Goal: Task Accomplishment & Management: Manage account settings

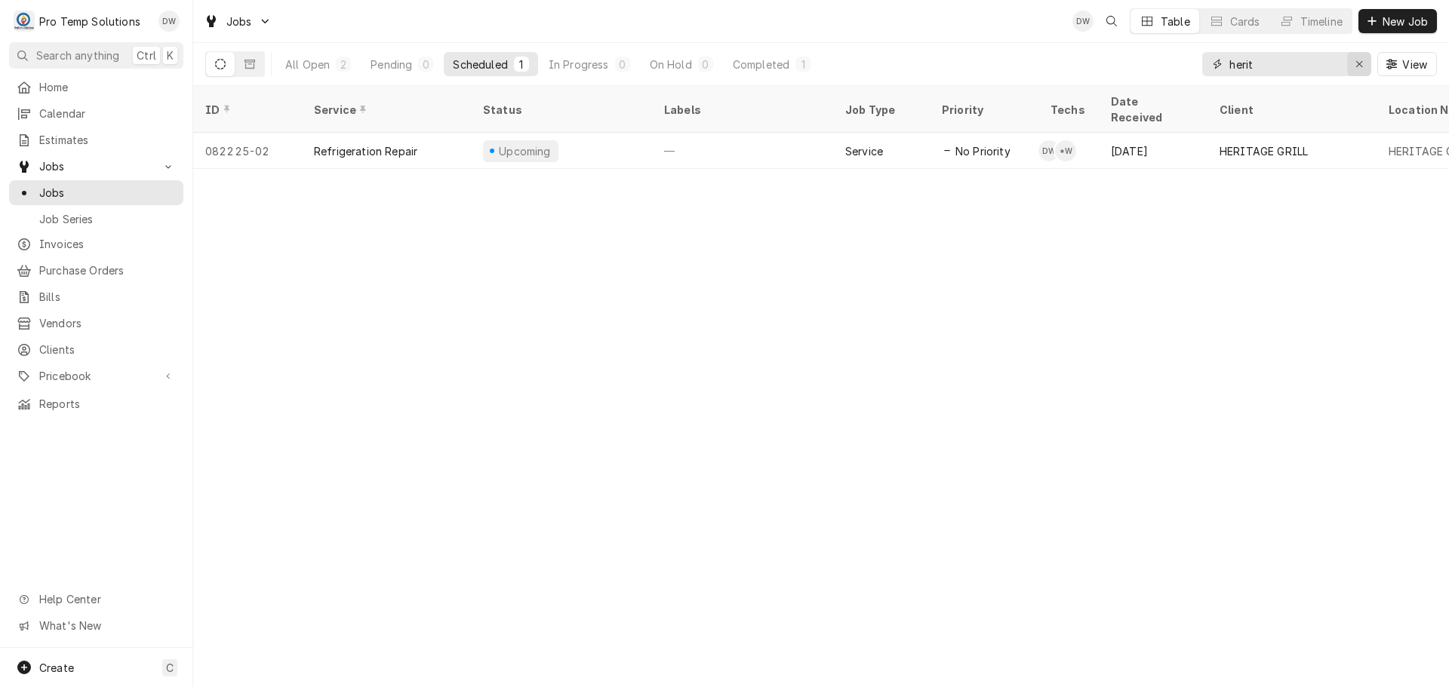
click at [1355, 63] on icon "Erase input" at bounding box center [1359, 64] width 8 height 11
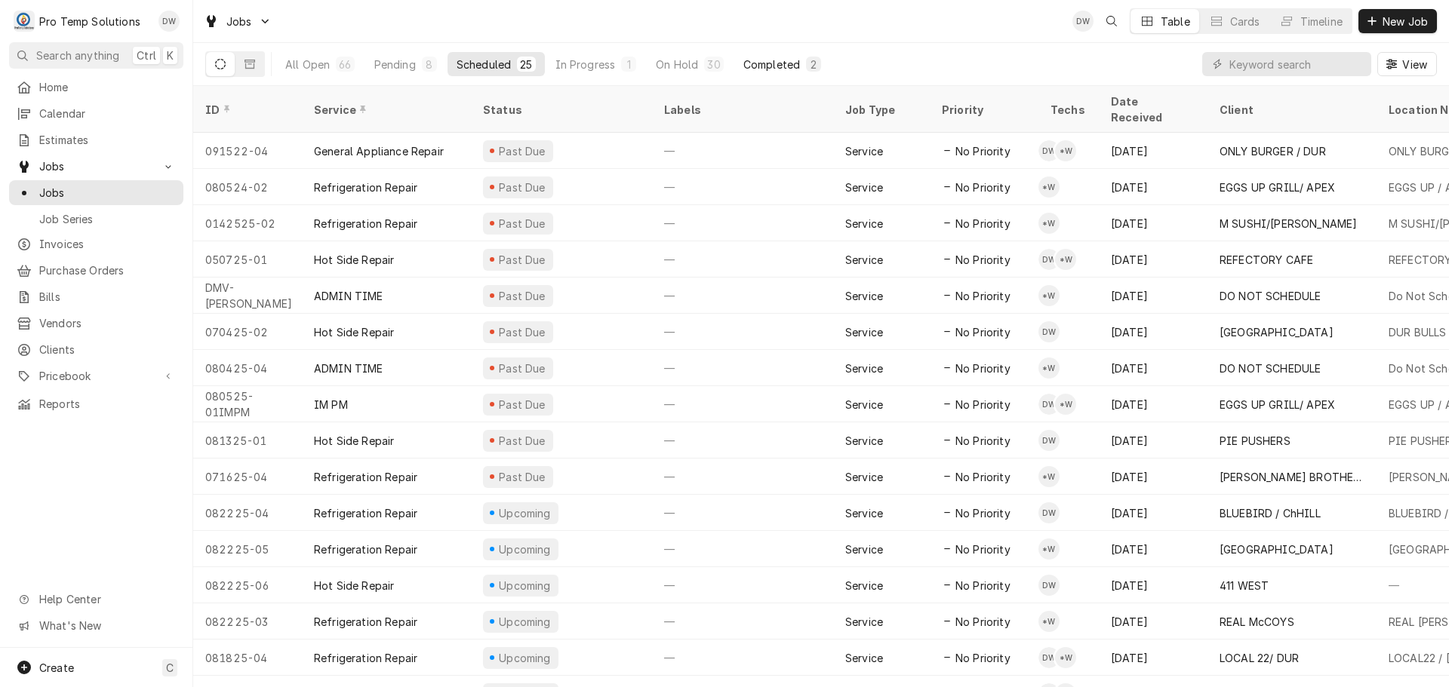
click at [766, 61] on div "Completed" at bounding box center [771, 65] width 57 height 16
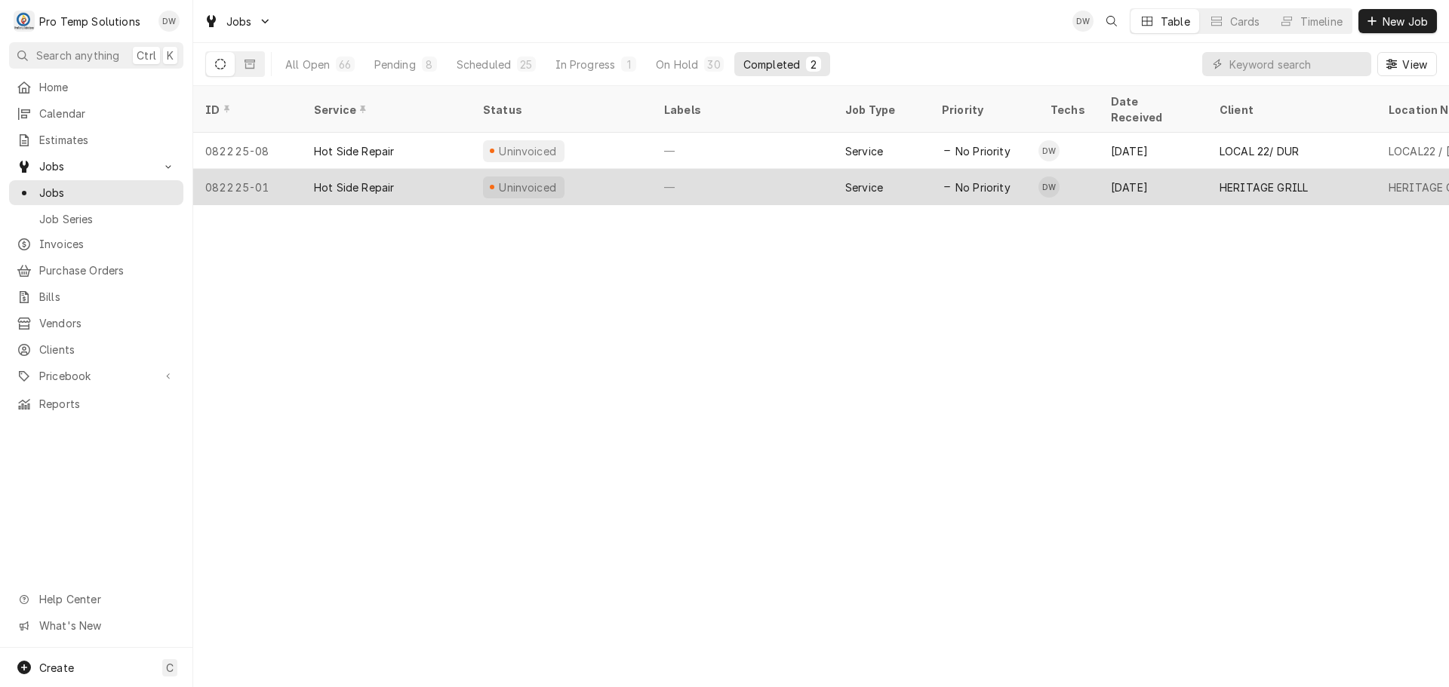
click at [774, 169] on div "—" at bounding box center [742, 187] width 181 height 36
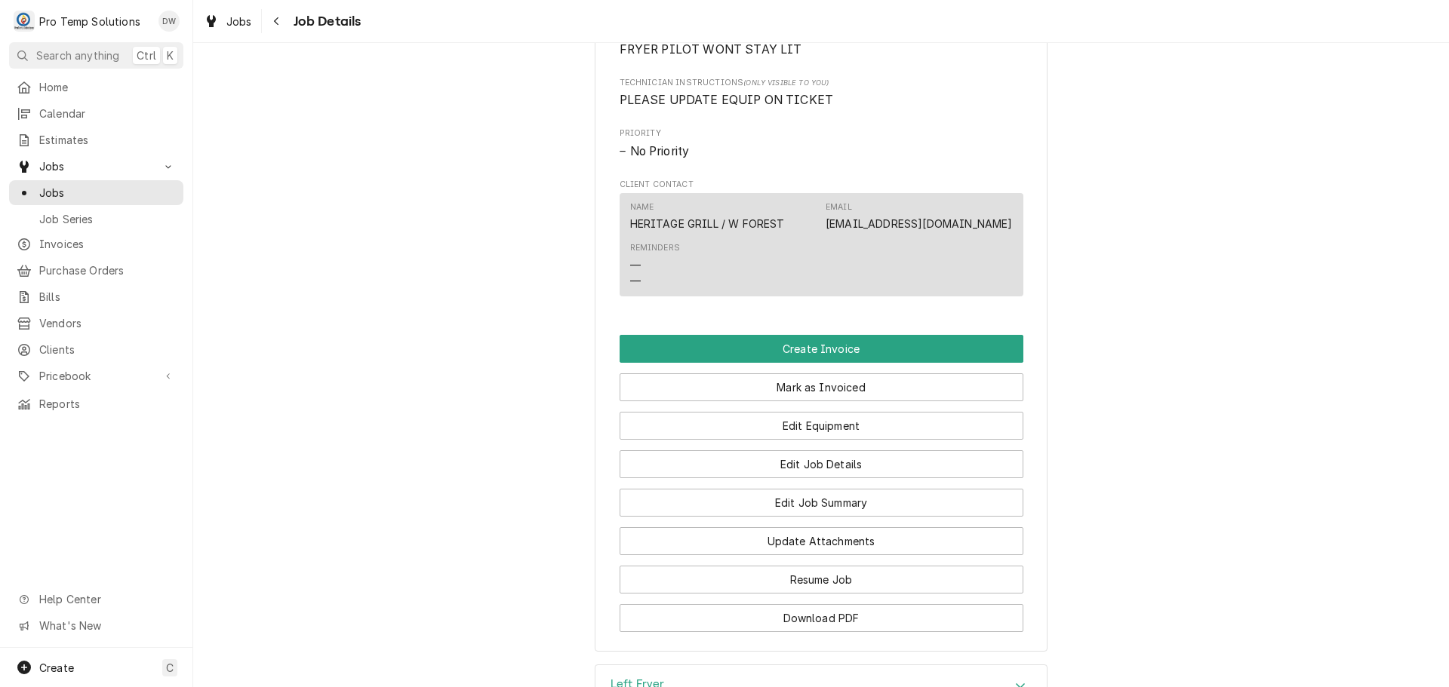
scroll to position [905, 0]
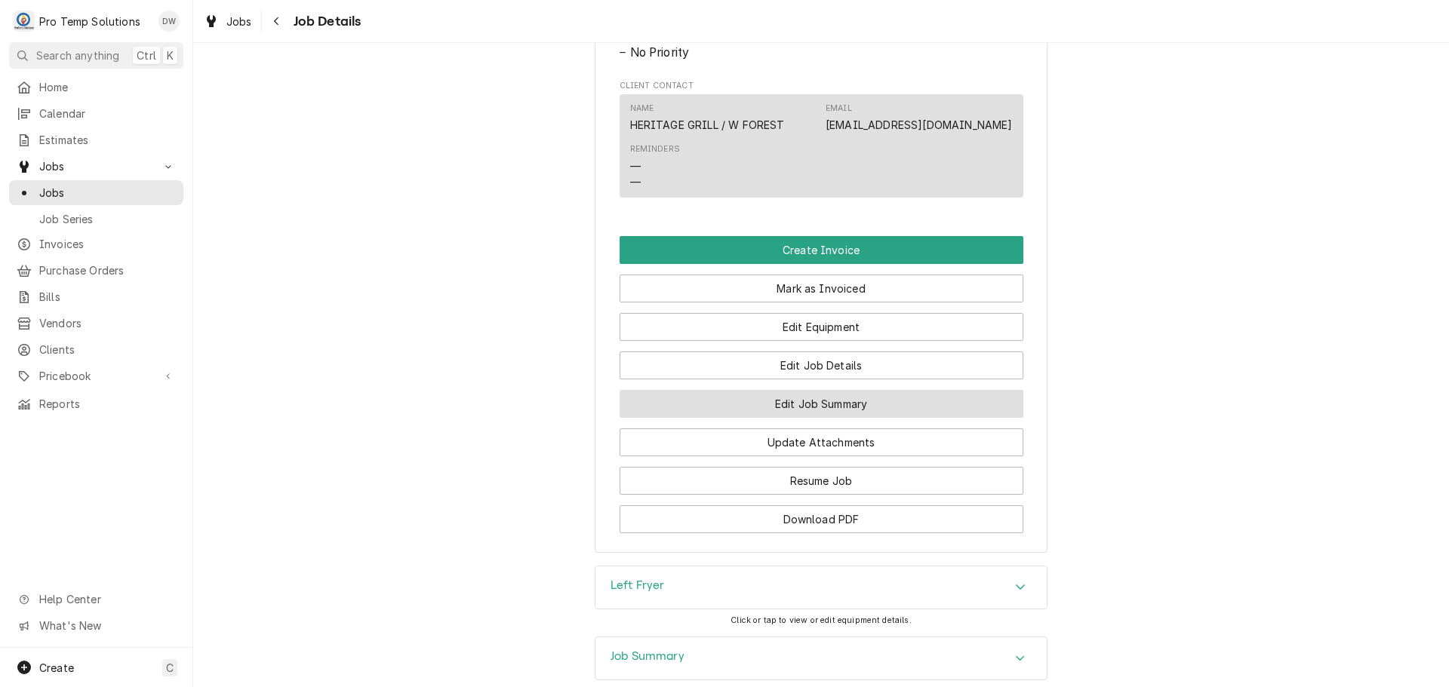
click at [797, 417] on button "Edit Job Summary" at bounding box center [821, 404] width 404 height 28
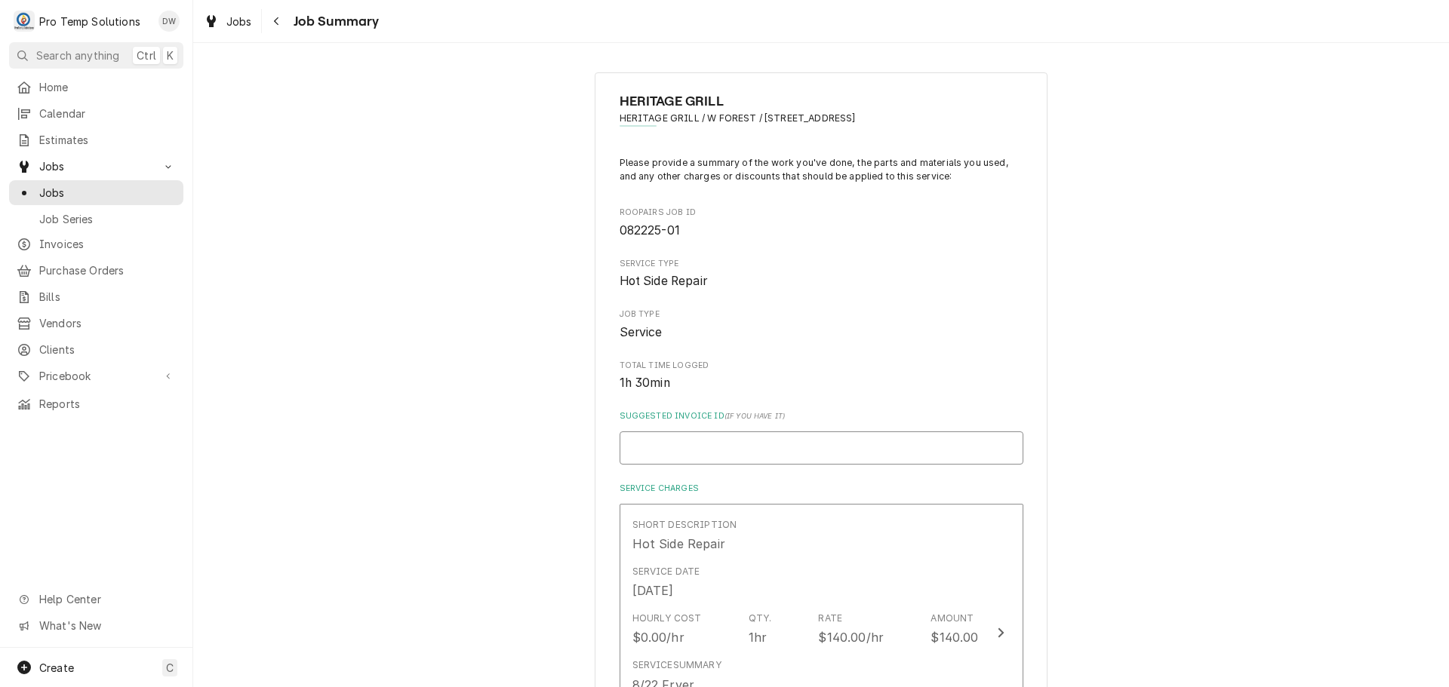
click at [787, 436] on input "Suggested Invoice ID ( if you have it )" at bounding box center [821, 448] width 404 height 33
type textarea "x"
type input "#"
type textarea "x"
type input "#0"
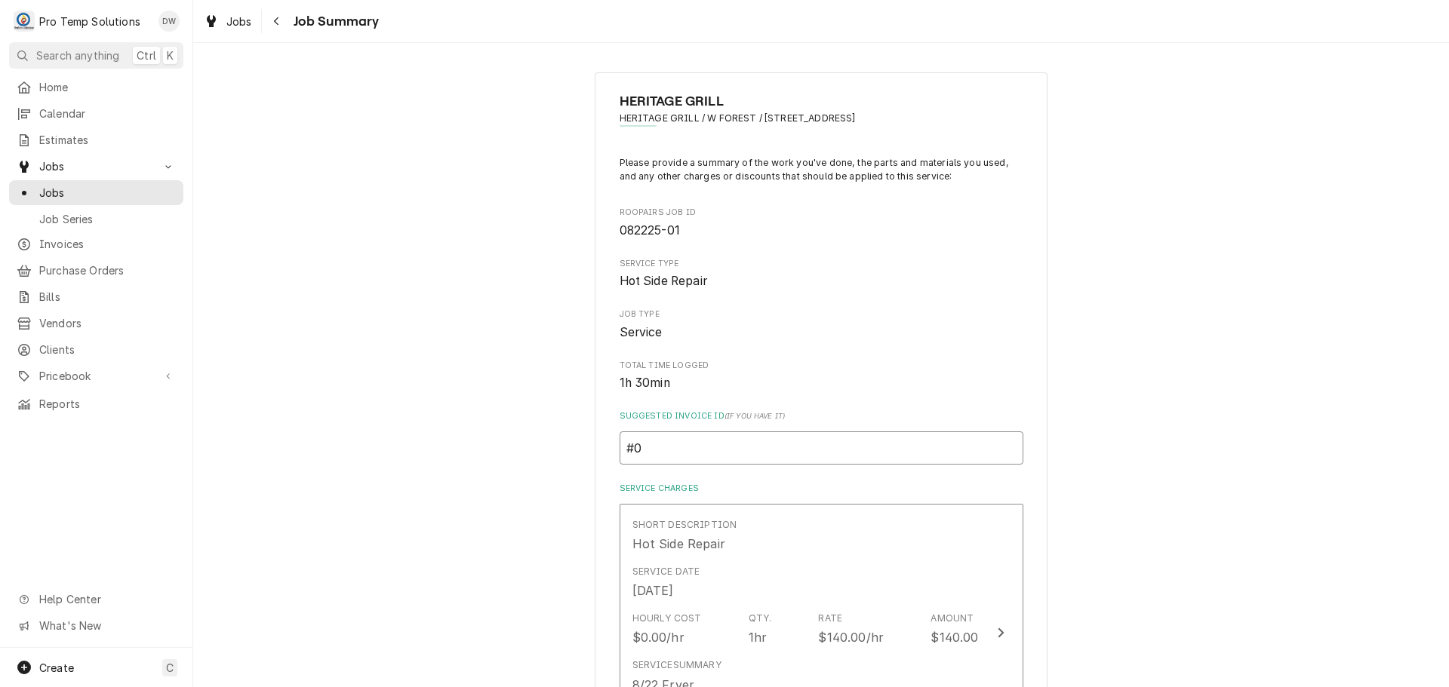
type textarea "x"
type input "#08"
type textarea "x"
type input "#082"
type textarea "x"
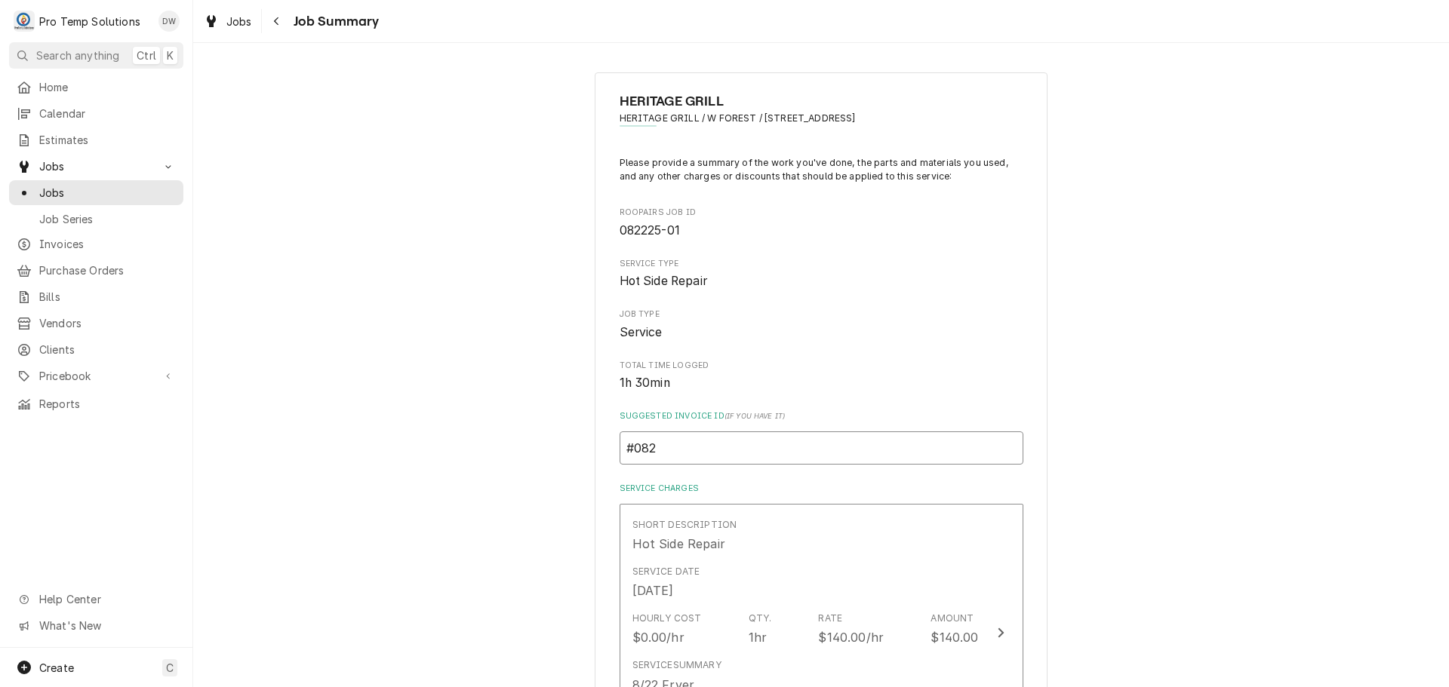
type input "#0822"
type textarea "x"
type input "#08222"
type textarea "x"
type input "#082225"
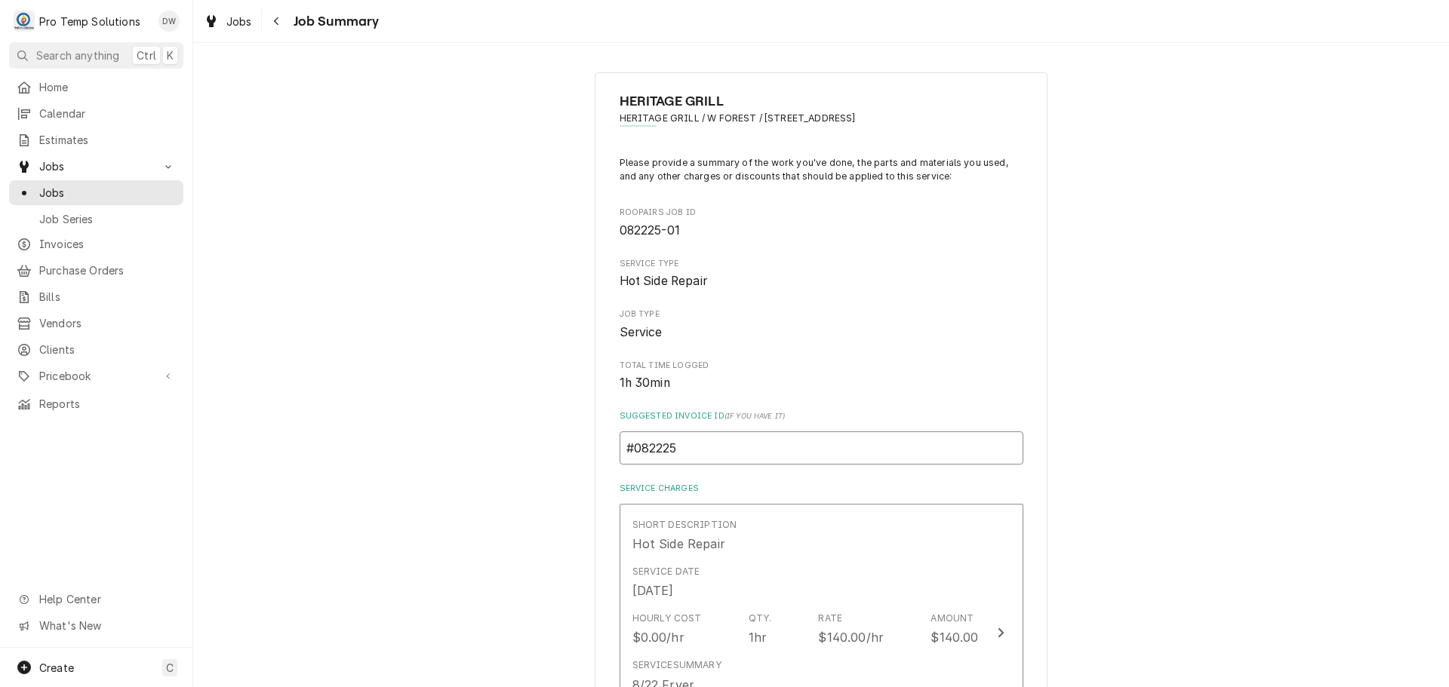
type textarea "x"
type input "#0822250"
type textarea "x"
type input "#08222500"
type textarea "x"
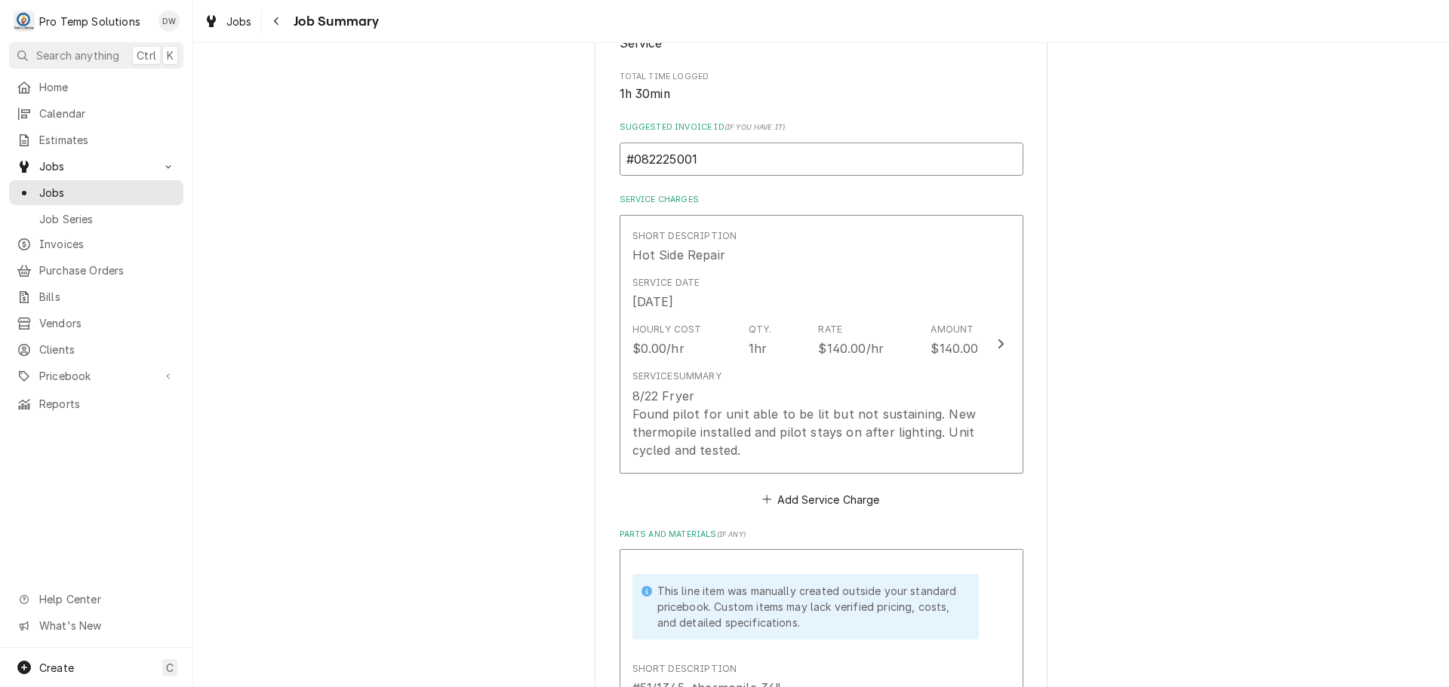
scroll to position [302, 0]
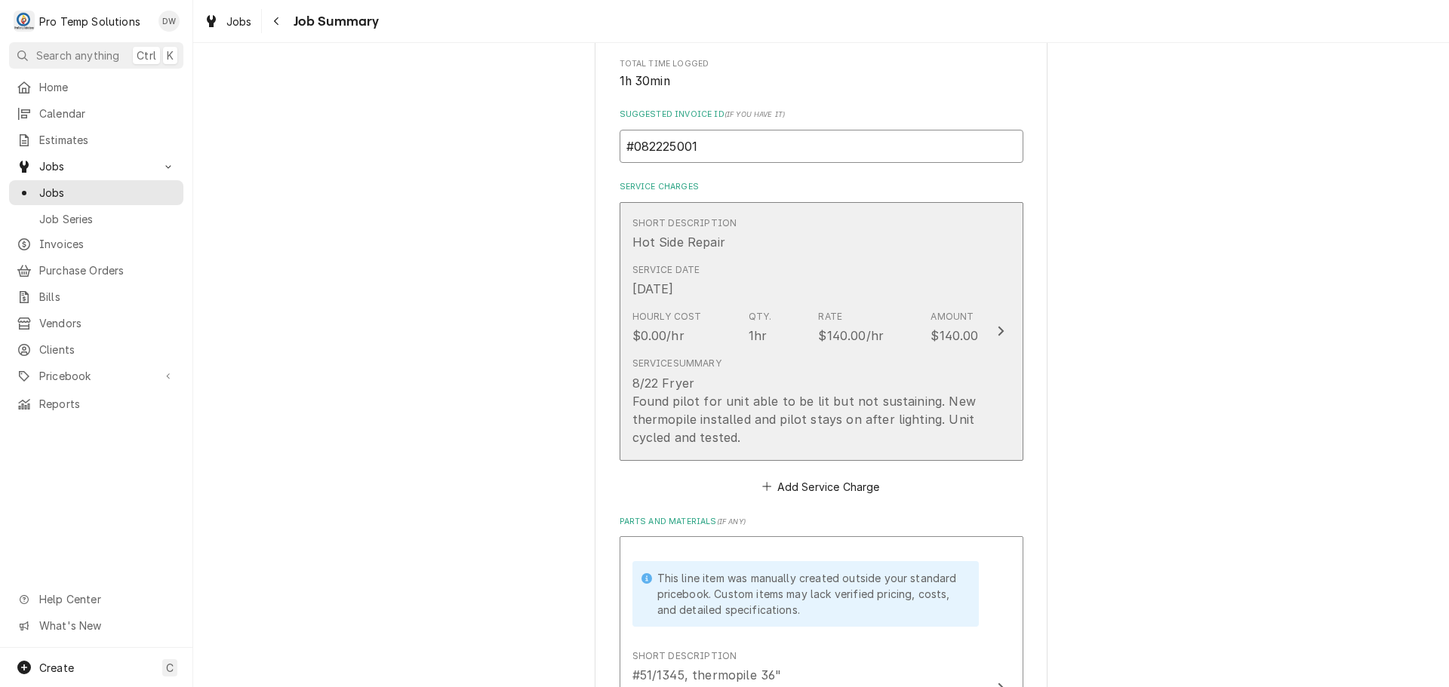
type input "#082225001"
click at [997, 333] on icon "Update Line Item" at bounding box center [1000, 332] width 6 height 10
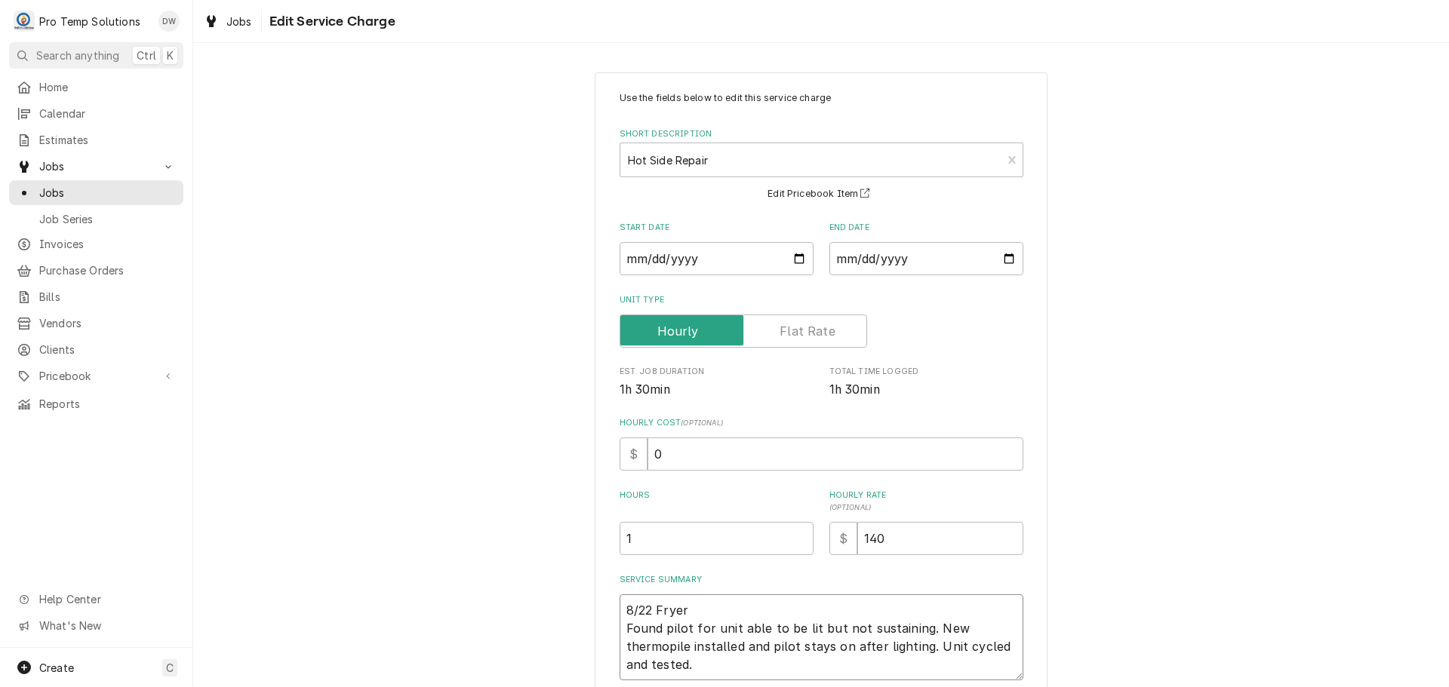
click at [720, 613] on textarea "8/22 Fryer Found pilot for unit able to be lit but not sustaining. New thermopi…" at bounding box center [821, 638] width 404 height 86
type textarea "x"
type textarea "8/22 Fryer 8 Found pilot for unit able to be lit but not sustaining. New thermo…"
type textarea "x"
type textarea "8/22 Fryer 84 Found pilot for unit able to be lit but not sustaining. New therm…"
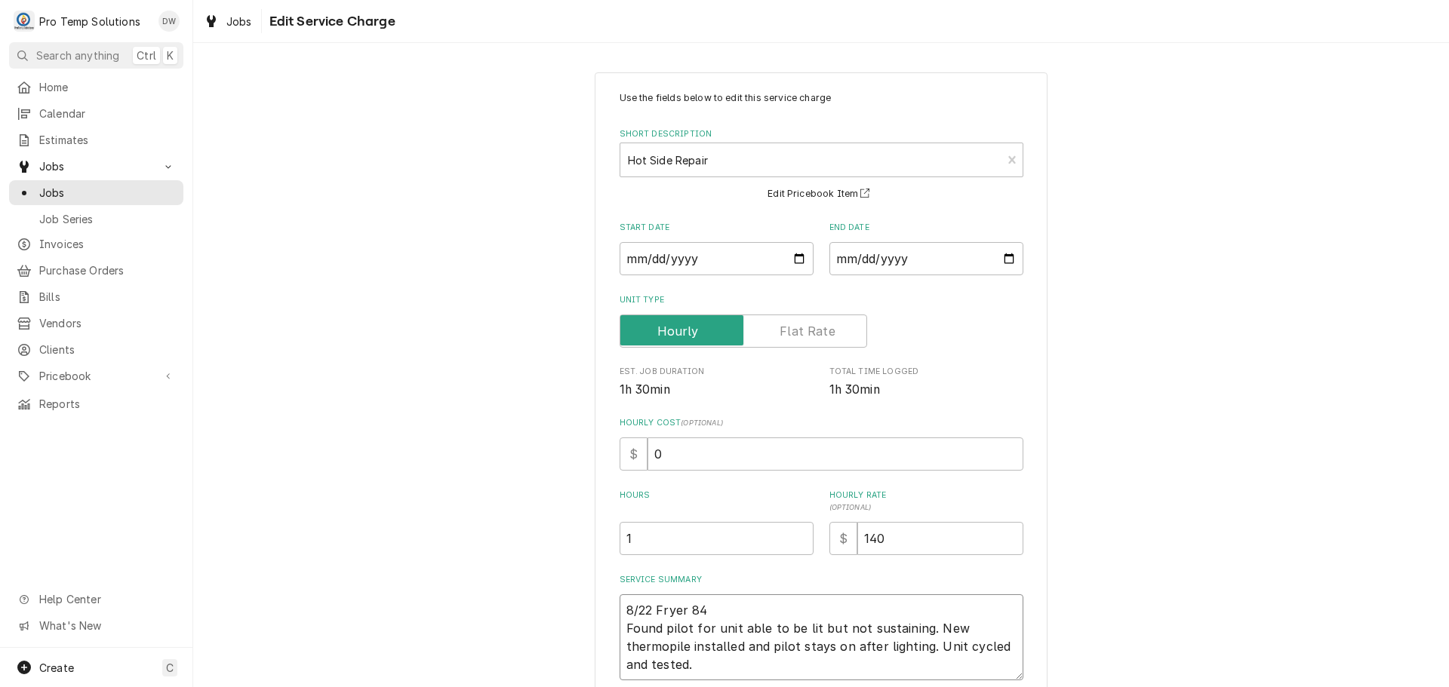
type textarea "x"
type textarea "8/22 Fryer 845 Found pilot for unit able to be lit but not sustaining. New ther…"
type textarea "x"
type textarea "8/22 Fryer 845- Found pilot for unit able to be lit but not sustaining. New the…"
type textarea "x"
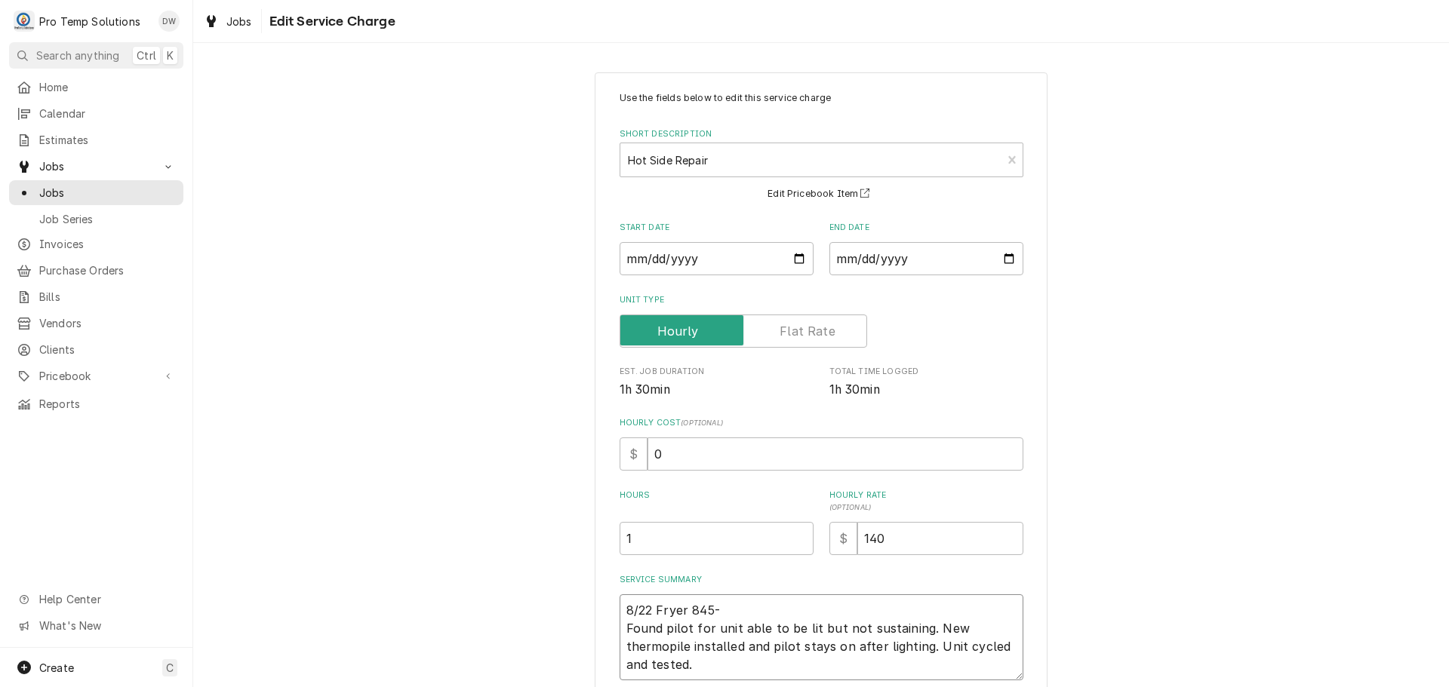
type textarea "8/22 Fryer 845-1 Found pilot for unit able to be lit but not sustaining. New th…"
type textarea "x"
type textarea "8/22 Fryer 845-10 Found pilot for unit able to be lit but not sustaining. New t…"
type textarea "x"
type textarea "8/22 Fryer 845-102 Found pilot for unit able to be lit but not sustaining. New …"
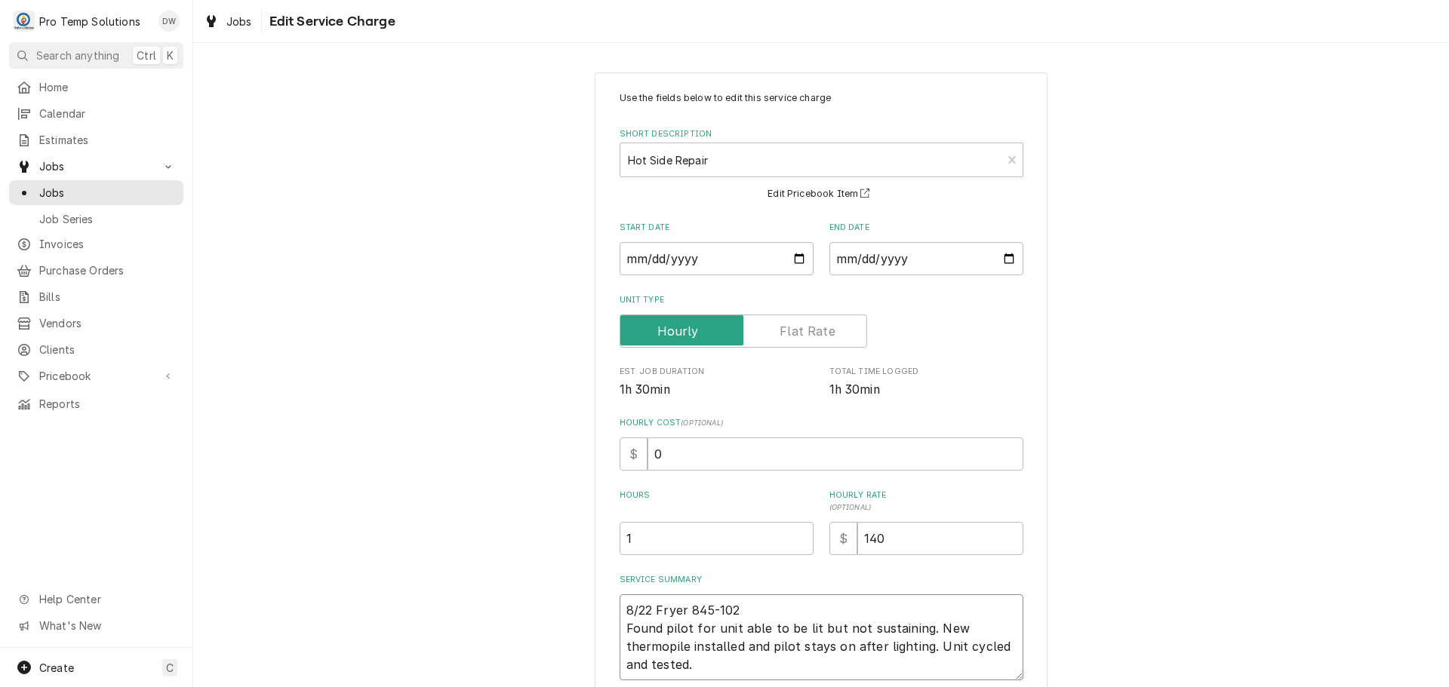
type textarea "x"
type textarea "8/22 Fryer 845-1025 Found pilot for unit able to be lit but not sustaining. New…"
type textarea "x"
type textarea "8/22 Fryer 845-102 Found pilot for unit able to be lit but not sustaining. New …"
type textarea "x"
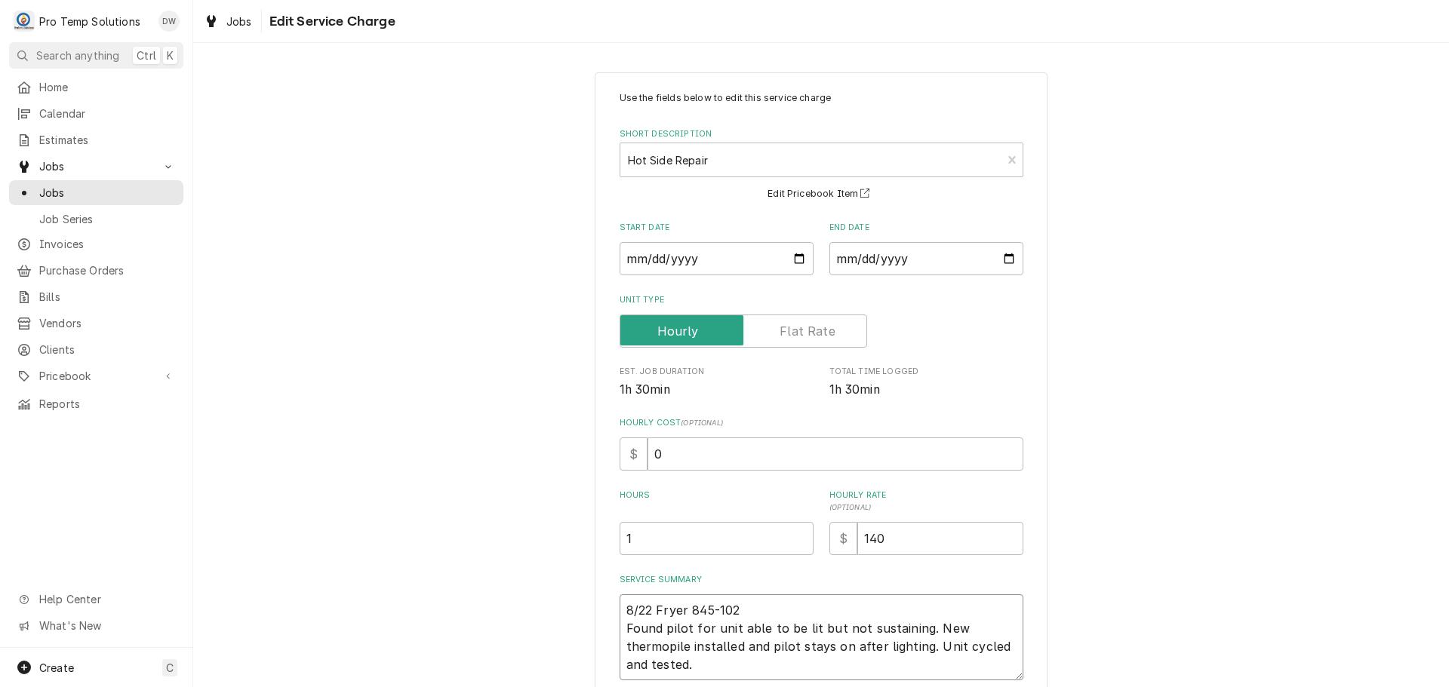
type textarea "8/22 Fryer 845-10 Found pilot for unit able to be lit but not sustaining. New t…"
type textarea "x"
type textarea "8/22 Fryer 845-101 Found pilot for unit able to be lit but not sustaining. New …"
type textarea "x"
type textarea "8/22 Fryer 845-1015 Found pilot for unit able to be lit but not sustaining. New…"
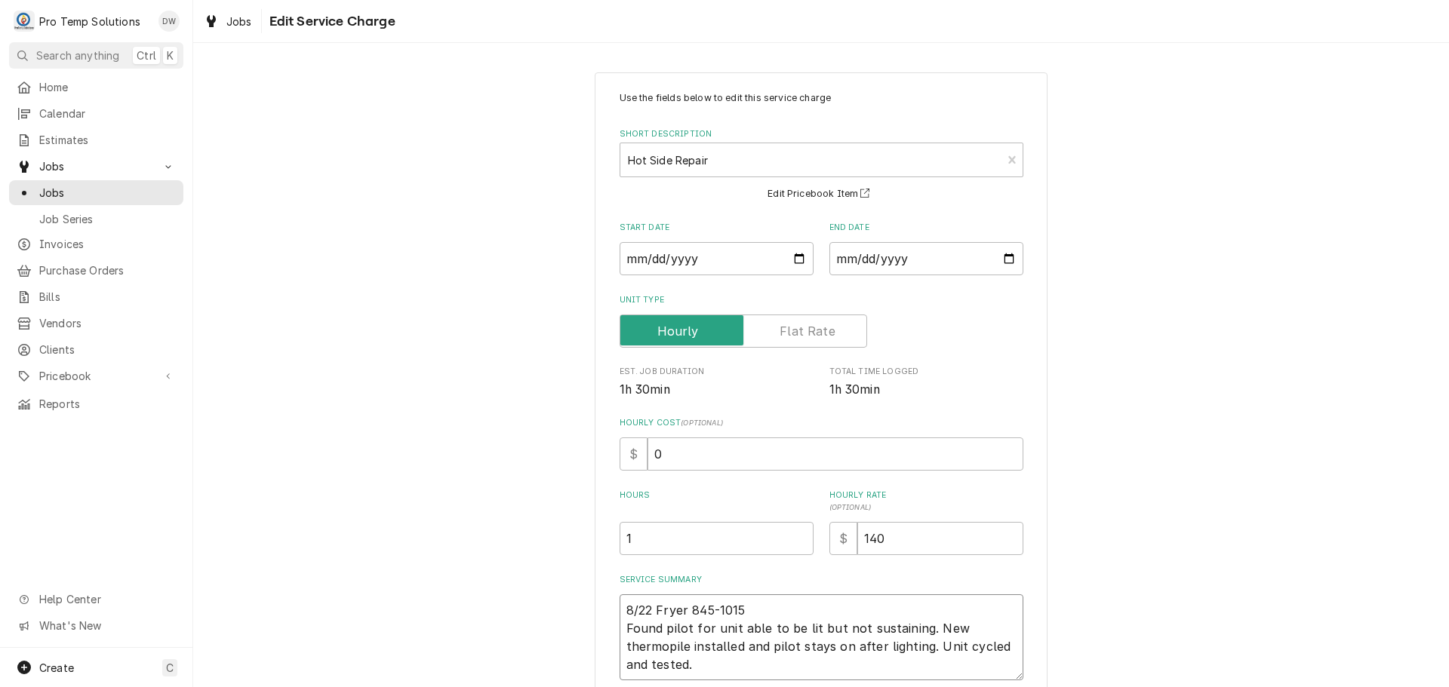
type textarea "x"
type textarea "8/22 Fryer 845-1015 Found pilot for unit able to be lit but not sustaining. New…"
type textarea "x"
type textarea "8/22 Fryer 845-1015 K Found pilot for unit able to be lit but not sustaining. N…"
type textarea "x"
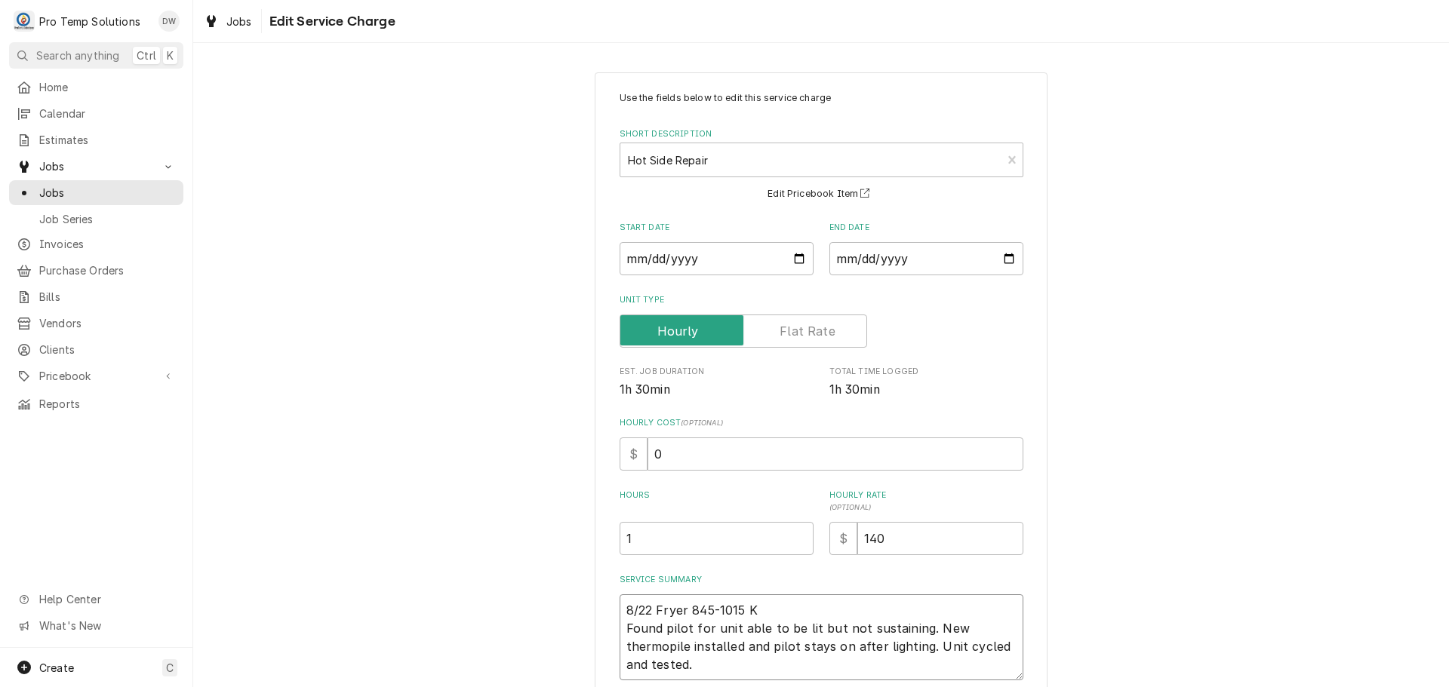
type textarea "8/22 Fryer 845-1015 KO Found pilot for unit able to be lit but not sustaining. …"
type textarea "x"
type textarea "8/22 Fryer 845-1015 KOT Found pilot for unit able to be lit but not sustaining.…"
type textarea "x"
type textarea "8/22 Fryer 845-1015 KOTY Found pilot for unit able to be lit but not sustaining…"
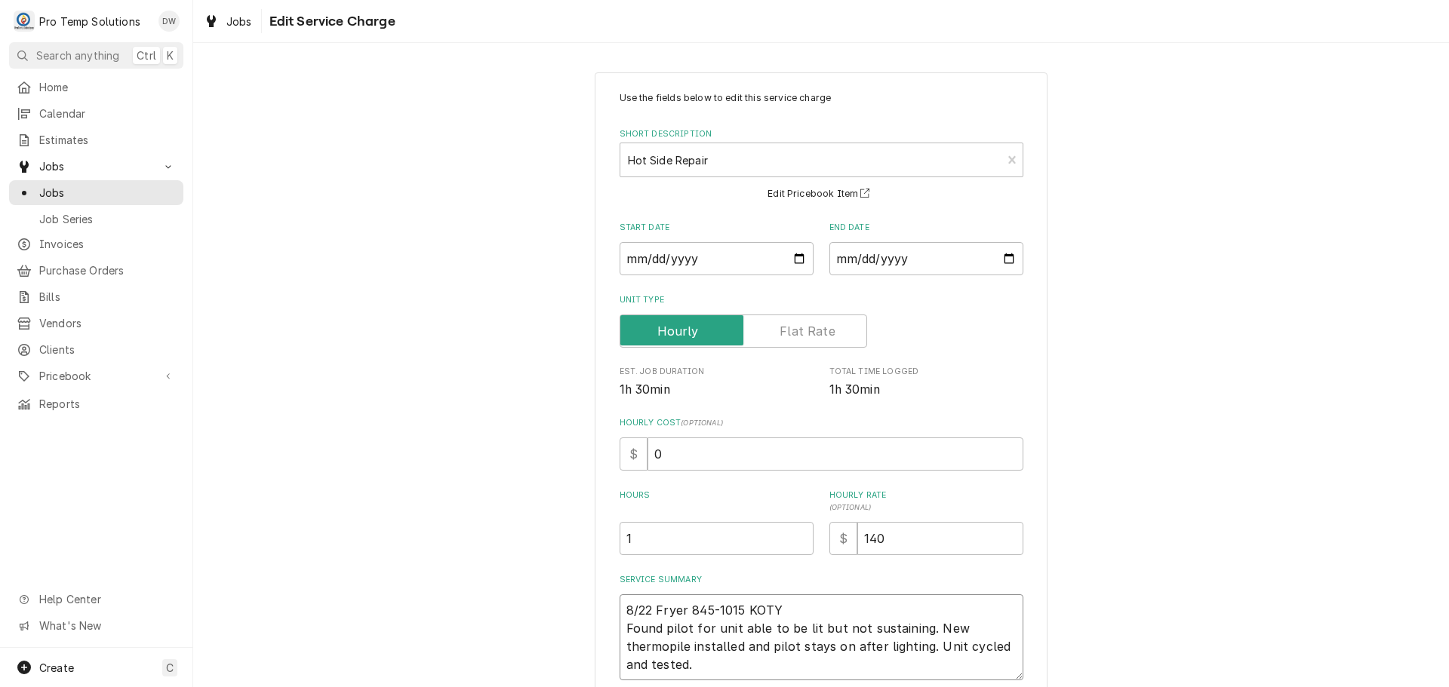
type textarea "x"
type textarea "8/22 Fryer 845-1015 KOTY Found pilot for unit able to be lit but not sustaining…"
type textarea "x"
type textarea "8/22 Fryer 845-1015 KOTY ( Found pilot for unit able to be lit but not sustaini…"
type textarea "x"
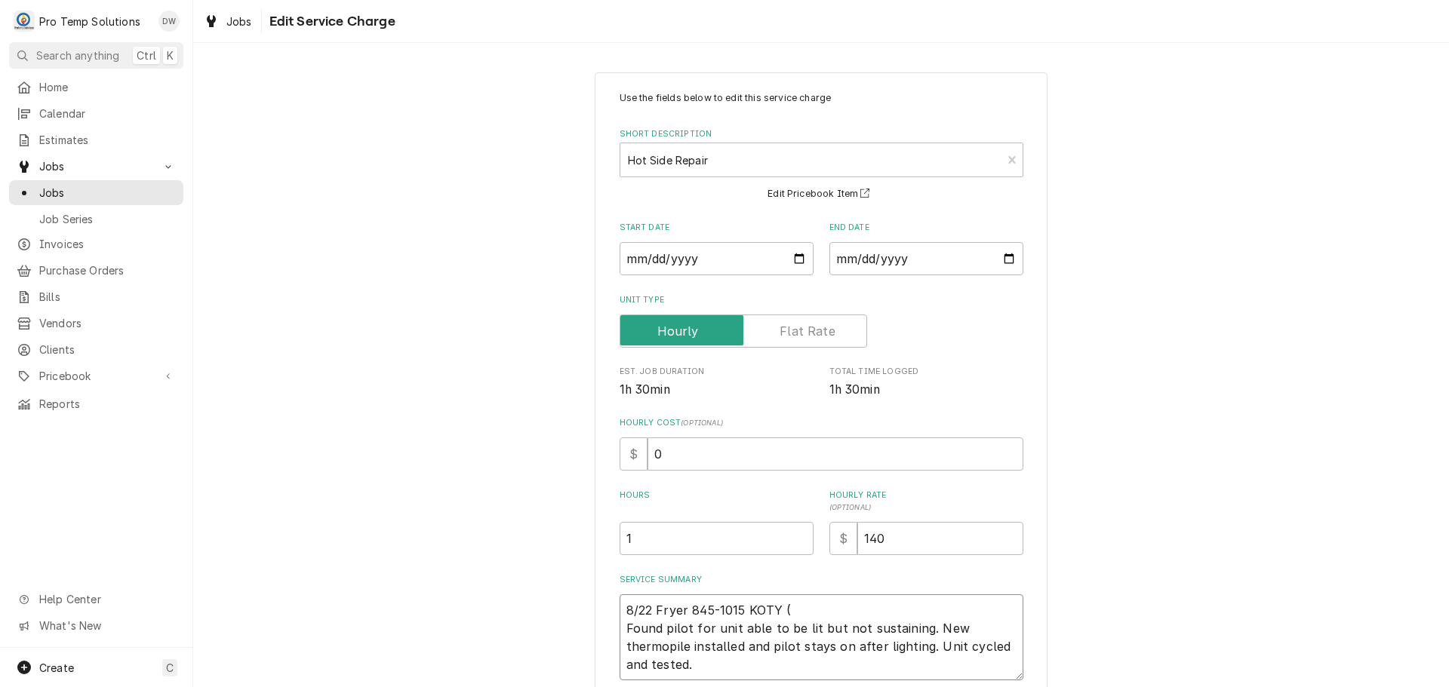
type textarea "8/22 Fryer 845-1015 KOTY ( Found pilot for unit able to be lit but not sustaini…"
type textarea "x"
type textarea "8/22 Fryer 845-1015 KOTY ( O Found pilot for unit able to be lit but not sustai…"
type textarea "x"
type textarea "8/22 Fryer 845-1015 KOTY ( ON Found pilot for unit able to be lit but not susta…"
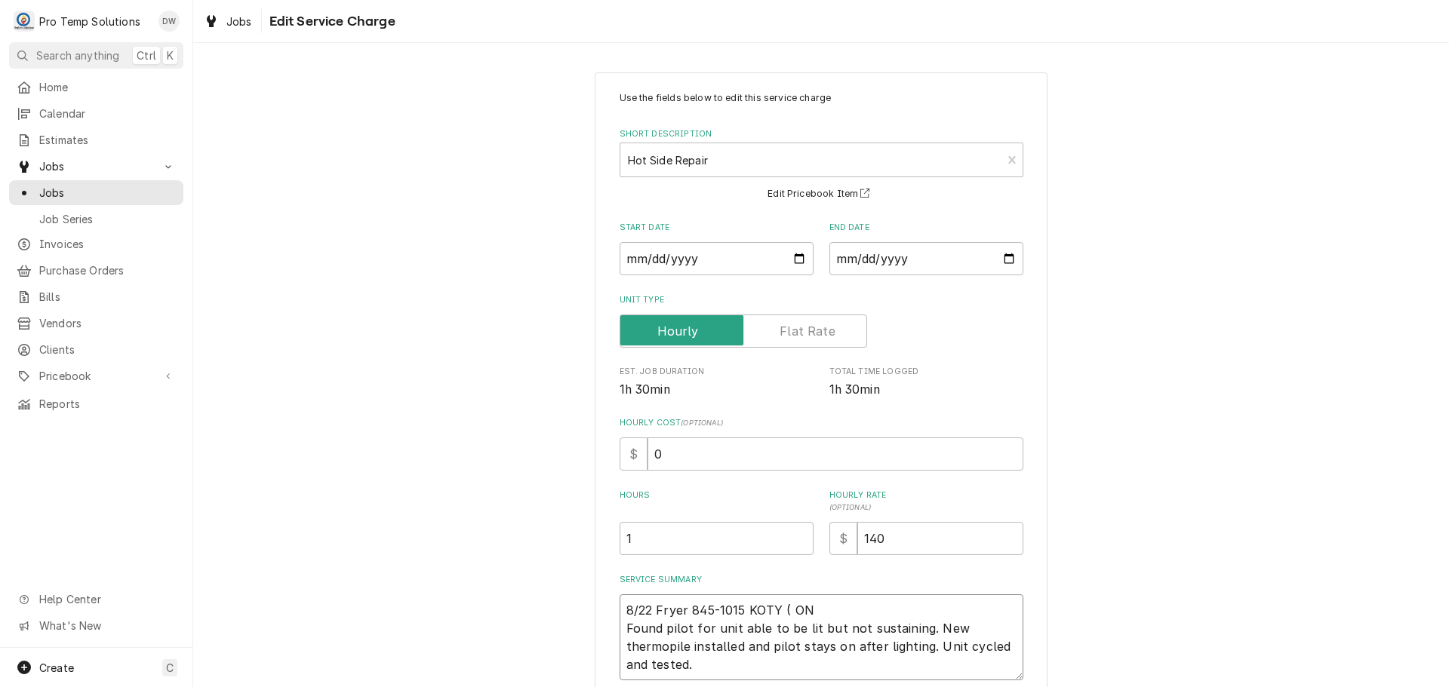
type textarea "x"
type textarea "8/22 Fryer 845-1015 KOTY ( ON Found pilot for unit able to be lit but not susta…"
type textarea "x"
type textarea "8/22 Fryer 845-1015 KOTY ( ON S Found pilot for unit able to be lit but not sus…"
type textarea "x"
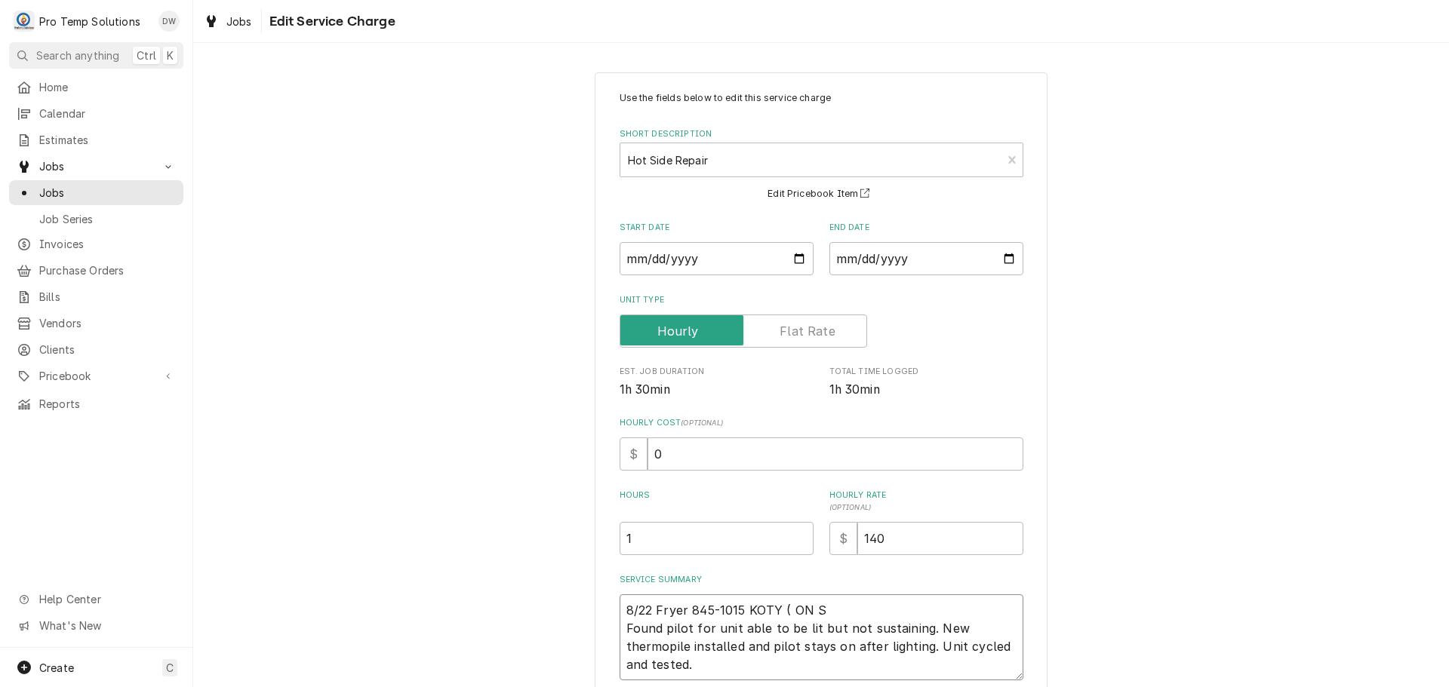
type textarea "8/22 Fryer 845-1015 KOTY ( ON SI Found pilot for unit able to be lit but not su…"
type textarea "x"
type textarea "8/22 Fryer 845-1015 KOTY ( ON SIT Found pilot for unit able to be lit but not s…"
type textarea "x"
type textarea "8/22 Fryer 845-1015 KOTY ( ON SITE Found pilot for unit able to be lit but not …"
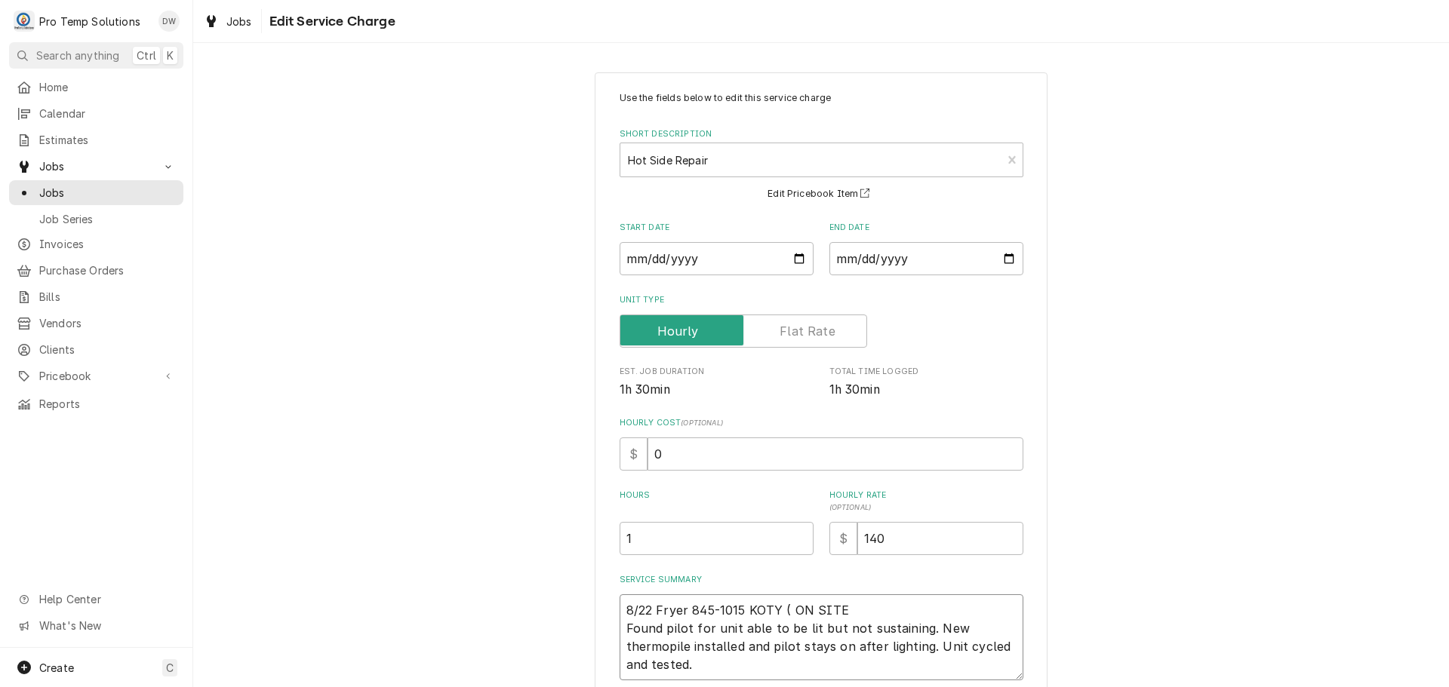
type textarea "x"
type textarea "8/22 Fryer 845-1015 KOTY ( ON SITE Found pilot for unit able to be lit but not …"
type textarea "x"
type textarea "8/22 Fryer 845-1015 KOTY ( ON SITE W Found pilot for unit able to be lit but no…"
type textarea "x"
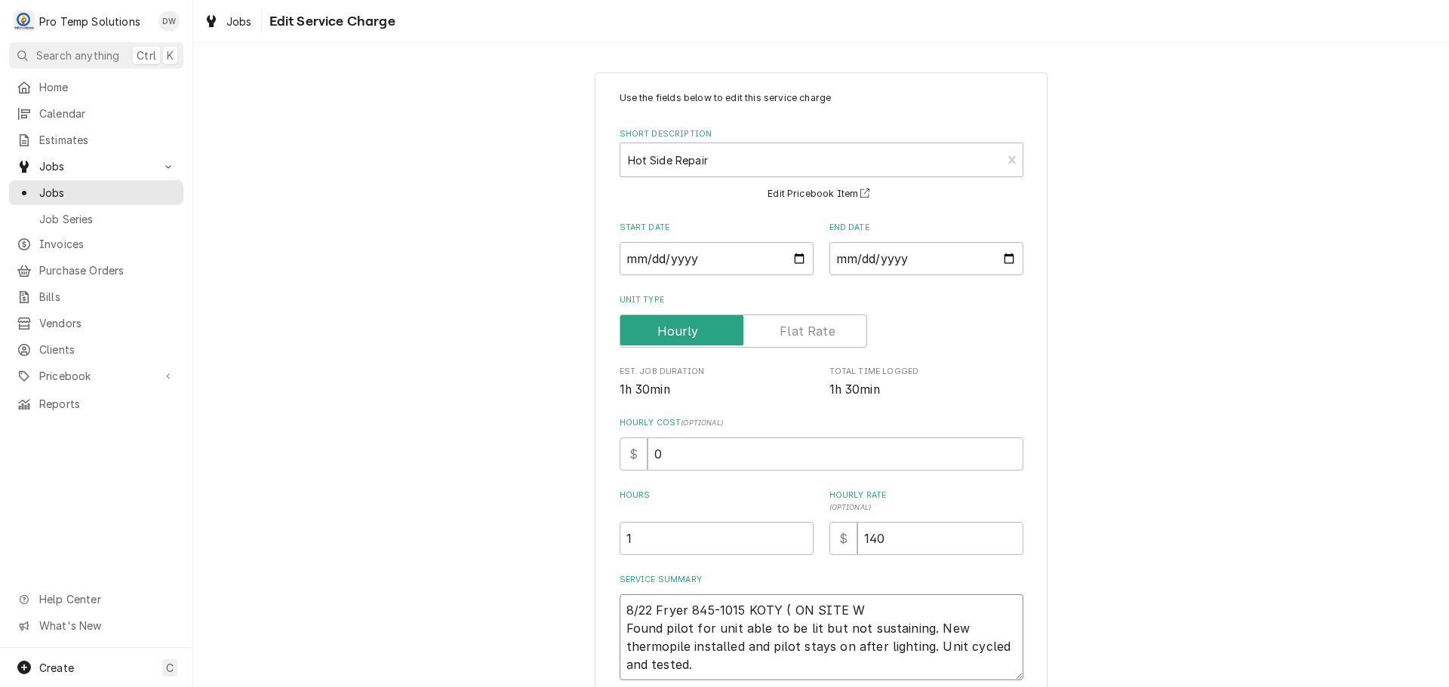
type textarea "8/22 Fryer 845-1015 KOTY ( ON SITE W/ Found pilot for unit able to be lit but n…"
type textarea "x"
type textarea "8/22 Fryer 845-1015 KOTY ( ON SITE W/ Found pilot for unit able to be lit but n…"
type textarea "x"
type textarea "8/22 Fryer 845-1015 KOTY ( ON SITE W/ K Found pilot for unit able to be lit but…"
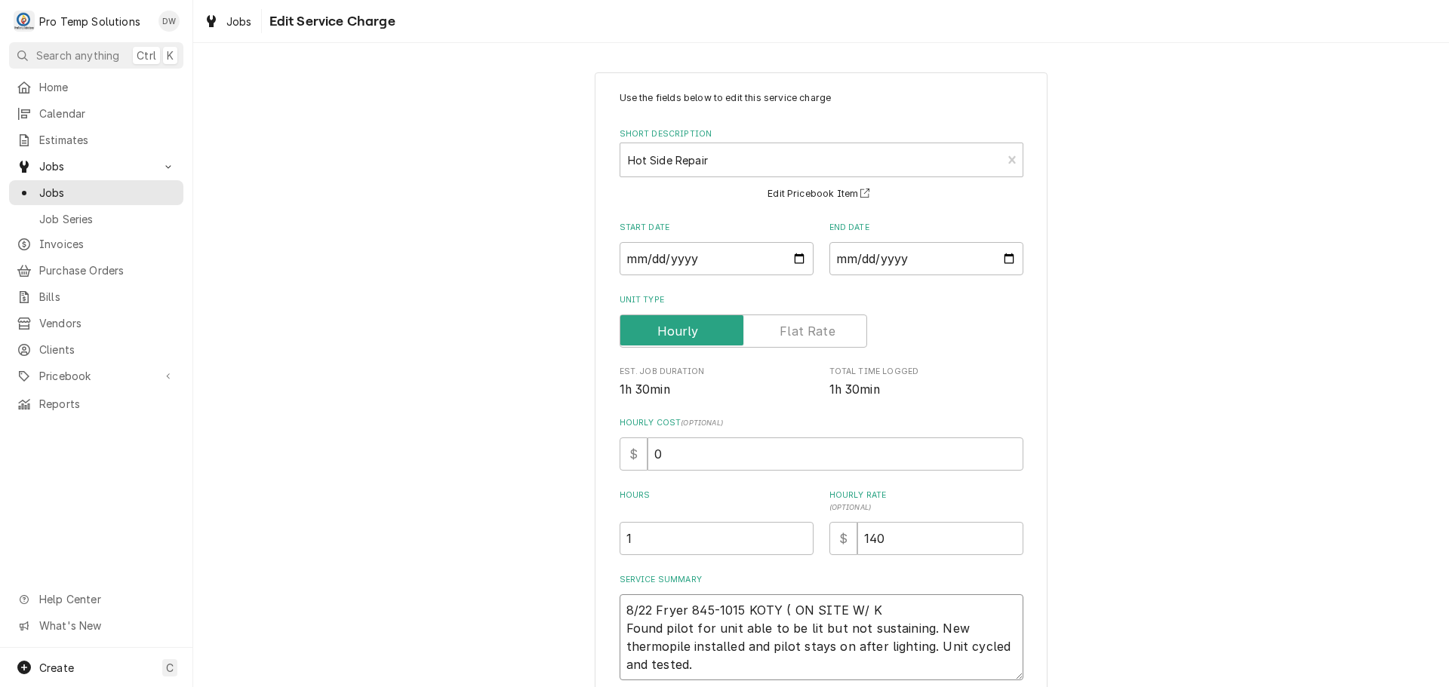
type textarea "x"
type textarea "8/22 Fryer 845-1015 KOTY ( ON SITE W/ KE Found pilot for unit able to be lit bu…"
type textarea "x"
type textarea "8/22 Fryer 845-1015 KOTY ( ON SITE W/ KEV Found pilot for unit able to be lit b…"
type textarea "x"
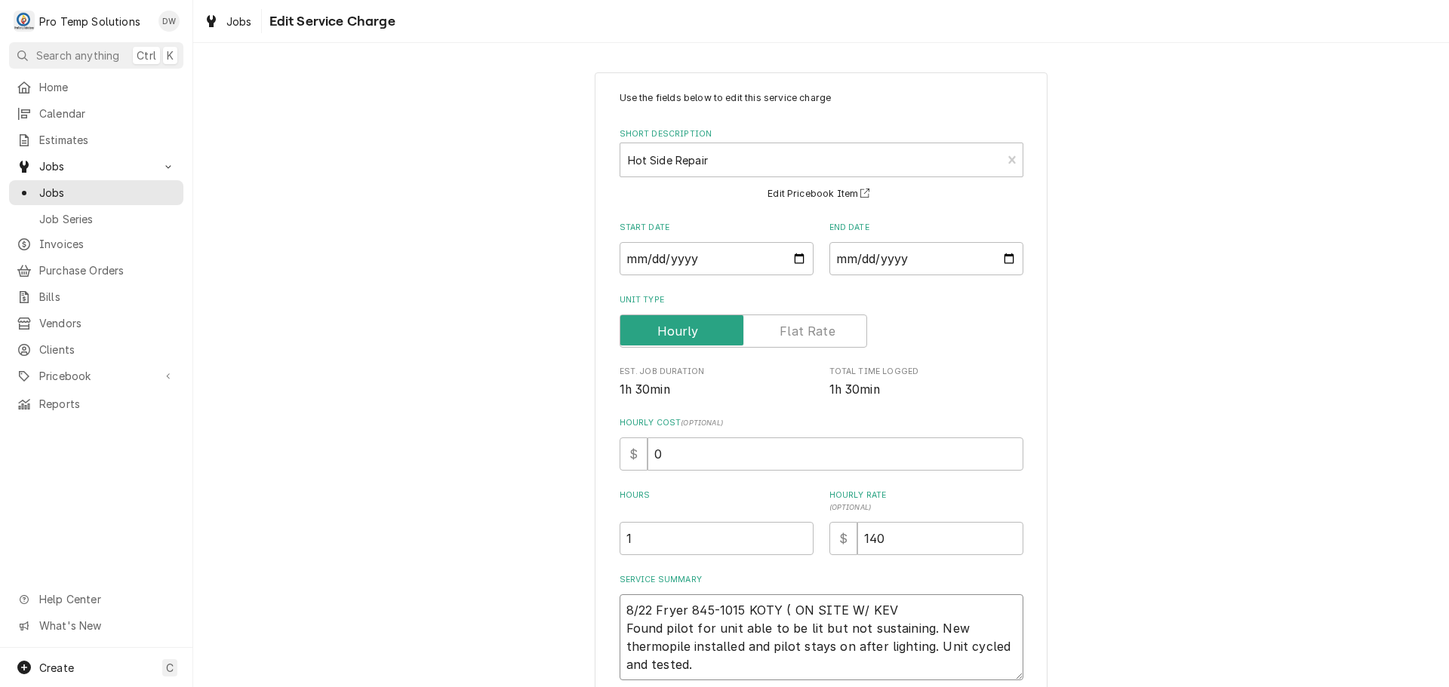
type textarea "8/22 Fryer 845-1015 KOTY ( ON SITE W/ KEVI Found pilot for unit able to be lit …"
type textarea "x"
type textarea "8/22 Fryer 845-1015 KOTY ( ON SITE W/ KEVIN Found pilot for unit able to be lit…"
type textarea "x"
type textarea "8/22 Fryer 845-1015 KOTY ( ON SITE W/ KEVIN Found pilot for unit able to be lit…"
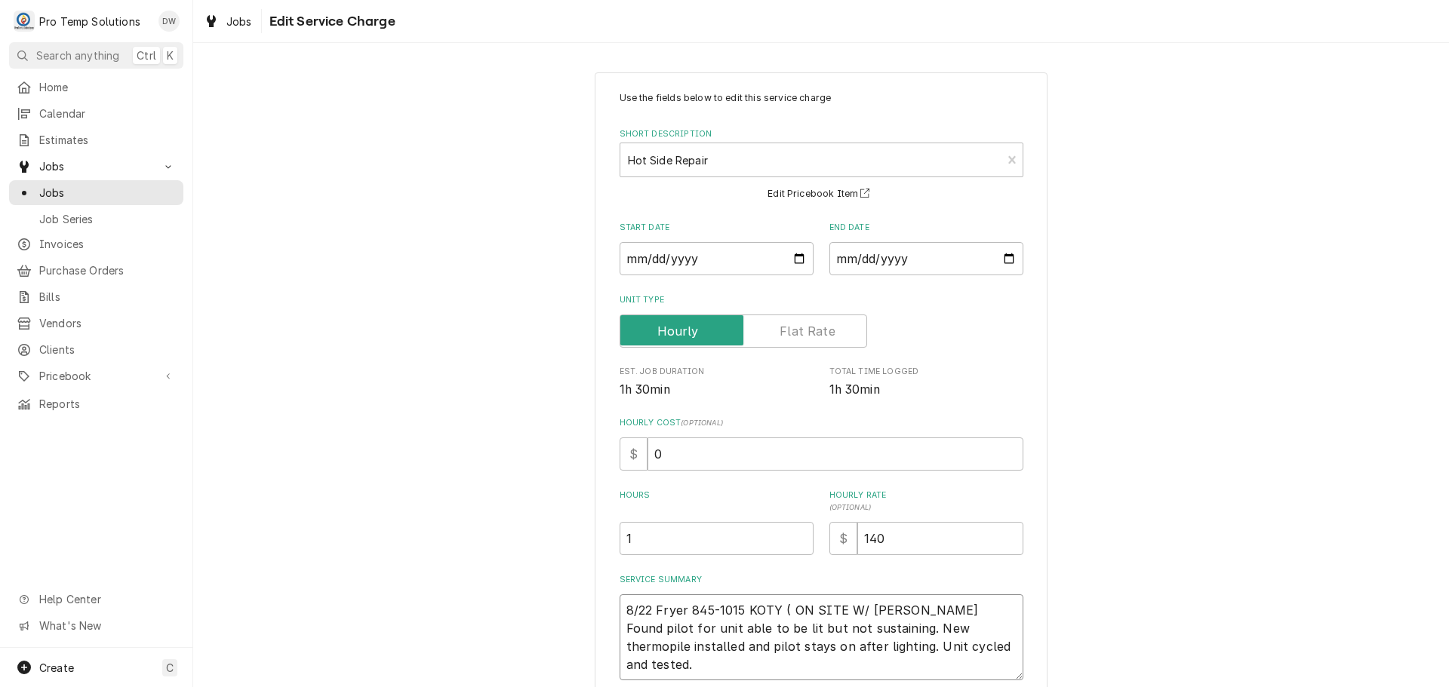
type textarea "x"
type textarea "8/22 Fryer 845-1015 KOTY ( ON SITE W/ KEVIN 1 Found pilot for unit able to be l…"
type textarea "x"
type textarea "8/22 Fryer 845-1015 KOTY ( ON SITE W/ KEVIN 10 Found pilot for unit able to be …"
type textarea "x"
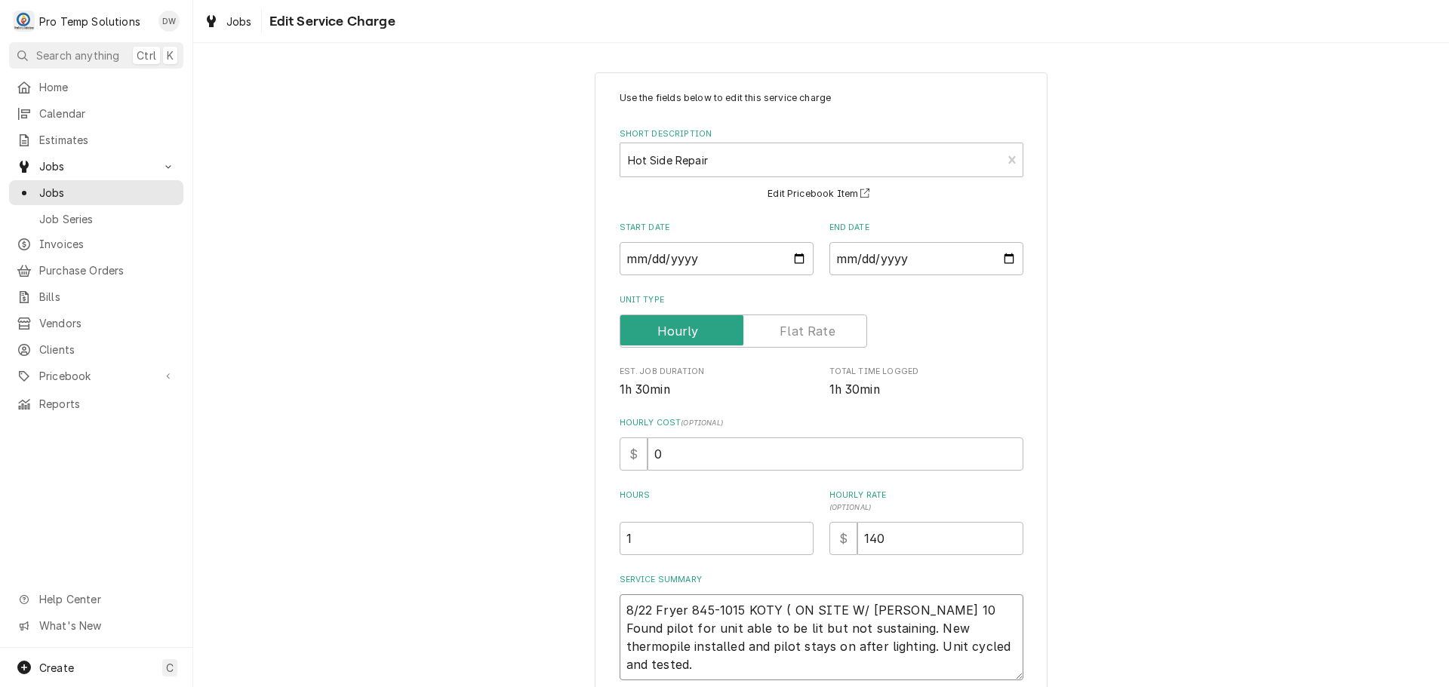
type textarea "8/22 Fryer 845-1015 KOTY ( ON SITE W/ KEVIN 102 Found pilot for unit able to be…"
type textarea "x"
type textarea "8/22 Fryer 845-1015 KOTY ( ON SITE W/ KEVIN 1025 Found pilot for unit able to b…"
type textarea "x"
type textarea "8/22 Fryer 845-1015 KOTY ( ON SITE W/ KEVIN 1025) Found pilot for unit able to …"
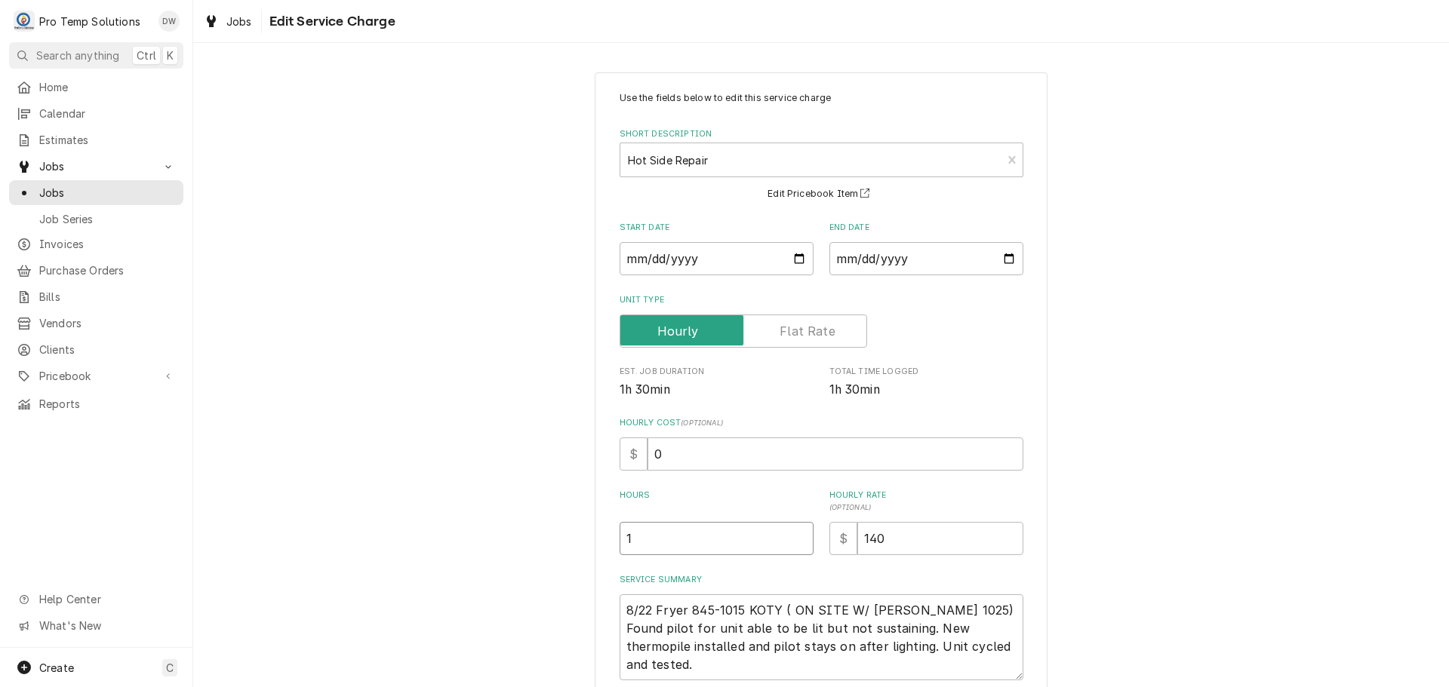
click at [632, 538] on input "1" at bounding box center [716, 538] width 194 height 33
type textarea "x"
type input "1.5"
click at [672, 456] on input "0" at bounding box center [835, 454] width 376 height 33
type textarea "x"
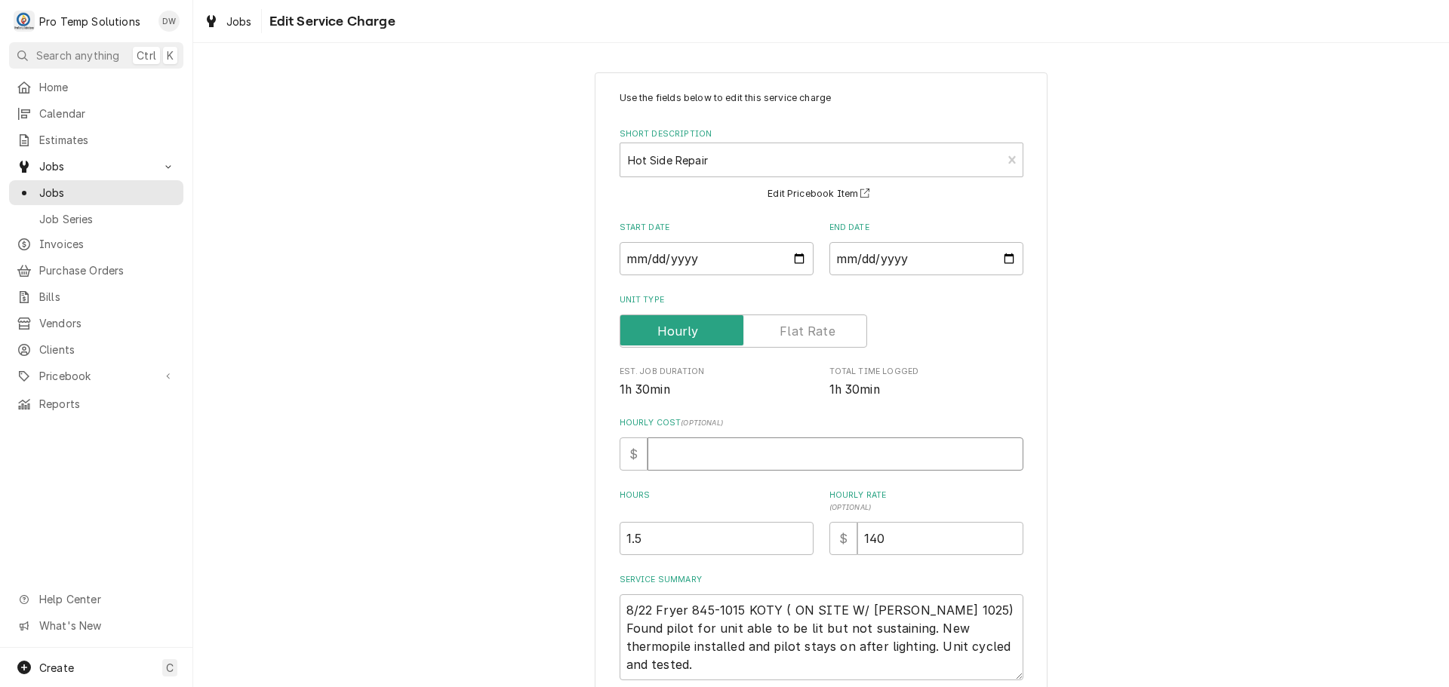
type textarea "x"
type input "1"
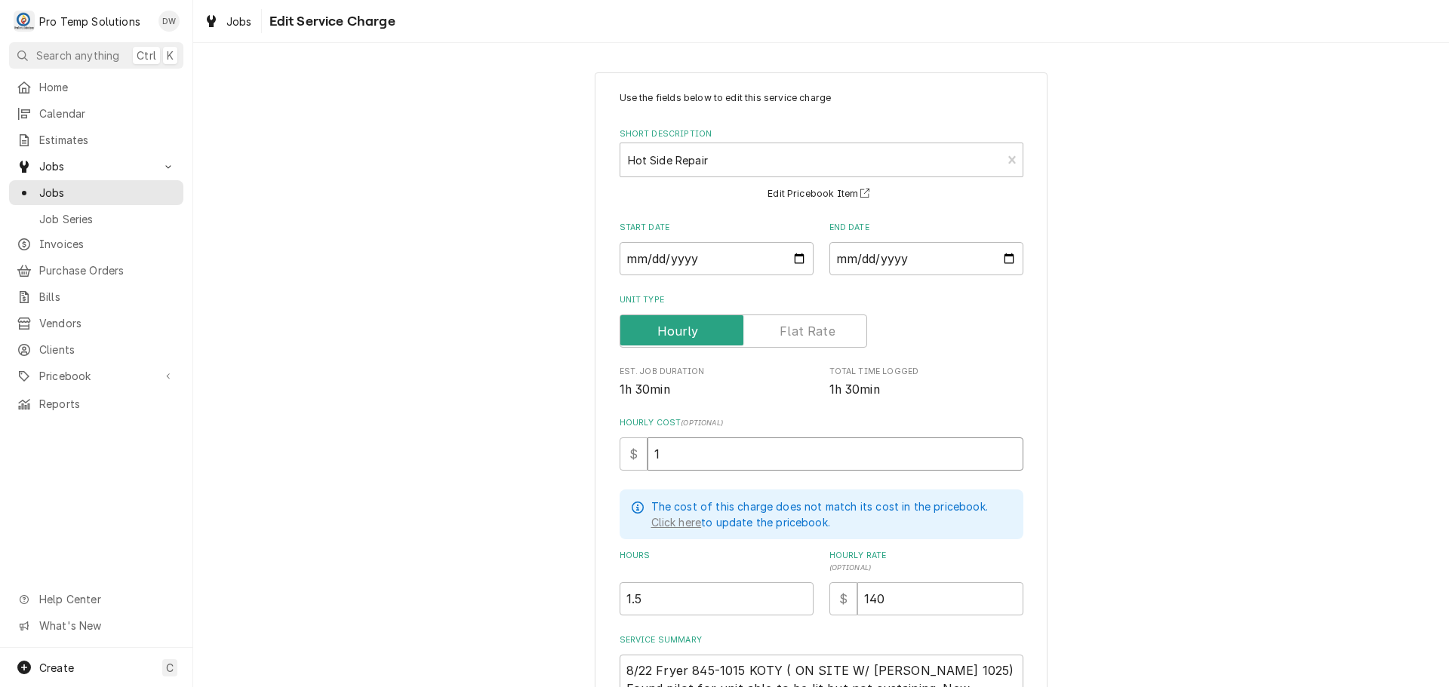
type textarea "x"
type input "18"
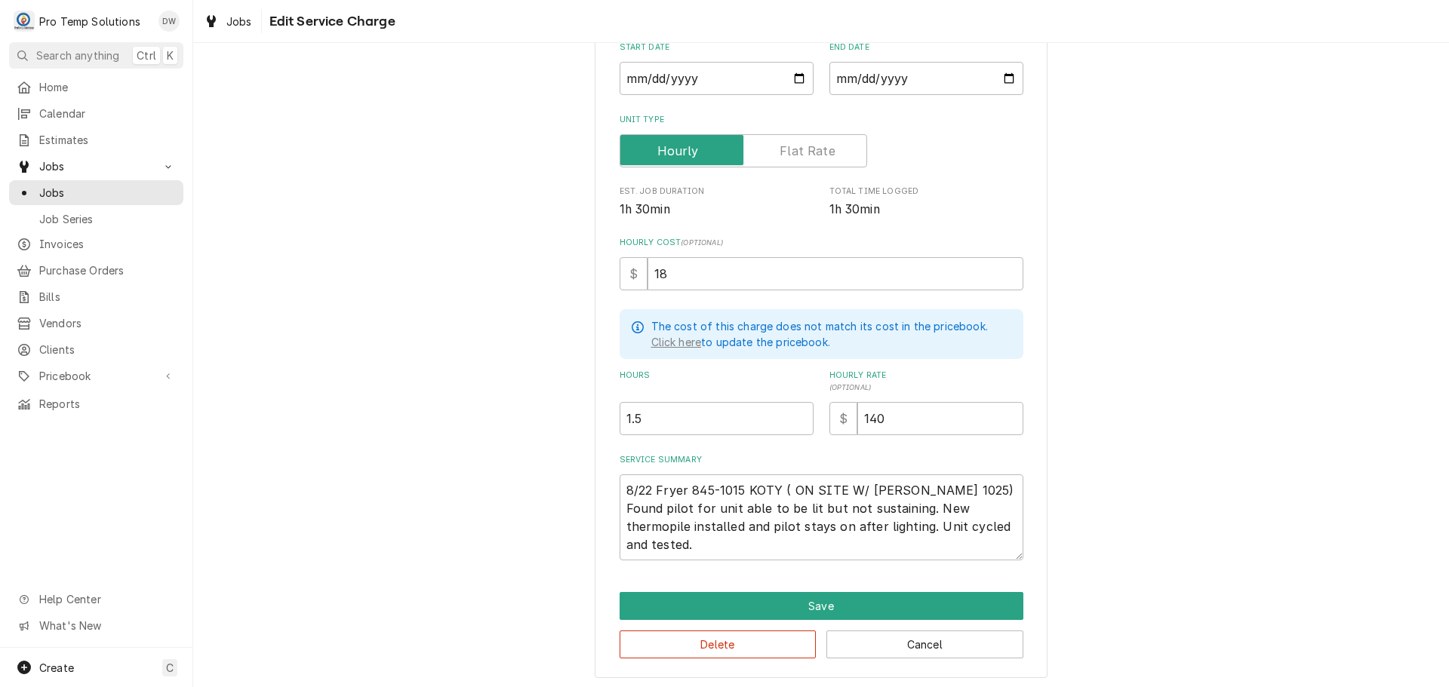
scroll to position [183, 0]
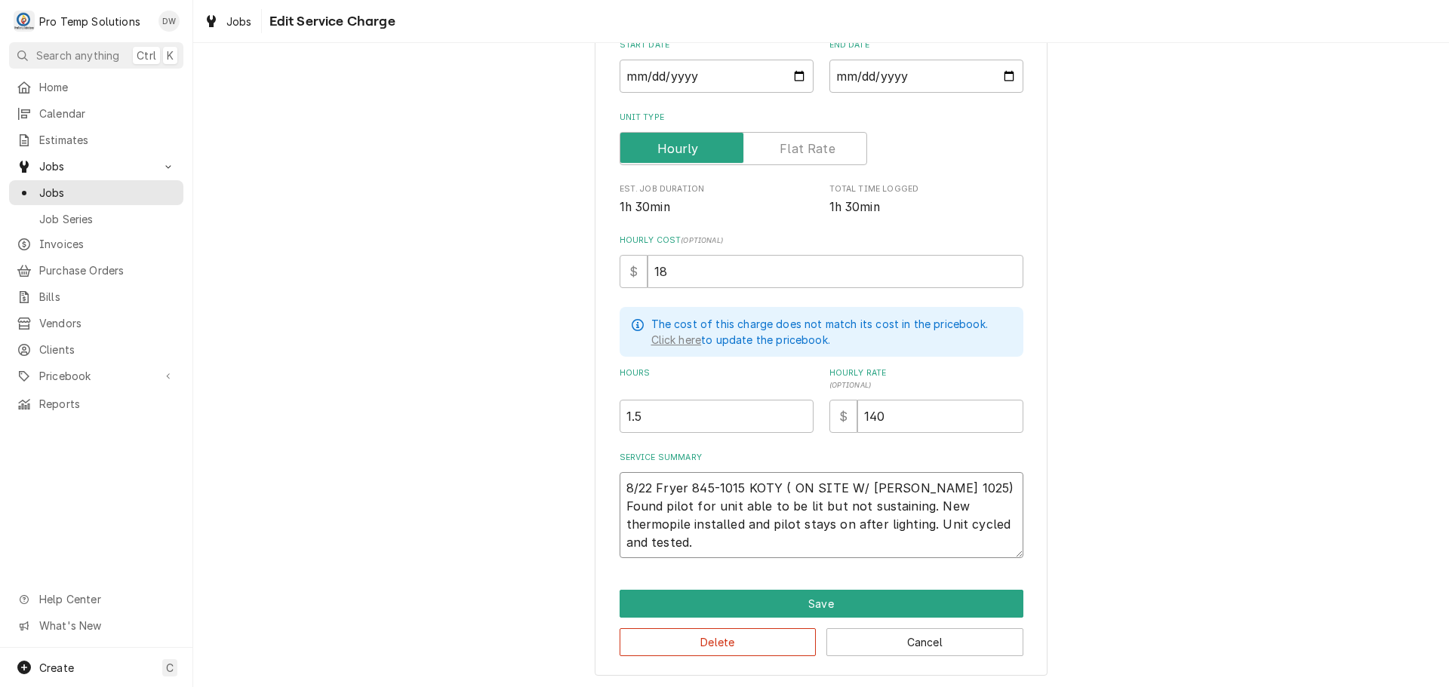
click at [735, 506] on textarea "8/22 Fryer 845-1015 KOTY ( ON SITE W/ KEVIN 1025) Found pilot for unit able to …" at bounding box center [821, 515] width 404 height 86
type textarea "x"
type textarea "8/22 Fryer 845-1015 KOTY ( ON SITE W/ KEVIN 1025) Found pilot for unitable to b…"
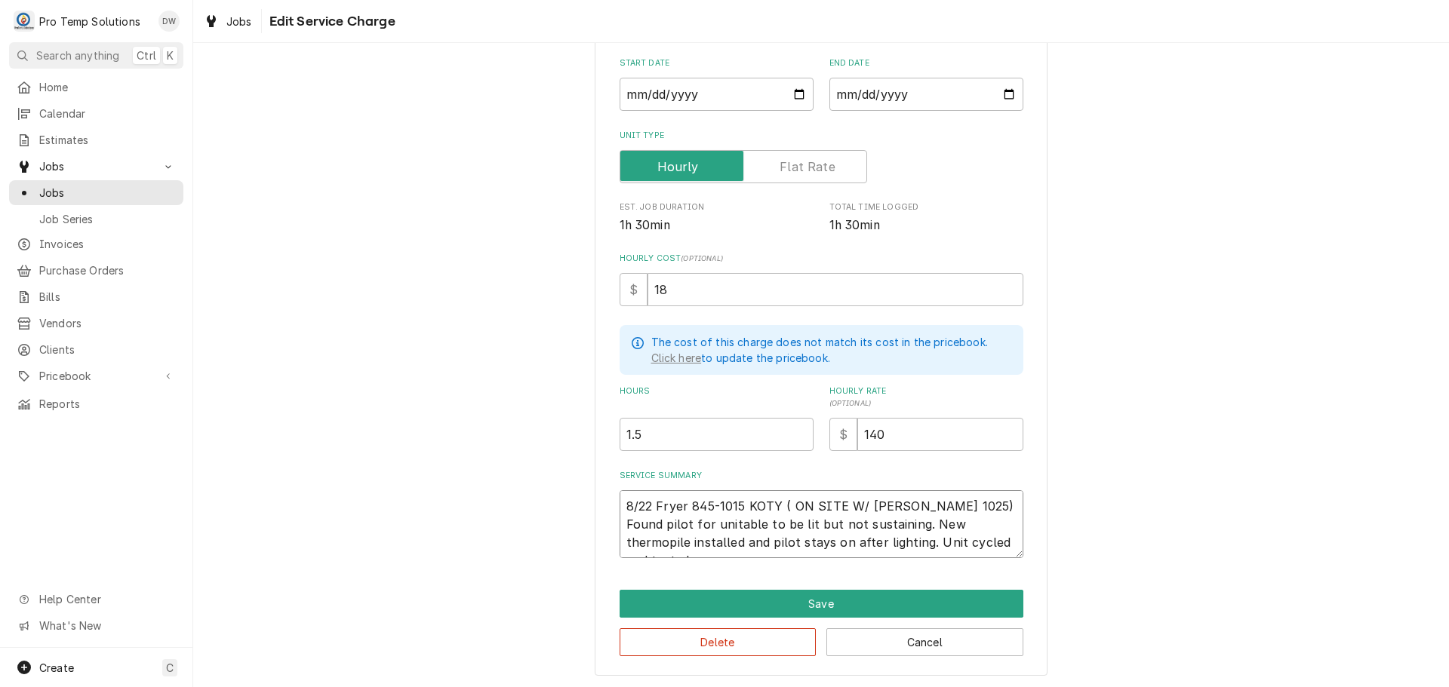
type textarea "x"
type textarea "8/22 Fryer 845-1015 KOTY ( ON SITE W/ KEVIN 1025) Found pilot for uniable to be…"
type textarea "x"
type textarea "8/22 Fryer 845-1015 KOTY ( ON SITE W/ KEVIN 1025) Found pilot for unable to be …"
type textarea "x"
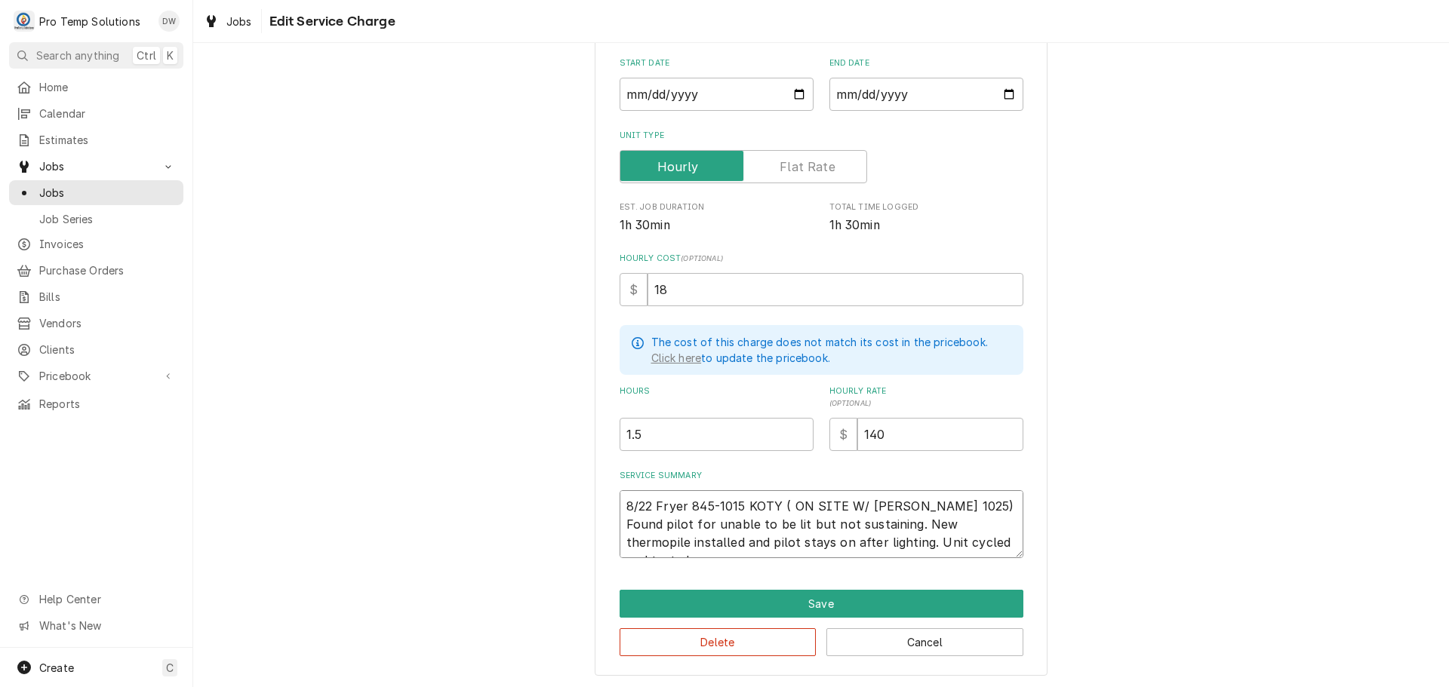
type textarea "8/22 Fryer 845-1015 KOTY ( ON SITE W/ KEVIN 1025) Found pilot for uable to be l…"
type textarea "x"
type textarea "8/22 Fryer 845-1015 KOTY ( ON SITE W/ KEVIN 1025) Found pilot for able to be li…"
type textarea "x"
type textarea "8/22 Fryer 845-1015 KOTY ( ON SITE W/ KEVIN 1025) Found pilot forable to be lit…"
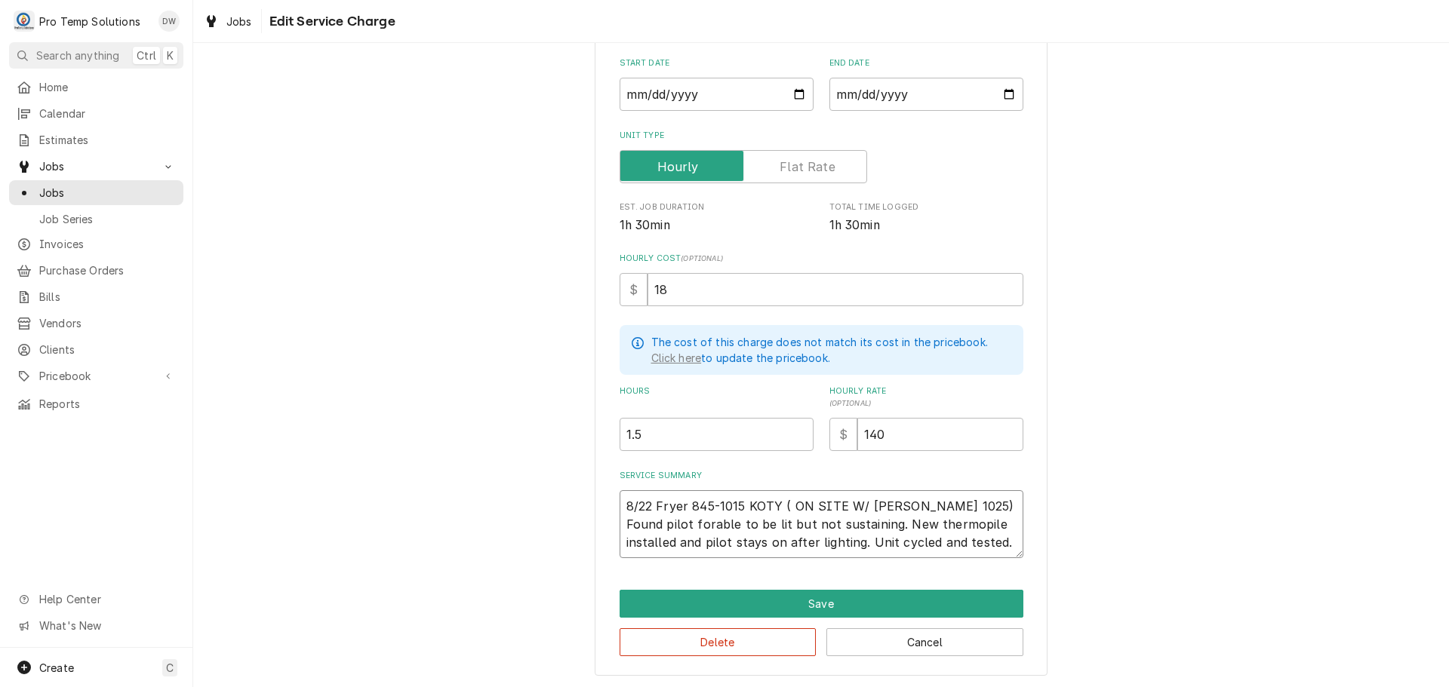
type textarea "x"
type textarea "8/22 Fryer 845-1015 KOTY ( ON SITE W/ KEVIN 1025) Found pilot foable to be lit …"
type textarea "x"
type textarea "8/22 Fryer 845-1015 KOTY ( ON SITE W/ KEVIN 1025) Found pilot fable to be lit b…"
type textarea "x"
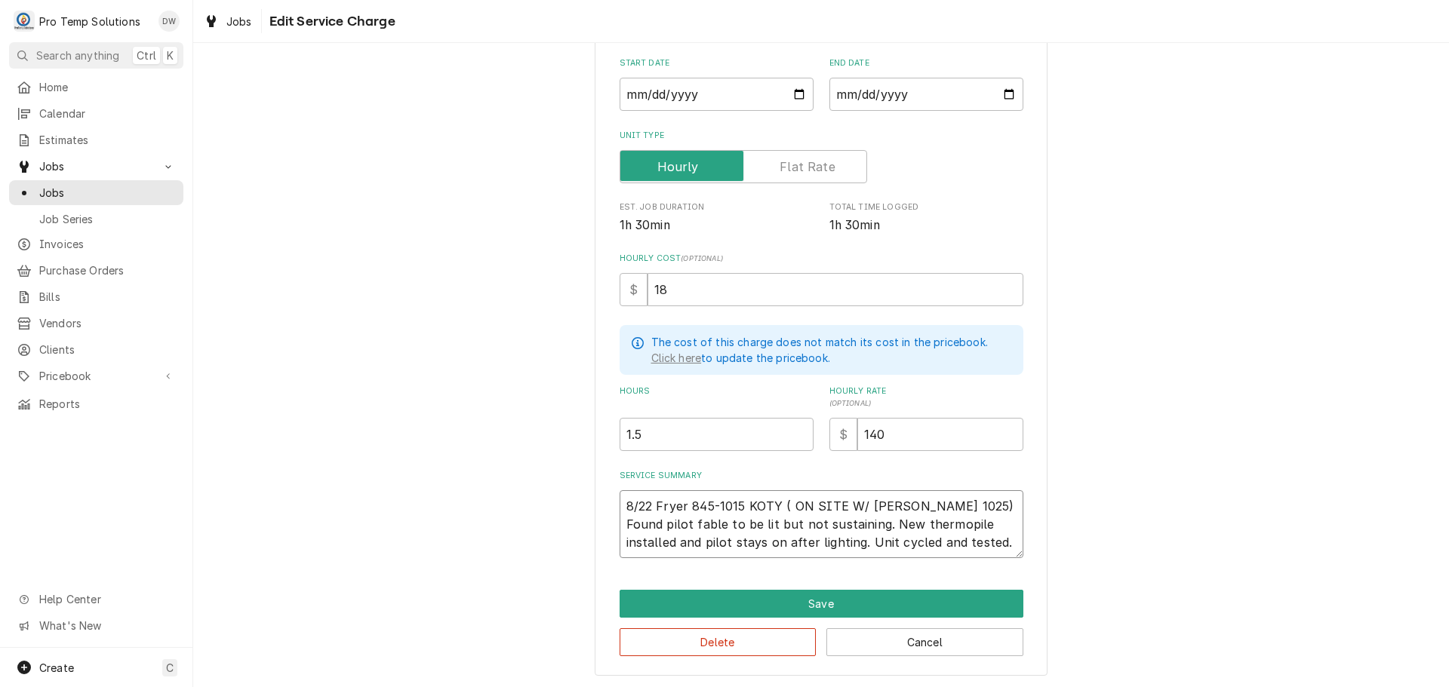
type textarea "8/22 Fryer 845-1015 KOTY ( ON SITE W/ KEVIN 1025) Found pilot able to be lit bu…"
click at [853, 541] on textarea "8/22 Fryer 845-1015 KOTY ( ON SITE W/ KEVIN 1025) Found pilot able to be lit bu…" at bounding box center [821, 524] width 404 height 68
type textarea "x"
type textarea "8/22 Fryer 845-1015 KOTY ( ON SITE W/ KEVIN 1025) Found pilot able to be lit bu…"
type textarea "x"
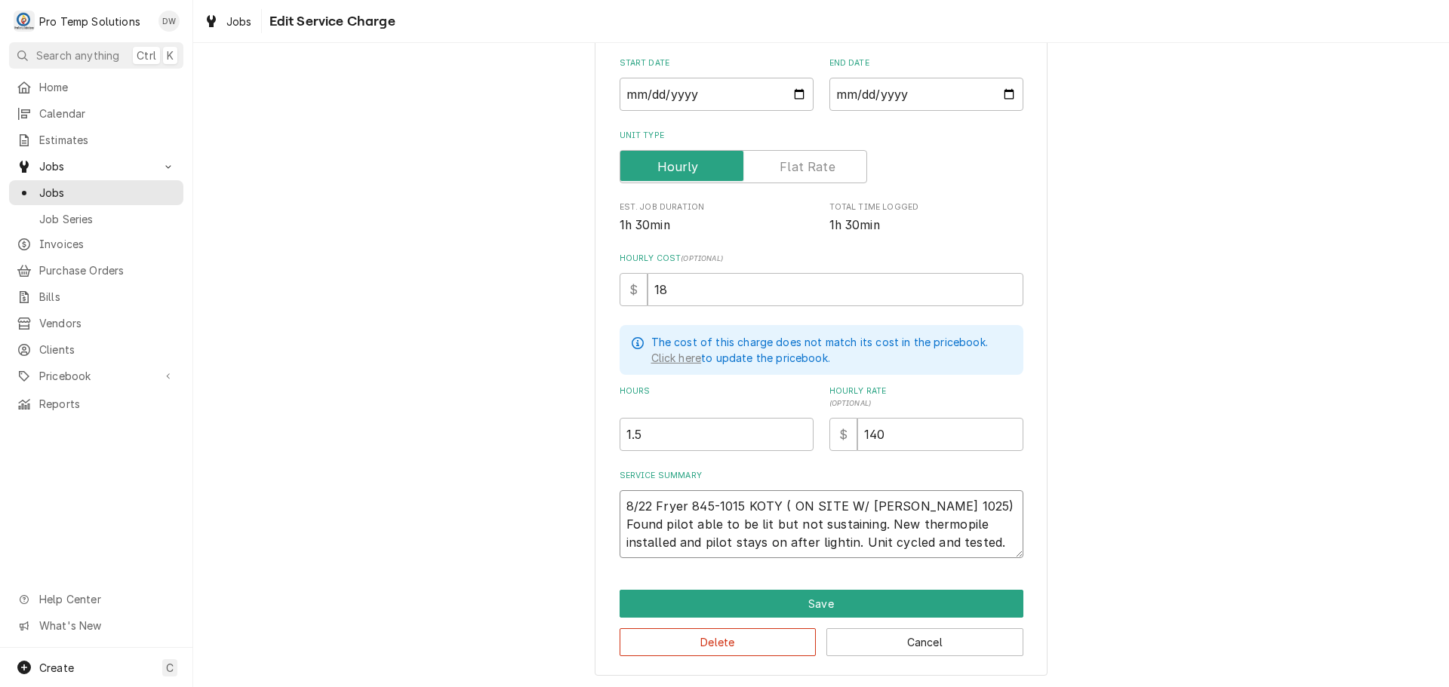
type textarea "8/22 Fryer 845-1015 KOTY ( ON SITE W/ KEVIN 1025) Found pilot able to be lit bu…"
type textarea "x"
type textarea "8/22 Fryer 845-1015 KOTY ( ON SITE W/ KEVIN 1025) Found pilot able to be lit bu…"
type textarea "x"
type textarea "8/22 Fryer 845-1015 KOTY ( ON SITE W/ KEVIN 1025) Found pilot able to be lit bu…"
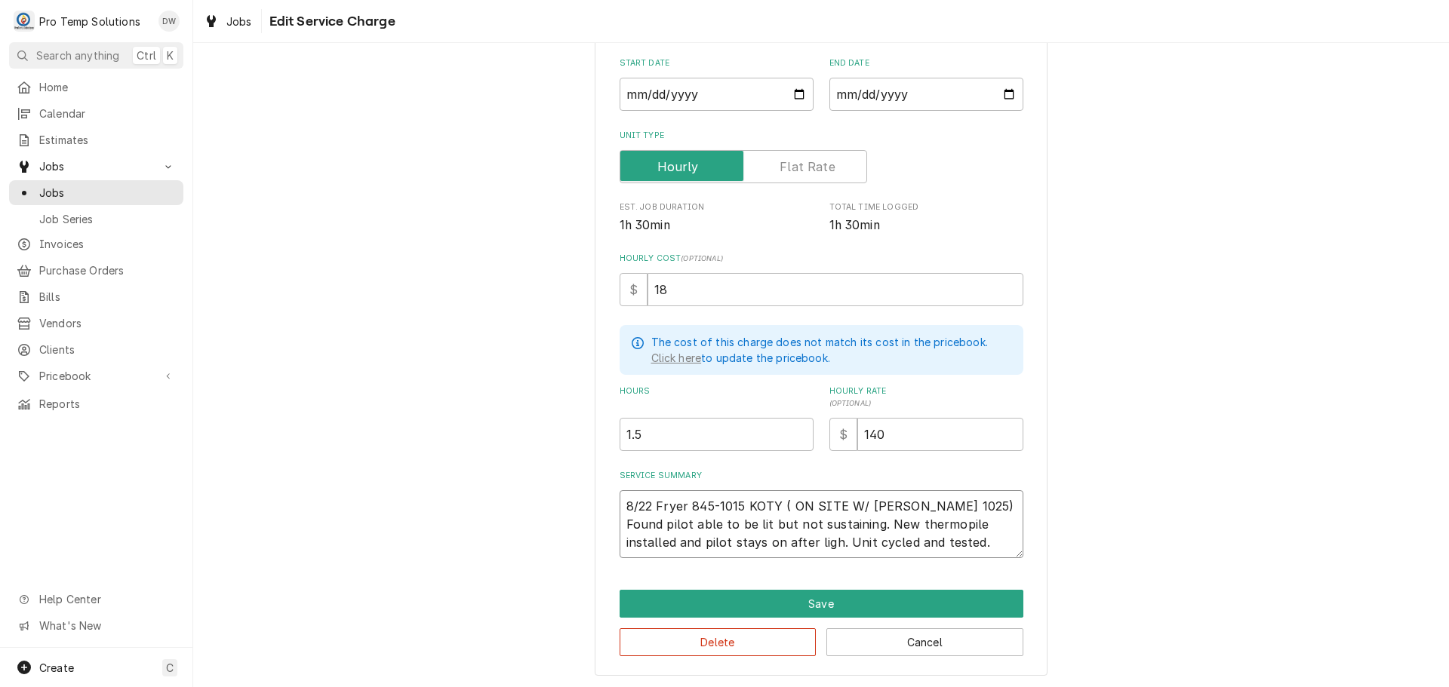
type textarea "x"
type textarea "8/22 Fryer 845-1015 KOTY ( ON SITE W/ KEVIN 1025) Found pilot able to be lit bu…"
type textarea "x"
type textarea "8/22 Fryer 845-1015 KOTY ( ON SITE W/ KEVIN 1025) Found pilot able to be lit bu…"
type textarea "x"
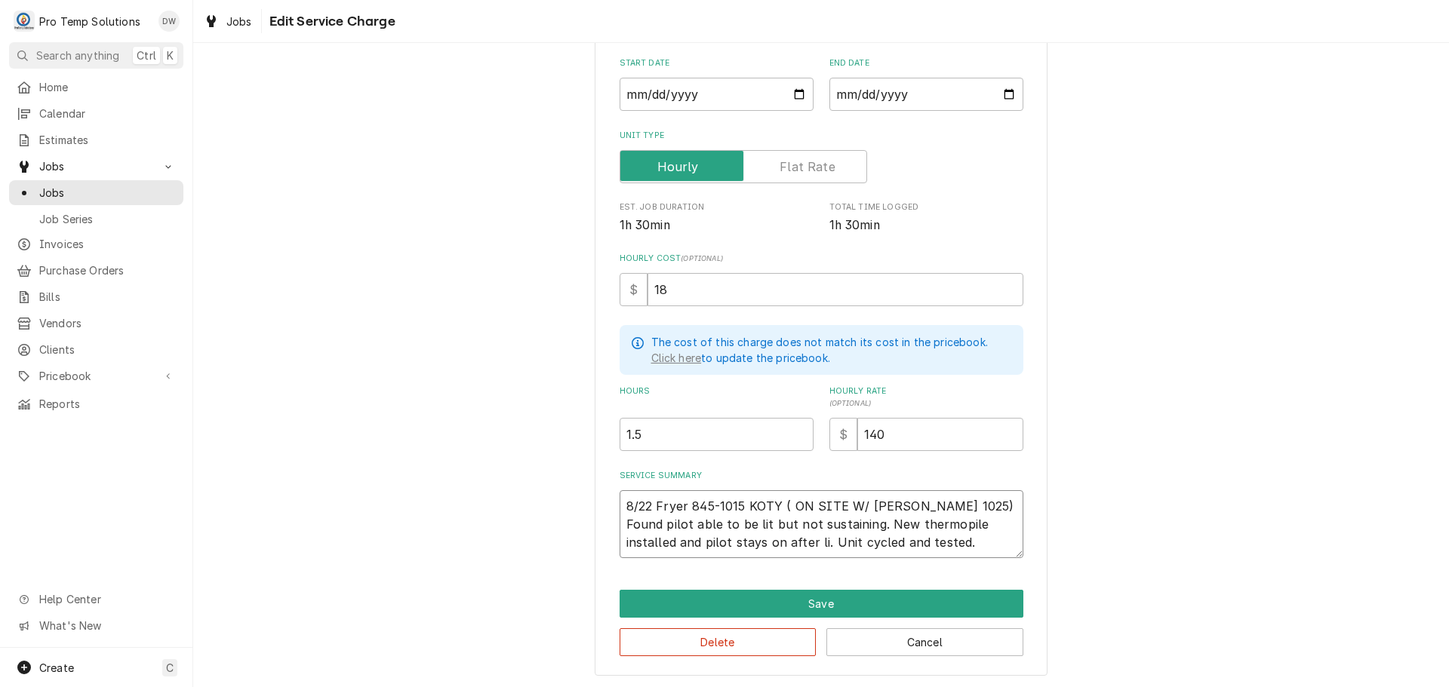
type textarea "8/22 Fryer 845-1015 KOTY ( ON SITE W/ KEVIN 1025) Found pilot able to be lit bu…"
type textarea "x"
type textarea "8/22 Fryer 845-1015 KOTY ( ON SITE W/ KEVIN 1025) Found pilot able to be lit bu…"
type textarea "x"
type textarea "8/22 Fryer 845-1015 KOTY ( ON SITE W/ KEVIN 1025) Found pilot able to be lit bu…"
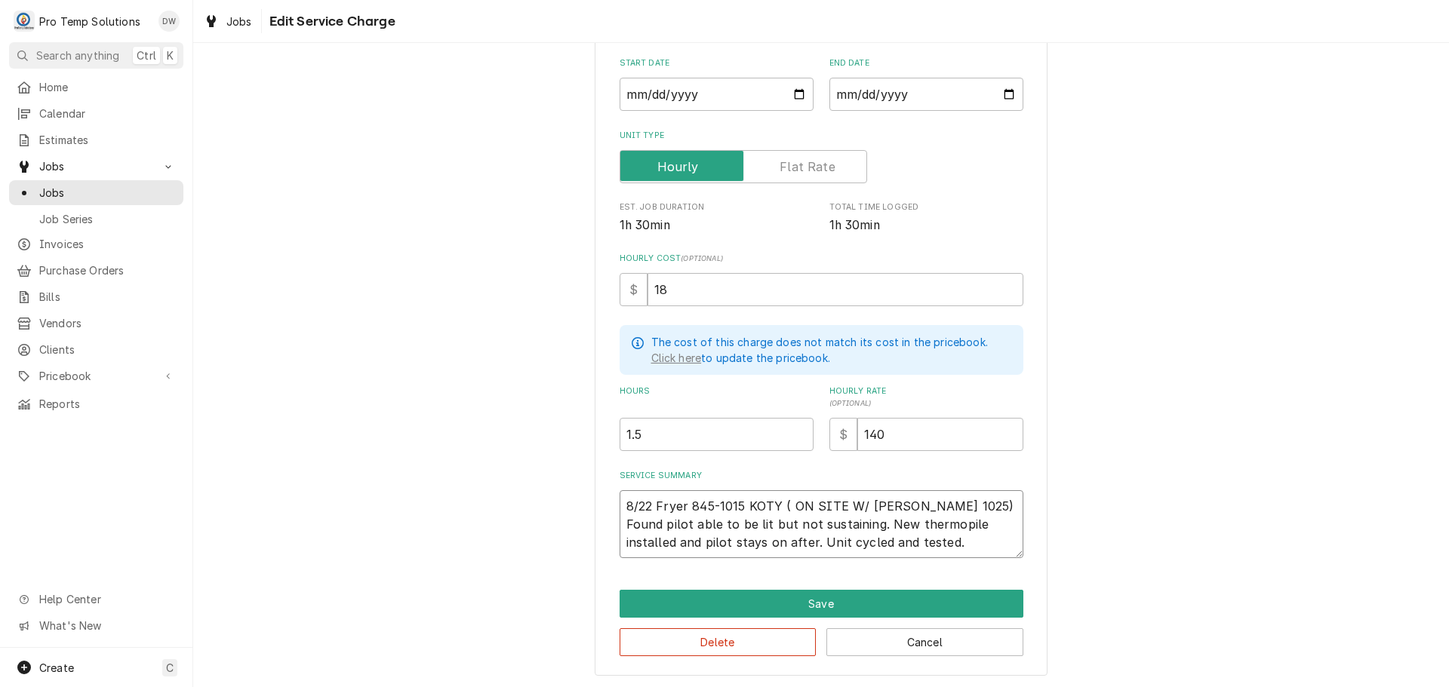
type textarea "x"
type textarea "8/22 Fryer 845-1015 KOTY ( ON SITE W/ KEVIN 1025) Found pilot able to be lit bu…"
type textarea "x"
type textarea "8/22 Fryer 845-1015 KOTY ( ON SITE W/ KEVIN 1025) Found pilot able to be lit bu…"
type textarea "x"
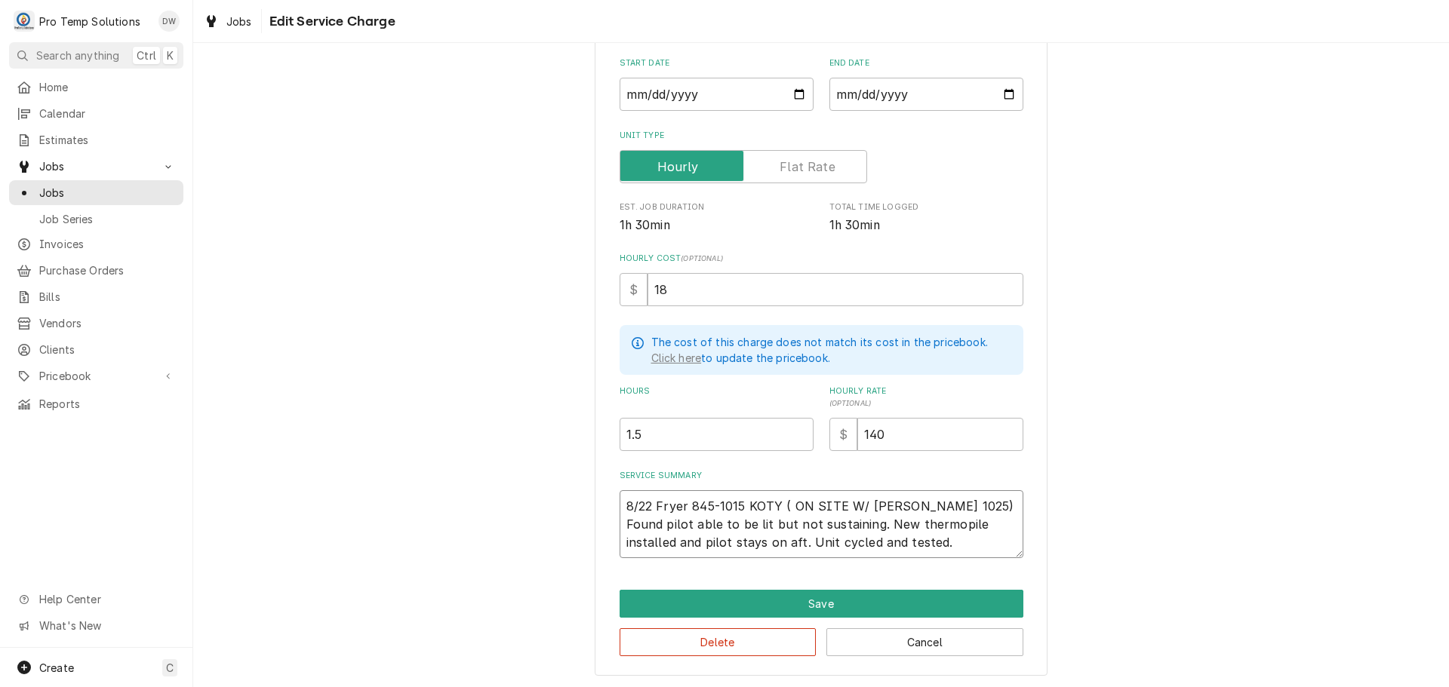
type textarea "8/22 Fryer 845-1015 KOTY ( ON SITE W/ KEVIN 1025) Found pilot able to be lit bu…"
type textarea "x"
type textarea "8/22 Fryer 845-1015 KOTY ( ON SITE W/ KEVIN 1025) Found pilot able to be lit bu…"
type textarea "x"
type textarea "8/22 Fryer 845-1015 KOTY ( ON SITE W/ KEVIN 1025) Found pilot able to be lit bu…"
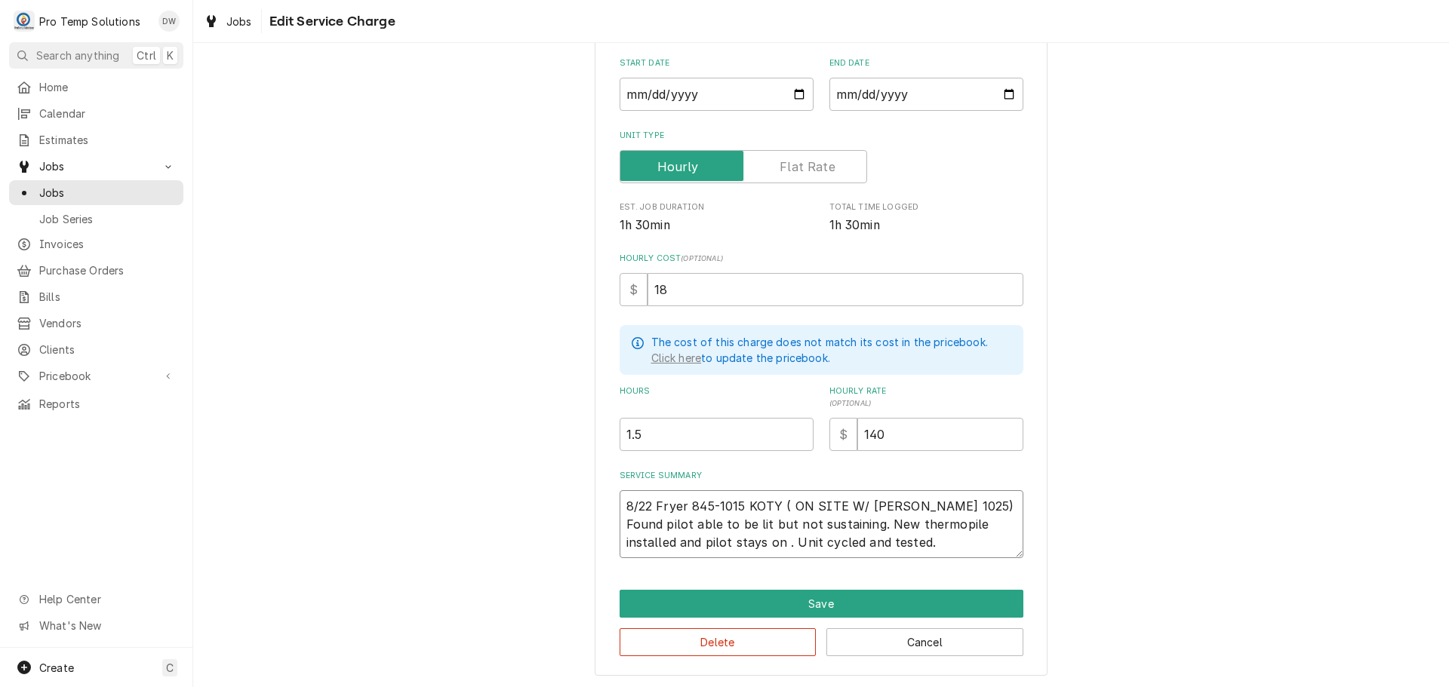
type textarea "x"
type textarea "8/22 Fryer 845-1015 KOTY ( ON SITE W/ KEVIN 1025) Found pilot able to be lit bu…"
type textarea "x"
type textarea "8/22 Fryer 845-1015 KOTY ( ON SITE W/ KEVIN 1025) Found pilot able to be lit bu…"
type textarea "x"
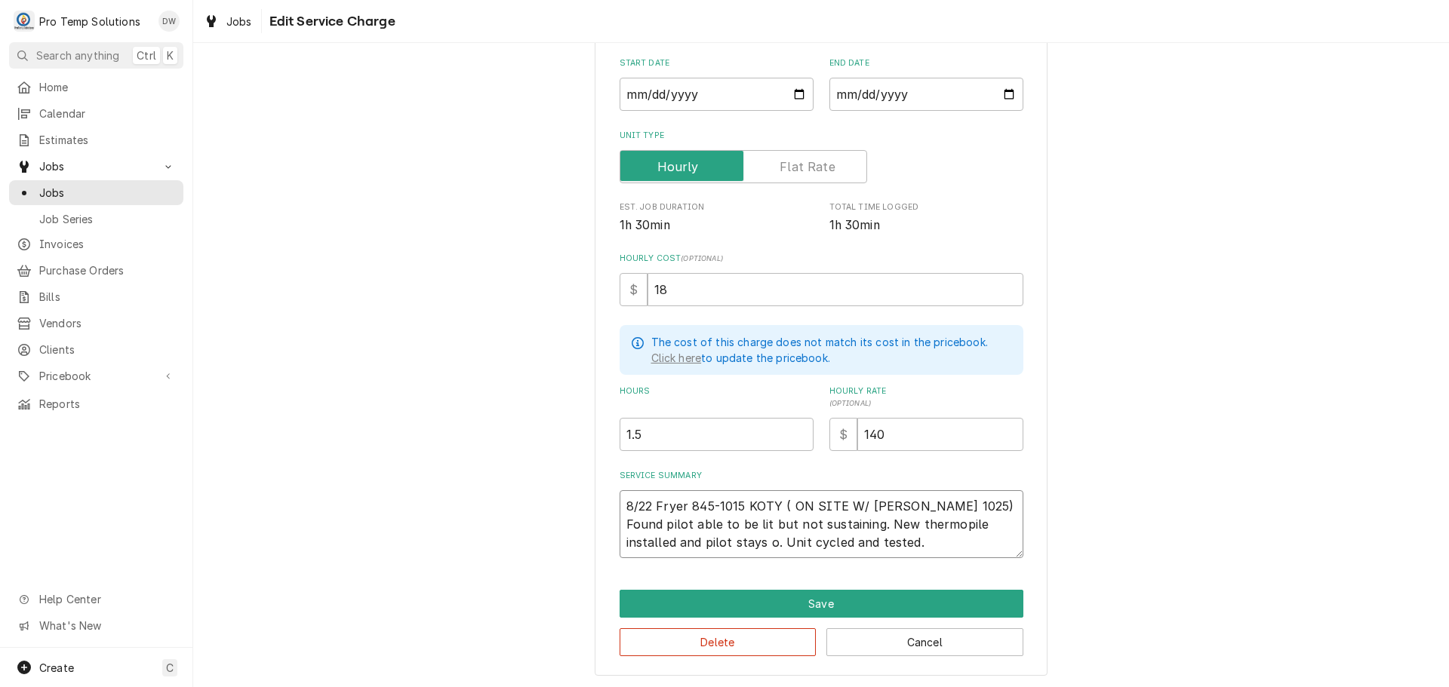
type textarea "8/22 Fryer 845-1015 KOTY ( ON SITE W/ KEVIN 1025) Found pilot able to be lit bu…"
type textarea "x"
type textarea "8/22 Fryer 845-1015 KOTY ( ON SITE W/ KEVIN 1025) Found pilot able to be lit bu…"
type textarea "x"
type textarea "8/22 Fryer 845-1015 KOTY ( ON SITE W/ KEVIN 1025) Found pilot able to be lit bu…"
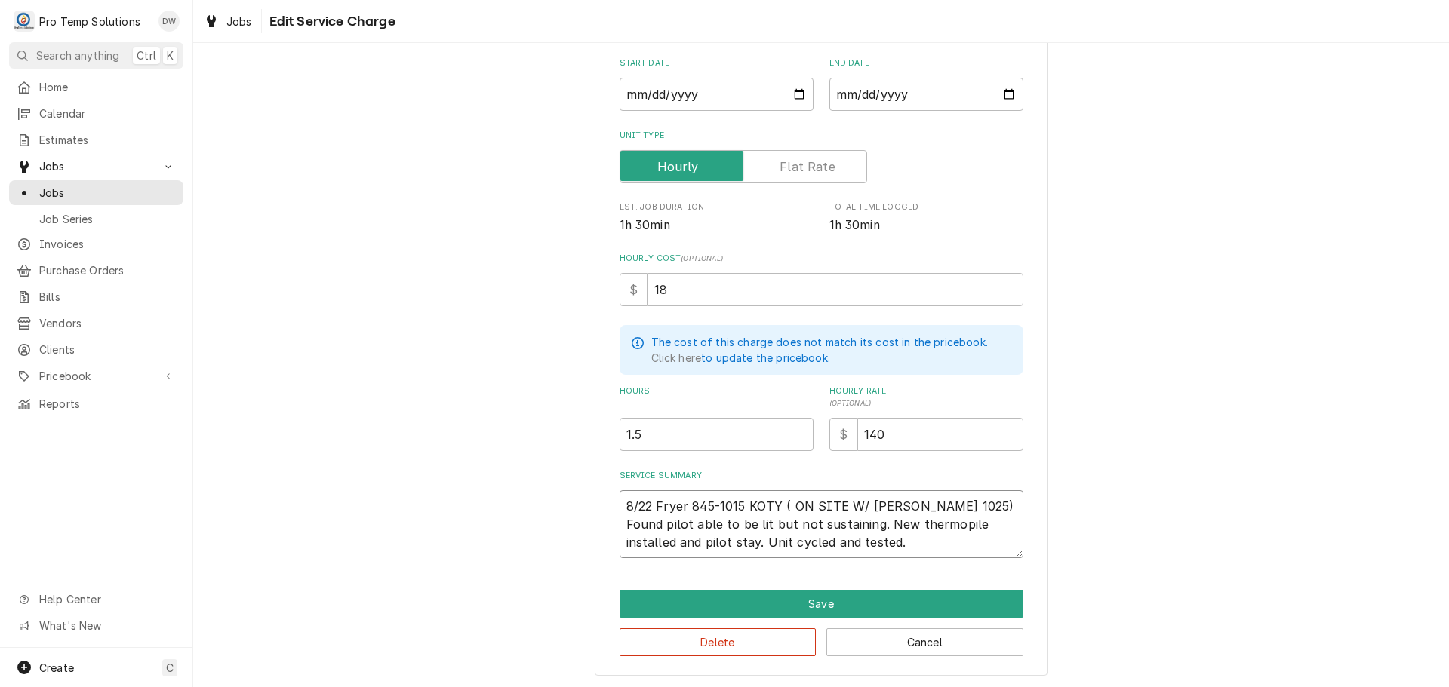
type textarea "x"
type textarea "8/22 Fryer 845-1015 KOTY ( ON SITE W/ KEVIN 1025) Found pilot able to be lit bu…"
type textarea "x"
type textarea "8/22 Fryer 845-1015 KOTY ( ON SITE W/ KEVIN 1025) Found pilot able to be lit bu…"
type textarea "x"
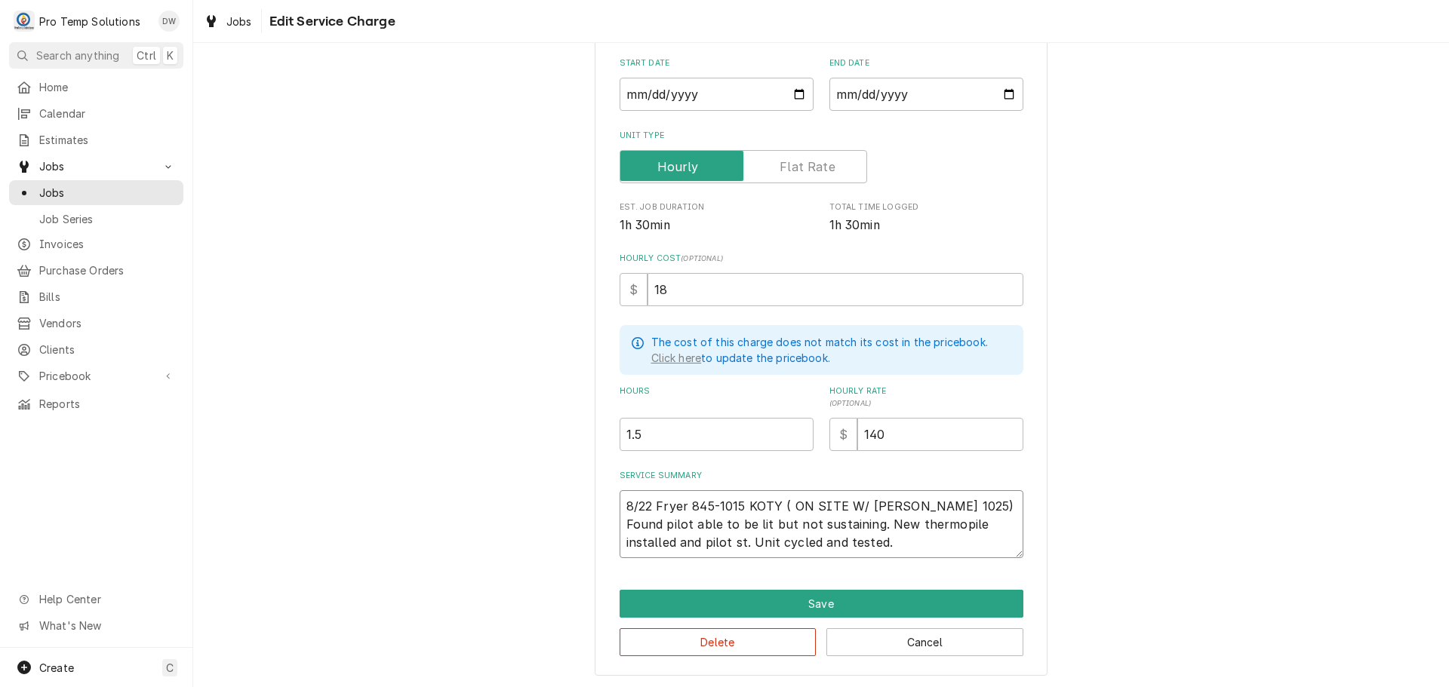
type textarea "8/22 Fryer 845-1015 KOTY ( ON SITE W/ KEVIN 1025) Found pilot able to be lit bu…"
type textarea "x"
type textarea "8/22 Fryer 845-1015 KOTY ( ON SITE W/ KEVIN 1025) Found pilot able to be lit bu…"
type textarea "x"
type textarea "8/22 Fryer 845-1015 KOTY ( ON SITE W/ KEVIN 1025) Found pilot able to be lit bu…"
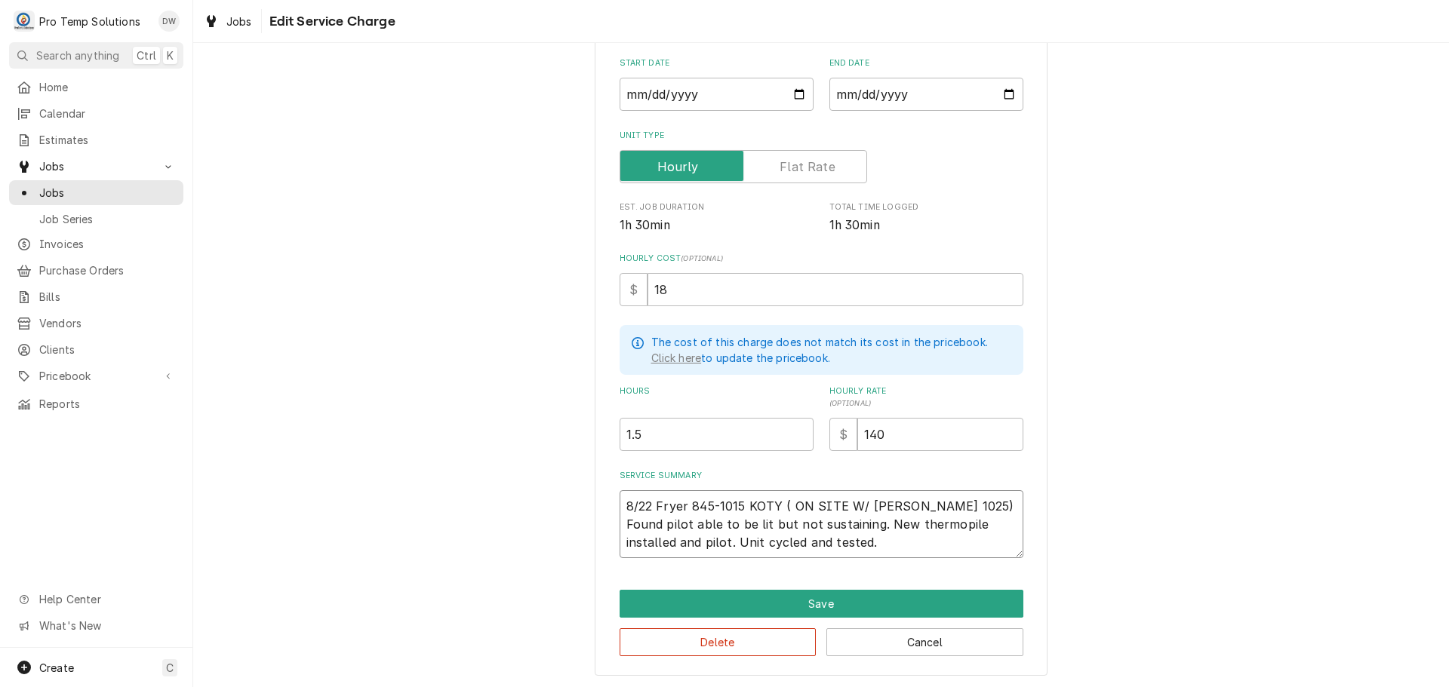
type textarea "x"
type textarea "8/22 Fryer 845-1015 KOTY ( ON SITE W/ KEVIN 1025) Found pilot able to be lit bu…"
type textarea "x"
type textarea "8/22 Fryer 845-1015 KOTY ( ON SITE W/ KEVIN 1025) Found pilot able to be lit bu…"
type textarea "x"
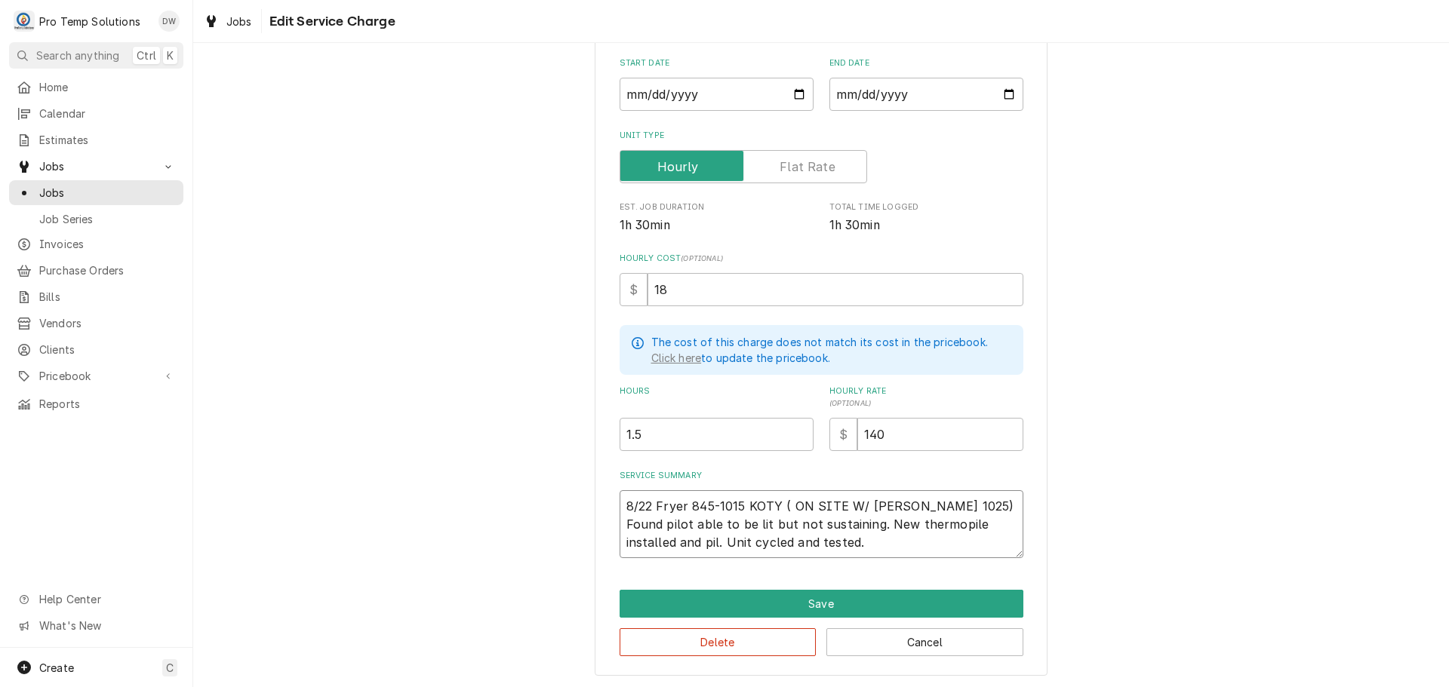
type textarea "8/22 Fryer 845-1015 KOTY ( ON SITE W/ KEVIN 1025) Found pilot able to be lit bu…"
type textarea "x"
type textarea "8/22 Fryer 845-1015 KOTY ( ON SITE W/ KEVIN 1025) Found pilot able to be lit bu…"
type textarea "x"
type textarea "8/22 Fryer 845-1015 KOTY ( ON SITE W/ KEVIN 1025) Found pilot able to be lit bu…"
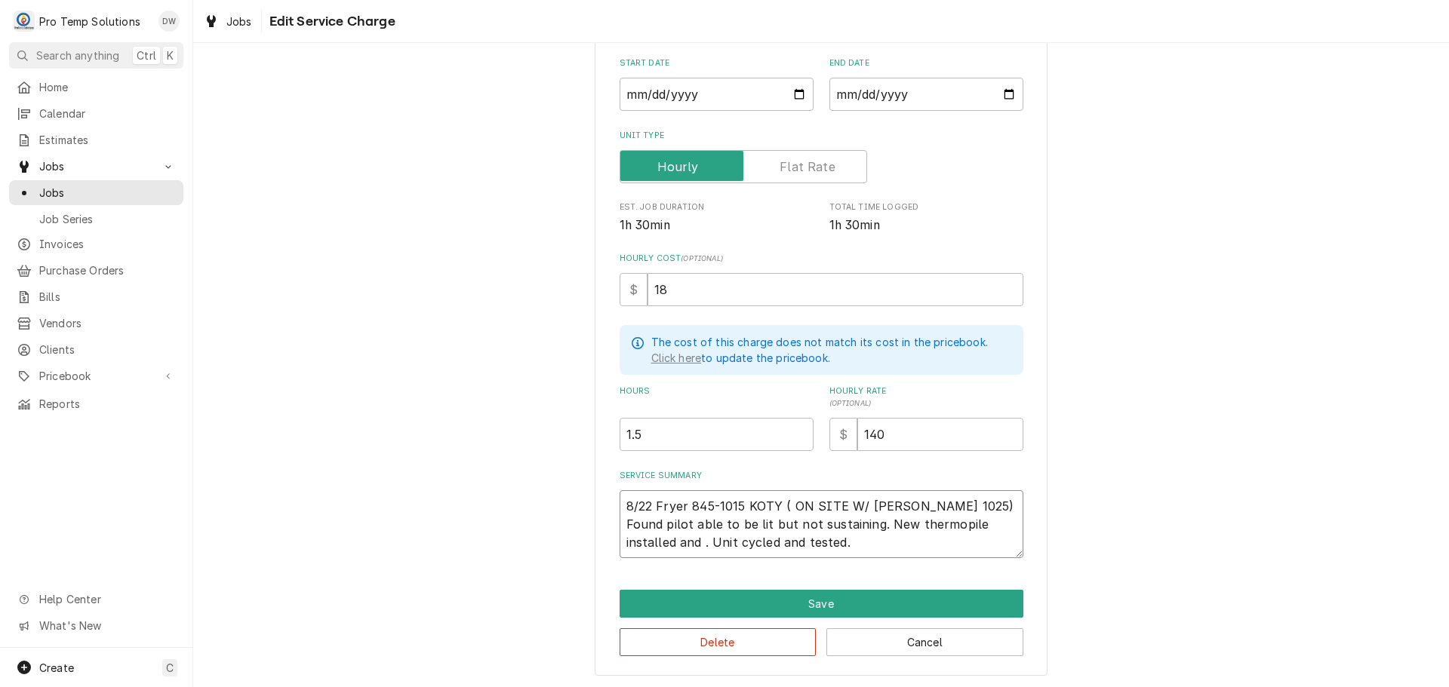
type textarea "x"
type textarea "8/22 Fryer 845-1015 KOTY ( ON SITE W/ KEVIN 1025) Found pilot able to be lit bu…"
type textarea "x"
type textarea "8/22 Fryer 845-1015 KOTY ( ON SITE W/ KEVIN 1025) Found pilot able to be lit bu…"
type textarea "x"
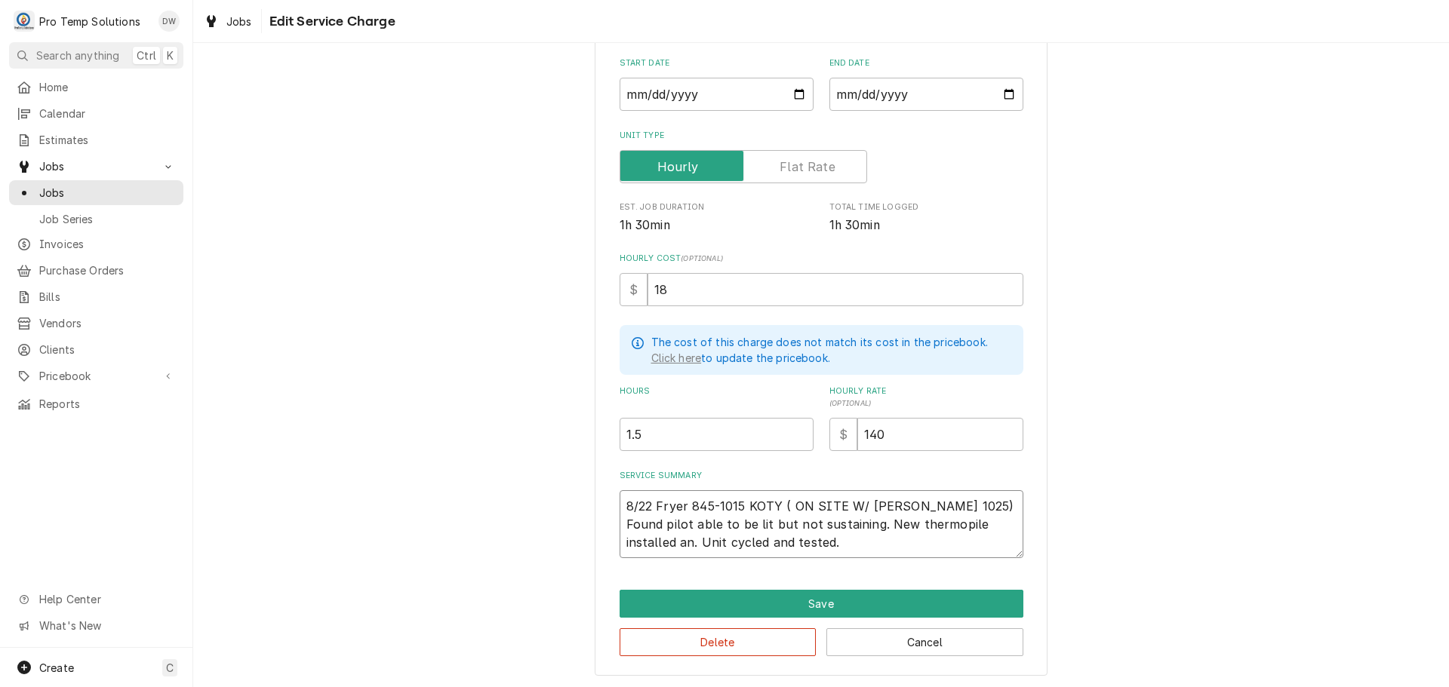
type textarea "8/22 Fryer 845-1015 KOTY ( ON SITE W/ KEVIN 1025) Found pilot able to be lit bu…"
type textarea "x"
type textarea "8/22 Fryer 845-1015 KOTY ( ON SITE W/ KEVIN 1025) Found pilot able to be lit bu…"
type textarea "x"
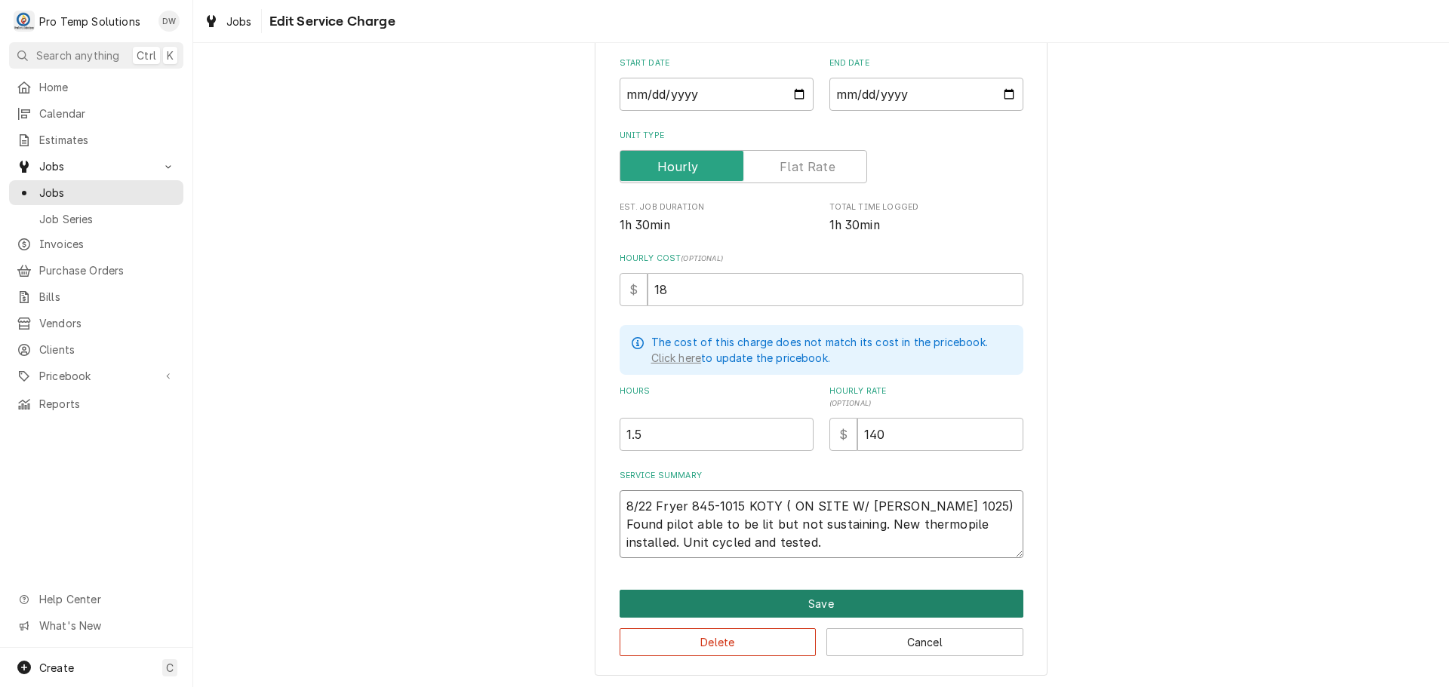
type textarea "8/22 Fryer 845-1015 KOTY ( ON SITE W/ KEVIN 1025) Found pilot able to be lit bu…"
click at [814, 595] on button "Save" at bounding box center [821, 604] width 404 height 28
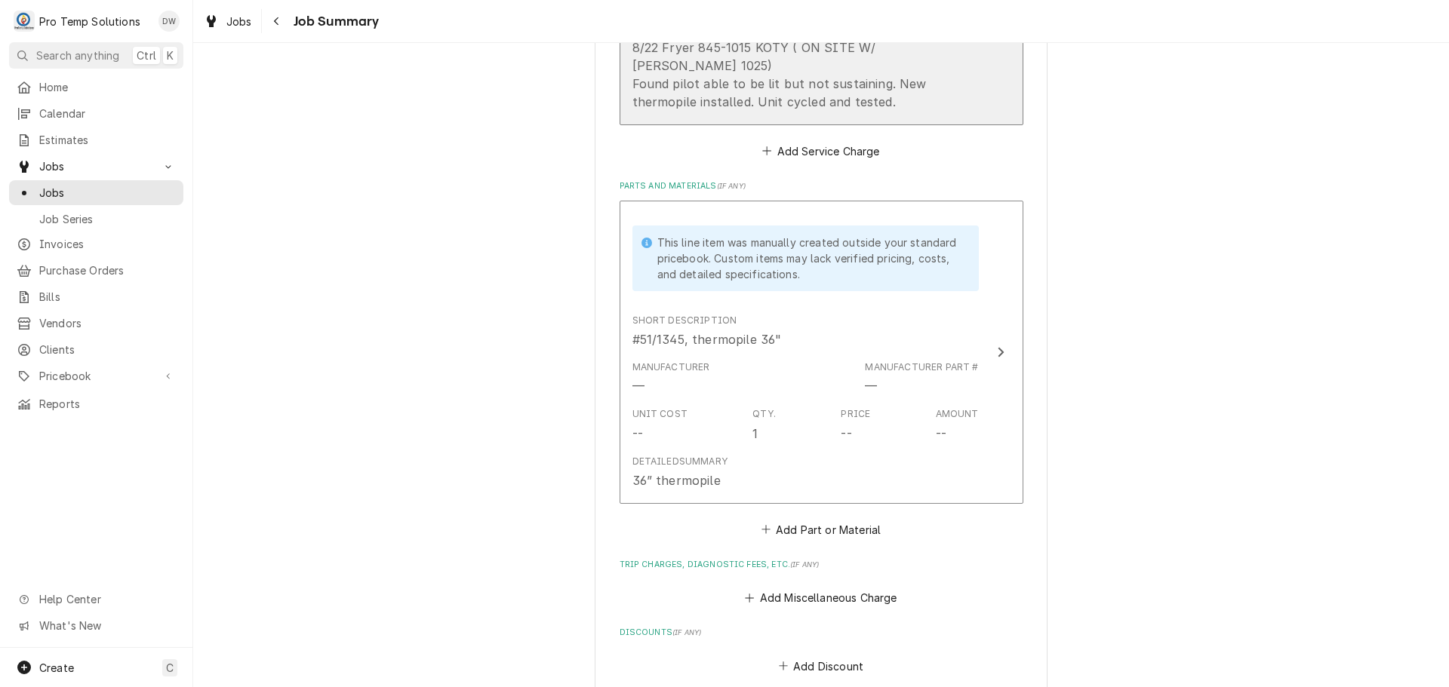
scroll to position [679, 0]
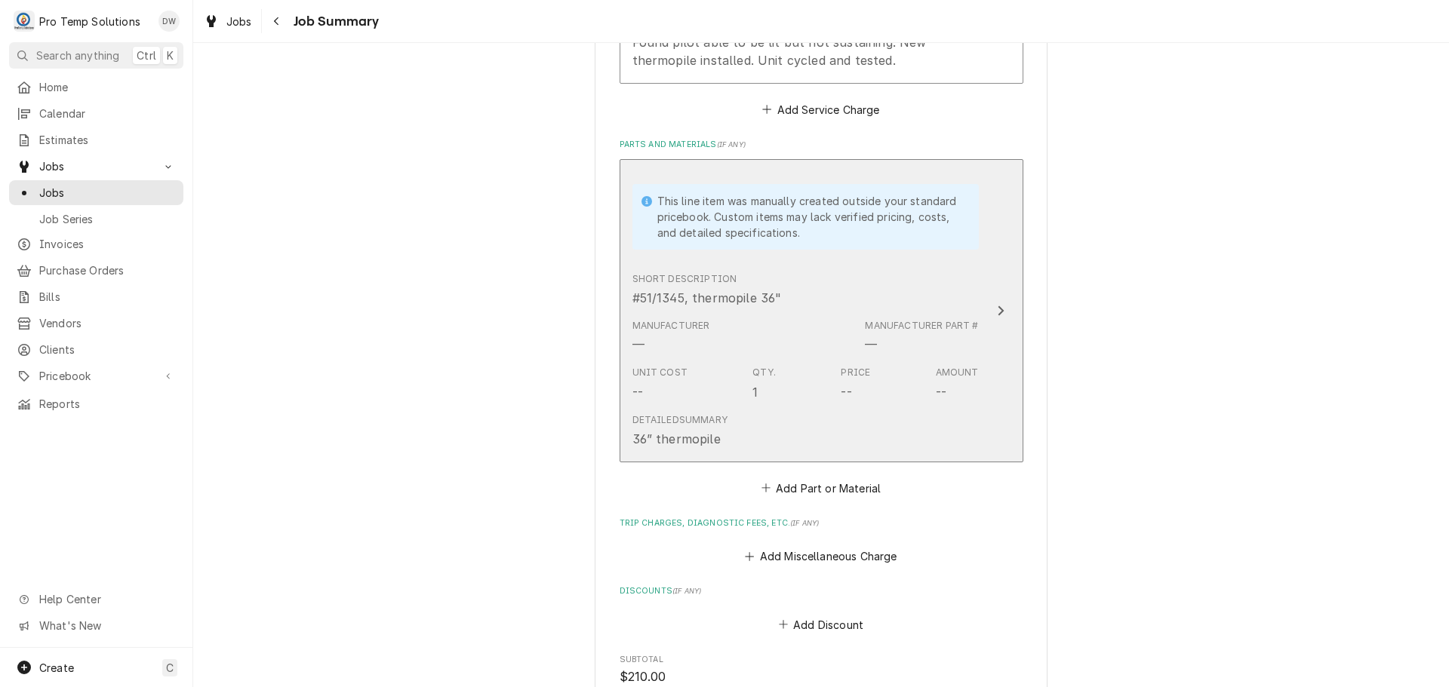
click at [997, 305] on icon "Update Line Item" at bounding box center [1001, 311] width 8 height 12
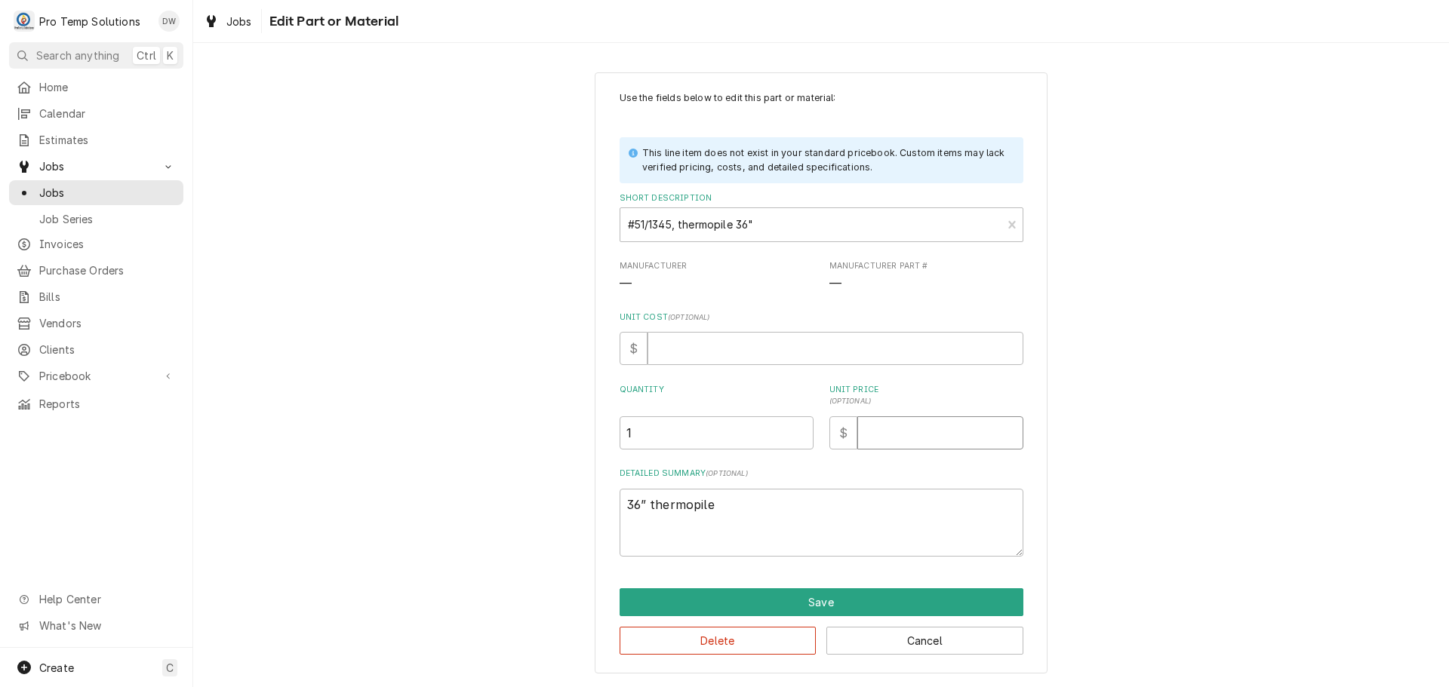
click at [933, 429] on input "Unit Price ( optional )" at bounding box center [940, 432] width 166 height 33
type textarea "x"
type input "5"
click at [692, 343] on input "Unit Cost ( optional )" at bounding box center [835, 348] width 376 height 33
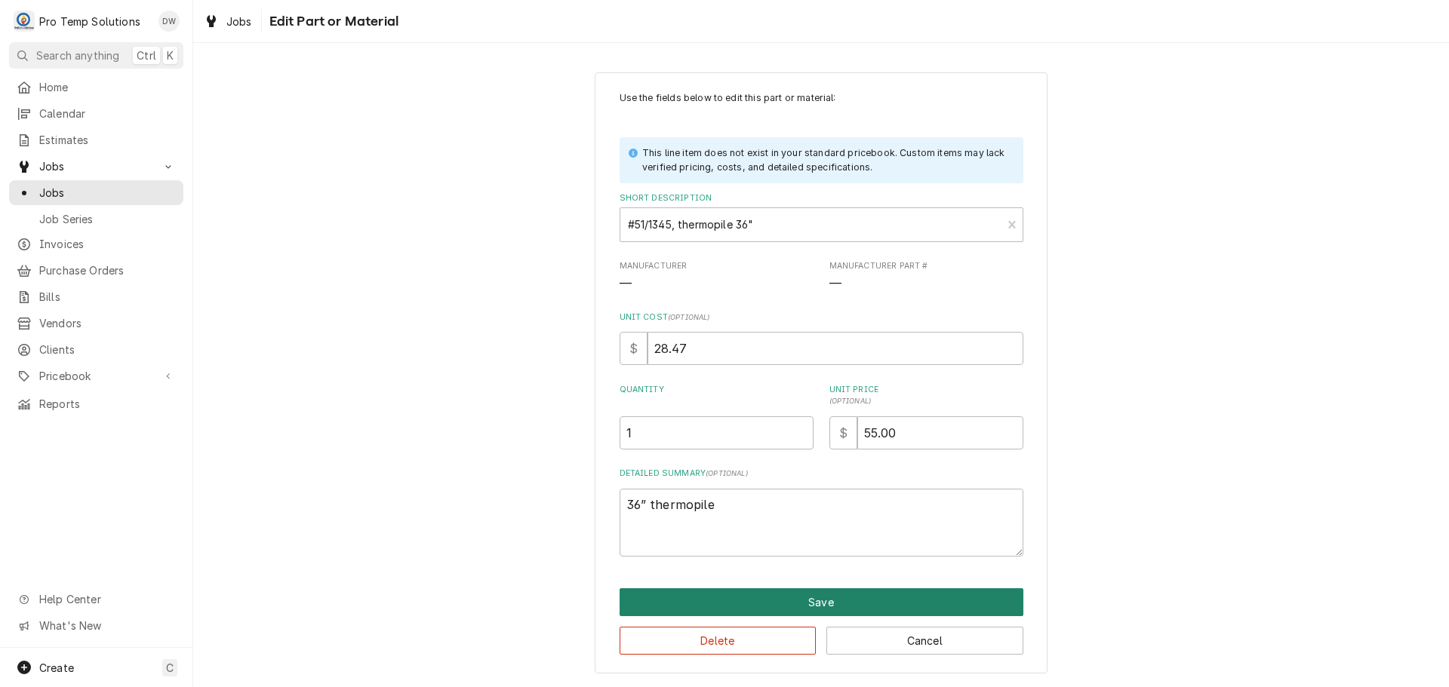
click at [820, 598] on button "Save" at bounding box center [821, 603] width 404 height 28
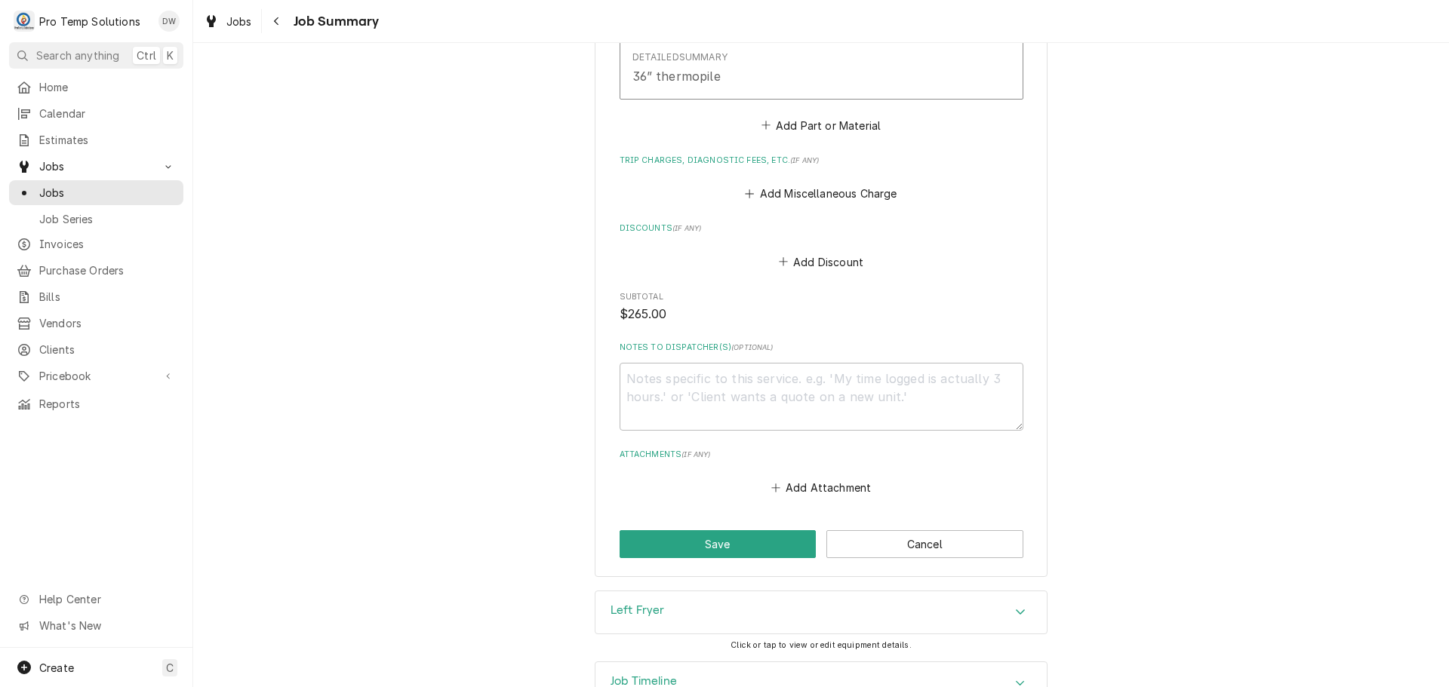
scroll to position [1070, 0]
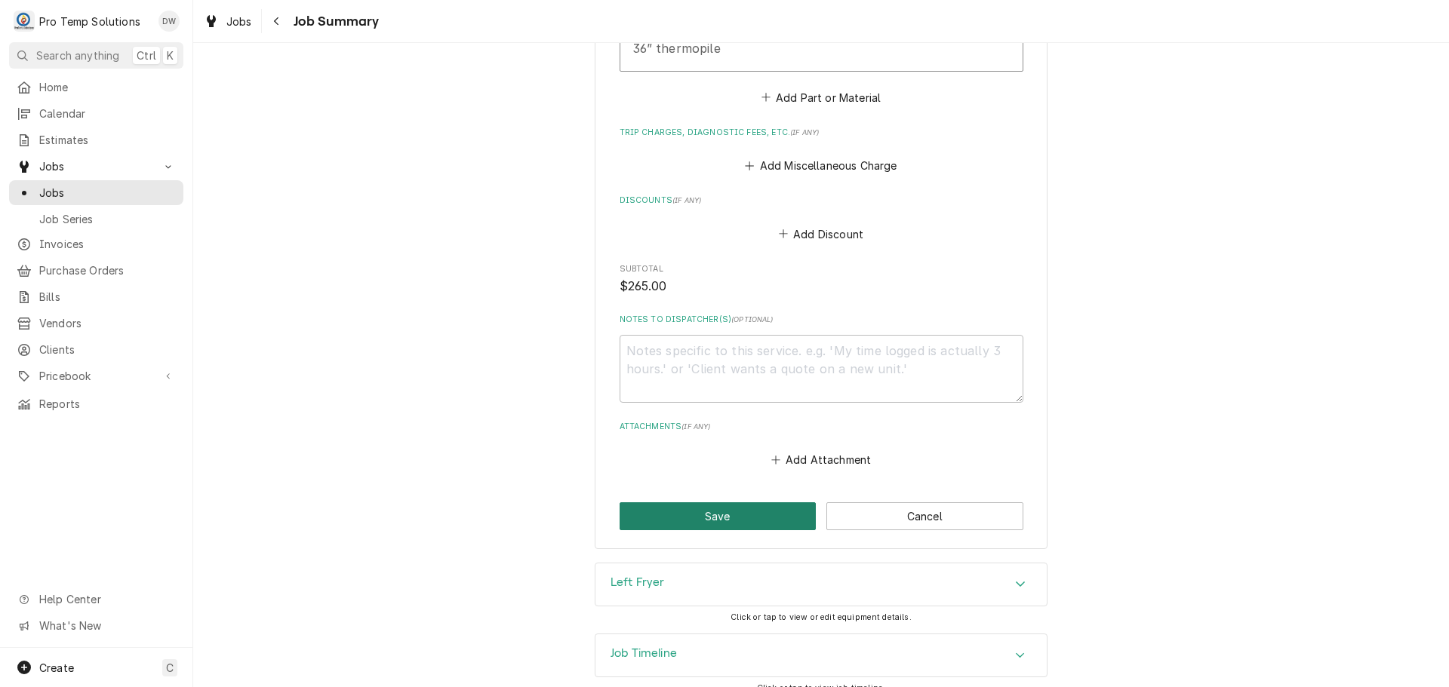
click at [707, 502] on button "Save" at bounding box center [717, 516] width 197 height 28
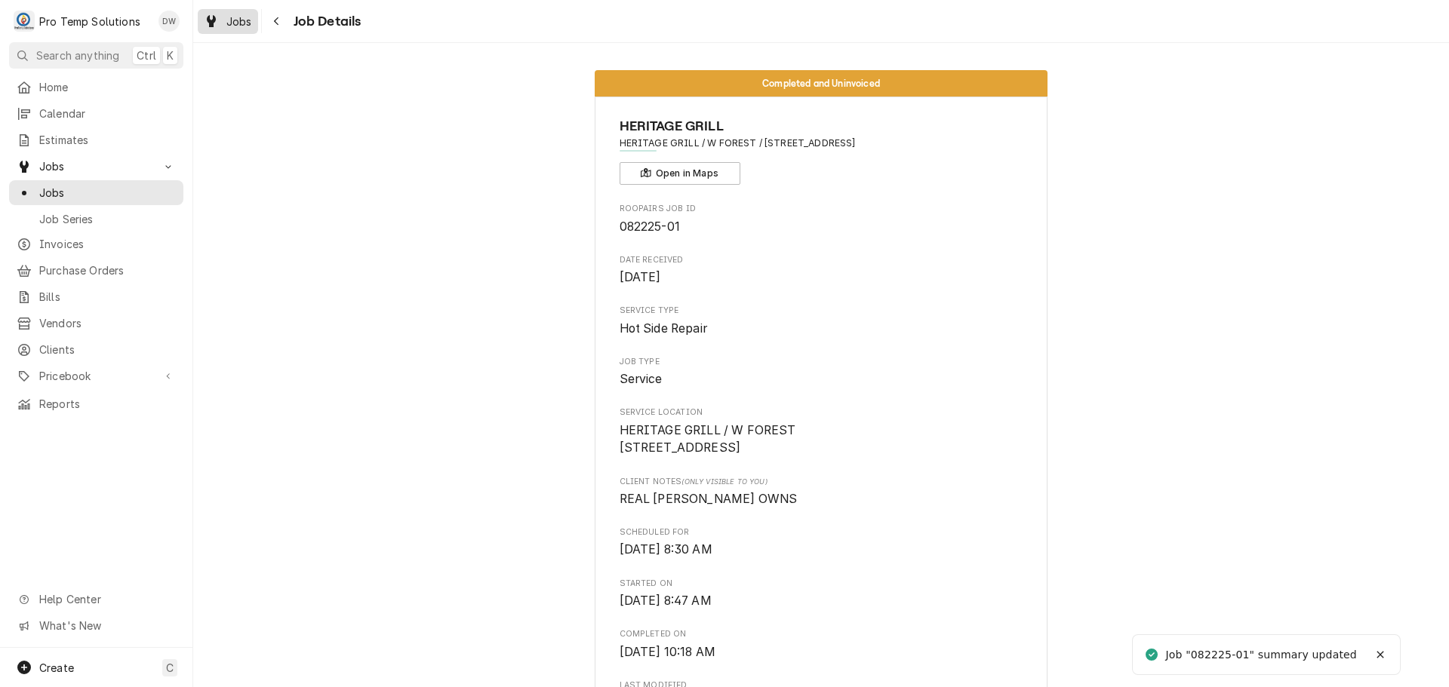
click at [239, 18] on span "Jobs" at bounding box center [239, 22] width 26 height 16
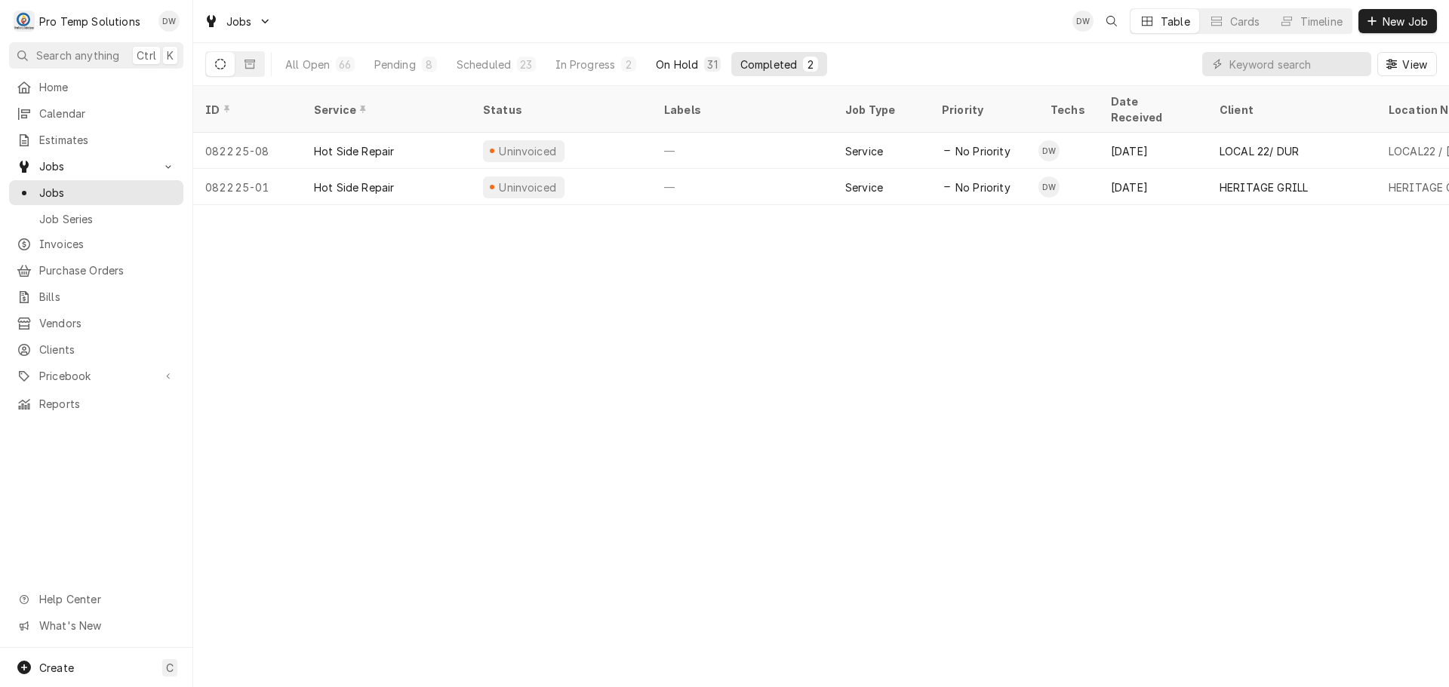
click at [688, 64] on div "On Hold" at bounding box center [677, 65] width 42 height 16
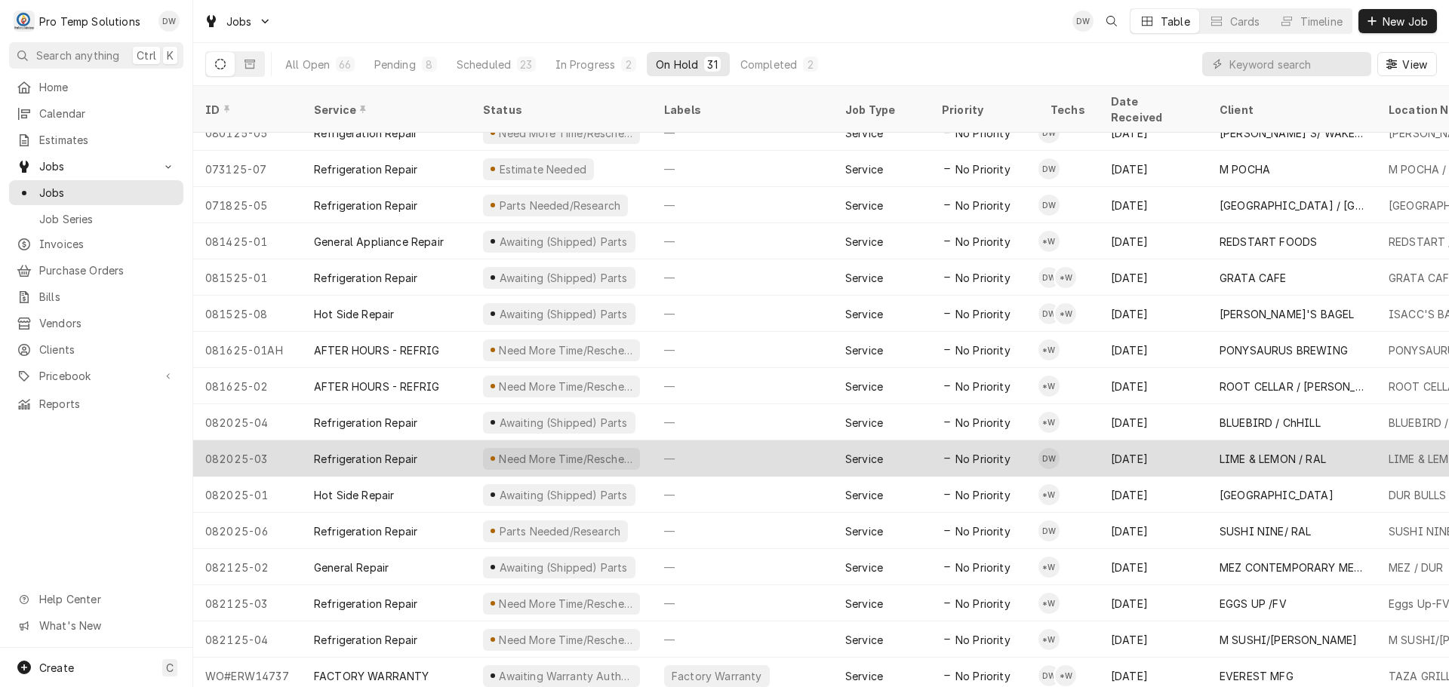
scroll to position [561, 0]
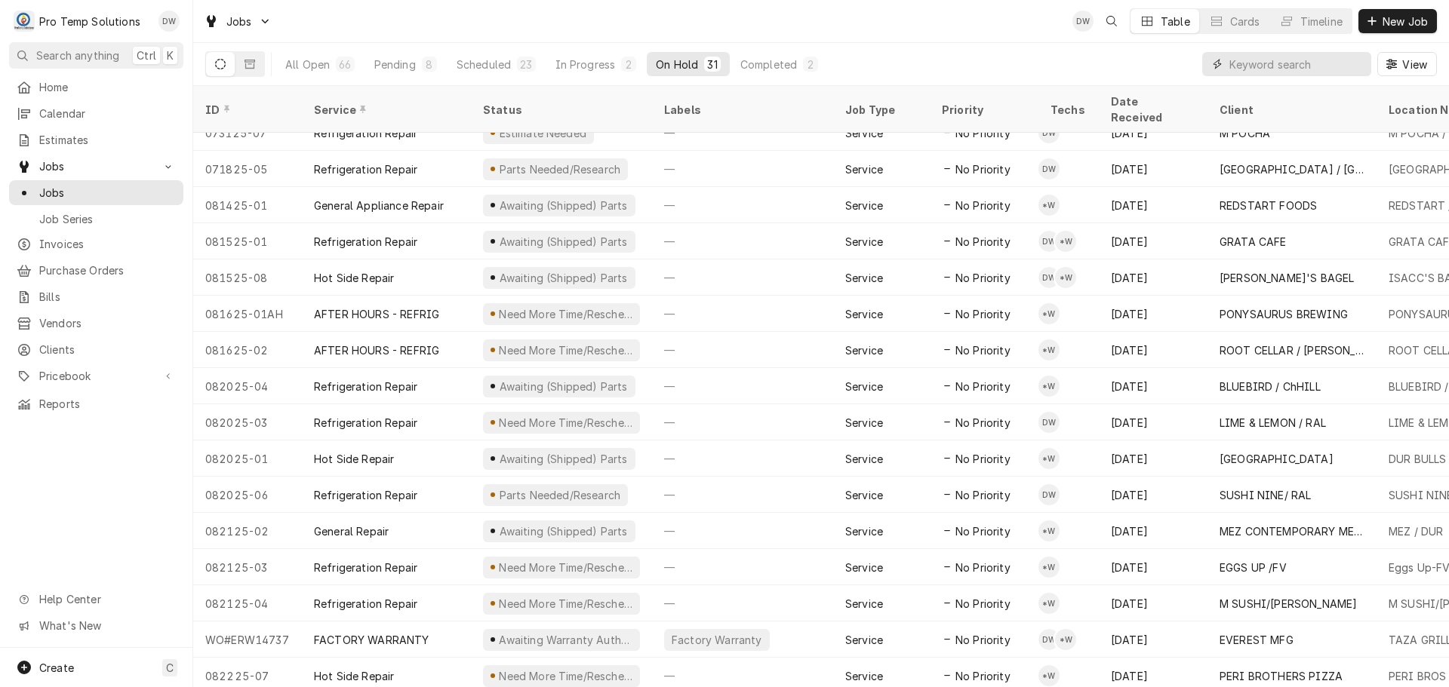
click at [1320, 65] on input "Dynamic Content Wrapper" at bounding box center [1296, 64] width 134 height 24
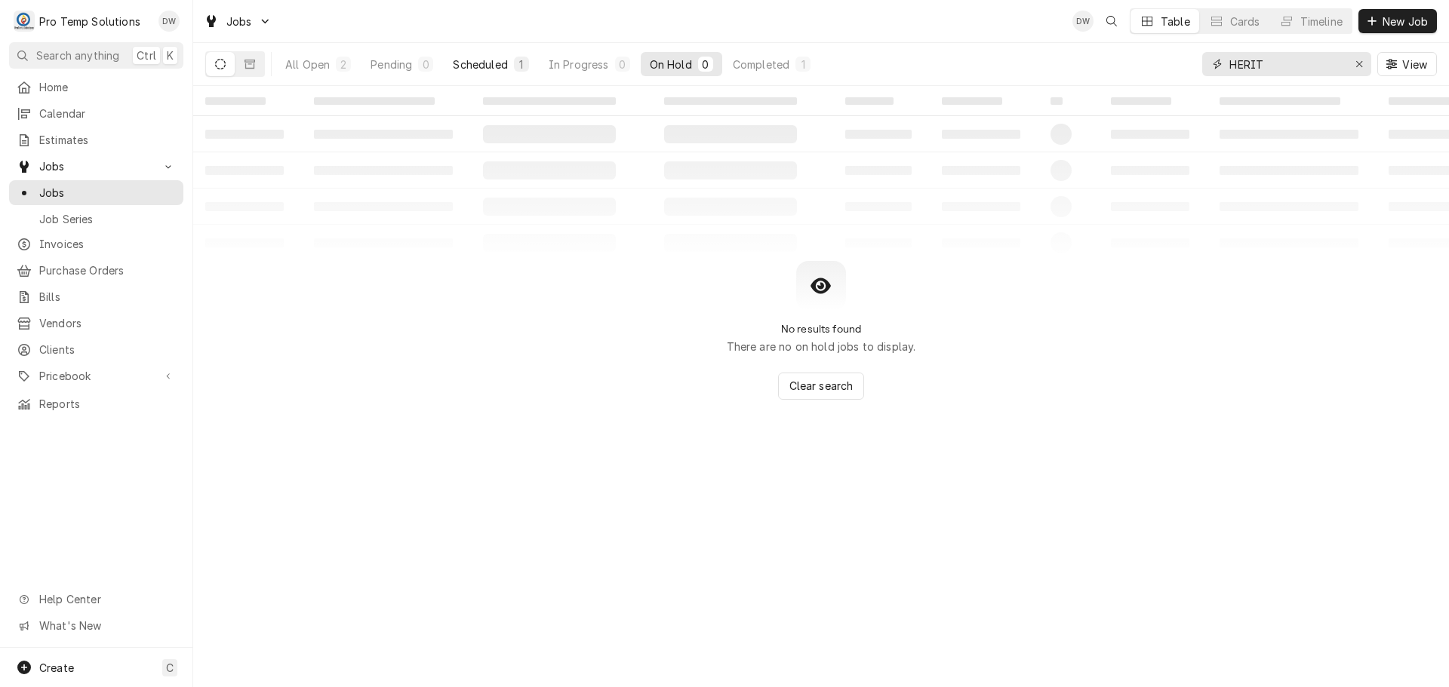
type input "HERIT"
click at [480, 62] on div "Scheduled" at bounding box center [480, 65] width 54 height 16
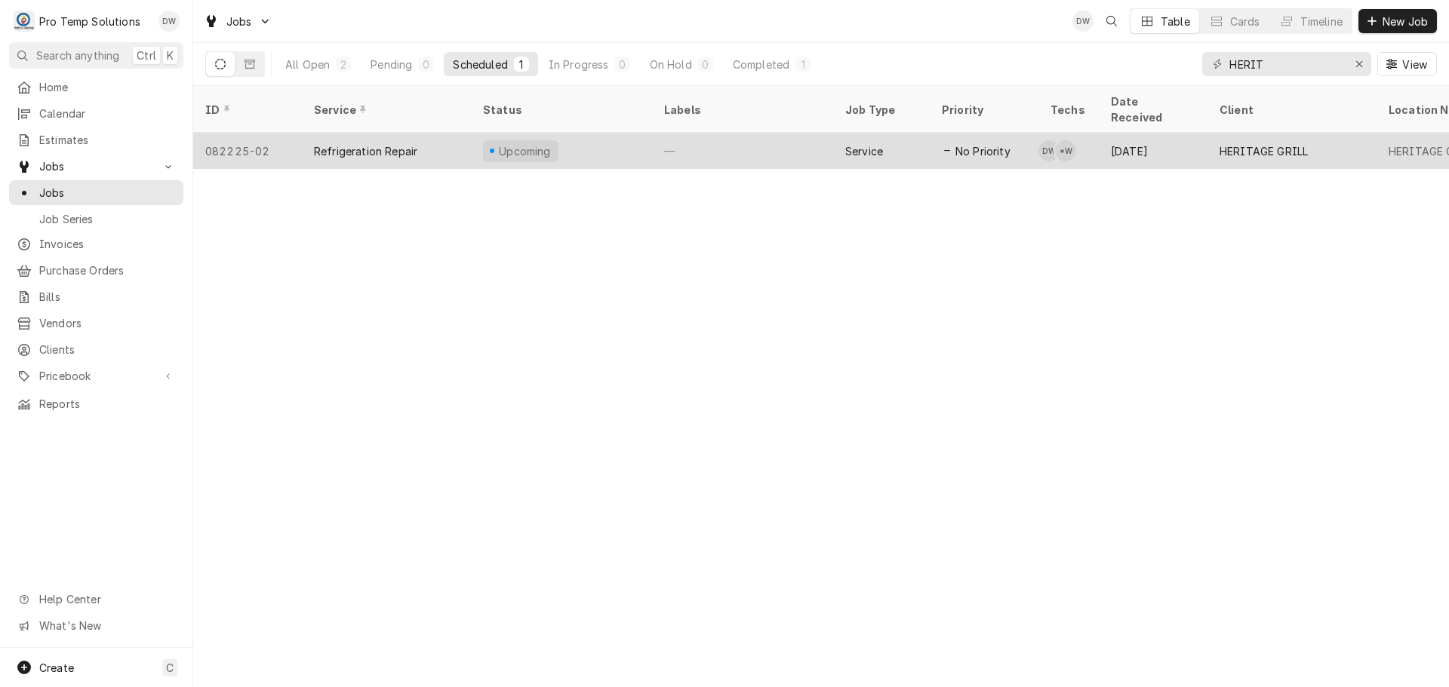
click at [794, 137] on div "—" at bounding box center [742, 151] width 181 height 36
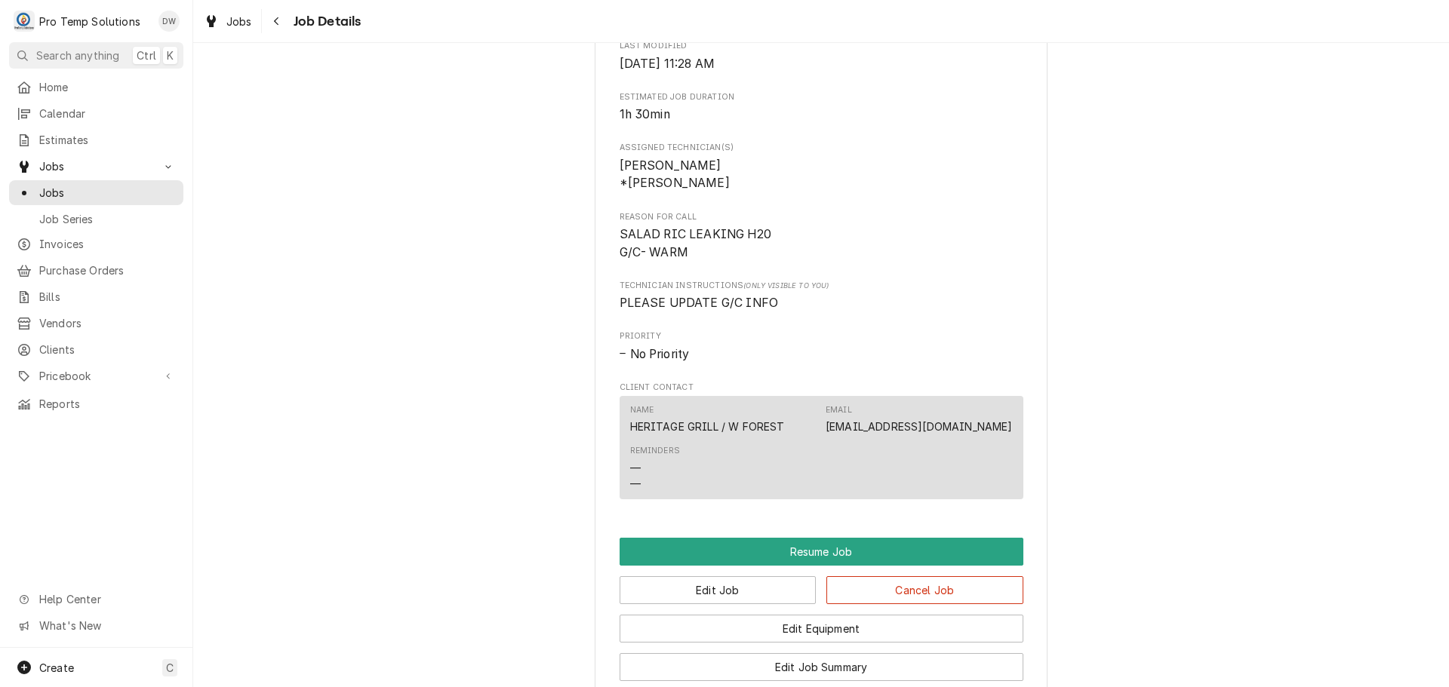
scroll to position [1207, 0]
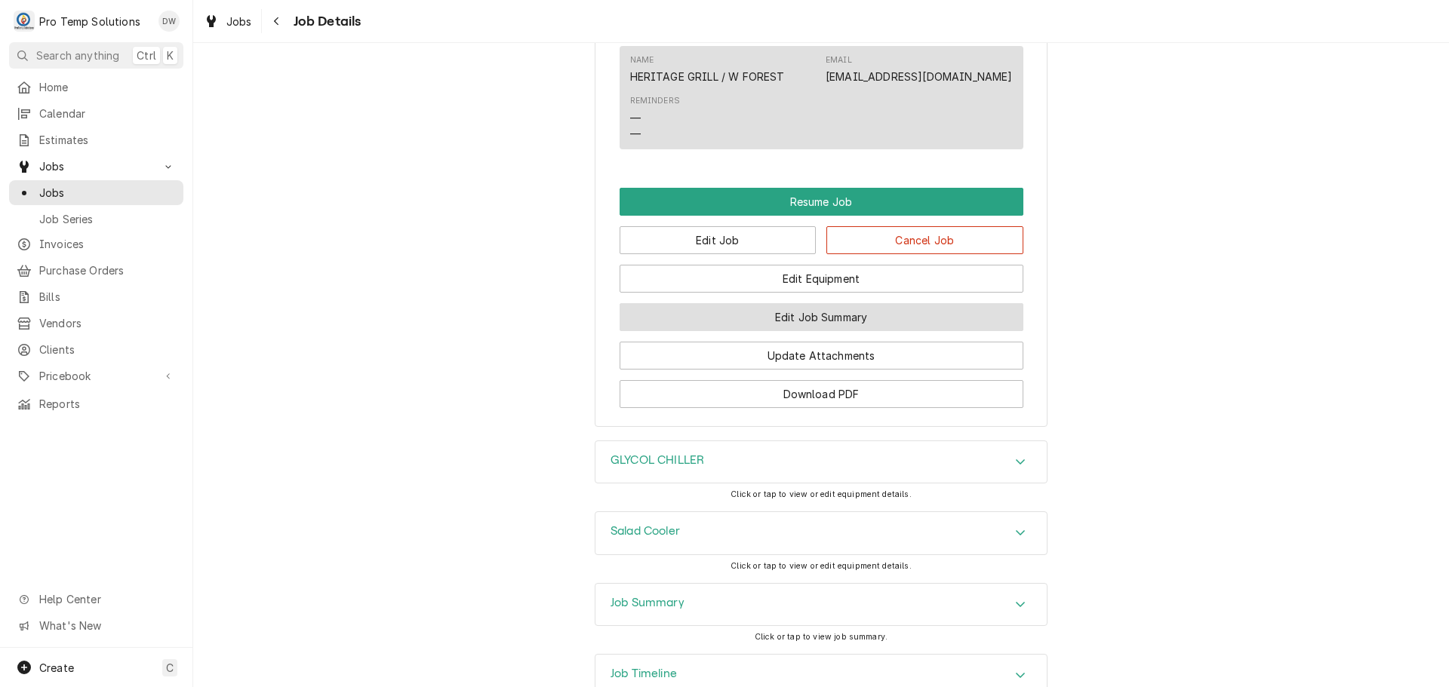
click at [804, 331] on button "Edit Job Summary" at bounding box center [821, 317] width 404 height 28
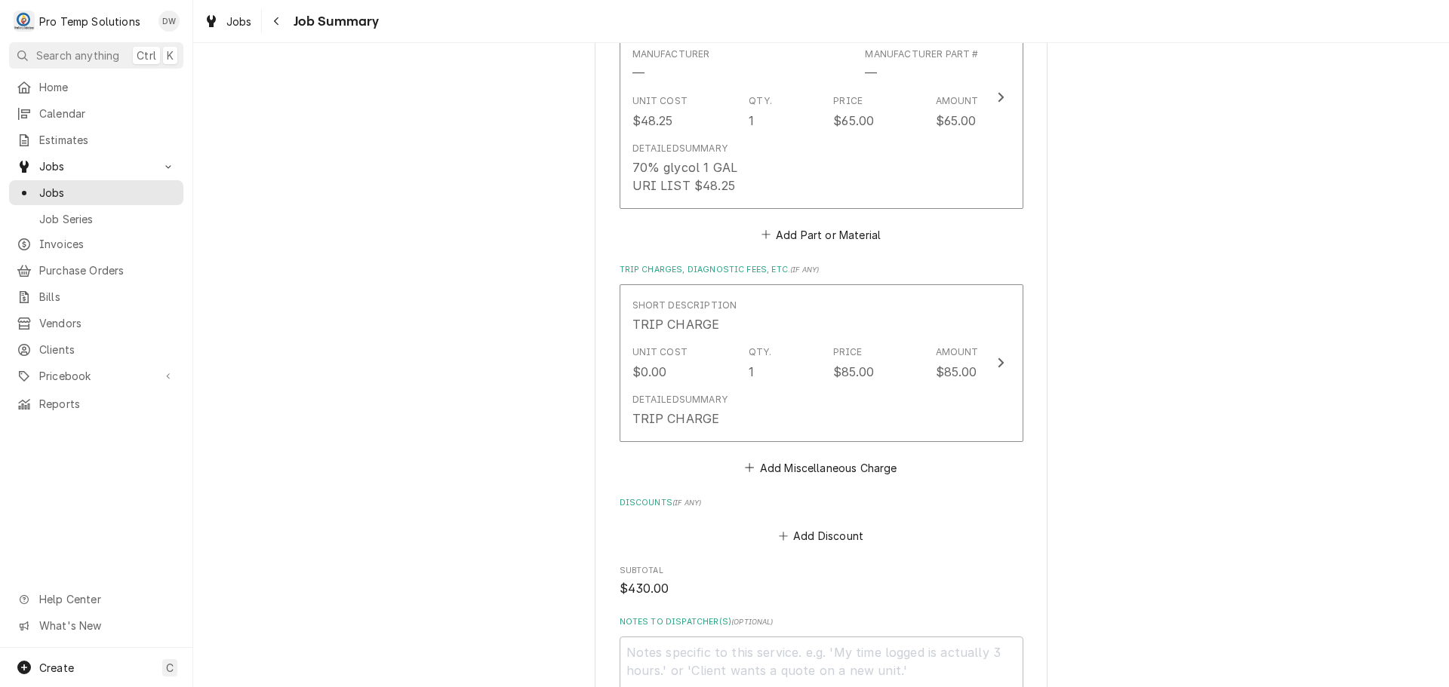
scroll to position [905, 0]
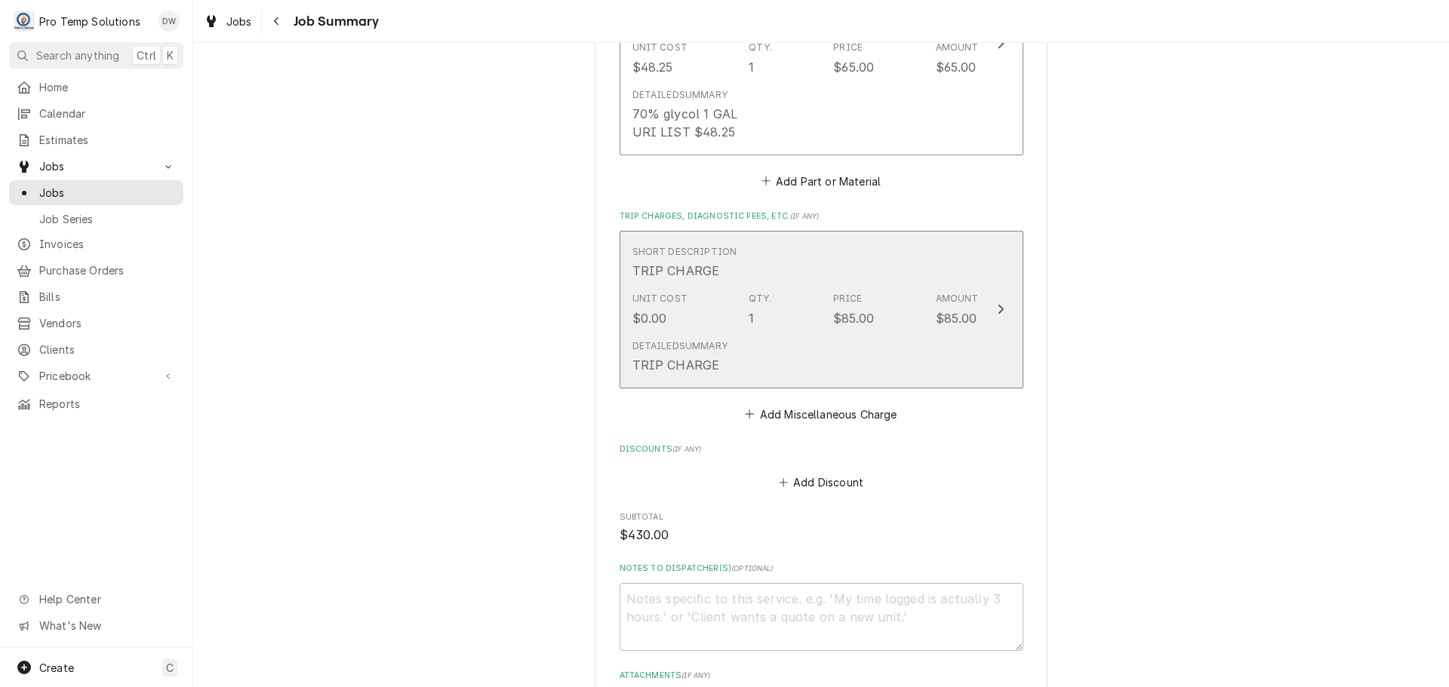
click at [997, 306] on icon "Update Line Item" at bounding box center [1000, 310] width 6 height 10
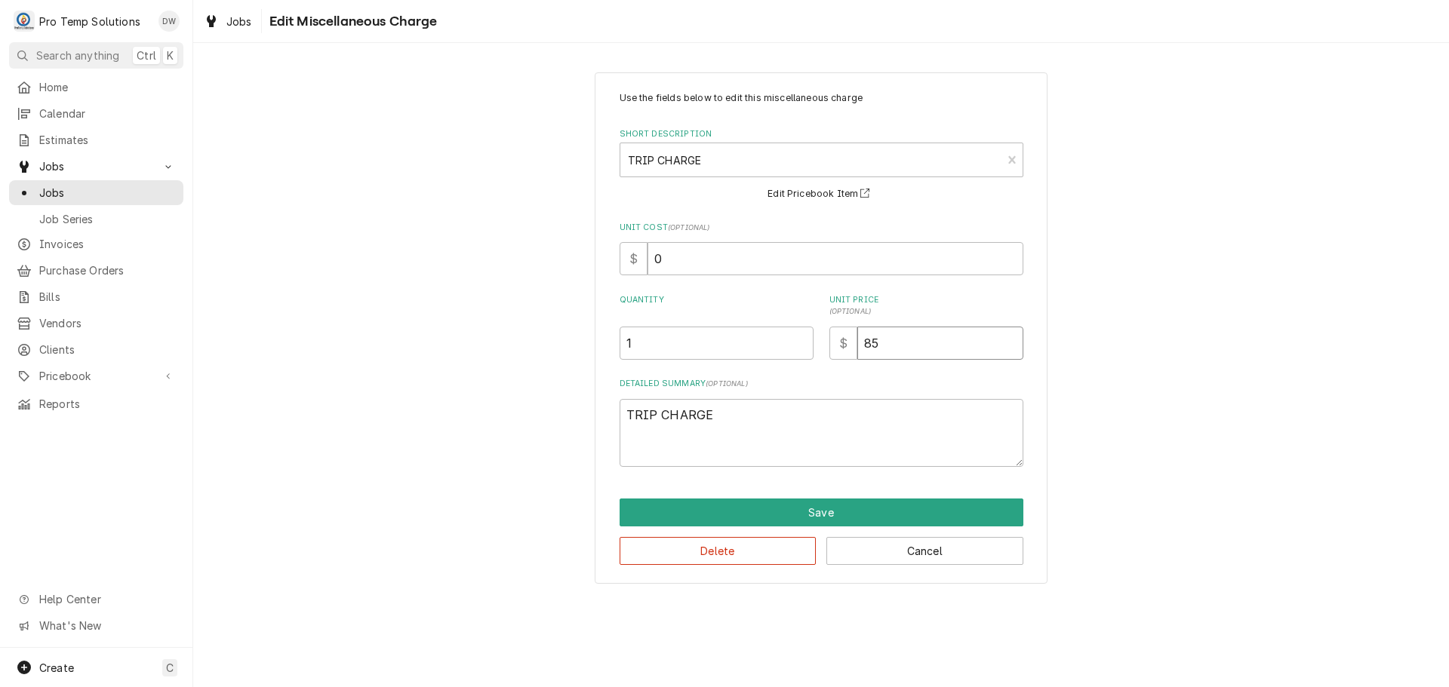
click at [913, 342] on input "85" at bounding box center [940, 343] width 166 height 33
type textarea "x"
type input "8"
type textarea "x"
click at [773, 404] on textarea "TRIP CHARGE" at bounding box center [821, 433] width 404 height 68
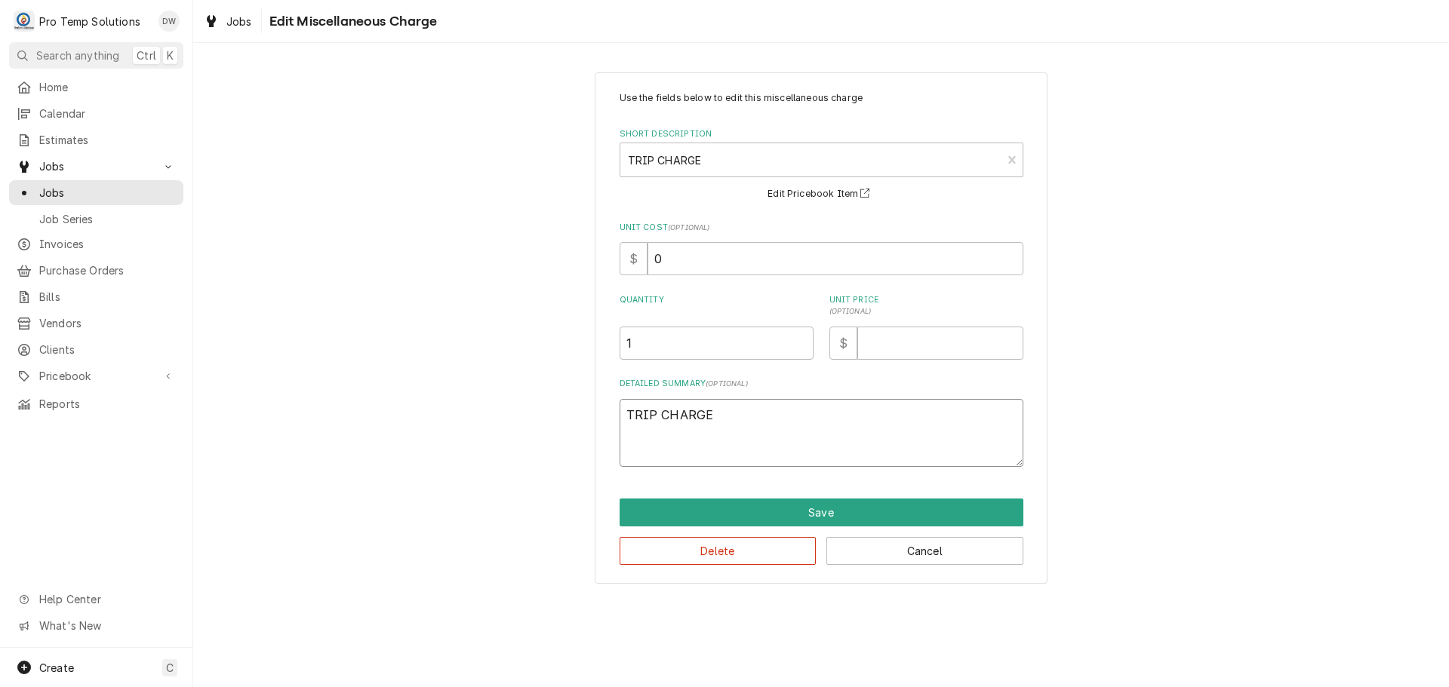
type textarea "x"
type textarea "TRIP CHARGE"
type textarea "x"
type textarea "TRIP CHARGE W"
type textarea "x"
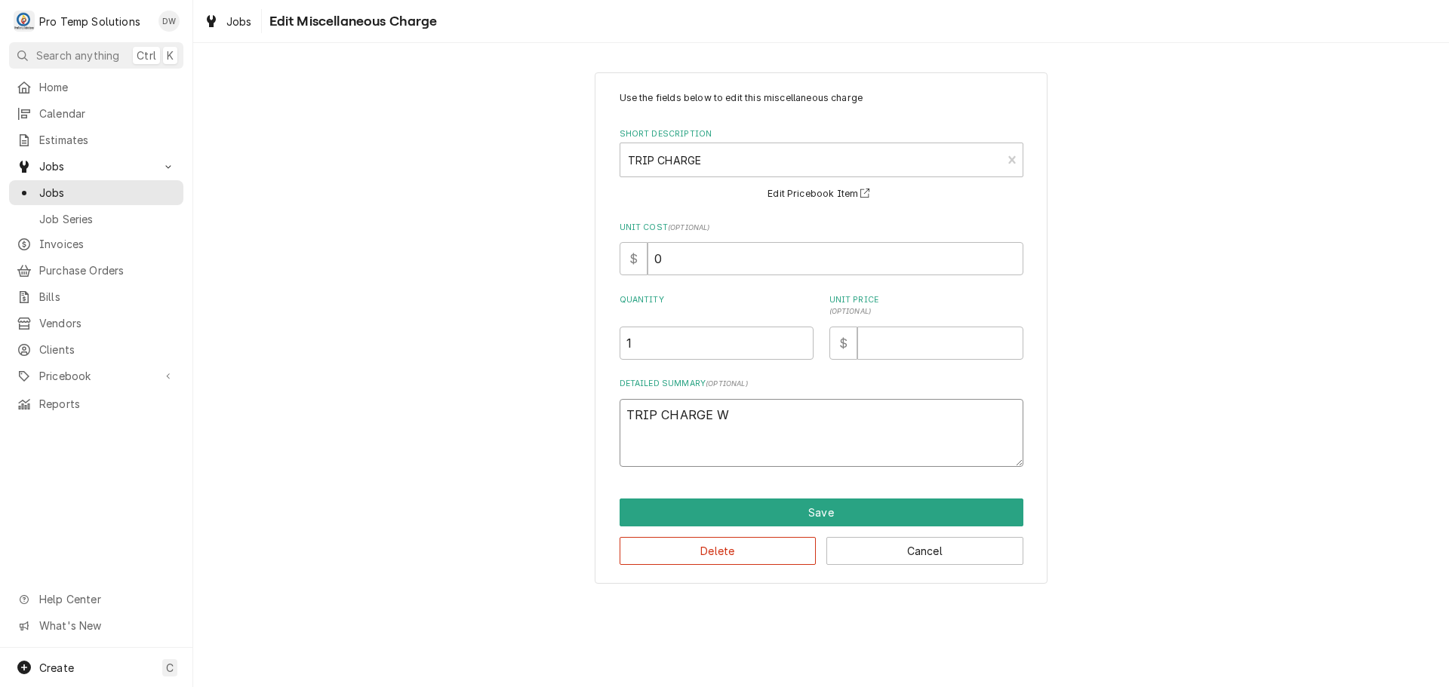
type textarea "TRIP CHARGE WA"
type textarea "x"
type textarea "TRIP CHARGE WAI"
type textarea "x"
type textarea "TRIP CHARGE WAIV"
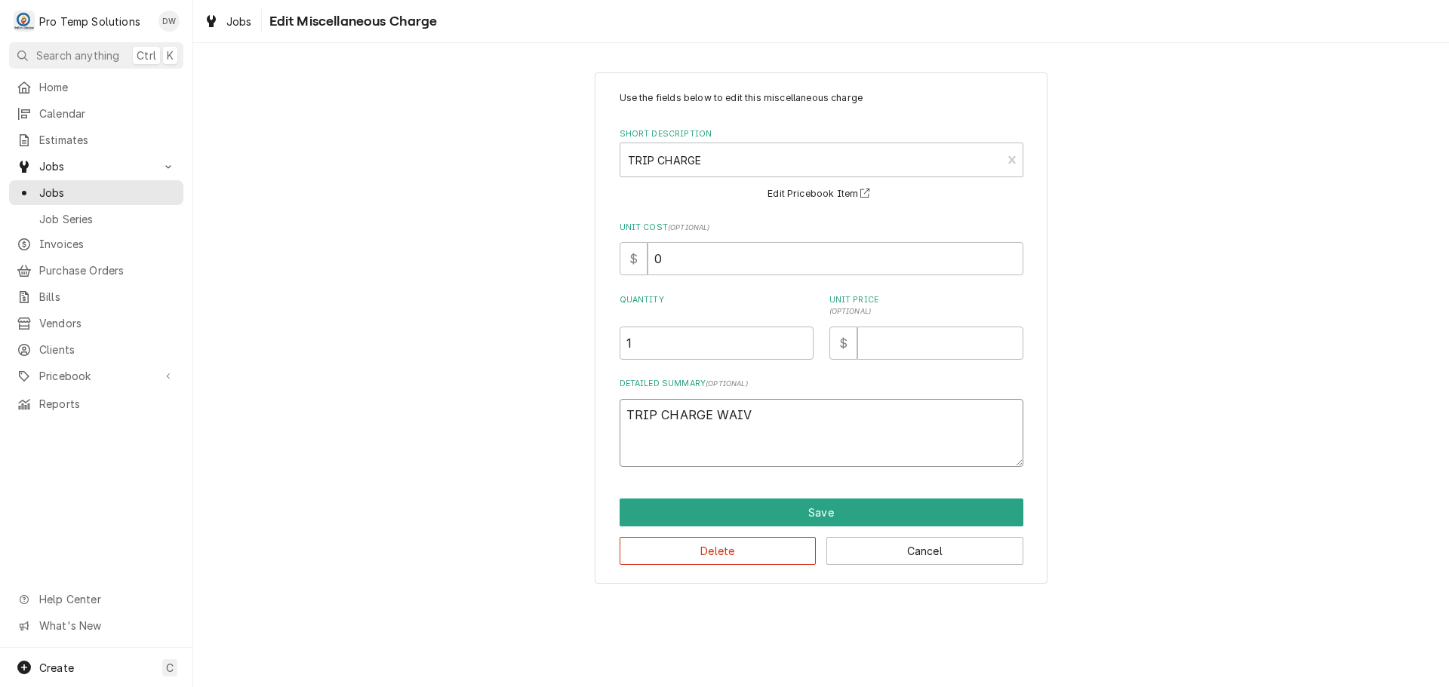
type textarea "x"
type textarea "TRIP CHARGE WAIVE"
type textarea "x"
type textarea "TRIP CHARGE WAIVED"
type textarea "x"
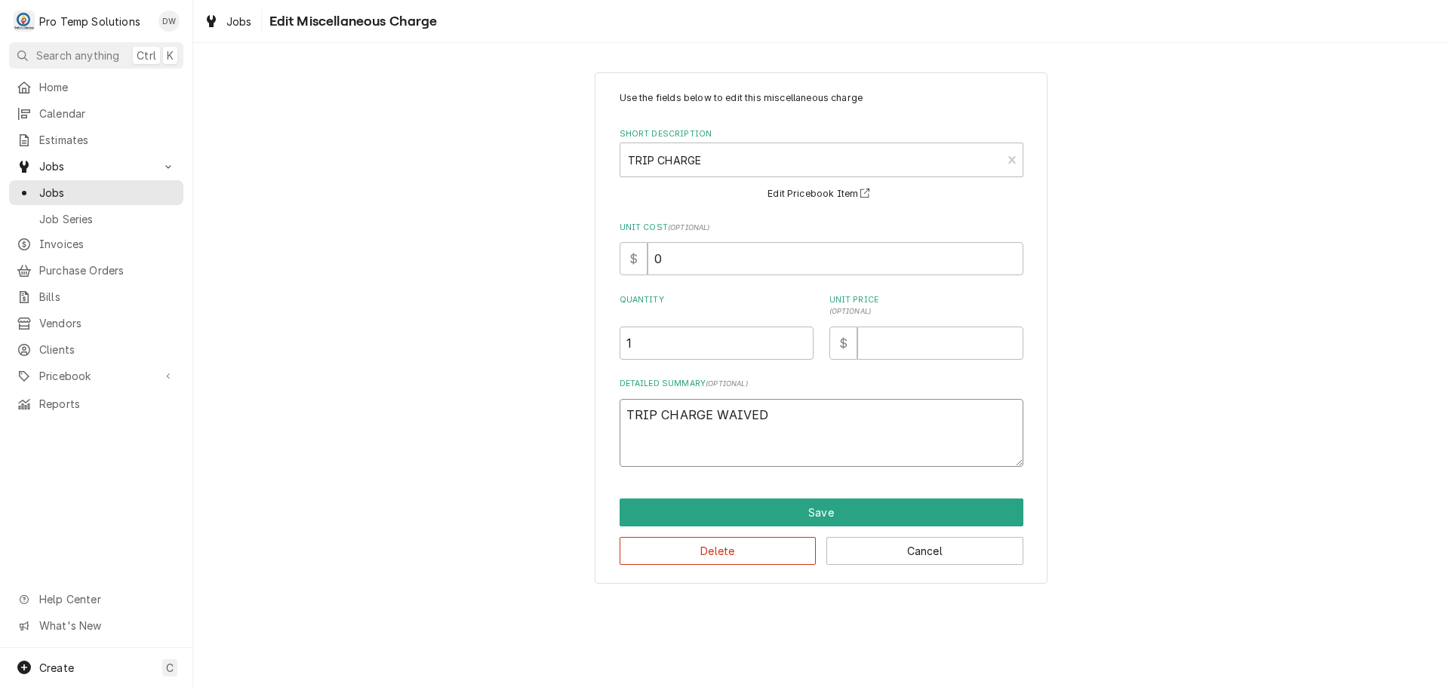
type textarea "TRIP CHARGE WAIVED."
type textarea "x"
type textarea "TRIP CHARGE WAIVED."
type textarea "x"
type textarea "TRIP CHARGE WAIVED. R"
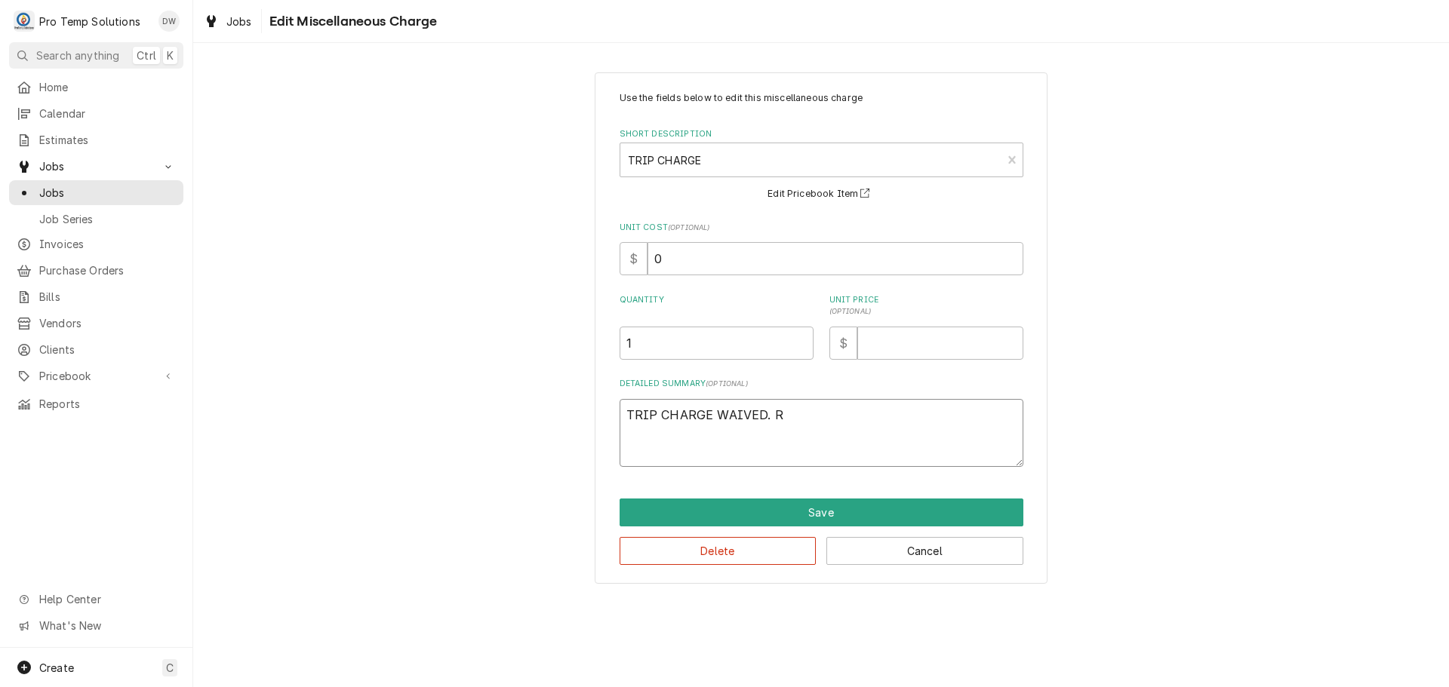
type textarea "x"
type textarea "TRIP CHARGE WAIVED. RX"
type textarea "x"
type textarea "TRIP CHARGE WAIVED. RX'"
type textarea "x"
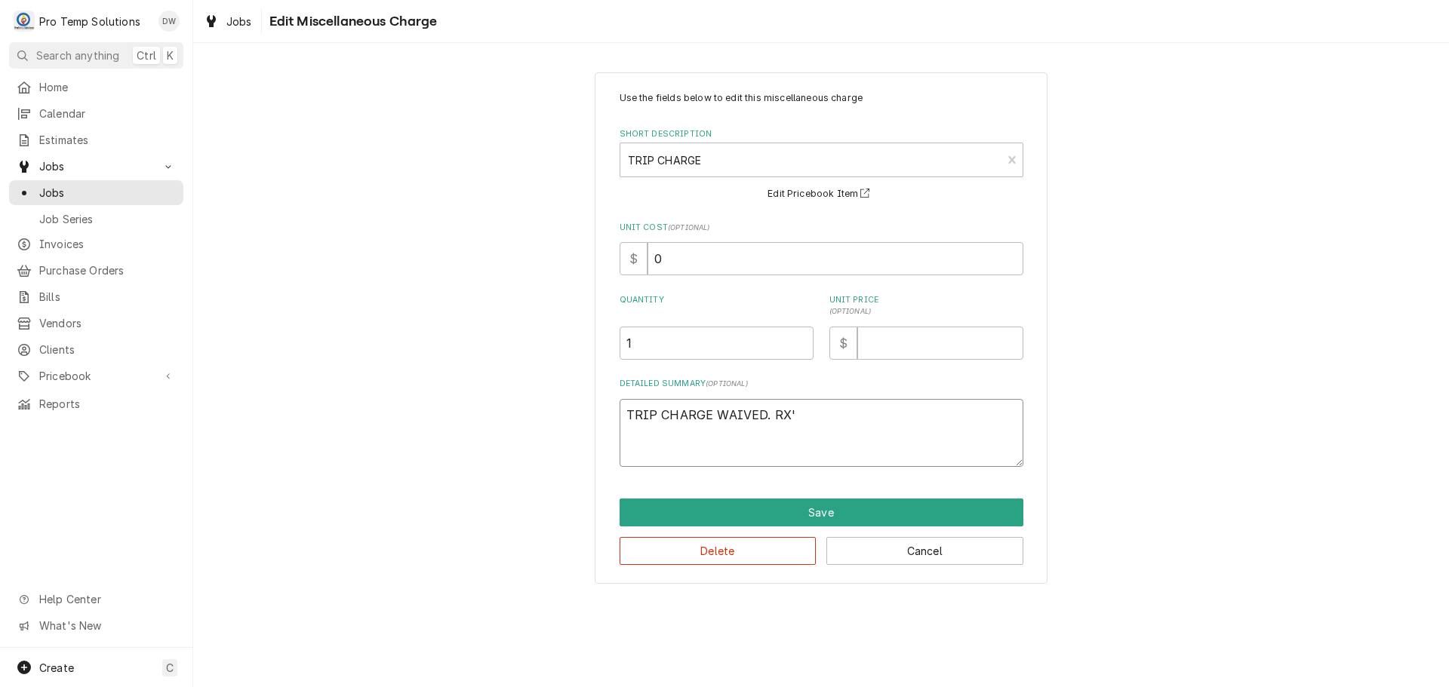
type textarea "TRIP CHARGE WAIVED. RX'D"
type textarea "x"
type textarea "TRIP CHARGE WAIVED. RX'D"
type textarea "x"
type textarea "TRIP CHARGE WAIVED. RX'D W"
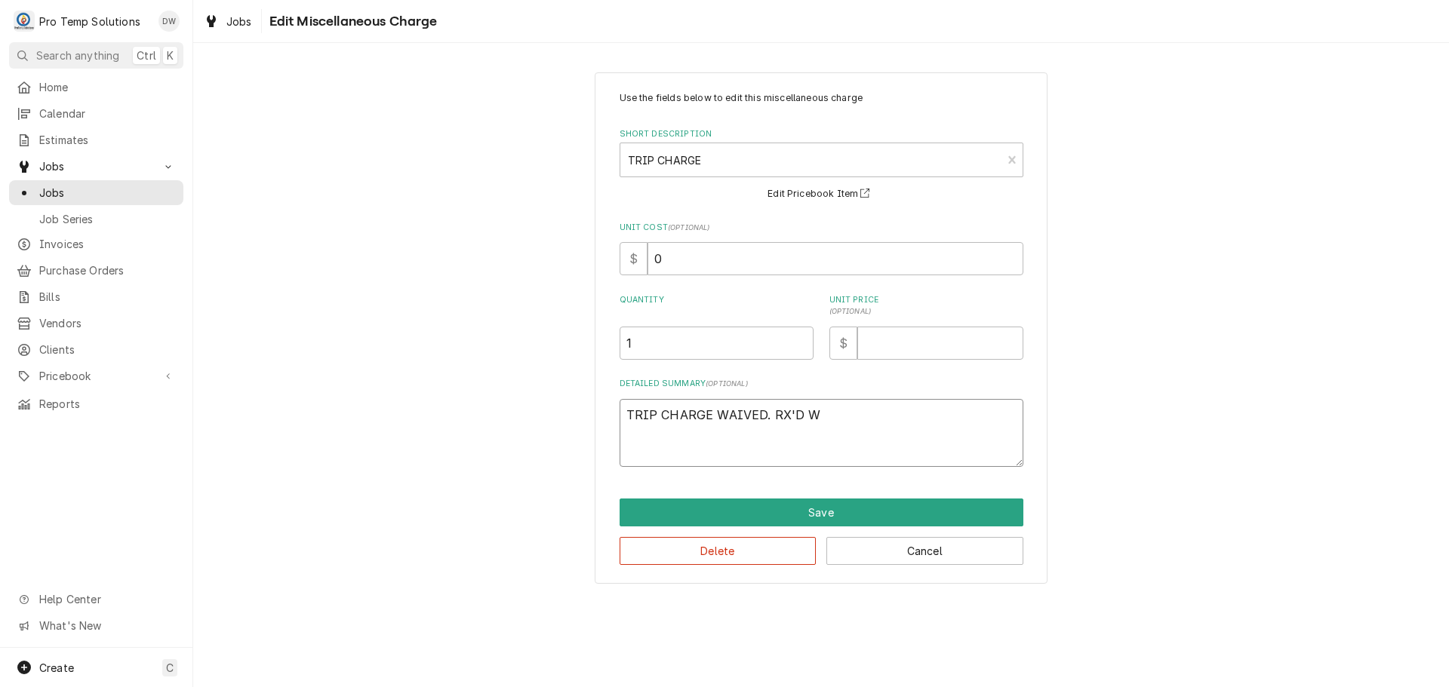
type textarea "x"
type textarea "TRIP CHARGE WAIVED. RX'D WH"
type textarea "x"
type textarea "TRIP CHARGE WAIVED. RX'D WHI"
type textarea "x"
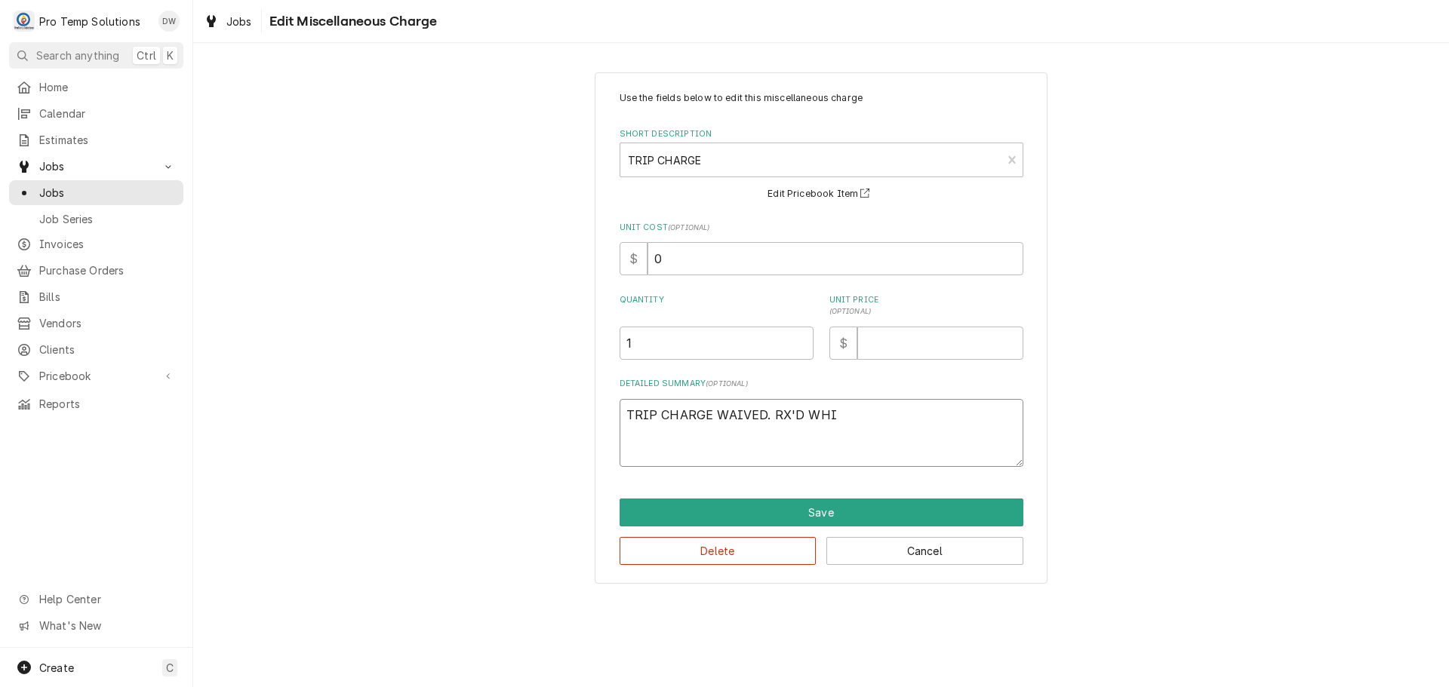
type textarea "TRIP CHARGE WAIVED. RX'D WHIL"
type textarea "x"
type textarea "TRIP CHARGE WAIVED. RX'D WHIL;"
type textarea "x"
type textarea "TRIP CHARGE WAIVED. RX'D WHIL;E"
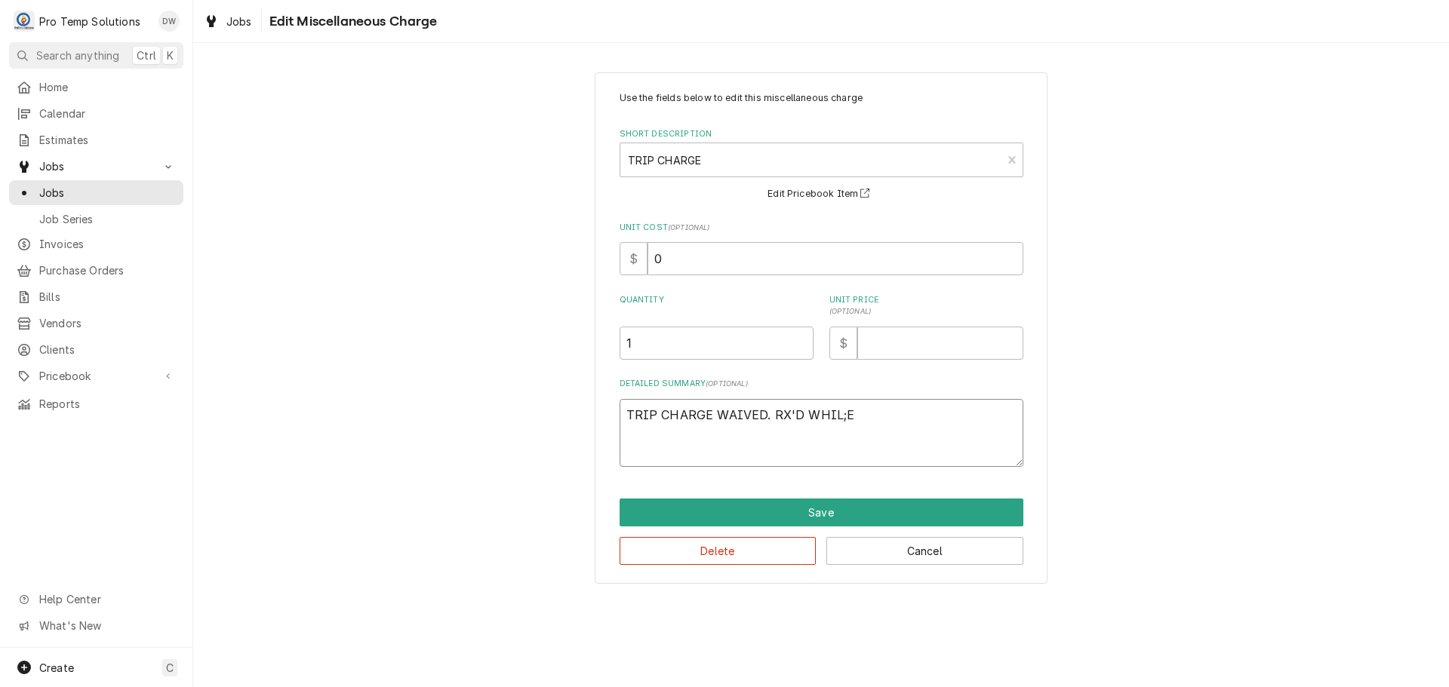
type textarea "x"
type textarea "TRIP CHARGE WAIVED. RX'D WHIL;E"
type textarea "x"
type textarea "TRIP CHARGE WAIVED. RX'D WHIL;E O"
type textarea "x"
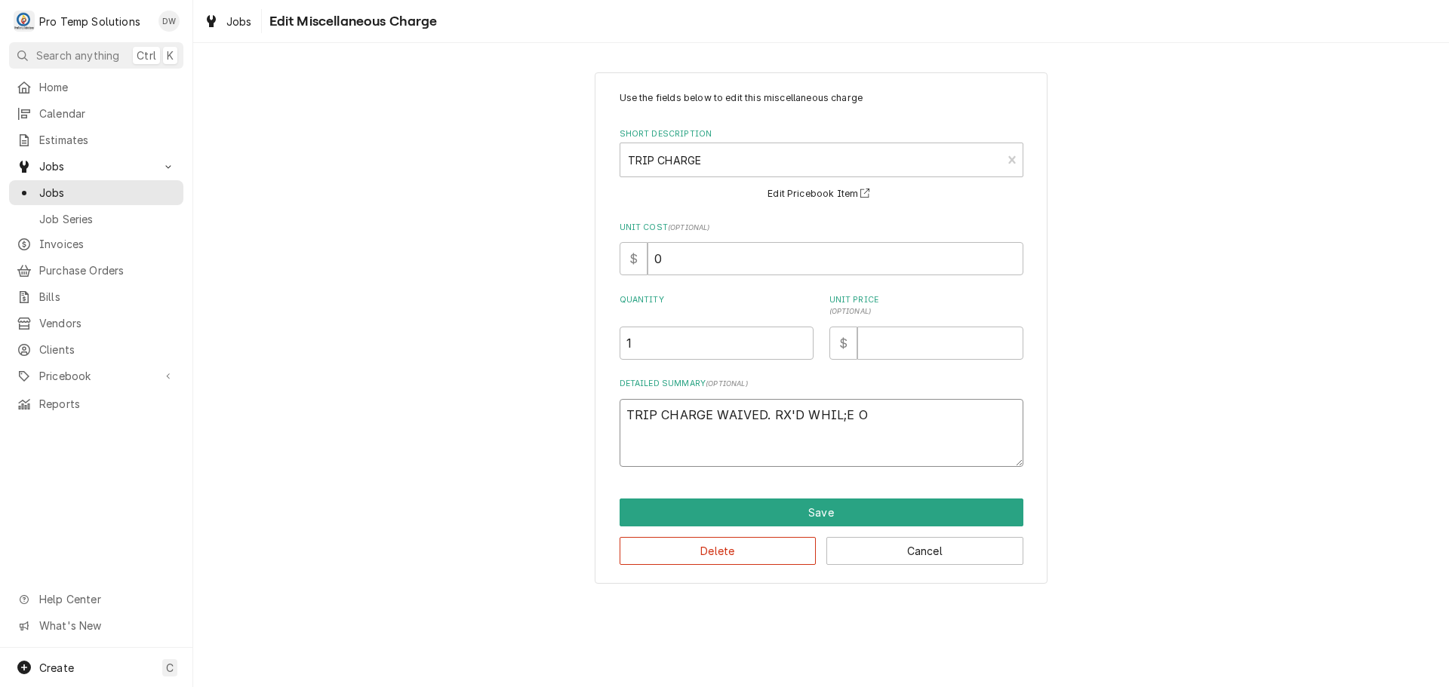
type textarea "TRIP CHARGE WAIVED. RX'D WHIL;E ON"
type textarea "x"
type textarea "TRIP CHARGE WAIVED. RX'D WHIL;E ON"
type textarea "x"
type textarea "TRIP CHARGE WAIVED. RX'D WHIL;E ON S"
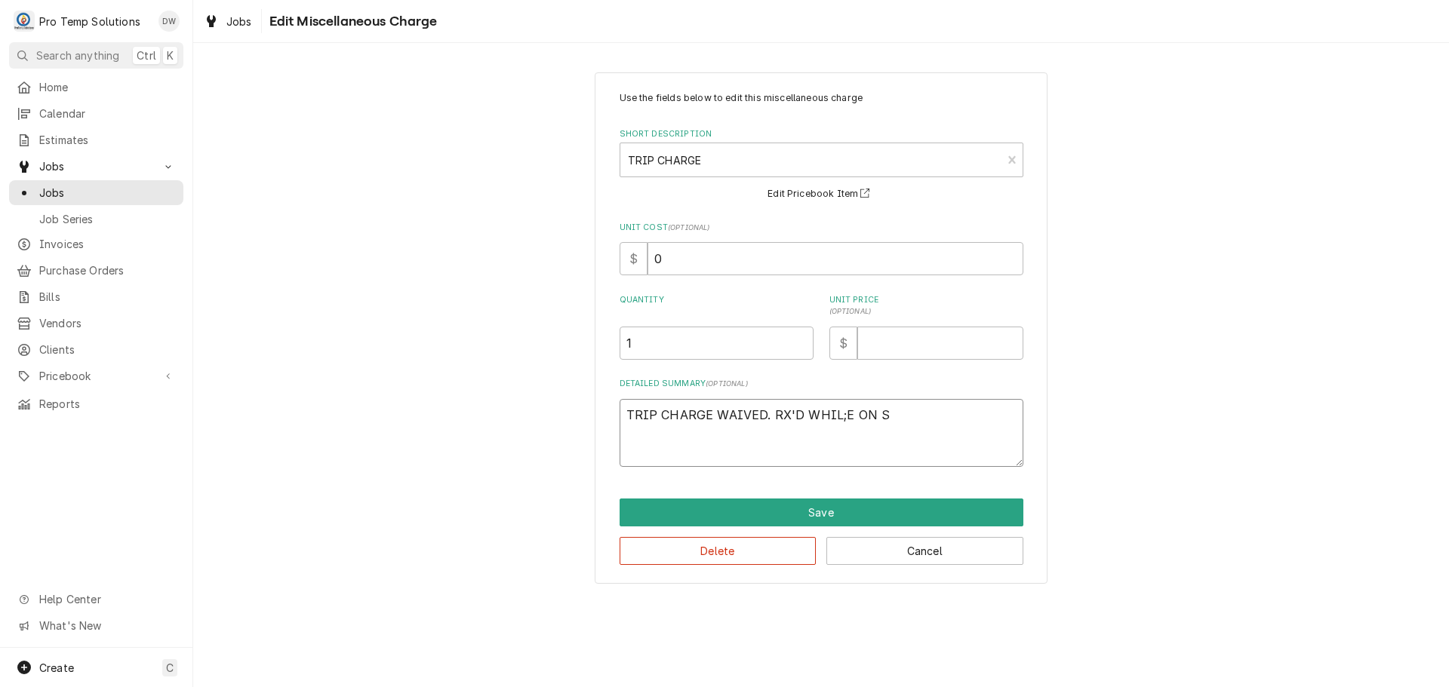
type textarea "x"
type textarea "TRIP CHARGE WAIVED. RX'D WHIL;E ON SI"
type textarea "x"
type textarea "TRIP CHARGE WAIVED. RX'D WHIL;E ON SIT"
type textarea "x"
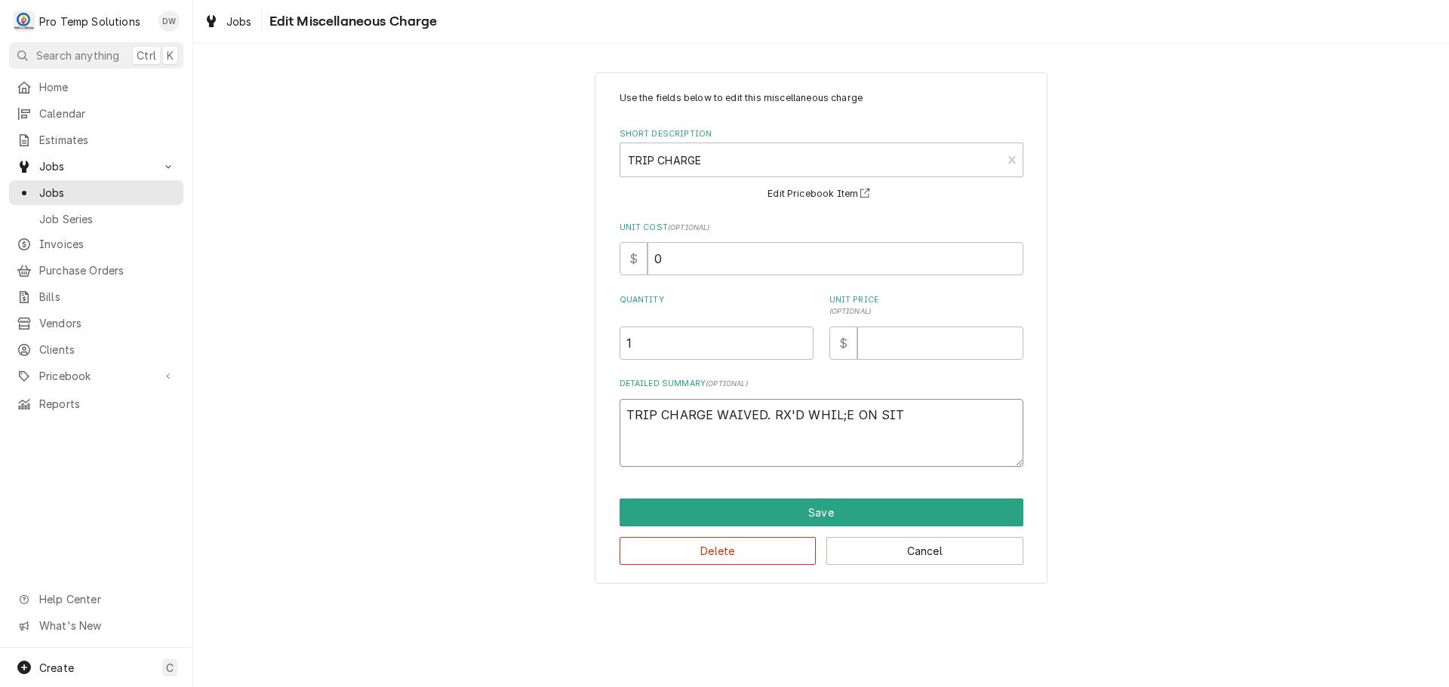
type textarea "TRIP CHARGE WAIVED. RX'D WHIL;E ON SITE"
type textarea "x"
type textarea "TRIP CHARGE WAIVED. RX'D WHIL;E ON SITE"
type textarea "x"
type textarea "TRIP CHARGE WAIVED. RX'D WHIL;E ON SITE F"
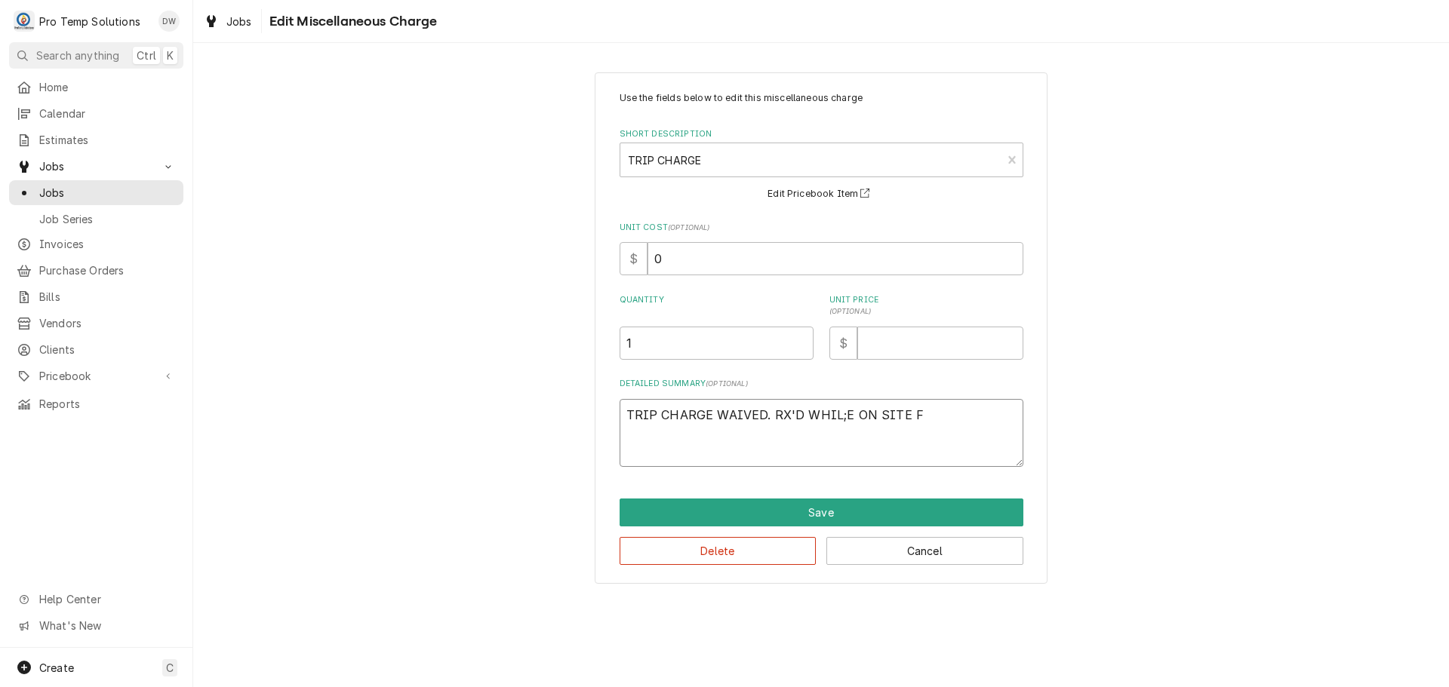
type textarea "x"
type textarea "TRIP CHARGE WAIVED. RX'D WHIL;E ON SITE FO"
type textarea "x"
type textarea "TRIP CHARGE WAIVED. RX'D WHIL;E ON SITE FOR"
type textarea "x"
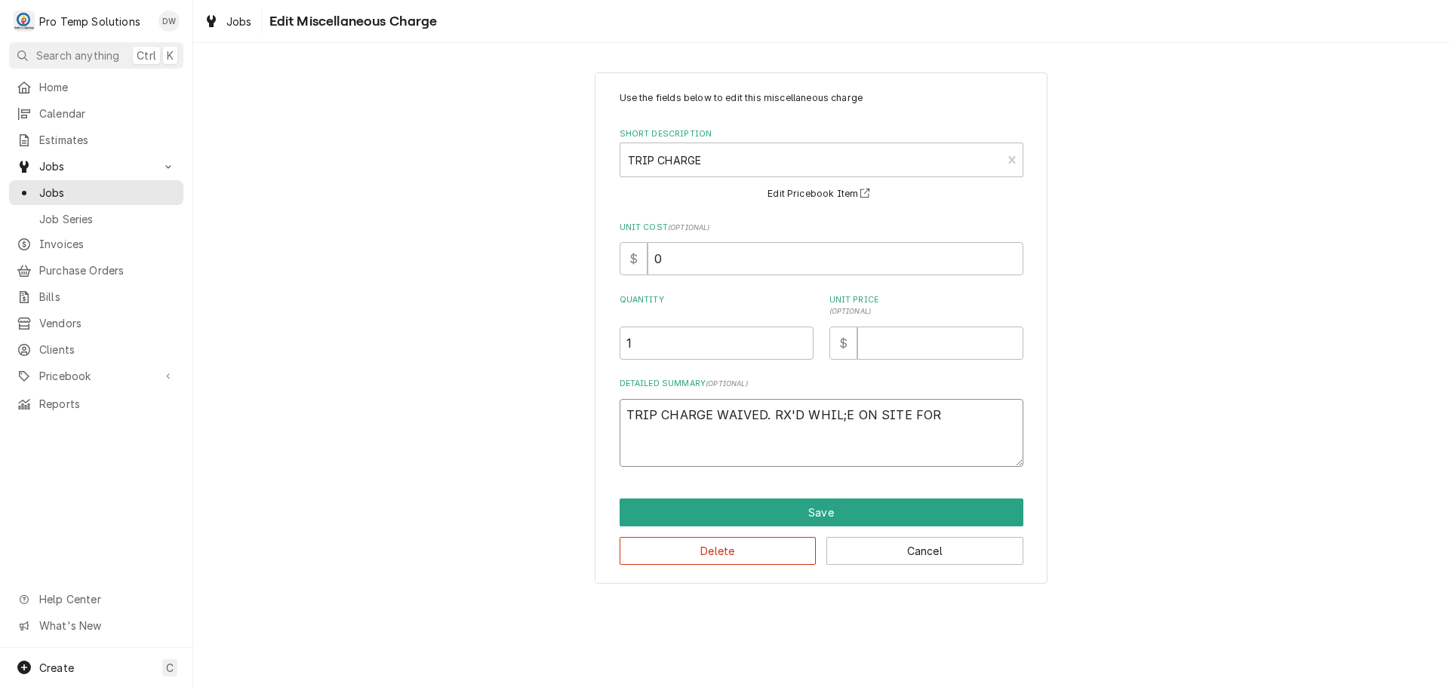
type textarea "TRIP CHARGE WAIVED. RX'D WHIL;E ON SITE FOR"
type textarea "x"
type textarea "TRIP CHARGE WAIVED. RX'D WHIL;E ON SITE FOR #"
type textarea "x"
type textarea "TRIP CHARGE WAIVED. RX'D WHIL;E ON SITE FOR #0"
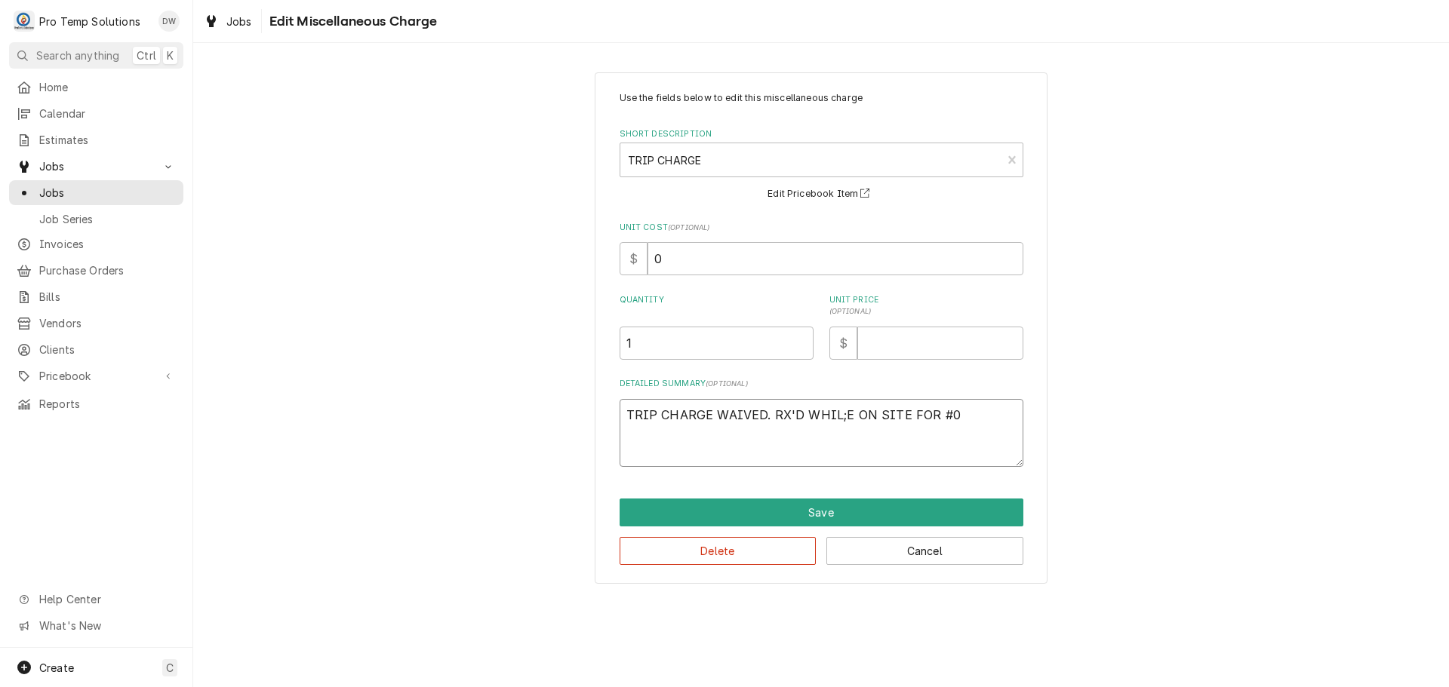
type textarea "x"
type textarea "TRIP CHARGE WAIVED. RX'D WHIL;E ON SITE FOR #08"
type textarea "x"
type textarea "TRIP CHARGE WAIVED. RX'D WHIL;E ON SITE FOR #082"
type textarea "x"
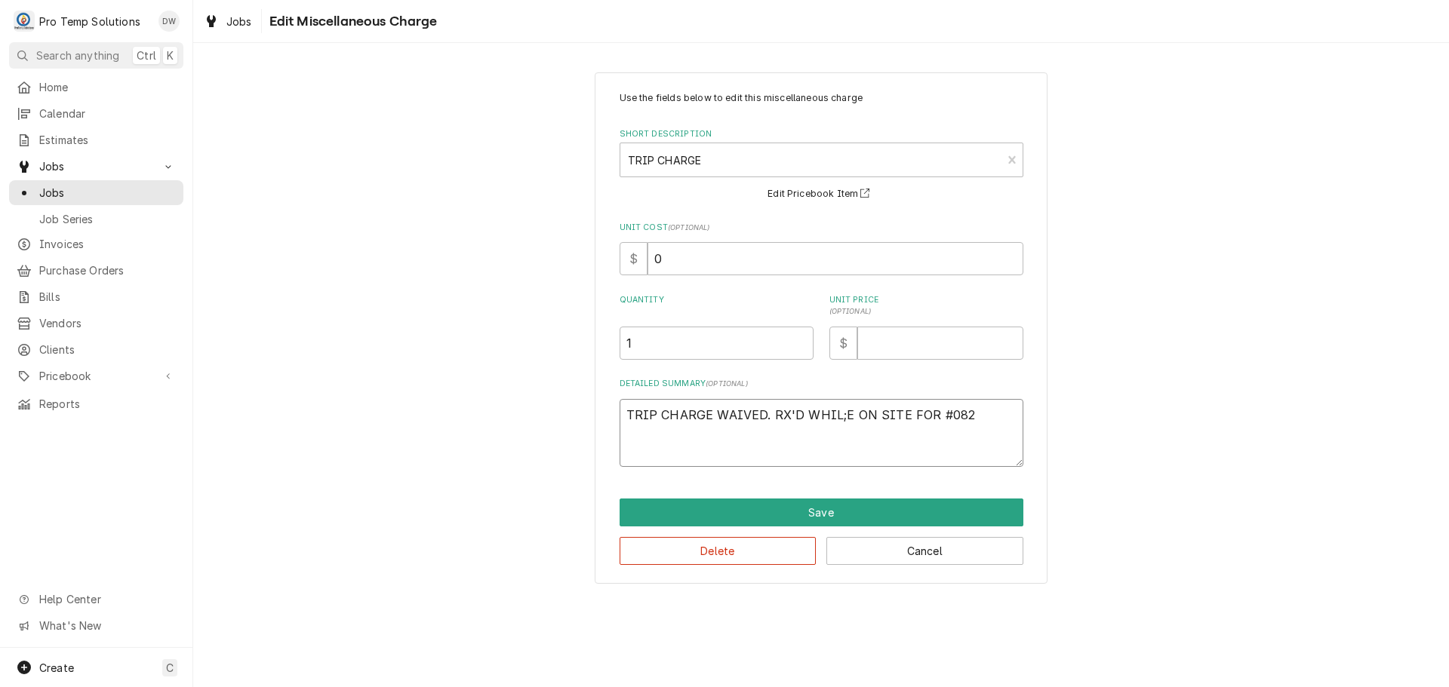
type textarea "TRIP CHARGE WAIVED. RX'D WHIL;E ON SITE FOR #0822"
type textarea "x"
type textarea "TRIP CHARGE WAIVED. RX'D WHIL;E ON SITE FOR #08222"
type textarea "x"
type textarea "TRIP CHARGE WAIVED. RX'D WHIL;E ON SITE FOR #082225"
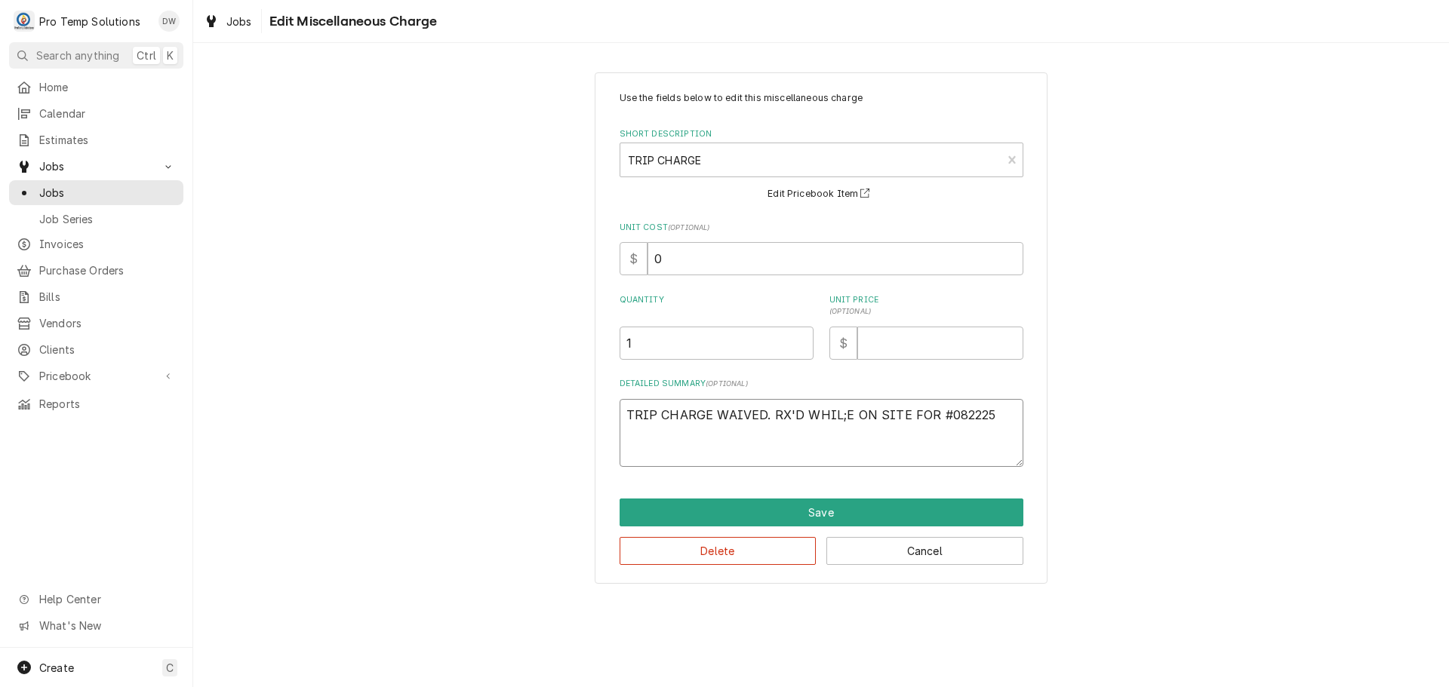
type textarea "x"
type textarea "TRIP CHARGE WAIVED. RX'D WHIL;E ON SITE FOR #0822250"
type textarea "x"
type textarea "TRIP CHARGE WAIVED. RX'D WHIL;E ON SITE FOR #08222500"
type textarea "x"
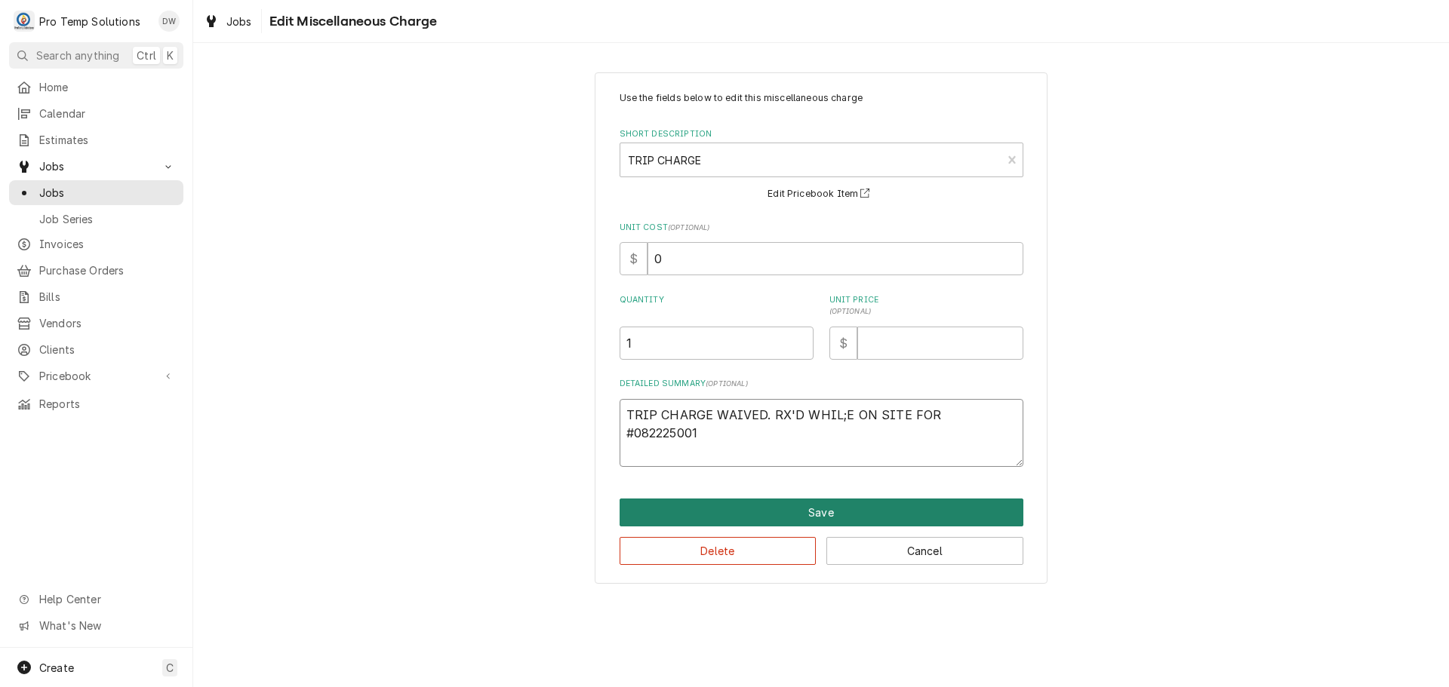
type textarea "TRIP CHARGE WAIVED. RX'D WHIL;E ON SITE FOR #082225001"
click at [816, 512] on button "Save" at bounding box center [821, 513] width 404 height 28
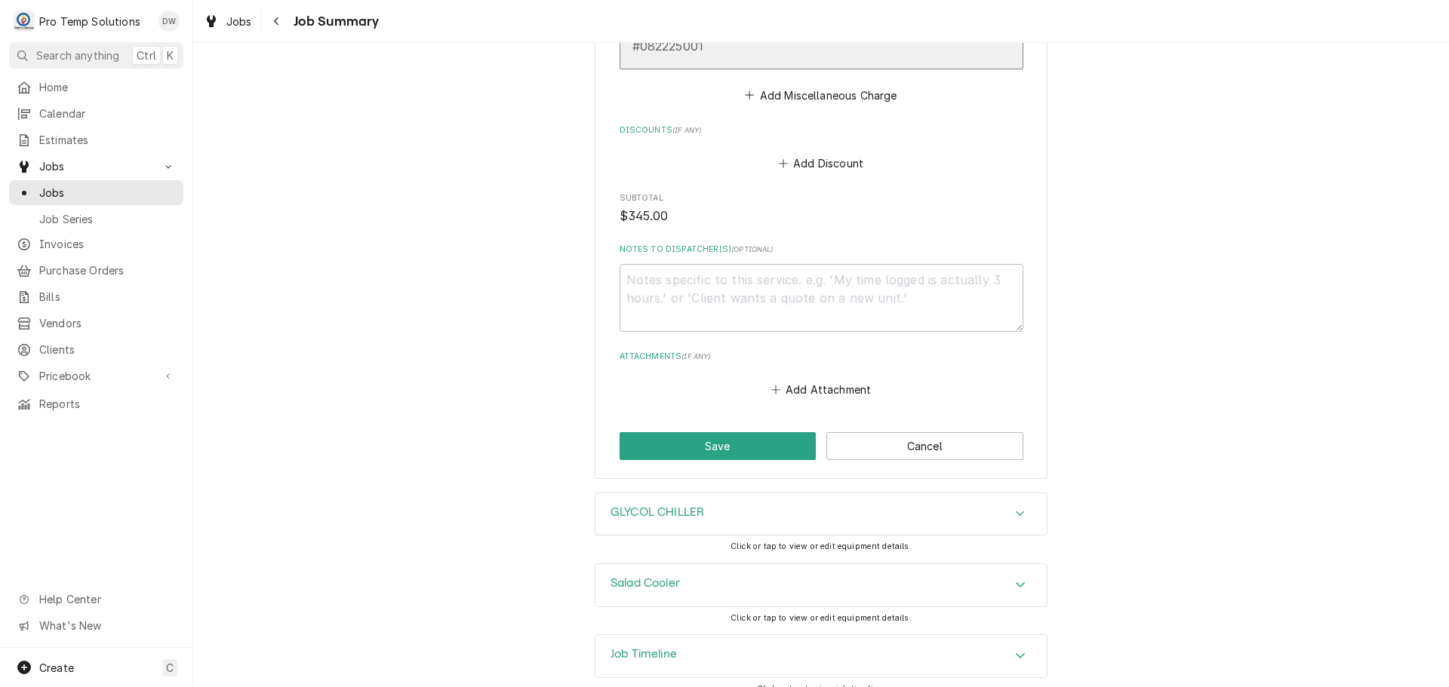
scroll to position [1262, 0]
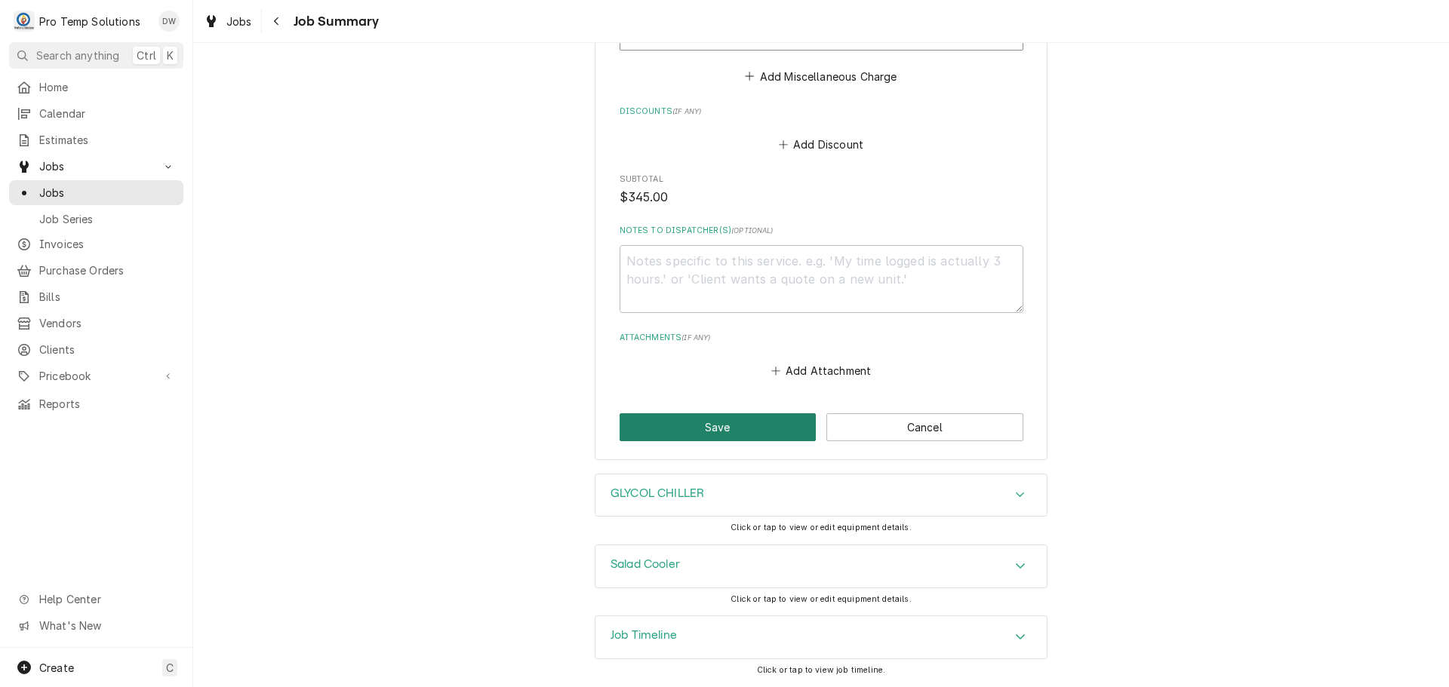
click at [698, 430] on button "Save" at bounding box center [717, 427] width 197 height 28
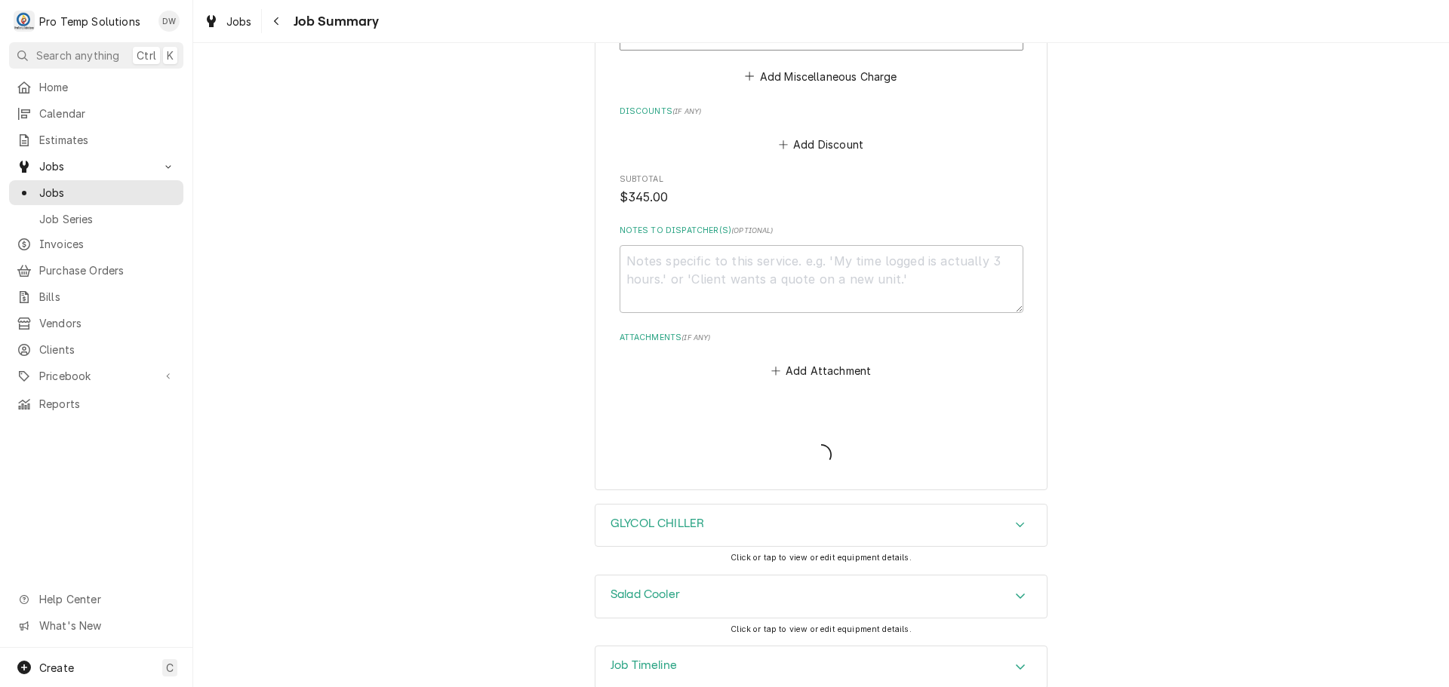
type textarea "x"
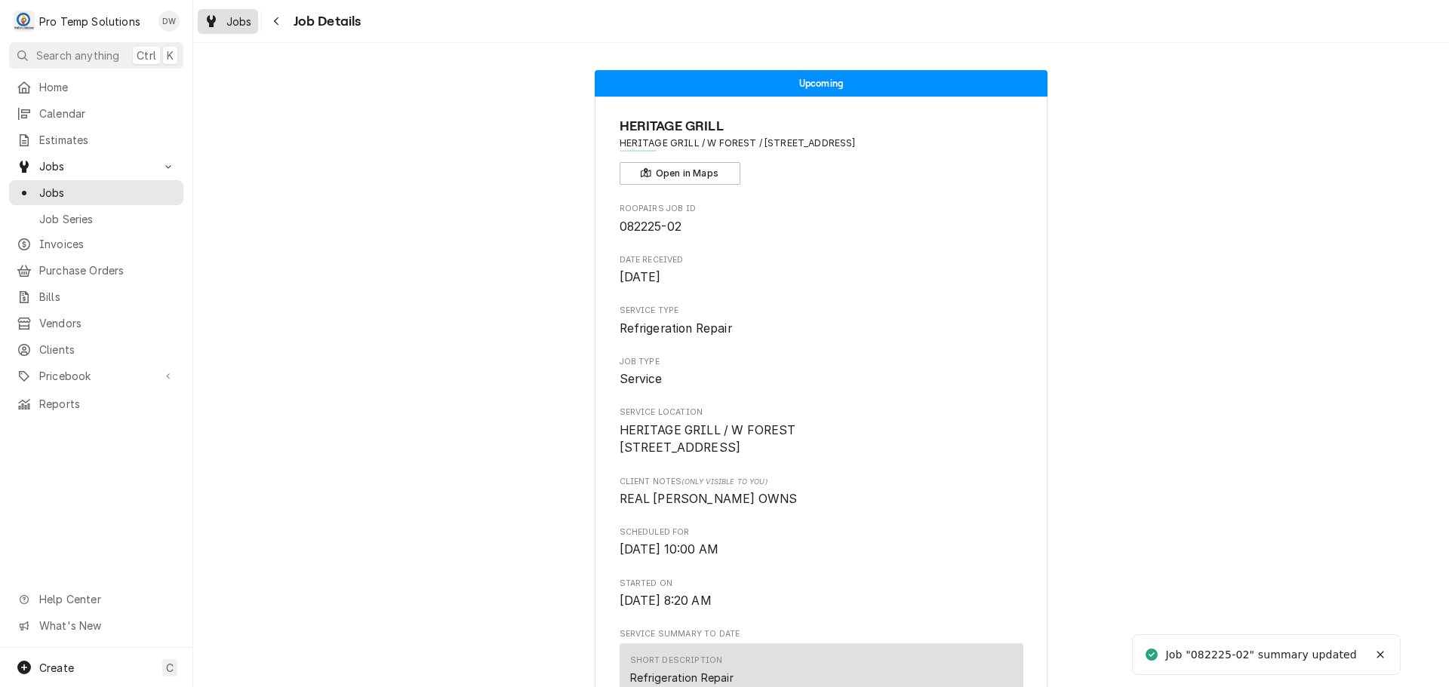
click at [230, 19] on span "Jobs" at bounding box center [239, 22] width 26 height 16
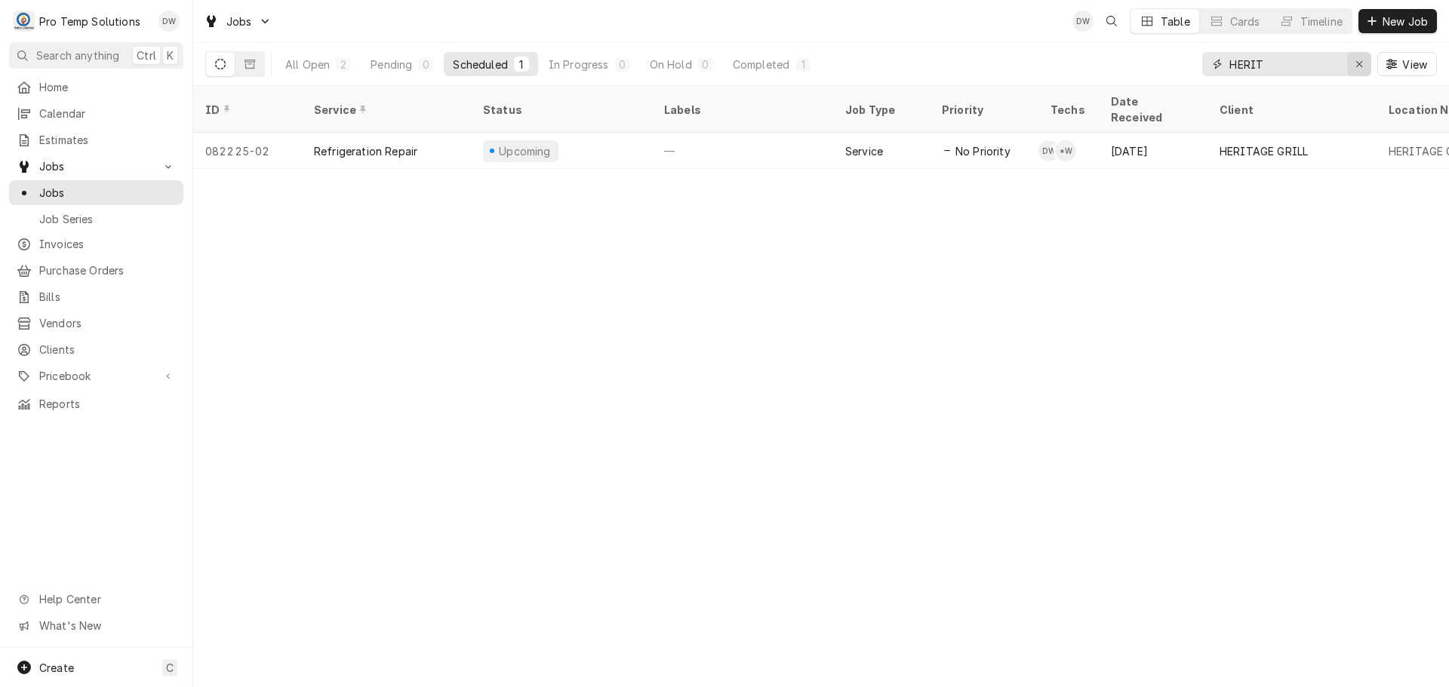
click at [1359, 69] on div "Erase input" at bounding box center [1358, 64] width 15 height 15
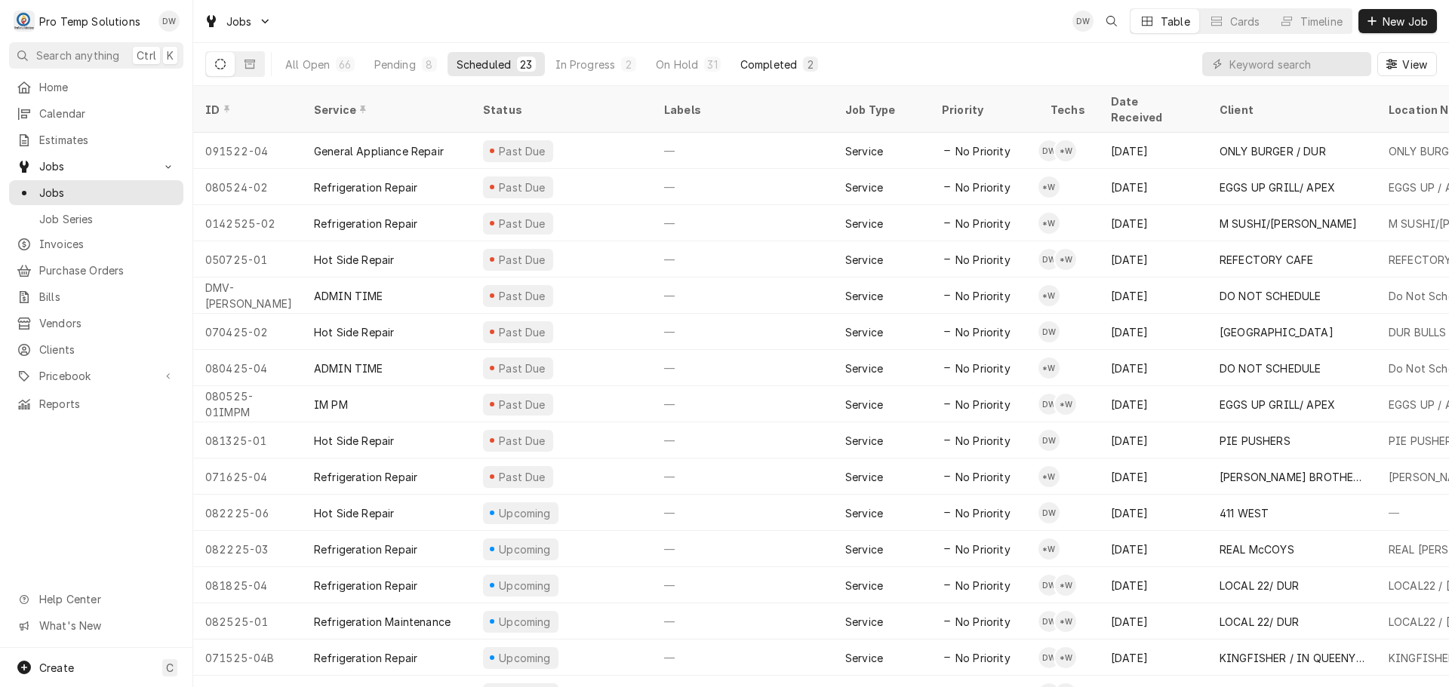
click at [779, 60] on div "Completed" at bounding box center [768, 65] width 57 height 16
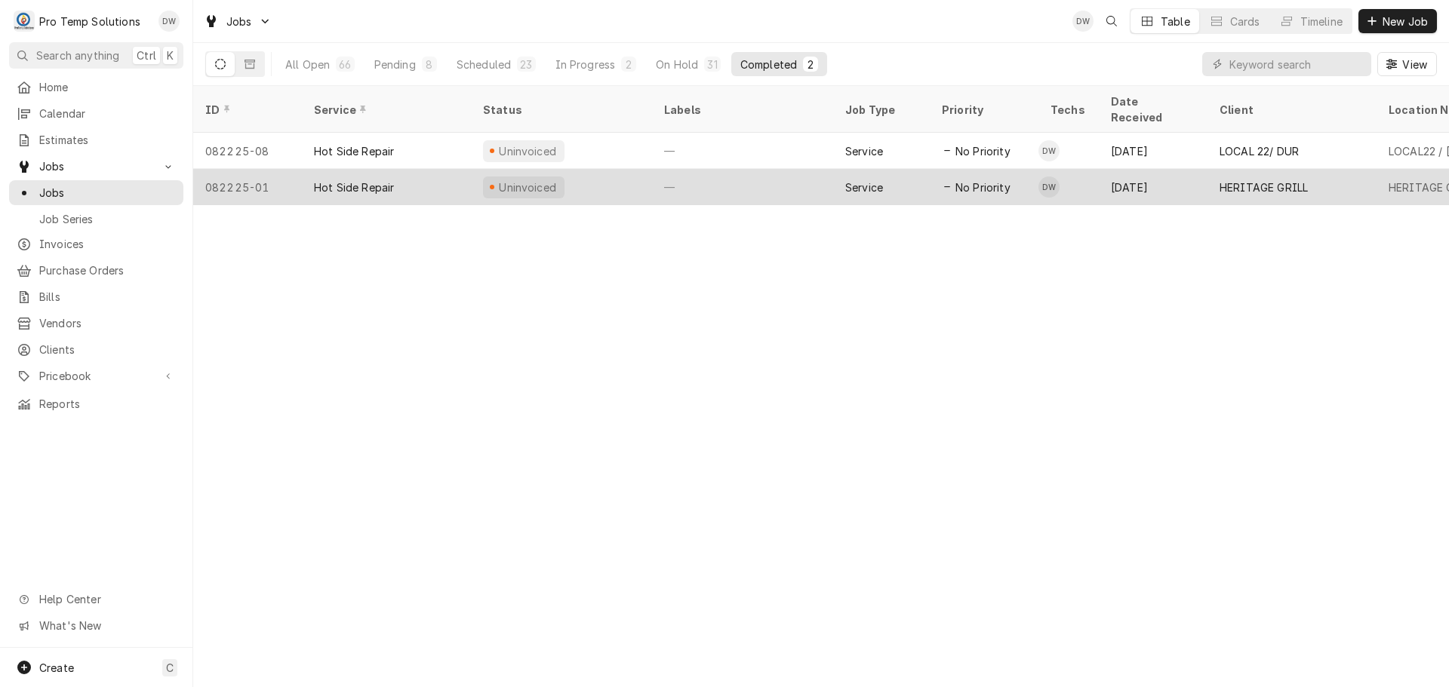
click at [753, 173] on div "—" at bounding box center [742, 187] width 181 height 36
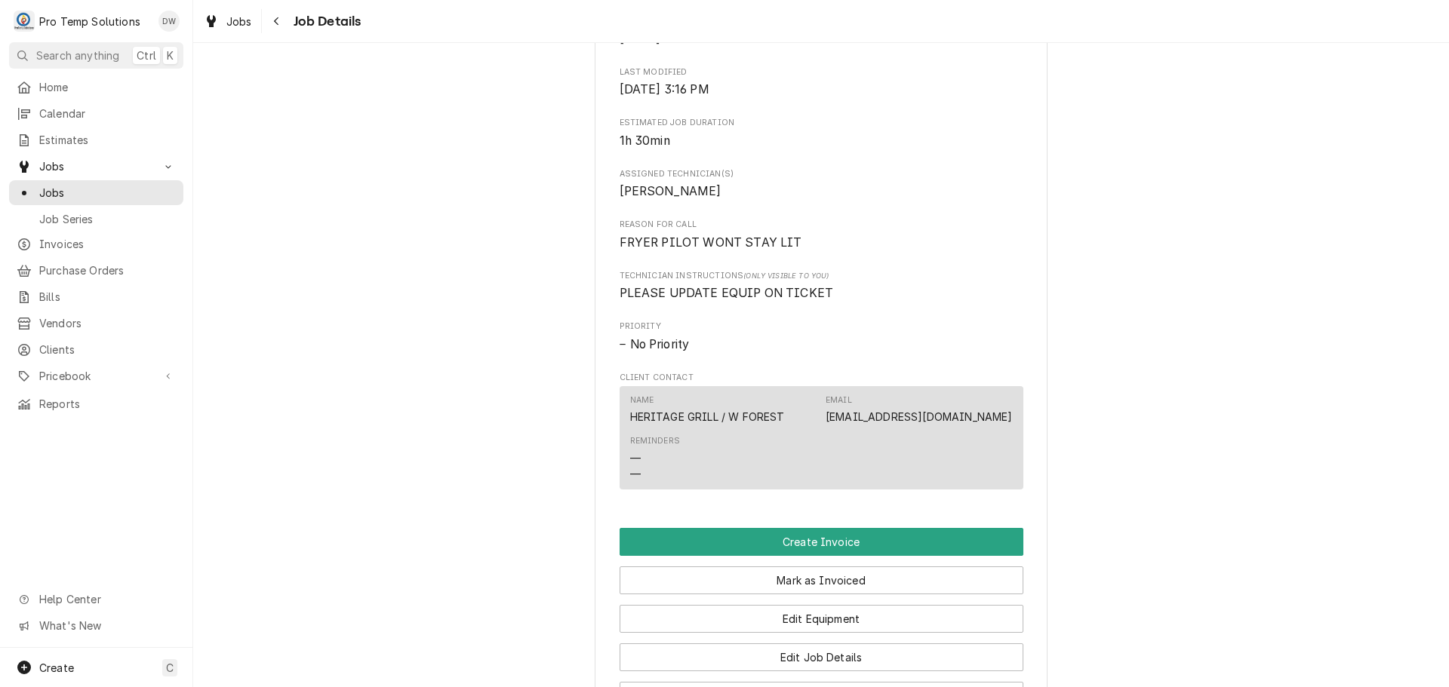
scroll to position [905, 0]
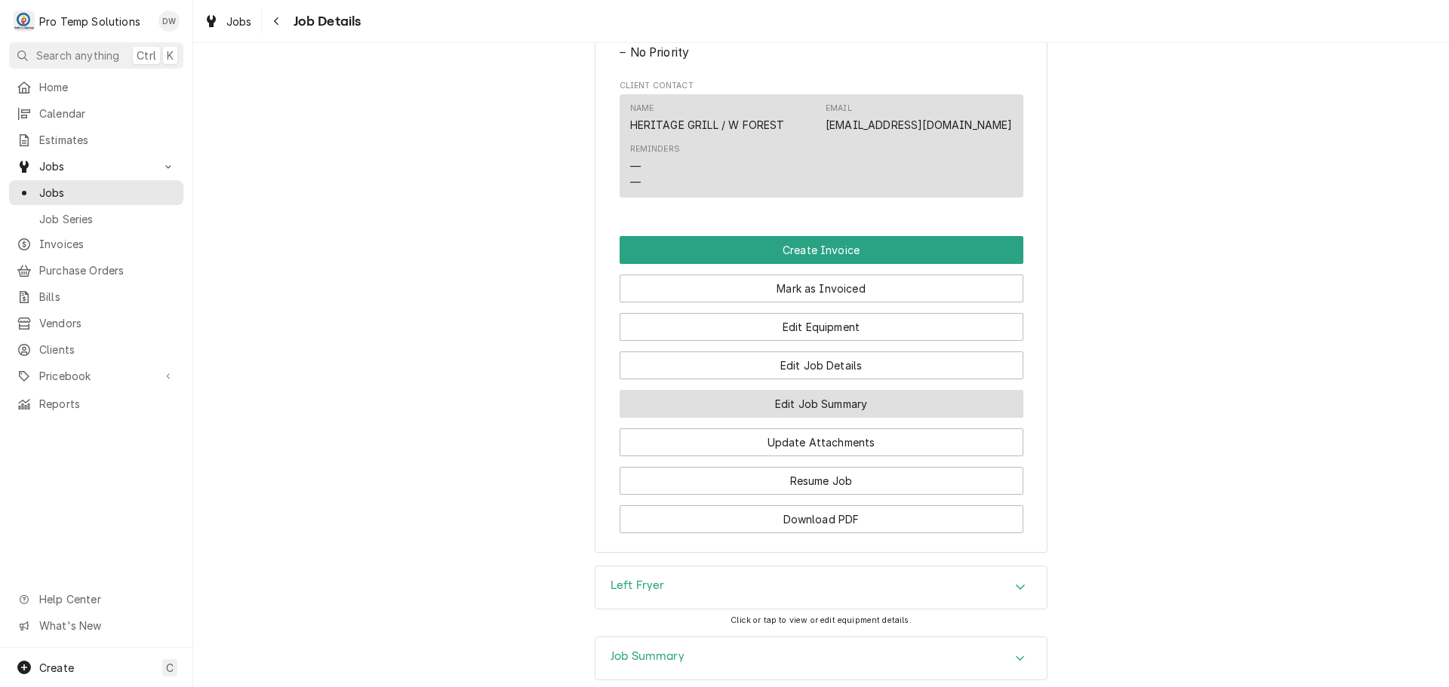
click at [814, 418] on button "Edit Job Summary" at bounding box center [821, 404] width 404 height 28
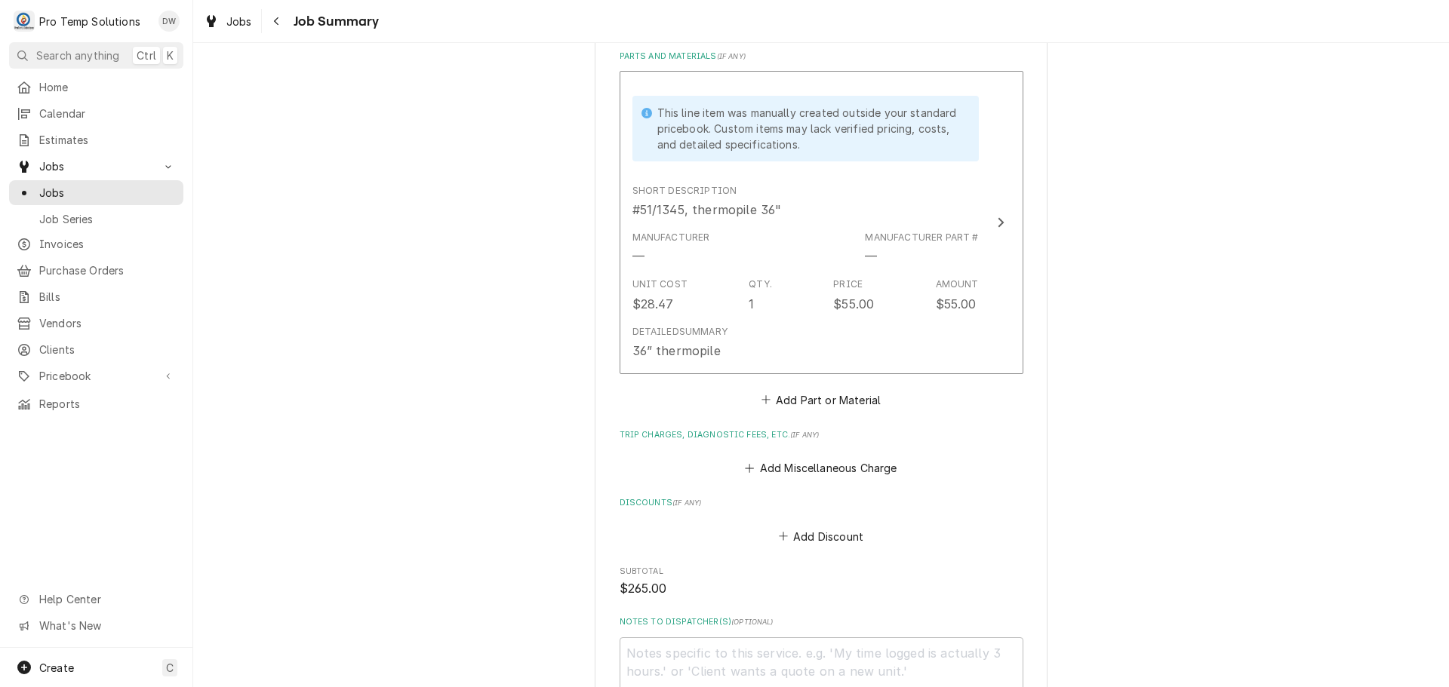
scroll to position [830, 0]
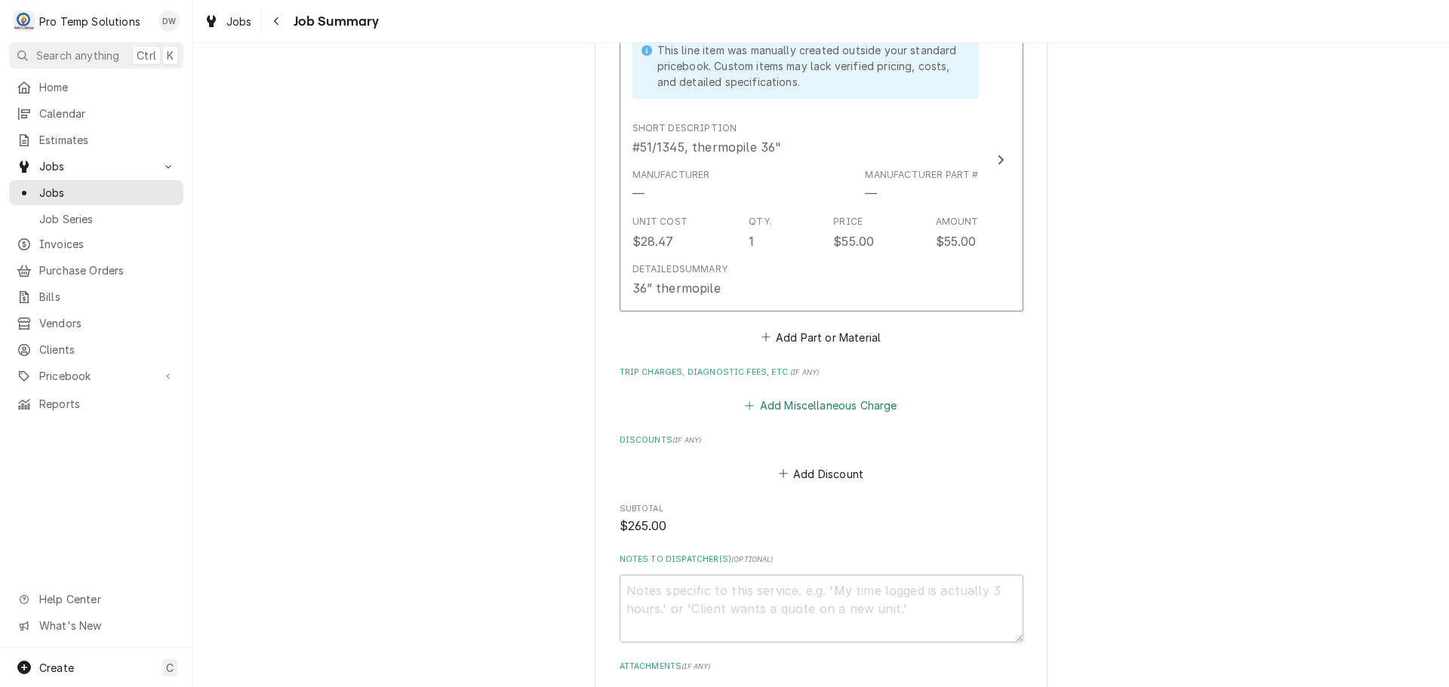
click at [825, 395] on button "Add Miscellaneous Charge" at bounding box center [820, 405] width 157 height 21
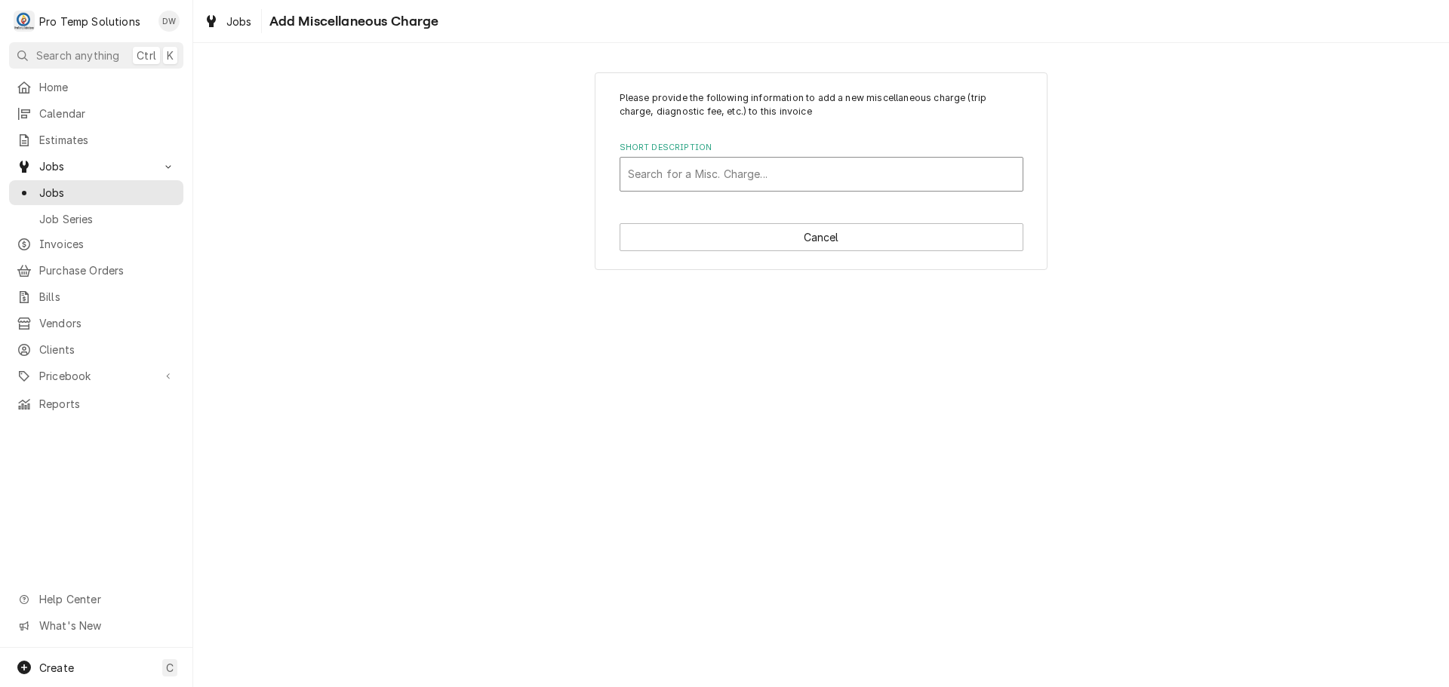
click at [785, 172] on div "Short Description" at bounding box center [821, 174] width 387 height 27
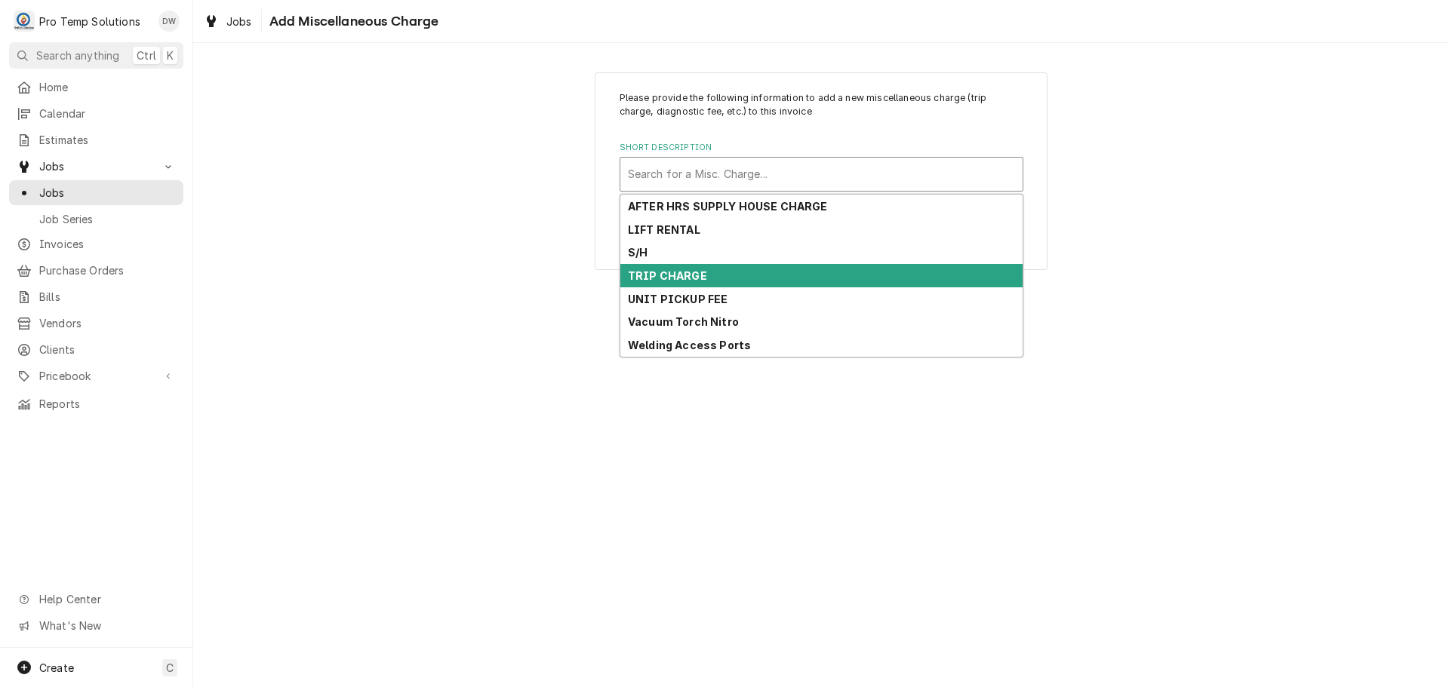
click at [773, 271] on div "TRIP CHARGE" at bounding box center [821, 275] width 402 height 23
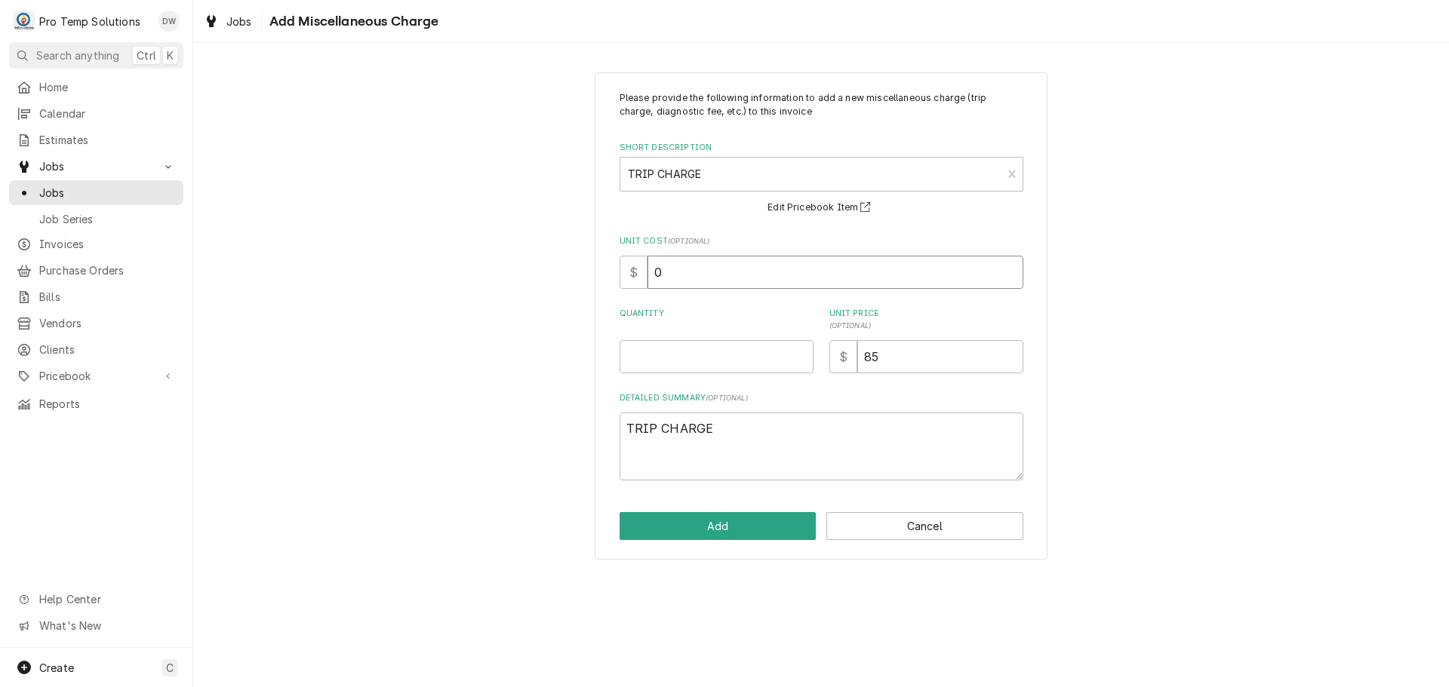
click at [772, 273] on input "0" at bounding box center [835, 272] width 376 height 33
click at [755, 349] on input "Quantity" at bounding box center [716, 356] width 194 height 33
type textarea "x"
type input "1"
click at [742, 526] on button "Add" at bounding box center [717, 526] width 197 height 28
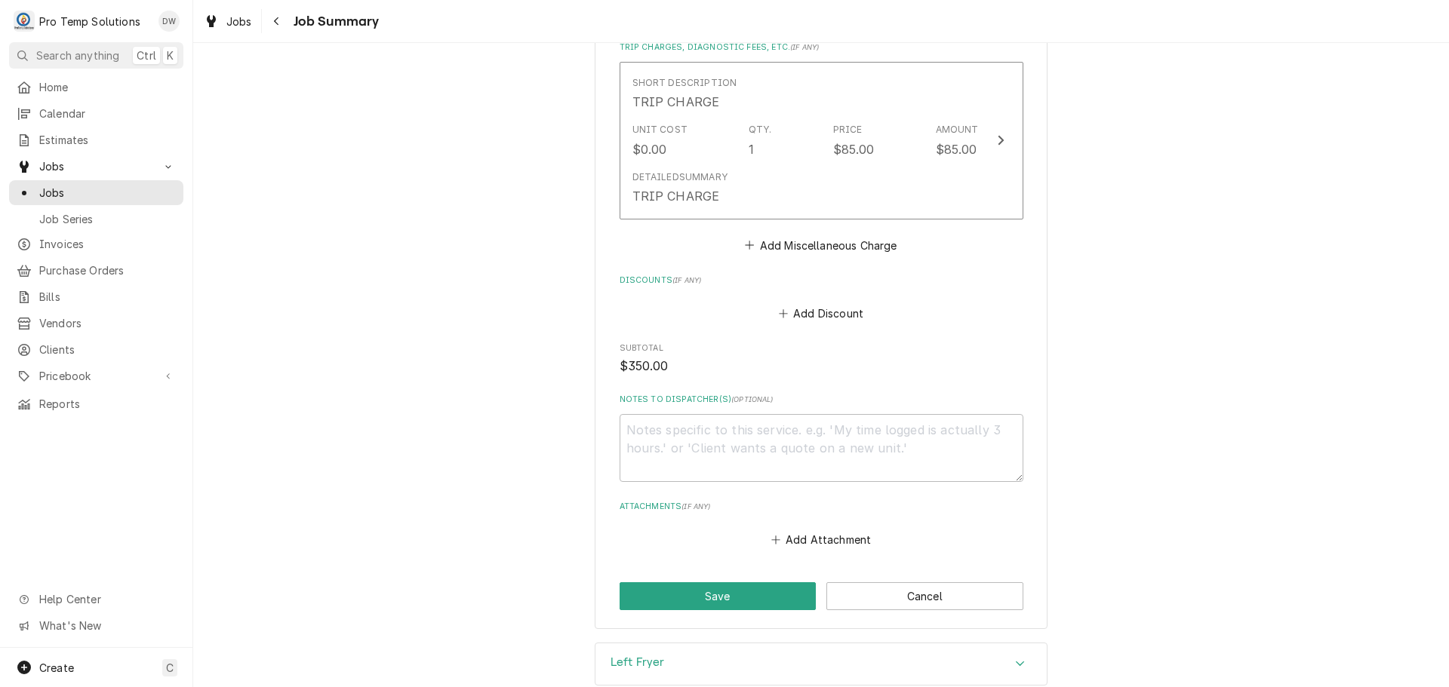
scroll to position [1207, 0]
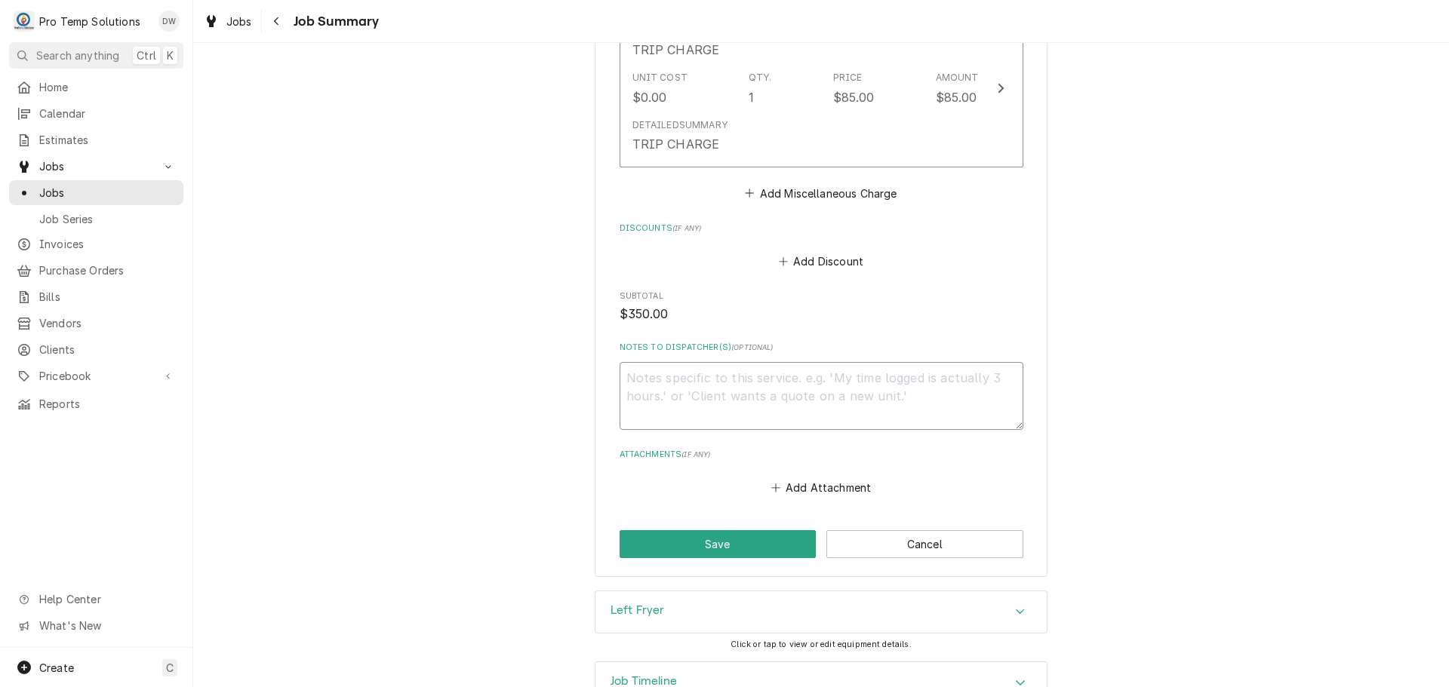
click at [669, 362] on textarea "Notes to Dispatcher(s) ( optional )" at bounding box center [821, 396] width 404 height 68
type textarea "x"
type textarea "#"
type textarea "x"
type textarea "#0"
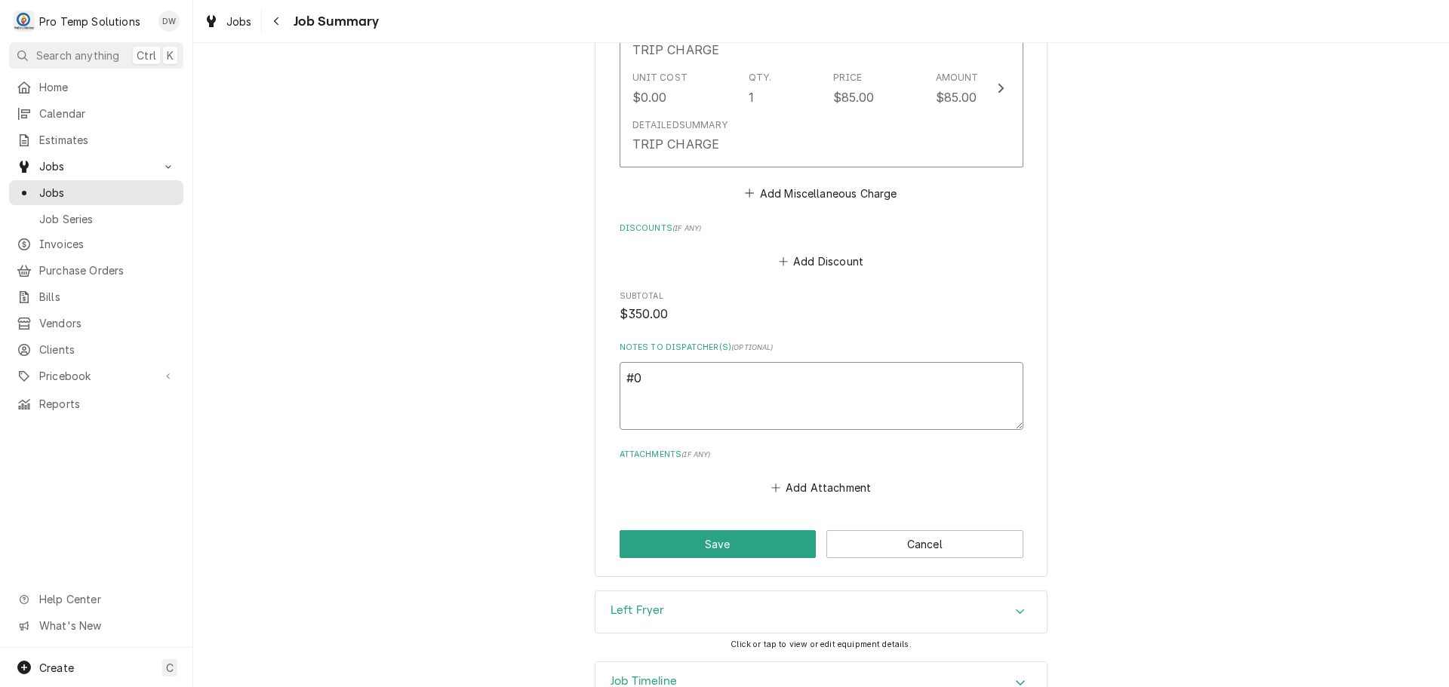
type textarea "x"
type textarea "#08"
type textarea "x"
type textarea "#082"
type textarea "x"
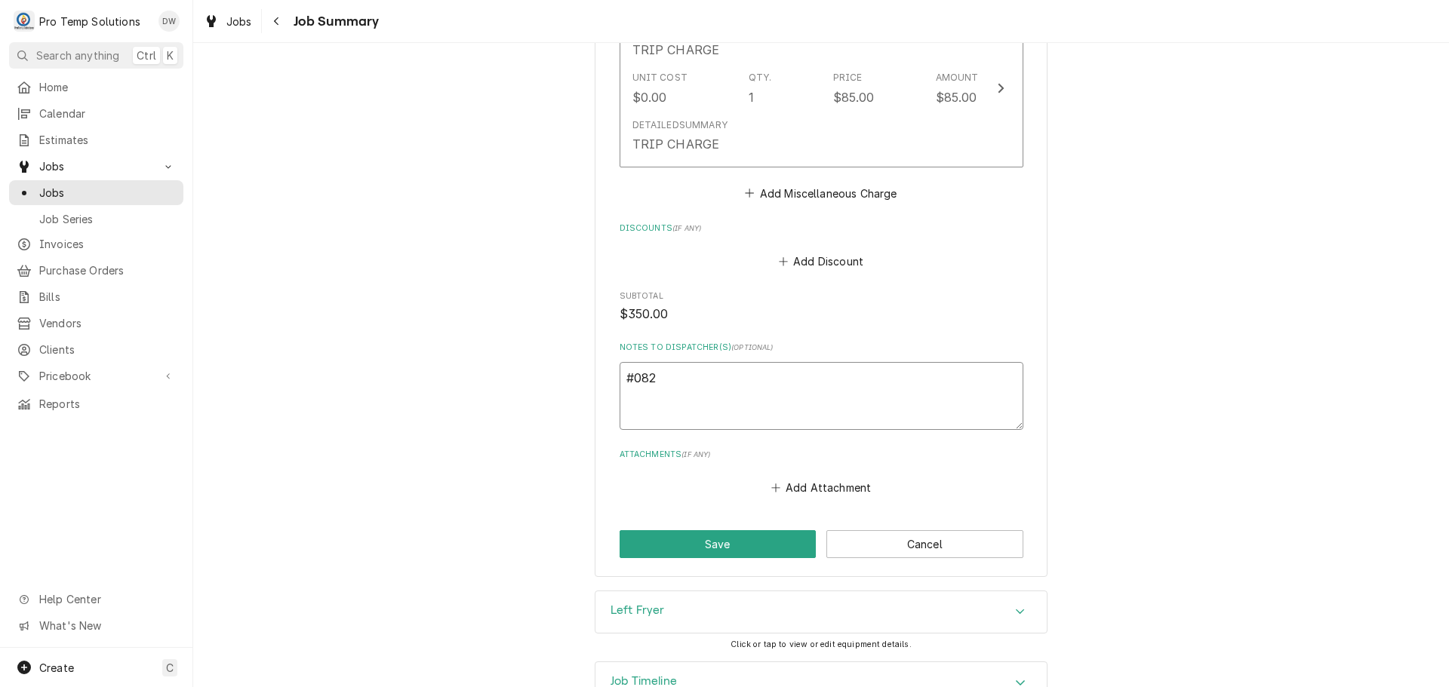
type textarea "#0822"
type textarea "x"
type textarea "#08222"
type textarea "x"
type textarea "#082225"
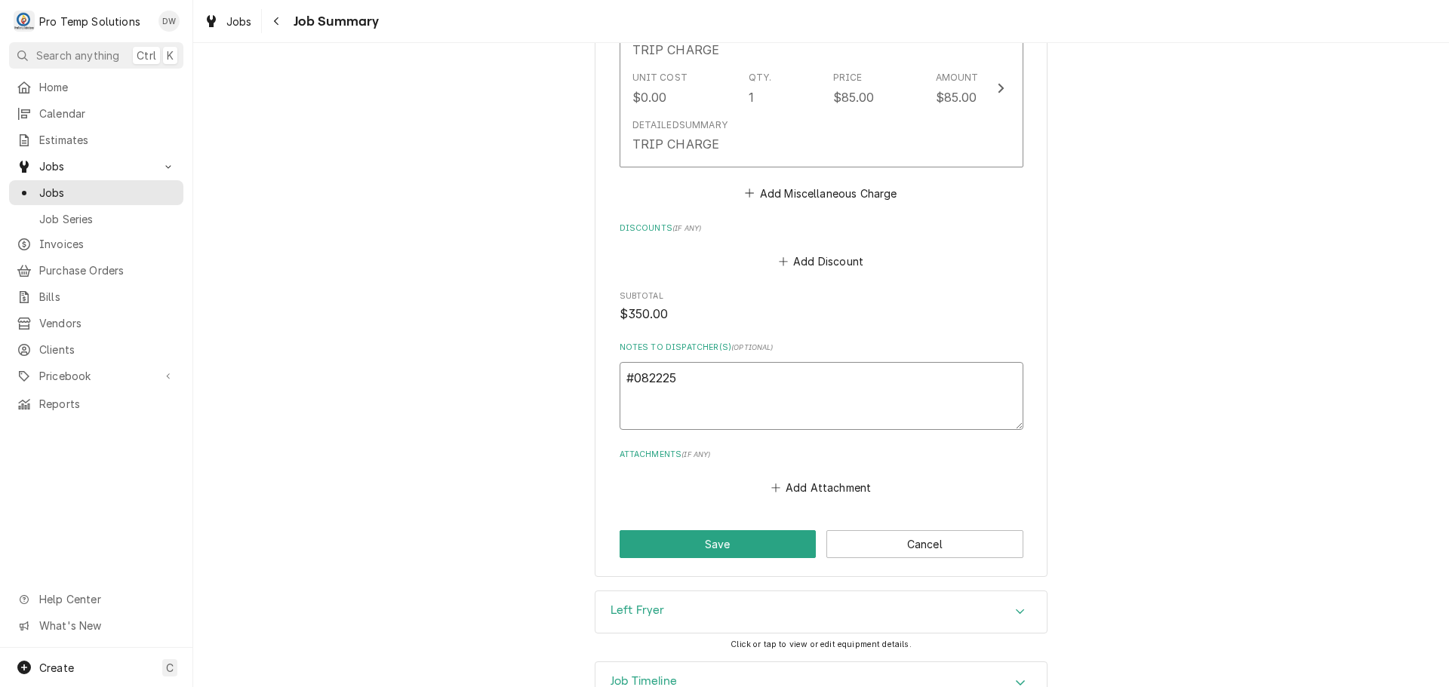
type textarea "x"
type textarea "#0822250"
type textarea "x"
type textarea "#08222500"
type textarea "x"
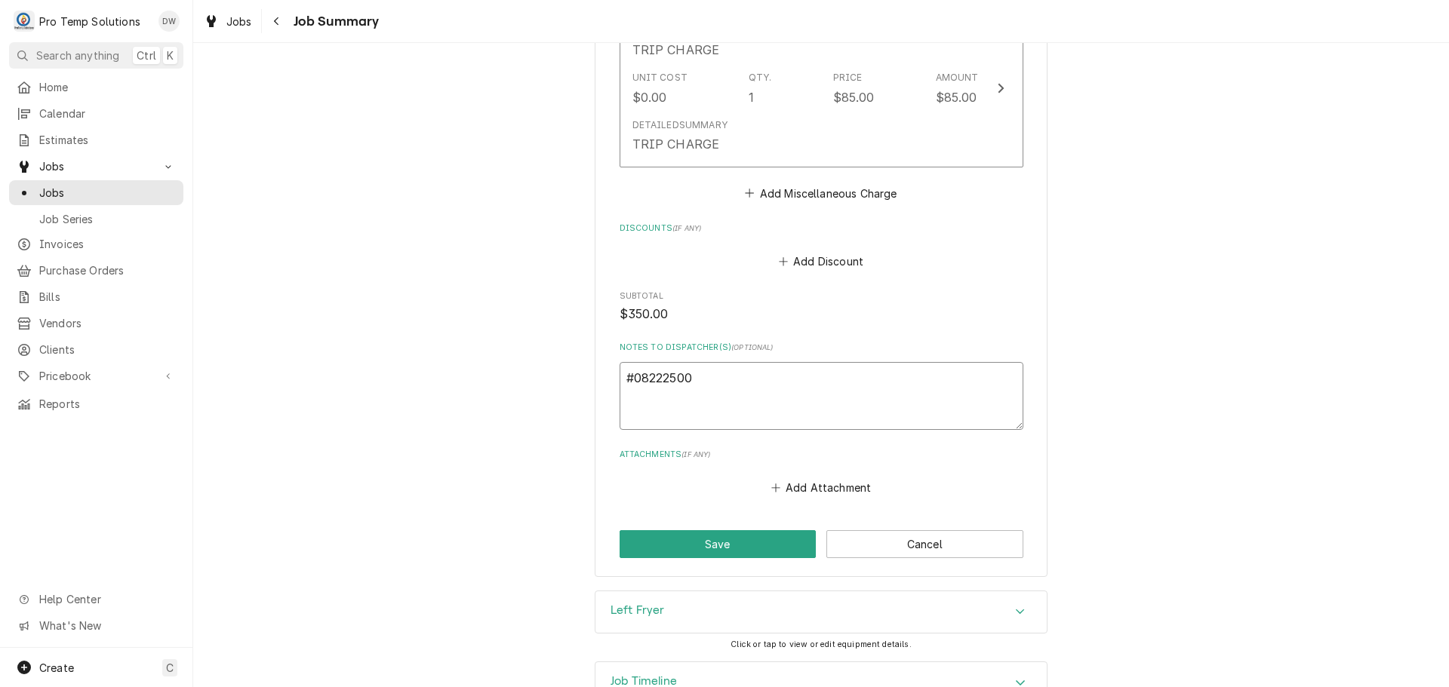
type textarea "#082225001"
type textarea "x"
type textarea "#082225001"
type textarea "x"
type textarea "#082225001 H"
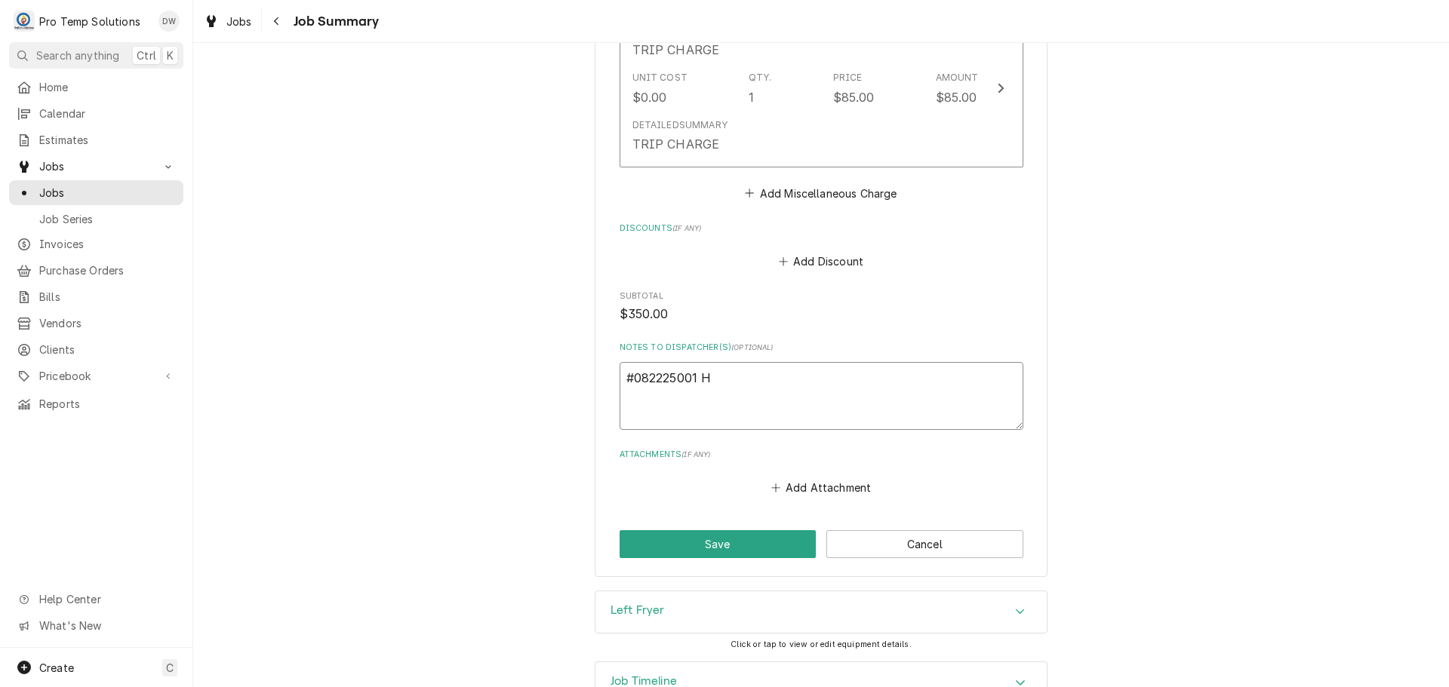
type textarea "x"
type textarea "#082225001 HE"
type textarea "x"
type textarea "#082225001 HER"
type textarea "x"
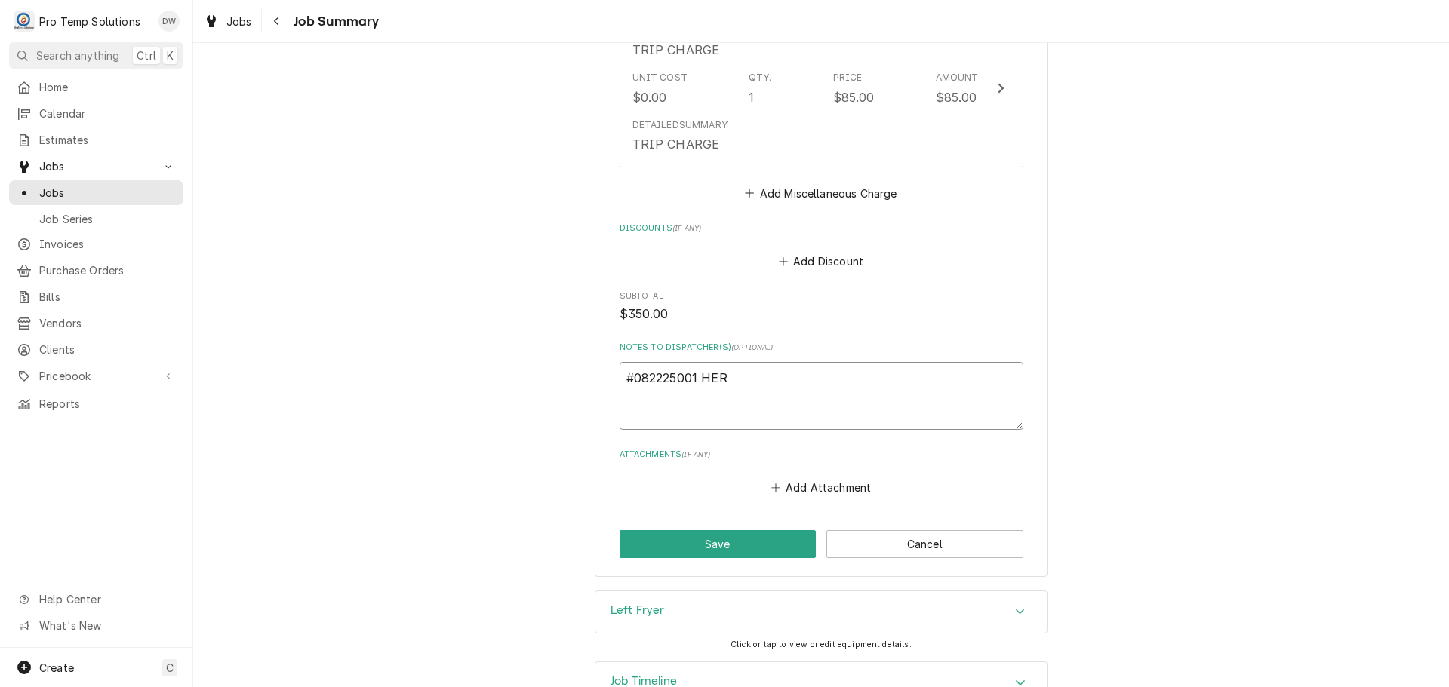
type textarea "#082225001 HERI"
type textarea "x"
type textarea "#082225001 HERIT"
type textarea "x"
type textarea "#082225001 HERITA"
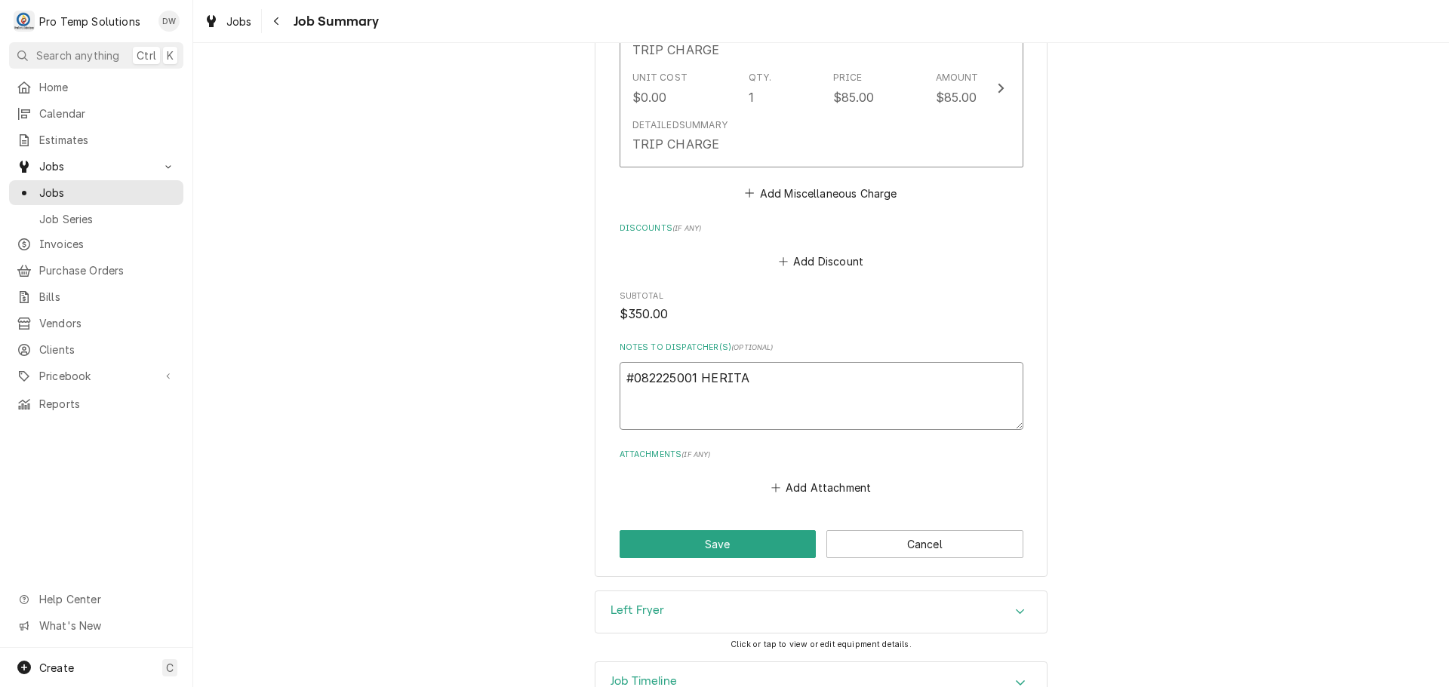
type textarea "x"
type textarea "#082225001 HERITAG"
type textarea "x"
type textarea "#082225001 HERITAGE"
type textarea "x"
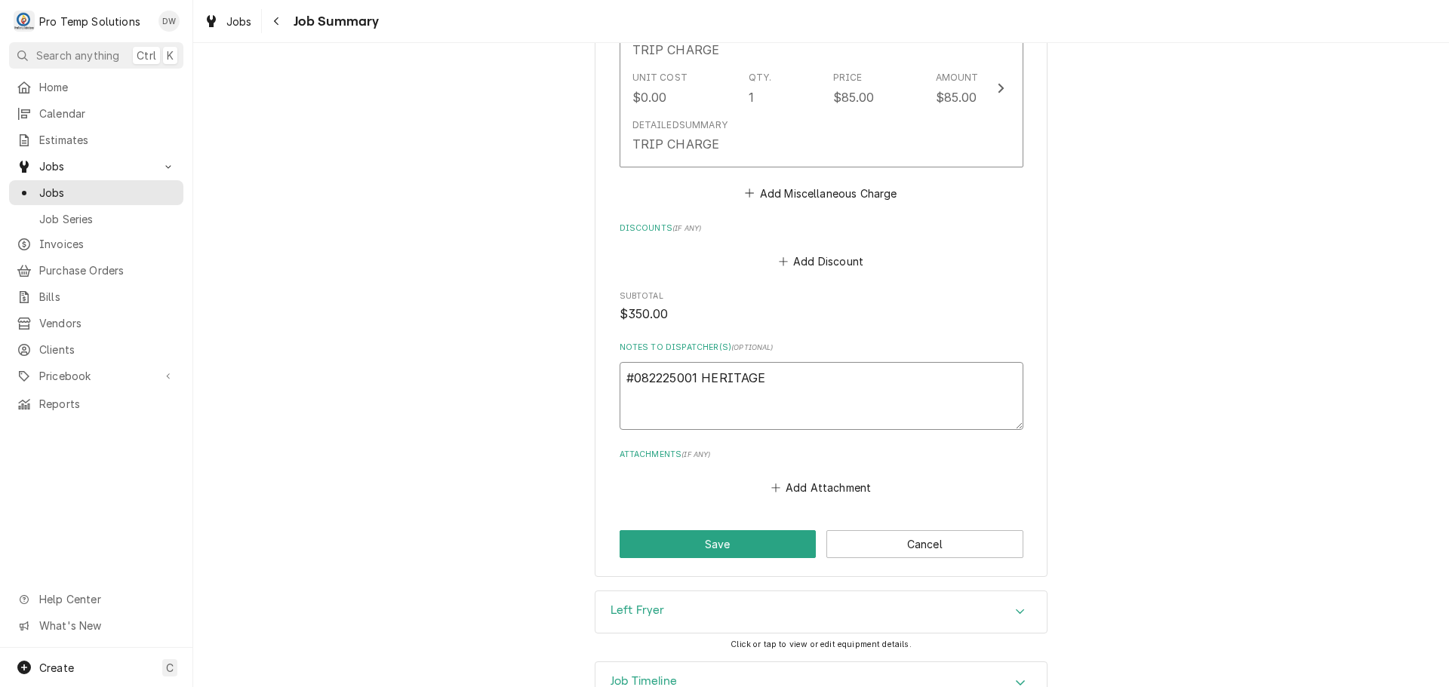
type textarea "#082225001 HERITAGE-"
type textarea "x"
type textarea "#082225001 HERITAGE-"
type textarea "x"
type textarea "#082225001 HERITAGE- L"
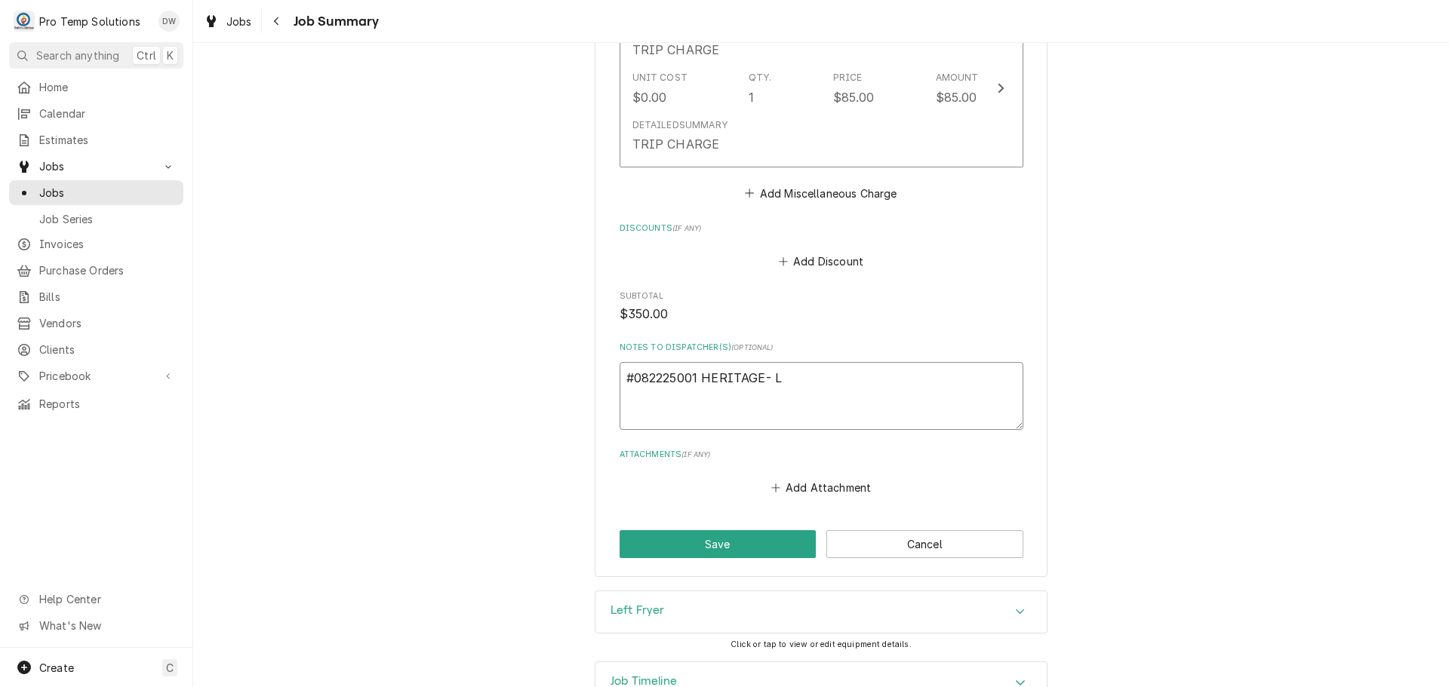
type textarea "x"
type textarea "#082225001 HERITAGE- L/"
type textarea "x"
type textarea "#082225001 HERITAGE- L/F"
type textarea "x"
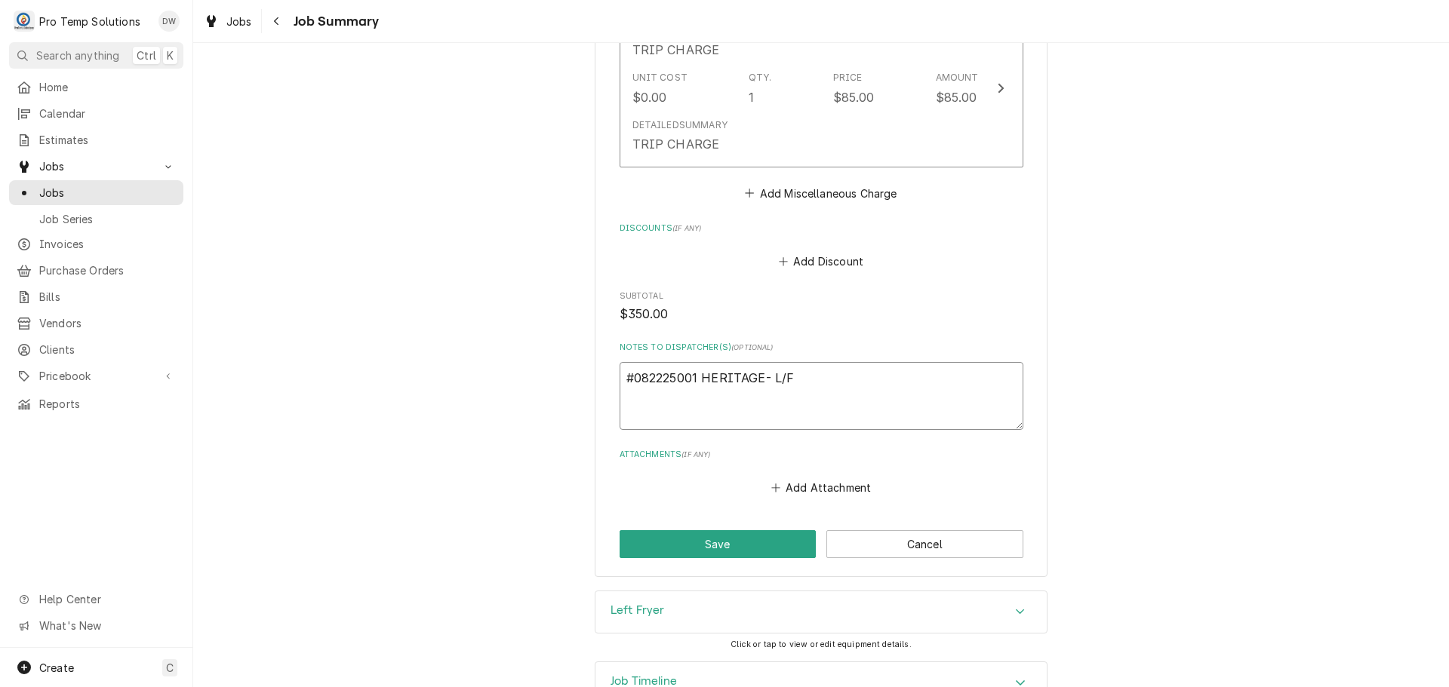
type textarea "#082225001 HERITAGE- L/FR"
type textarea "x"
type textarea "#082225001 HERITAGE- L/FRY"
type textarea "x"
type textarea "#082225001 HERITAGE- L/FRYE"
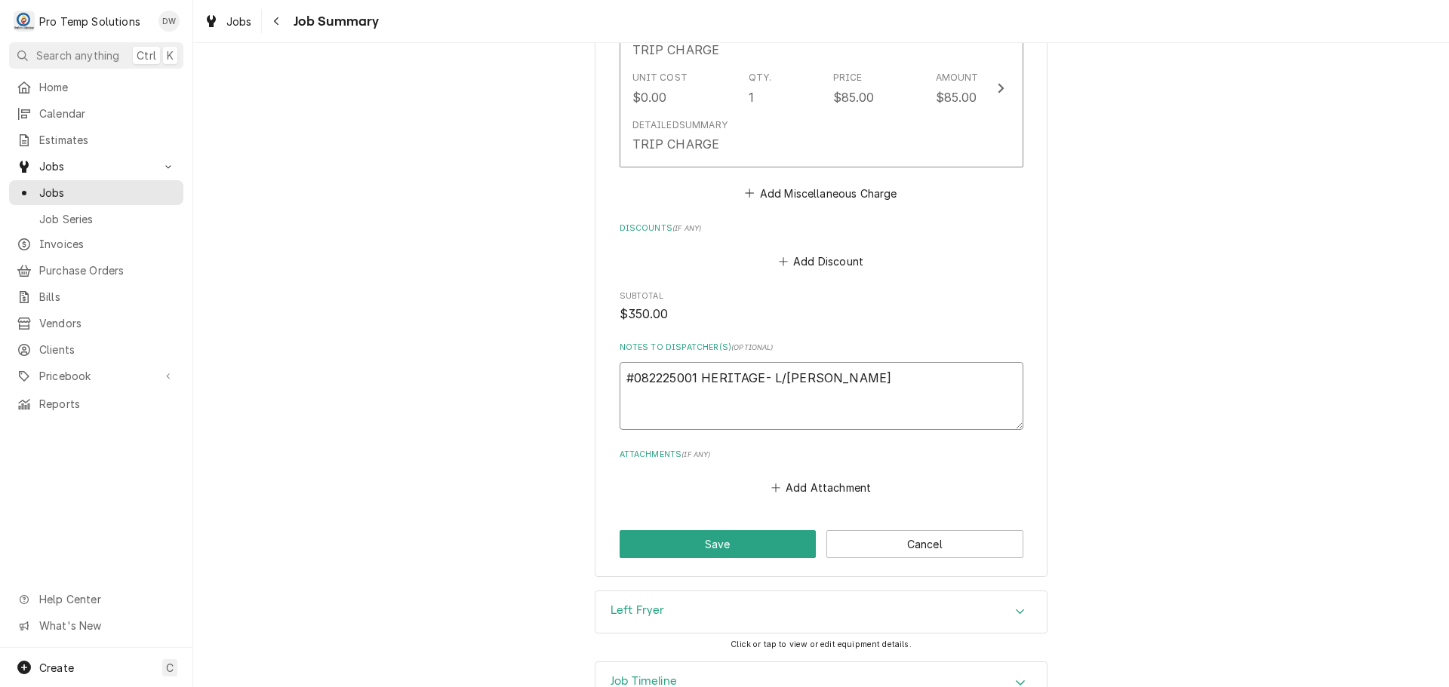
type textarea "x"
type textarea "#082225001 HERITAGE- L/FRYER"
click at [712, 530] on button "Save" at bounding box center [717, 544] width 197 height 28
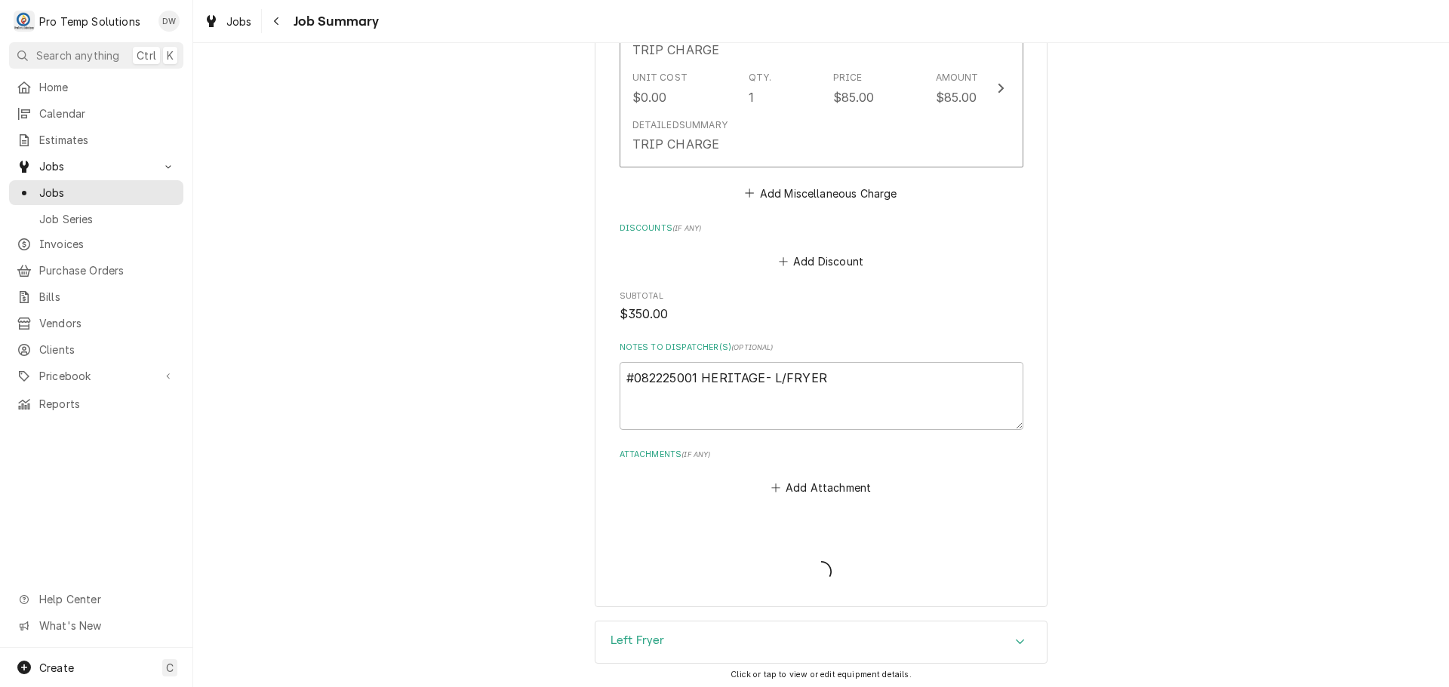
type textarea "x"
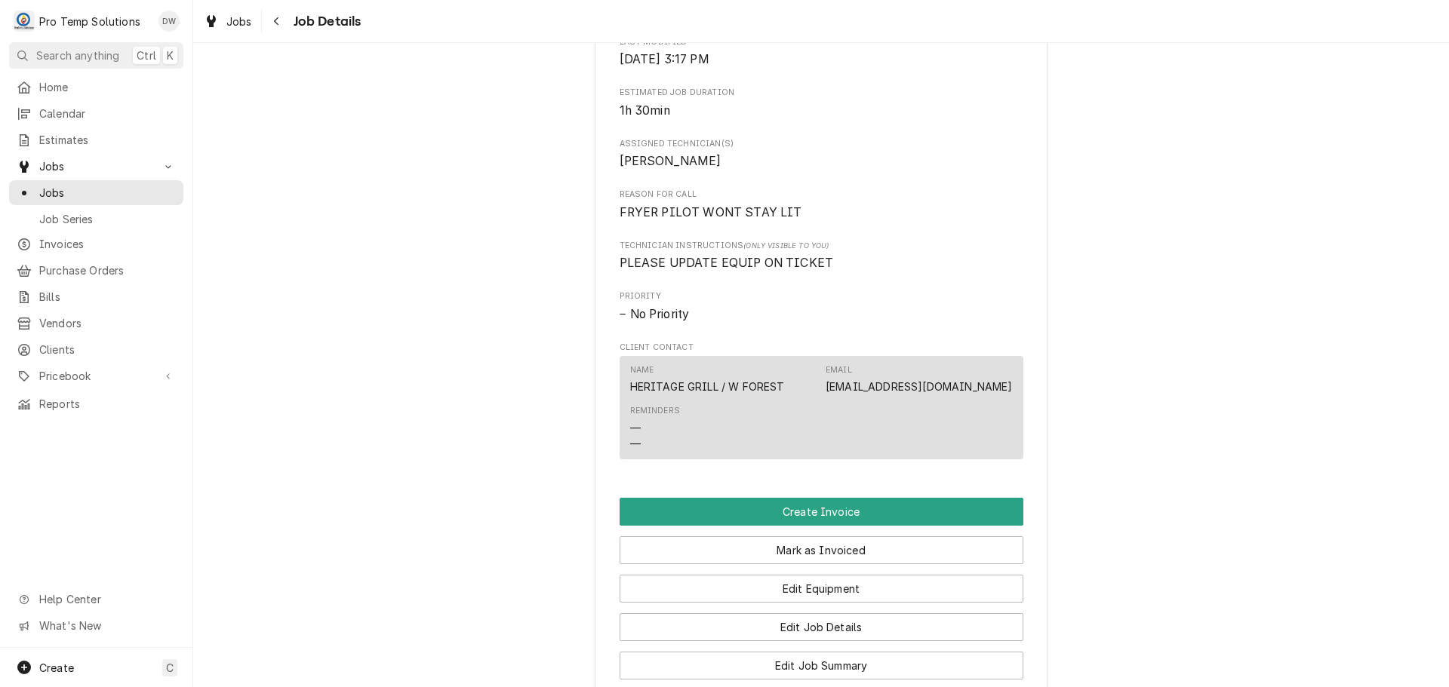
scroll to position [981, 0]
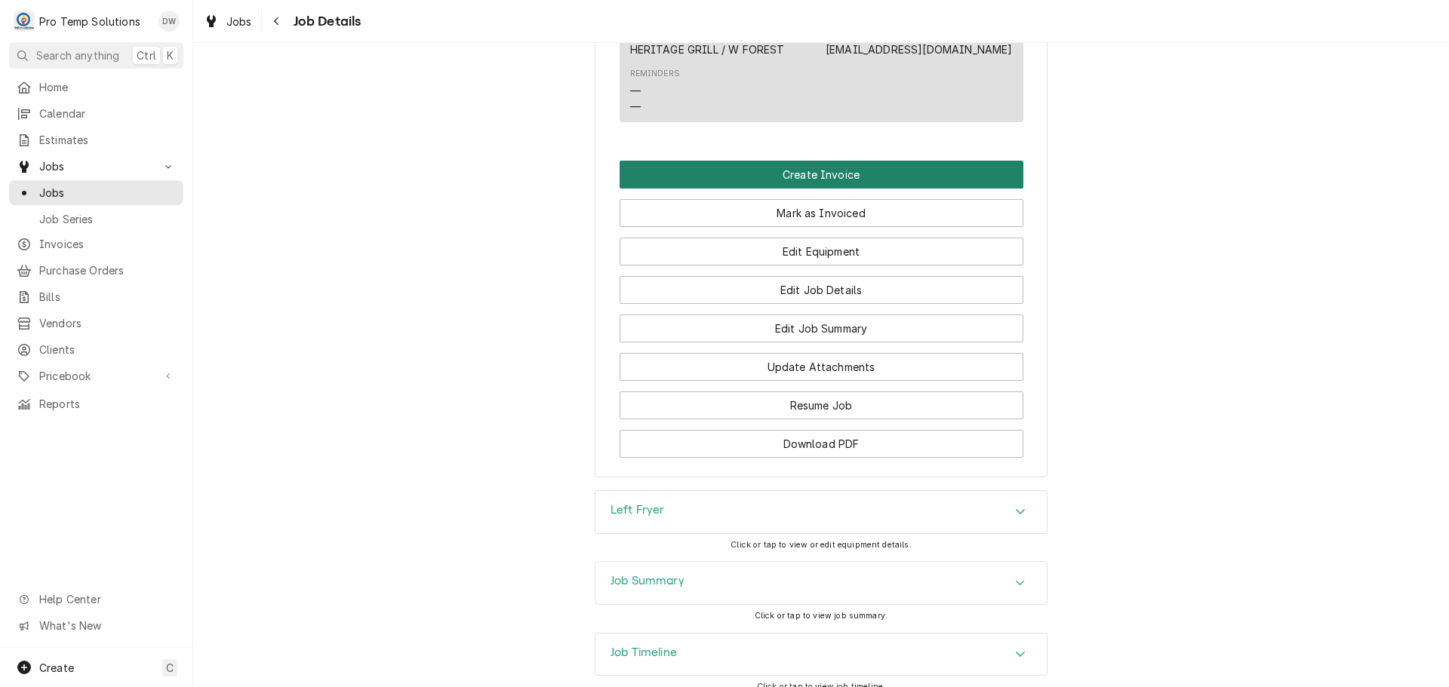
click at [807, 189] on button "Create Invoice" at bounding box center [821, 175] width 404 height 28
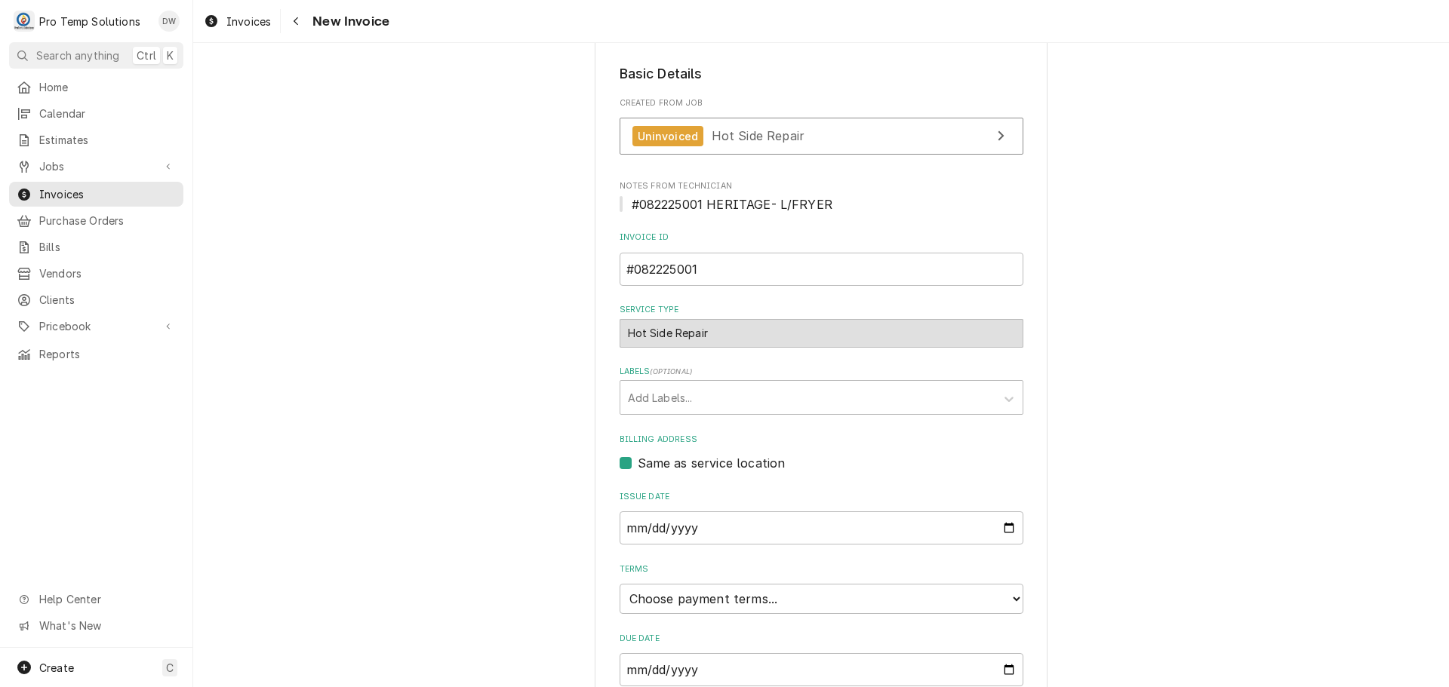
scroll to position [349, 0]
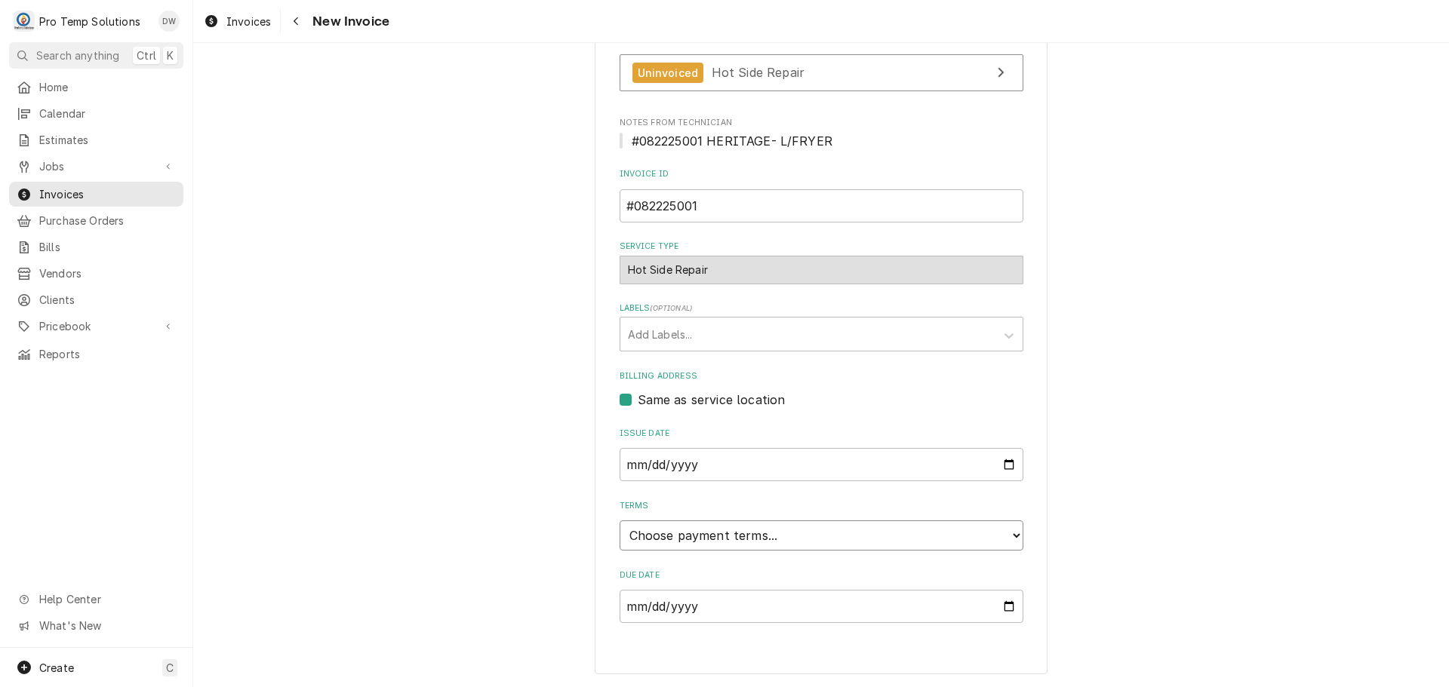
click at [695, 531] on select "Choose payment terms... Same Day Net 7 Net 14 Net 21 Net 30 Net 45 Net 60 Net 90" at bounding box center [821, 536] width 404 height 30
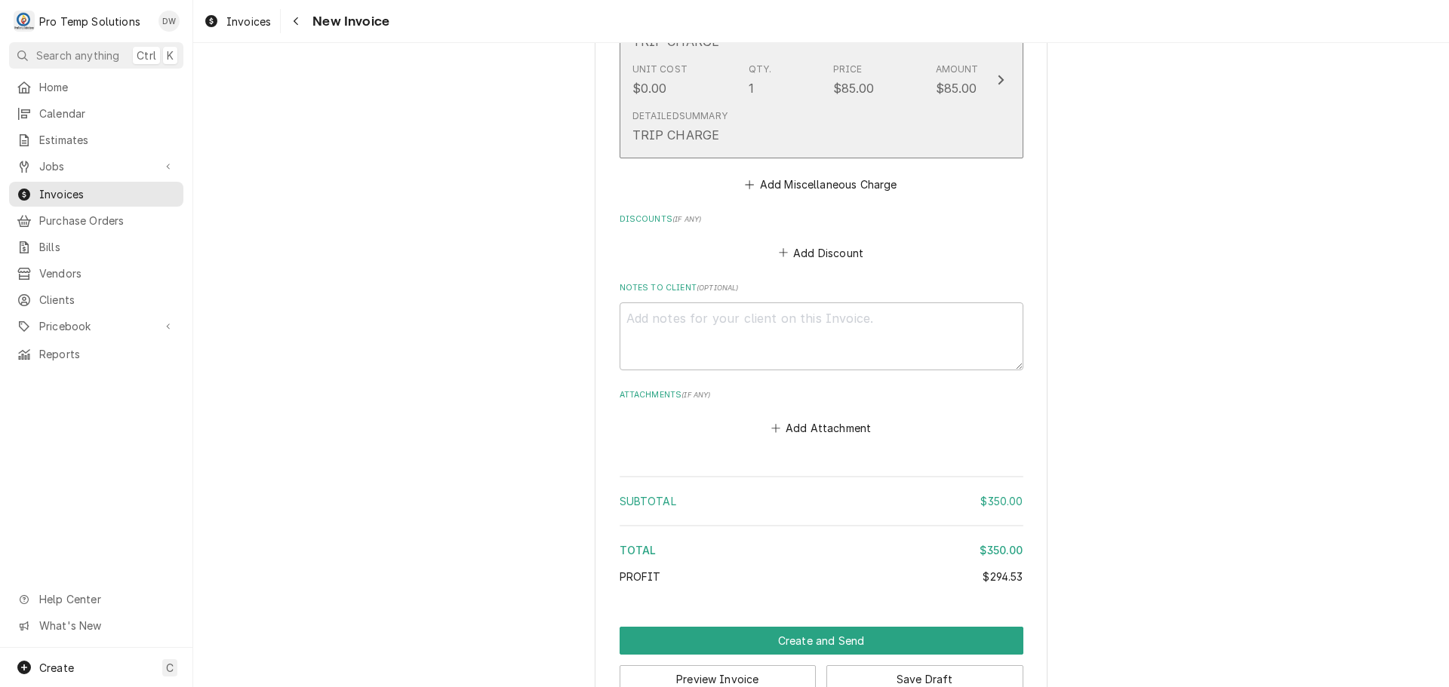
scroll to position [1790, 0]
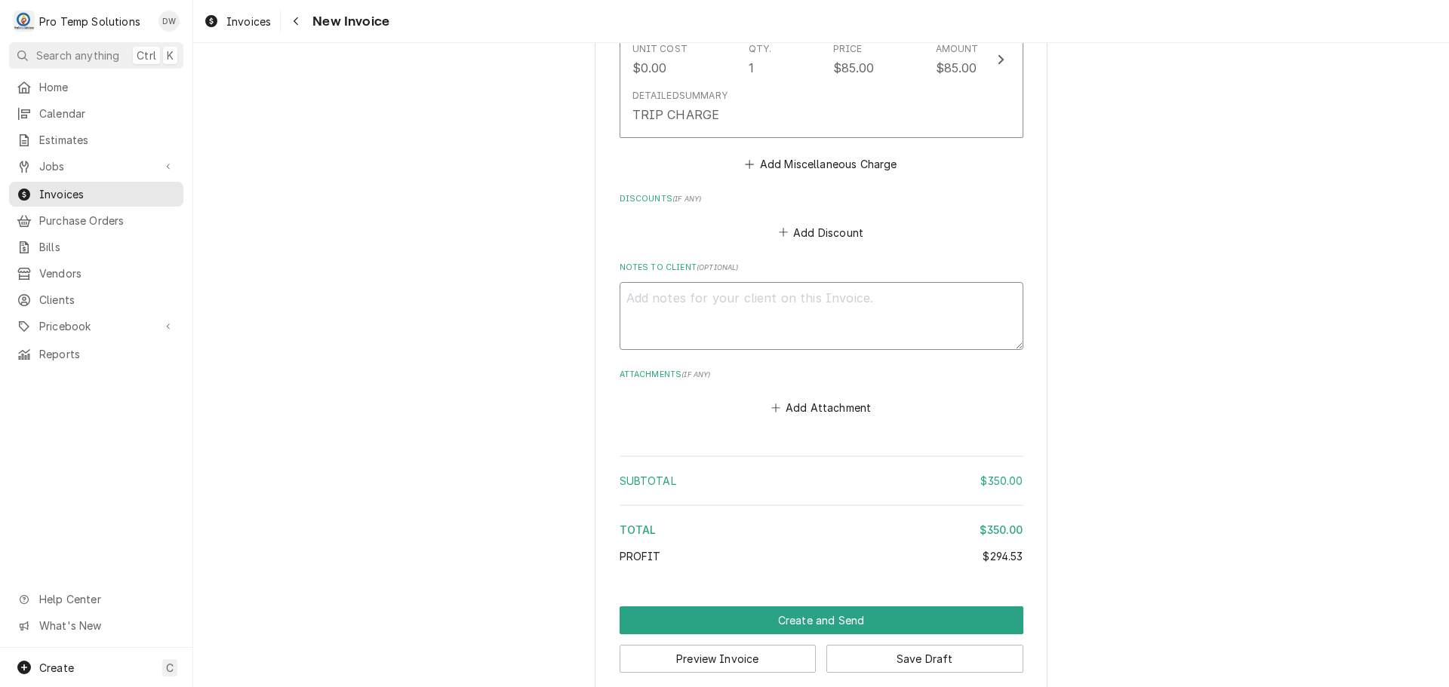
click at [693, 292] on textarea "Notes to Client ( optional )" at bounding box center [821, 316] width 404 height 68
type textarea "x"
type textarea "#"
type textarea "x"
type textarea "#0"
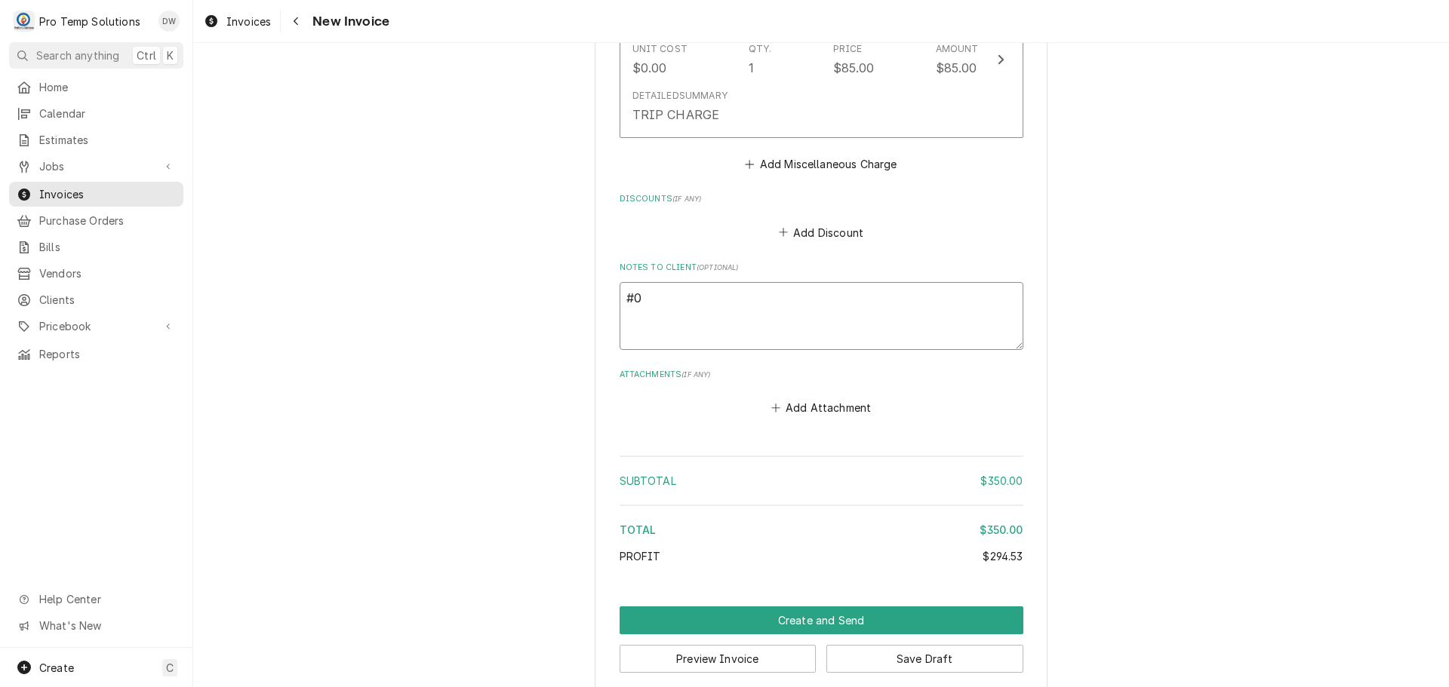
type textarea "x"
type textarea "#08"
type textarea "x"
type textarea "#082"
type textarea "x"
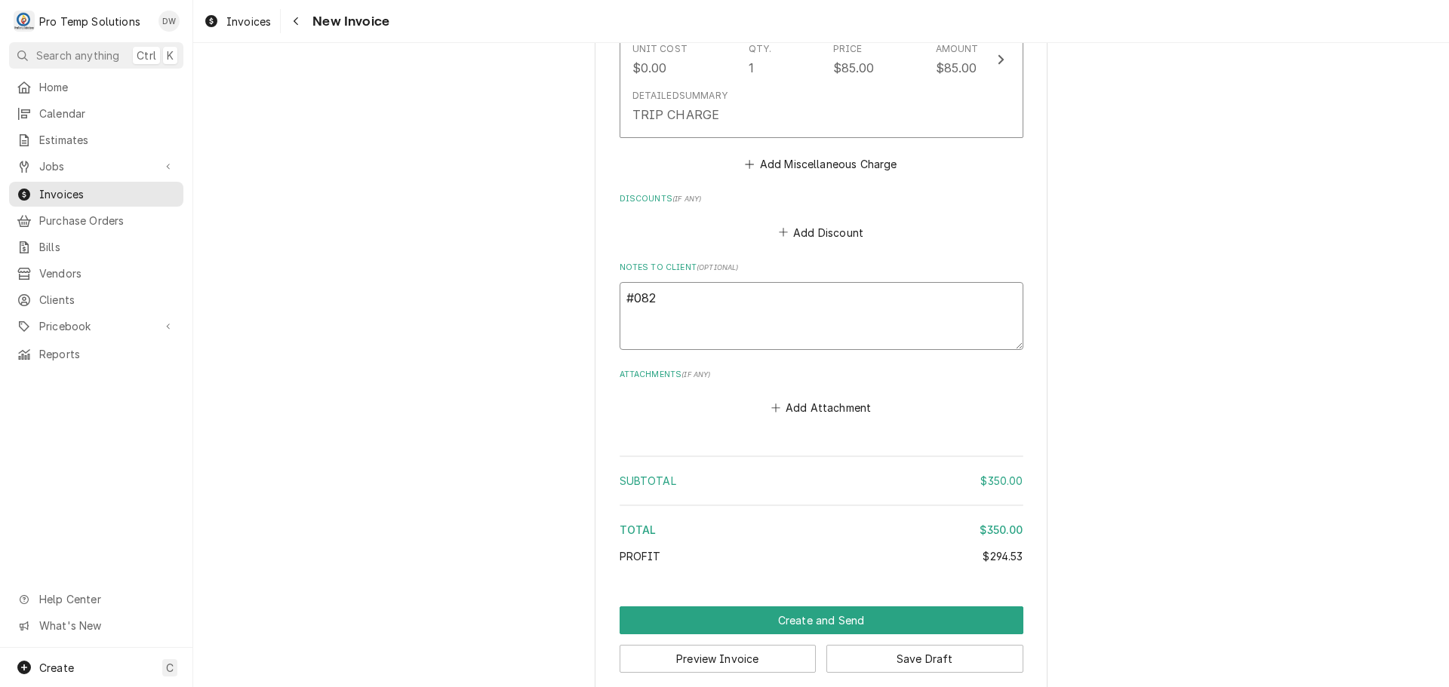
type textarea "#0822"
type textarea "x"
type textarea "#08222"
type textarea "x"
type textarea "#082225"
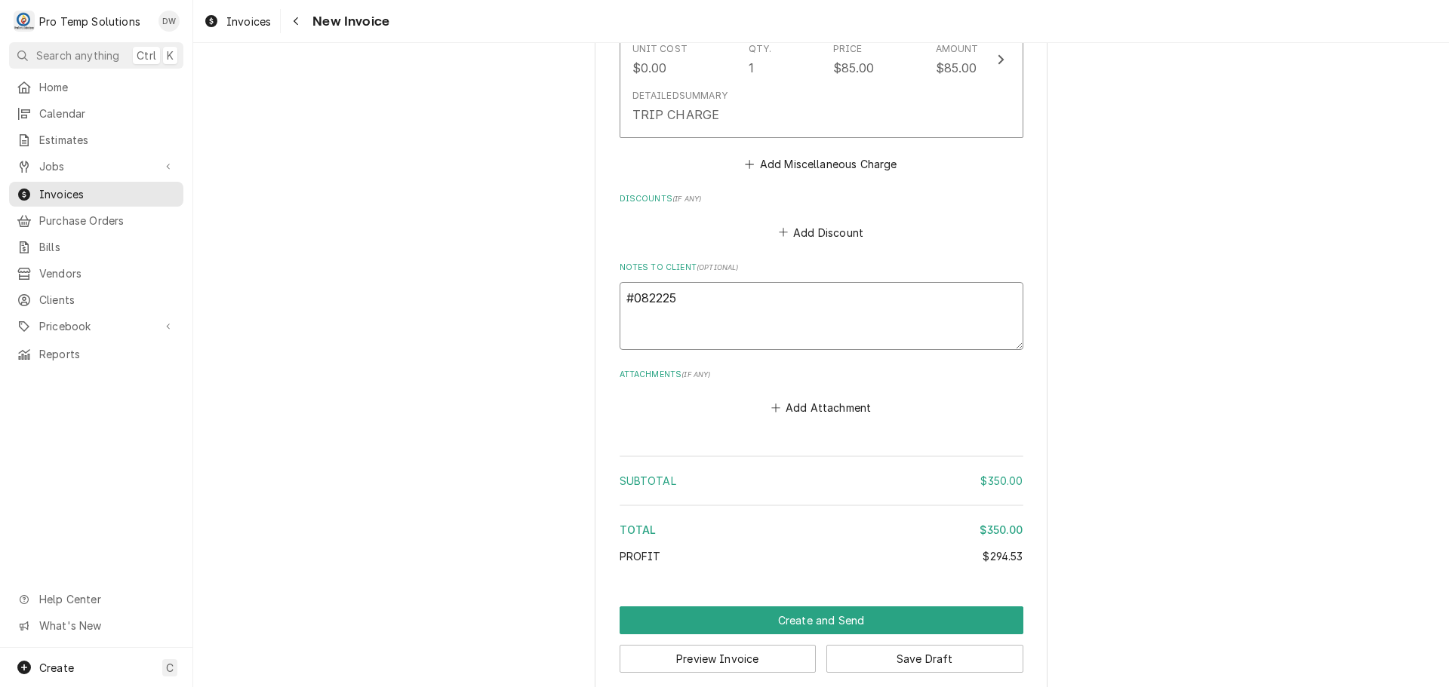
type textarea "x"
type textarea "#0822250"
type textarea "x"
type textarea "#08222500"
type textarea "x"
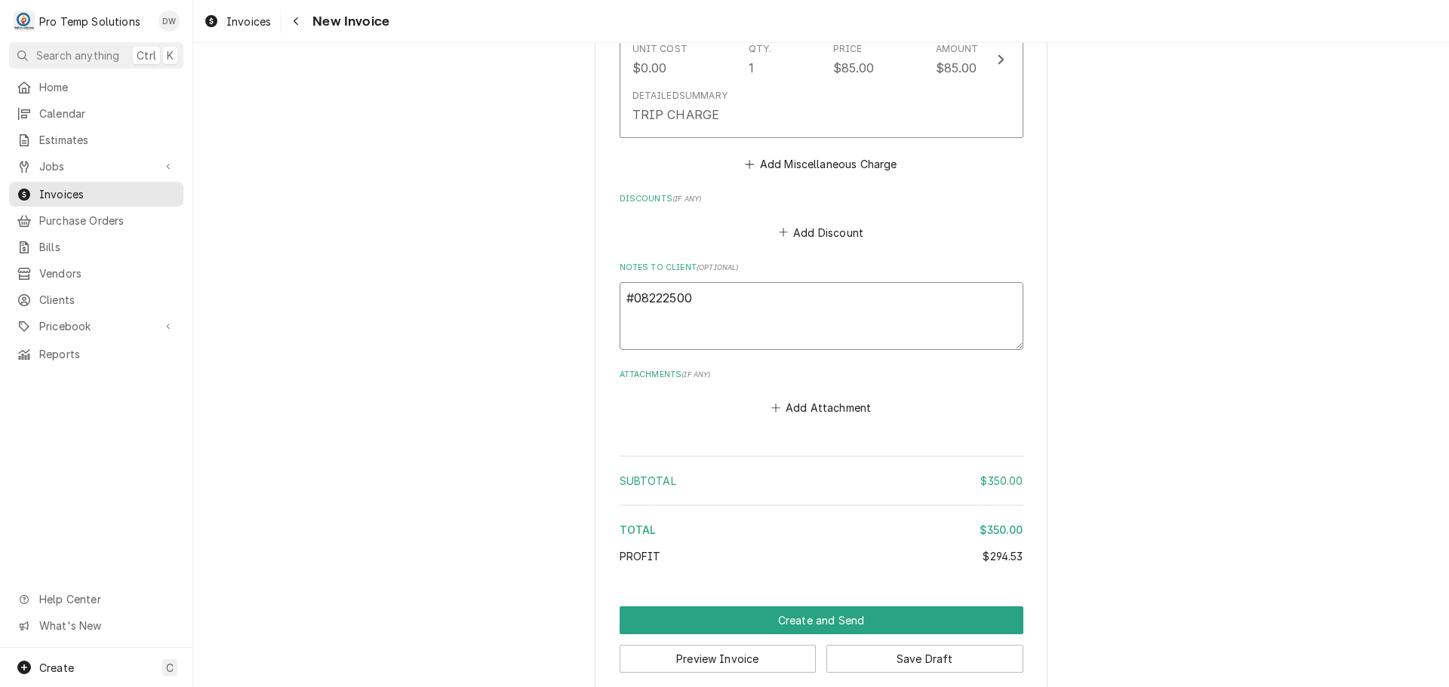
type textarea "#082225001"
type textarea "x"
type textarea "#082225001"
type textarea "x"
type textarea "#082225001 H"
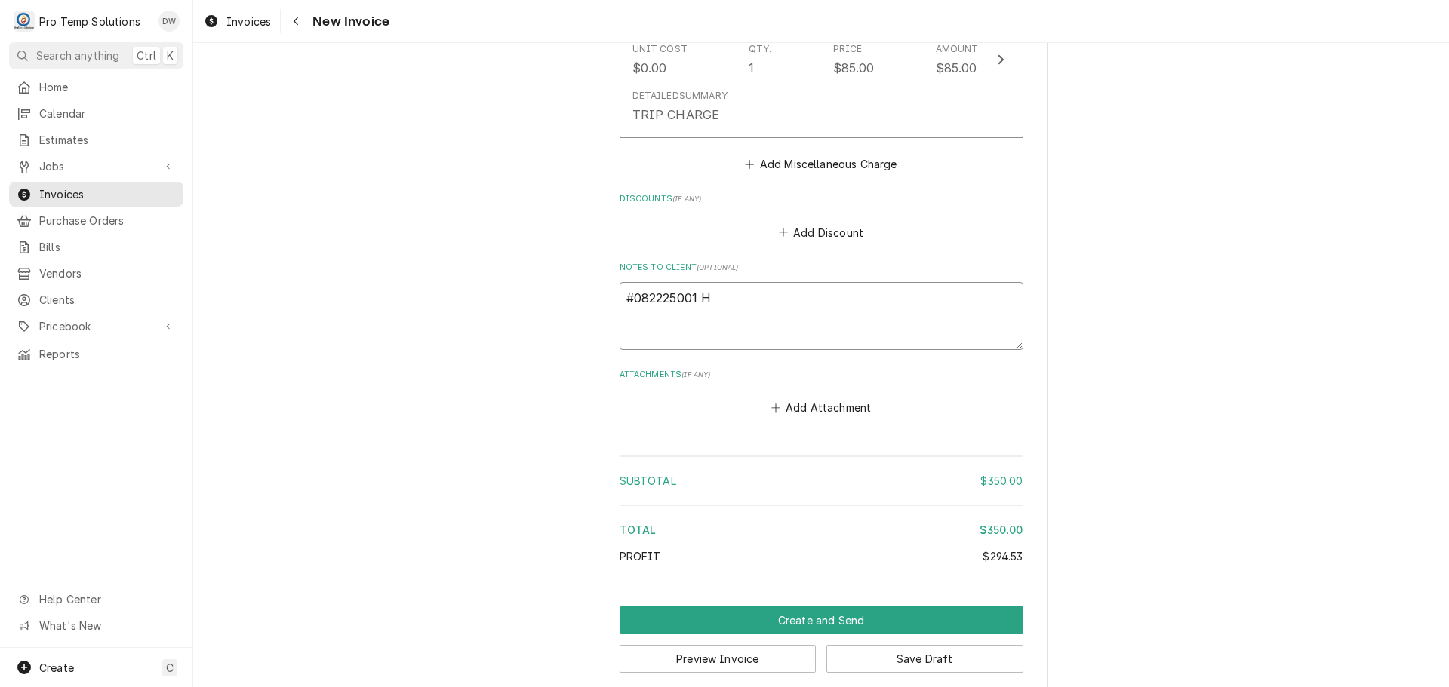
type textarea "x"
type textarea "#082225001 HE"
type textarea "x"
type textarea "#082225001 HER"
type textarea "x"
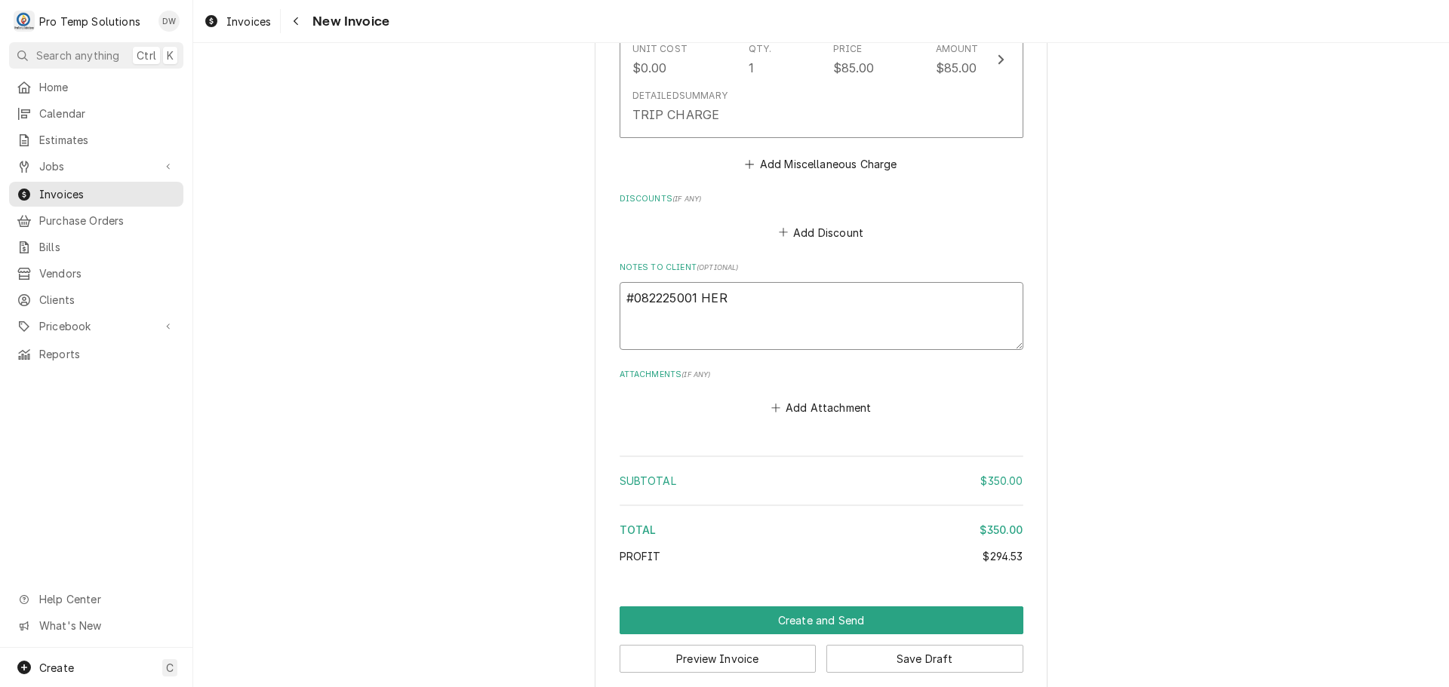
type textarea "#082225001 HERI"
type textarea "x"
type textarea "#082225001 HERIT"
type textarea "x"
type textarea "#082225001 HERITA"
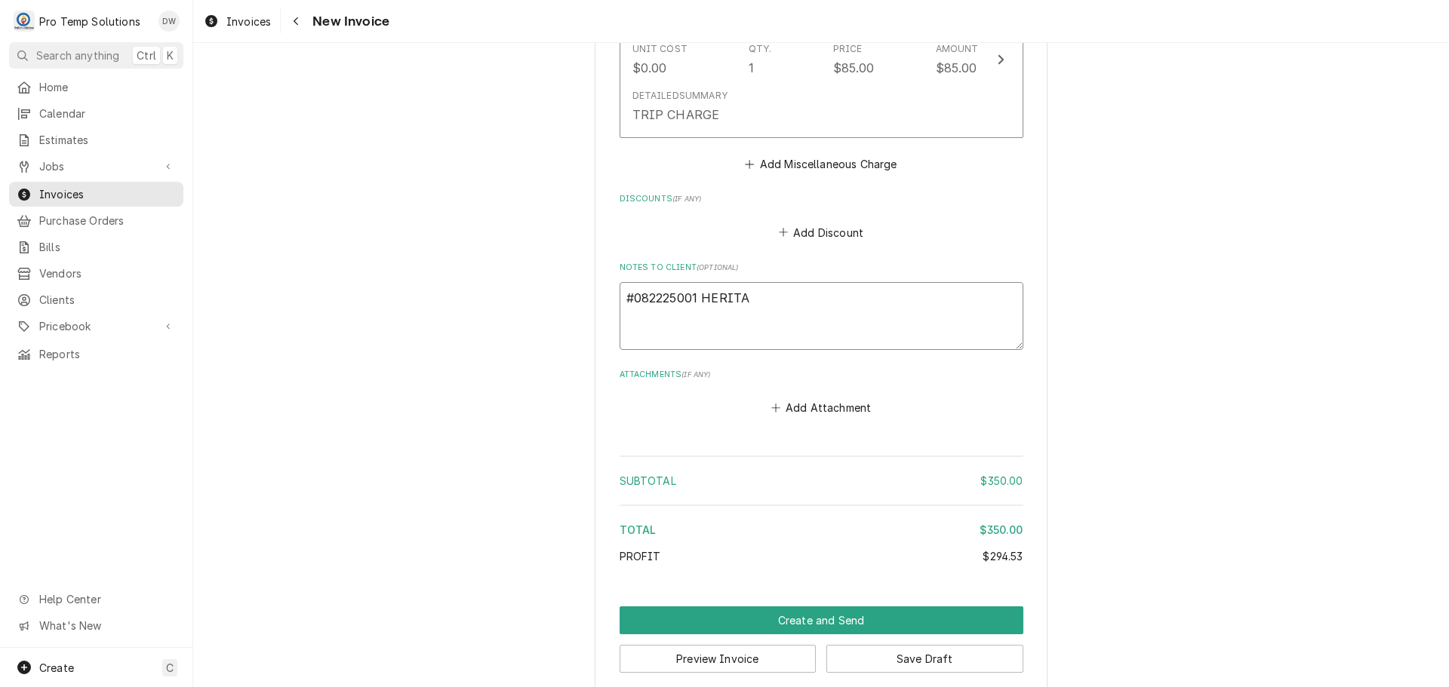
type textarea "x"
type textarea "#082225001 HERITAG"
type textarea "x"
type textarea "#082225001 HERITAGE"
type textarea "x"
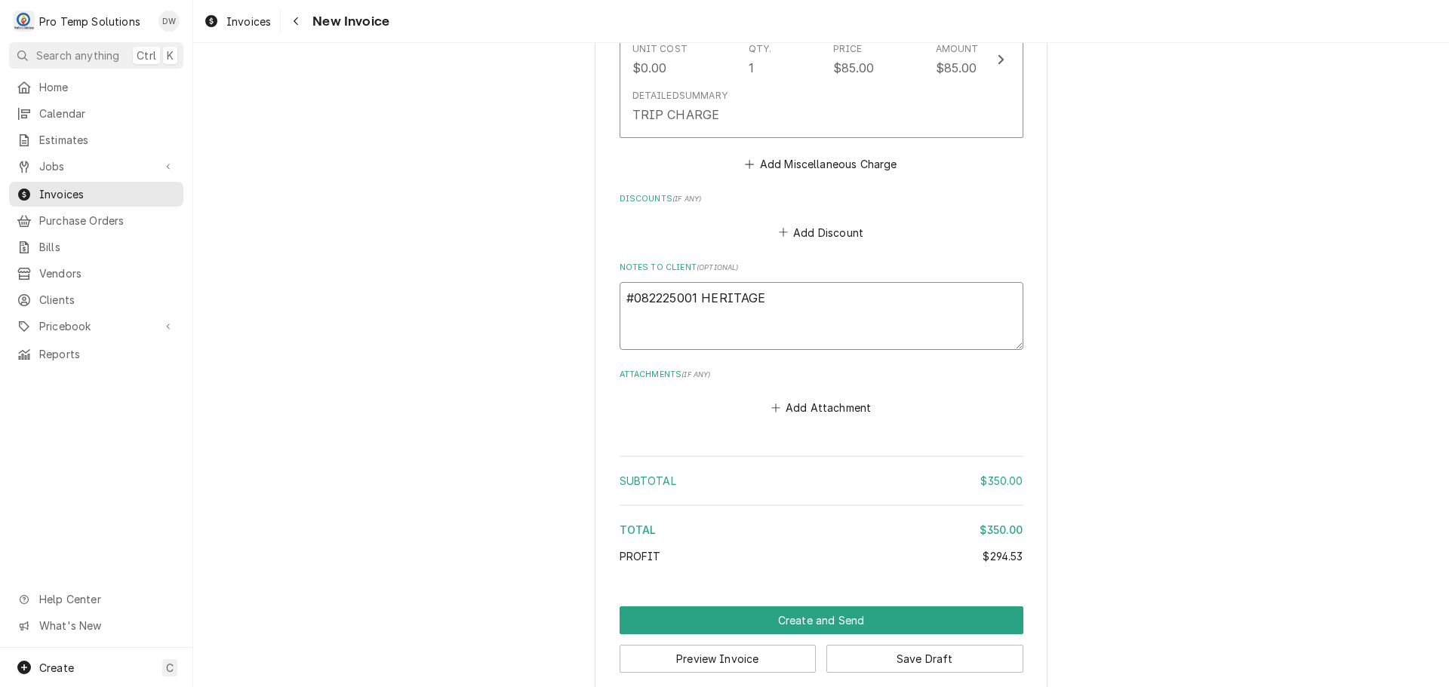
type textarea "#082225001 HERITAGE-"
type textarea "x"
type textarea "#082225001 HERITAGE-"
type textarea "x"
type textarea "#082225001 HERITAGE- L"
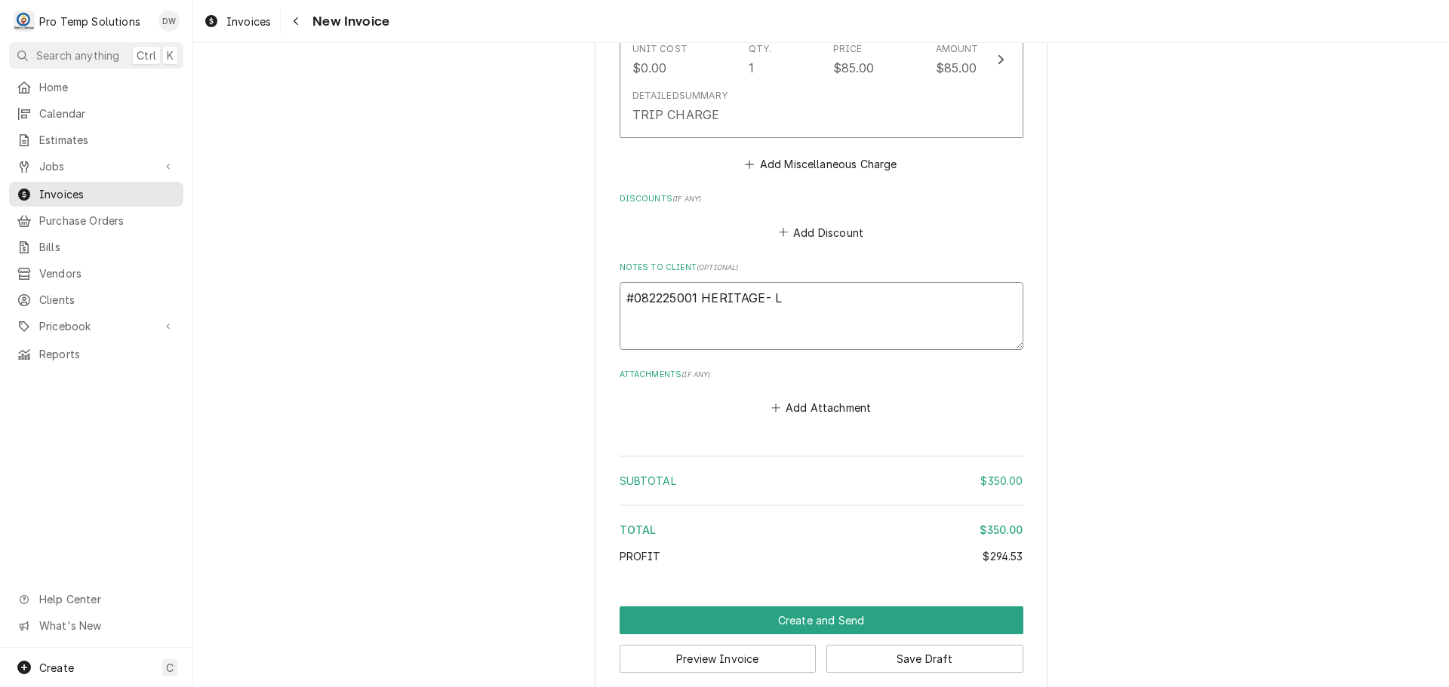
type textarea "x"
type textarea "#082225001 HERITAGE- L/"
type textarea "x"
type textarea "#082225001 HERITAGE- L/F"
type textarea "x"
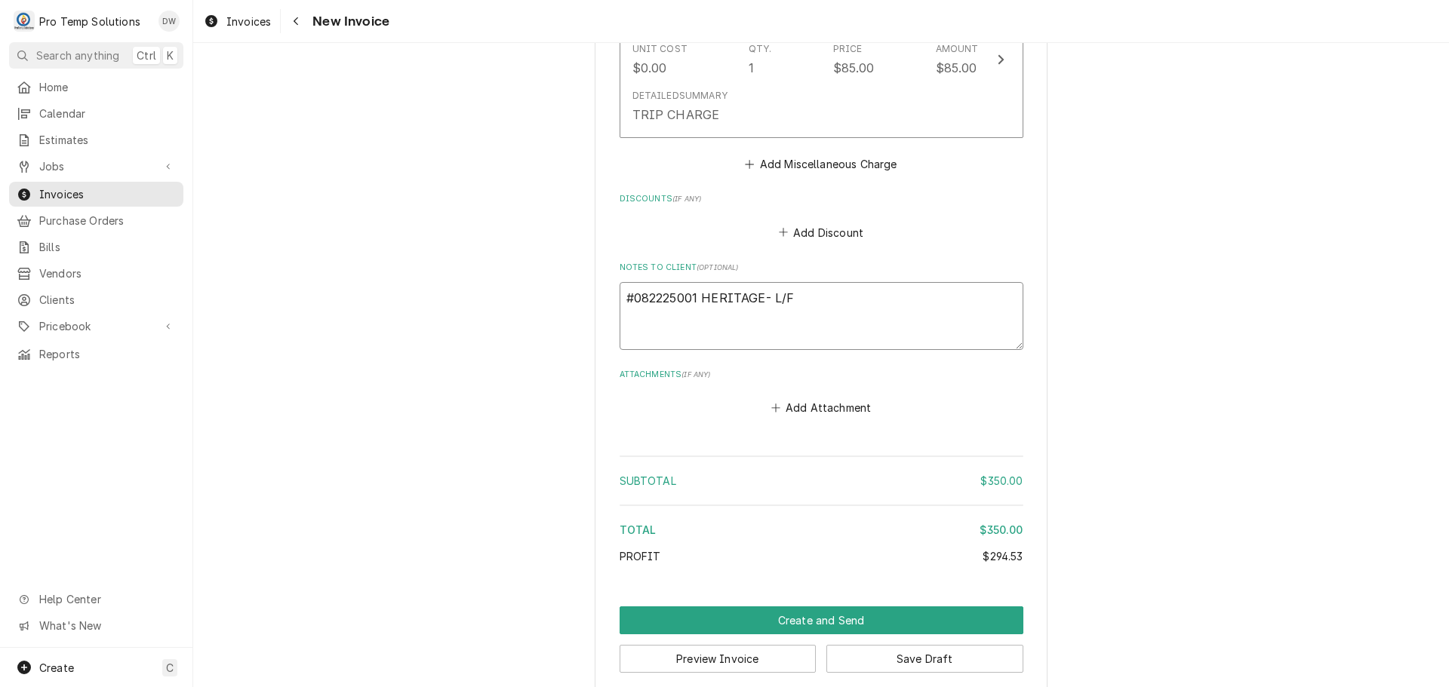
type textarea "#082225001 HERITAGE- L/FR"
type textarea "x"
type textarea "#082225001 HERITAGE- L/FRY"
type textarea "x"
type textarea "#082225001 HERITAGE- L/FRYE"
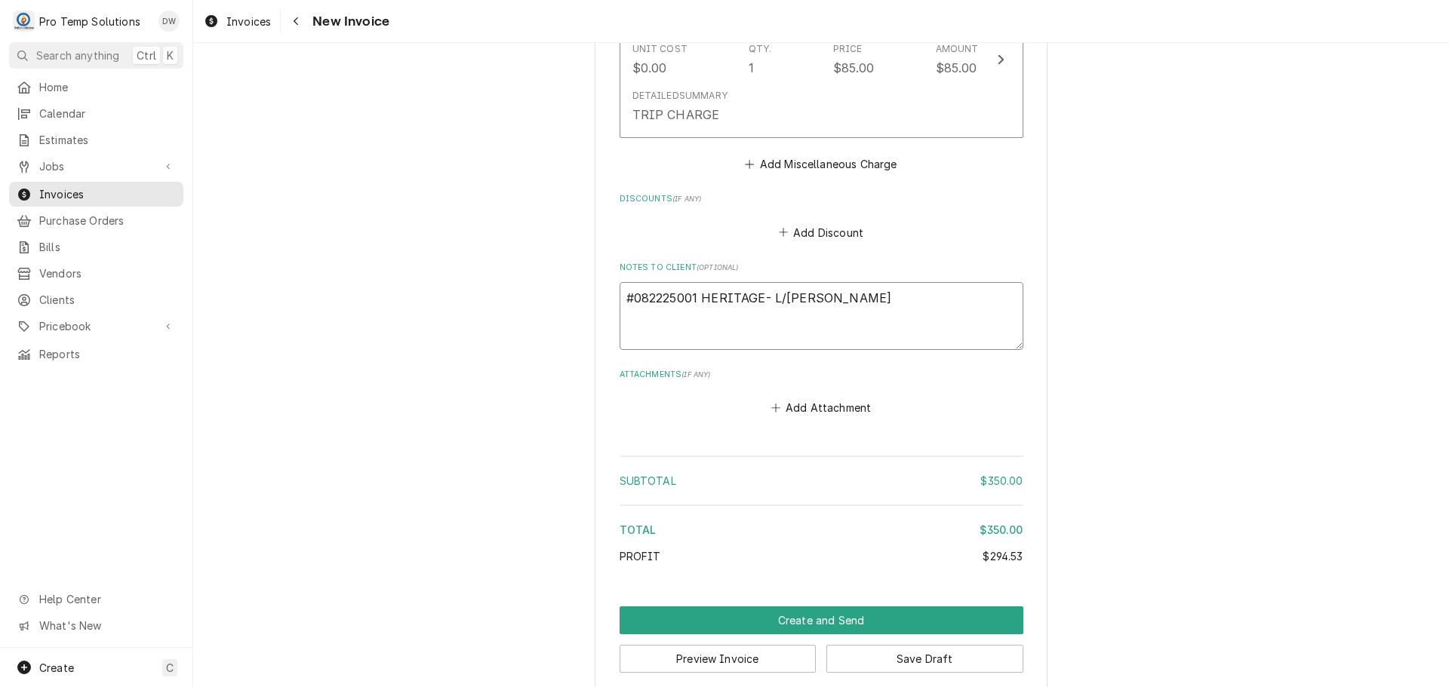
type textarea "x"
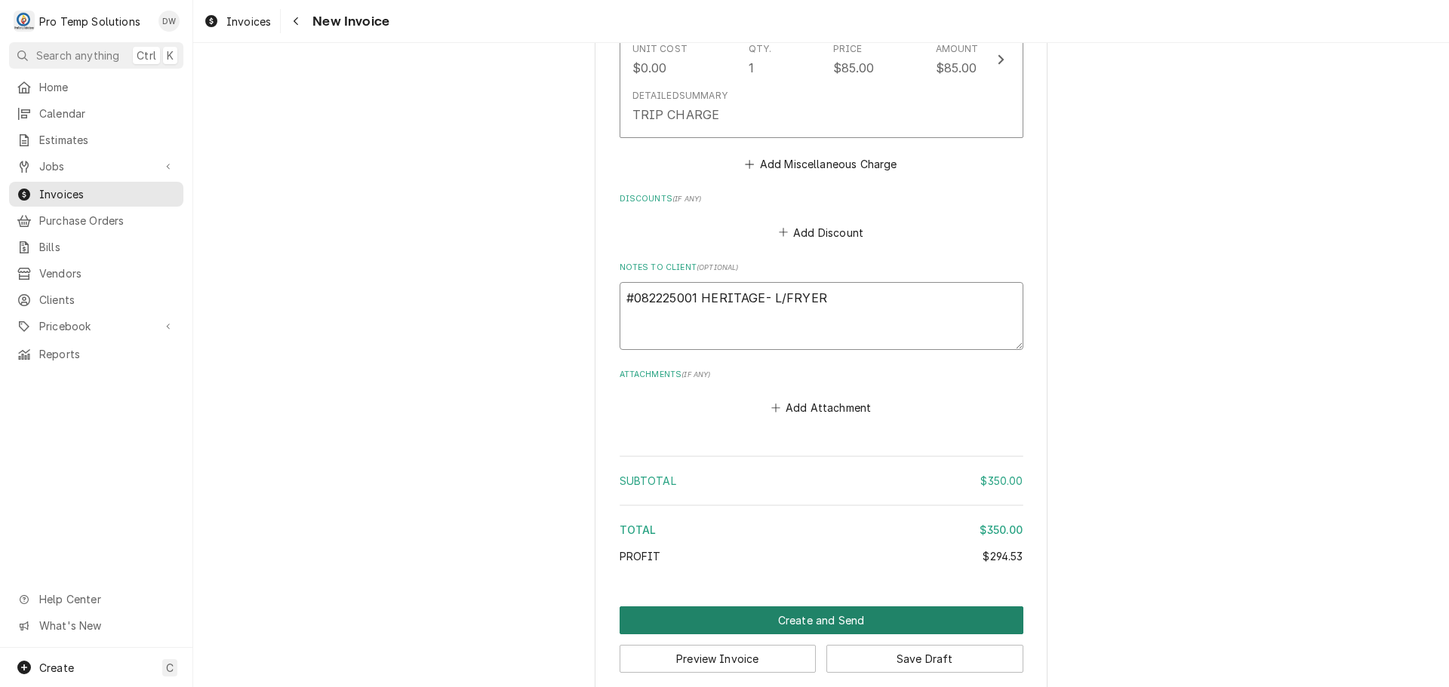
type textarea "#082225001 HERITAGE- L/FRYER"
click at [819, 607] on button "Create and Send" at bounding box center [821, 621] width 404 height 28
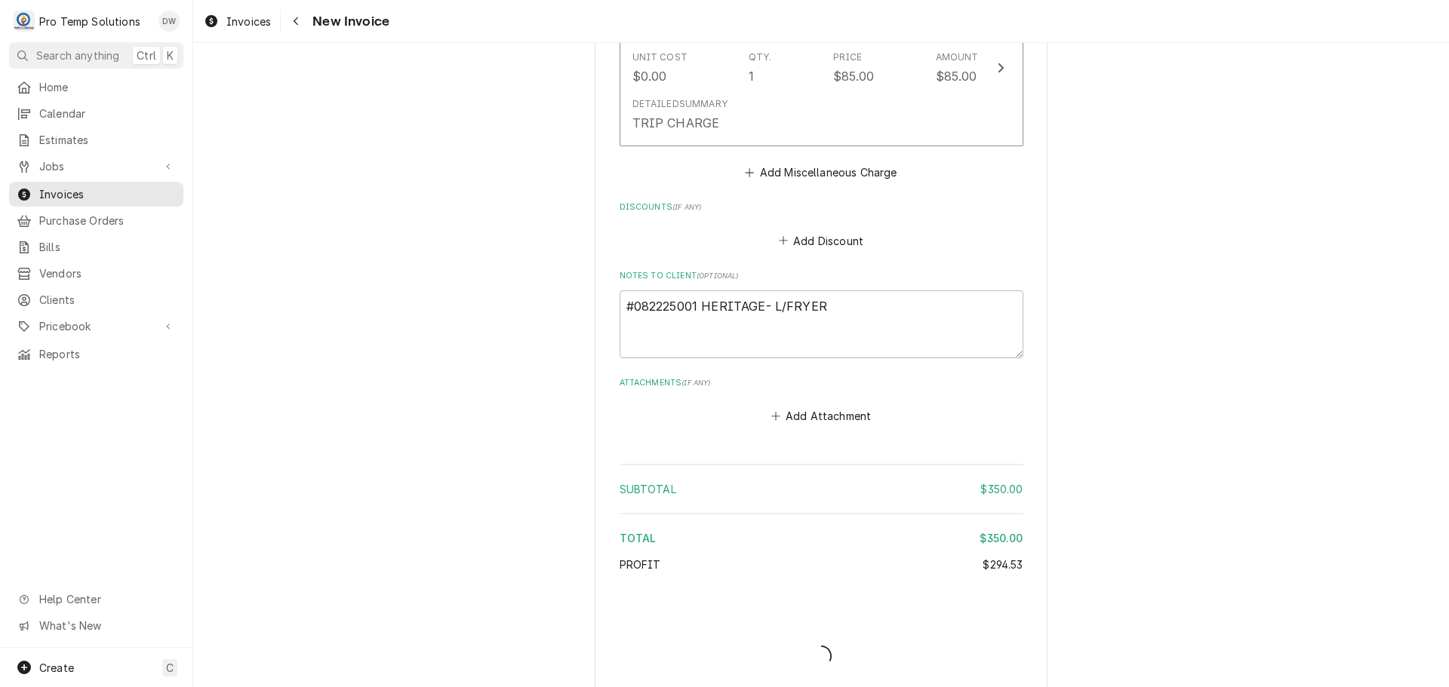
type textarea "x"
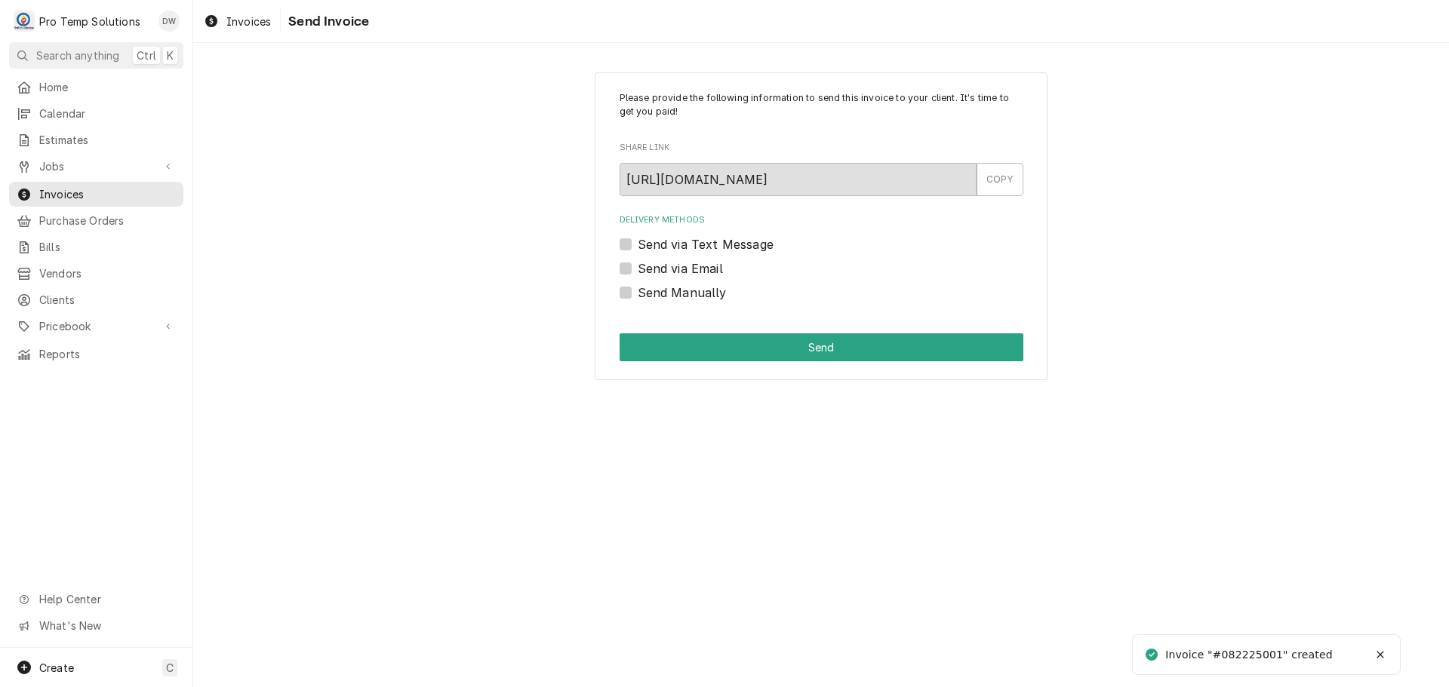
click at [638, 269] on label "Send via Email" at bounding box center [680, 269] width 85 height 18
click at [638, 269] on input "Send via Email" at bounding box center [840, 276] width 404 height 33
checkbox input "true"
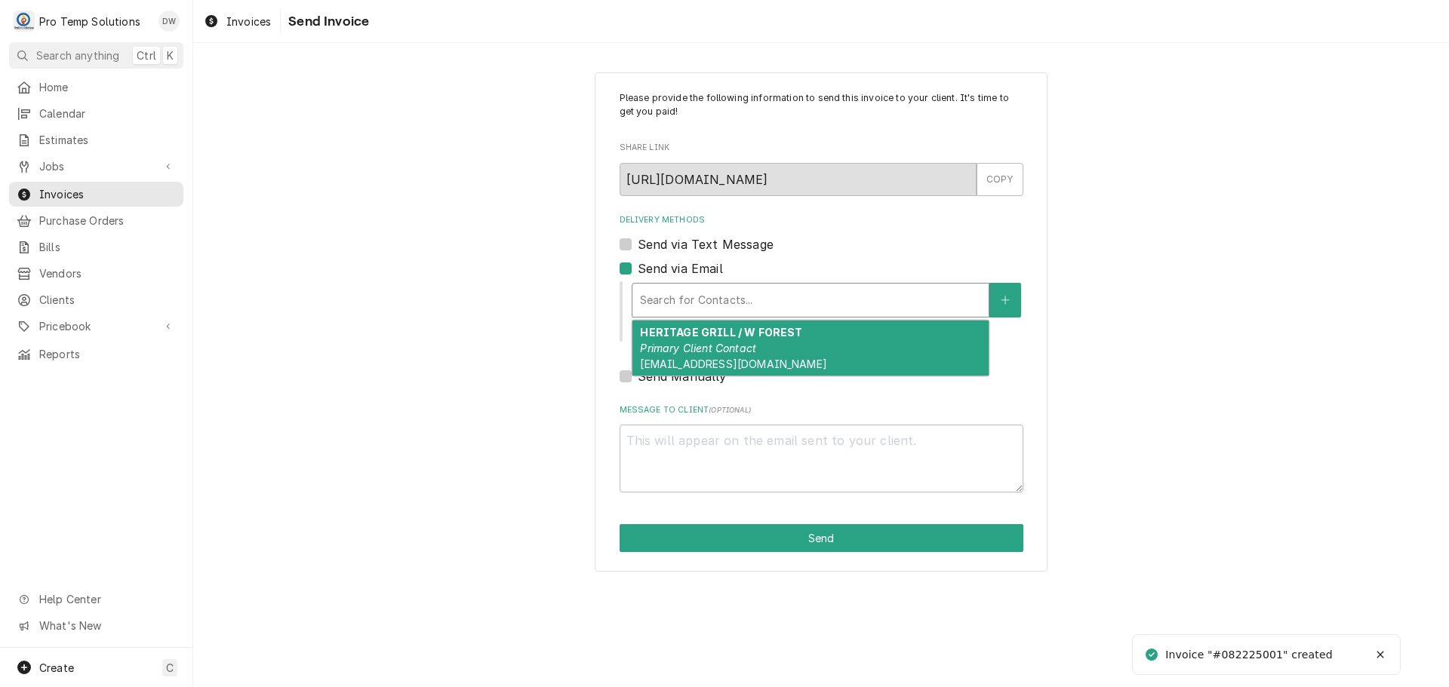
click at [760, 306] on div "Delivery Methods" at bounding box center [810, 300] width 341 height 27
click at [754, 338] on strong "HERITAGE GRILL / W FOREST" at bounding box center [721, 332] width 162 height 13
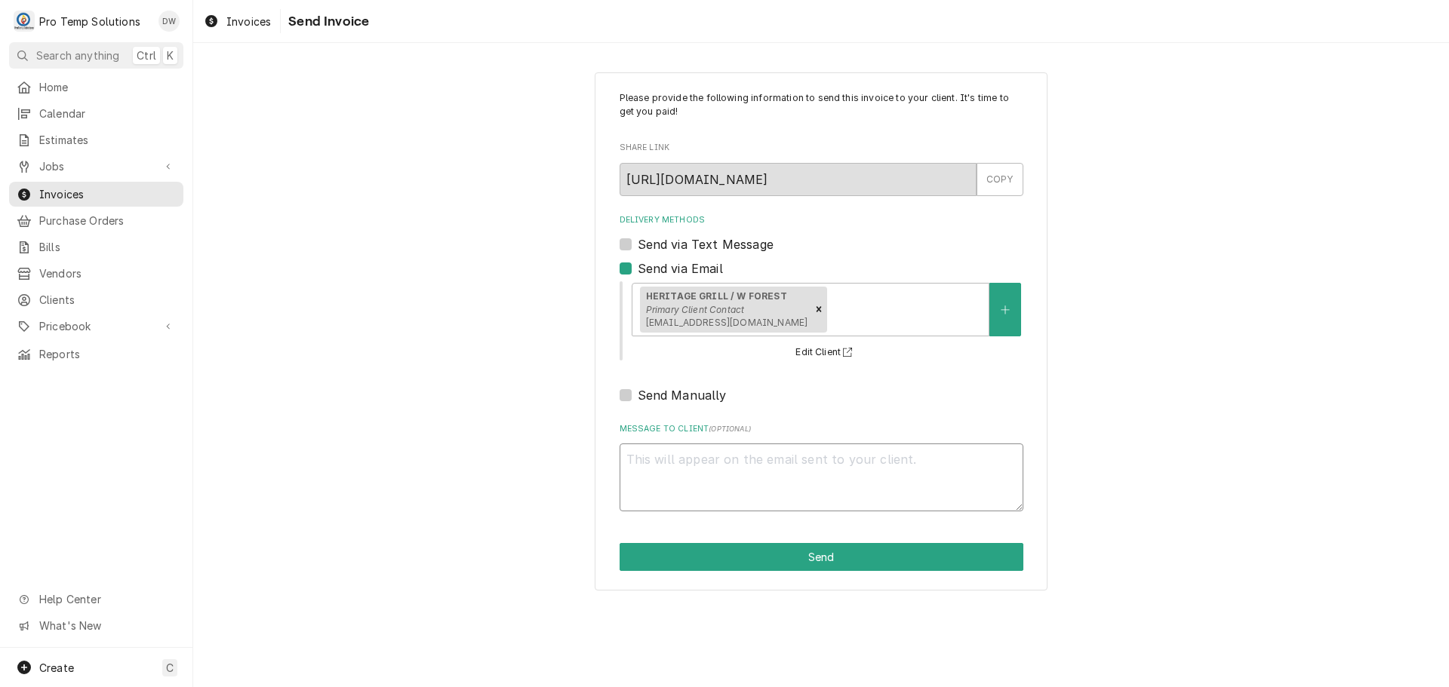
click at [693, 475] on textarea "Message to Client ( optional )" at bounding box center [821, 478] width 404 height 68
type textarea "x"
type textarea "#"
type textarea "x"
type textarea "#0"
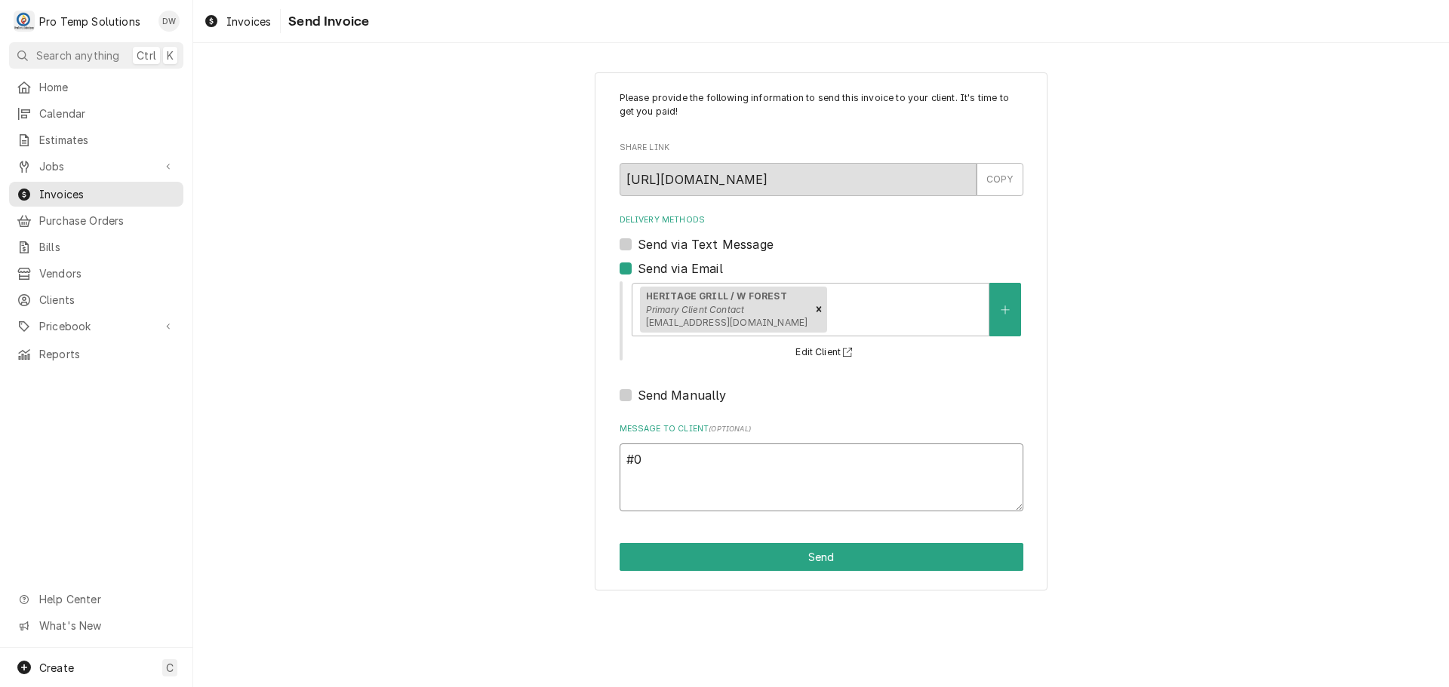
type textarea "x"
type textarea "#08"
type textarea "x"
type textarea "#082"
type textarea "x"
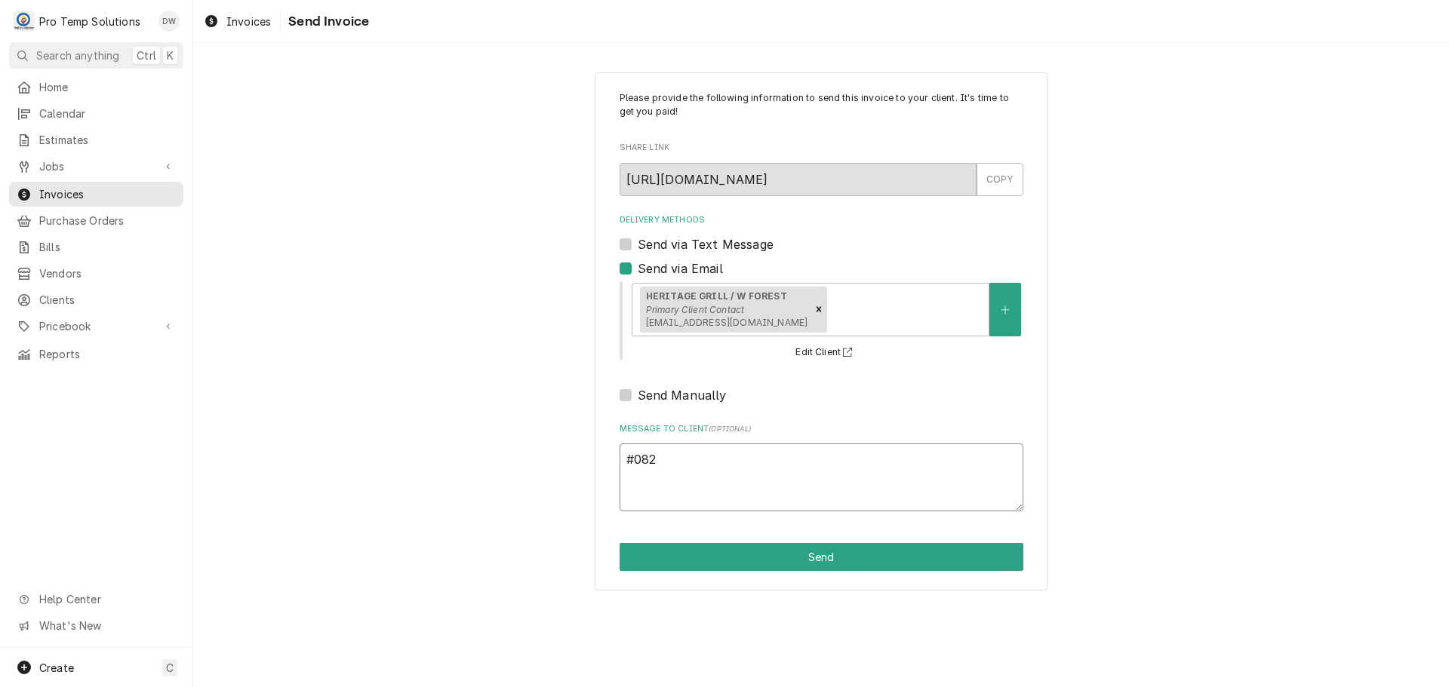
type textarea "#0822"
type textarea "x"
type textarea "#08222"
type textarea "x"
type textarea "#082225"
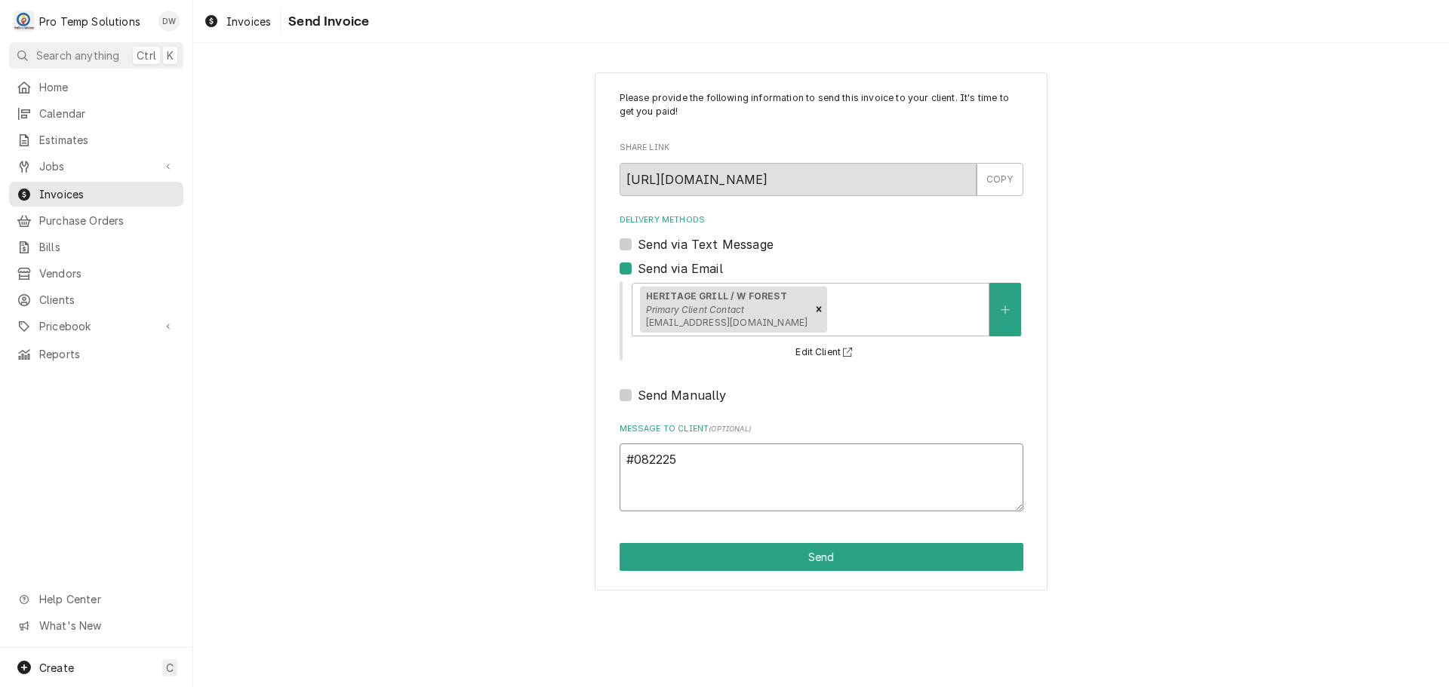
type textarea "x"
type textarea "#0822250"
type textarea "x"
type textarea "#08222500"
type textarea "x"
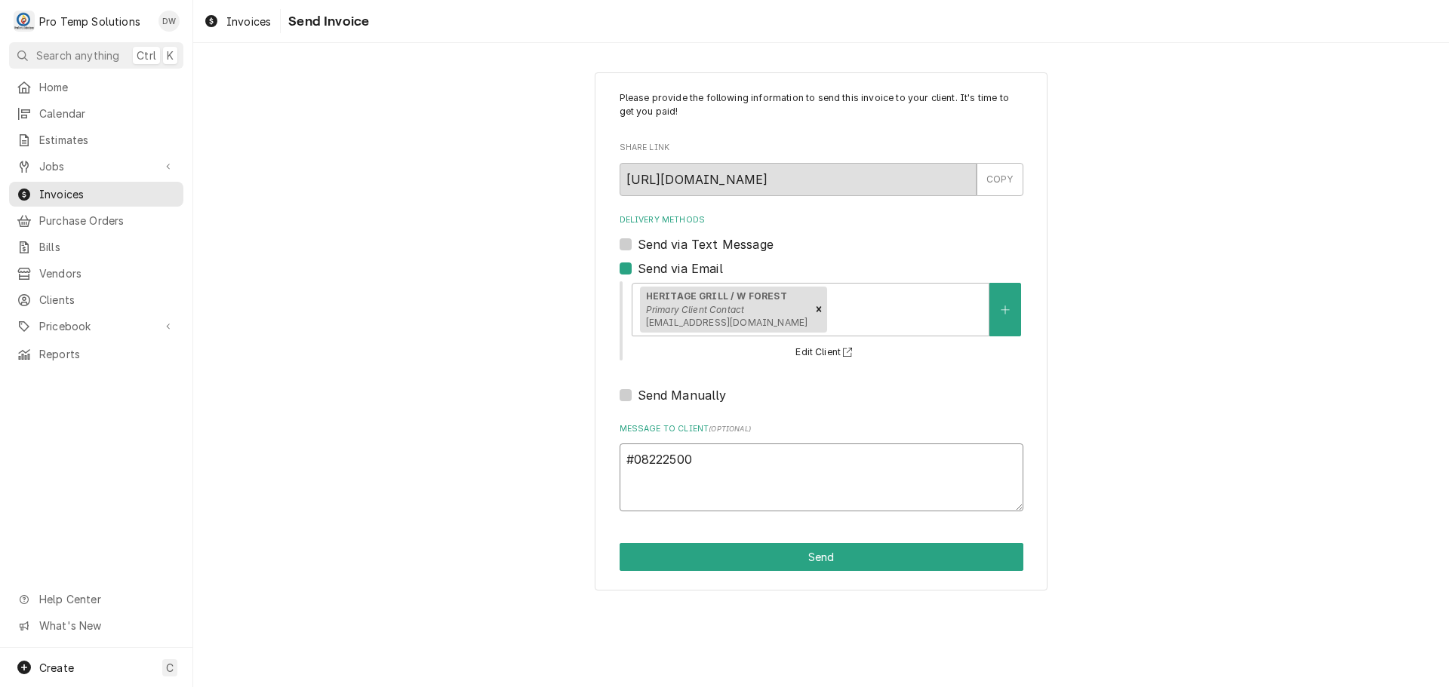
type textarea "#082225001"
type textarea "x"
type textarea "#082225001"
type textarea "x"
type textarea "#082225001 H"
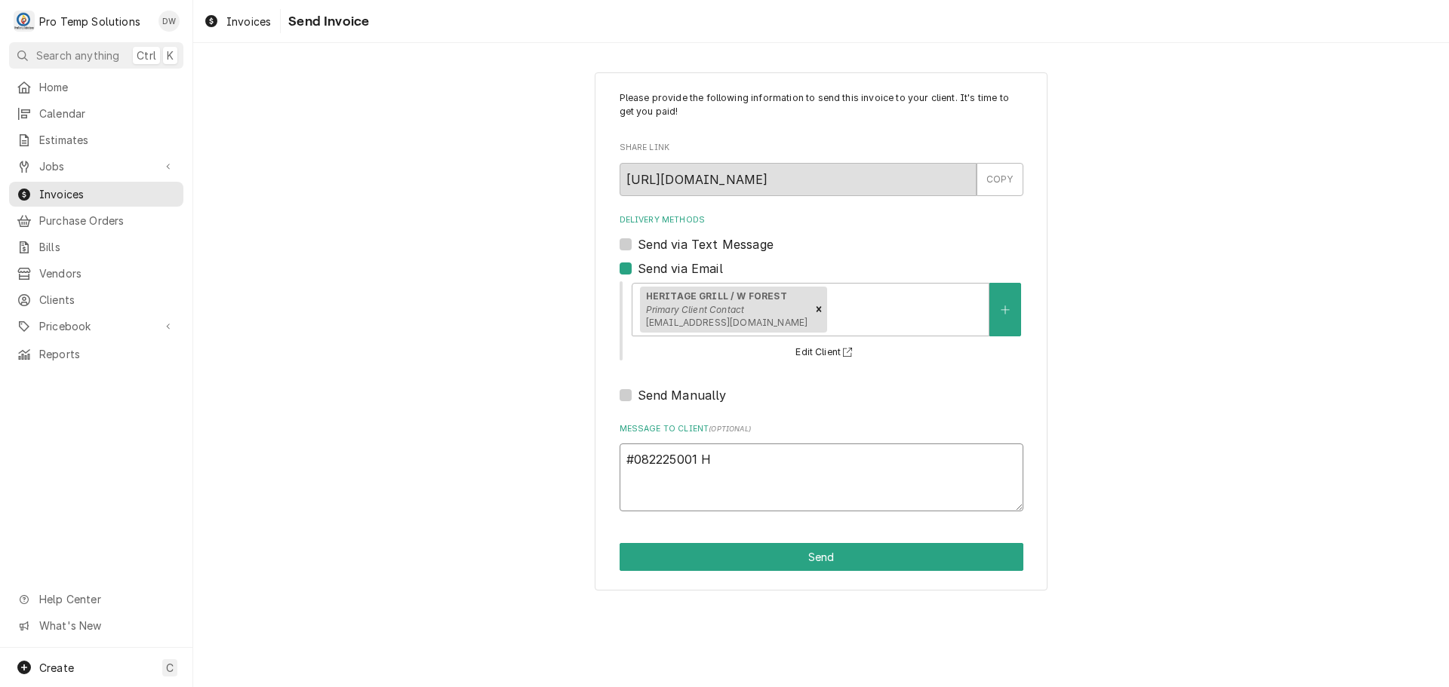
type textarea "x"
type textarea "#082225001 HE"
type textarea "x"
type textarea "#082225001 HER"
type textarea "x"
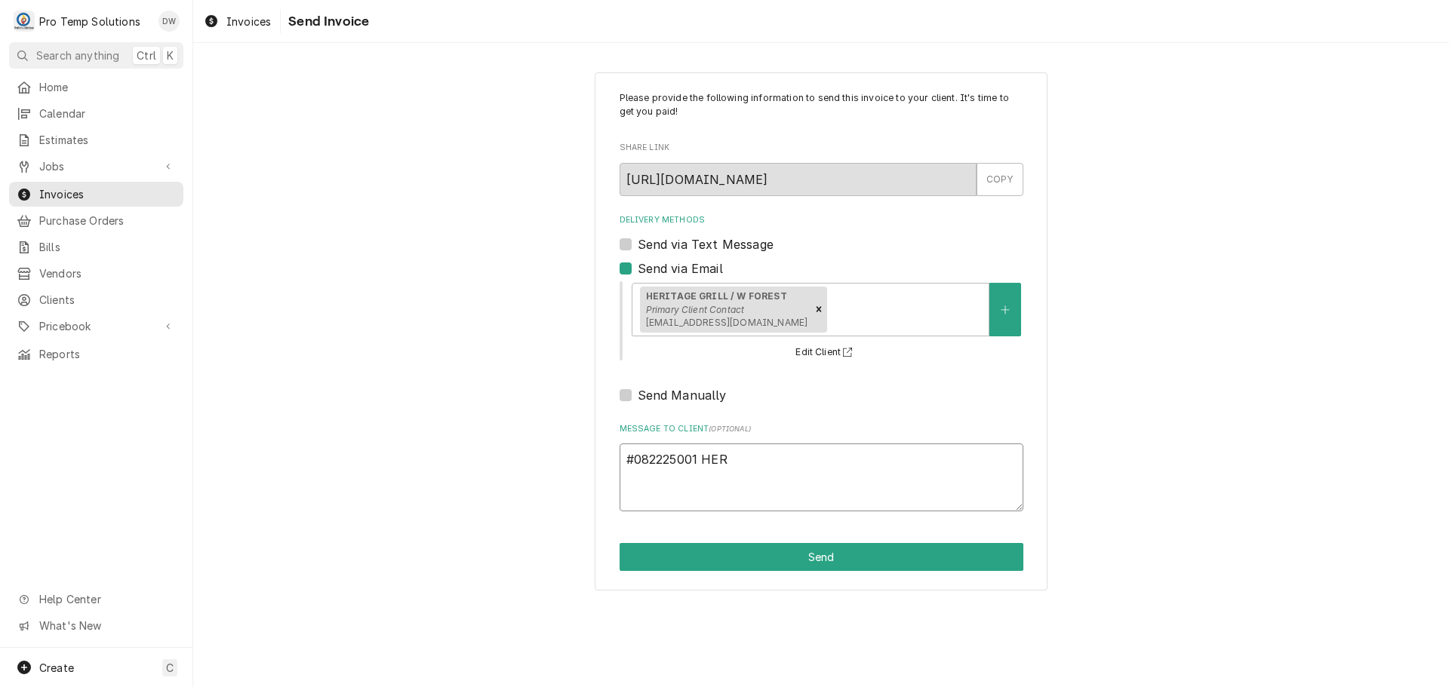
type textarea "#082225001 HERI"
type textarea "x"
type textarea "#082225001 HERIT"
type textarea "x"
type textarea "#082225001 HERITA"
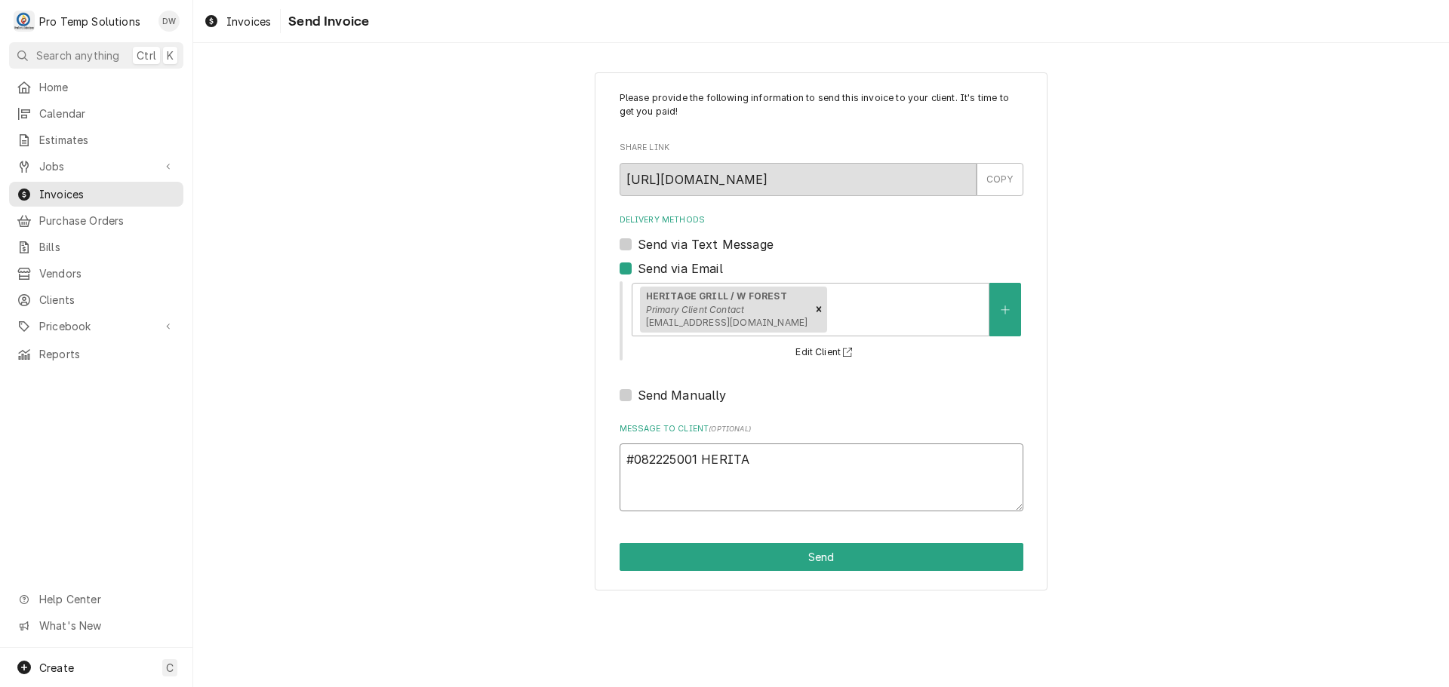
type textarea "x"
type textarea "#082225001 HERITAG"
type textarea "x"
type textarea "#082225001 HERITAGE"
type textarea "x"
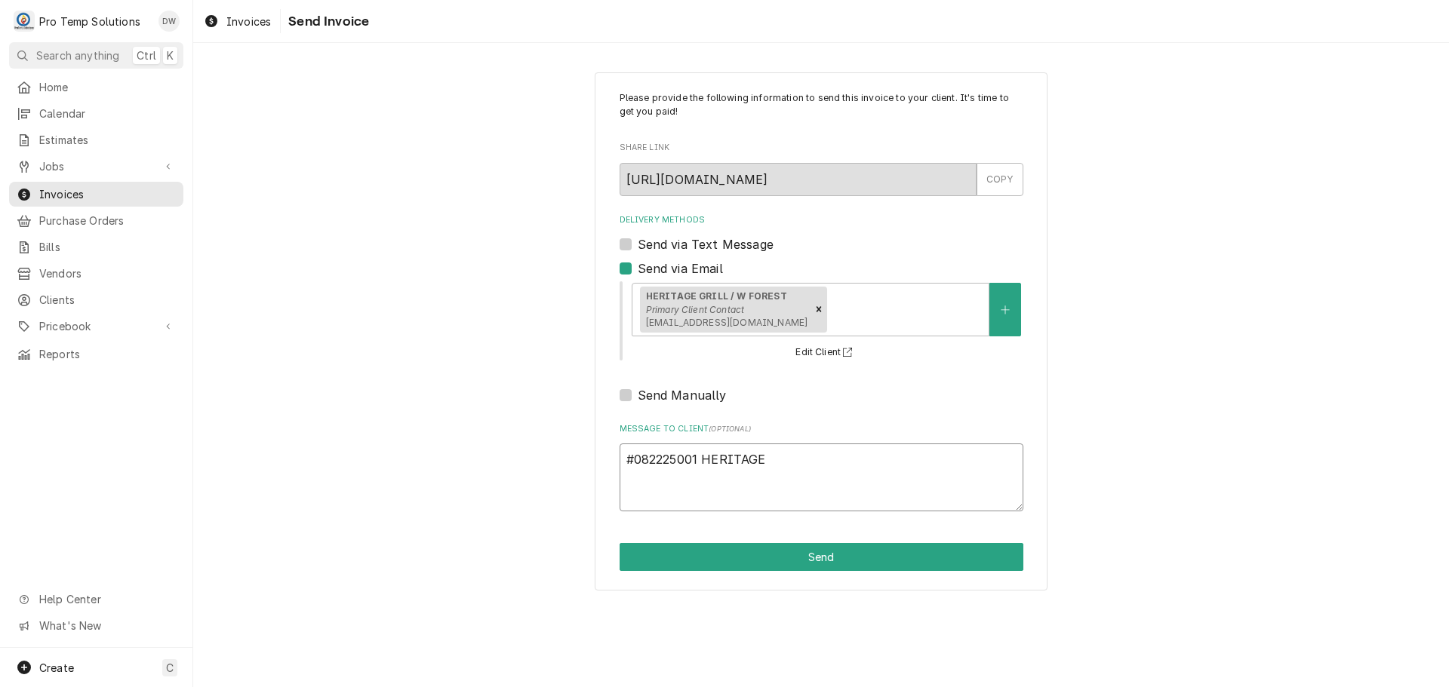
type textarea "#082225001 HERITAGE-"
type textarea "x"
type textarea "#082225001 HERITAGE-"
type textarea "x"
type textarea "#082225001 HERITAGE- L"
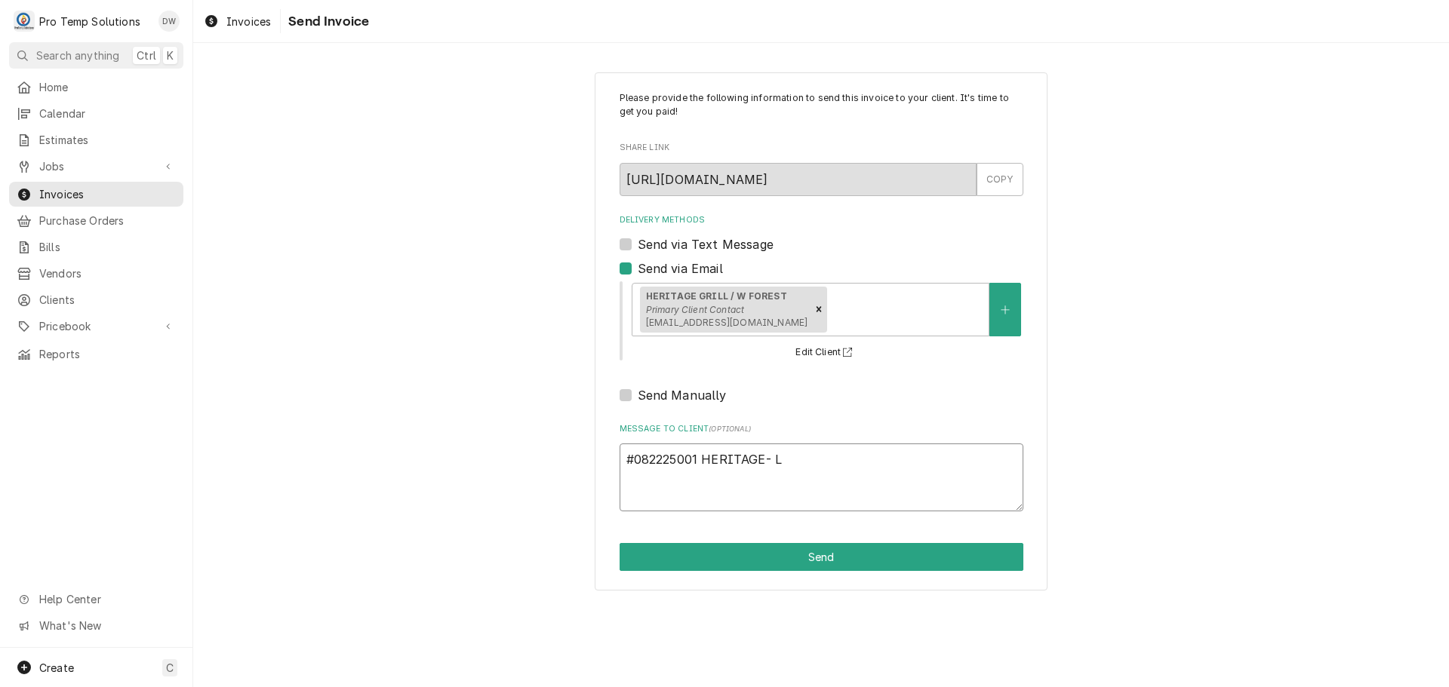
type textarea "x"
type textarea "#082225001 HERITAGE- L/"
type textarea "x"
type textarea "#082225001 HERITAGE- L/F"
type textarea "x"
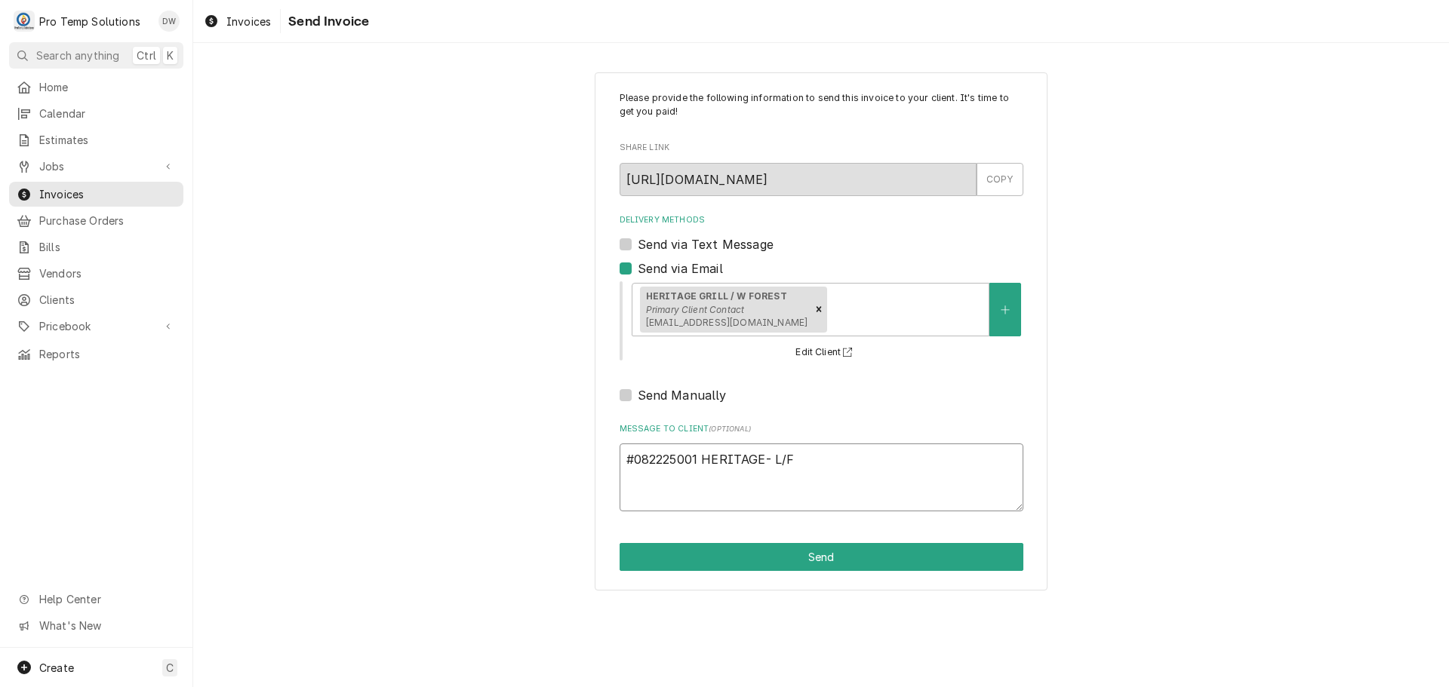
type textarea "#082225001 HERITAGE- L/FR"
type textarea "x"
type textarea "#082225001 HERITAGE- L/FRY"
type textarea "x"
type textarea "#082225001 HERITAGE- L/FRYE"
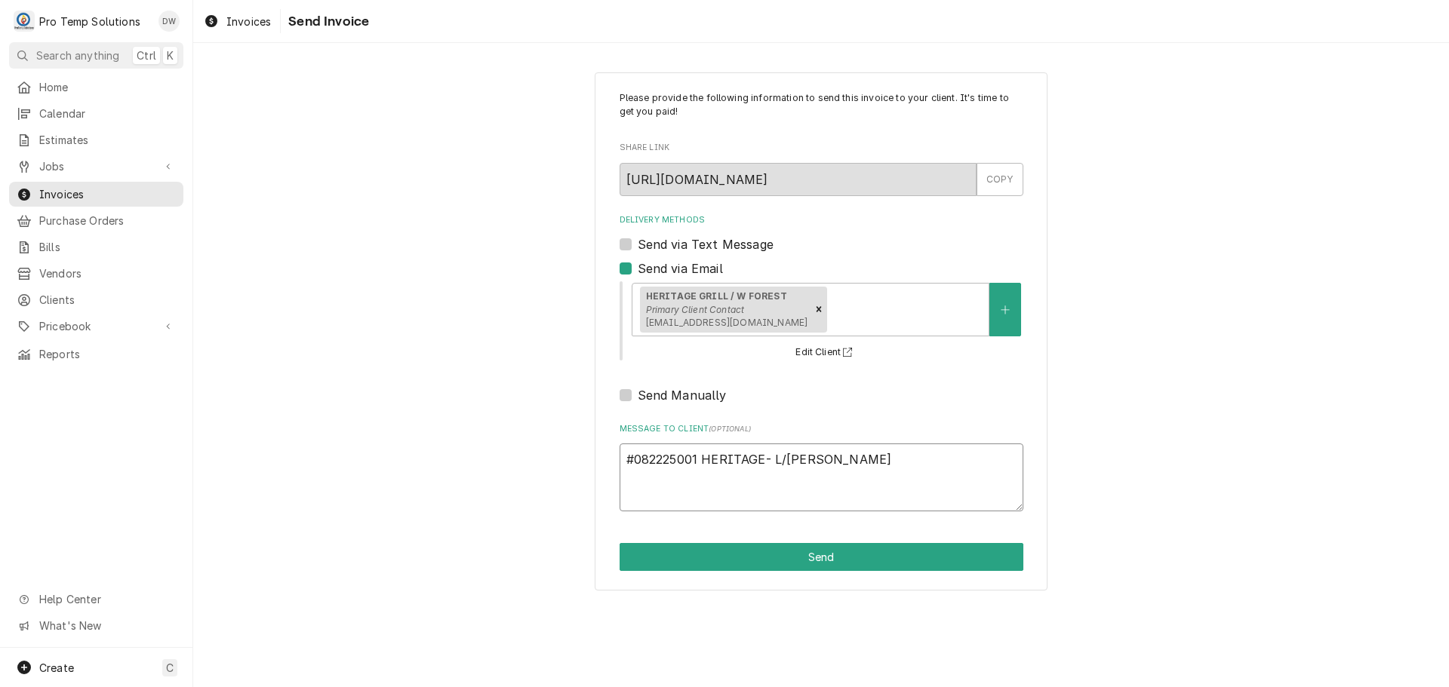
type textarea "x"
type textarea "#082225001 HERITAGE- L/FRYER"
click at [823, 563] on button "Send" at bounding box center [821, 557] width 404 height 28
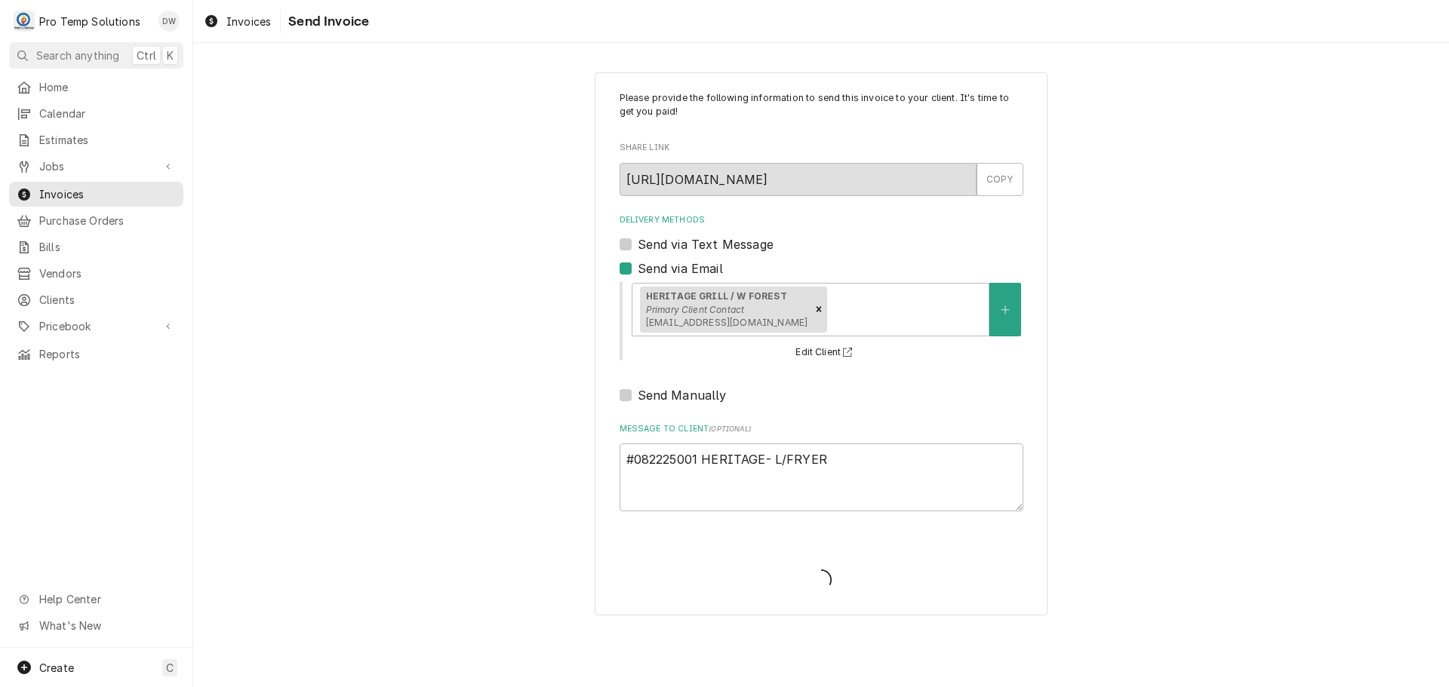
type textarea "x"
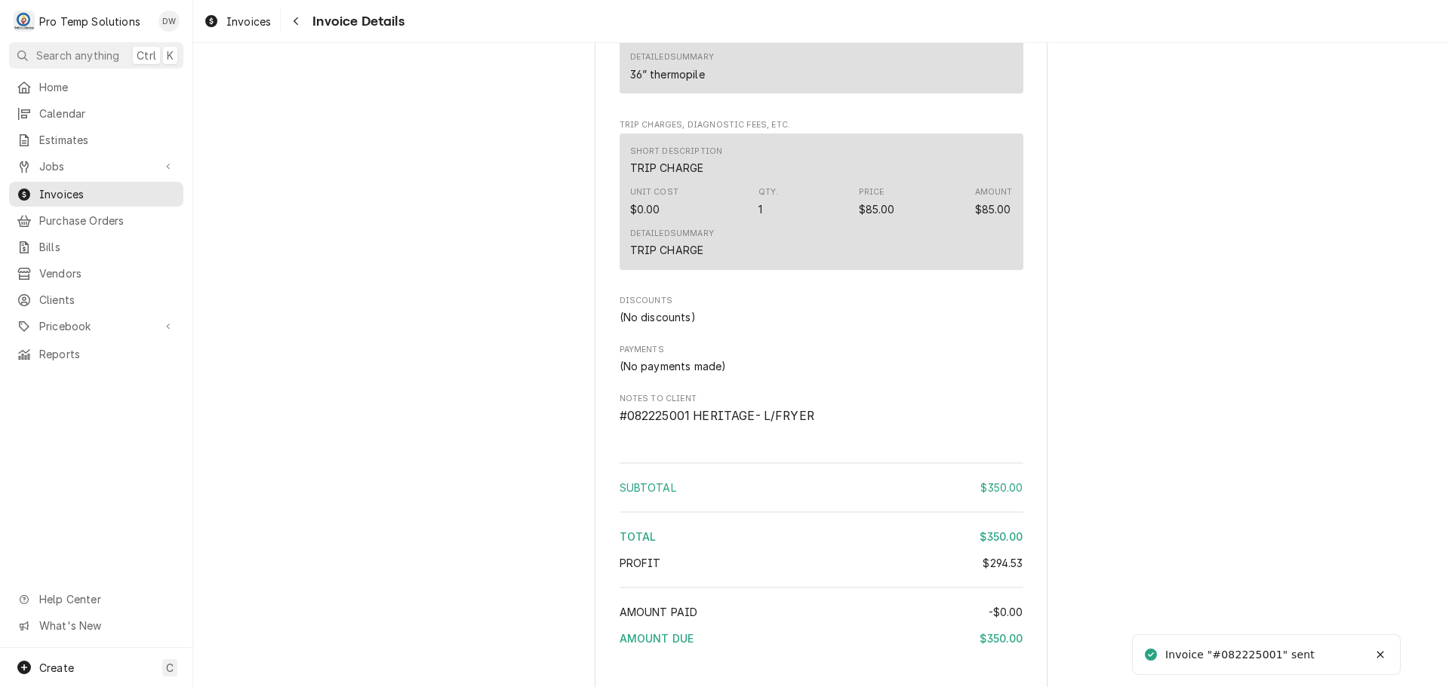
scroll to position [1620, 0]
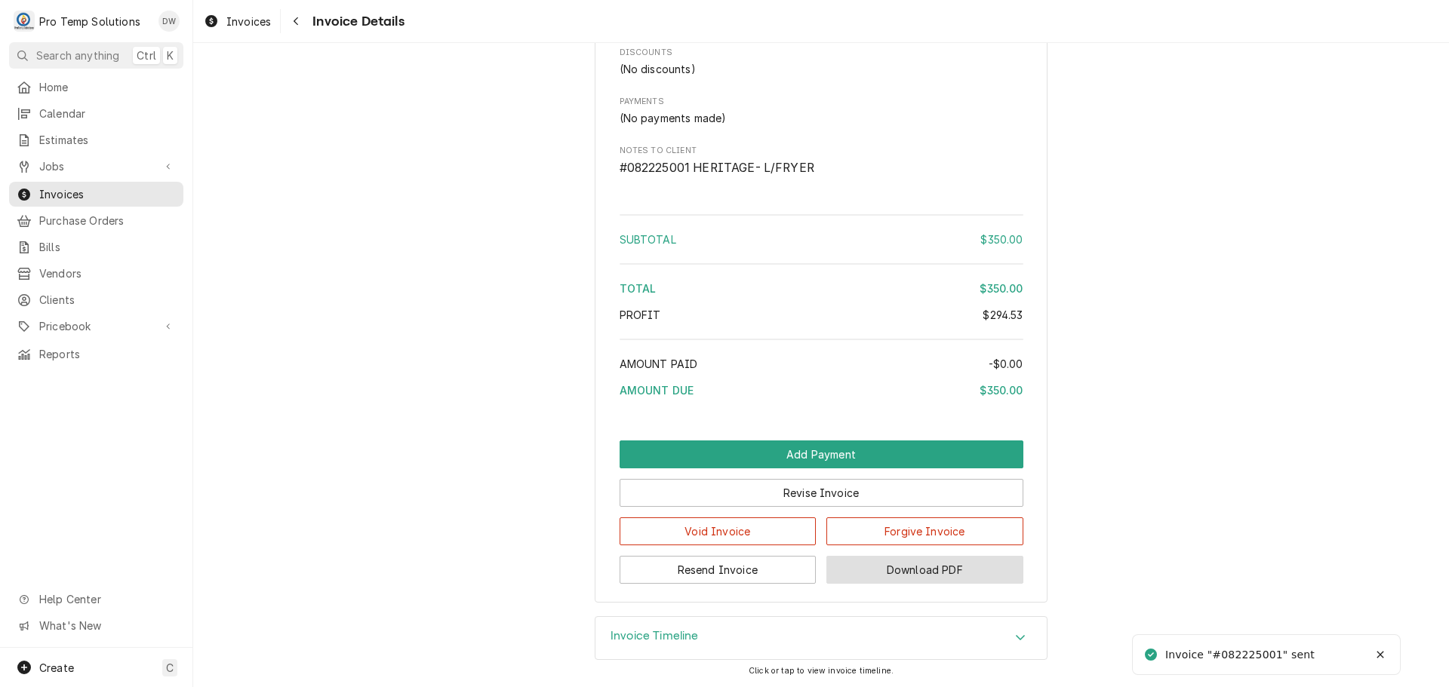
click at [916, 576] on button "Download PDF" at bounding box center [924, 570] width 197 height 28
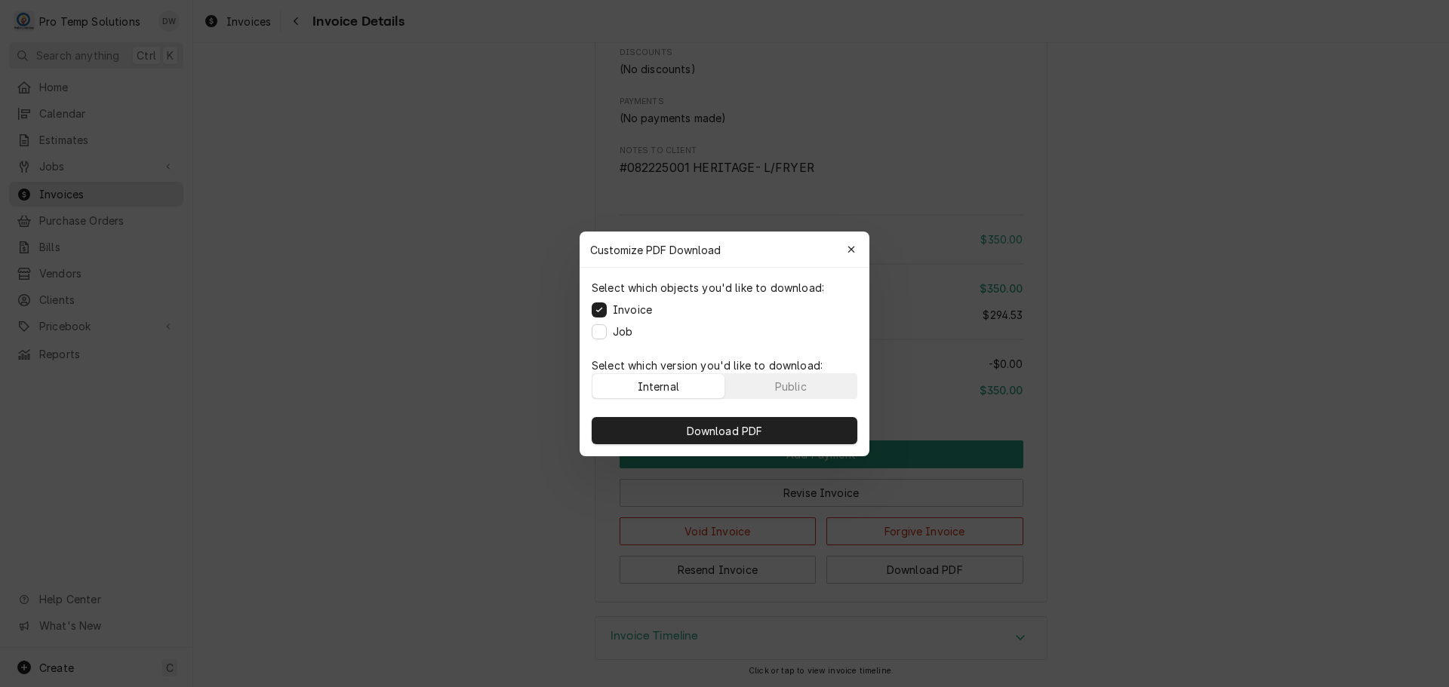
click at [601, 323] on div "Select which objects you'd like to download: Invoice Job" at bounding box center [724, 310] width 290 height 84
click at [602, 327] on button "Job" at bounding box center [599, 331] width 15 height 15
click at [736, 433] on span "Download PDF" at bounding box center [725, 431] width 82 height 16
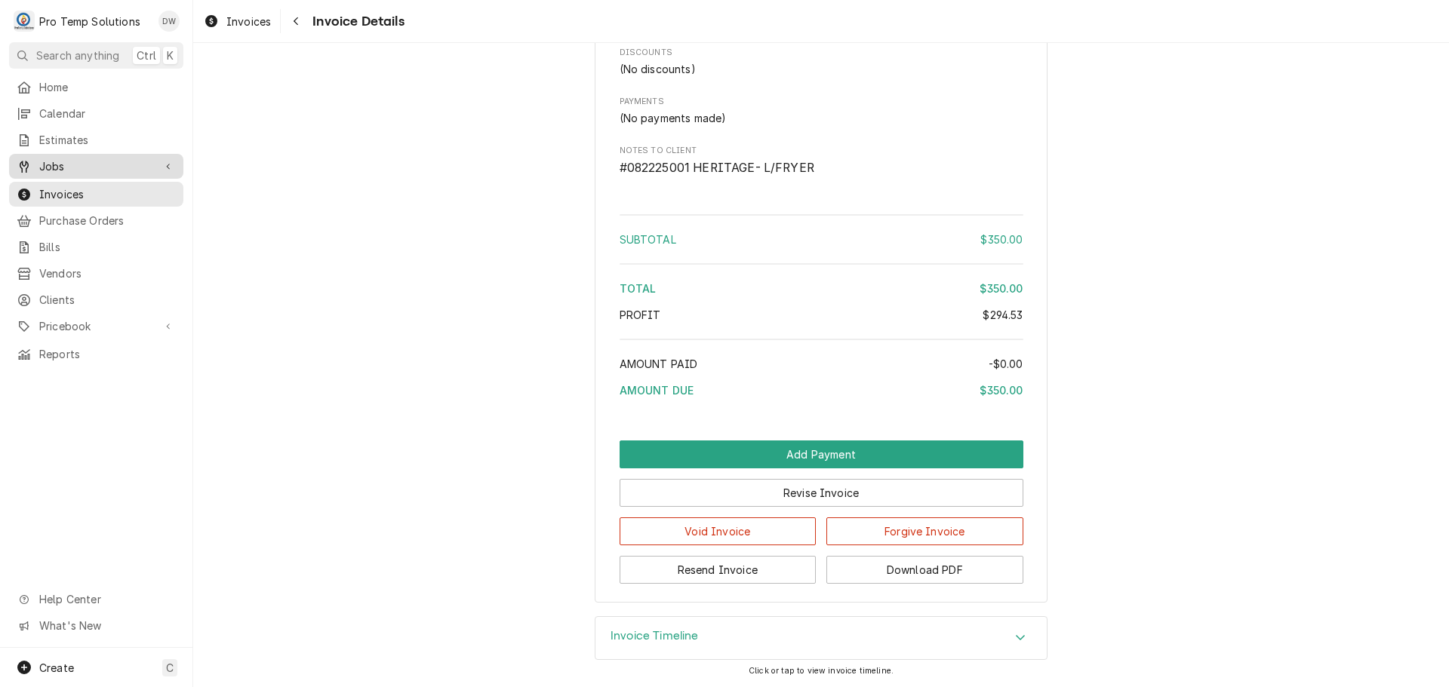
click at [65, 161] on span "Jobs" at bounding box center [96, 166] width 114 height 16
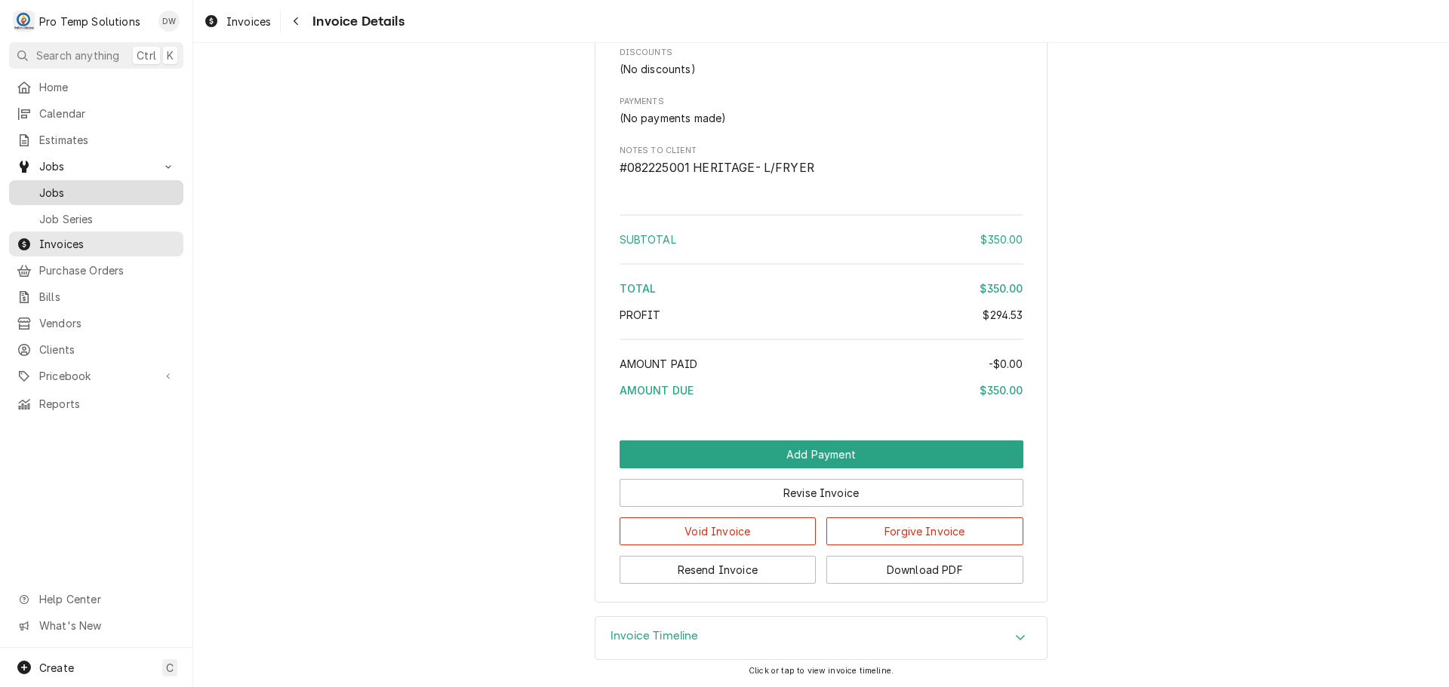
click at [48, 186] on span "Jobs" at bounding box center [107, 193] width 137 height 16
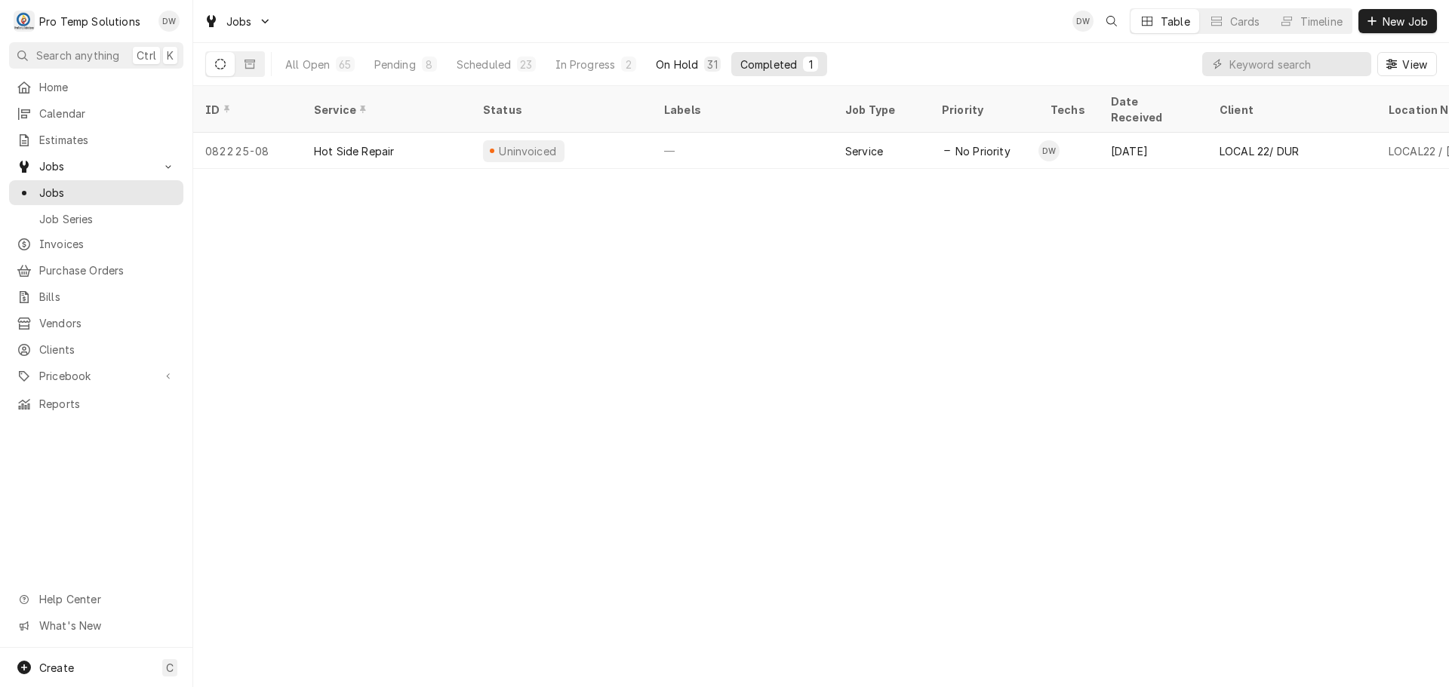
click at [689, 57] on div "On Hold" at bounding box center [677, 65] width 42 height 16
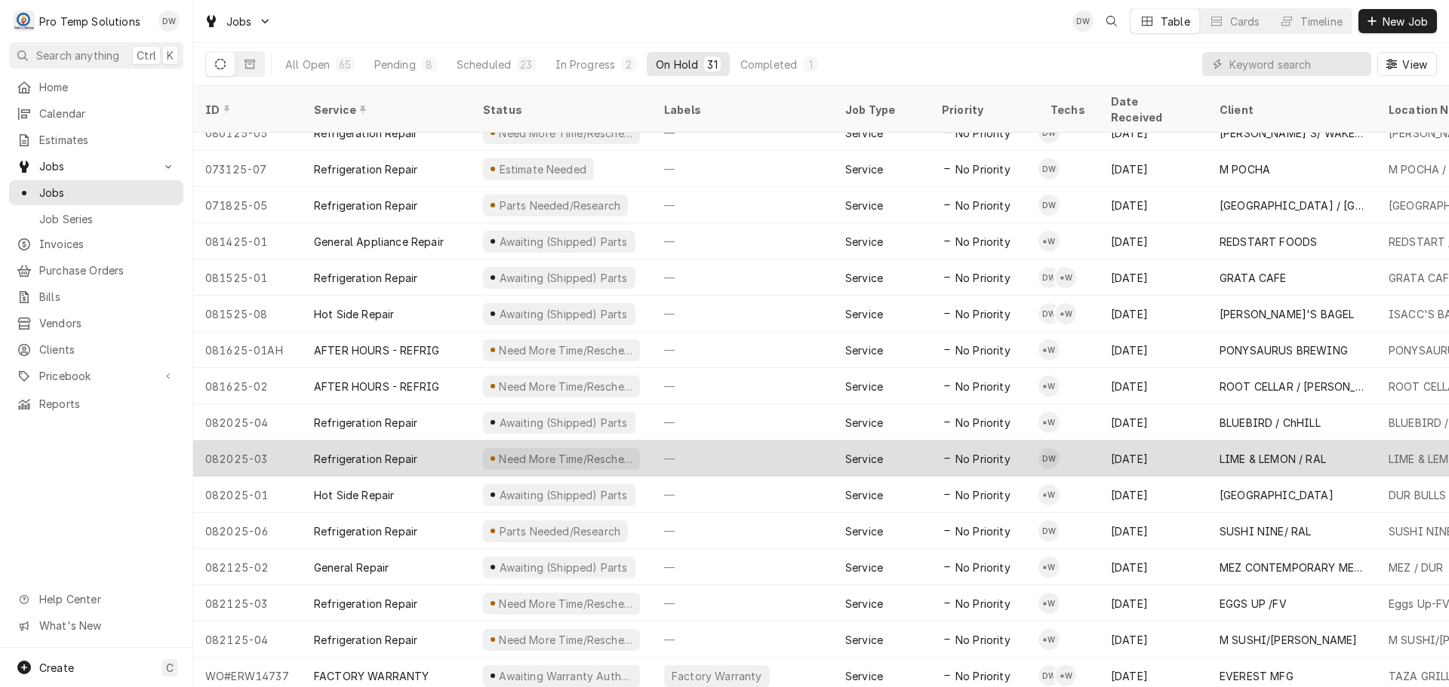
scroll to position [561, 0]
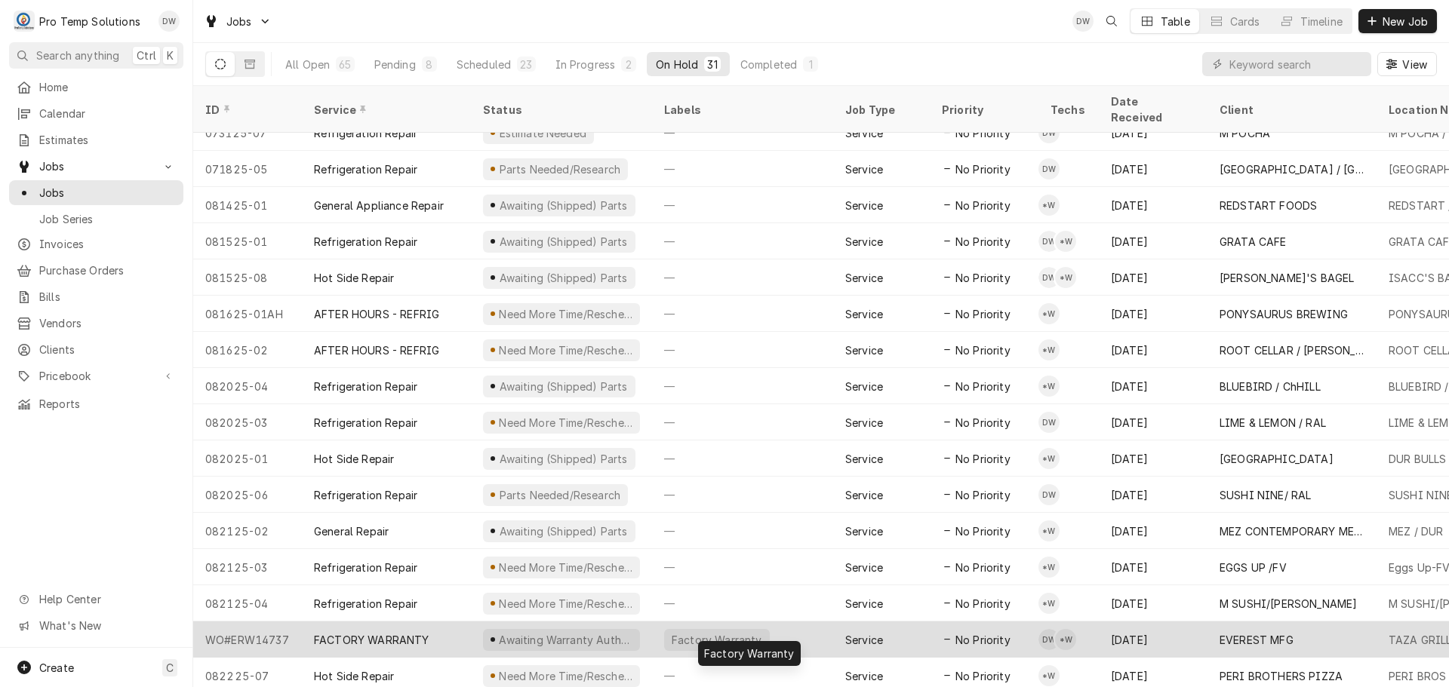
click at [789, 622] on div "Factory Warranty" at bounding box center [742, 640] width 181 height 36
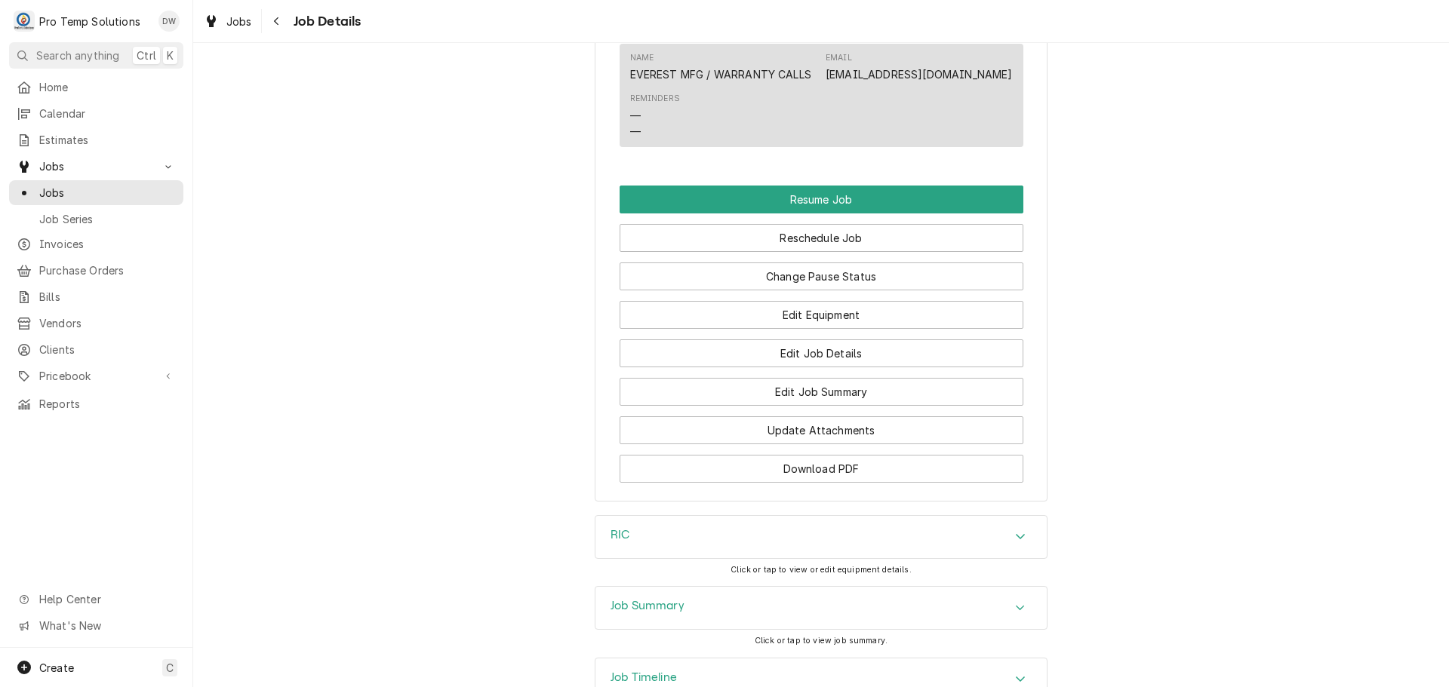
scroll to position [1660, 0]
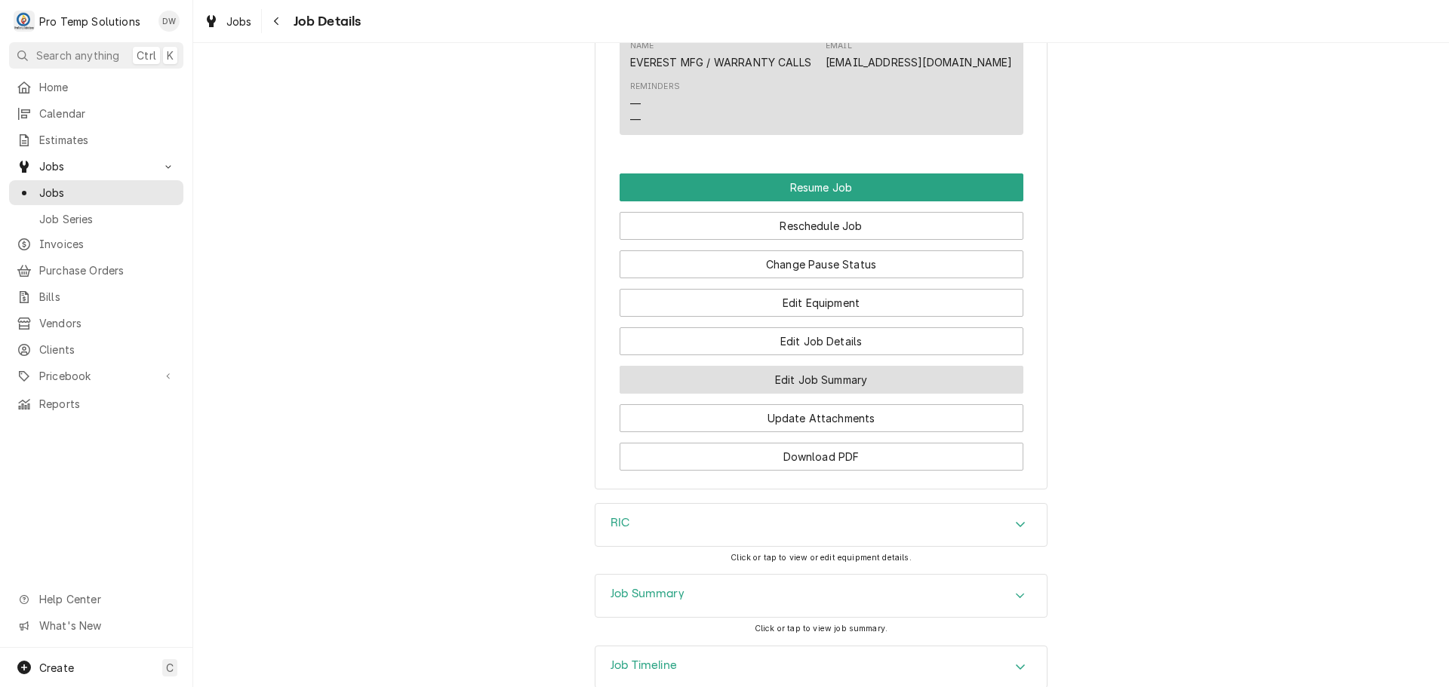
click at [796, 377] on button "Edit Job Summary" at bounding box center [821, 380] width 404 height 28
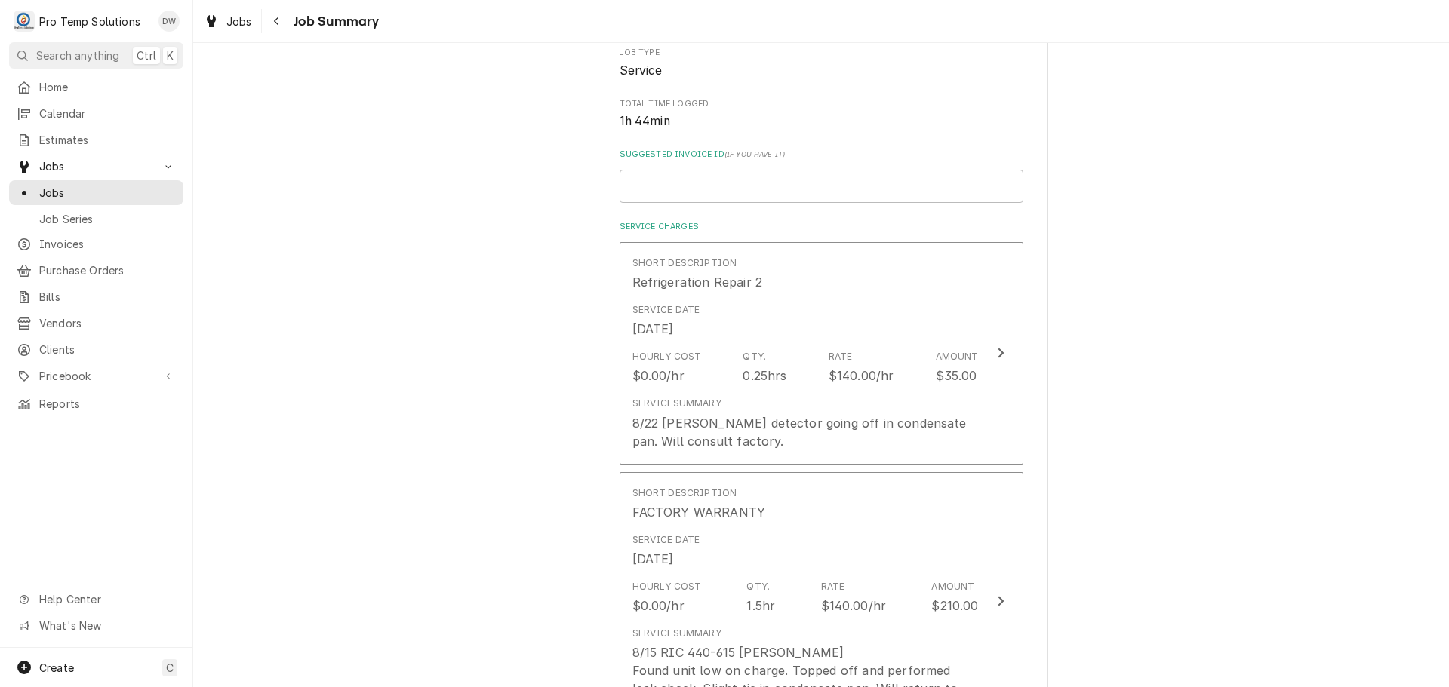
scroll to position [302, 0]
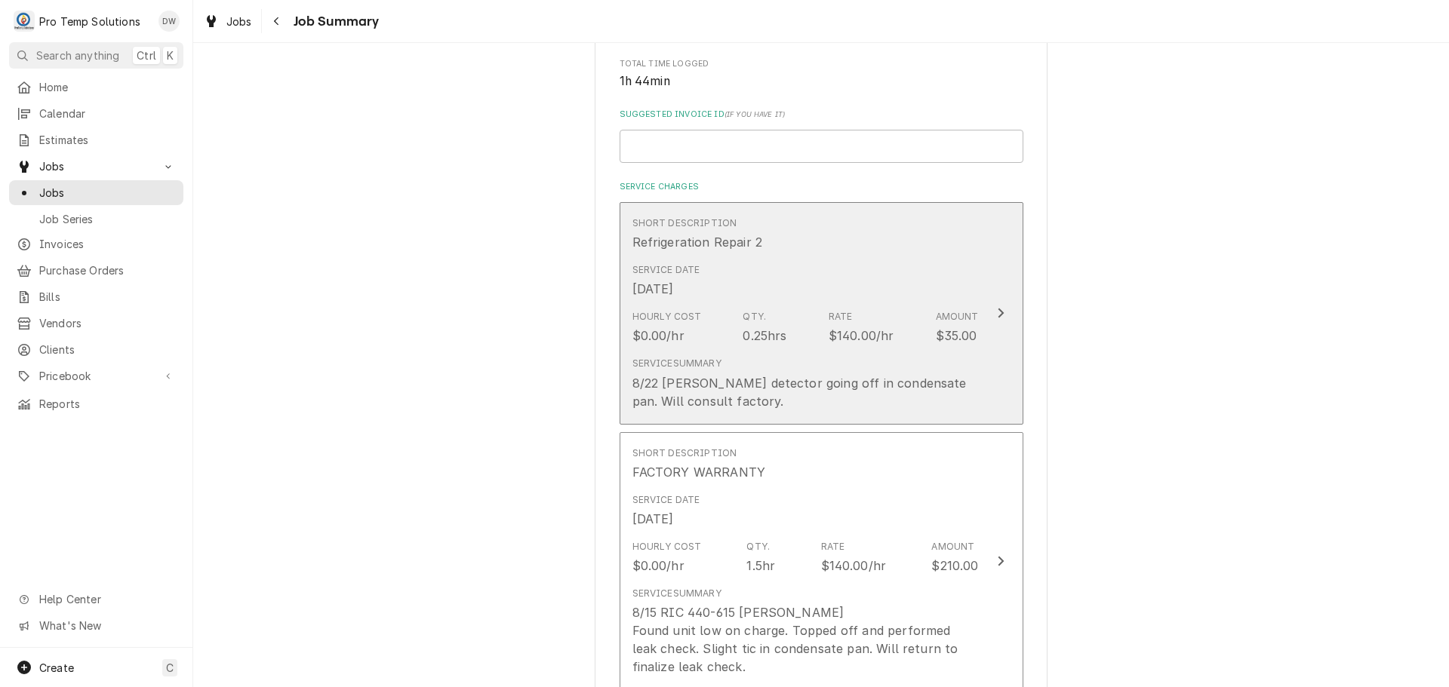
click at [991, 315] on div "Update Line Item" at bounding box center [1001, 313] width 20 height 18
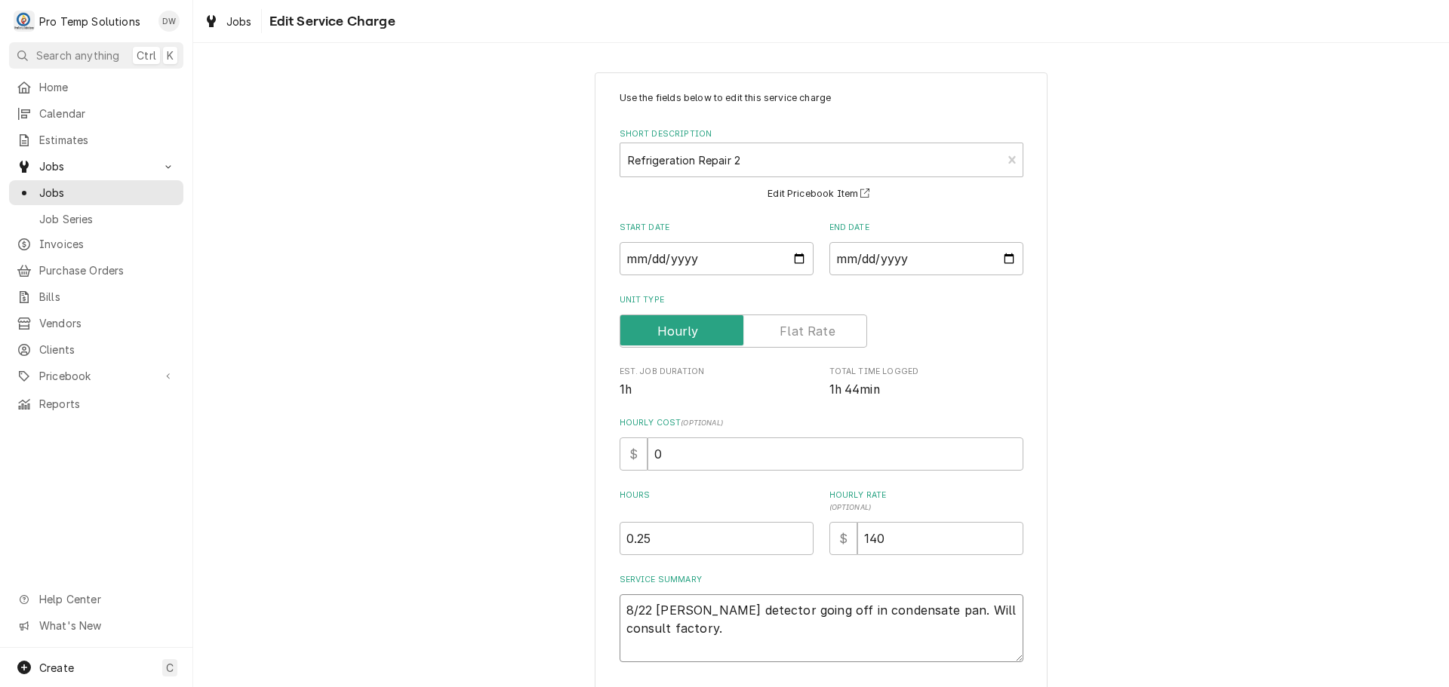
click at [678, 603] on textarea "8/22 ric Leak detector going off in condensate pan. Will consult factory." at bounding box center [821, 629] width 404 height 68
type textarea "x"
type textarea "8/22 ric Leak detector going off in condensate pan. Will consult factory."
type textarea "x"
type textarea "8/22 ric 1 Leak detector going off in condensate pan. Will consult factory."
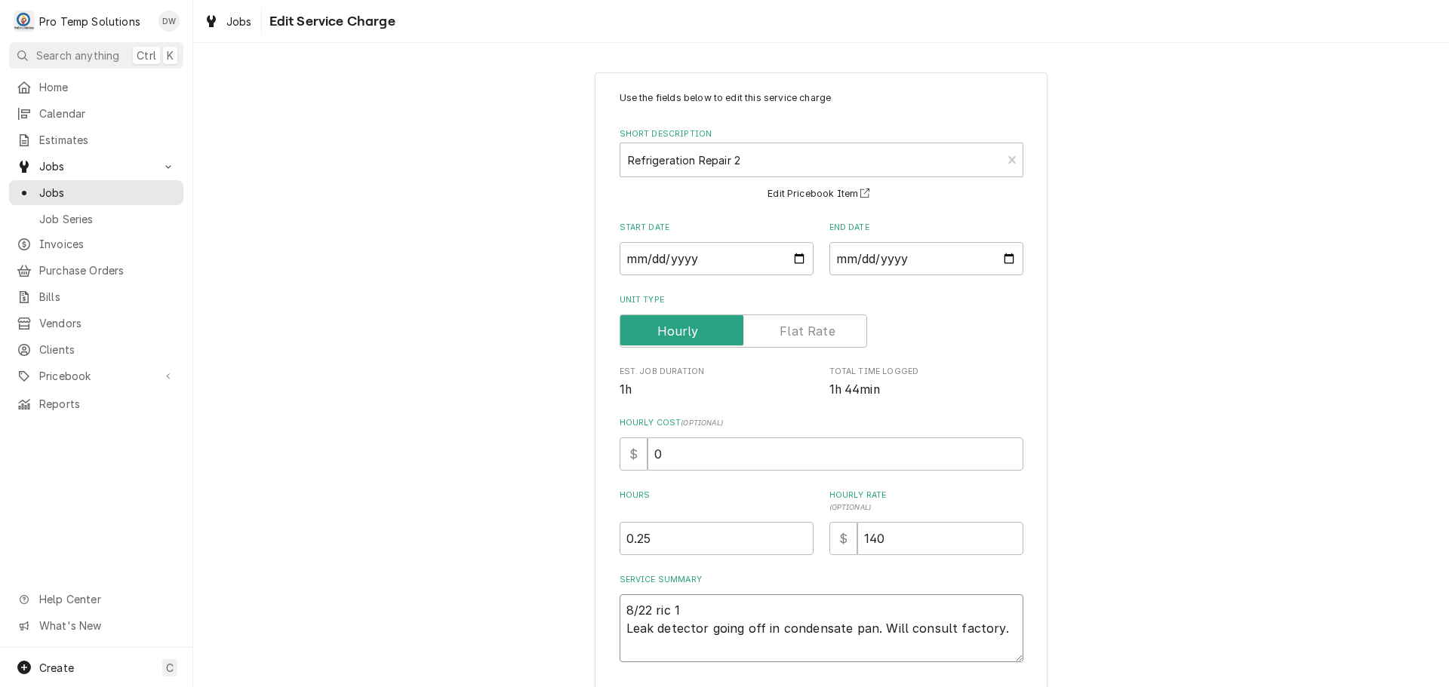
type textarea "x"
type textarea "8/22 ric 10 Leak detector going off in condensate pan. Will consult factory."
type textarea "x"
type textarea "8/22 ric 103 Leak detector going off in condensate pan. Will consult factory."
type textarea "x"
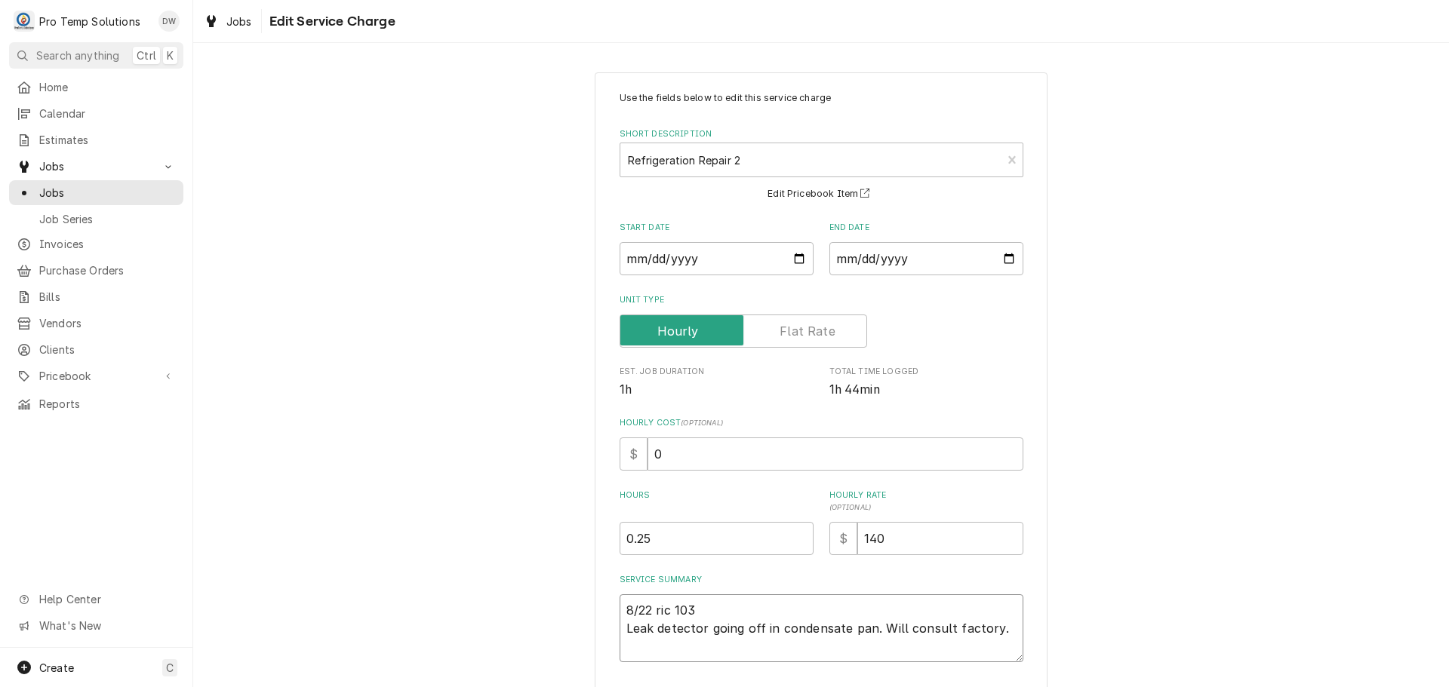
type textarea "8/22 ric 1030 Leak detector going off in condensate pan. Will consult factory."
type textarea "x"
type textarea "8/22 ric 1030- Leak detector going off in condensate pan. Will consult factory."
type textarea "x"
type textarea "8/22 ric 1030-1 Leak detector going off in condensate pan. Will consult factory."
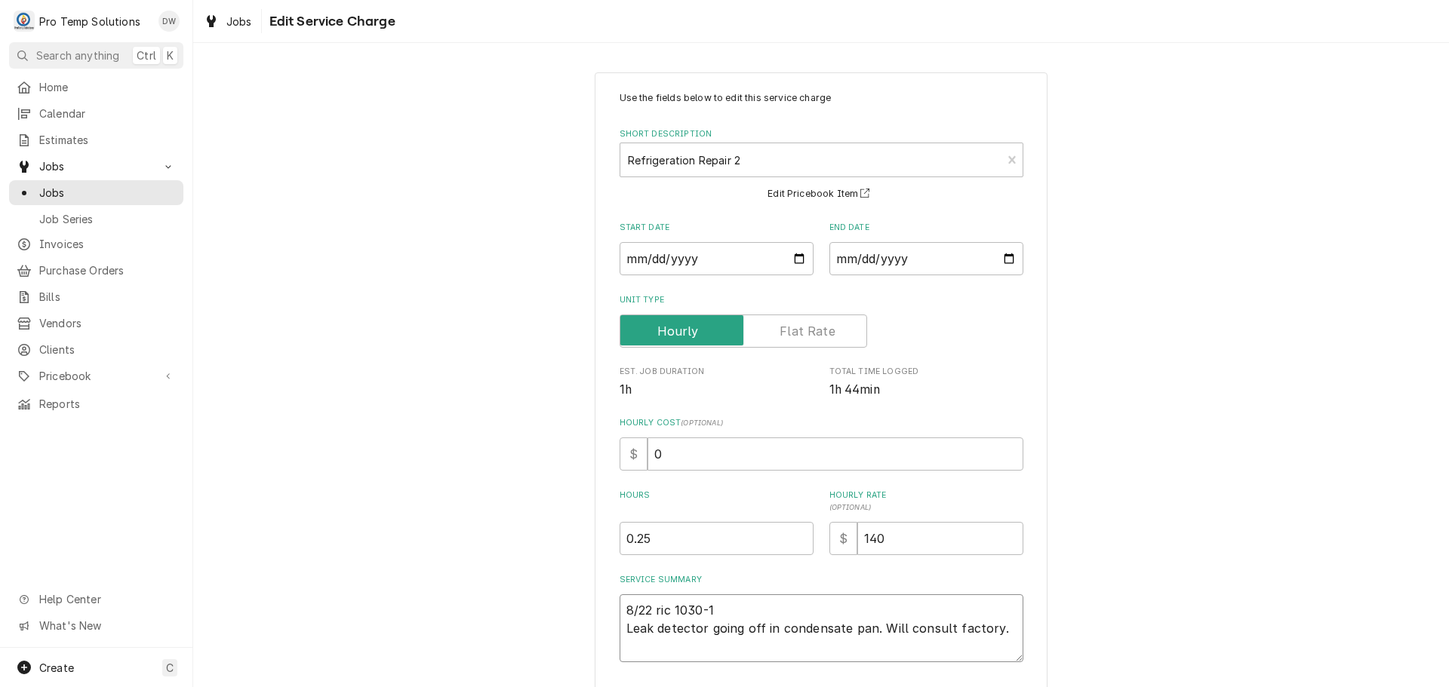
type textarea "x"
type textarea "8/22 ric 1030-10 Leak detector going off in condensate pan. Will consult factor…"
type textarea "x"
type textarea "8/22 ric 1030-104 Leak detector going off in condensate pan. Will consult facto…"
type textarea "x"
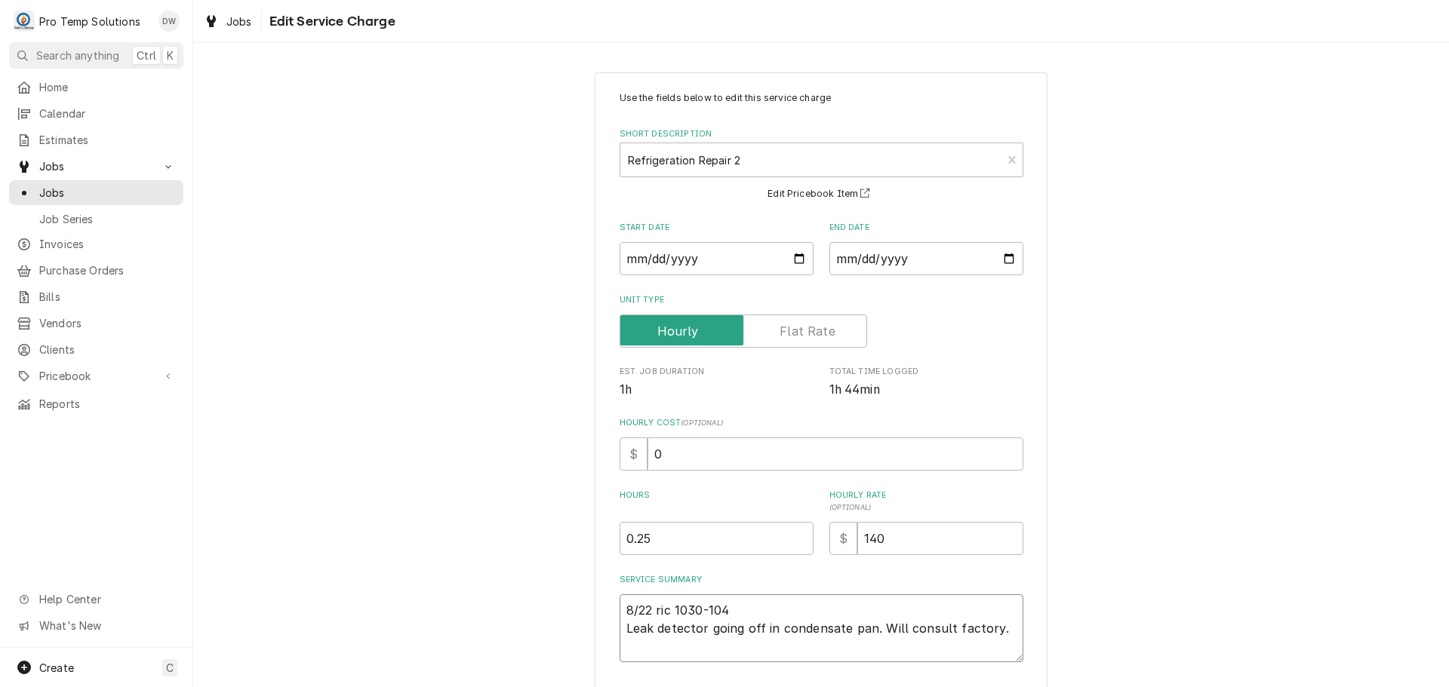
type textarea "8/22 ric 1030-1045 Leak detector going off in condensate pan. Will consult fact…"
type textarea "x"
type textarea "8/22 ric 1030-1045 Leak detector going off in condensate pan. Will consult fact…"
type textarea "x"
type textarea "8/22 ric 1030-1045 K Leak detector going off in condensate pan. Will consult fa…"
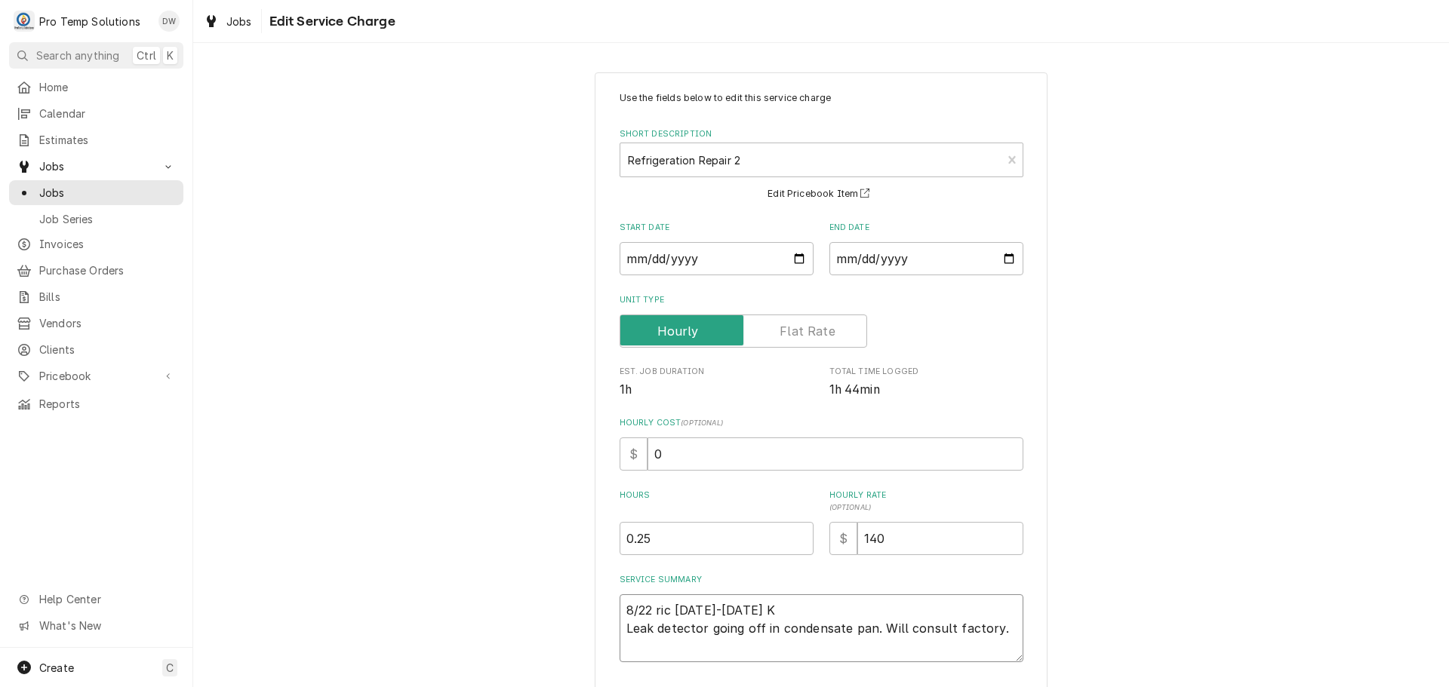
type textarea "x"
type textarea "8/22 ric 1030-1045 KE Leak detector going off in condensate pan. Will consult f…"
type textarea "x"
type textarea "8/22 ric 1030-1045 KEV Leak detector going off in condensate pan. Will consult …"
type textarea "x"
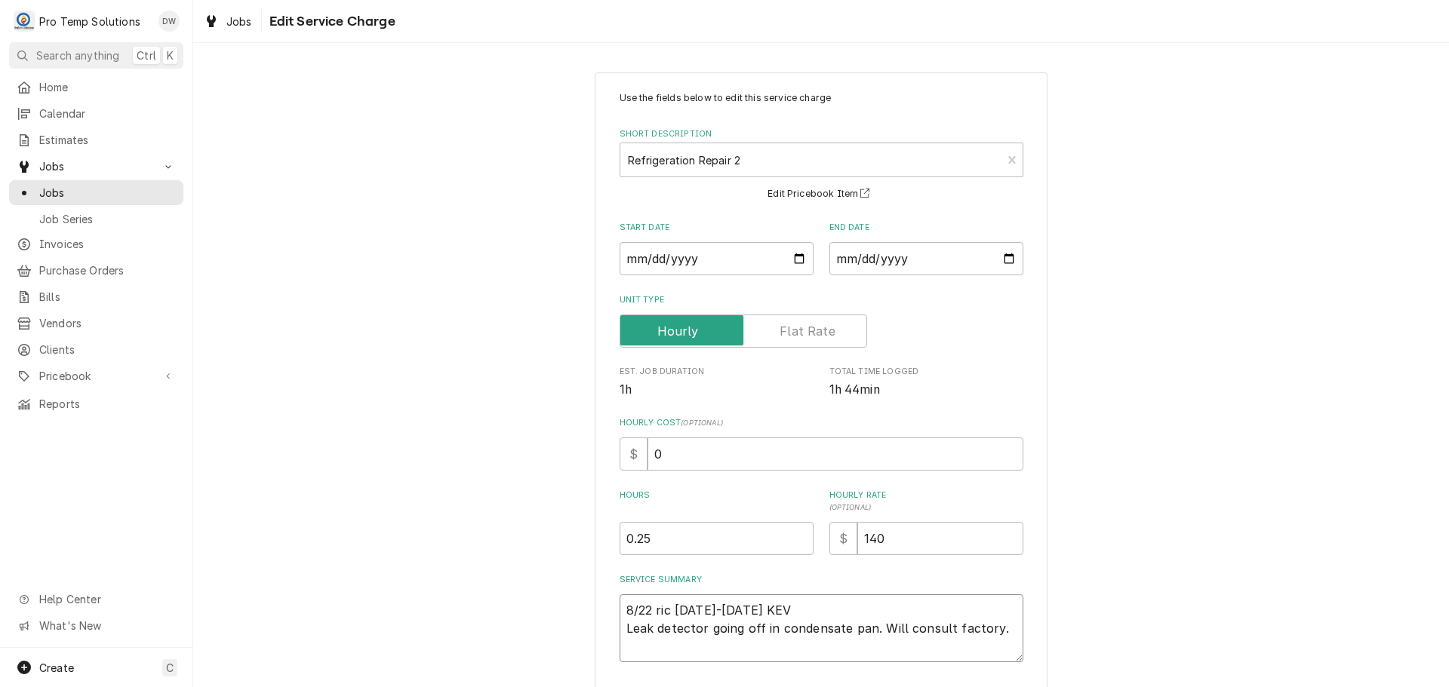
type textarea "8/22 ric 1030-1045 KEVI Leak detector going off in condensate pan. Will consult…"
type textarea "x"
type textarea "8/22 ric 1030-1045 KEVIN Leak detector going off in condensate pan. Will consul…"
type textarea "x"
type textarea "8/22 ric 1030-1045 KEVIN Leak detector going off in condensate pan. Will consul…"
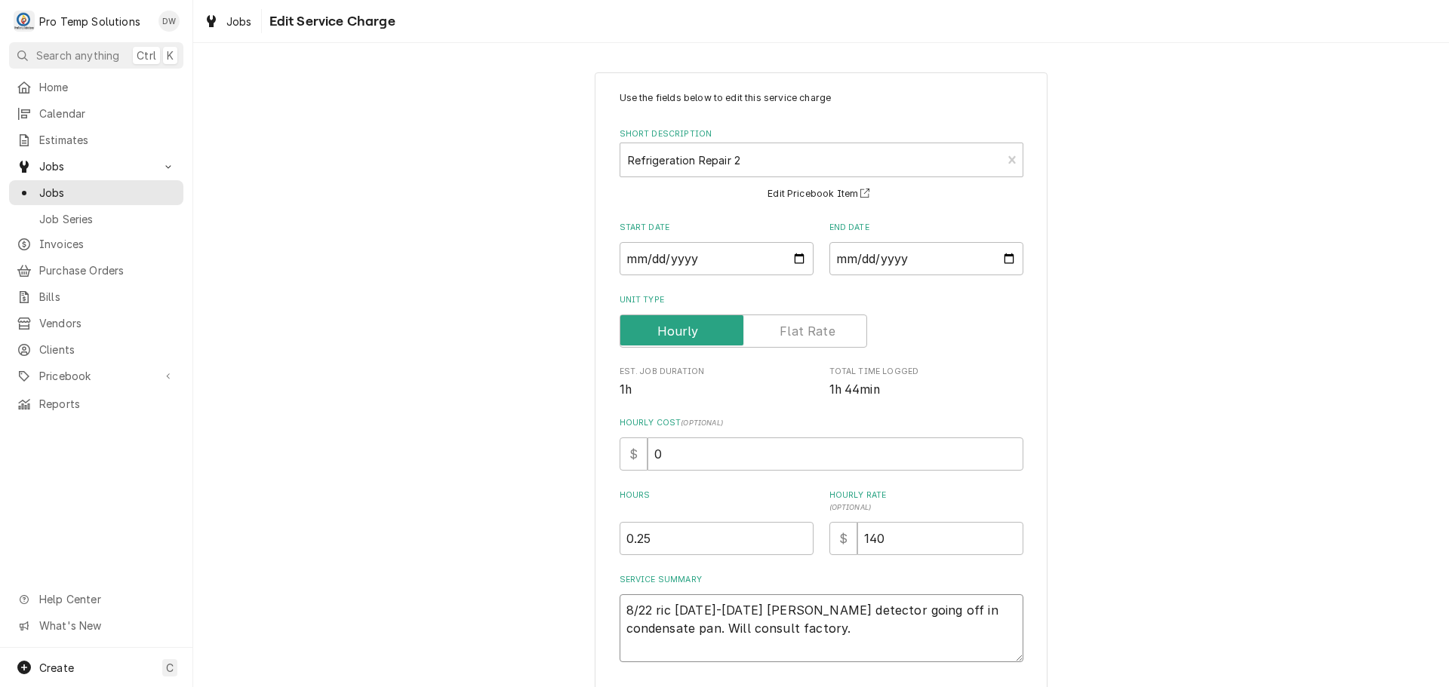
click at [668, 612] on textarea "8/22 ric 1030-1045 KEVIN Leak detector going off in condensate pan. Will consul…" at bounding box center [821, 629] width 404 height 68
type textarea "x"
type textarea "8/22 ric1030-1045 KEVIN Leak detector going off in condensate pan. Will consult…"
type textarea "x"
type textarea "8/22 ri1030-1045 KEVIN Leak detector going off in condensate pan. Will consult …"
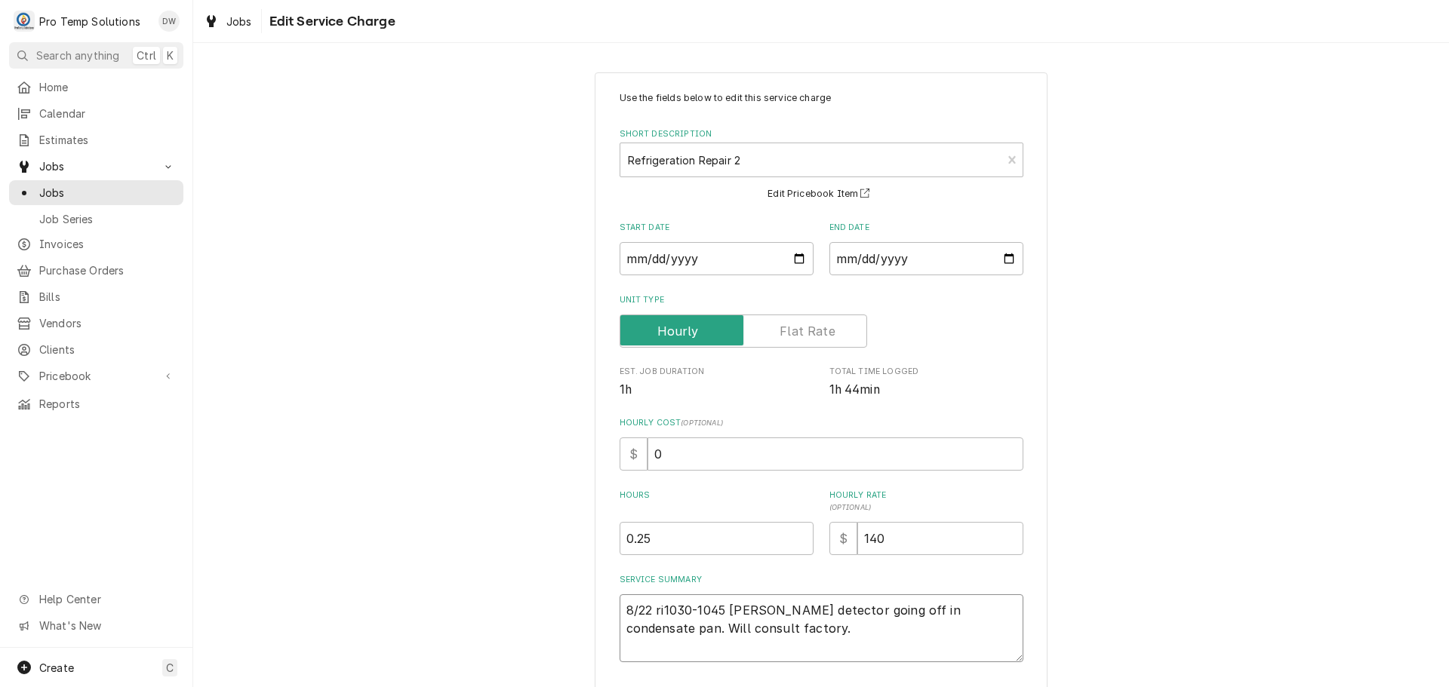
type textarea "x"
type textarea "8/22 r1030-1045 KEVIN Leak detector going off in condensate pan. Will consult f…"
type textarea "x"
type textarea "8/22 1030-1045 KEVIN Leak detector going off in condensate pan. Will consult fa…"
type textarea "x"
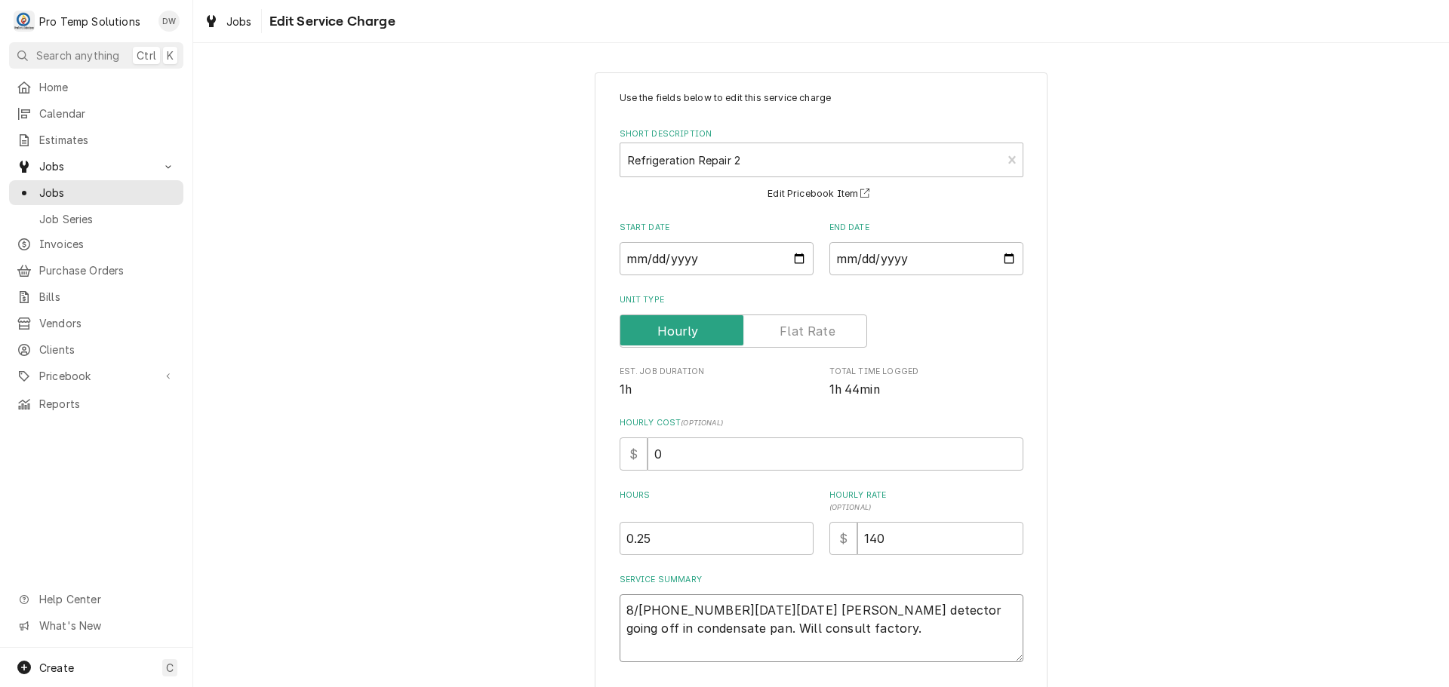
type textarea "8/22 R1030-1045 KEVIN Leak detector going off in condensate pan. Will consult f…"
type textarea "x"
type textarea "8/22 RI1030-1045 KEVIN Leak detector going off in condensate pan. Will consult …"
type textarea "x"
type textarea "8/22 RIC1030-1045 KEVIN Leak detector going off in condensate pan. Will consult…"
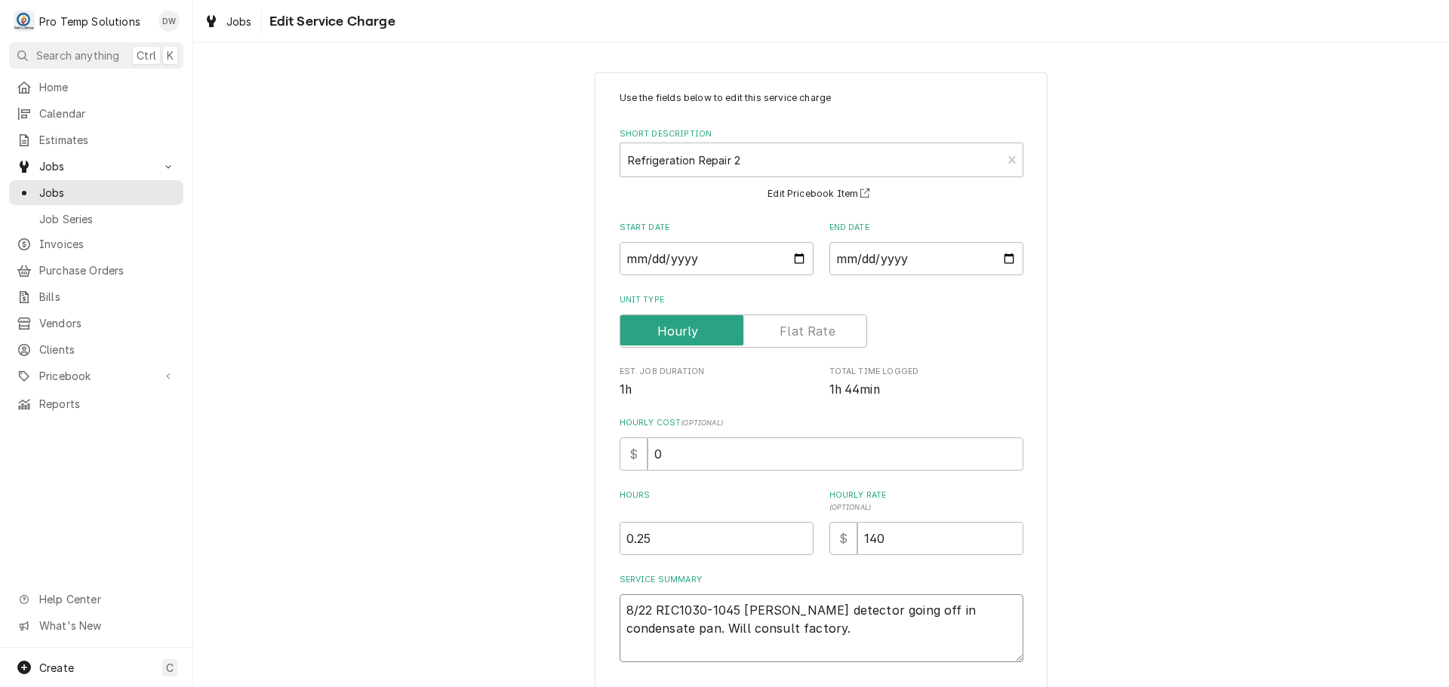
type textarea "x"
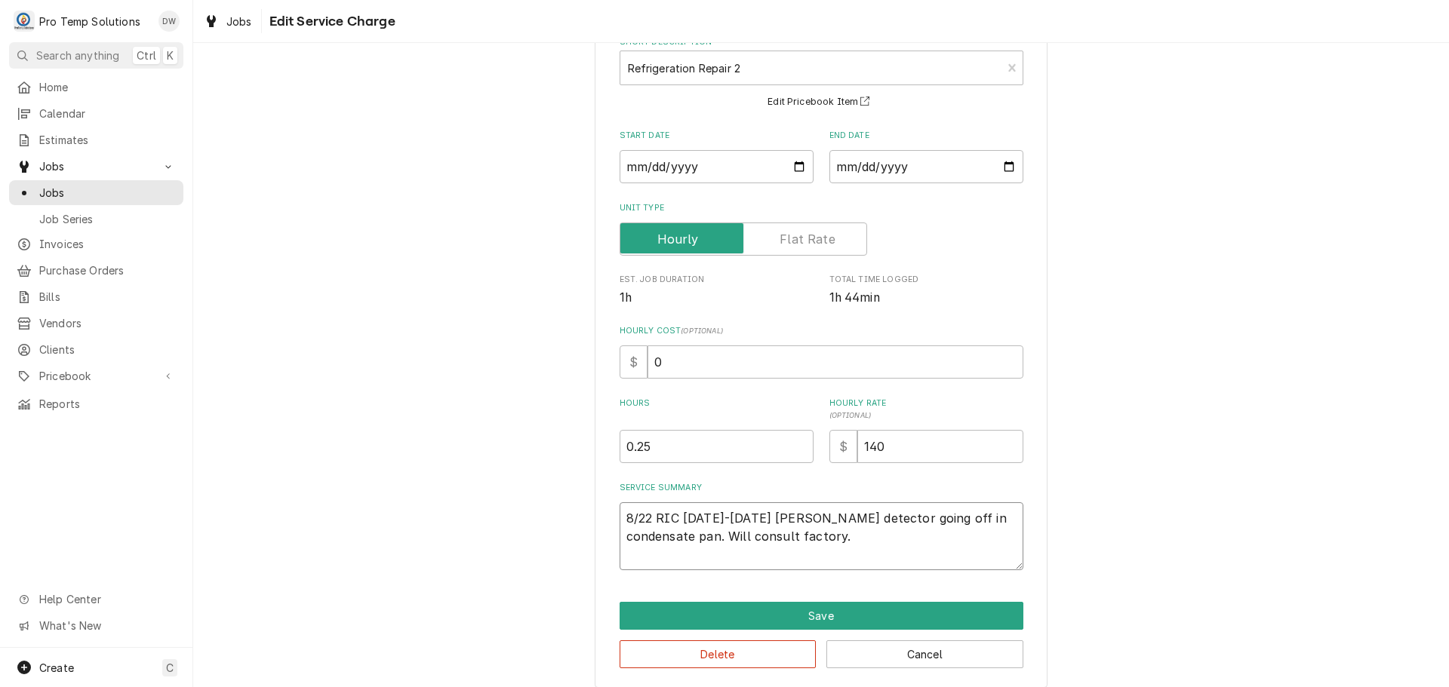
scroll to position [106, 0]
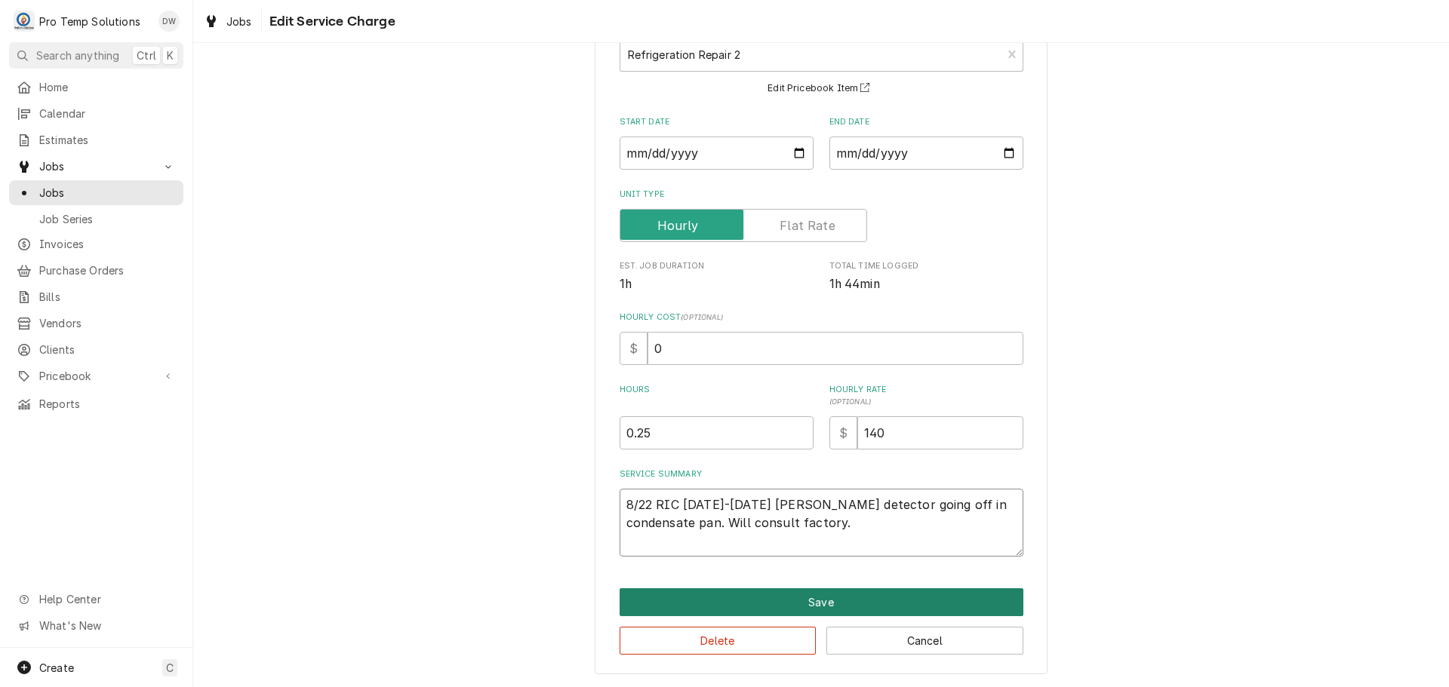
type textarea "8/22 RIC 1030-1045 KEVIN Leak detector going off in condensate pan. Will consul…"
click at [812, 602] on button "Save" at bounding box center [821, 603] width 404 height 28
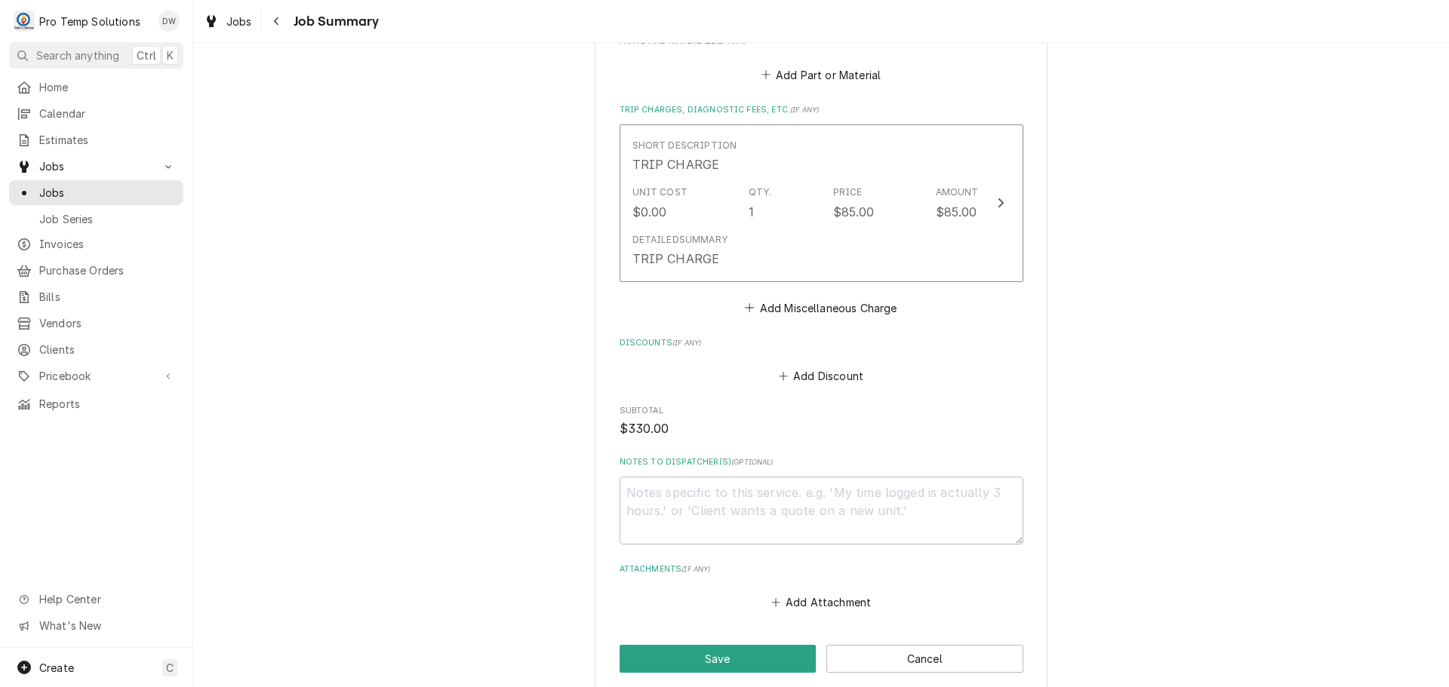
scroll to position [1190, 0]
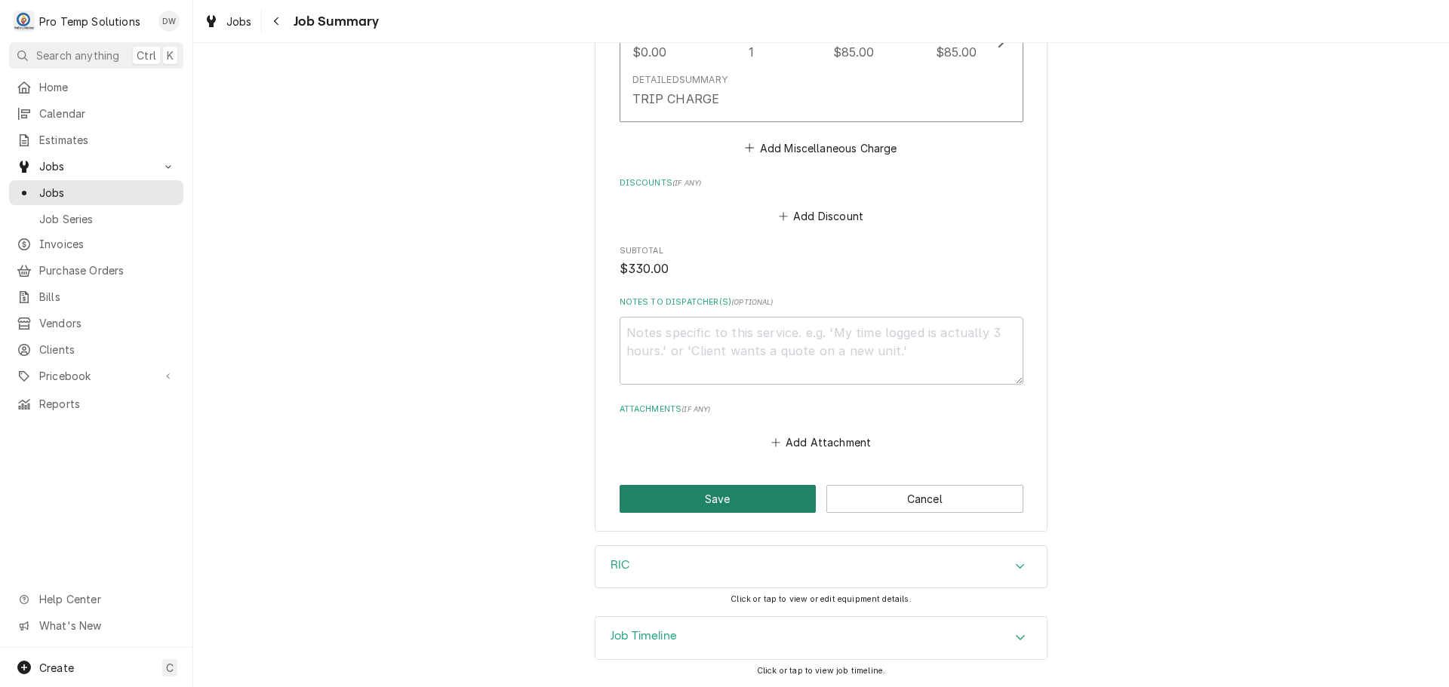
click at [710, 500] on button "Save" at bounding box center [717, 499] width 197 height 28
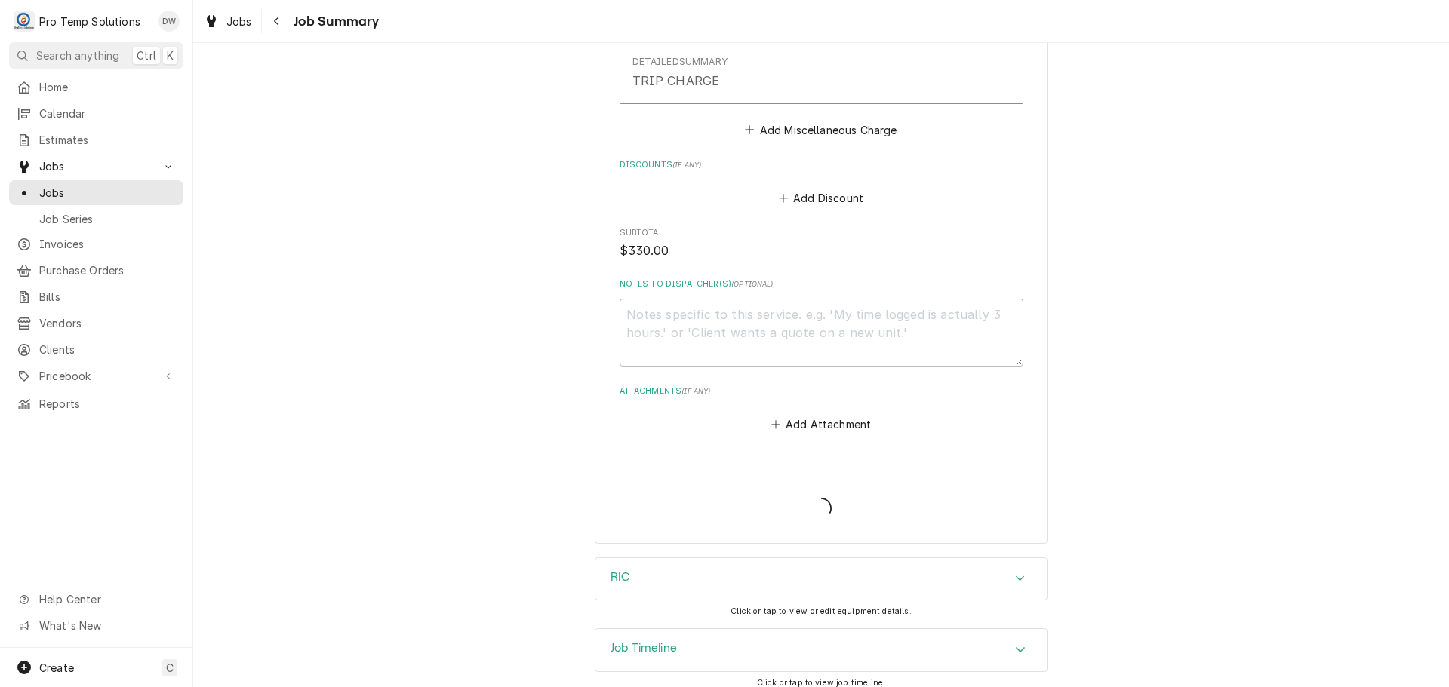
type textarea "x"
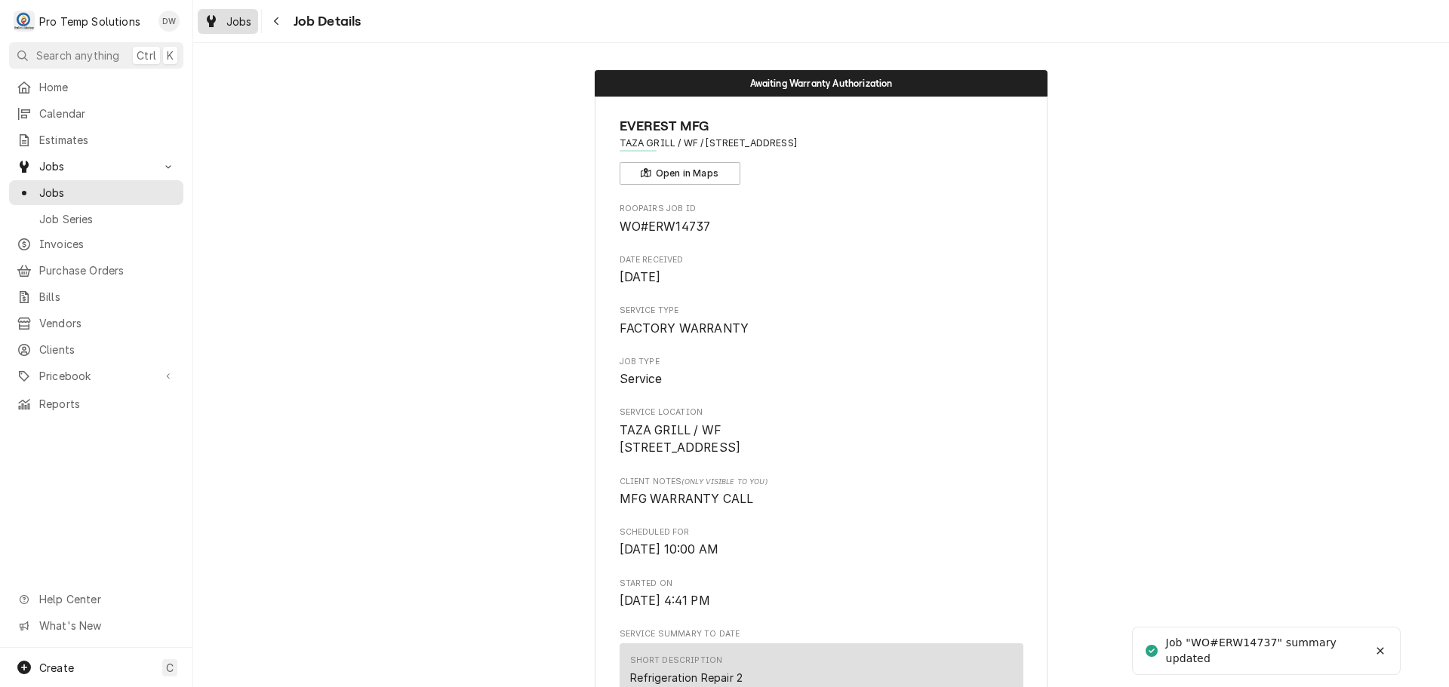
click at [230, 16] on span "Jobs" at bounding box center [239, 22] width 26 height 16
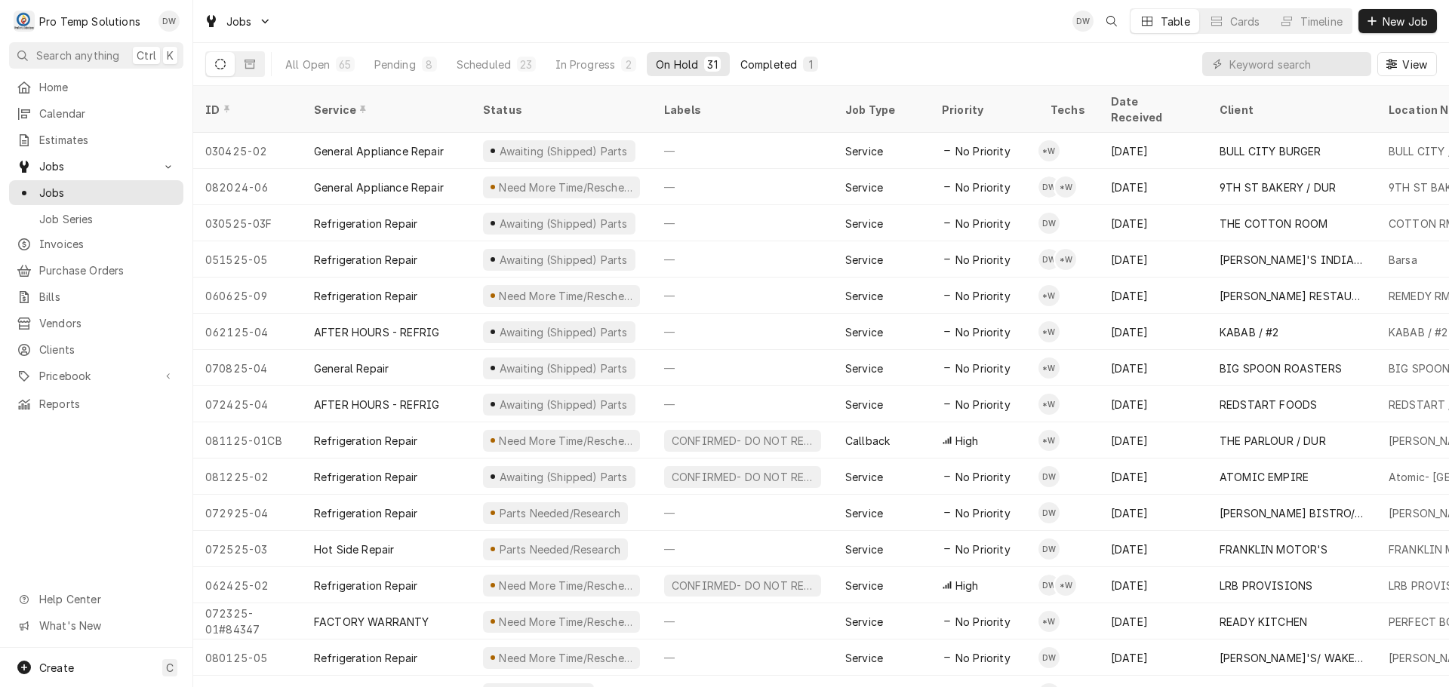
click at [775, 60] on div "Completed" at bounding box center [768, 65] width 57 height 16
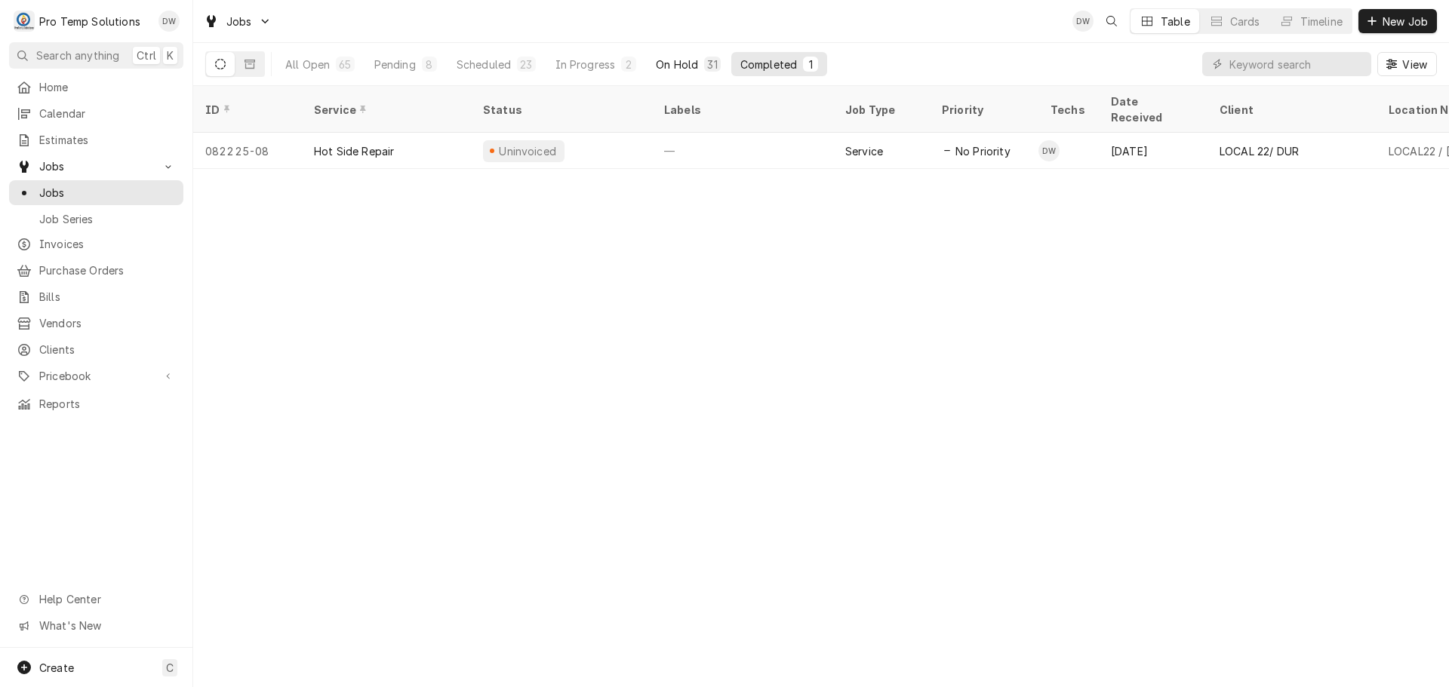
click at [681, 61] on div "On Hold" at bounding box center [677, 65] width 42 height 16
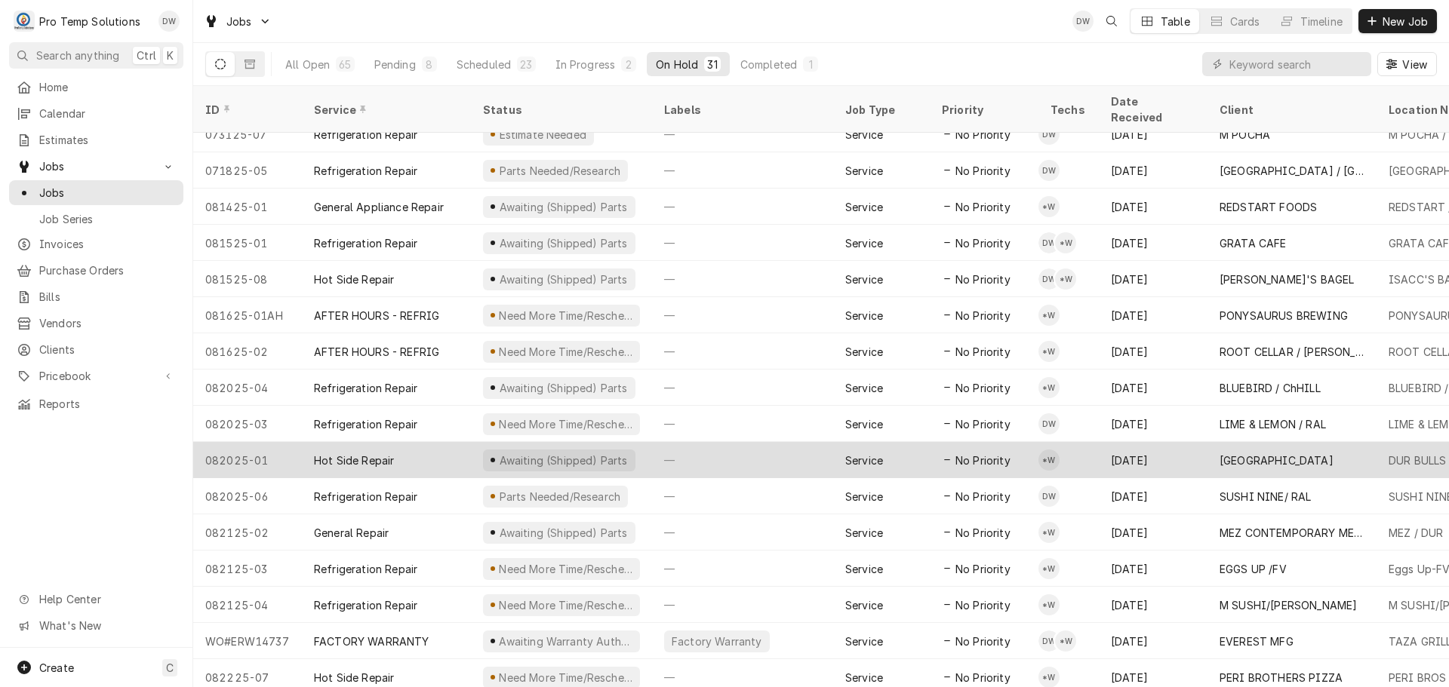
scroll to position [561, 0]
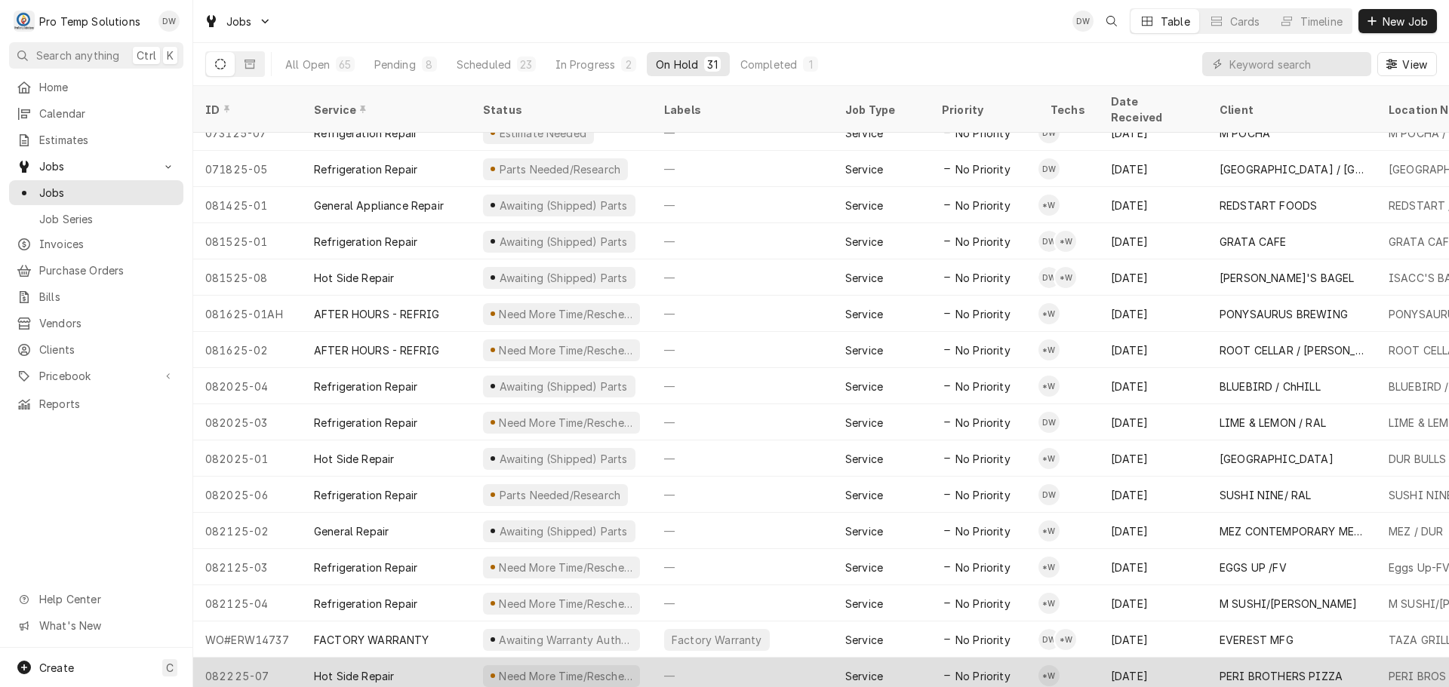
click at [758, 658] on div "—" at bounding box center [742, 676] width 181 height 36
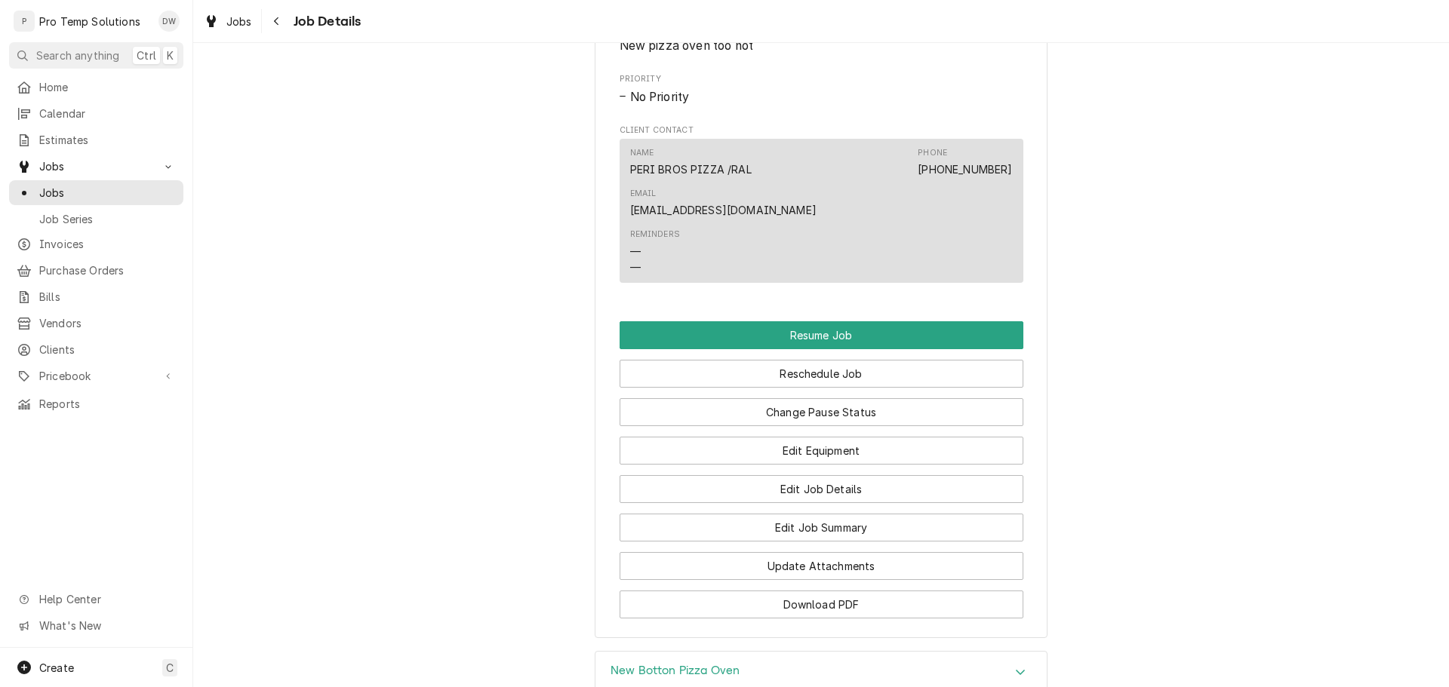
scroll to position [1283, 0]
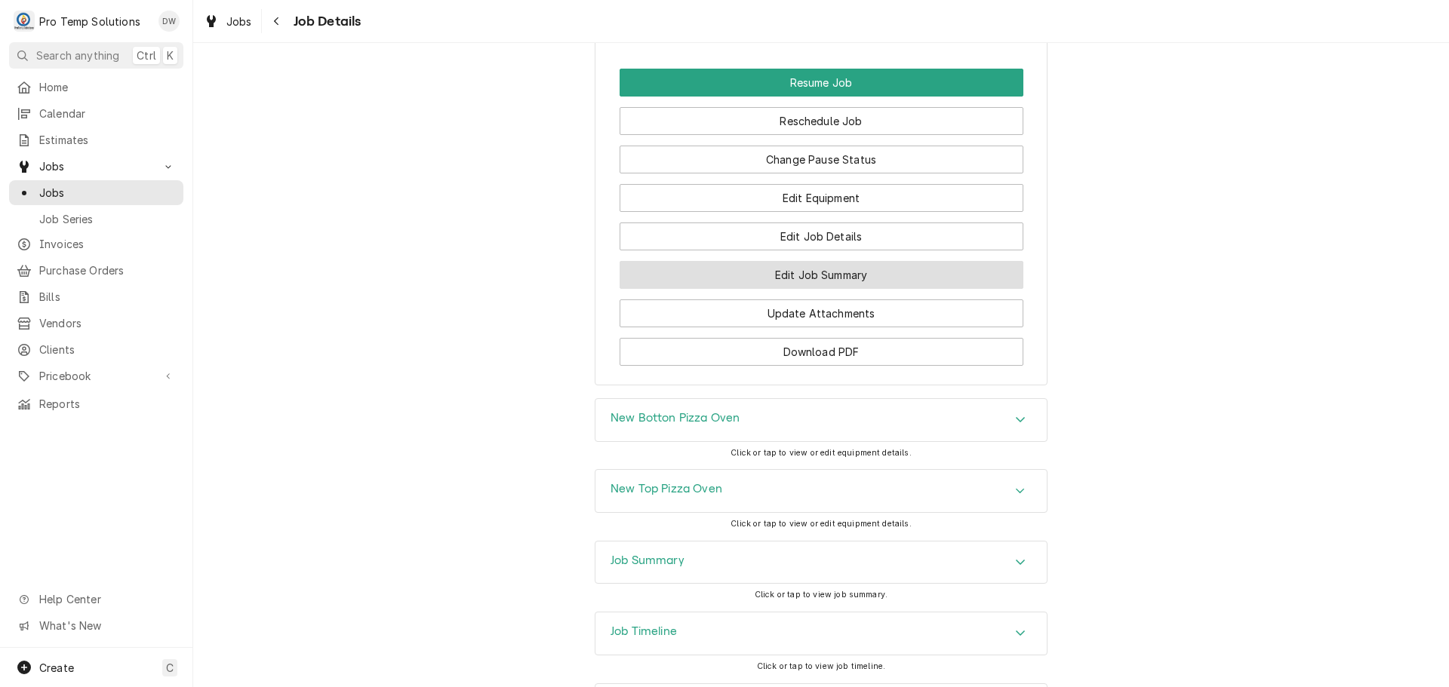
click at [805, 261] on button "Edit Job Summary" at bounding box center [821, 275] width 404 height 28
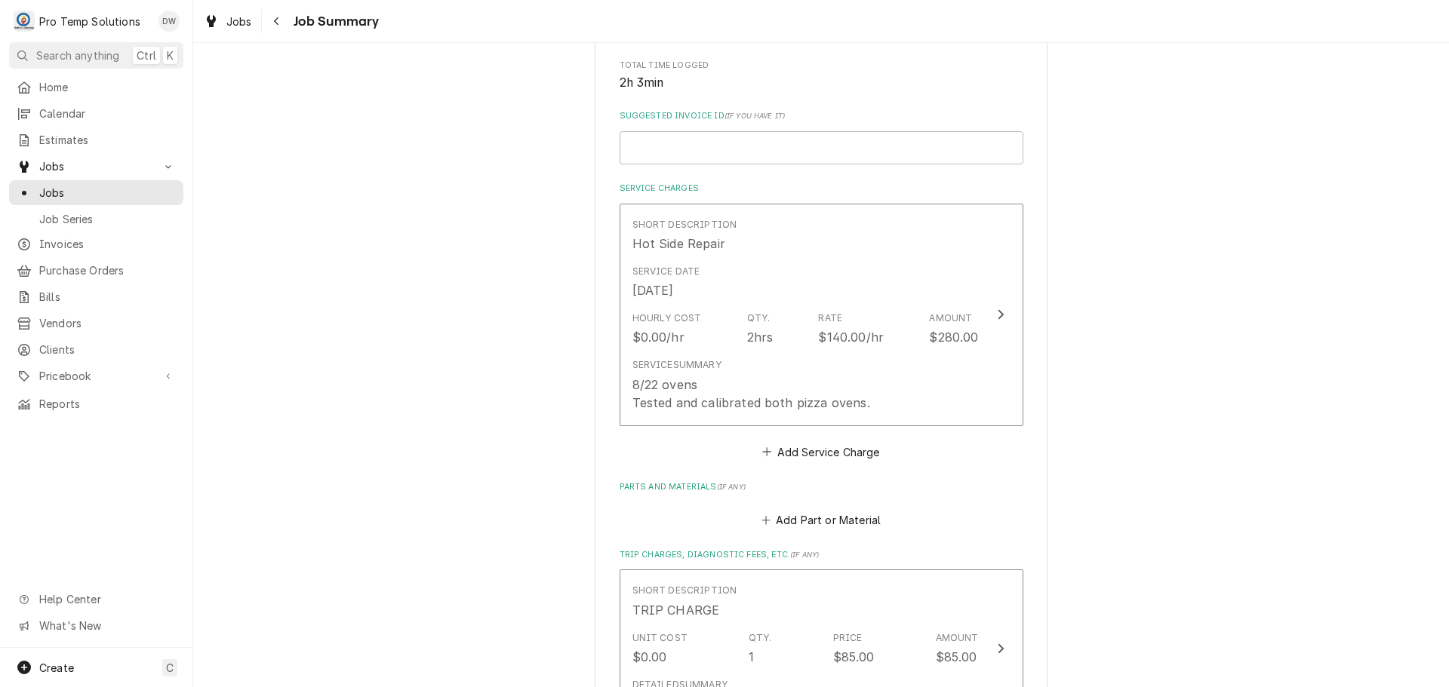
scroll to position [377, 0]
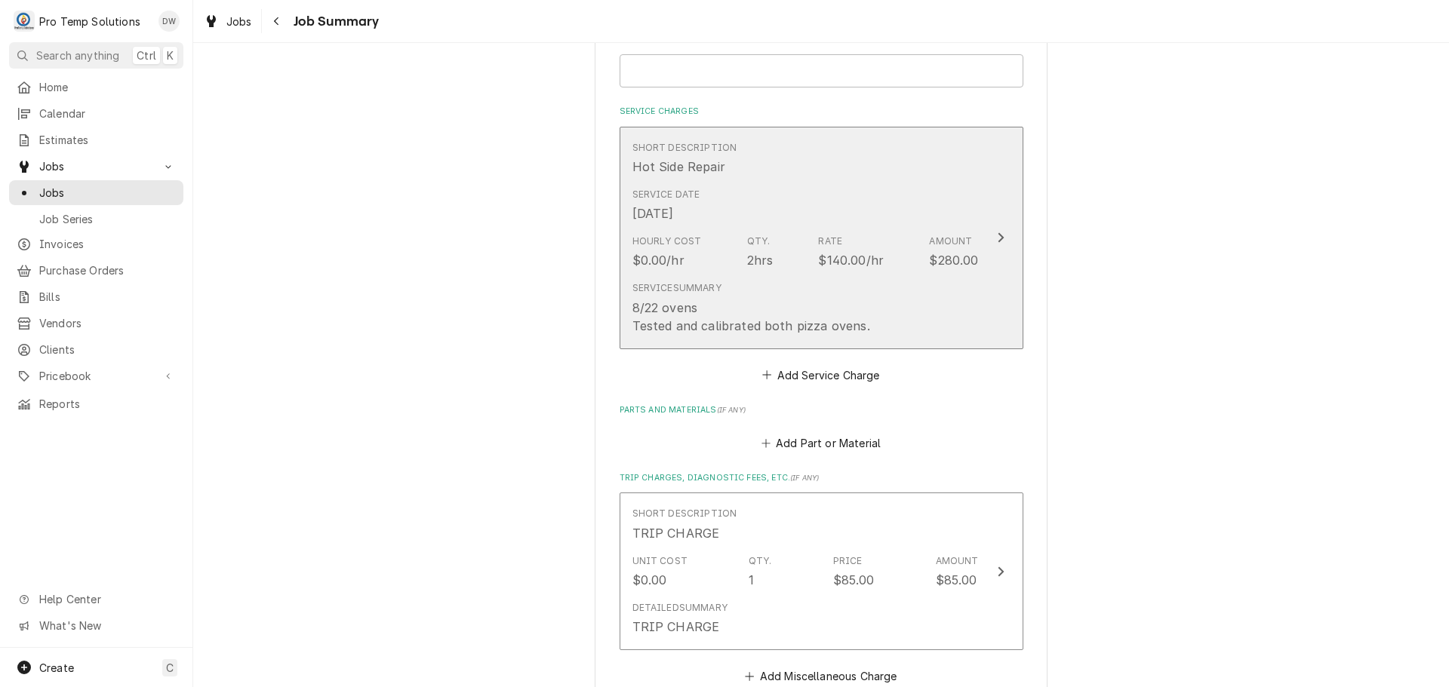
click at [997, 237] on icon "Update Line Item" at bounding box center [1000, 238] width 6 height 10
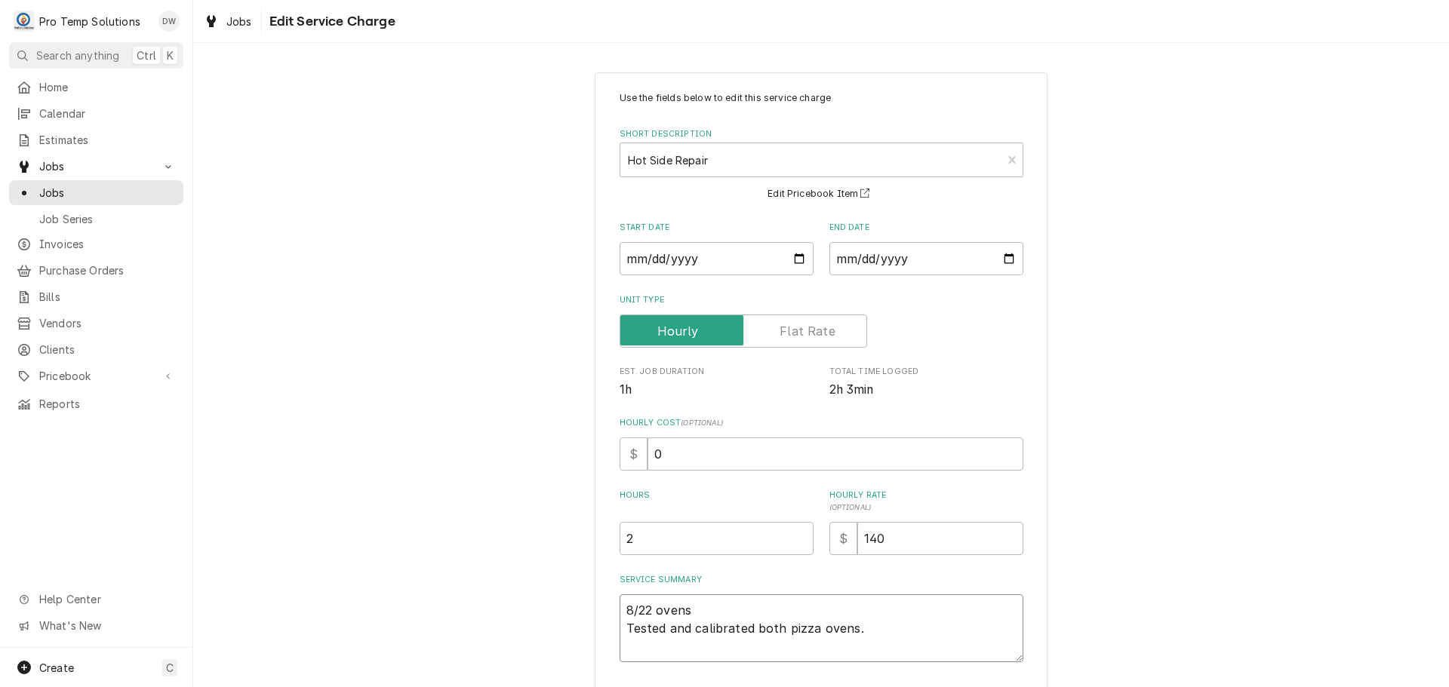
click at [693, 603] on textarea "8/22 ovens Tested and calibrated both pizza ovens." at bounding box center [821, 629] width 404 height 68
type textarea "x"
type textarea "8/22 oven Tested and calibrated both pizza ovens."
type textarea "x"
type textarea "8/22 ove Tested and calibrated both pizza ovens."
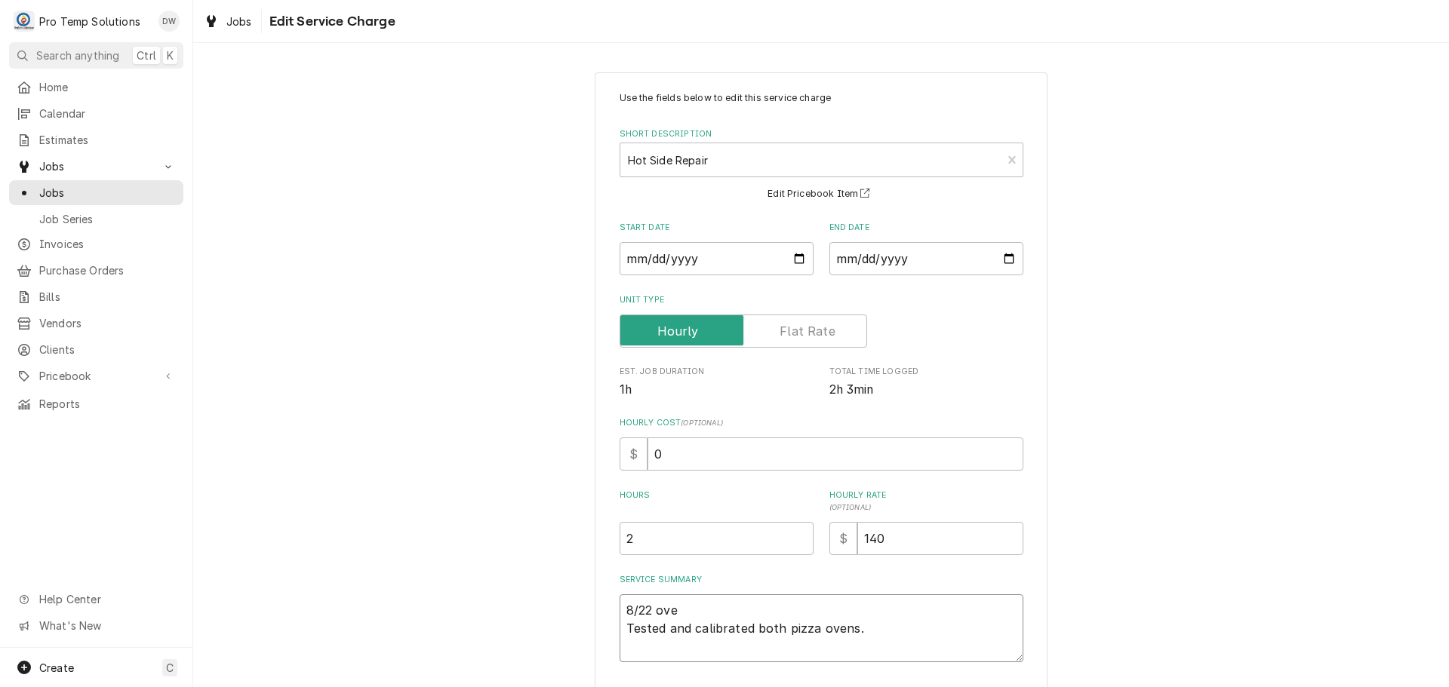
type textarea "x"
type textarea "8/22 ov Tested and calibrated both pizza ovens."
type textarea "x"
type textarea "8/22 o Tested and calibrated both pizza ovens."
type textarea "x"
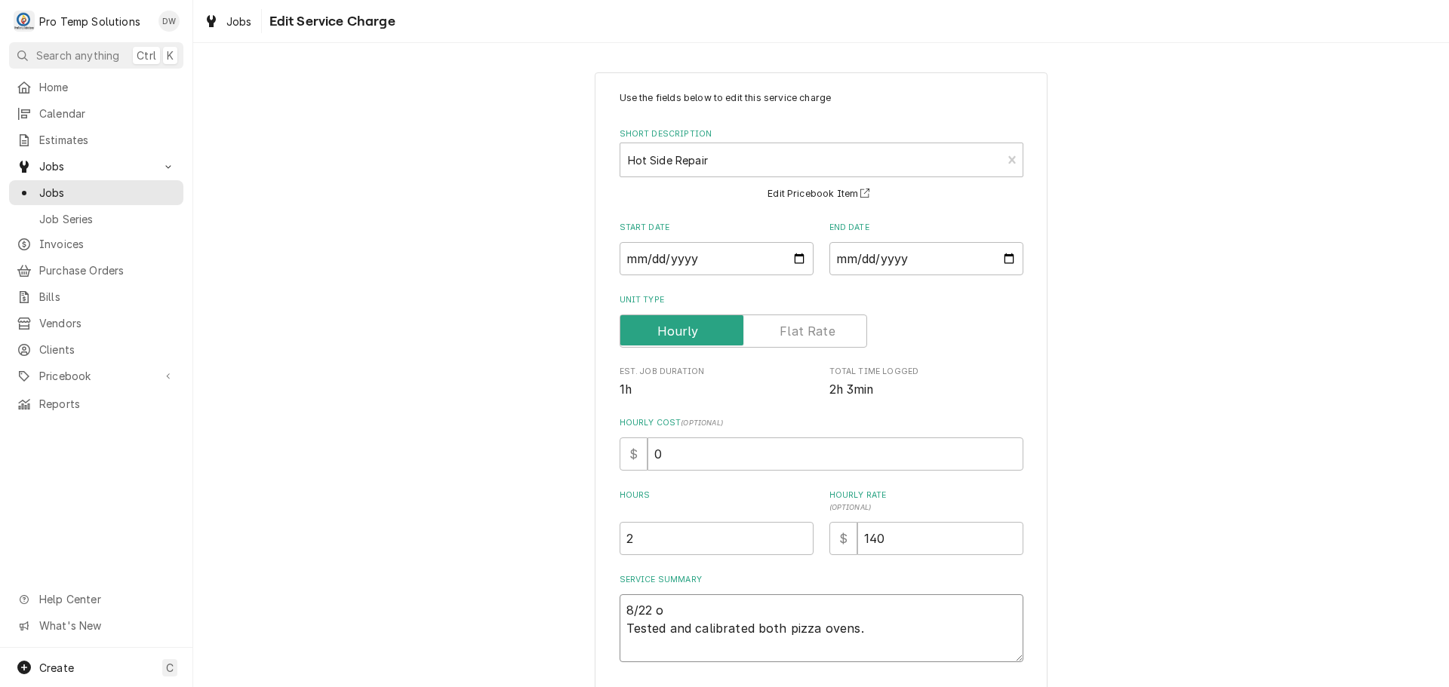
type textarea "8/22 Tested and calibrated both pizza ovens."
type textarea "x"
type textarea "8/22 P Tested and calibrated both pizza ovens."
type textarea "x"
type textarea "8/22 PI Tested and calibrated both pizza ovens."
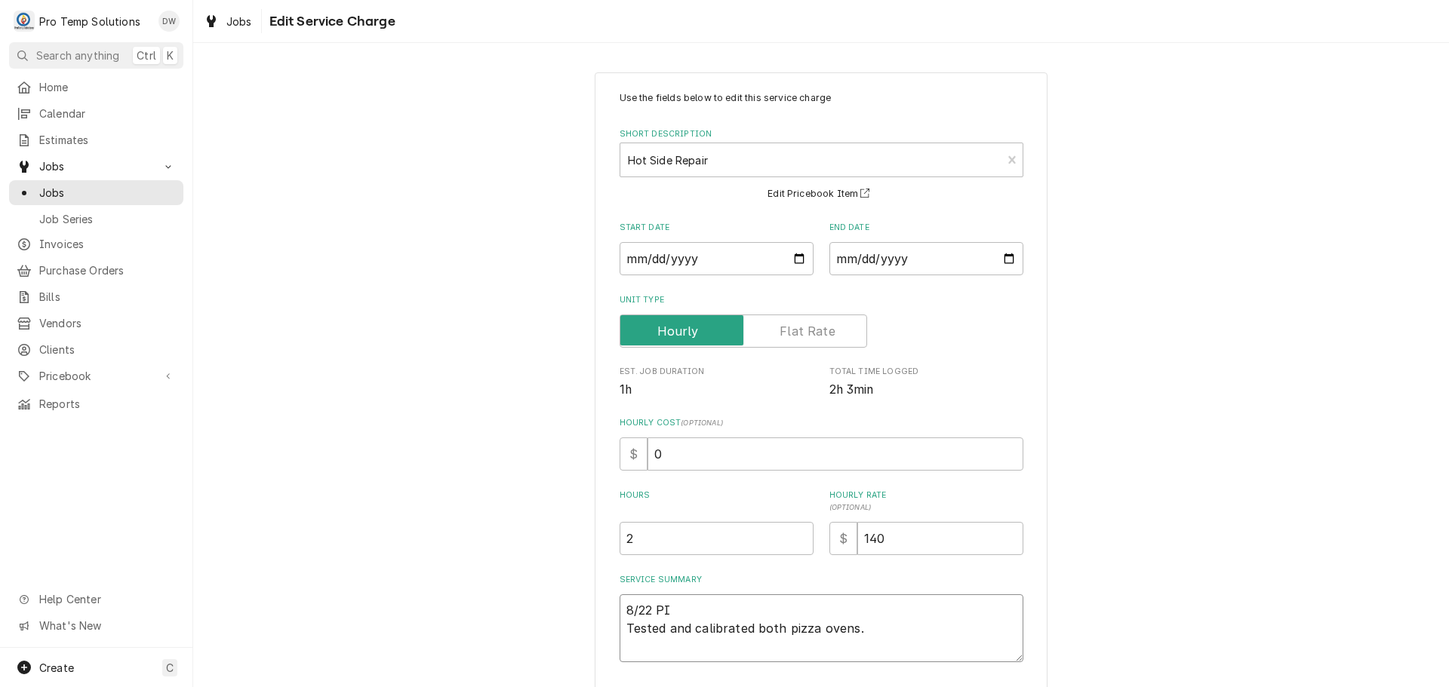
type textarea "x"
type textarea "8/22 PIZ Tested and calibrated both pizza ovens."
type textarea "x"
type textarea "8/22 PIZZ Tested and calibrated both pizza ovens."
type textarea "x"
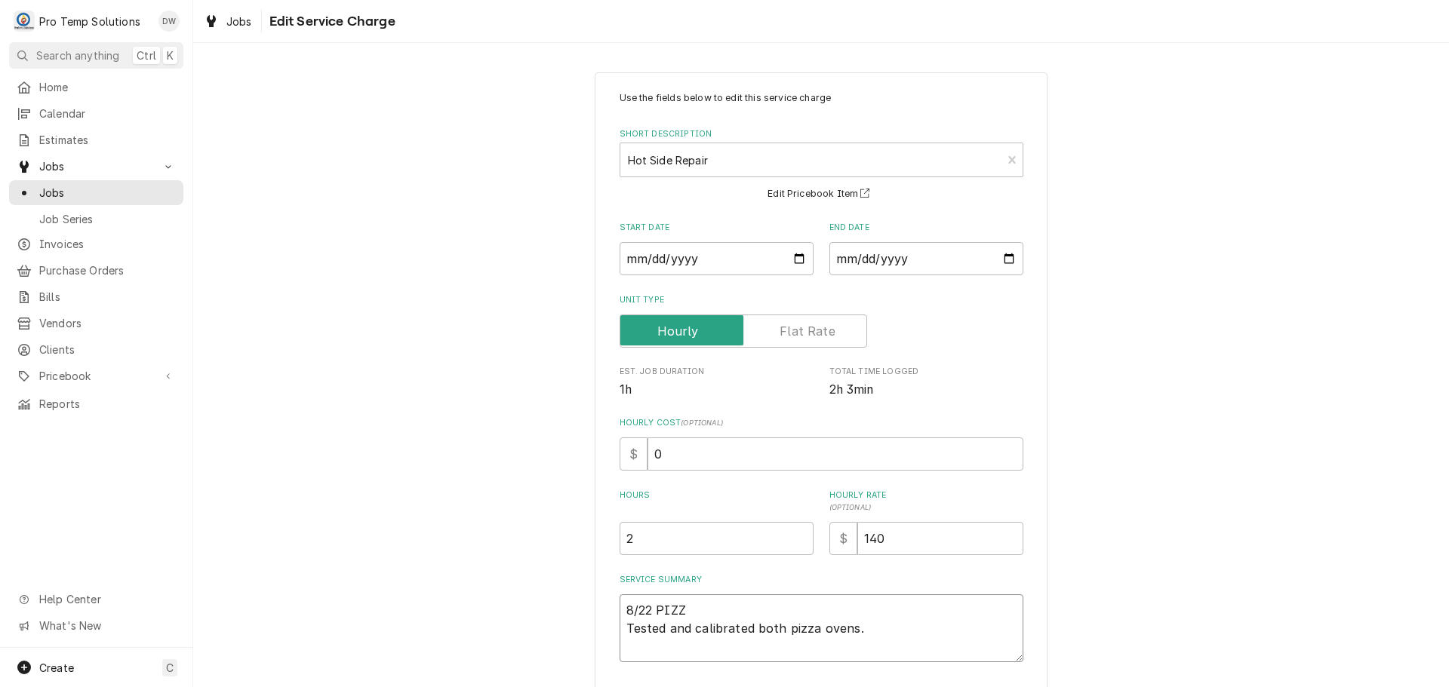
type textarea "8/22 PIZZA Tested and calibrated both pizza ovens."
type textarea "x"
type textarea "8/22 PIZZA Tested and calibrated both pizza ovens."
type textarea "x"
type textarea "8/22 PIZZA O Tested and calibrated both pizza ovens."
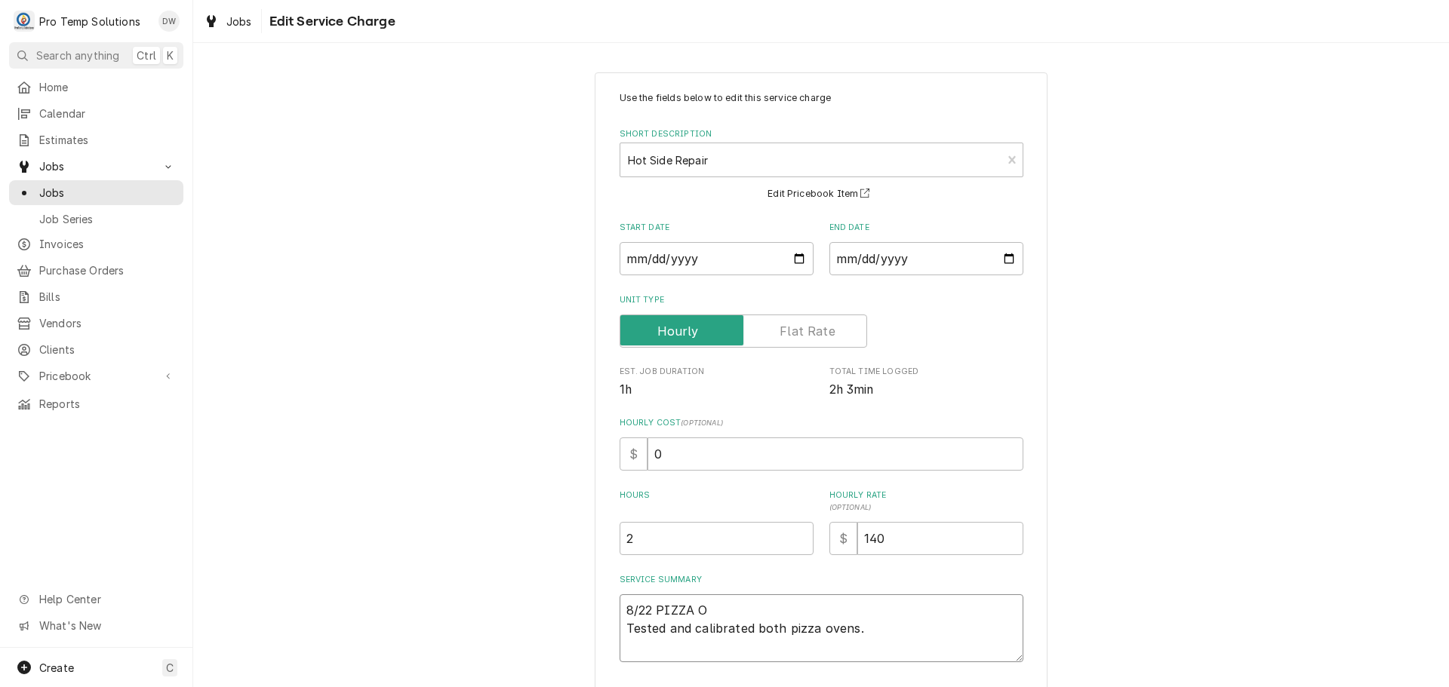
type textarea "x"
type textarea "8/22 PIZZA OV Tested and calibrated both pizza ovens."
type textarea "x"
type textarea "8/22 PIZZA OVE Tested and calibrated both pizza ovens."
type textarea "x"
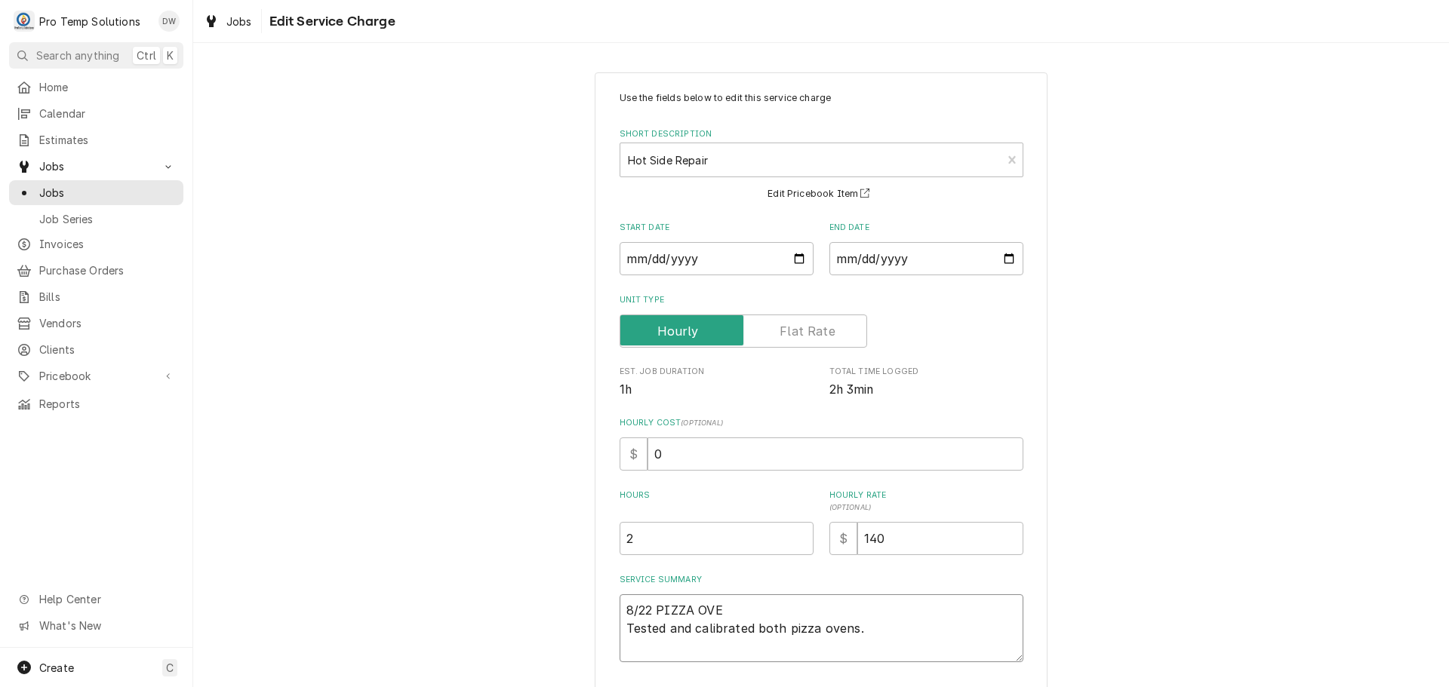
type textarea "8/22 PIZZA OVEN Tested and calibrated both pizza ovens."
type textarea "x"
type textarea "8/22 PIZZA OVENS Tested and calibrated both pizza ovens."
type textarea "x"
type textarea "8/22 PIZZA OVENS Tested and calibrated both pizza ovens."
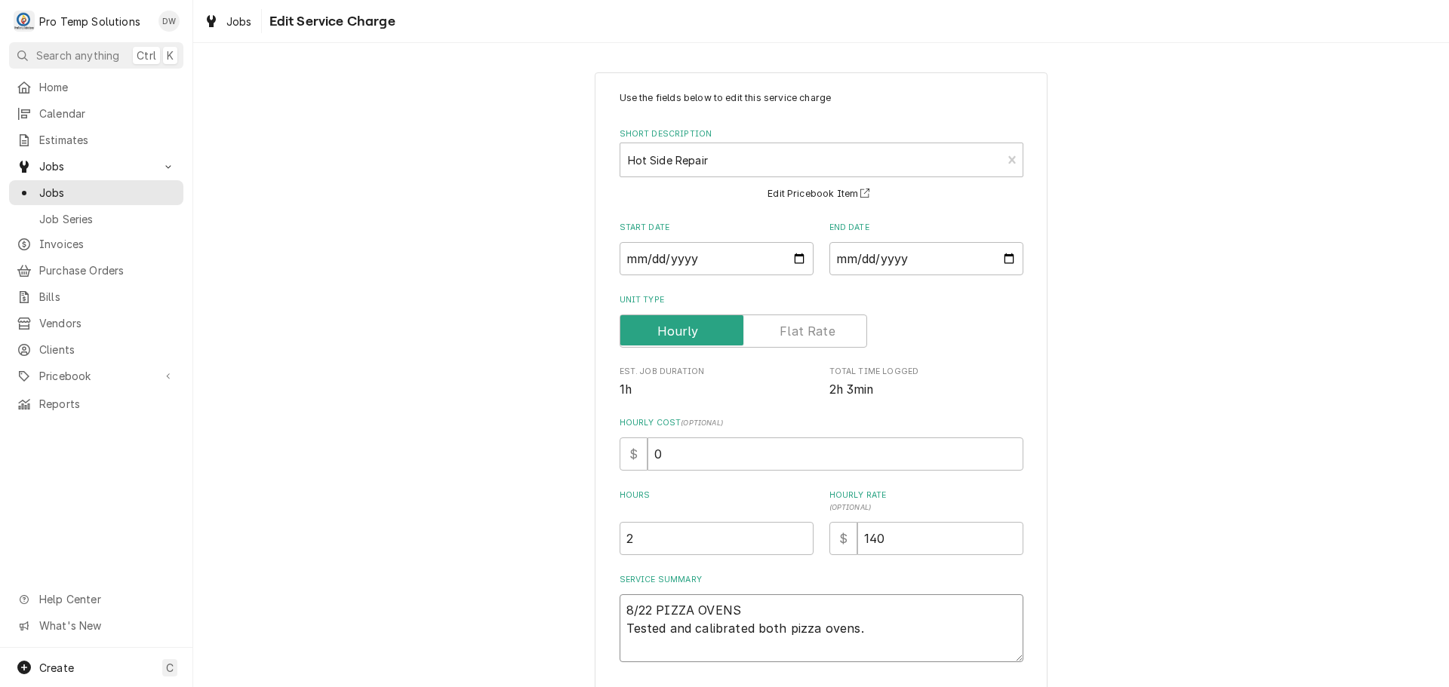
type textarea "x"
type textarea "8/22 PIZZA OVENS 1 Tested and calibrated both pizza ovens."
type textarea "x"
type textarea "8/22 PIZZA OVENS 12 Tested and calibrated both pizza ovens."
type textarea "x"
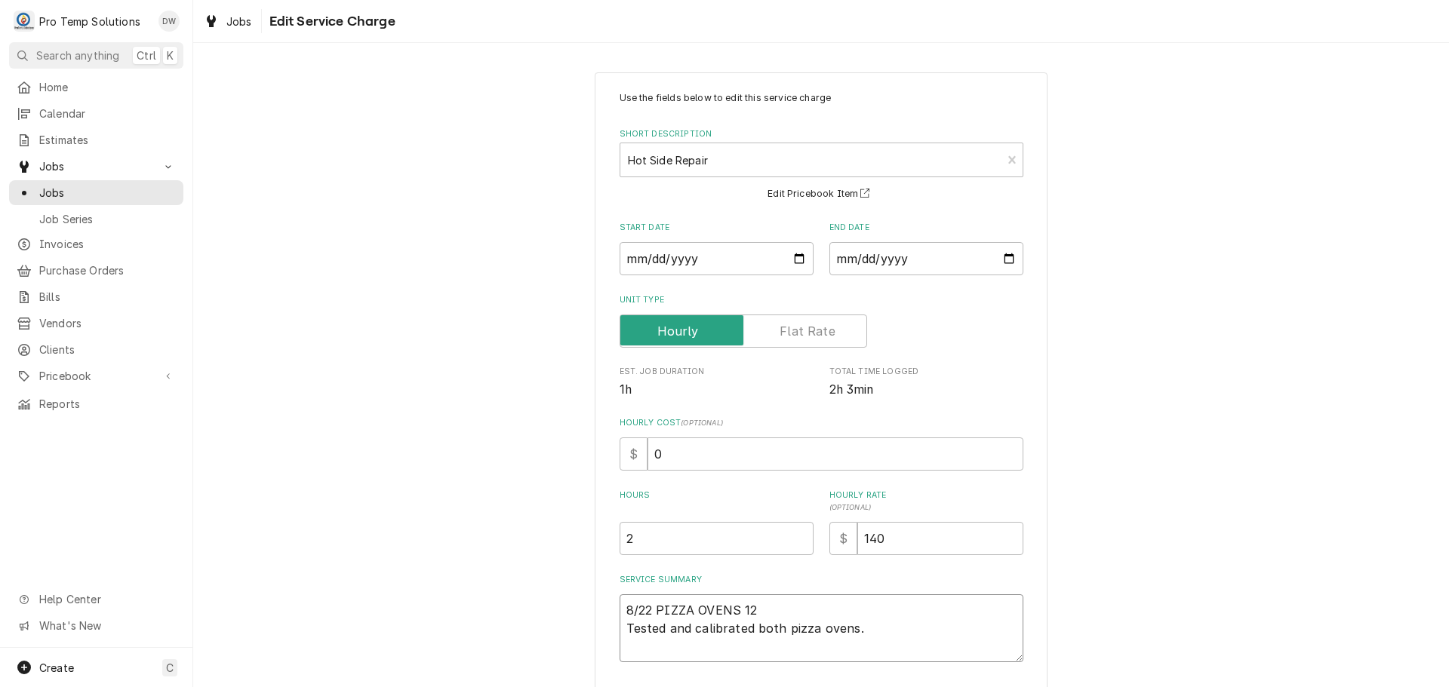
type textarea "8/22 PIZZA OVENS 123 Tested and calibrated both pizza ovens."
type textarea "x"
type textarea "8/22 PIZZA OVENS 1235 Tested and calibrated both pizza ovens."
type textarea "x"
type textarea "8/22 PIZZA OVENS 1235- Tested and calibrated both pizza ovens."
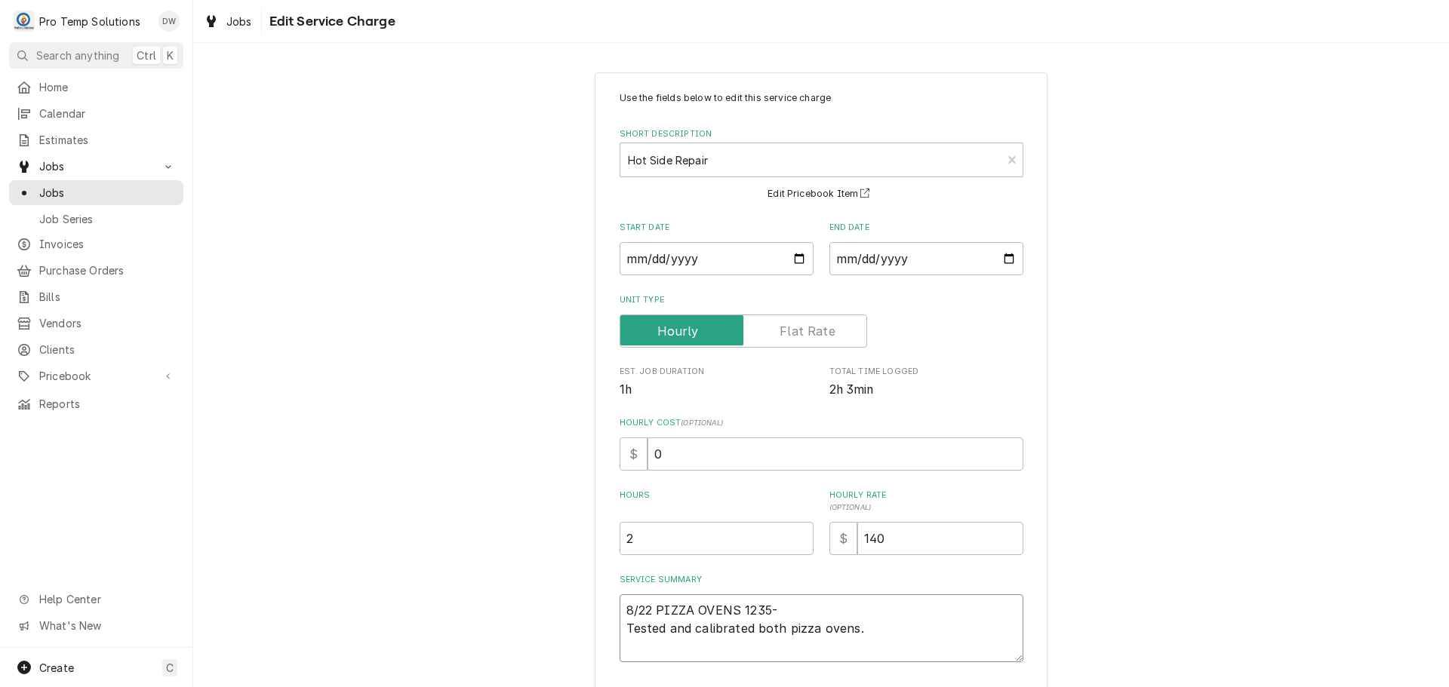
type textarea "x"
type textarea "8/22 PIZZA OVENS 1235-2 Tested and calibrated both pizza ovens."
type textarea "x"
type textarea "8/22 PIZZA OVENS 1235-23 Tested and calibrated both pizza ovens."
type textarea "x"
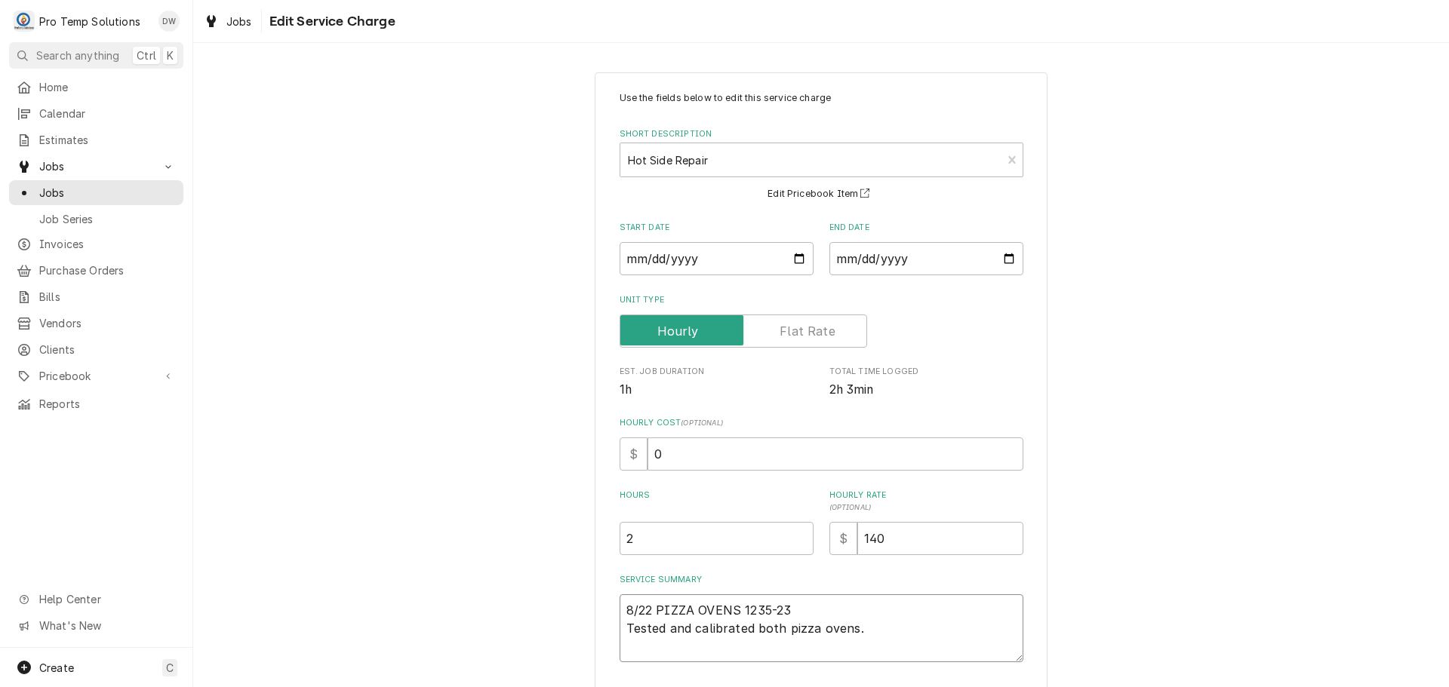
type textarea "8/22 PIZZA OVENS 1235-235 Tested and calibrated both pizza ovens."
type textarea "x"
type textarea "8/22 PIZZA OVENS 1235-235 Tested and calibrated both pizza ovens."
type textarea "x"
type textarea "8/22 PIZZA OVENS 1235-235 K Tested and calibrated both pizza ovens."
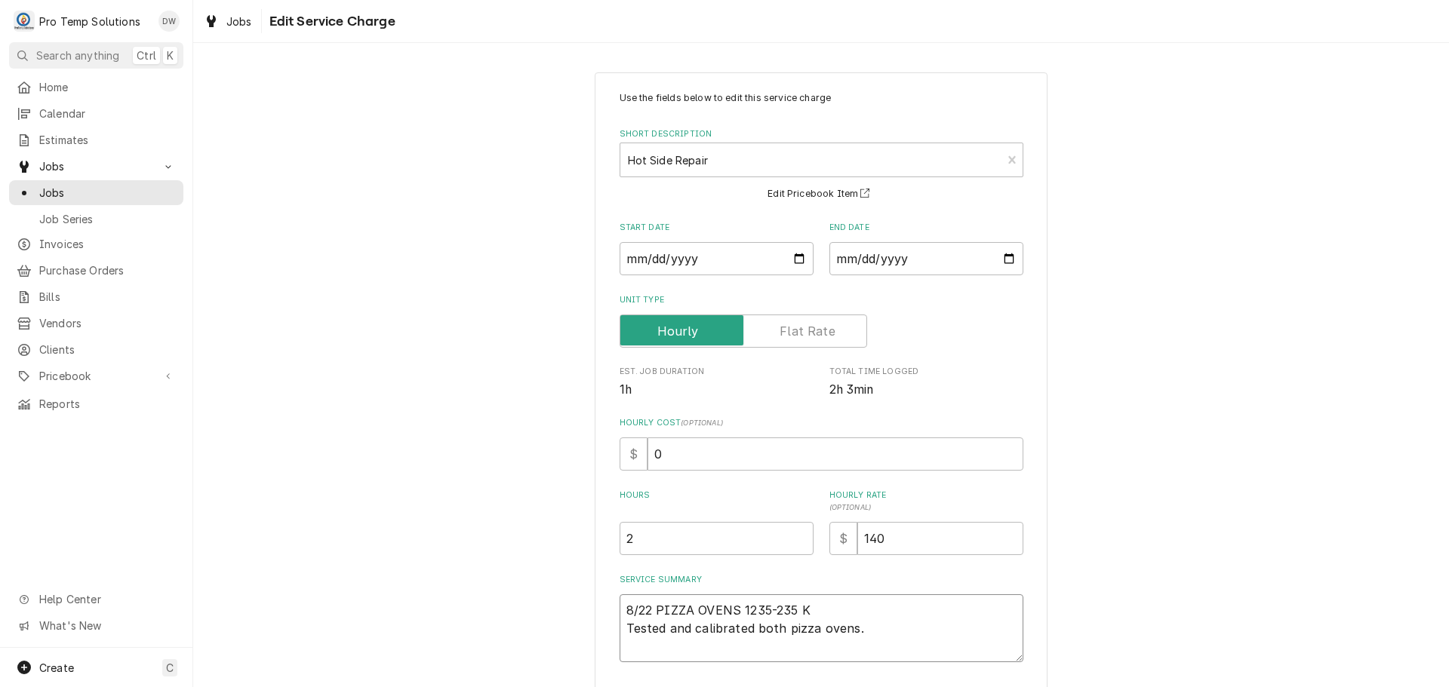
type textarea "x"
type textarea "8/22 PIZZA OVENS 1235-235 KE Tested and calibrated both pizza ovens."
type textarea "x"
type textarea "8/22 PIZZA OVENS 1235-235 KEV Tested and calibrated both pizza ovens."
type textarea "x"
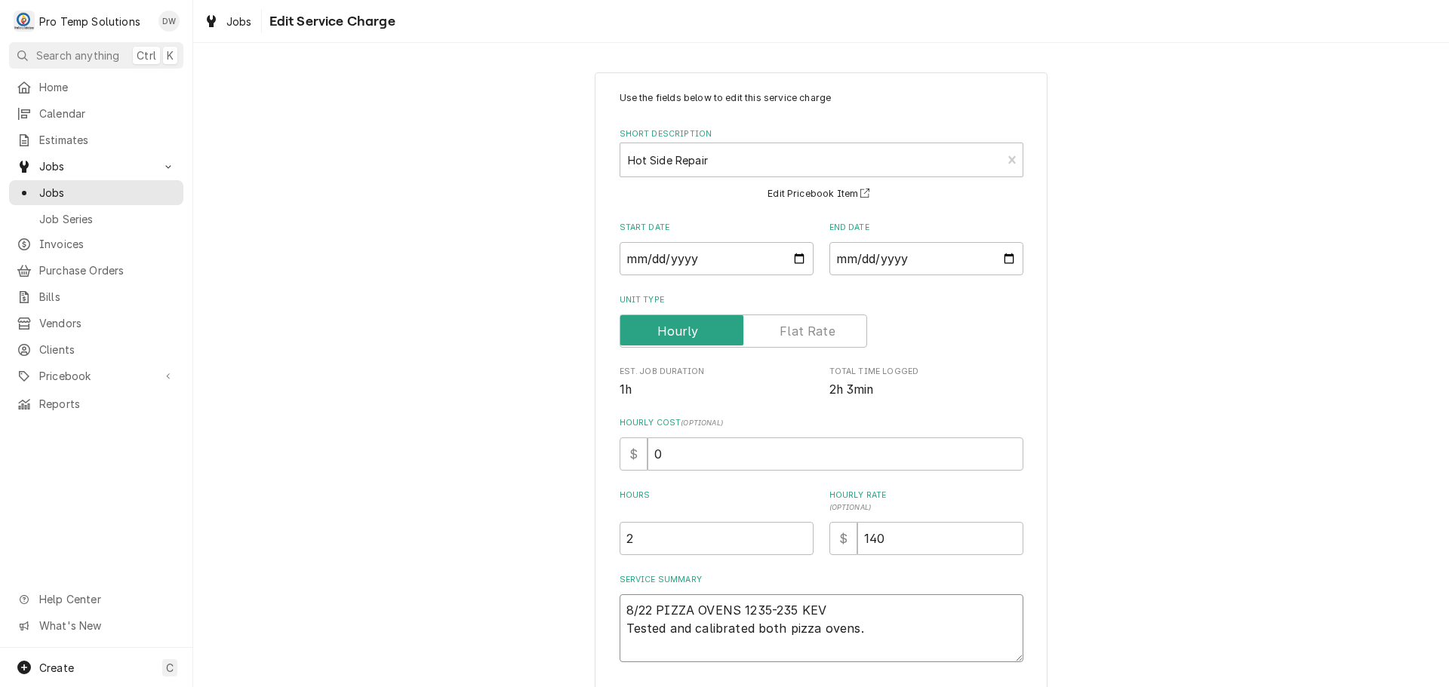
type textarea "8/22 PIZZA OVENS 1235-235 KEVI Tested and calibrated both pizza ovens."
type textarea "x"
type textarea "8/22 PIZZA OVENS 1235-235 KEVIN Tested and calibrated both pizza ovens."
type textarea "x"
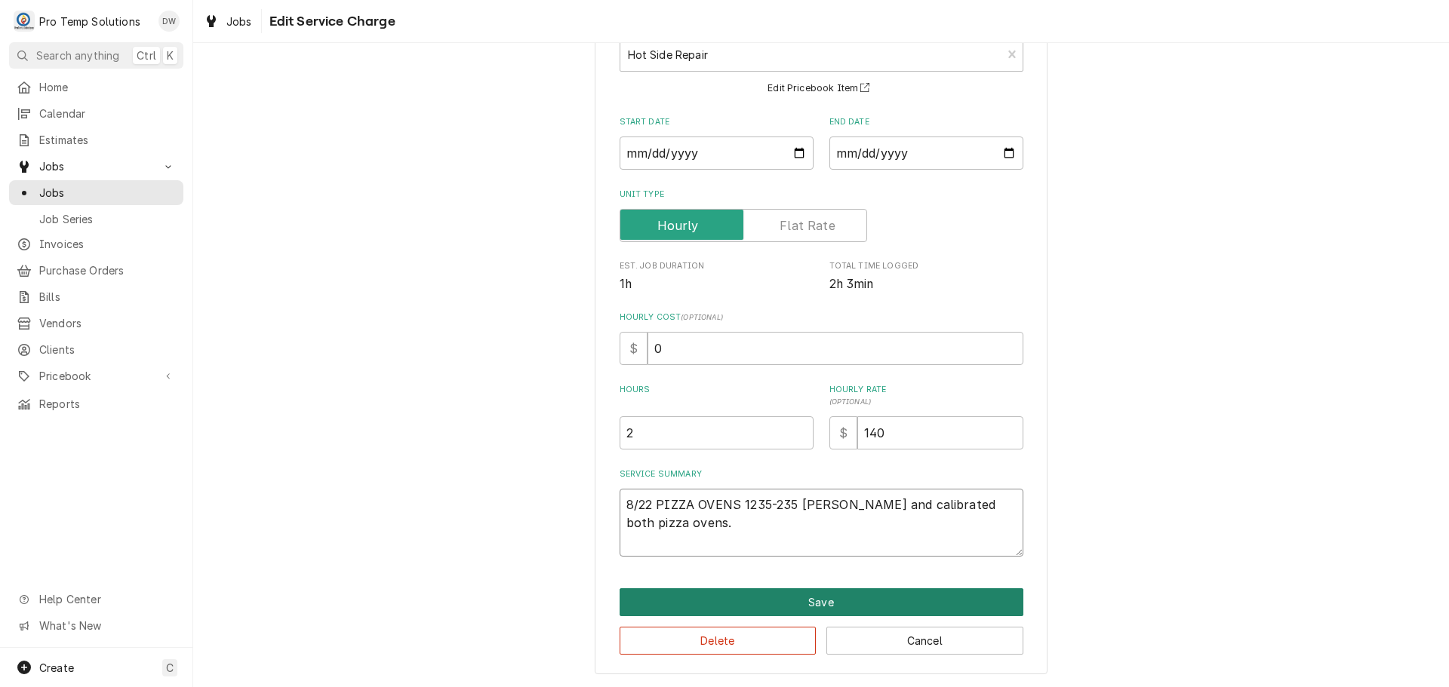
type textarea "8/22 PIZZA OVENS 1235-235 KEVIN Tested and calibrated both pizza ovens."
click at [813, 604] on button "Save" at bounding box center [821, 603] width 404 height 28
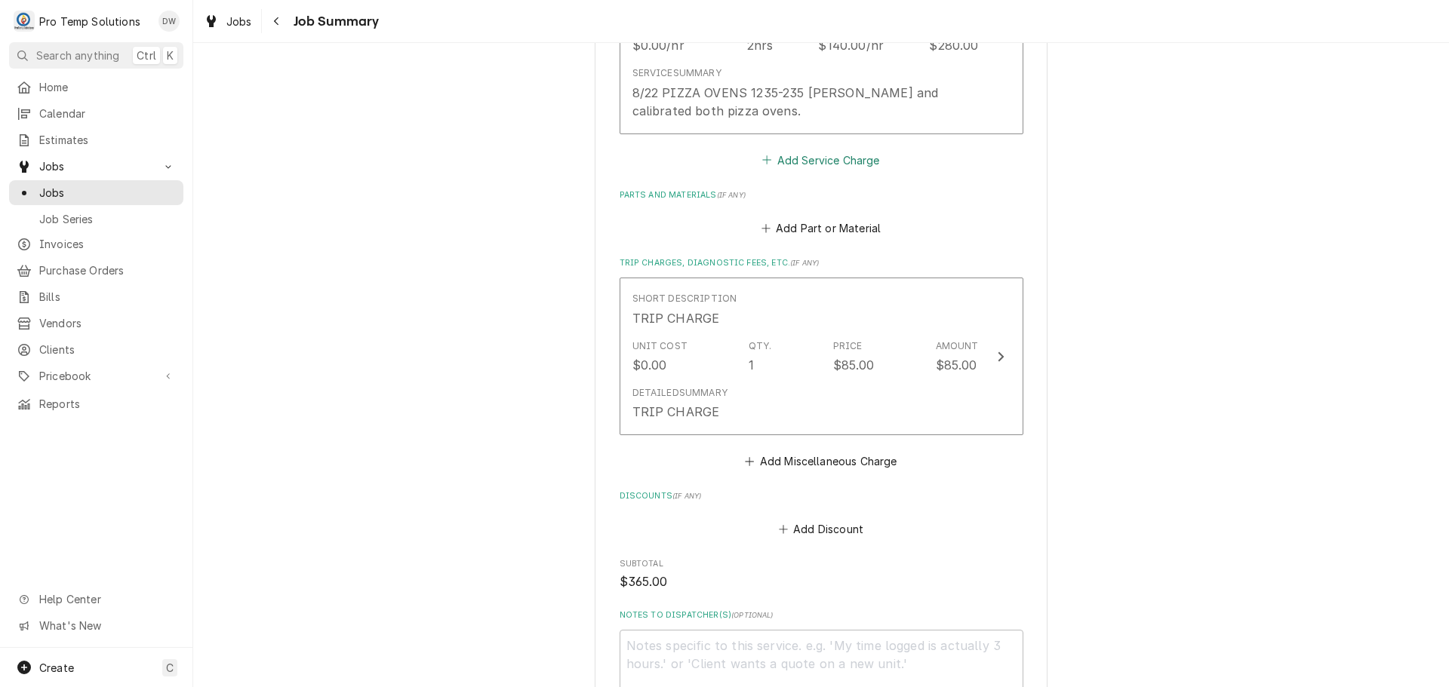
scroll to position [754, 0]
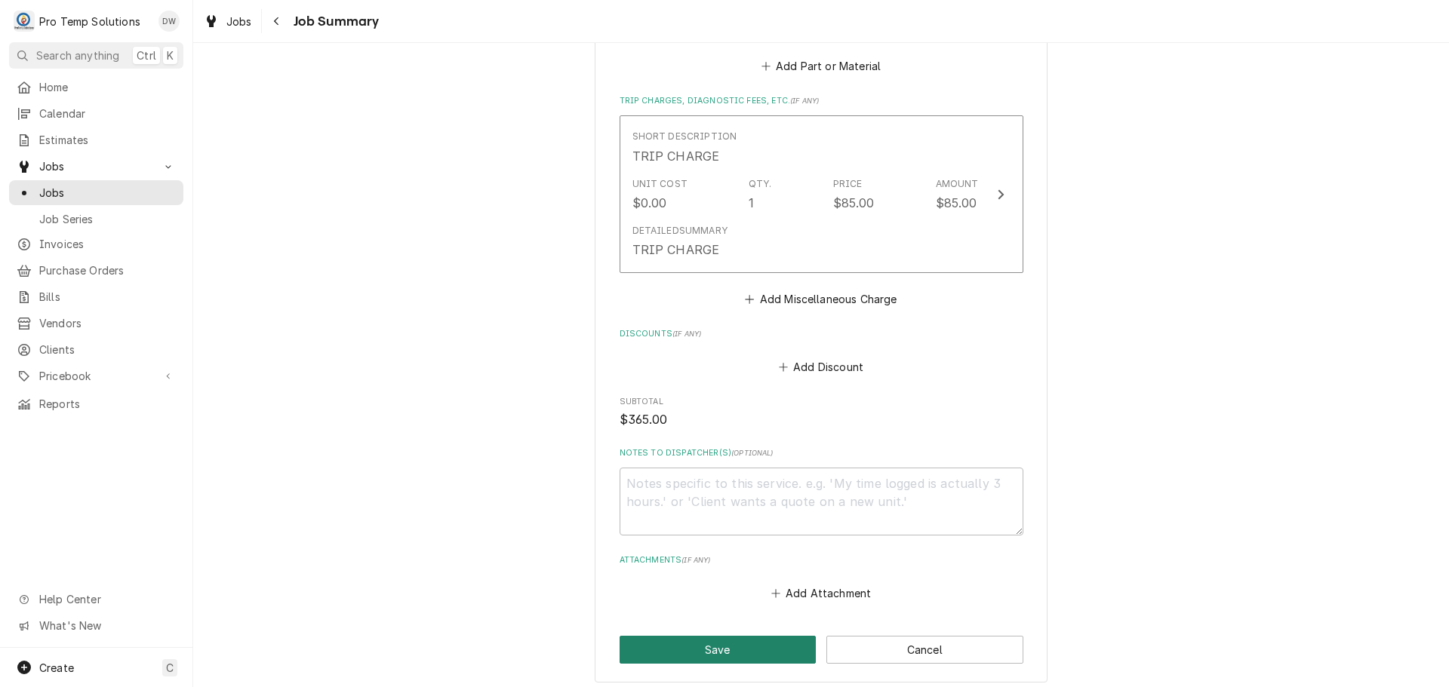
click at [706, 647] on button "Save" at bounding box center [717, 650] width 197 height 28
type textarea "x"
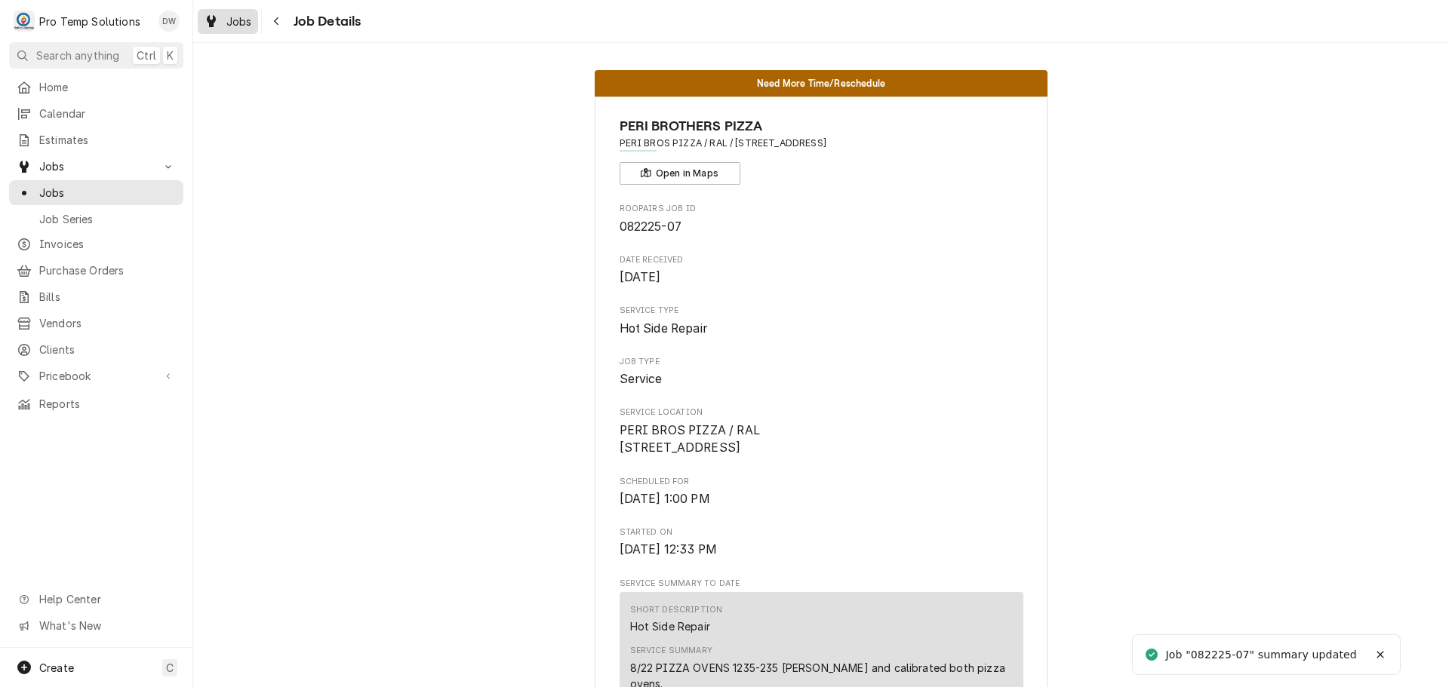
click at [218, 20] on div "Dynamic Content Wrapper" at bounding box center [211, 21] width 15 height 18
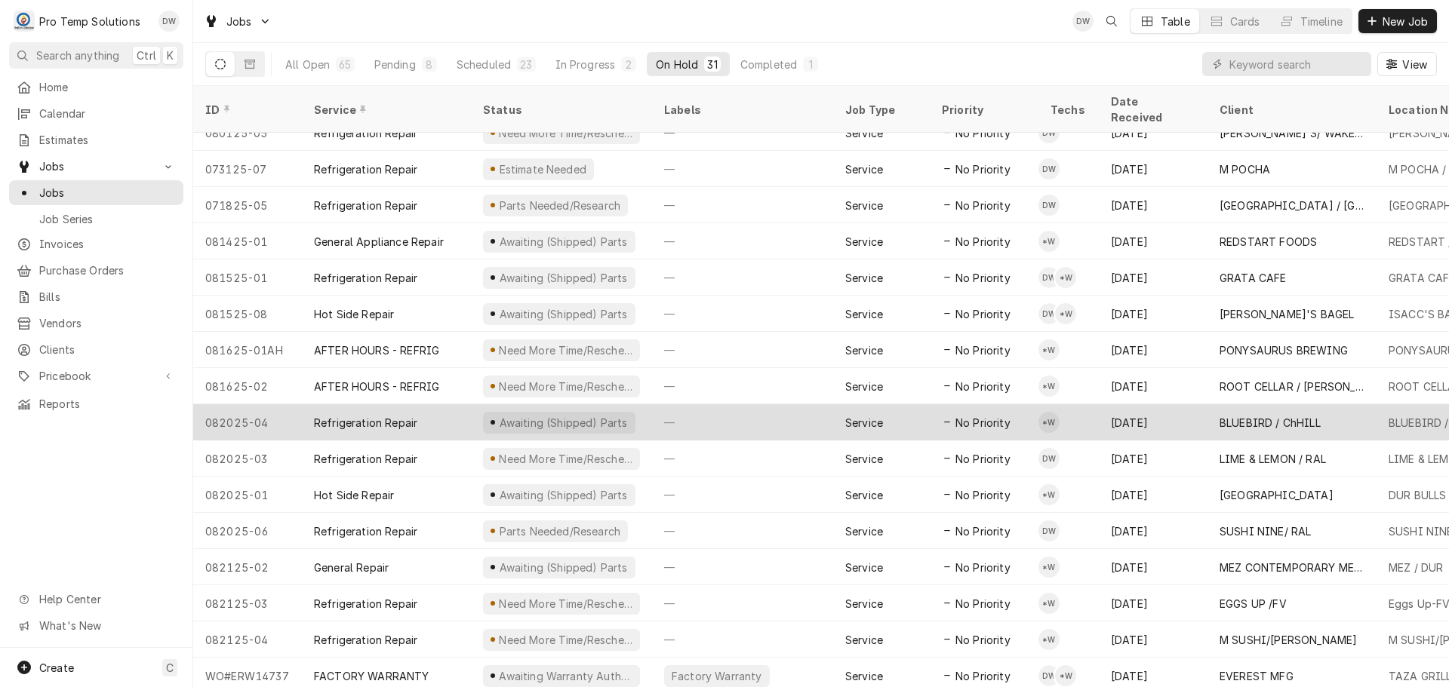
scroll to position [561, 0]
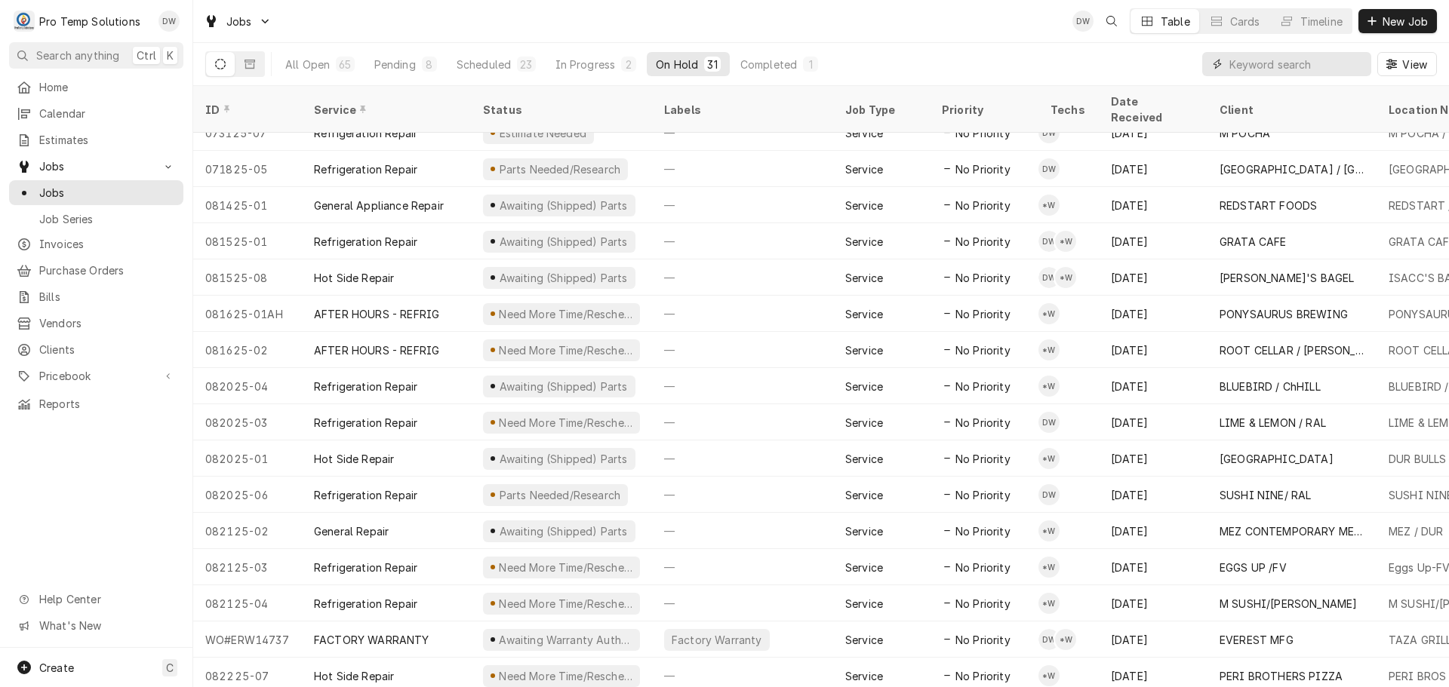
click at [1308, 66] on input "Dynamic Content Wrapper" at bounding box center [1296, 64] width 134 height 24
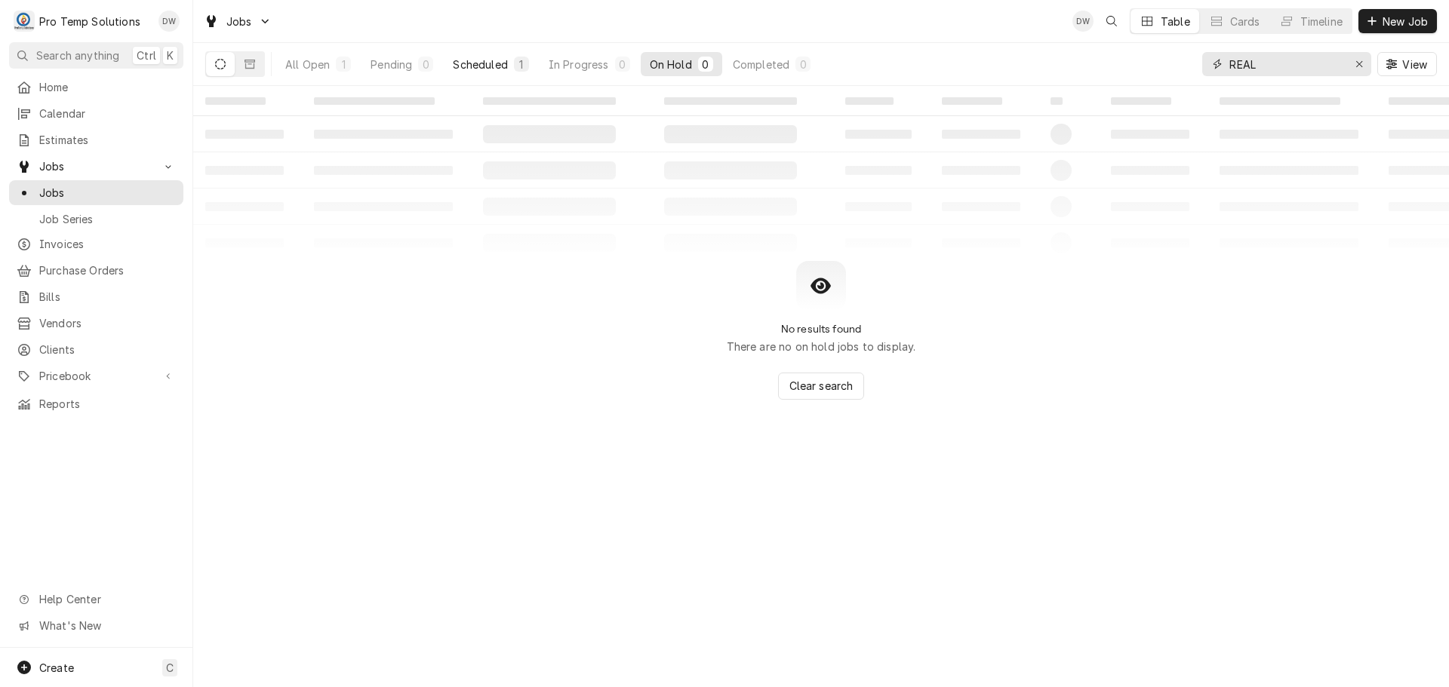
type input "REAL"
click at [463, 65] on div "Scheduled" at bounding box center [480, 65] width 54 height 16
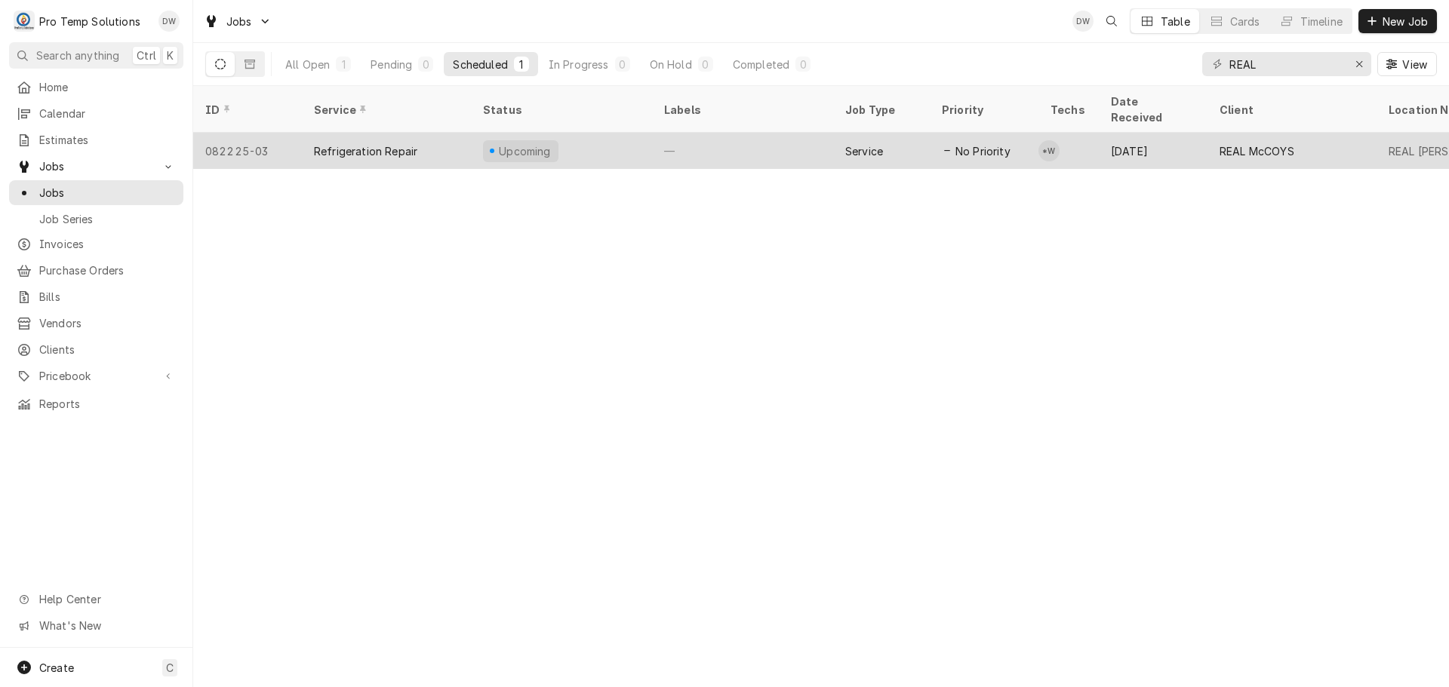
click at [768, 133] on div "—" at bounding box center [742, 151] width 181 height 36
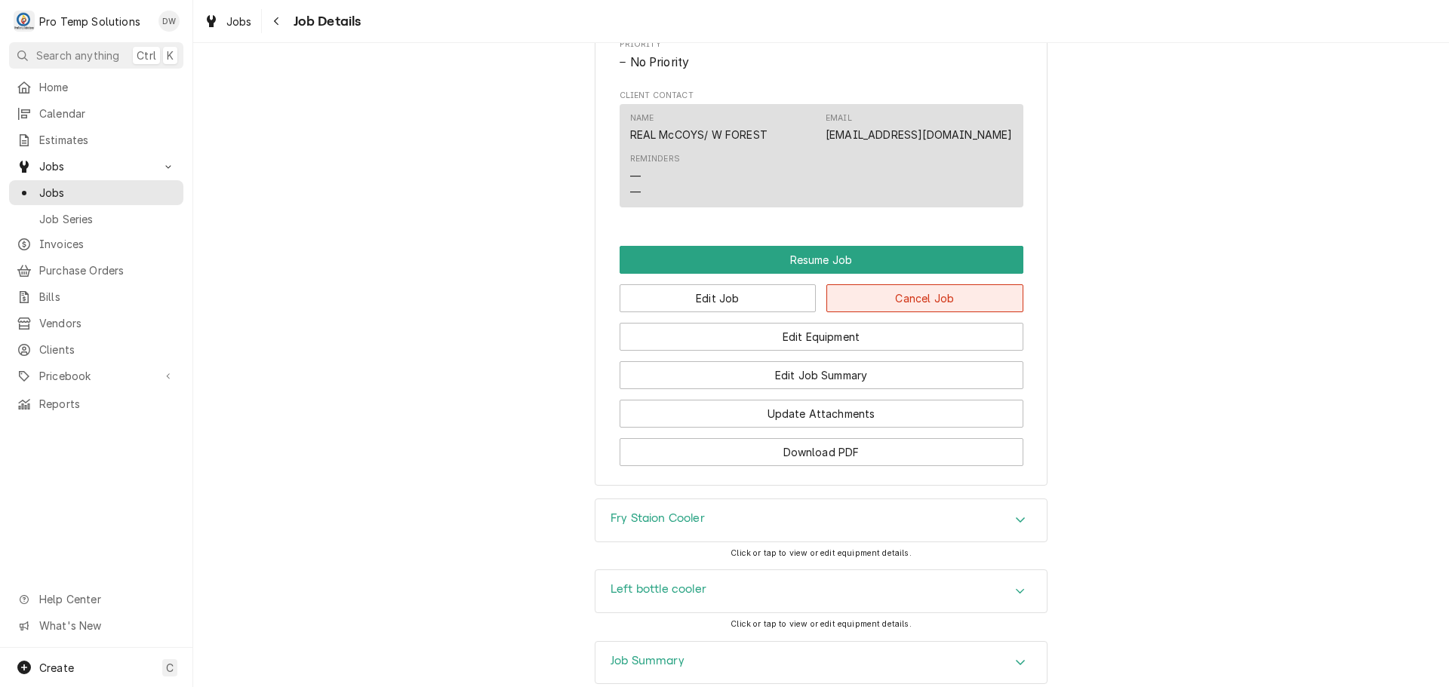
scroll to position [1132, 0]
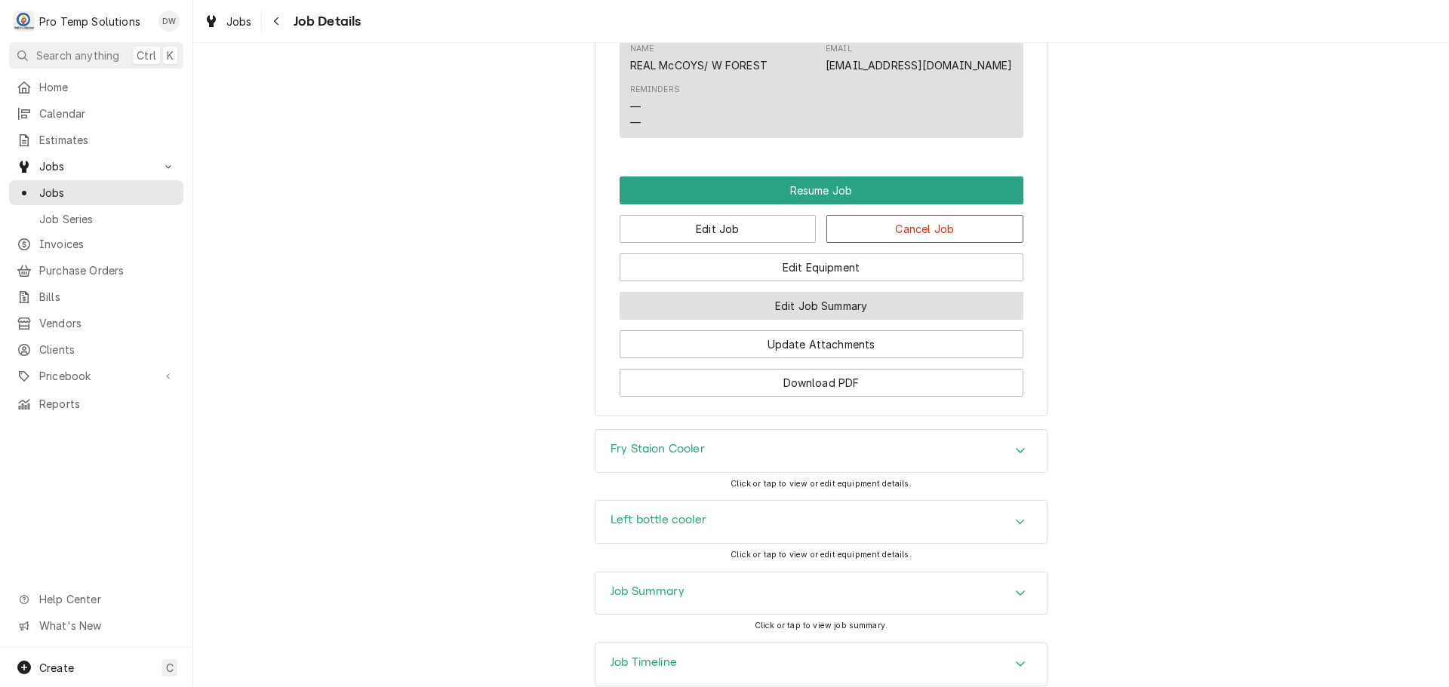
click at [798, 315] on button "Edit Job Summary" at bounding box center [821, 306] width 404 height 28
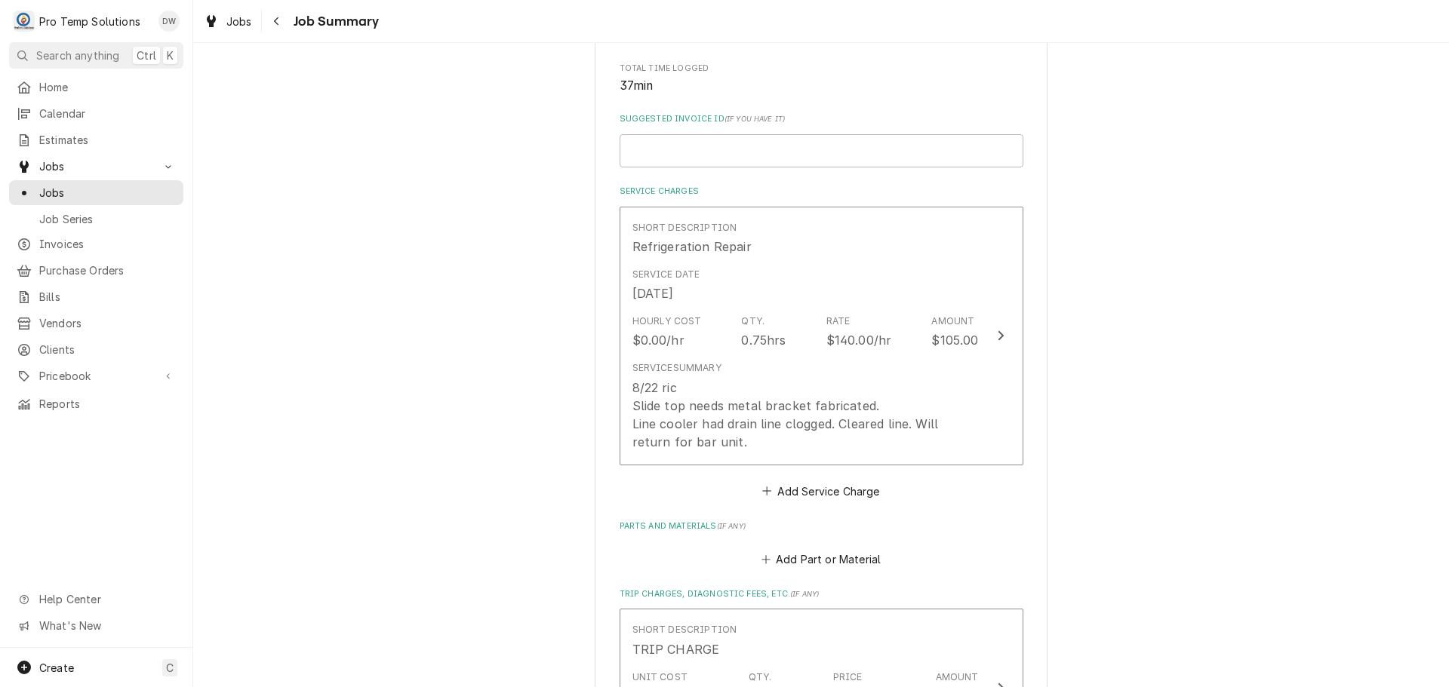
scroll to position [302, 0]
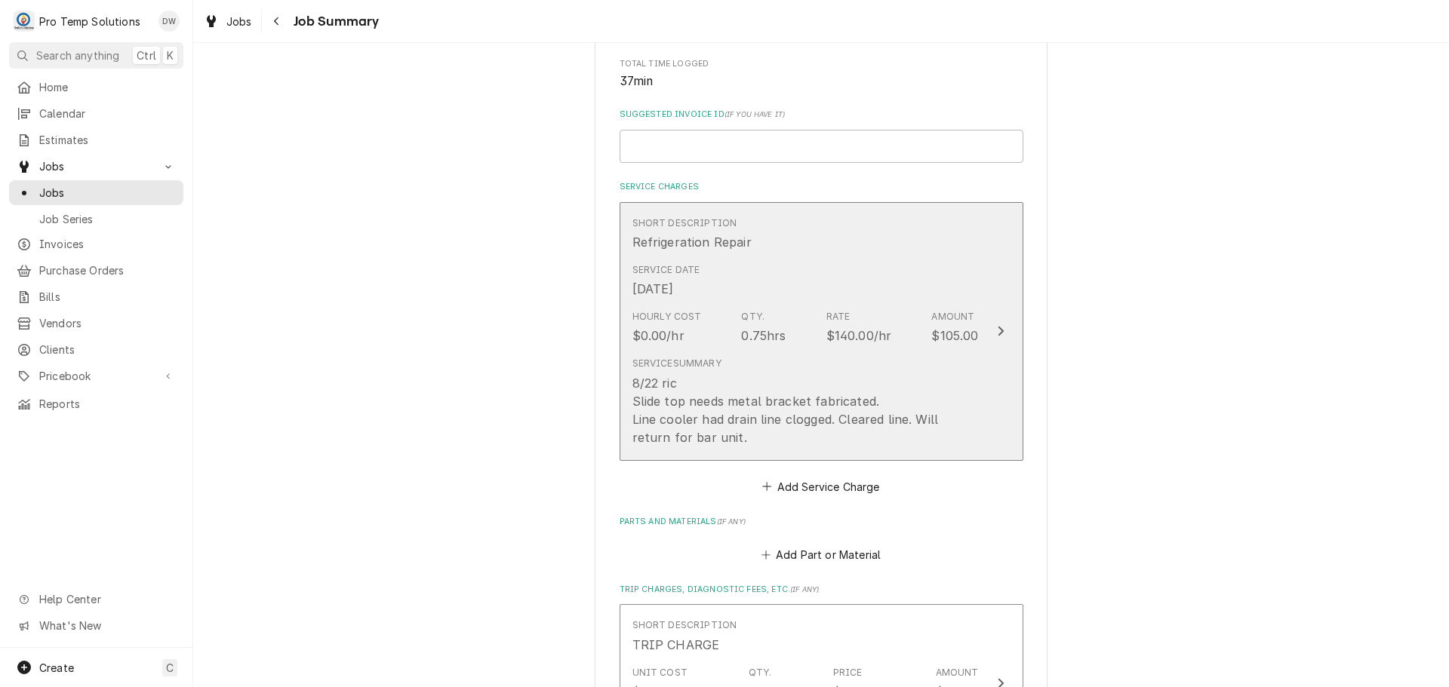
click at [997, 327] on icon "Update Line Item" at bounding box center [1001, 331] width 8 height 12
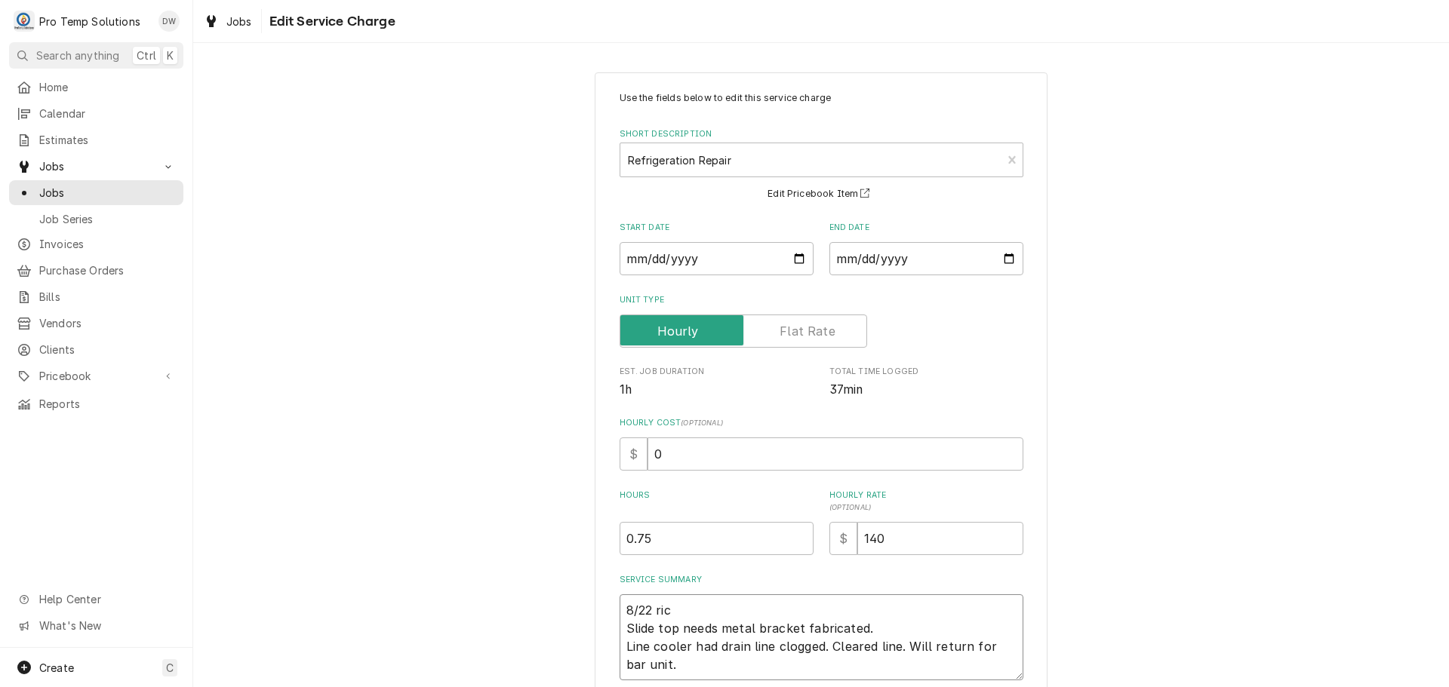
click at [685, 614] on textarea "8/22 ric Slide top needs metal bracket fabricated. Line cooler had drain line c…" at bounding box center [821, 638] width 404 height 86
type textarea "x"
type textarea "8/22 ri Slide top needs metal bracket fabricated. Line cooler had drain line cl…"
type textarea "x"
type textarea "8/22 r Slide top needs metal bracket fabricated. Line cooler had drain line clo…"
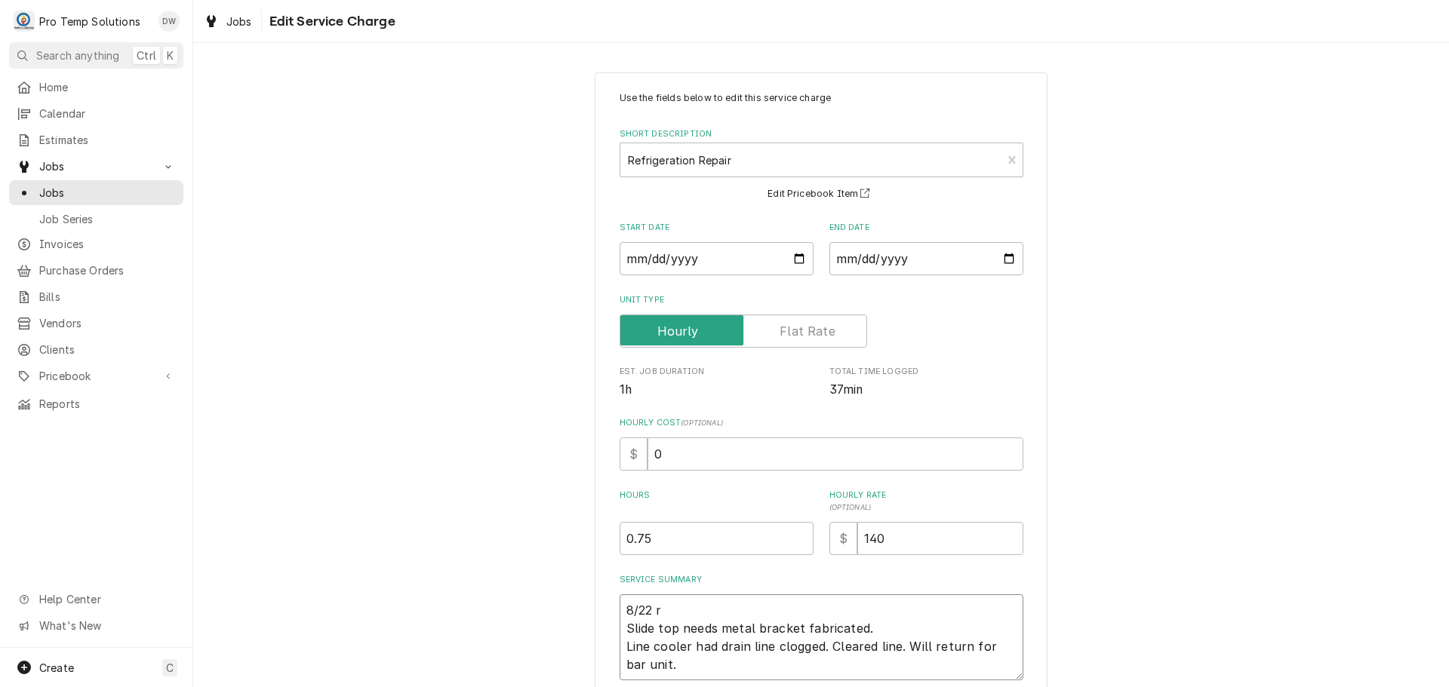
type textarea "x"
type textarea "8/22 Slide top needs metal bracket fabricated. Line cooler had drain line clogg…"
type textarea "x"
type textarea "8/22 S Slide top needs metal bracket fabricated. Line cooler had drain line clo…"
type textarea "x"
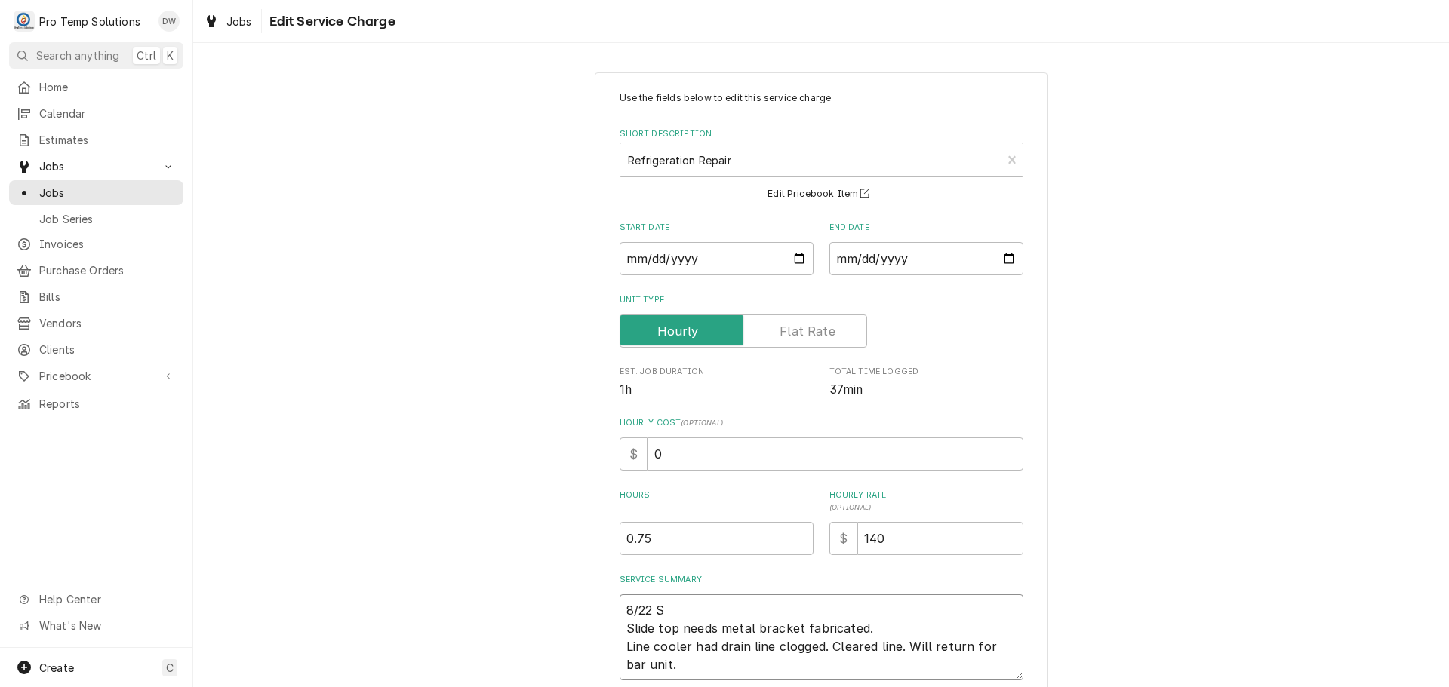
type textarea "8/22 SL Slide top needs metal bracket fabricated. Line cooler had drain line cl…"
type textarea "x"
type textarea "8/22 SLI Slide top needs metal bracket fabricated. Line cooler had drain line c…"
type textarea "x"
type textarea "8/22 SLID Slide top needs metal bracket fabricated. Line cooler had drain line …"
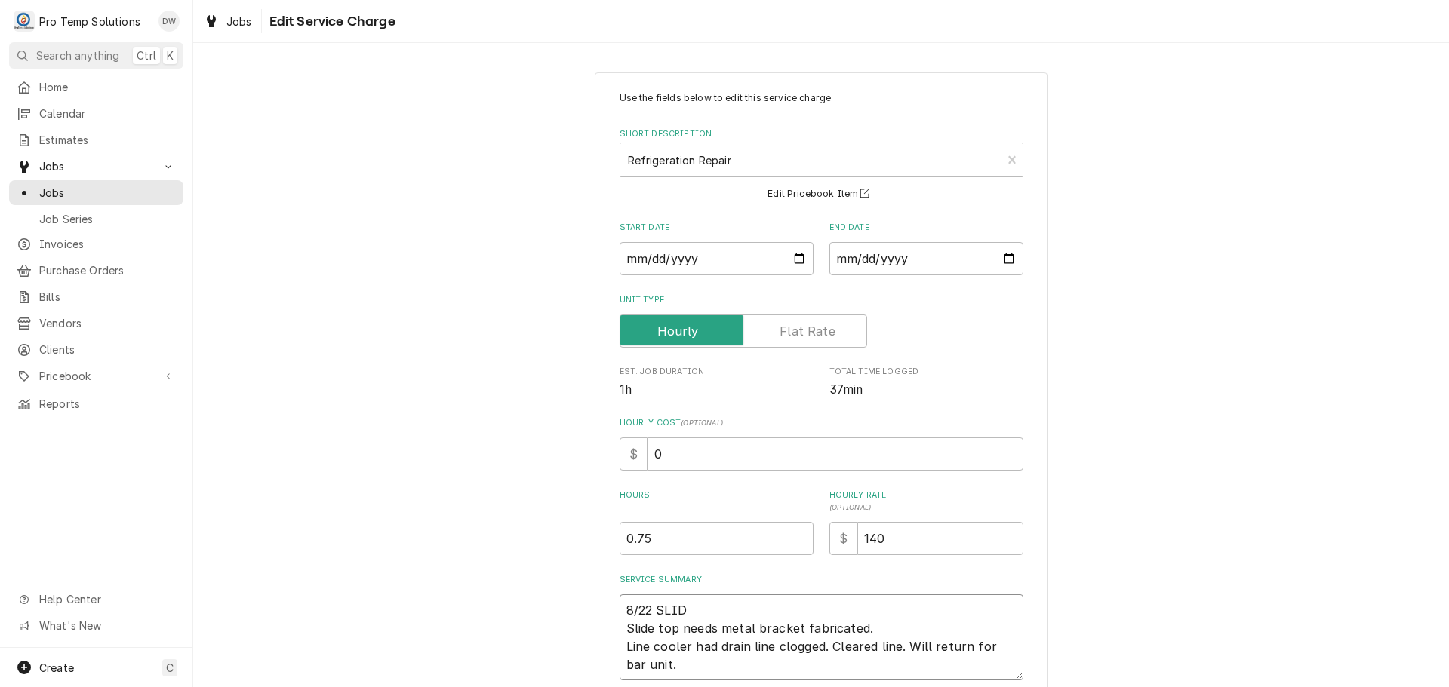
type textarea "x"
type textarea "8/22 SLIDE Slide top needs metal bracket fabricated. Line cooler had drain line…"
type textarea "x"
type textarea "8/22 SLIDE Slide top needs metal bracket fabricated. Line cooler had drain line…"
type textarea "x"
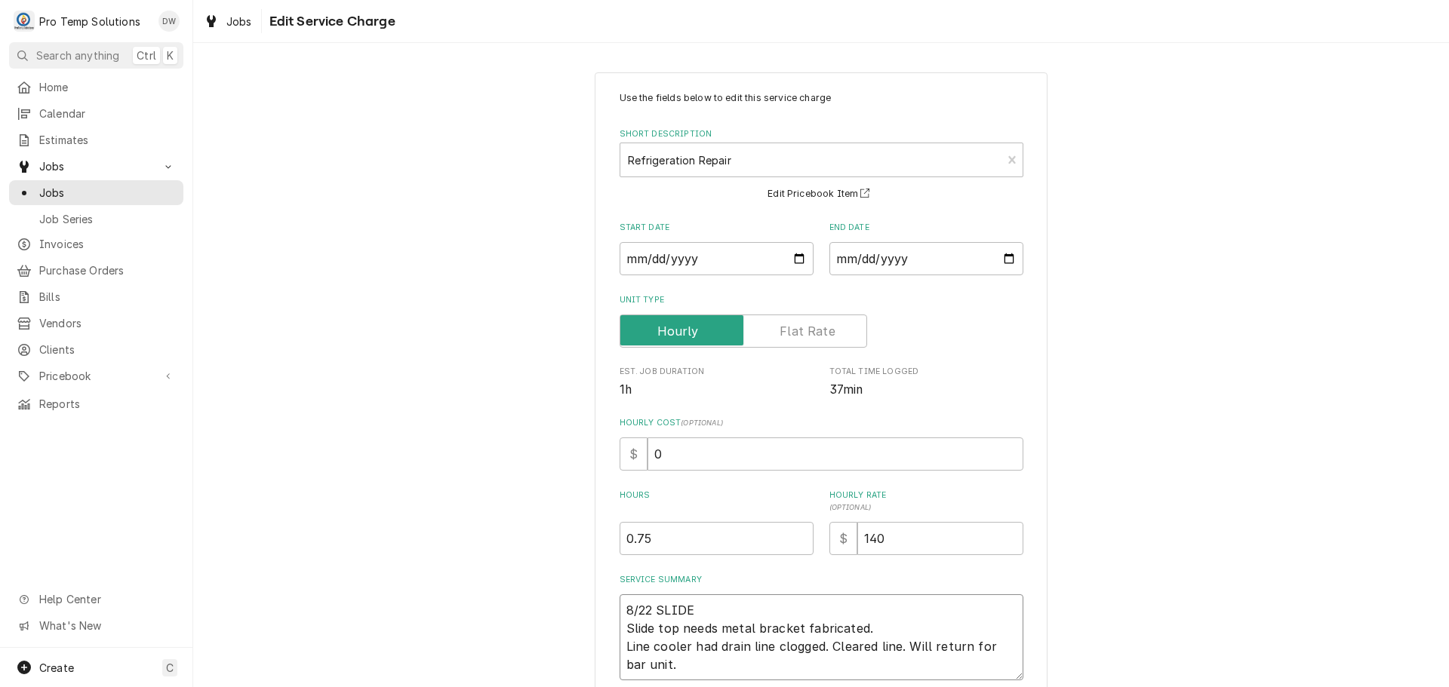
type textarea "8/22 SLIDE T Slide top needs metal bracket fabricated. Line cooler had drain li…"
type textarea "x"
type textarea "8/22 SLIDE TO Slide top needs metal bracket fabricated. Line cooler had drain l…"
type textarea "x"
type textarea "8/22 SLIDE TOP Slide top needs metal bracket fabricated. Line cooler had drain …"
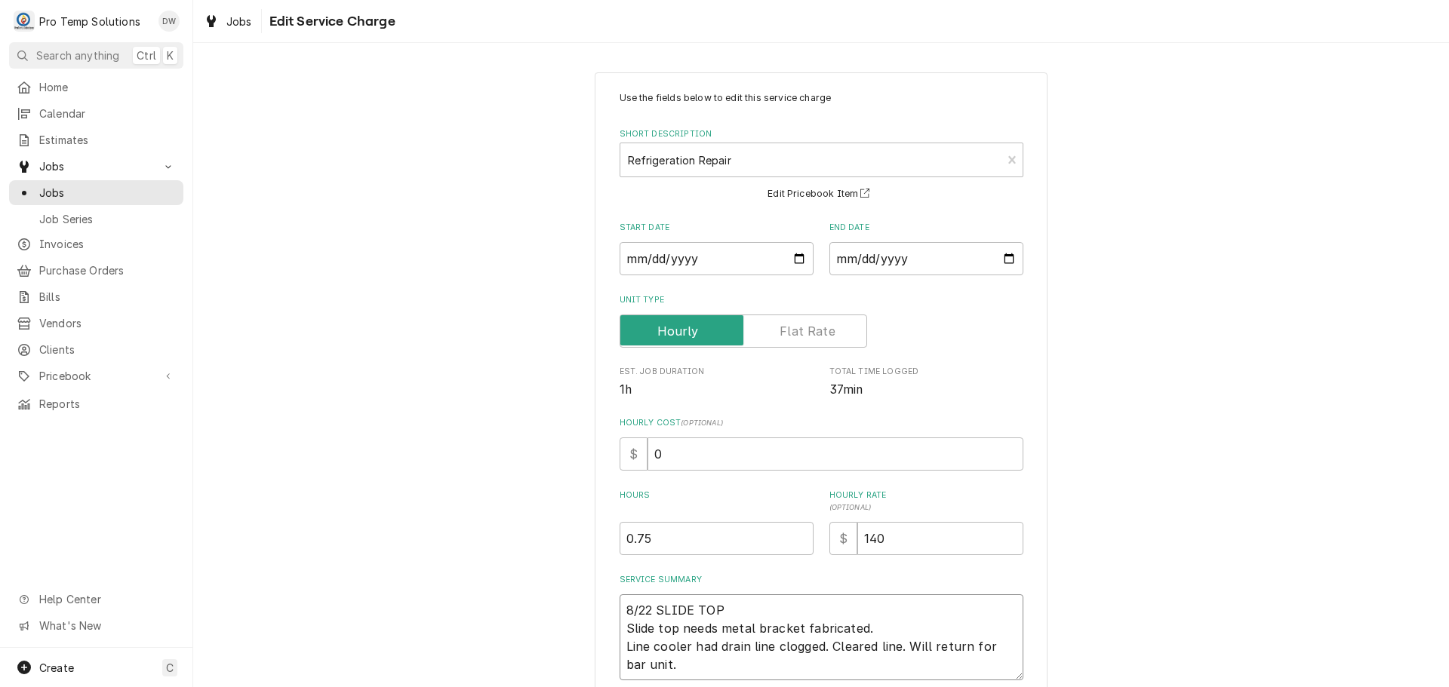
type textarea "x"
type textarea "8/22 SLIDE TOP Slide top needs metal bracket fabricated. Line cooler had drain …"
type textarea "x"
type textarea "8/22 SLIDE TOP / Slide top needs metal bracket fabricated. Line cooler had drai…"
type textarea "x"
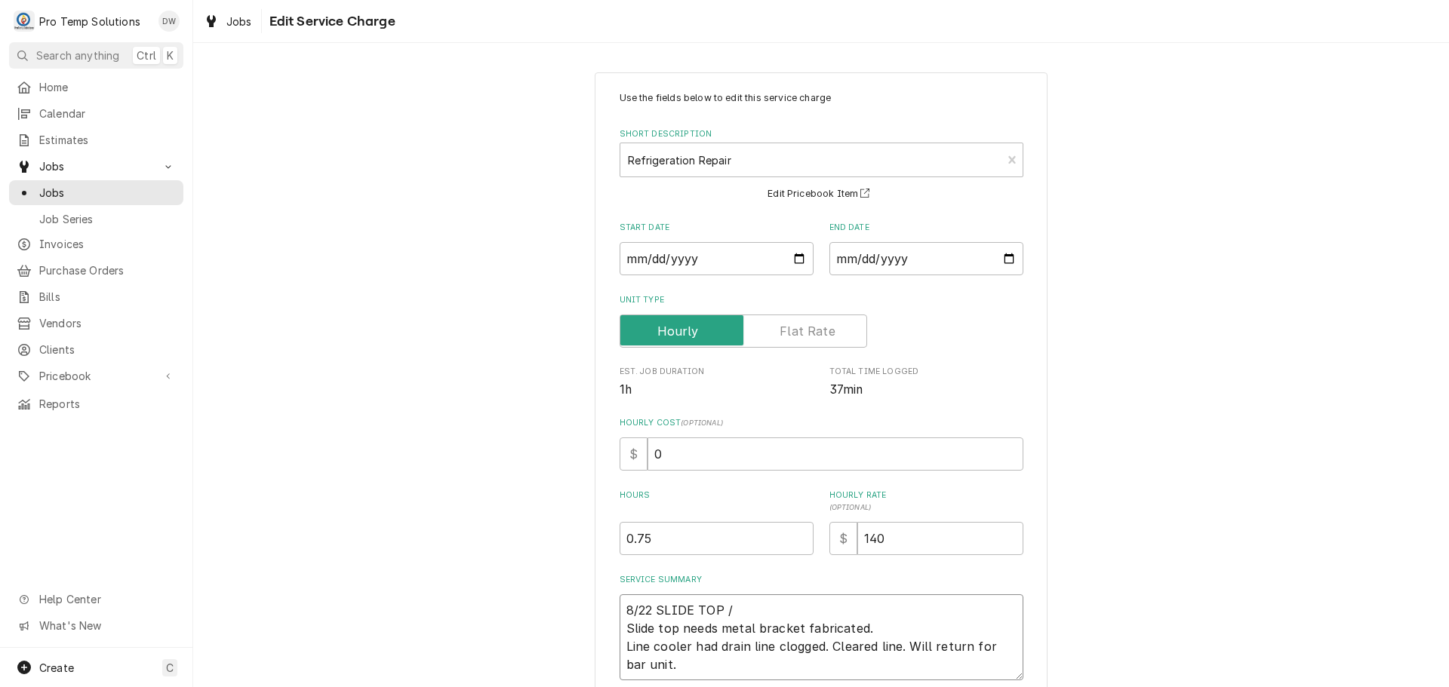
type textarea "8/22 SLIDE TOP / Slide top needs metal bracket fabricated. Line cooler had drai…"
type textarea "x"
type textarea "8/22 SLIDE TOP / R Slide top needs metal bracket fabricated. Line cooler had dr…"
type textarea "x"
type textarea "8/22 SLIDE TOP / RI Slide top needs metal bracket fabricated. Line cooler had d…"
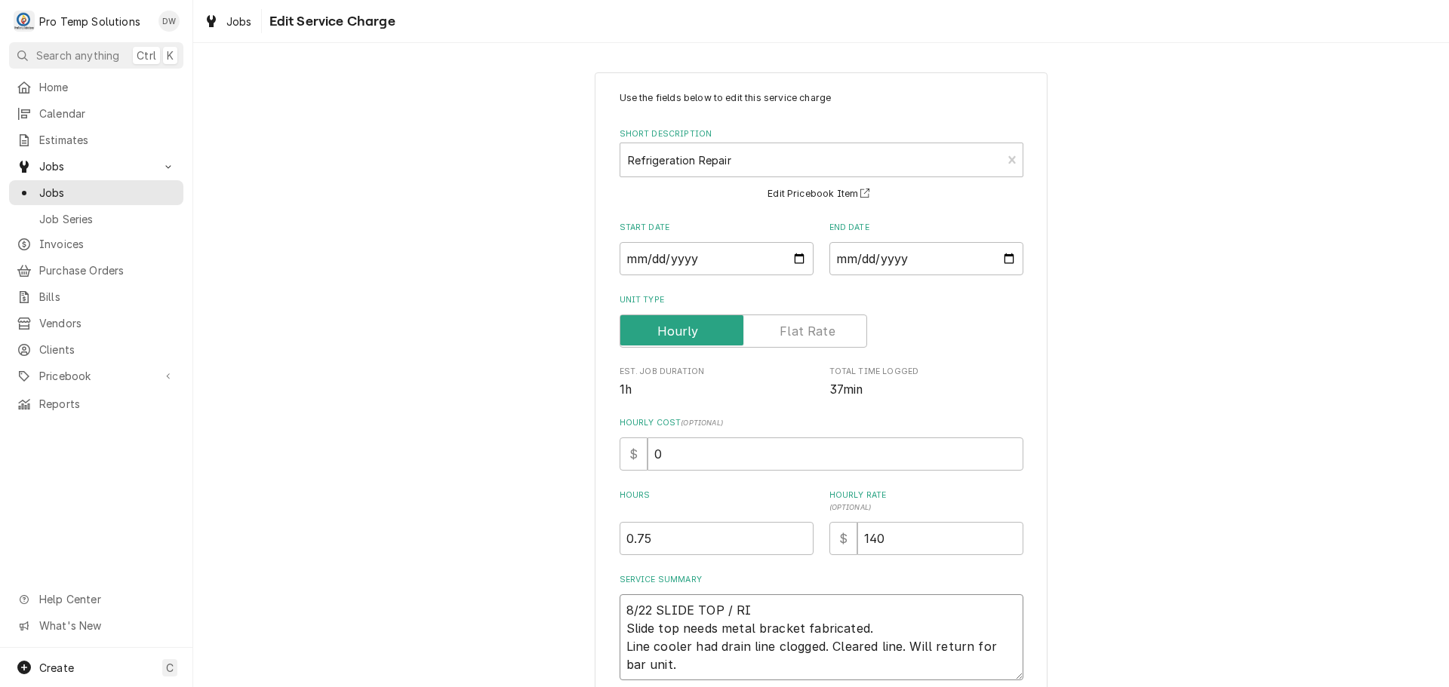
type textarea "x"
type textarea "8/22 SLIDE TOP / RIC Slide top needs metal bracket fabricated. Line cooler had …"
type textarea "x"
type textarea "8/22 SLIDE TOP / RIC Slide top needs metal bracket fabricated. Line cooler had …"
type textarea "x"
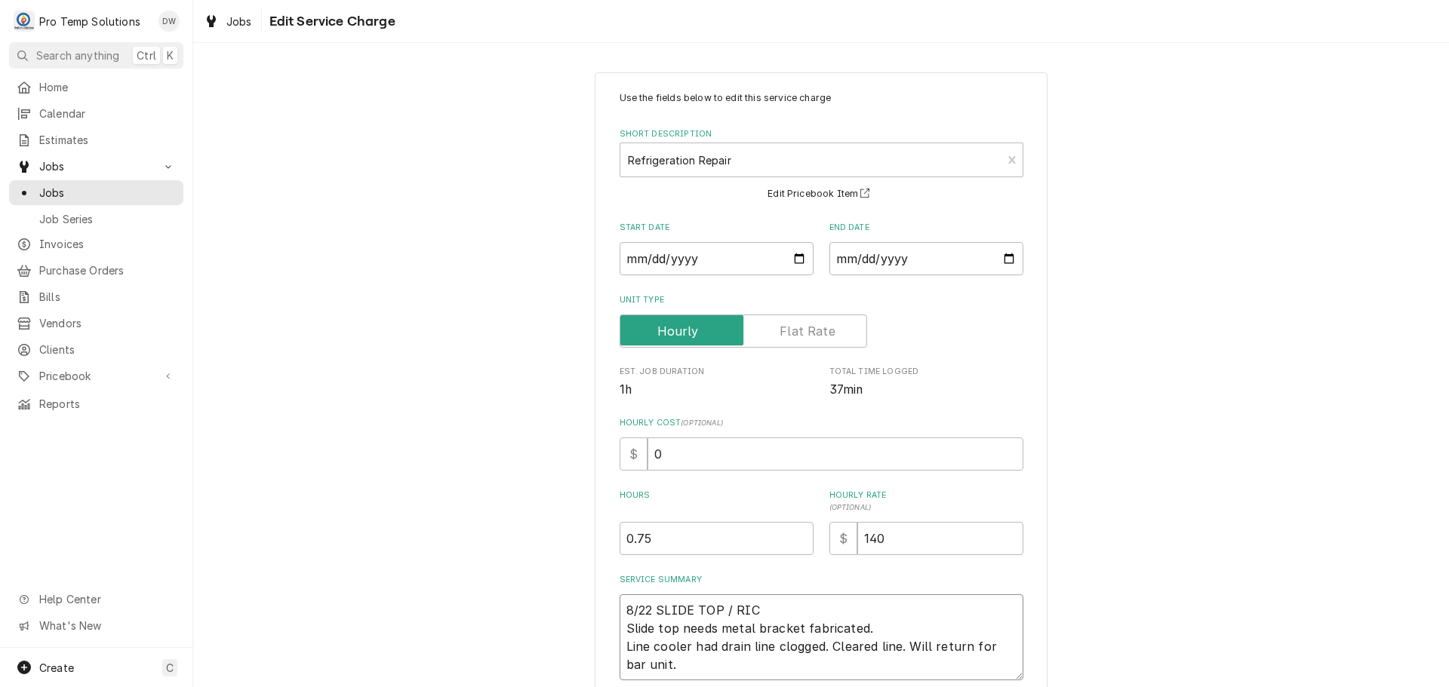
type textarea "8/22 SLIDE TOP / RIC 1 Slide top needs metal bracket fabricated. Line cooler ha…"
type textarea "x"
type textarea "8/22 SLIDE TOP / RIC 10 Slide top needs metal bracket fabricated. Line cooler h…"
type textarea "x"
type textarea "8/22 SLIDE TOP / RIC 104 Slide top needs metal bracket fabricated. Line cooler …"
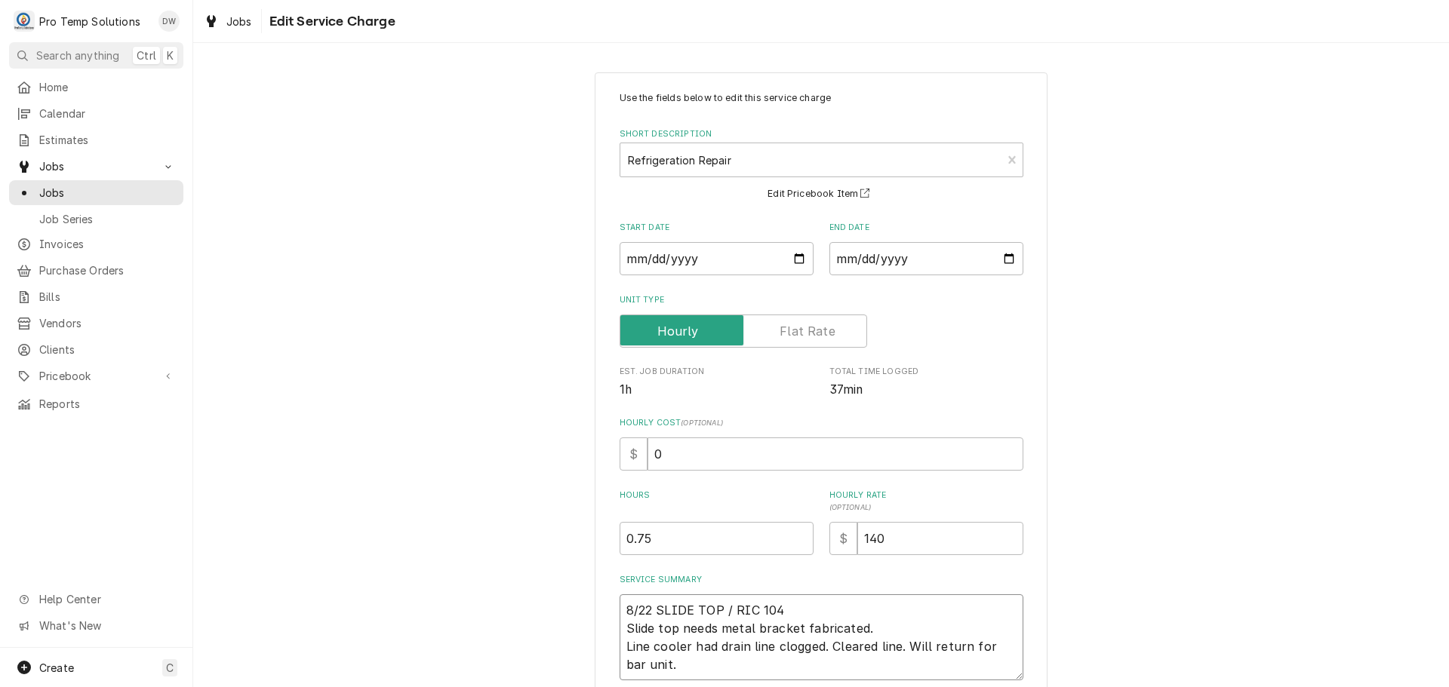
type textarea "x"
type textarea "8/22 SLIDE TOP / RIC 1045 Slide top needs metal bracket fabricated. Line cooler…"
type textarea "x"
type textarea "8/22 SLIDE TOP / RIC 1045- Slide top needs metal bracket fabricated. Line coole…"
type textarea "x"
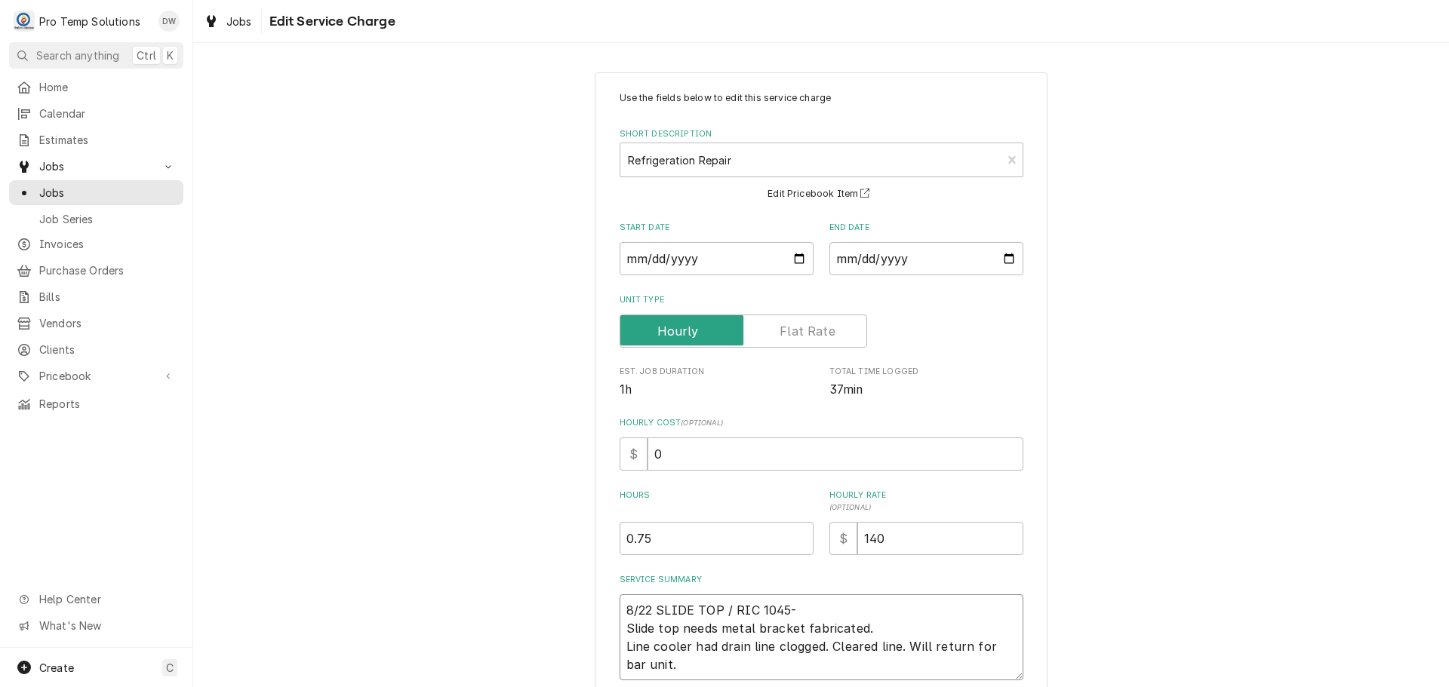
type textarea "8/22 SLIDE TOP / RIC 1045-1 Slide top needs metal bracket fabricated. Line cool…"
type textarea "x"
type textarea "8/22 SLIDE TOP / RIC 1045-11 Slide top needs metal bracket fabricated. Line coo…"
type textarea "x"
type textarea "8/22 SLIDE TOP / RIC 1045-112 Slide top needs metal bracket fabricated. Line co…"
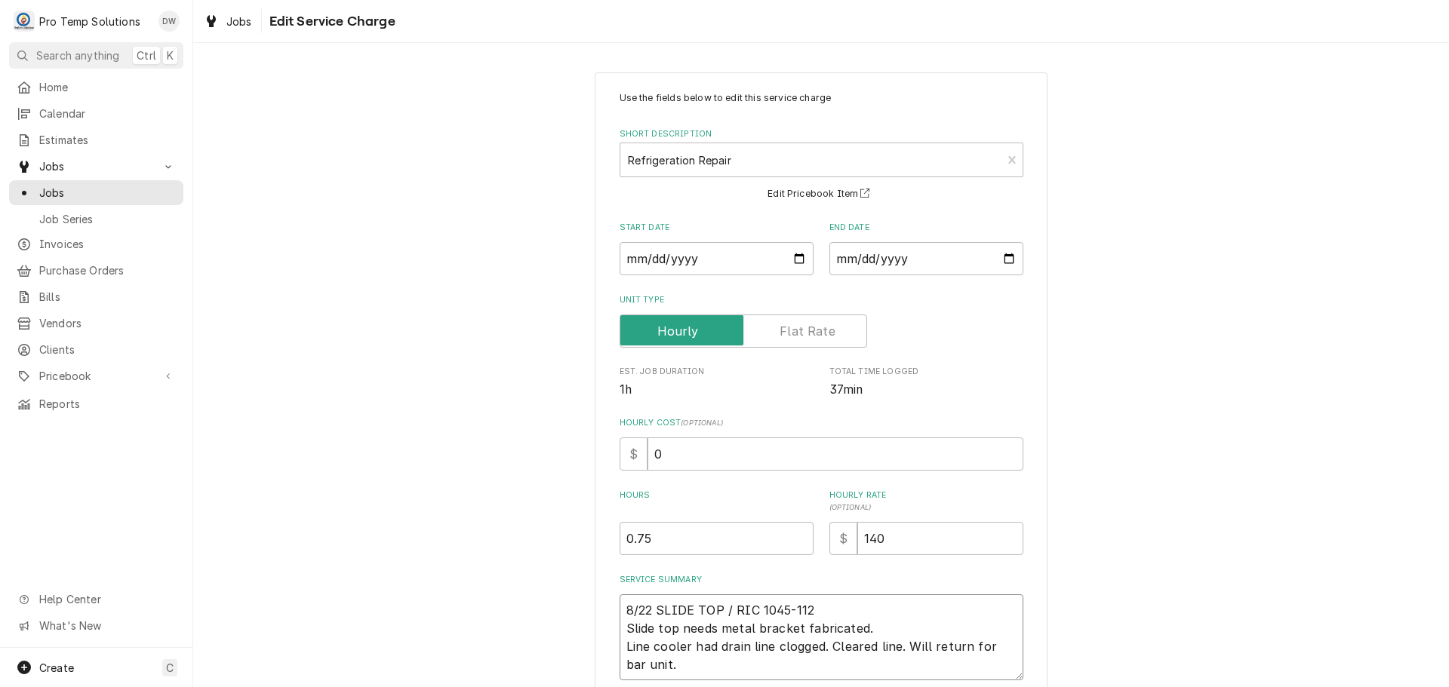
type textarea "x"
type textarea "8/22 SLIDE TOP / RIC [DATE]-[DATE] Slide top needs metal bracket fabricated. Li…"
type textarea "x"
type textarea "8/22 SLIDE TOP / RIC 1045-1120 Slide top needs metal bracket fabricated. Line c…"
type textarea "x"
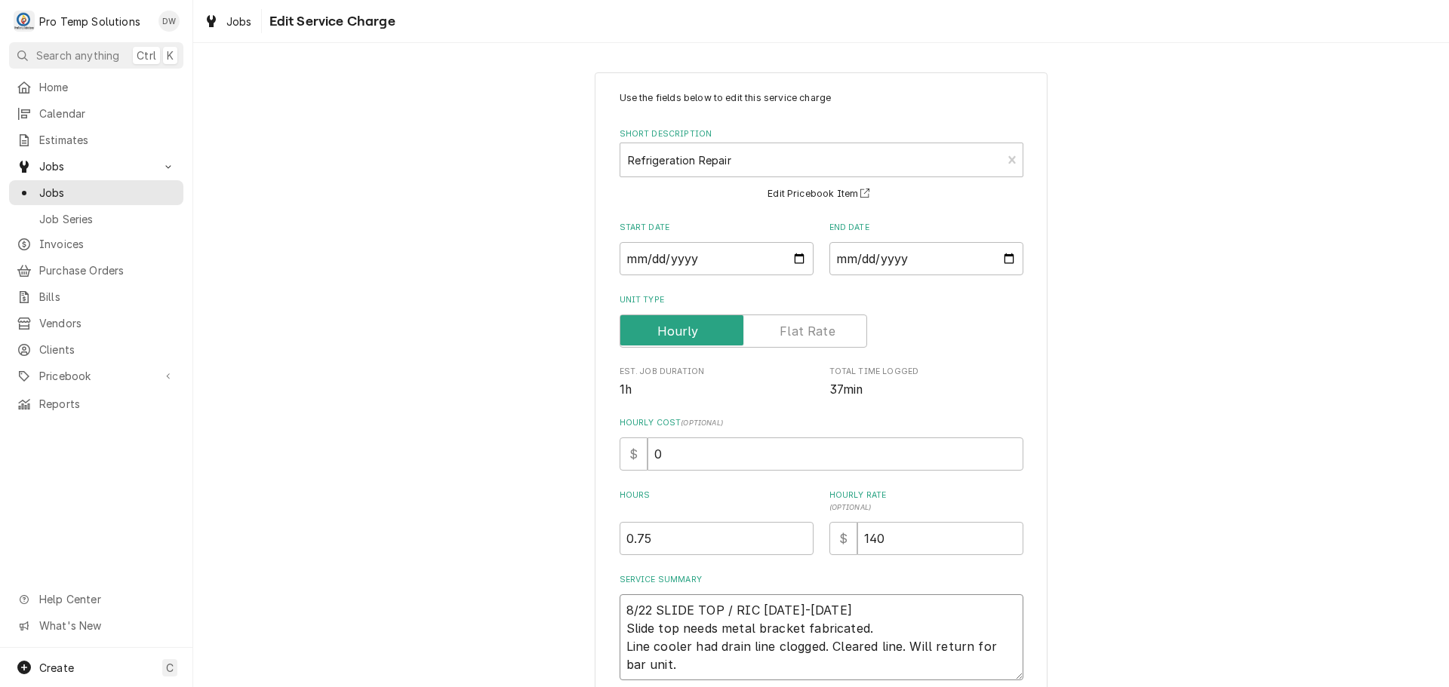
type textarea "8/22 SLIDE TOP / RIC 1045-1120 K Slide top needs metal bracket fabricated. Line…"
type textarea "x"
type textarea "8/22 SLIDE TOP / RIC 1045-1120 KE Slide top needs metal bracket fabricated. Lin…"
type textarea "x"
type textarea "8/22 SLIDE TOP / RIC 1045-1120 KEV Slide top needs metal bracket fabricated. Li…"
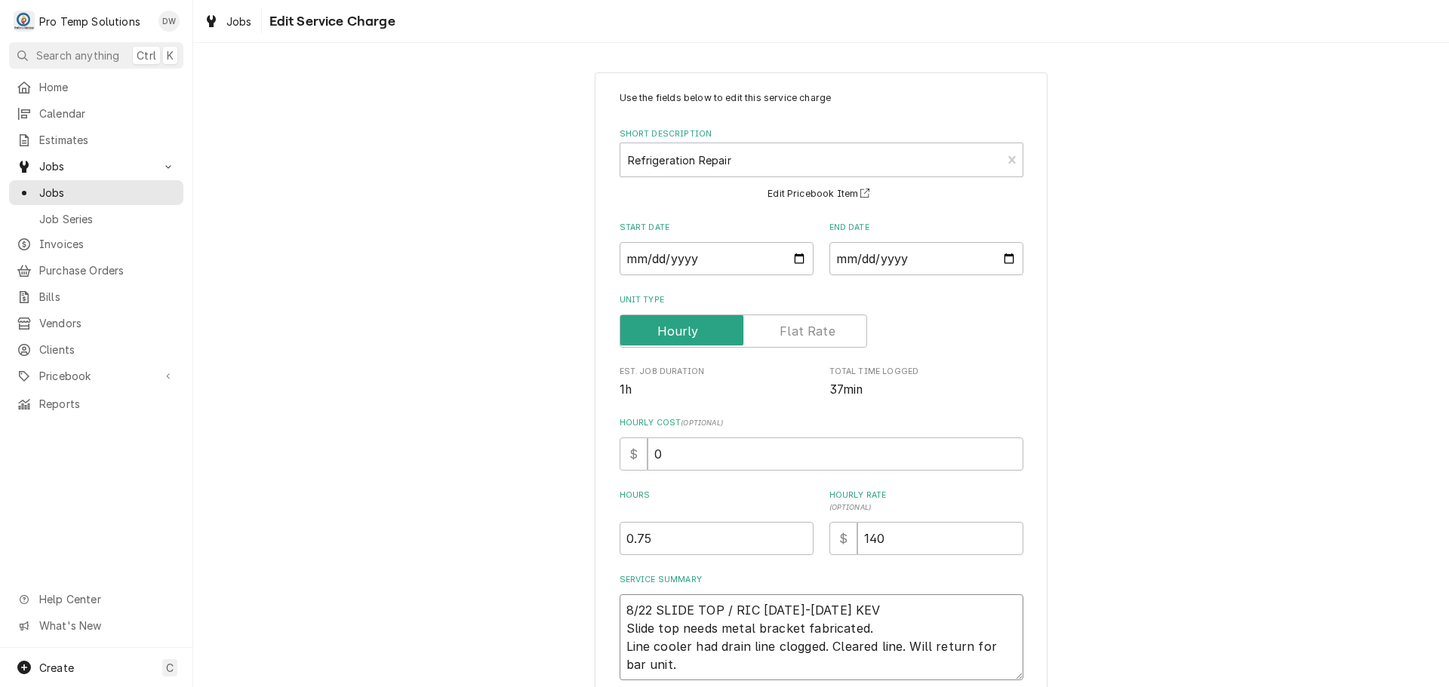
type textarea "x"
type textarea "8/22 SLIDE TOP / RIC 1045-1120 KEVI Slide top needs metal bracket fabricated. L…"
type textarea "x"
type textarea "8/22 SLIDE TOP / RIC 1045-1120 KEVIN Slide top needs metal bracket fabricated. …"
type textarea "x"
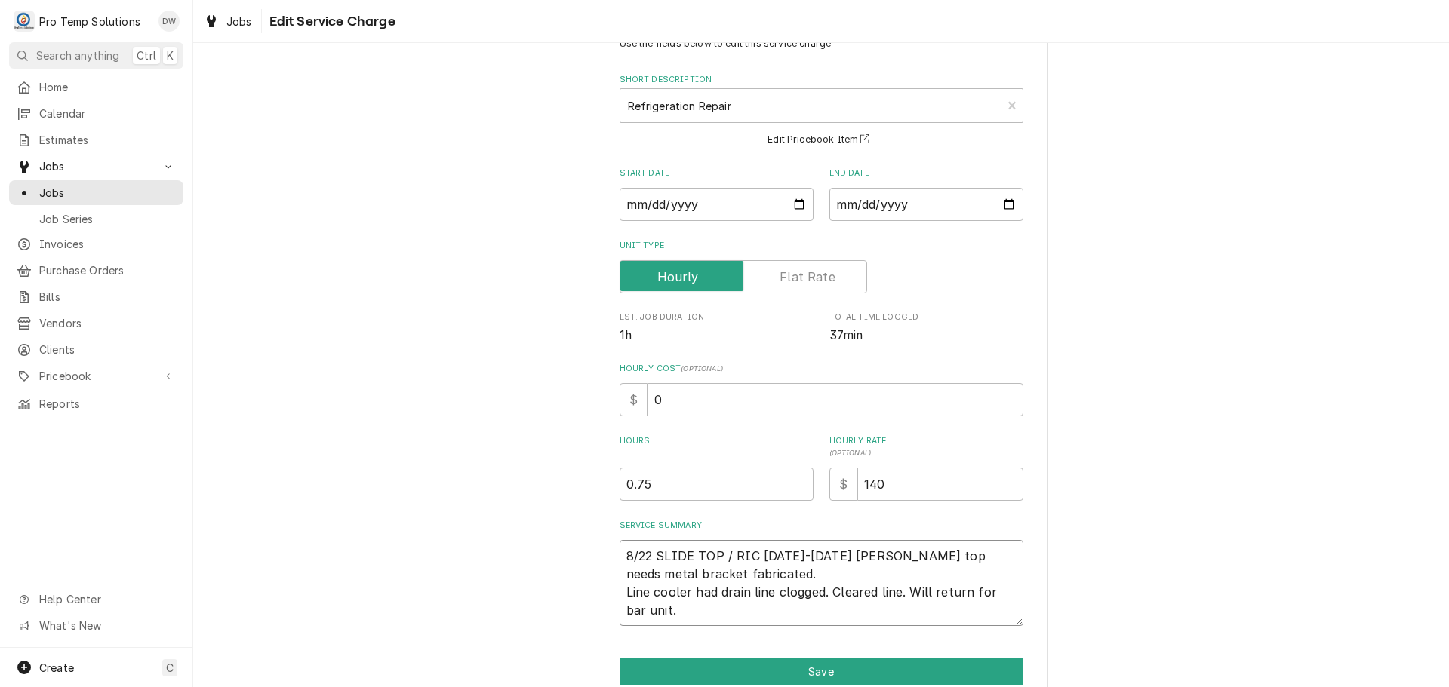
scroll to position [124, 0]
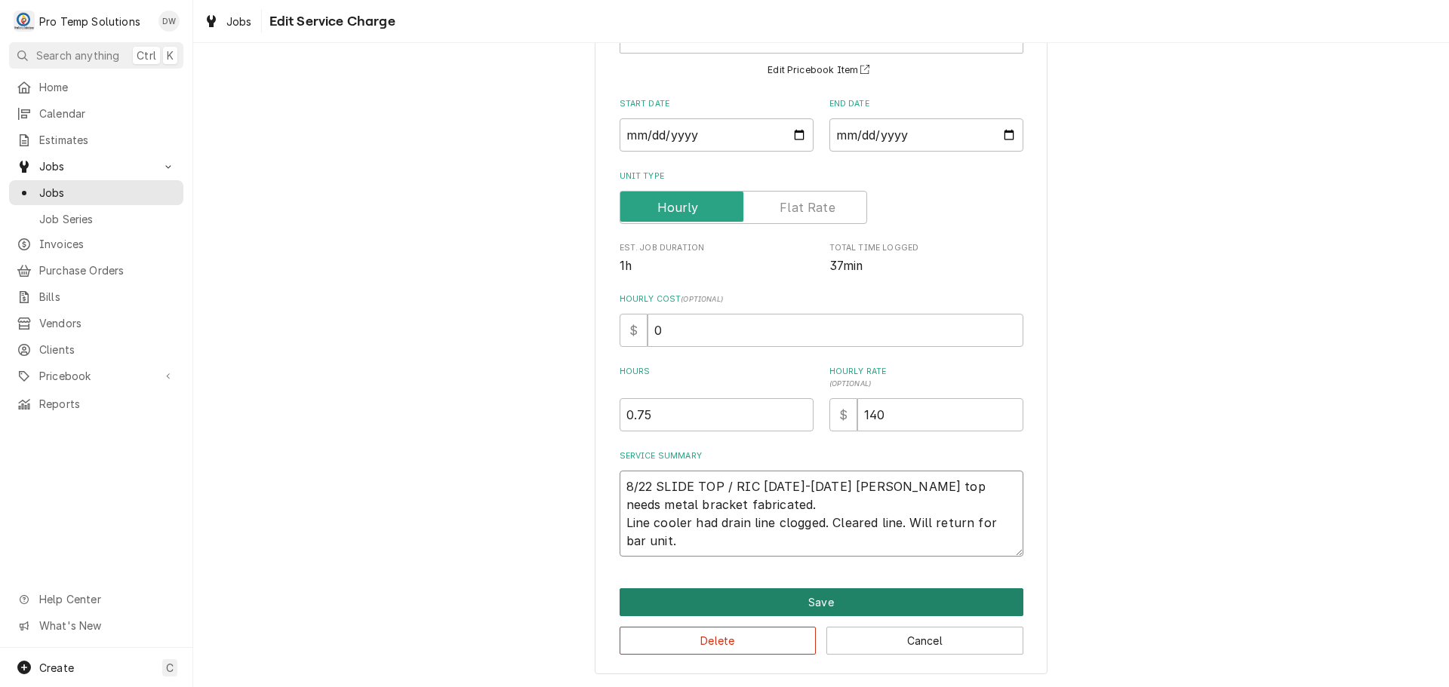
type textarea "8/22 SLIDE TOP / RIC [DATE]-[DATE] [PERSON_NAME] top needs metal bracket fabric…"
click at [809, 599] on button "Save" at bounding box center [821, 603] width 404 height 28
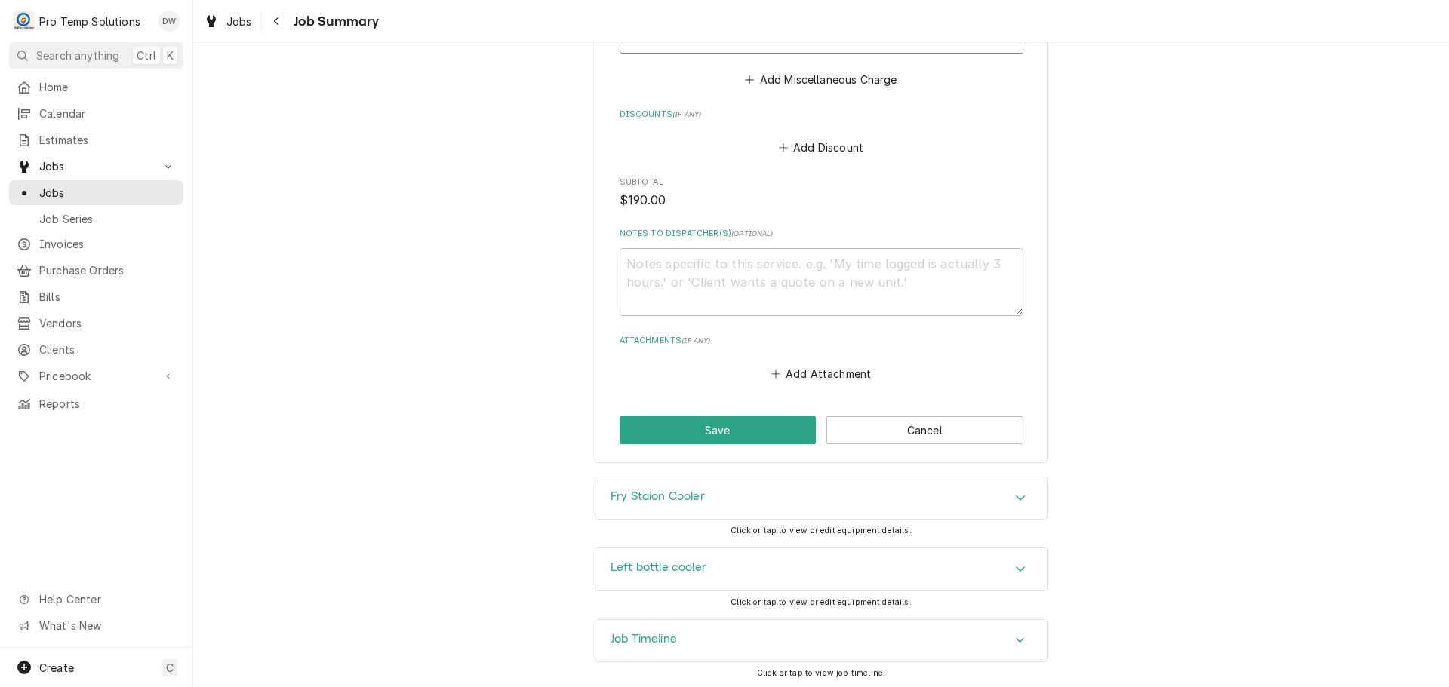
scroll to position [1013, 0]
click at [719, 420] on button "Save" at bounding box center [717, 427] width 197 height 28
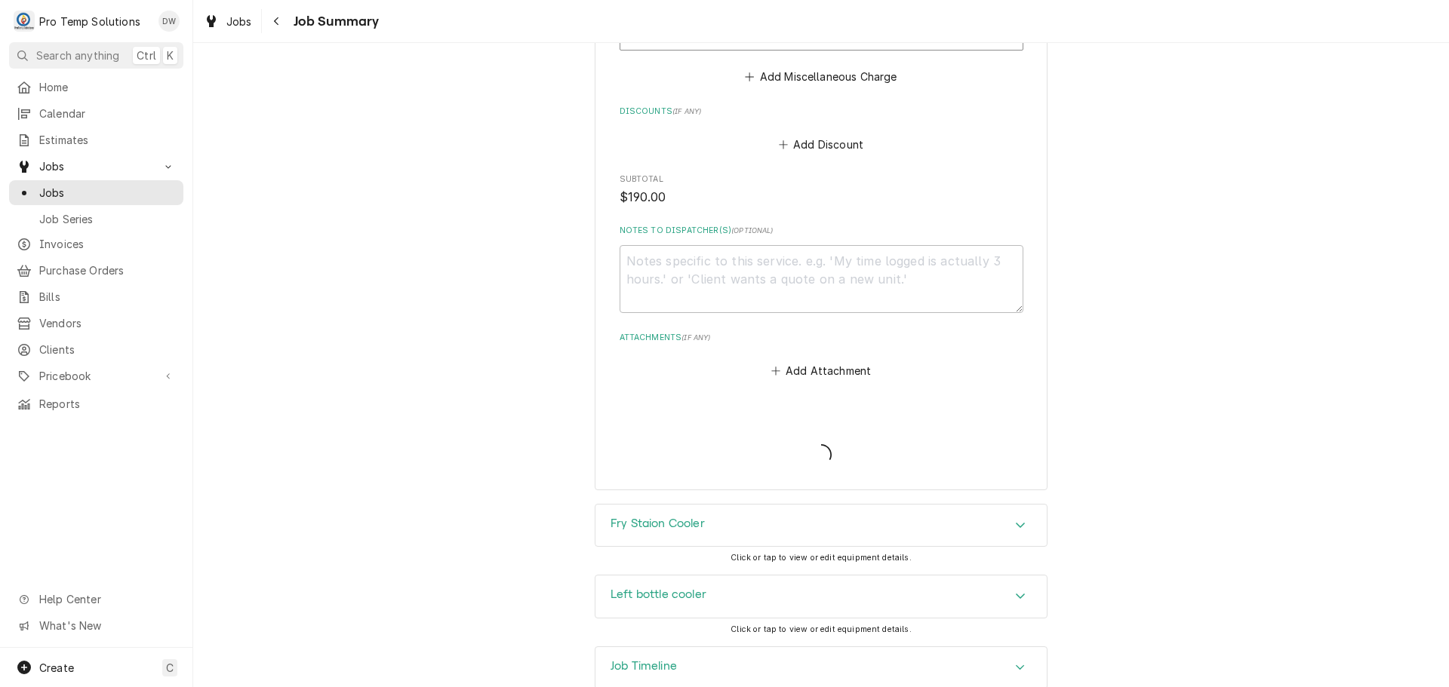
type textarea "x"
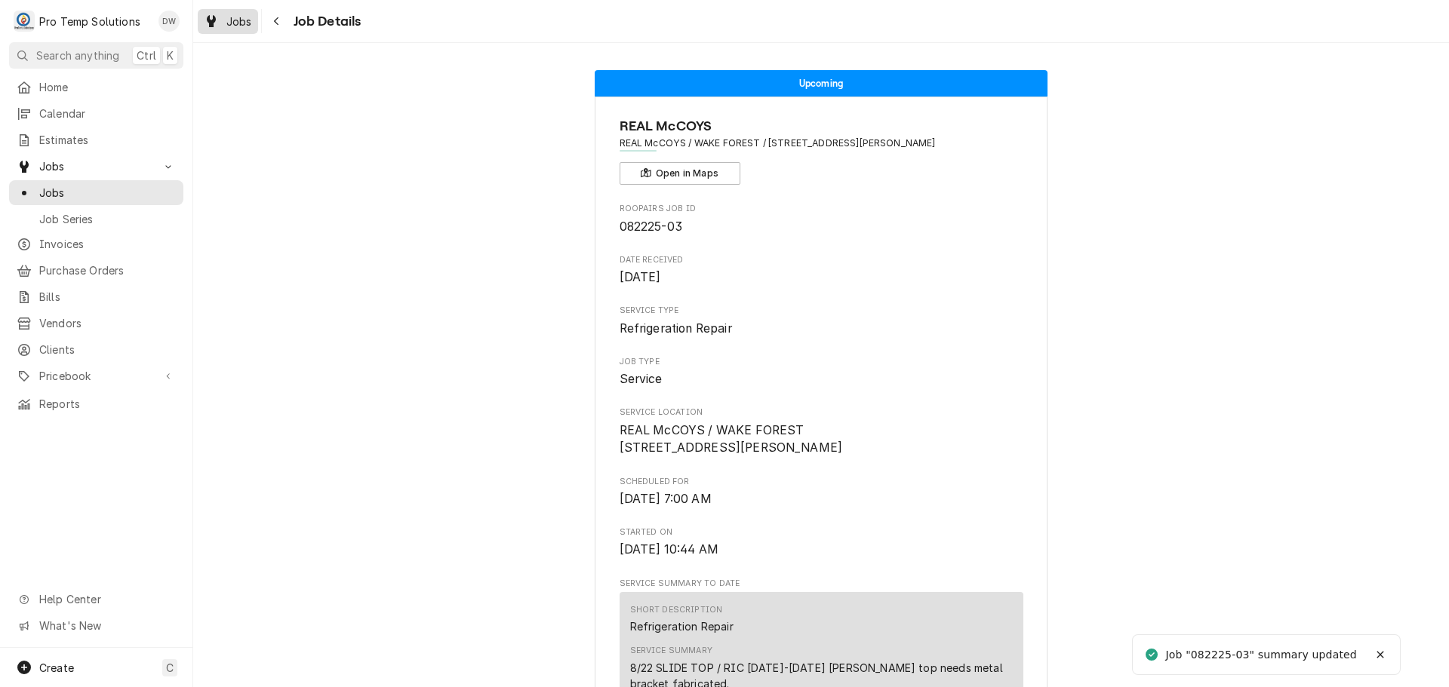
click at [238, 24] on span "Jobs" at bounding box center [239, 22] width 26 height 16
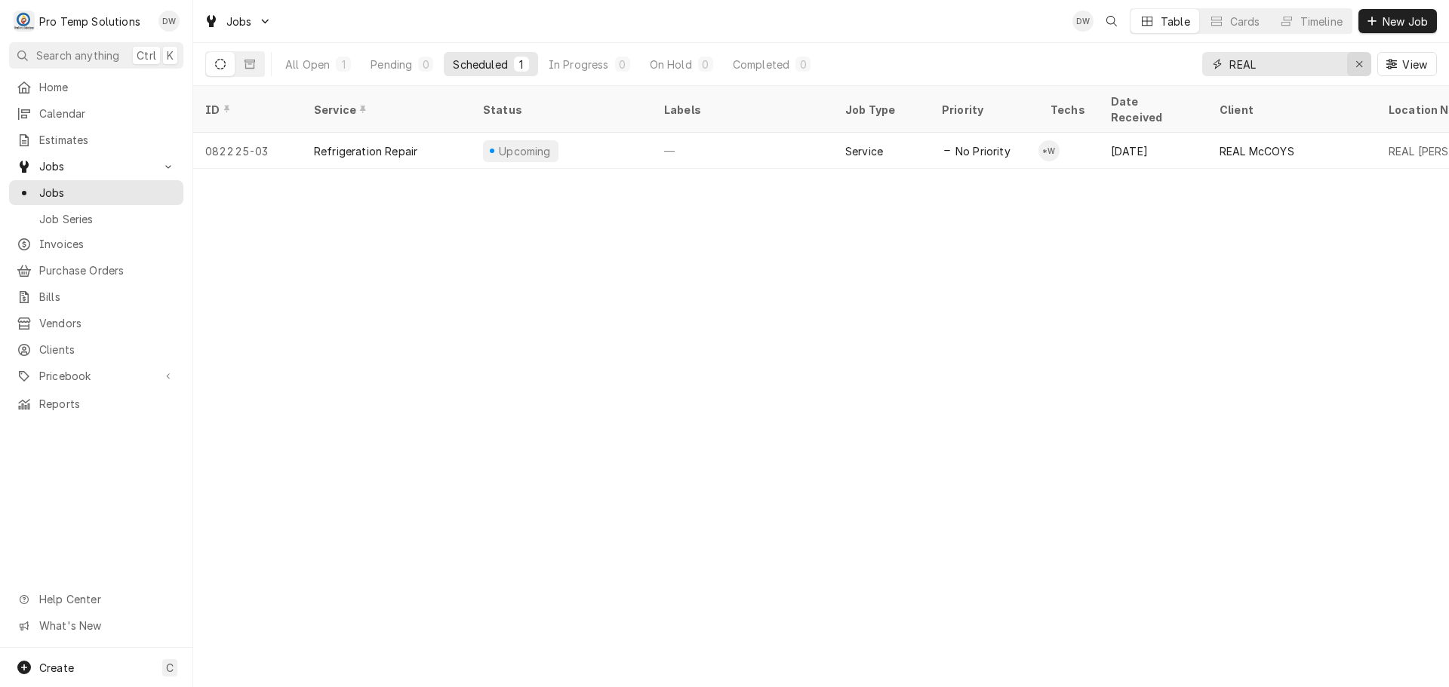
click at [1356, 63] on icon "Erase input" at bounding box center [1359, 64] width 8 height 11
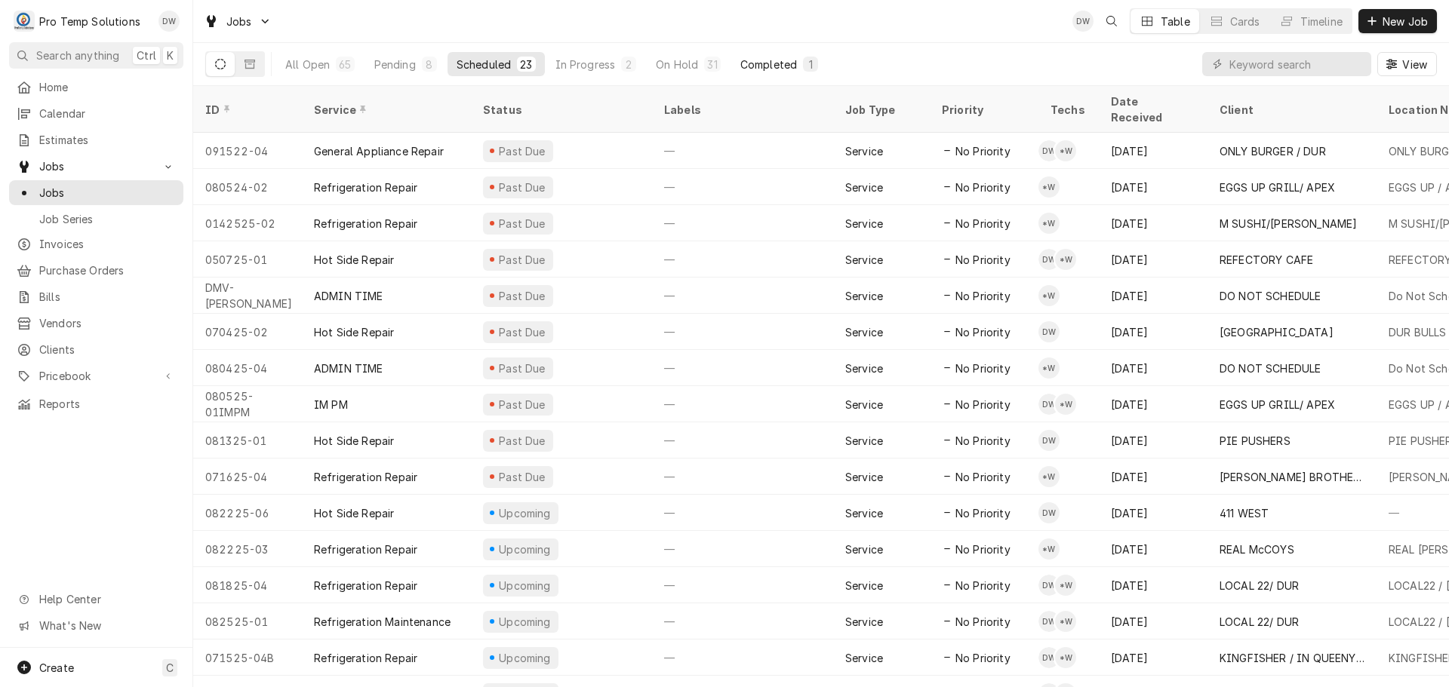
click at [773, 63] on div "Completed" at bounding box center [768, 65] width 57 height 16
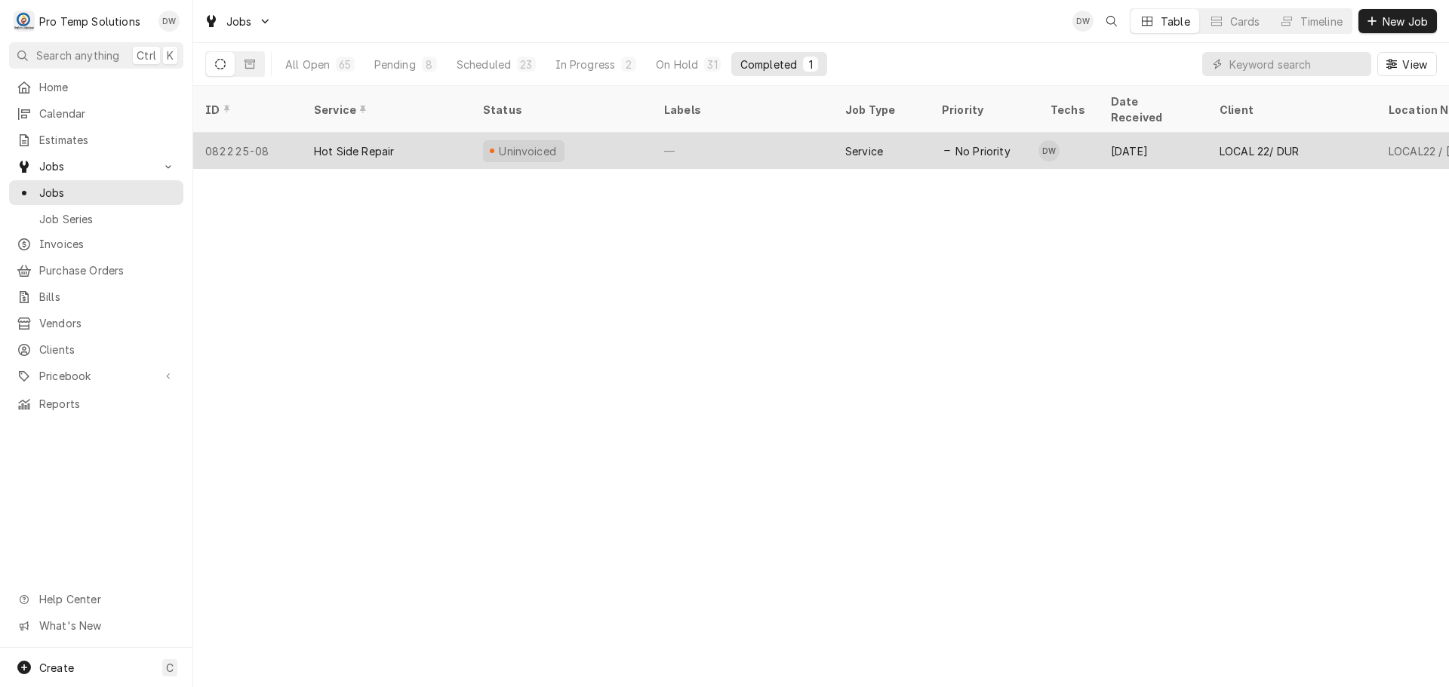
click at [776, 133] on div "—" at bounding box center [742, 151] width 181 height 36
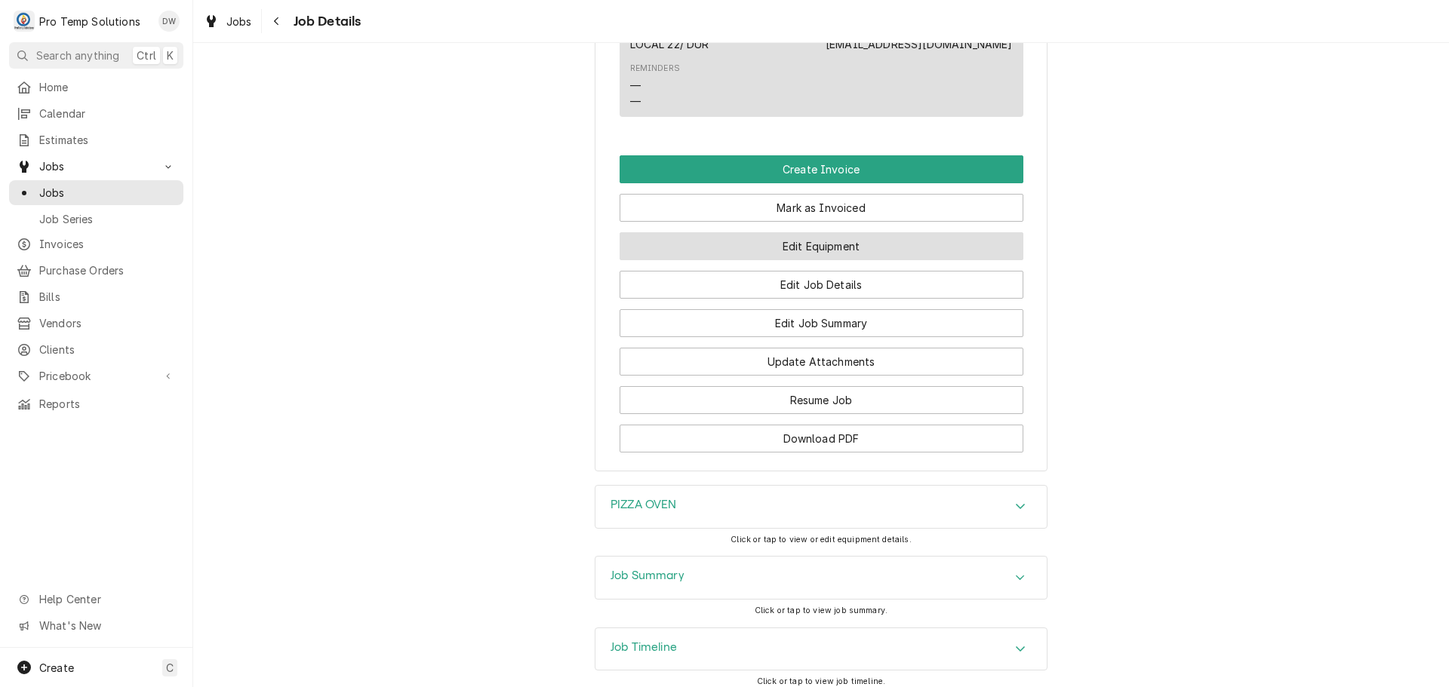
scroll to position [905, 0]
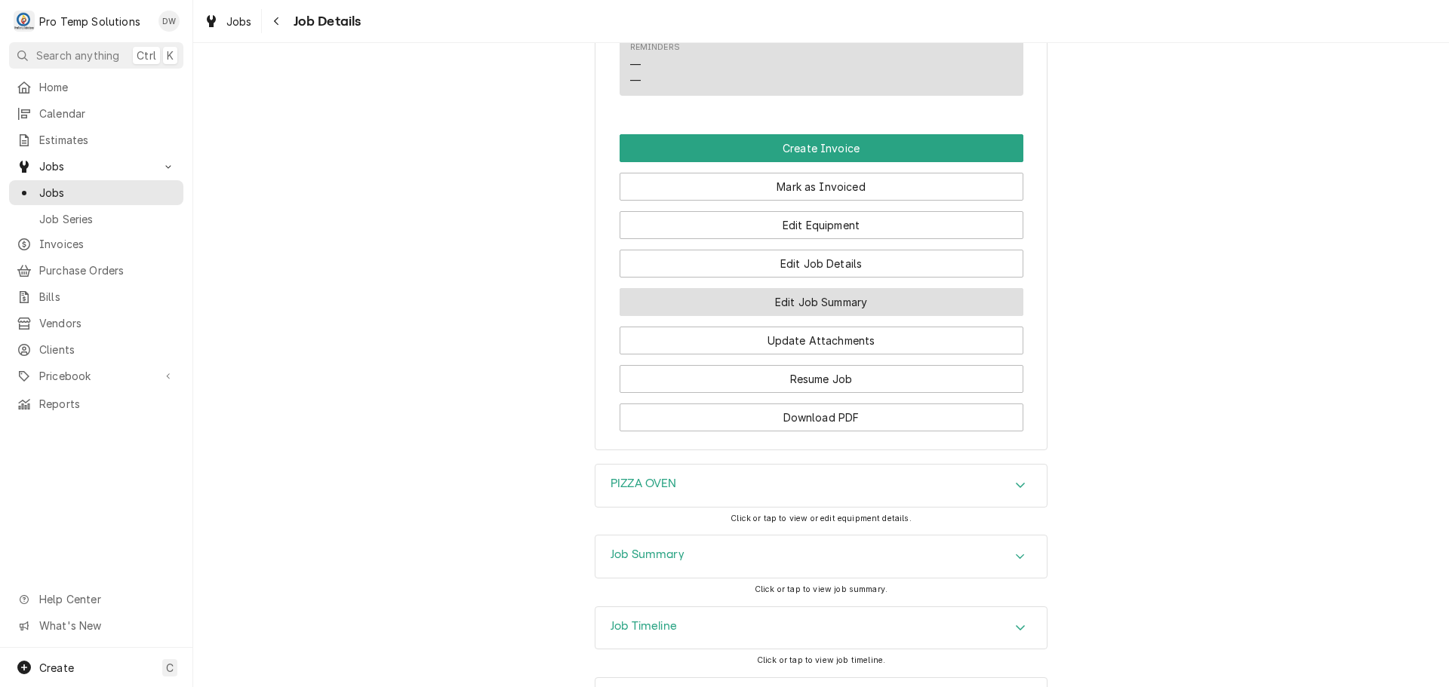
click at [804, 316] on button "Edit Job Summary" at bounding box center [821, 302] width 404 height 28
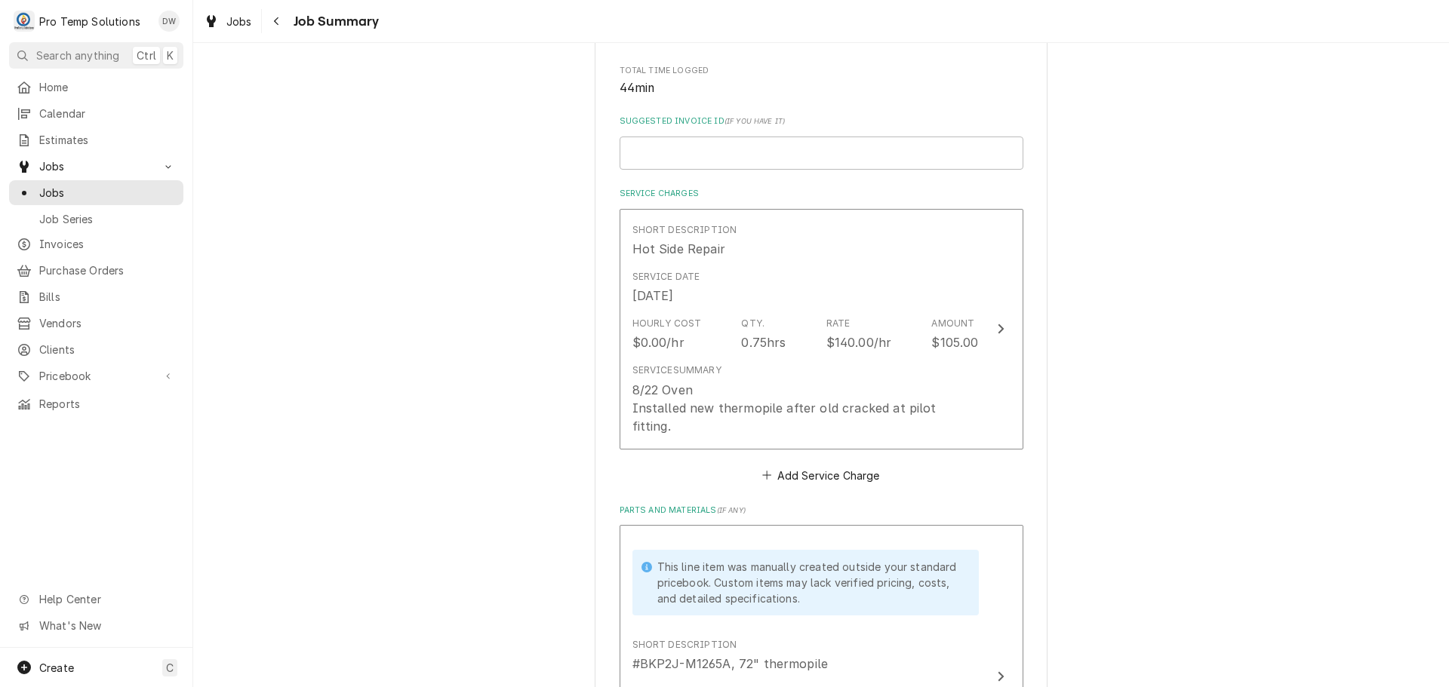
scroll to position [302, 0]
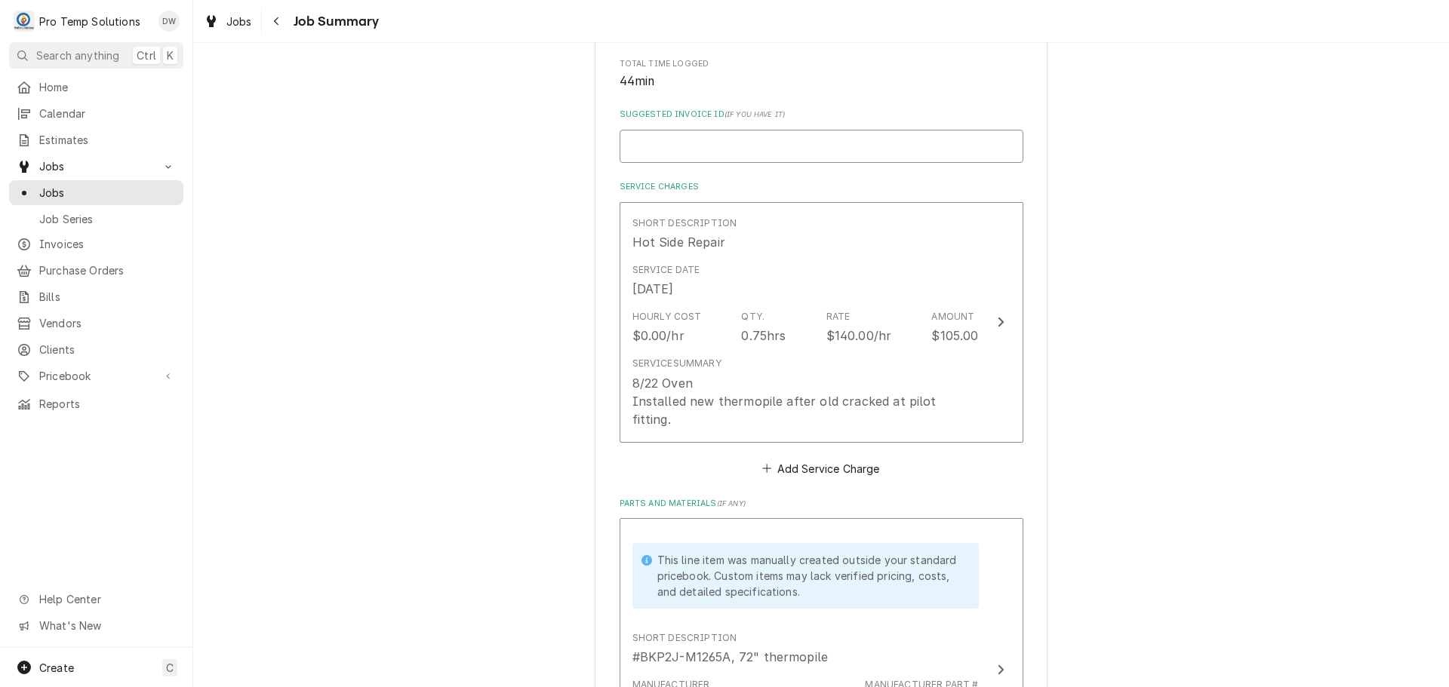
click at [717, 145] on input "Suggested Invoice ID ( if you have it )" at bounding box center [821, 146] width 404 height 33
type textarea "x"
type input "#"
type textarea "x"
type input "#0"
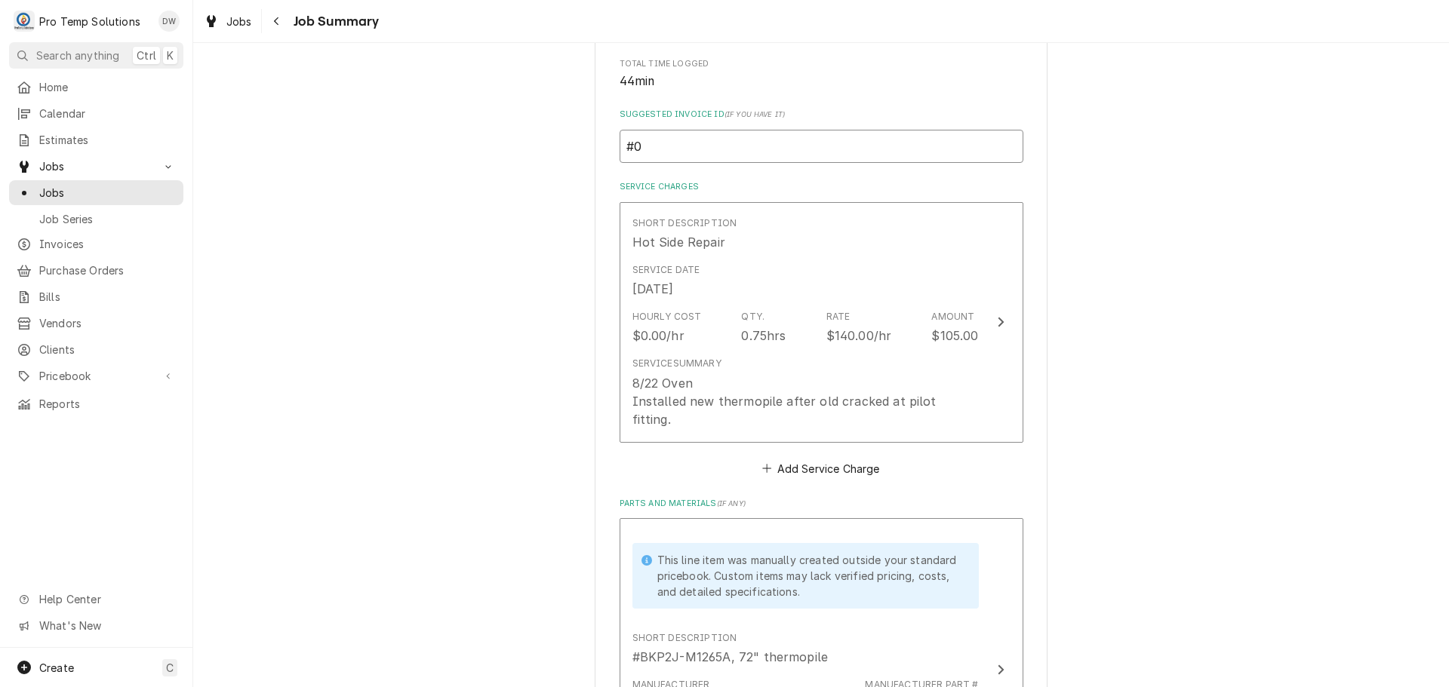
type textarea "x"
type input "#08"
type textarea "x"
type input "#082"
type textarea "x"
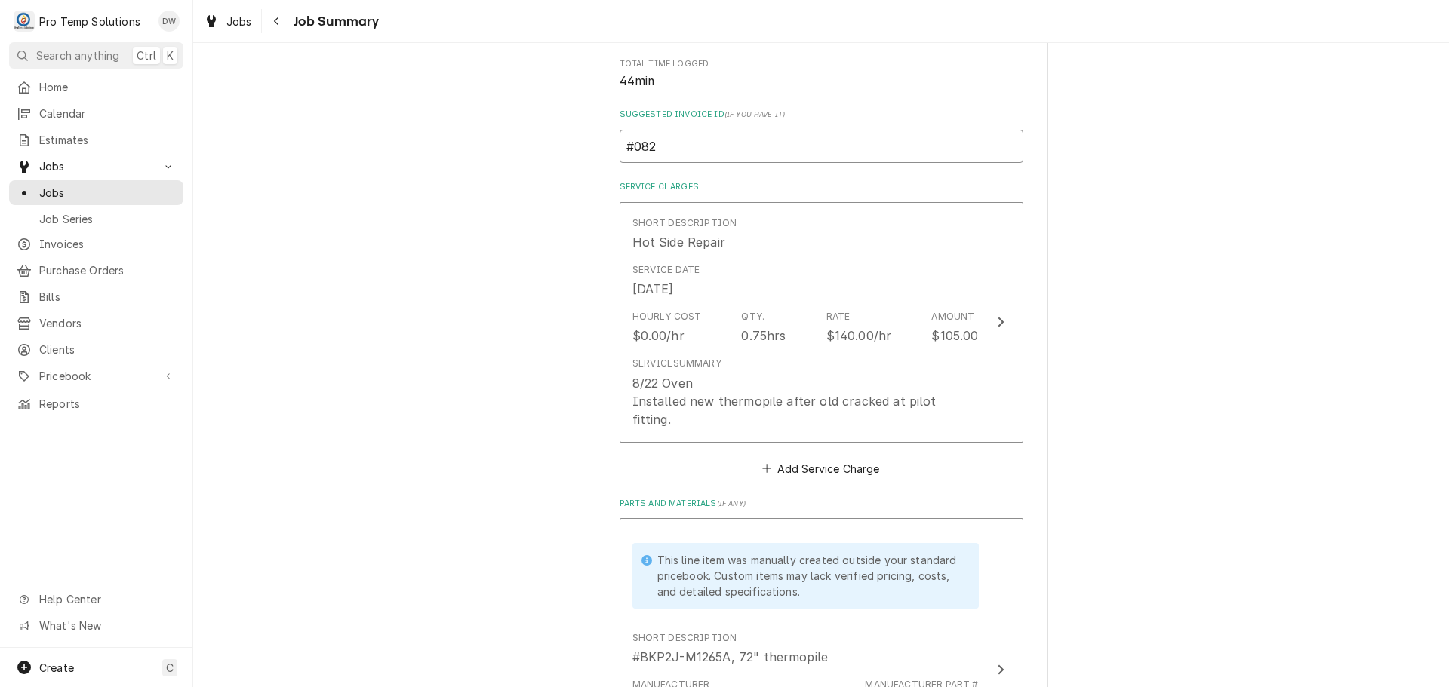
type input "#0822"
type textarea "x"
type input "#08222"
type textarea "x"
type input "#082225"
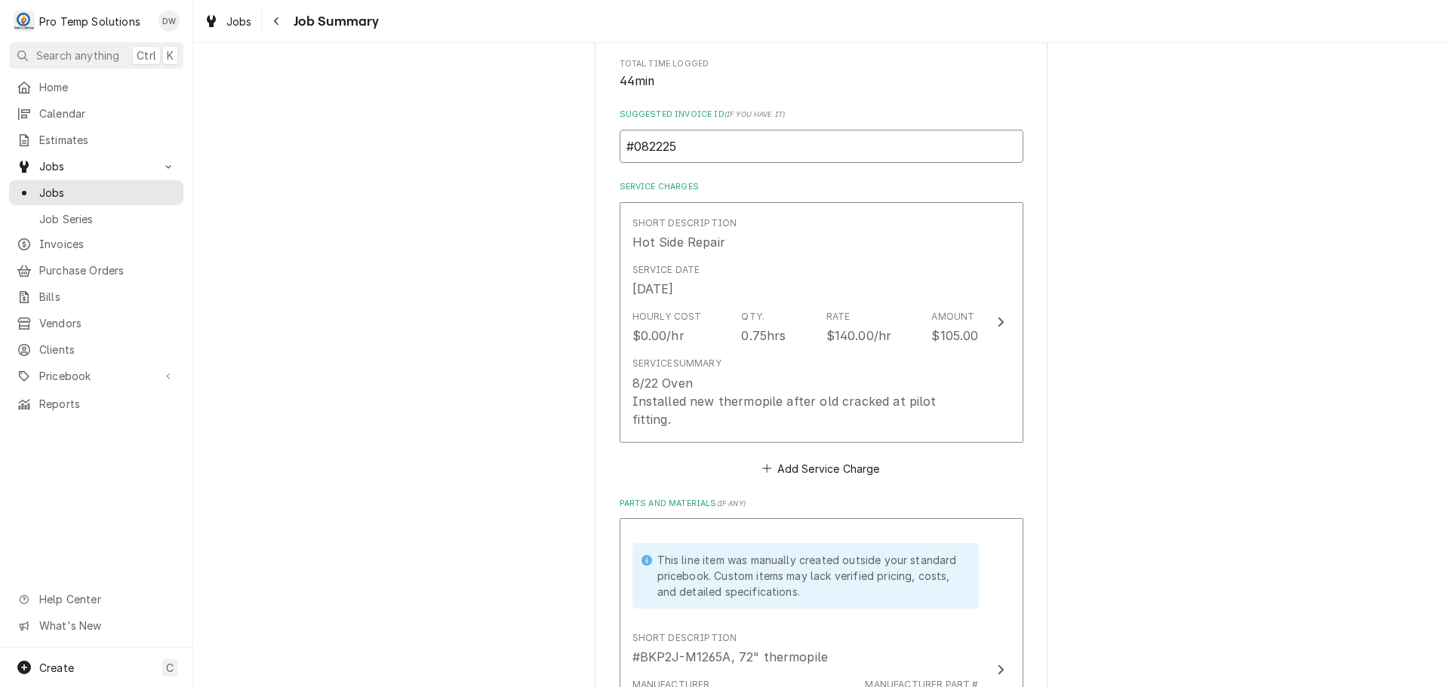
type textarea "x"
type input "#0822250"
type textarea "x"
type input "#08222500"
type textarea "x"
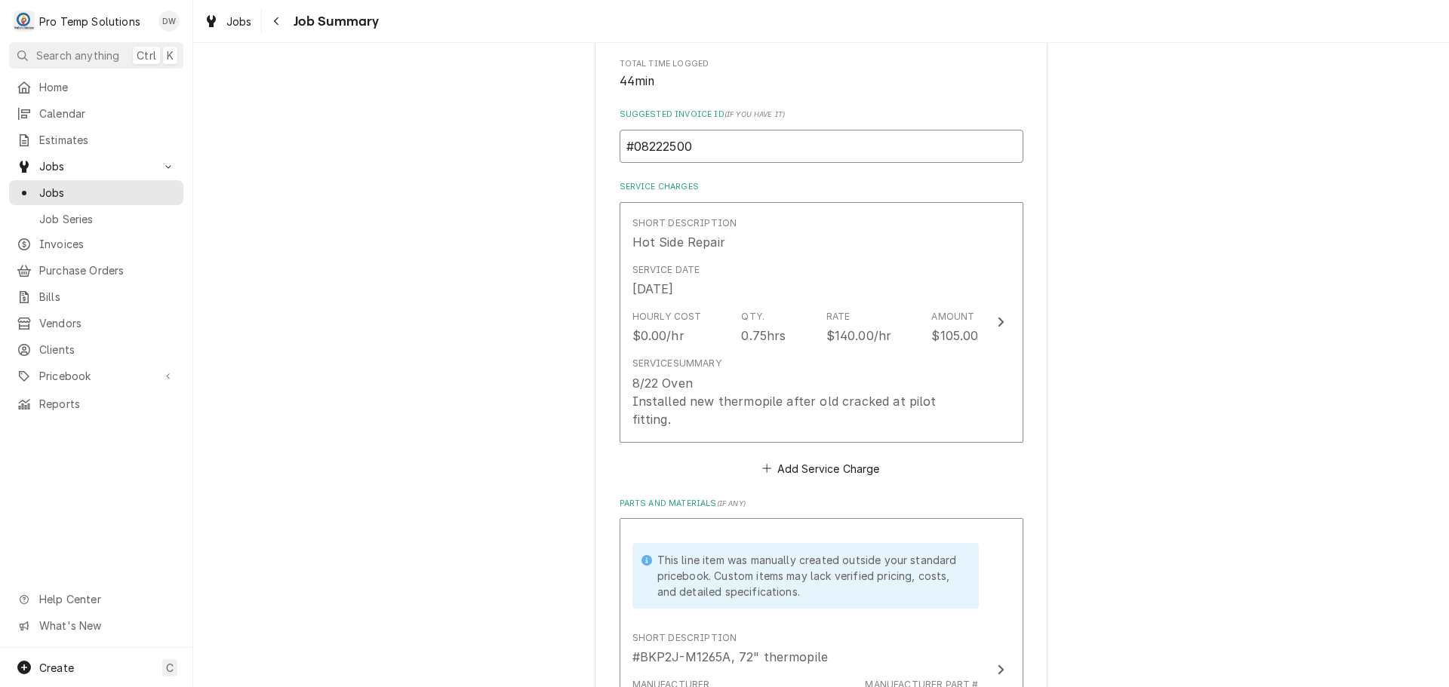
type input "#082225002"
type textarea "x"
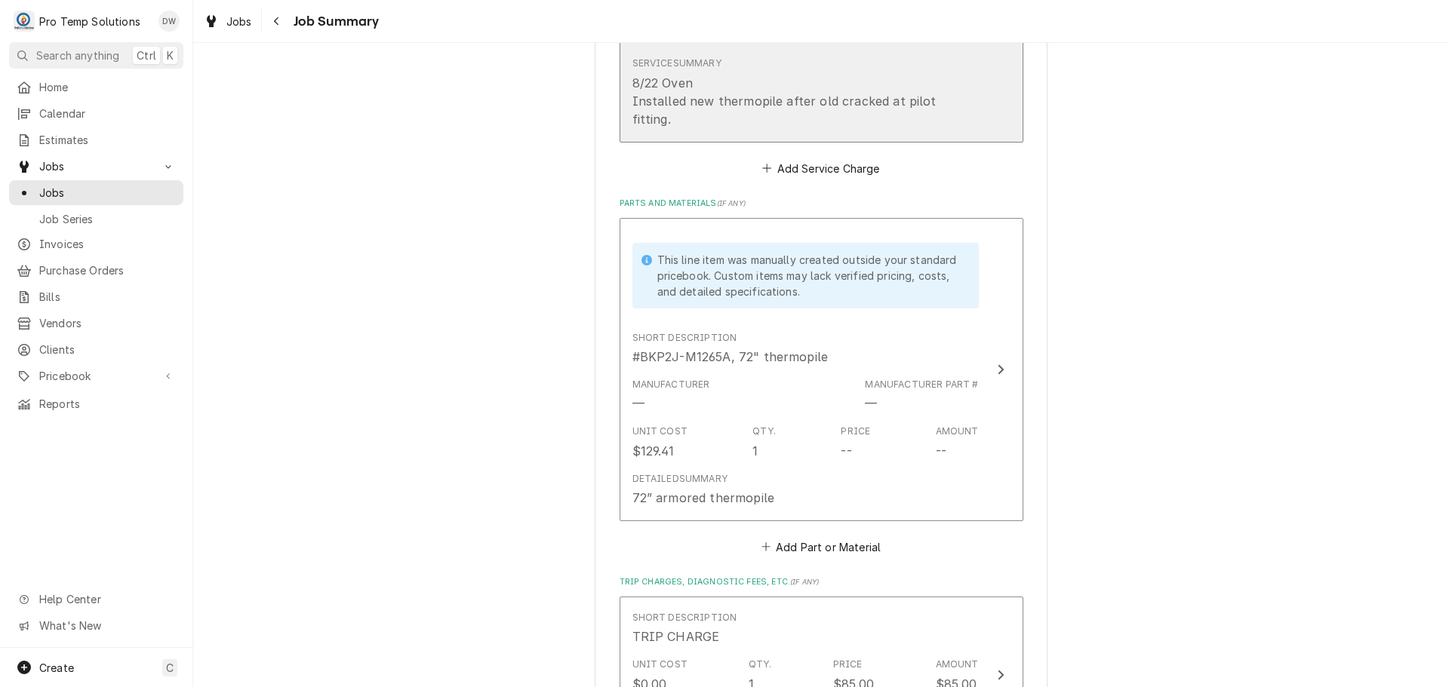
scroll to position [604, 0]
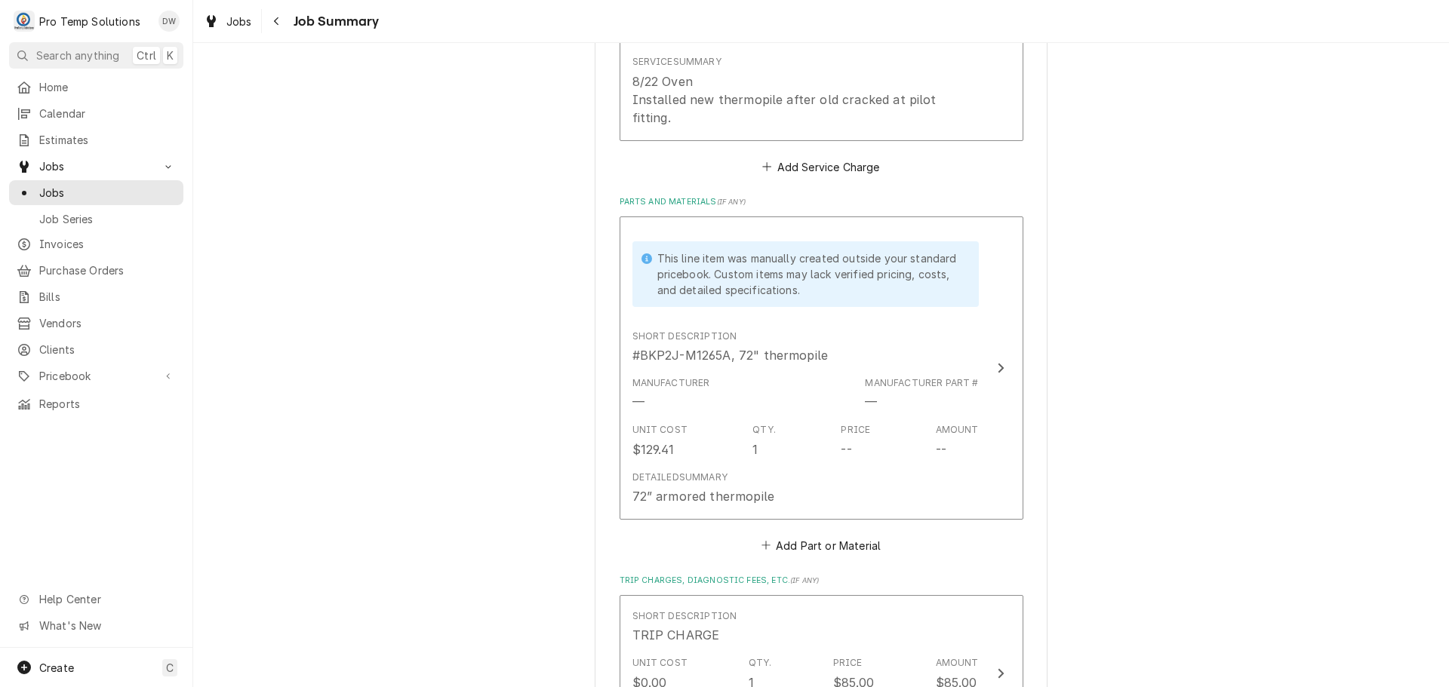
type input "#082225002"
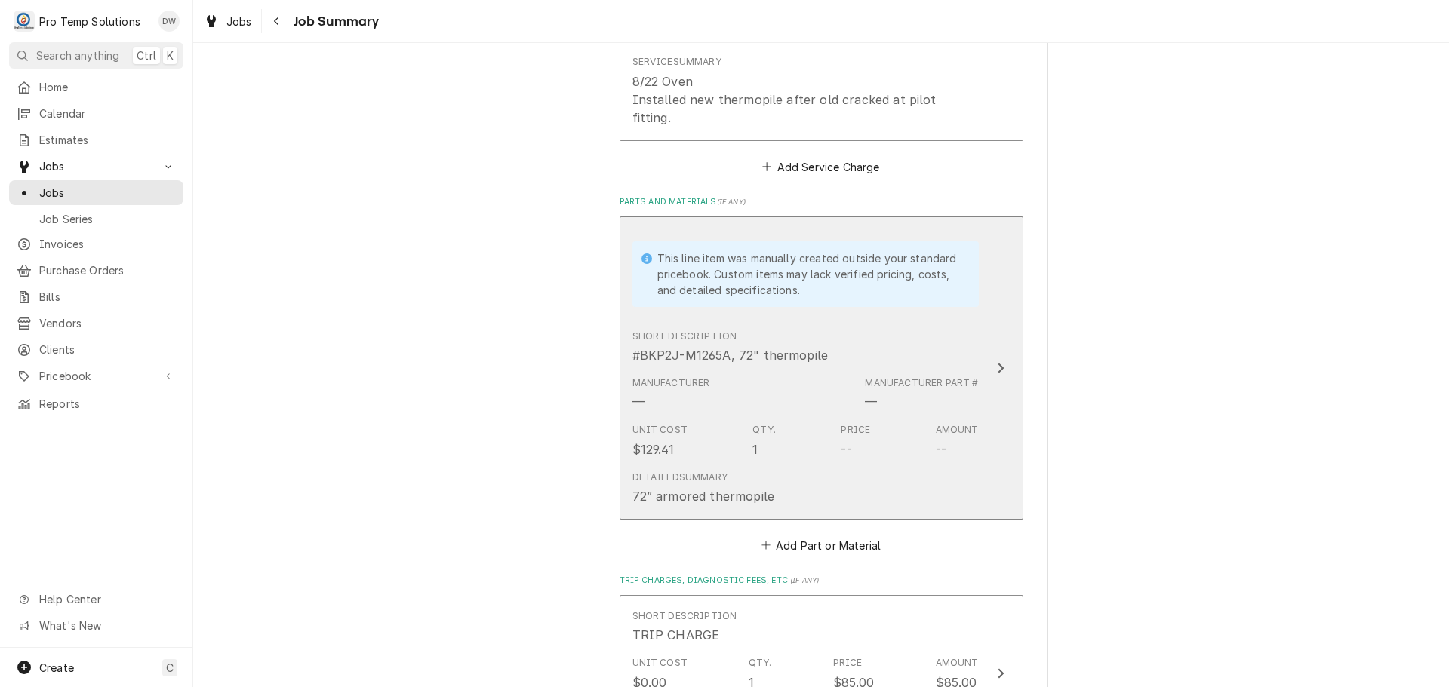
click at [998, 359] on div "Update Line Item" at bounding box center [1001, 368] width 20 height 18
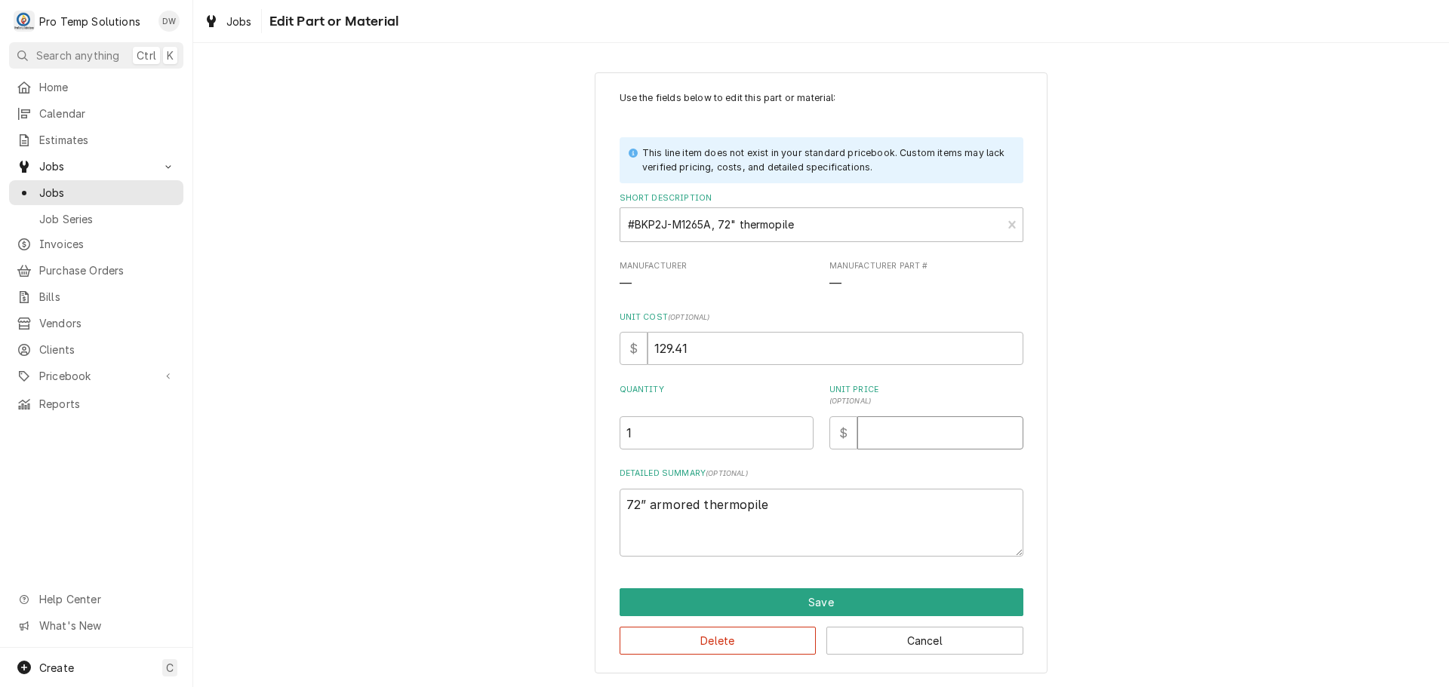
click at [916, 438] on input "Unit Price ( optional )" at bounding box center [940, 432] width 166 height 33
type textarea "x"
type input "2"
type textarea "x"
type input "20"
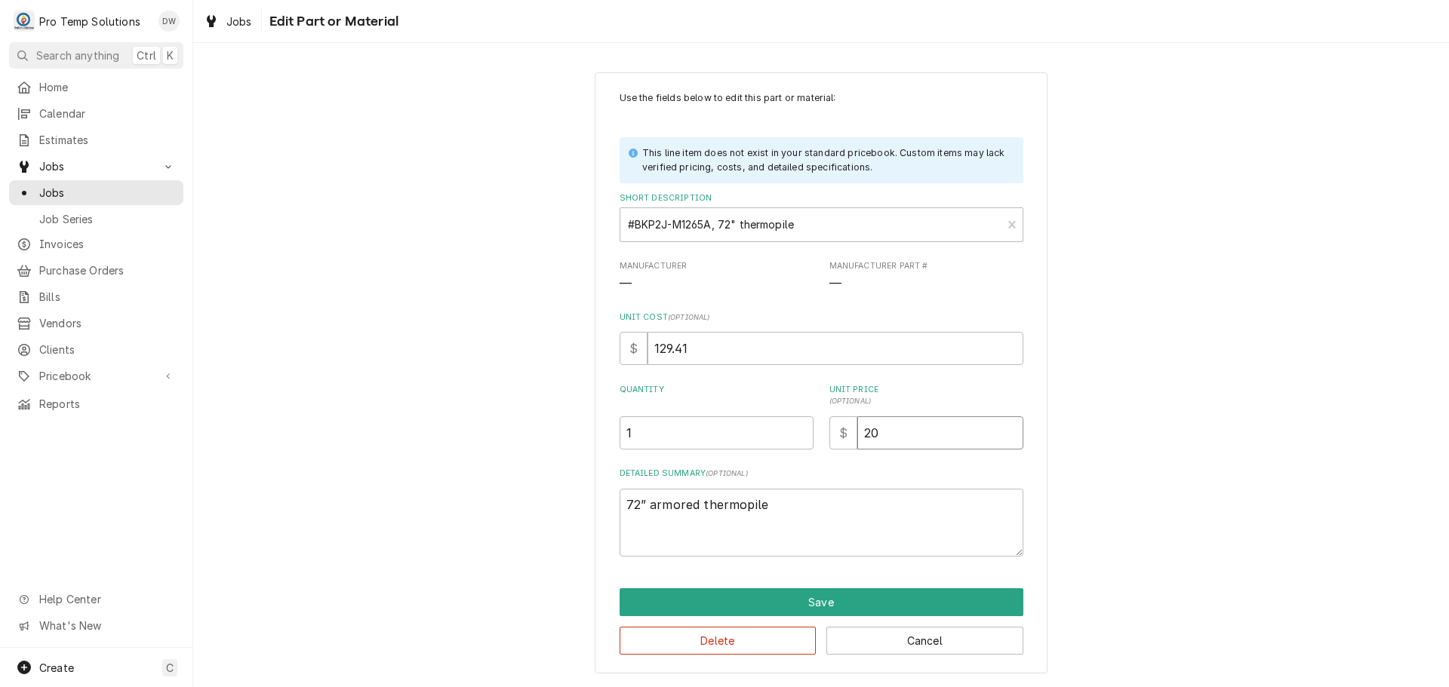
type textarea "x"
type input "200"
type textarea "x"
type input "200.0"
type textarea "x"
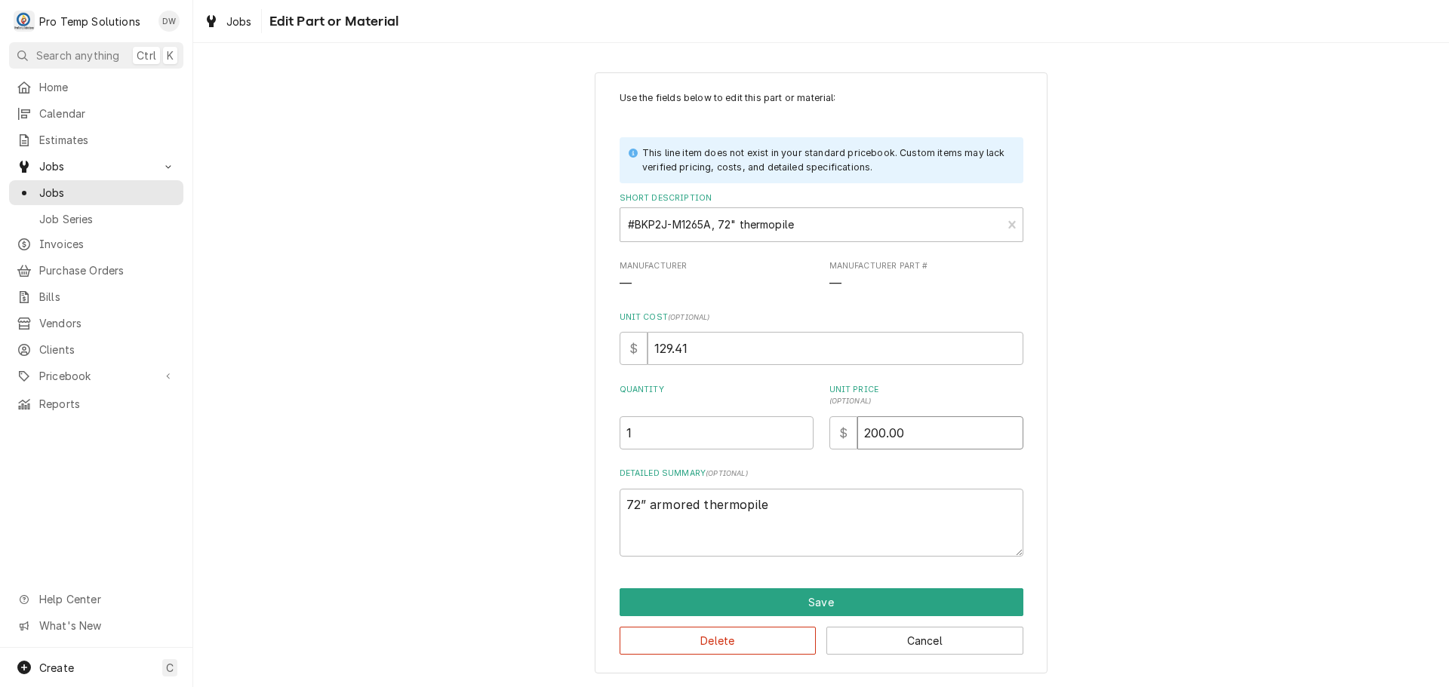
type input "200.00"
click at [797, 509] on textarea "72” armored thermopile" at bounding box center [821, 523] width 404 height 68
type textarea "x"
type textarea "72” armored thermopile"
type textarea "x"
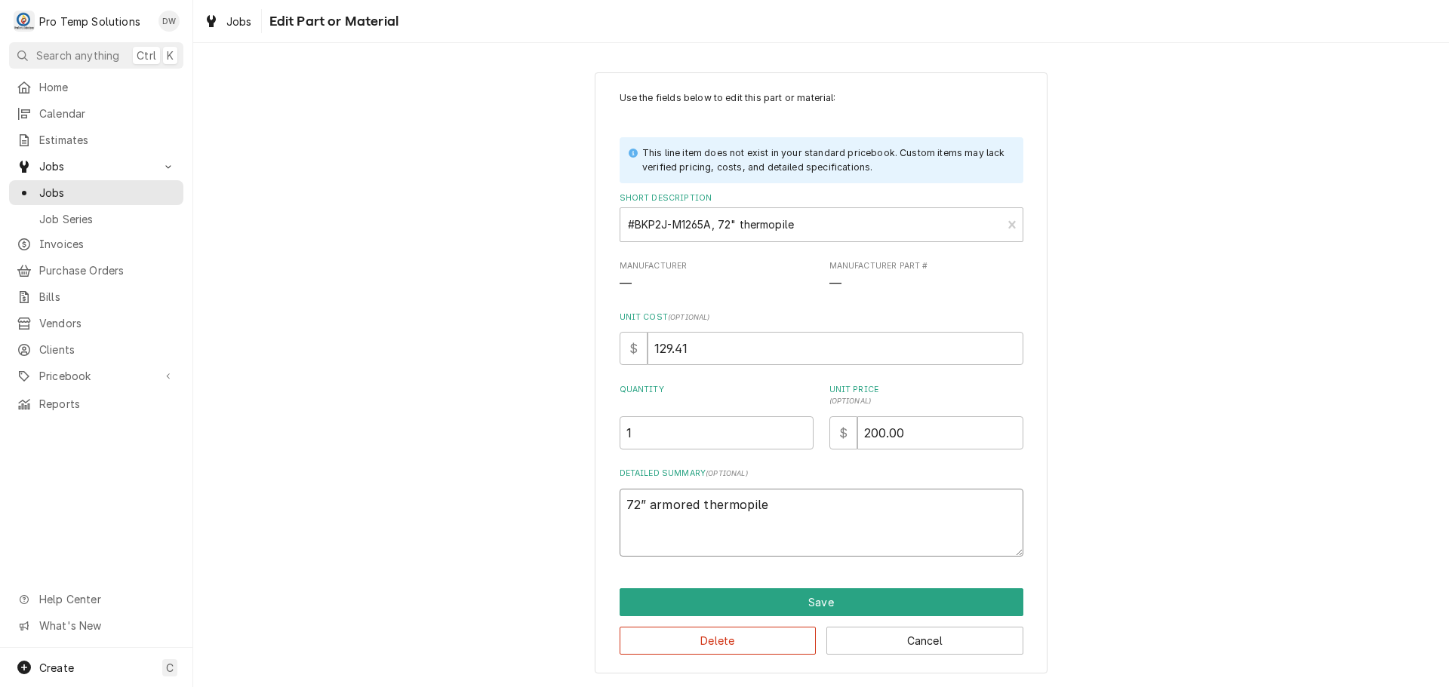
type textarea "72” armored thermopile P"
type textarea "x"
type textarea "72” armored thermopile PT"
type textarea "x"
type textarea "72” armored thermopile PT"
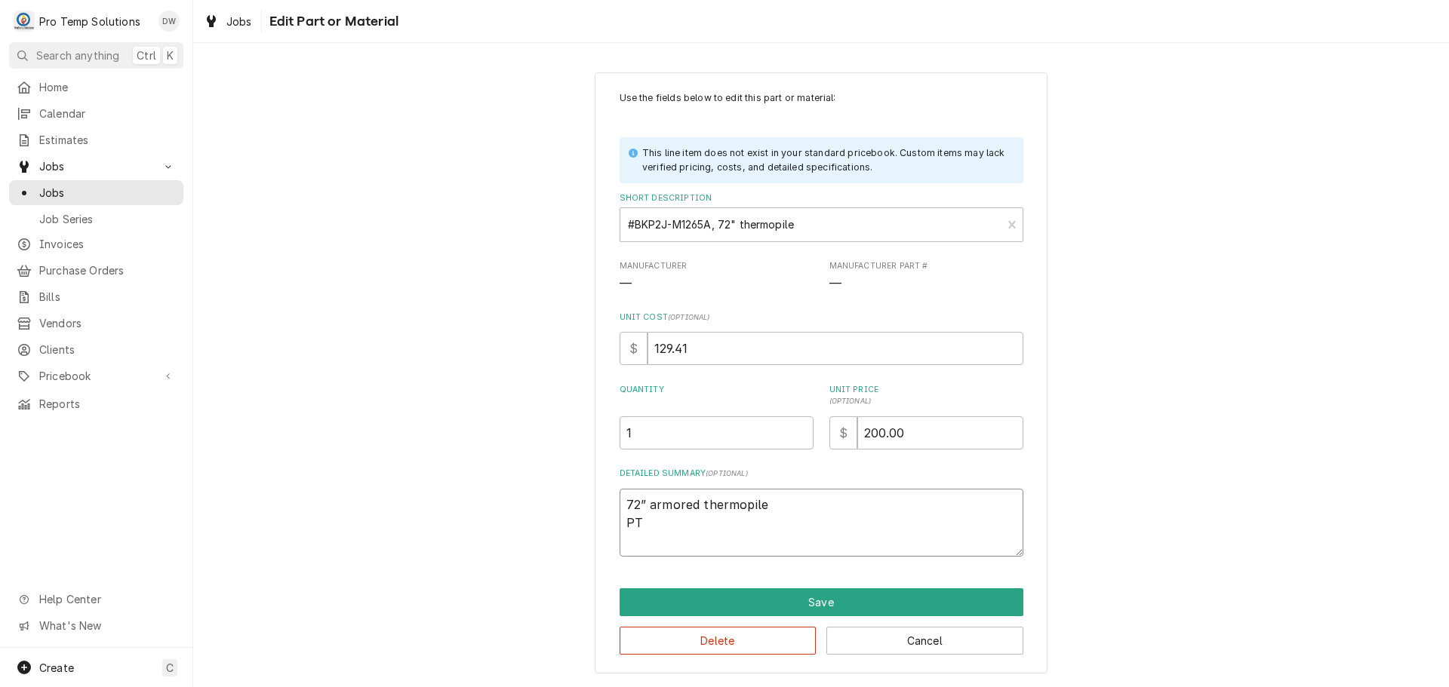
type textarea "x"
type textarea "72” armored thermopile PT L"
type textarea "x"
type textarea "72” armored thermopile PT LI"
type textarea "x"
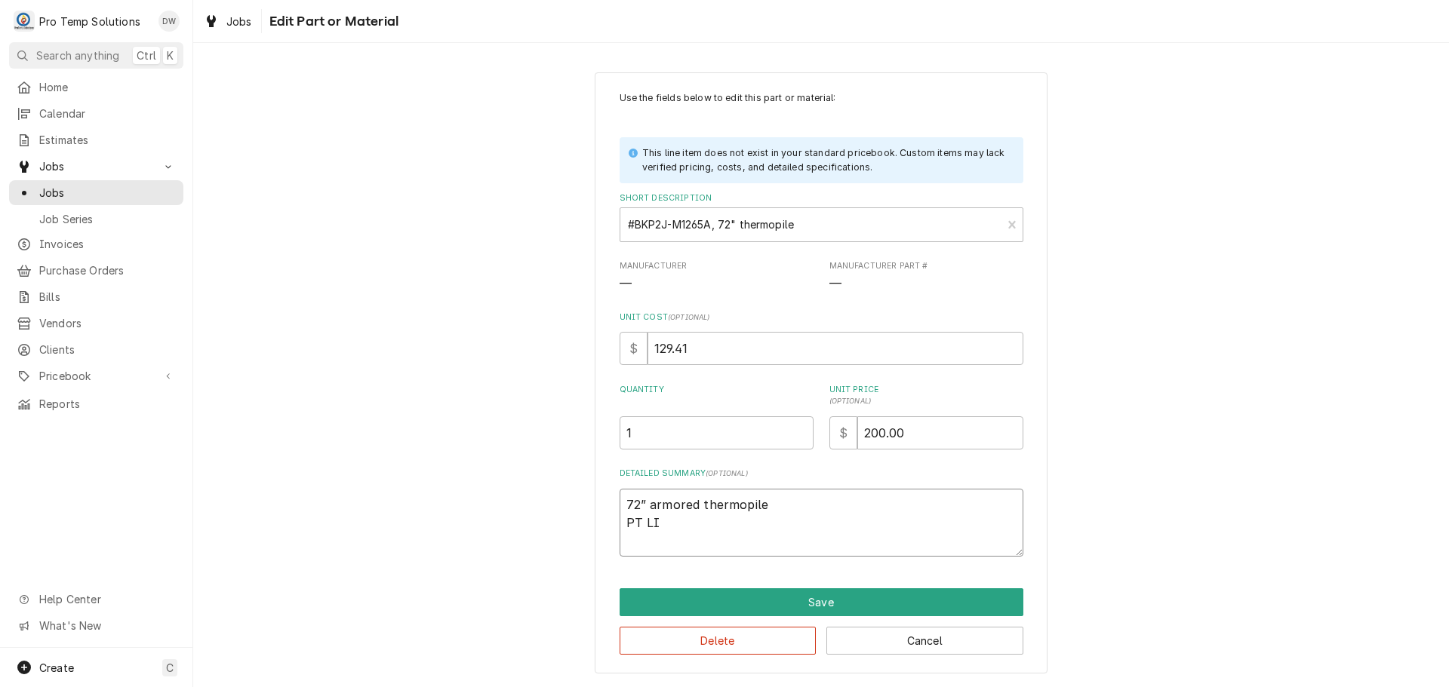
type textarea "72” armored thermopile PT LIS"
type textarea "x"
type textarea "72” armored thermopile PT LIST"
type textarea "x"
type textarea "72” armored thermopile PT LIST"
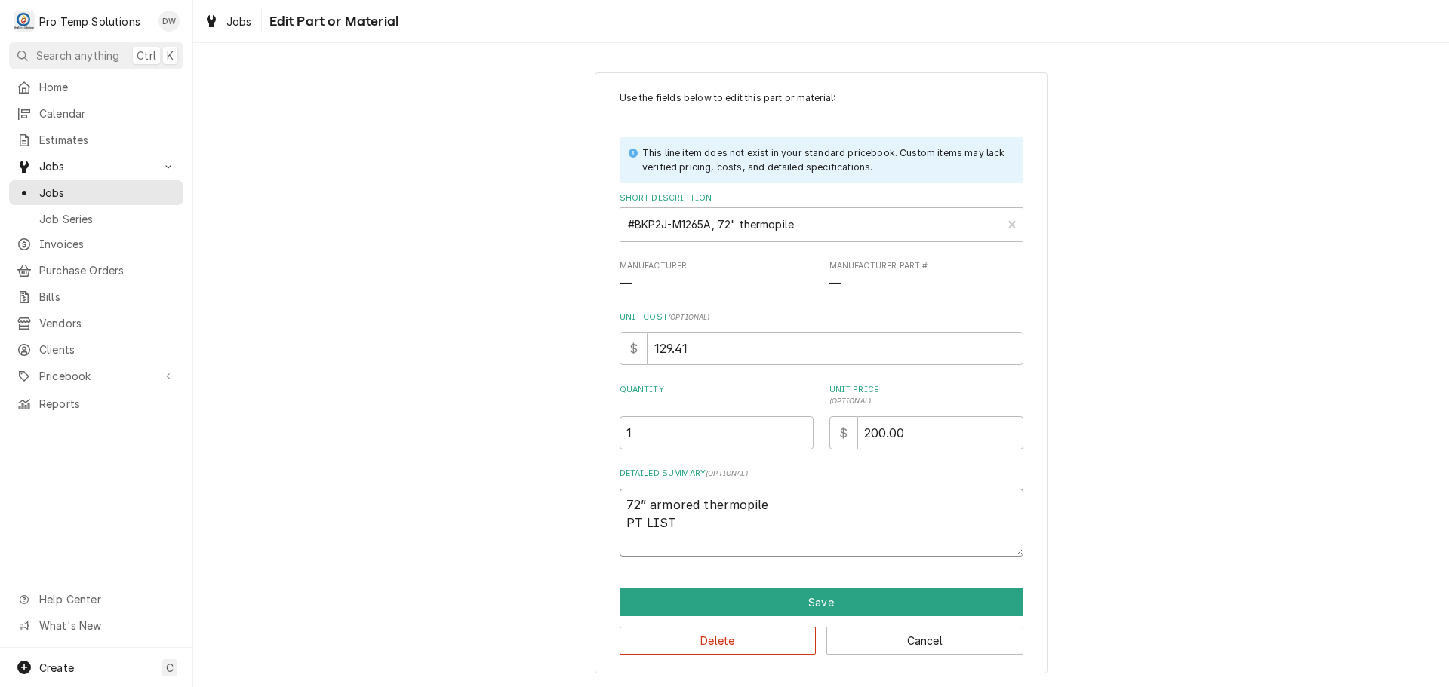
type textarea "x"
type textarea "72” armored thermopile PT LIST $"
type textarea "x"
type textarea "72” armored thermopile PT LIST $1"
type textarea "x"
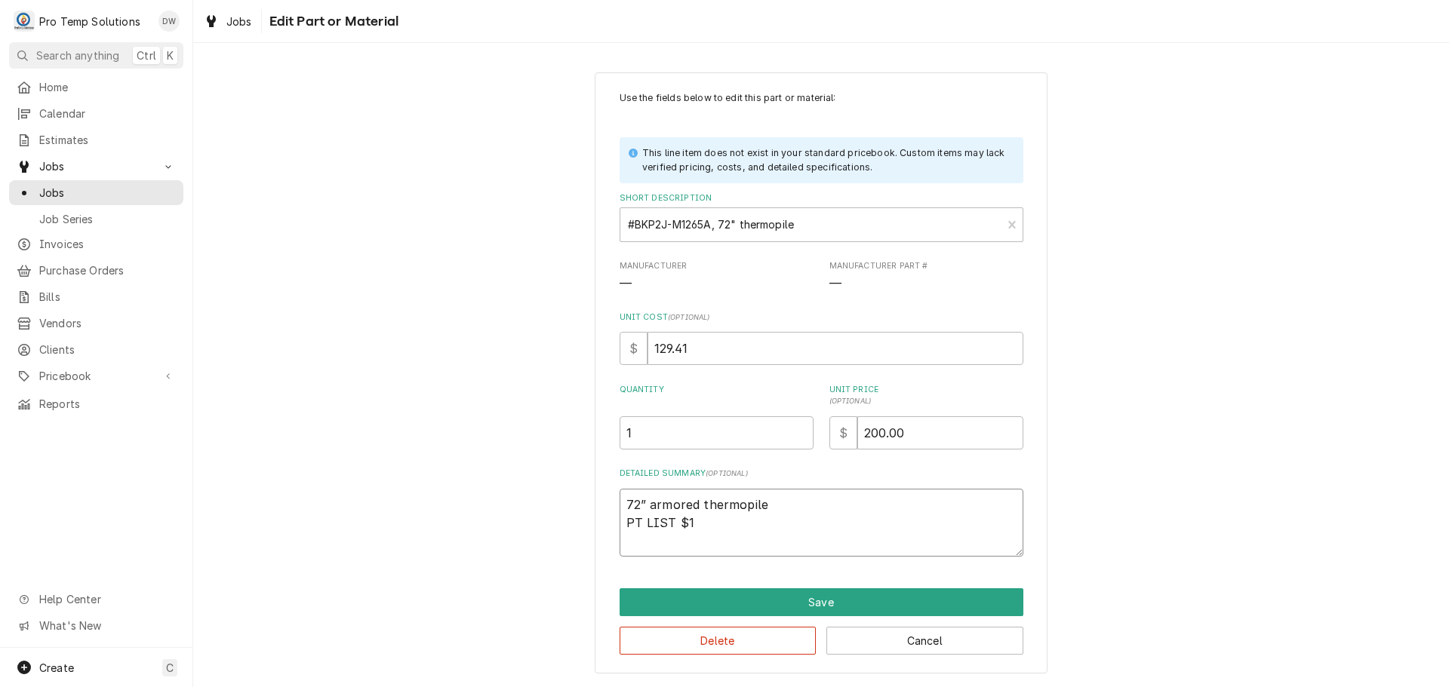
type textarea "72” armored thermopile PT LIST $19"
type textarea "x"
type textarea "72” armored thermopile PT LIST $199"
type textarea "x"
type textarea "72” armored thermopile PT LIST $199."
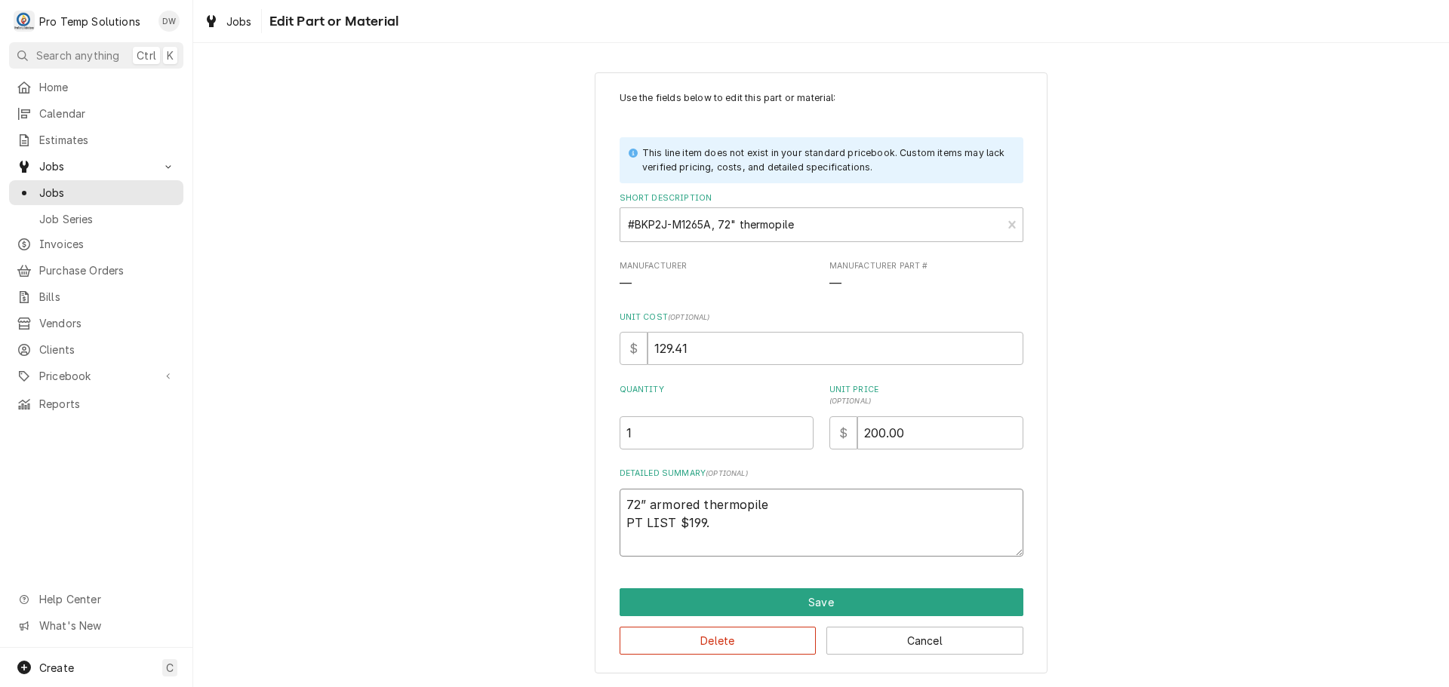
type textarea "x"
type textarea "72” armored thermopile PT LIST $199.5"
type textarea "x"
type textarea "72” armored thermopile PT LIST $199.53"
click at [626, 520] on textarea "72” armored thermopile PT LIST $199.53" at bounding box center [821, 523] width 404 height 68
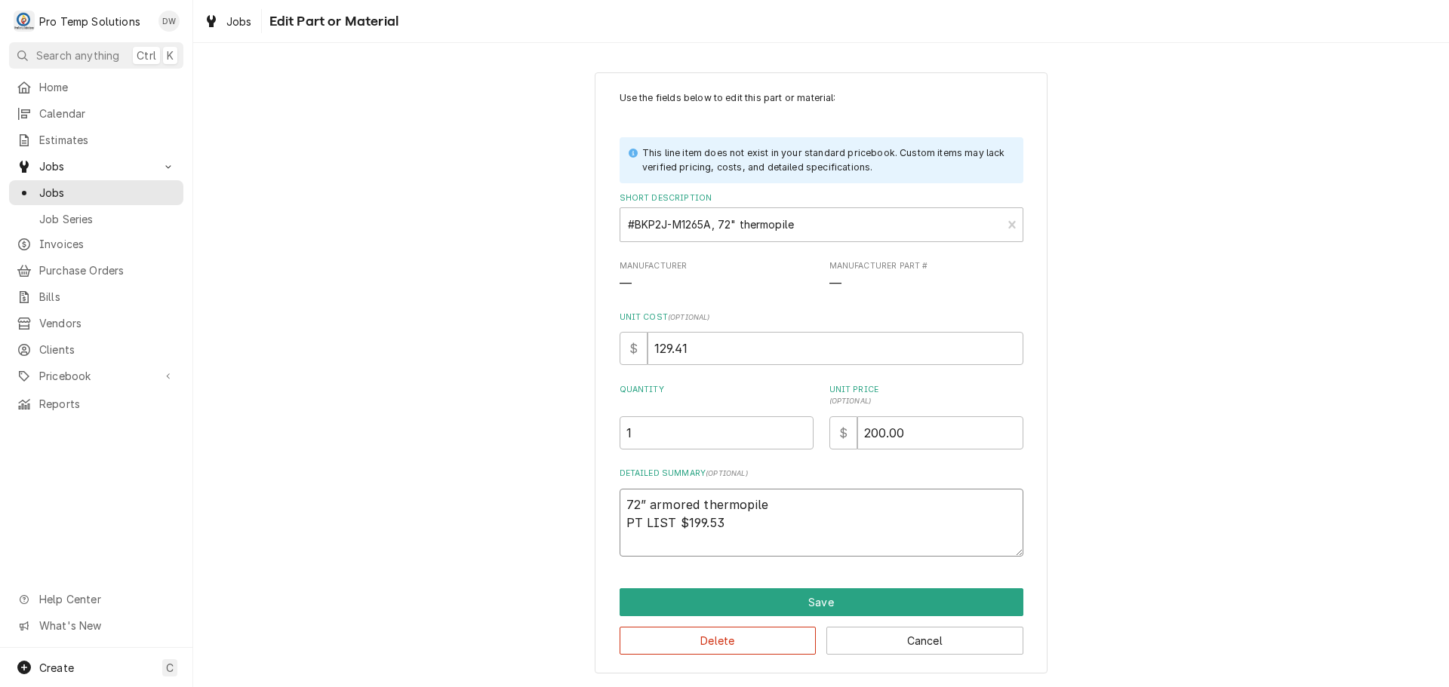
type textarea "x"
type textarea "72” armored thermopile CPT LIST $199.53"
type textarea "x"
type textarea "72” armored thermopile COPT LIST $199.53"
type textarea "x"
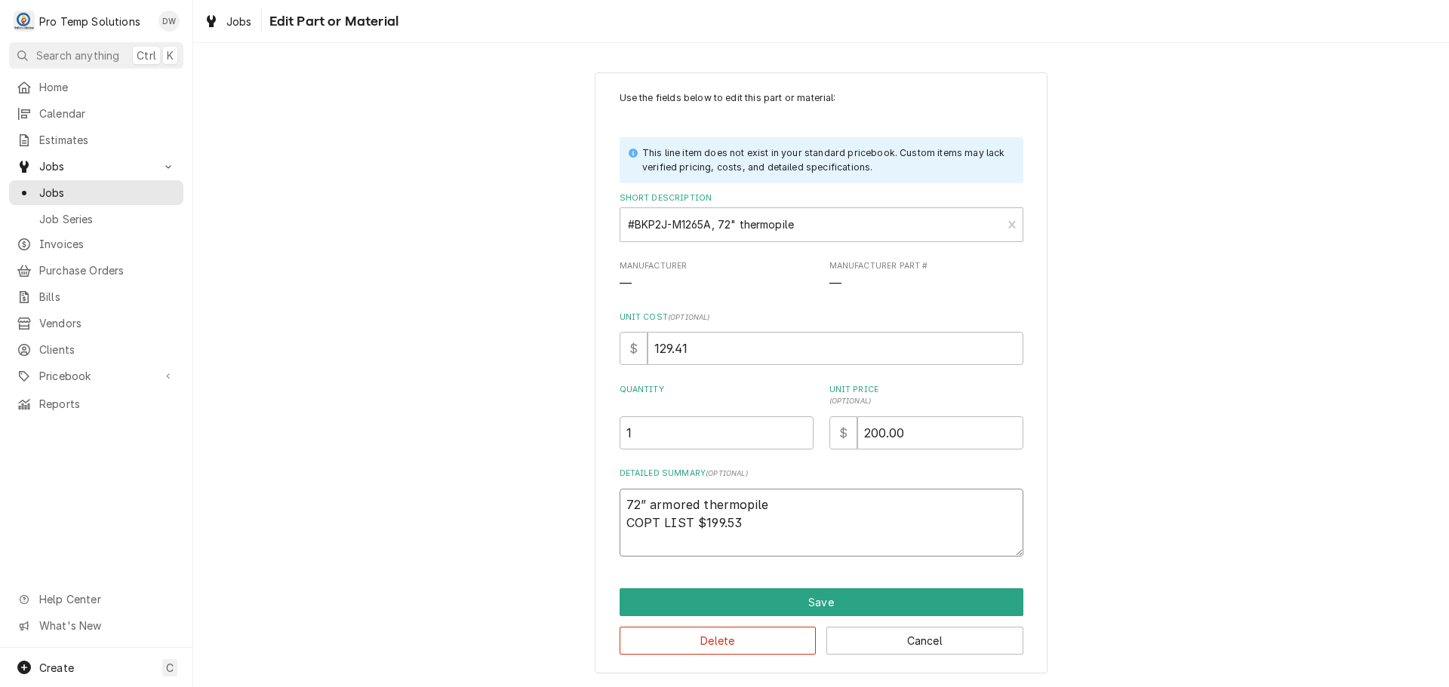
type textarea "72” armored thermopile CONPT LIST $199.53"
type textarea "x"
type textarea "72” armored thermopile CONTPT LIST $199.53"
type textarea "x"
type textarea "72” armored thermopile CONTRPT LIST $199.53"
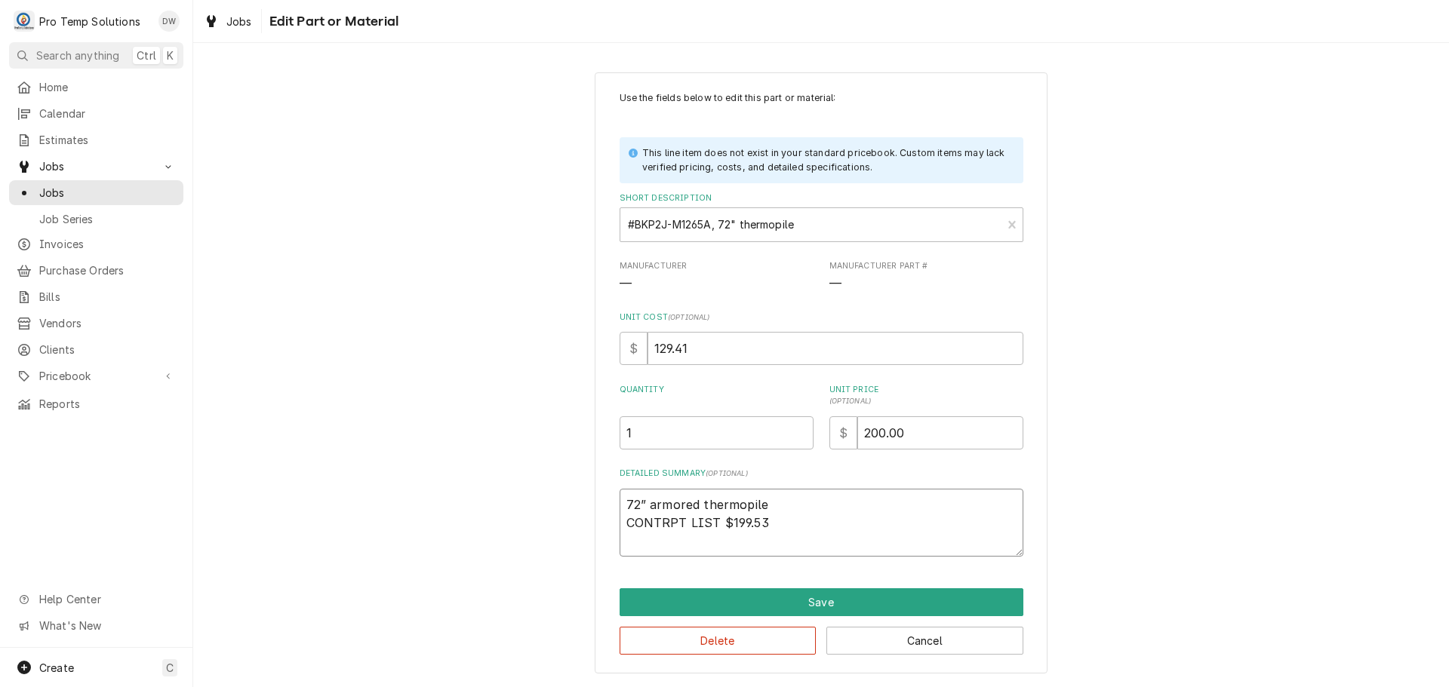
type textarea "x"
type textarea "72” armored thermopile CONTROPT LIST $199.53"
type textarea "x"
type textarea "72” armored thermopile CONTROLPT LIST $199.53"
type textarea "x"
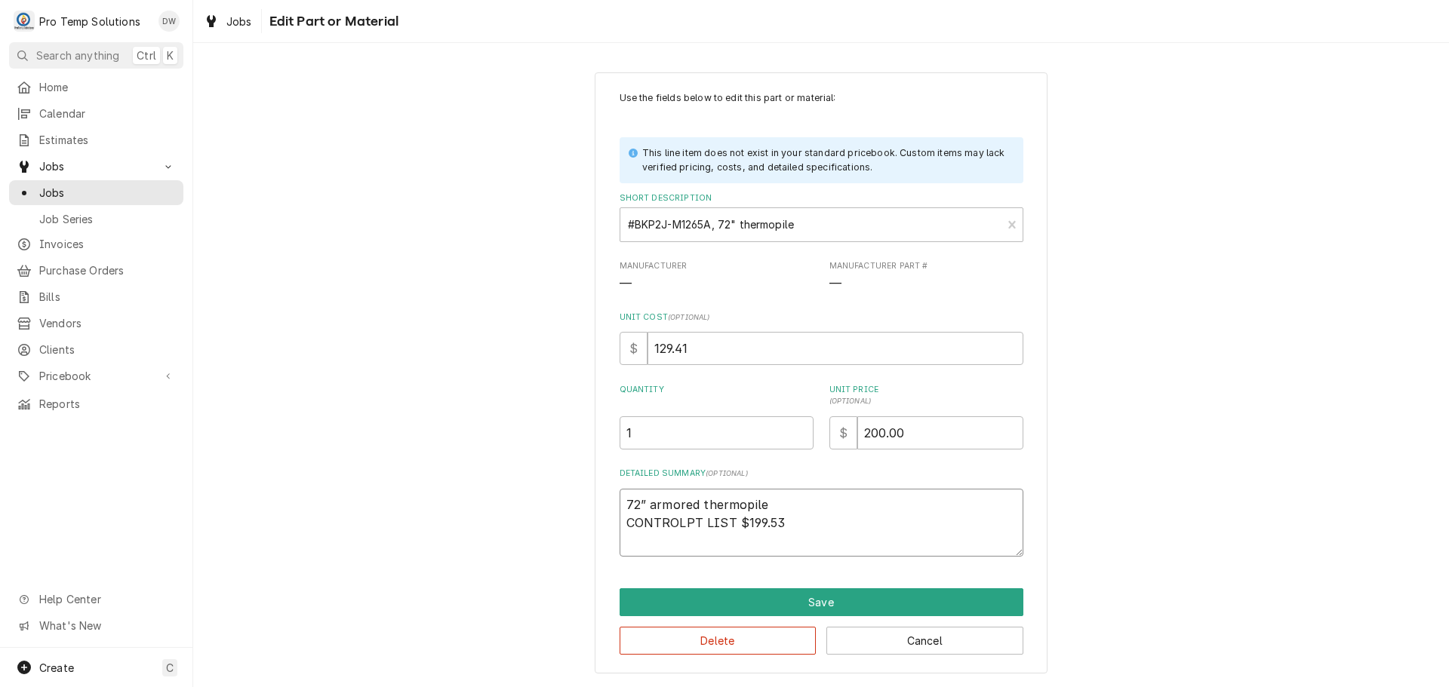
type textarea "72” armored thermopile CONTROLSPT LIST $199.53"
type textarea "x"
type textarea "72” armored thermopile CONTROLS PT LIST $199.53"
type textarea "x"
type textarea "72” armored thermopile CONTROLS #PT LIST $199.53"
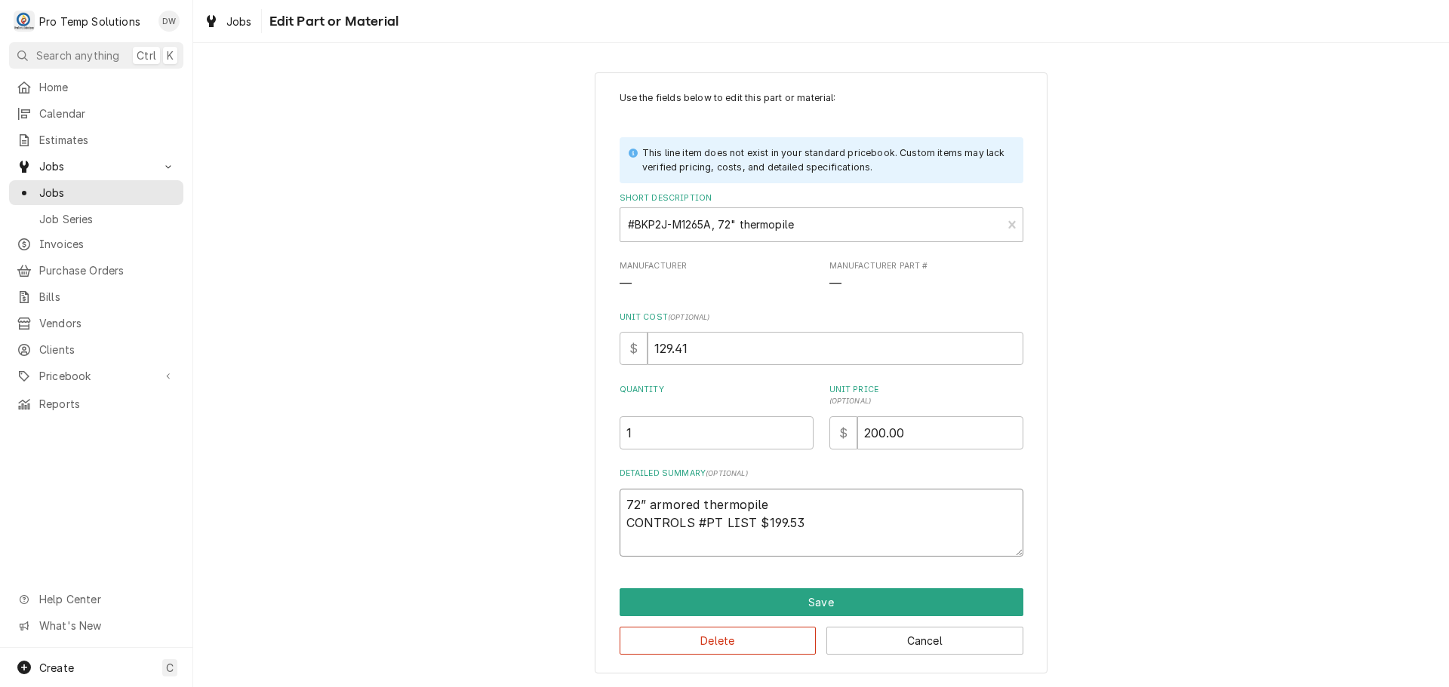
type textarea "x"
type textarea "72” armored thermopile CONTROLS PT LIST $199.53"
type textarea "x"
type textarea "72” armored thermopile CONTROLS $PT LIST $199.53"
type textarea "x"
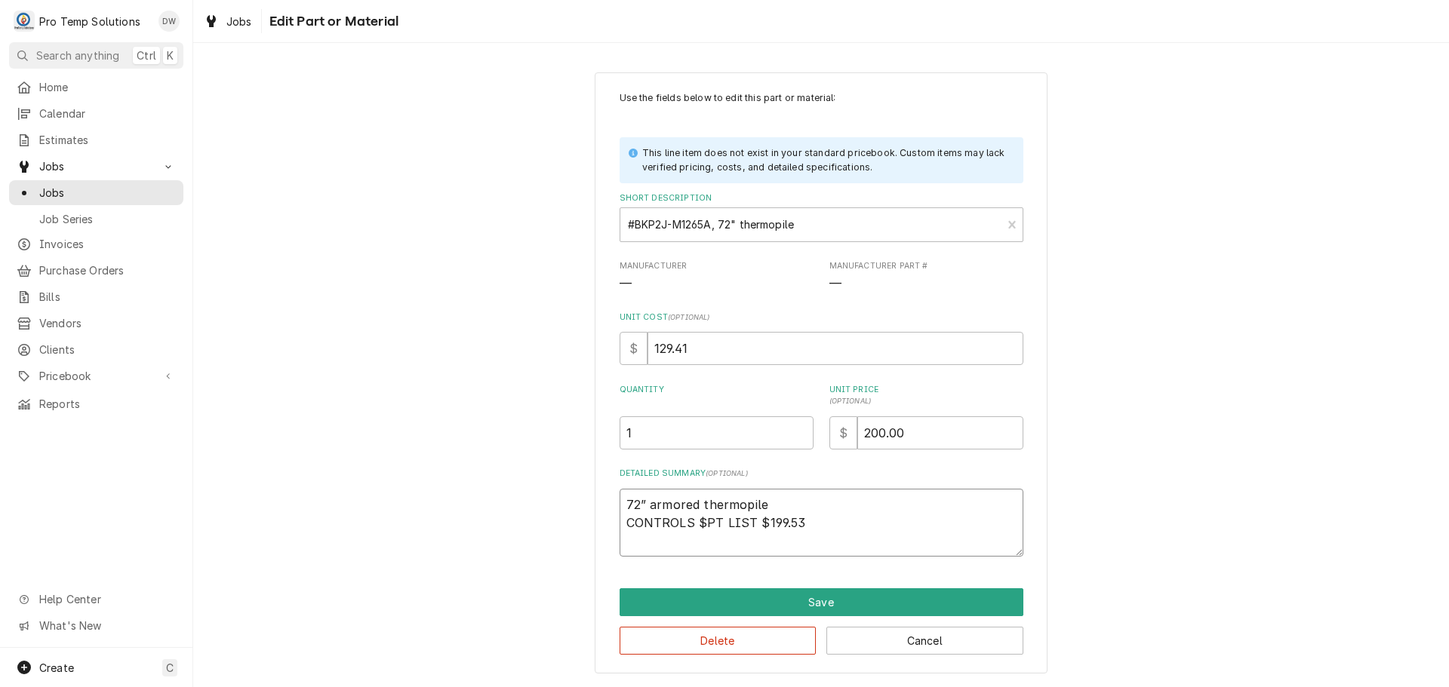
type textarea "72” armored thermopile CONTROLS $1PT LIST $199.53"
type textarea "x"
type textarea "72” armored thermopile CONTROLS $12PT LIST $199.53"
type textarea "x"
type textarea "72” armored thermopile CONTROLS $129PT LIST $199.53"
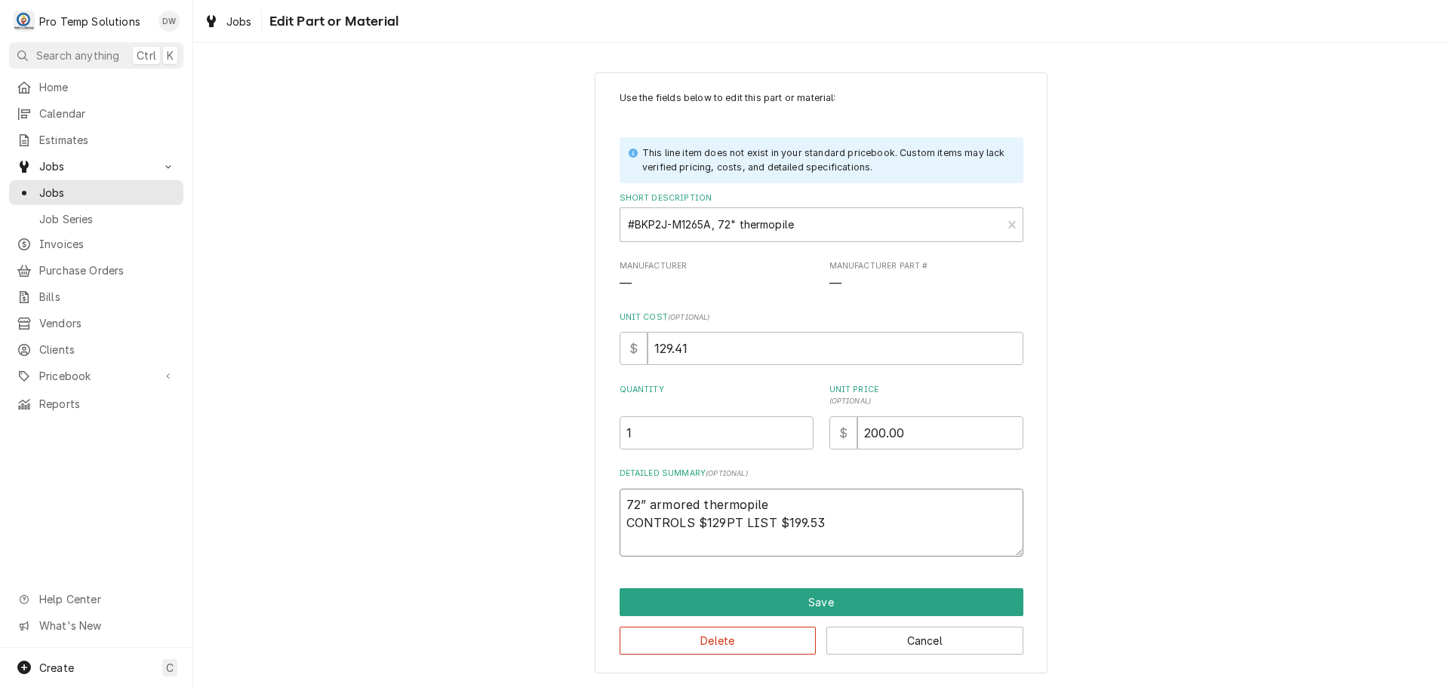
type textarea "x"
type textarea "72” armored thermopile CONTROLS $129.PT LIST $199.53"
type textarea "x"
type textarea "72” armored thermopile CONTROLS $129.4PT LIST $199.53"
type textarea "x"
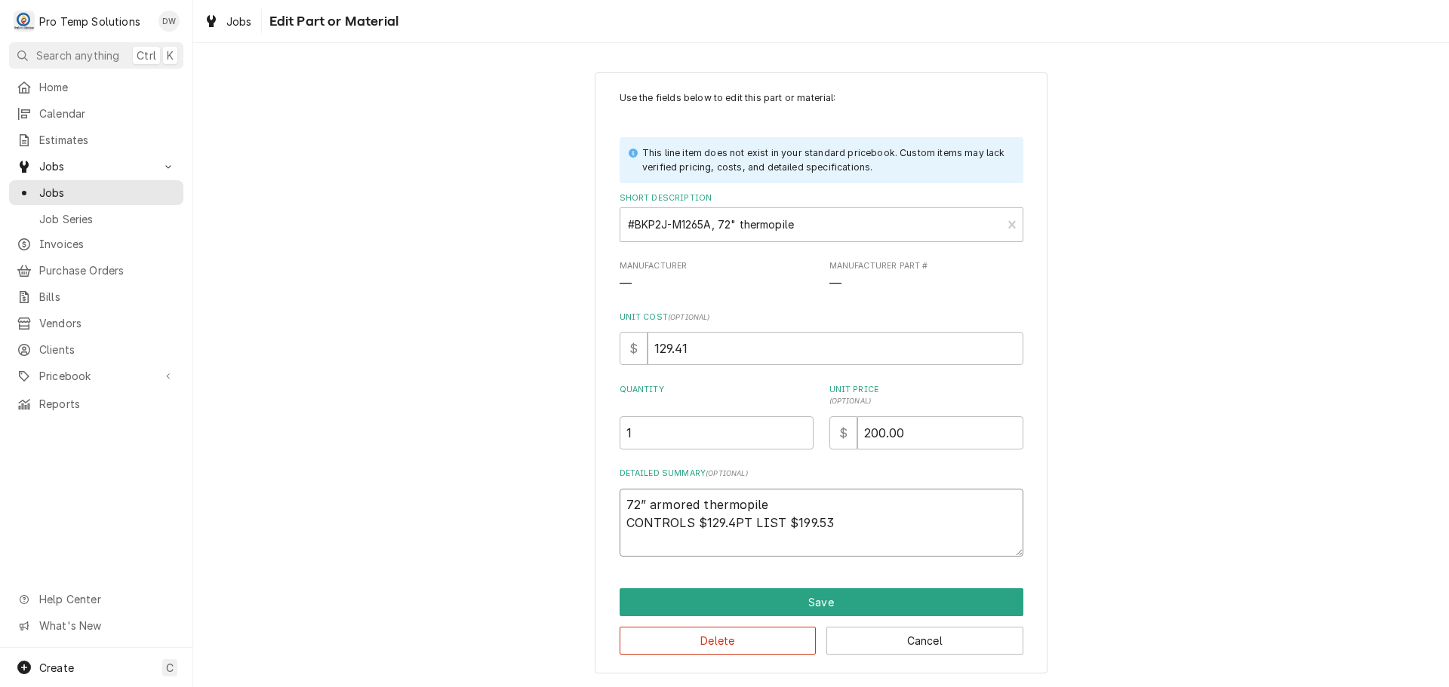
type textarea "72” armored thermopile CONTROLS $129.41PT LIST $199.53"
type textarea "x"
type textarea "72” armored thermopile CONTROLS $129.41 PT LIST $199.53"
type textarea "x"
type textarea "72” armored thermopile CONTROLS $129.41 /PT LIST $199.53"
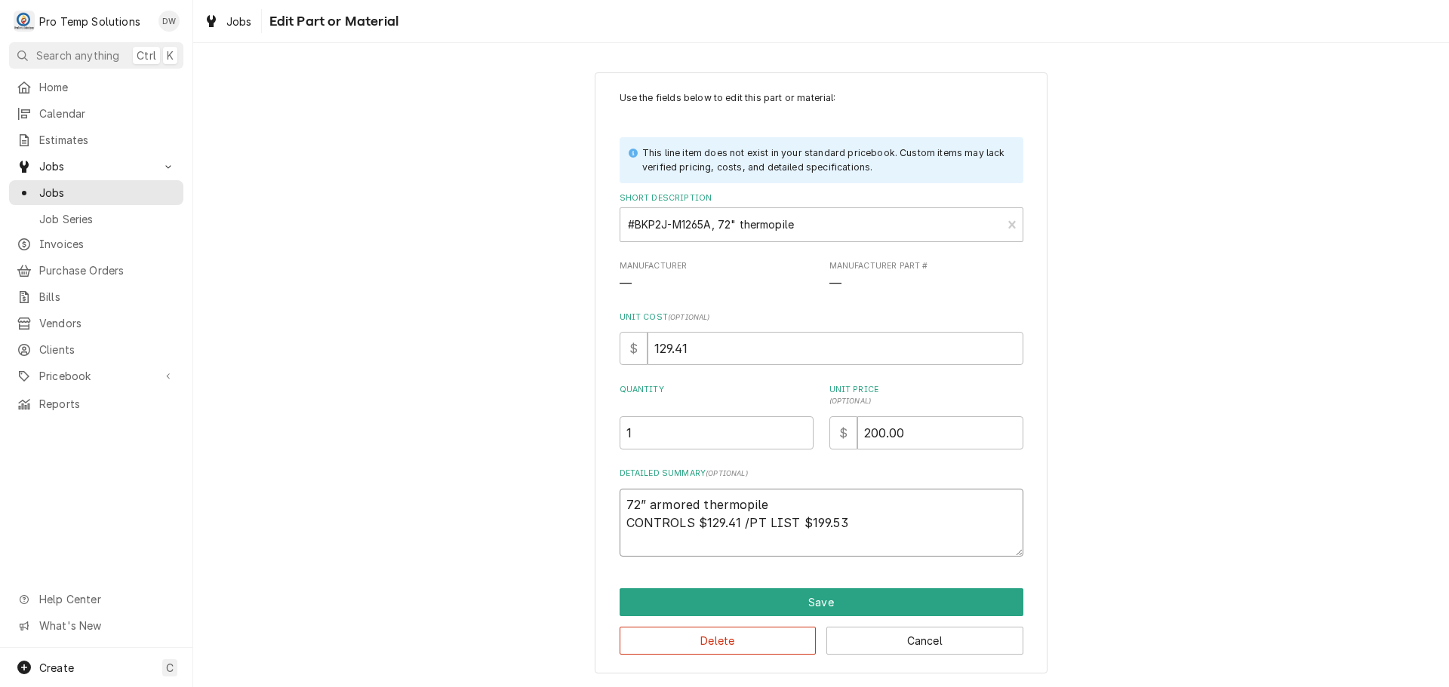
type textarea "x"
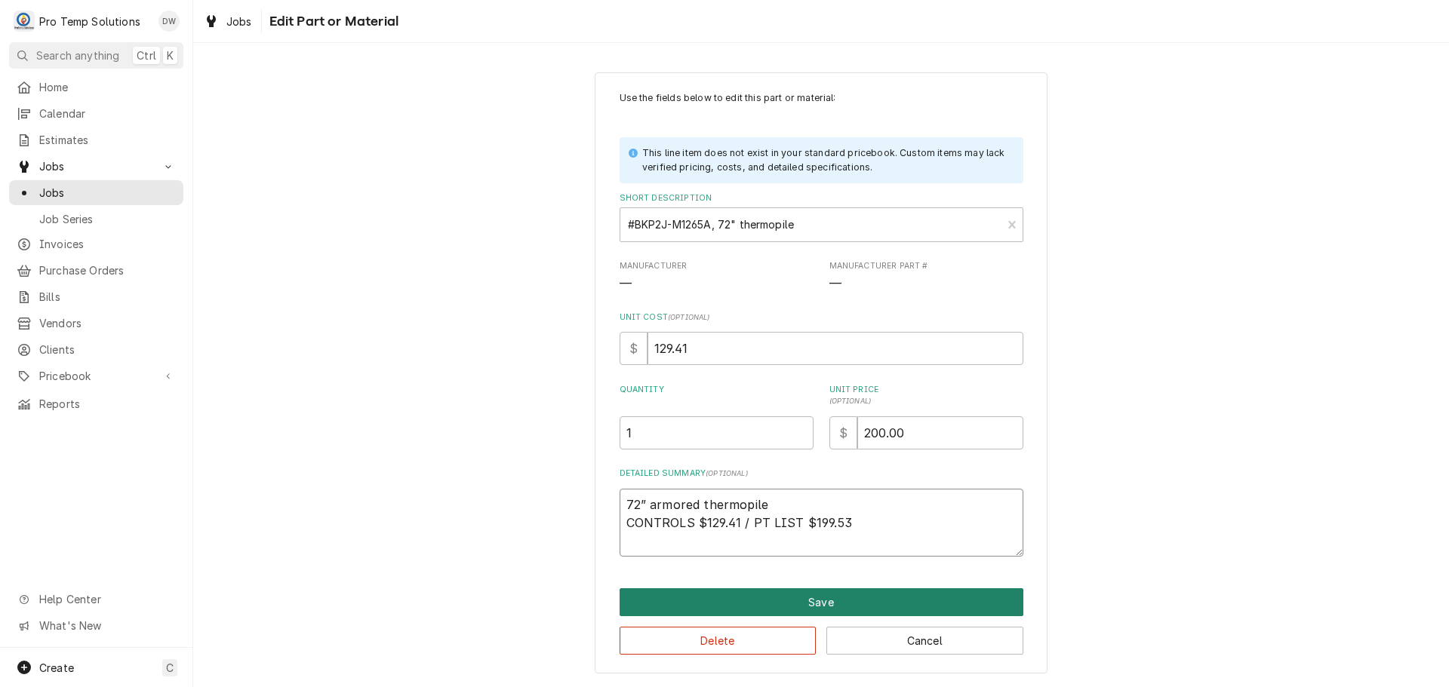
type textarea "72” armored thermopile CONTROLS $129.41 / PT LIST $199.53"
click at [805, 595] on button "Save" at bounding box center [821, 603] width 404 height 28
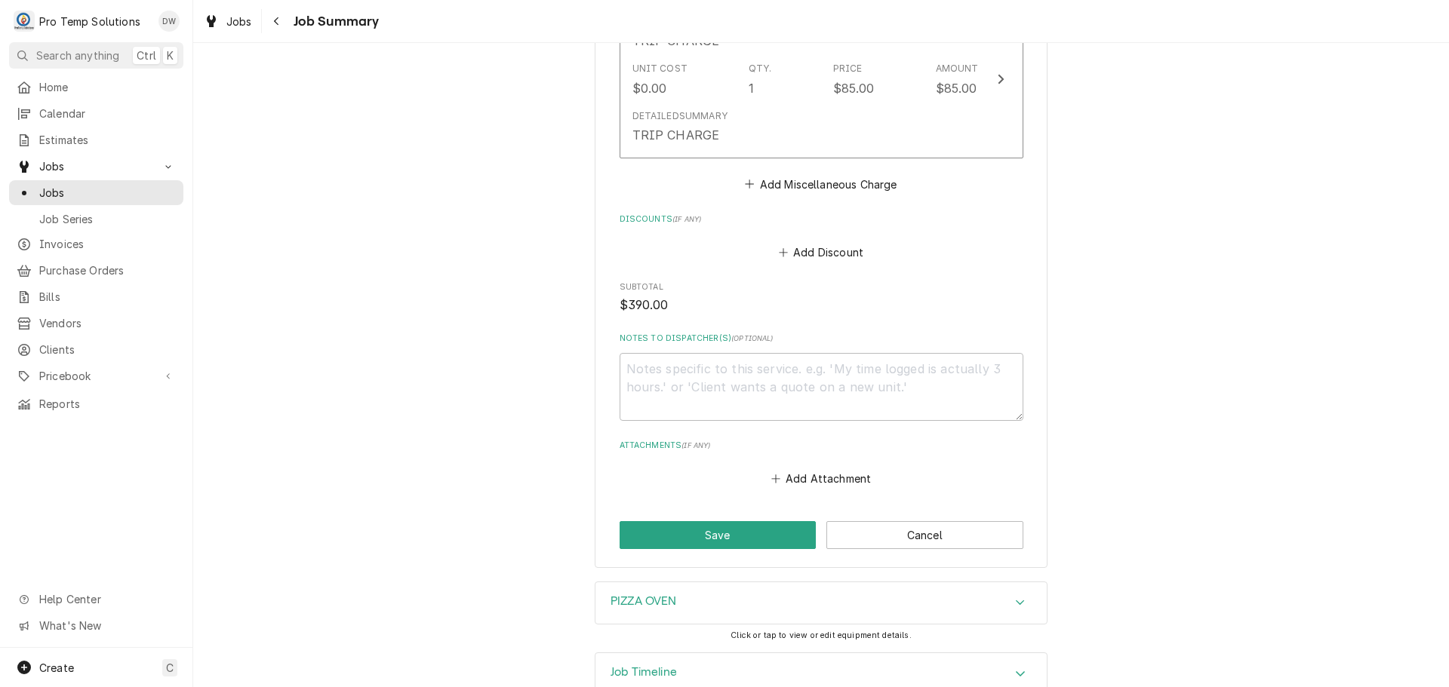
scroll to position [1234, 0]
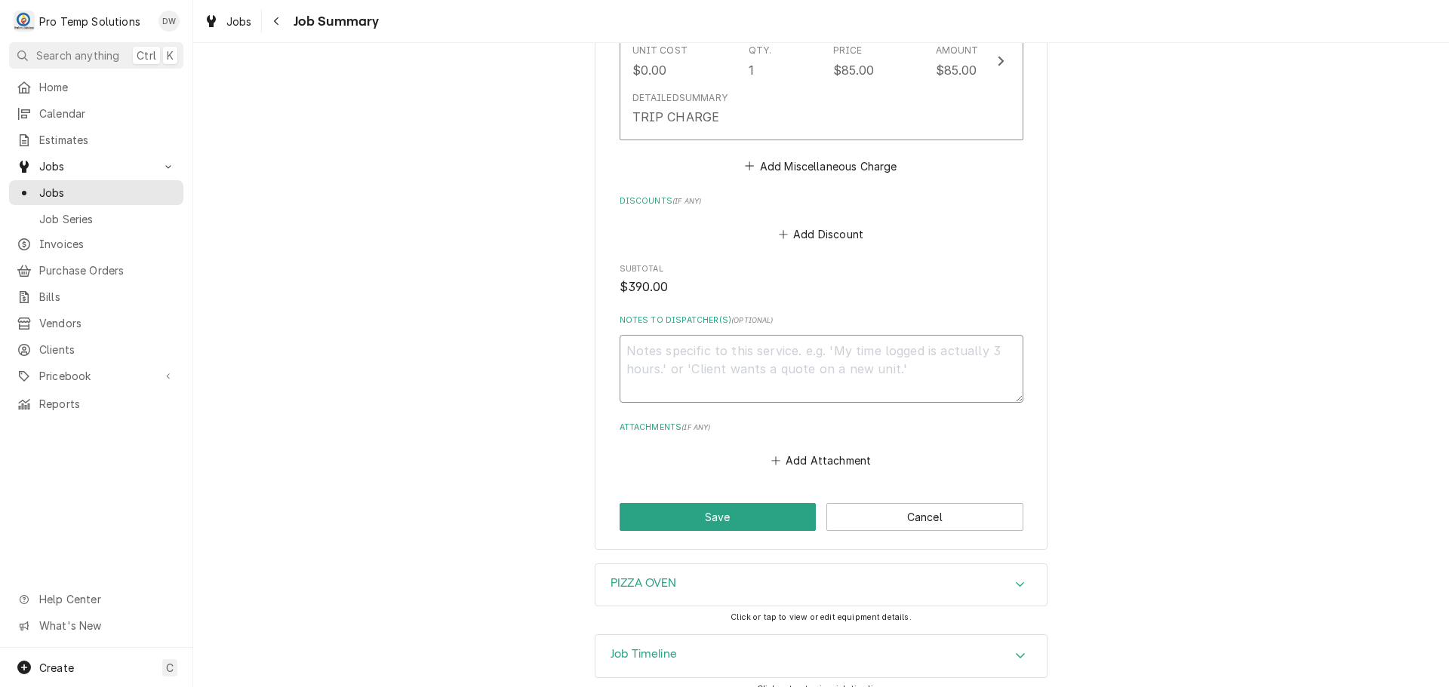
click at [761, 347] on textarea "Notes to Dispatcher(s) ( optional )" at bounding box center [821, 369] width 404 height 68
type textarea "x"
type textarea "#"
type textarea "x"
type textarea "#0"
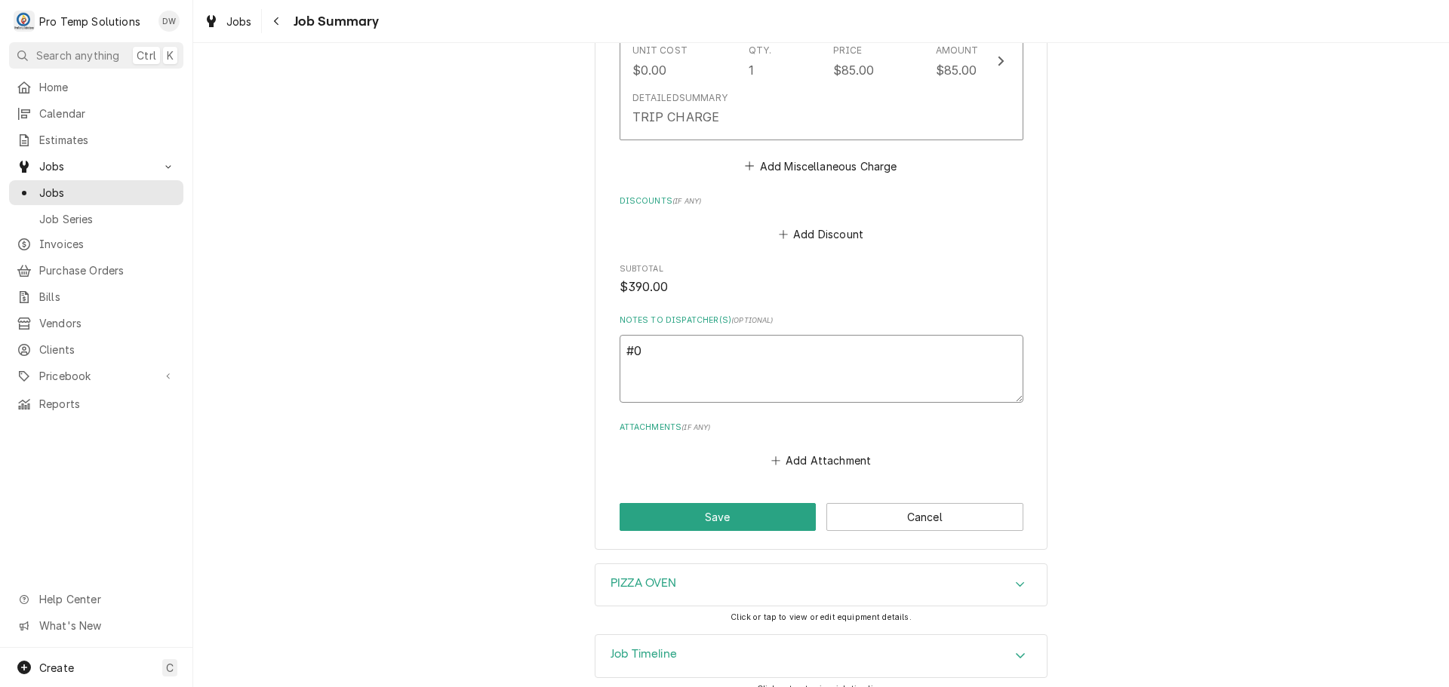
type textarea "x"
type textarea "#08"
type textarea "x"
type textarea "#082"
type textarea "x"
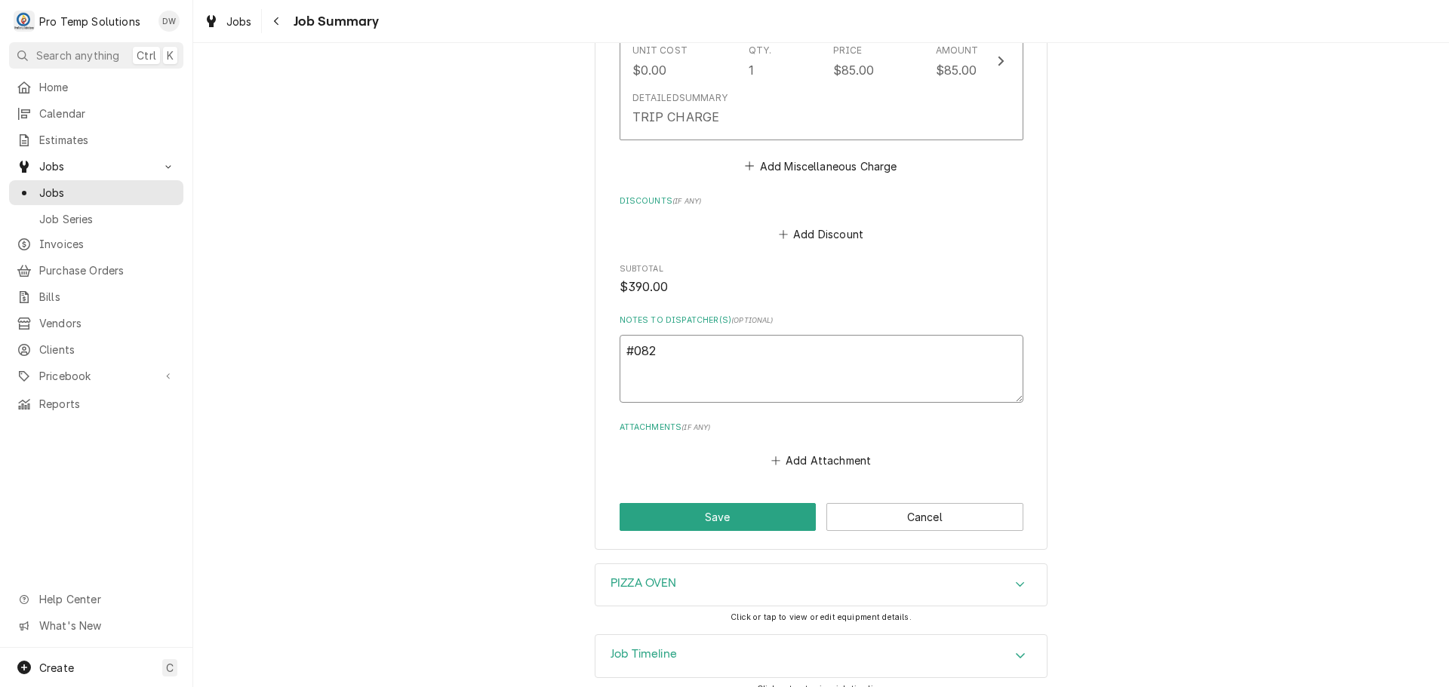
type textarea "#0822"
type textarea "x"
type textarea "#08222"
type textarea "x"
type textarea "#082225"
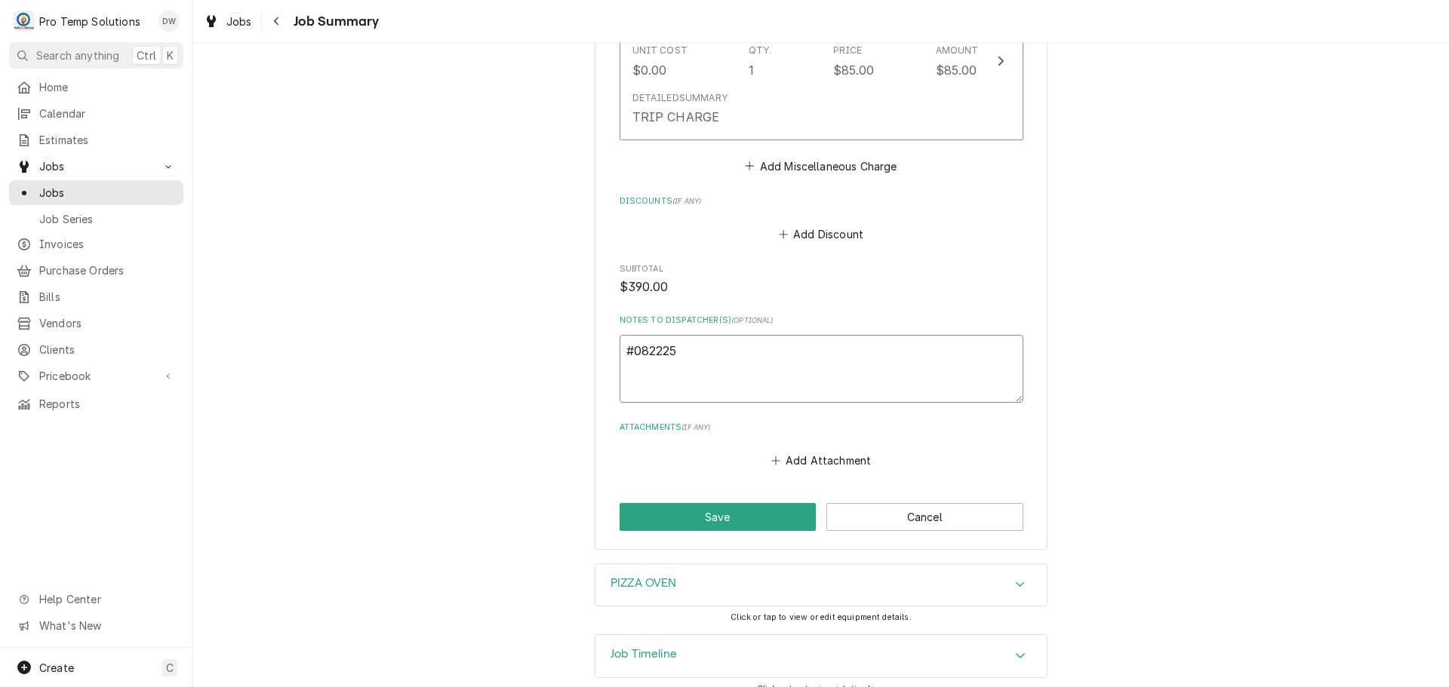
type textarea "x"
type textarea "#0822250"
type textarea "x"
type textarea "#08222500"
type textarea "x"
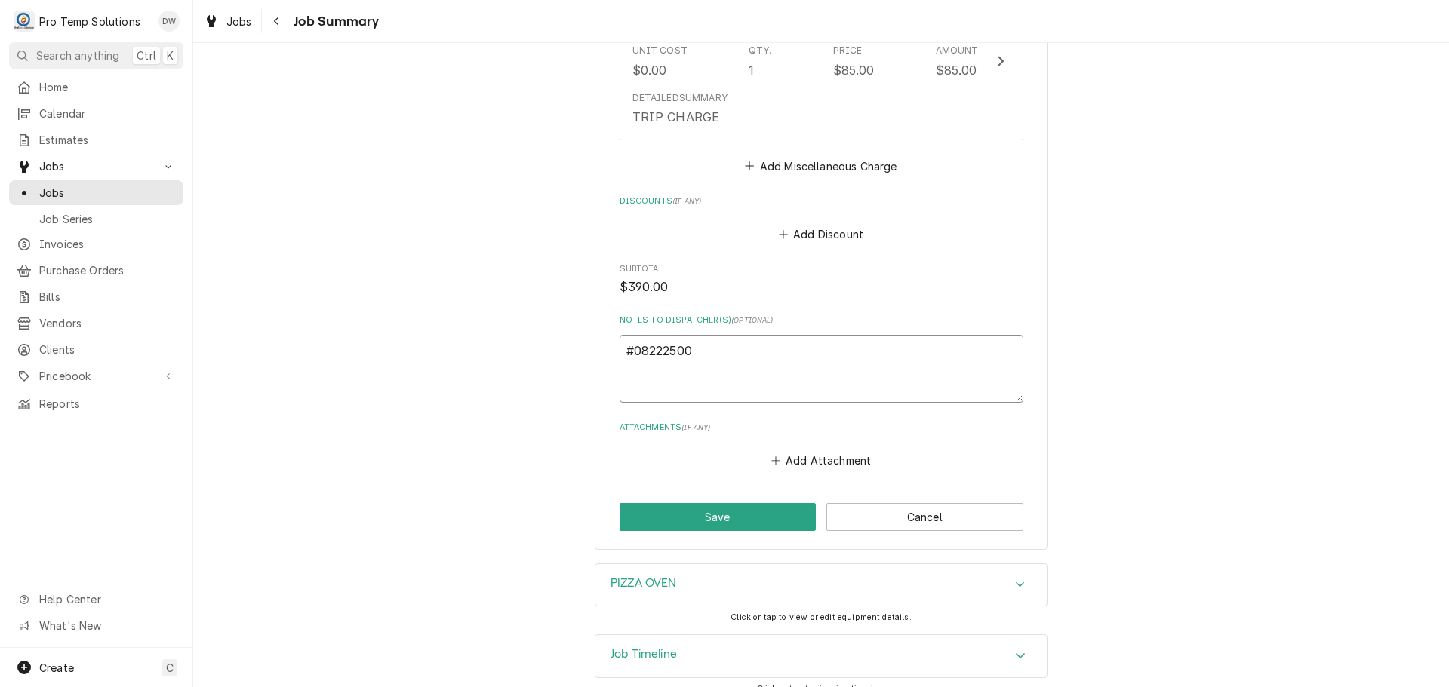
type textarea "#082225002"
type textarea "x"
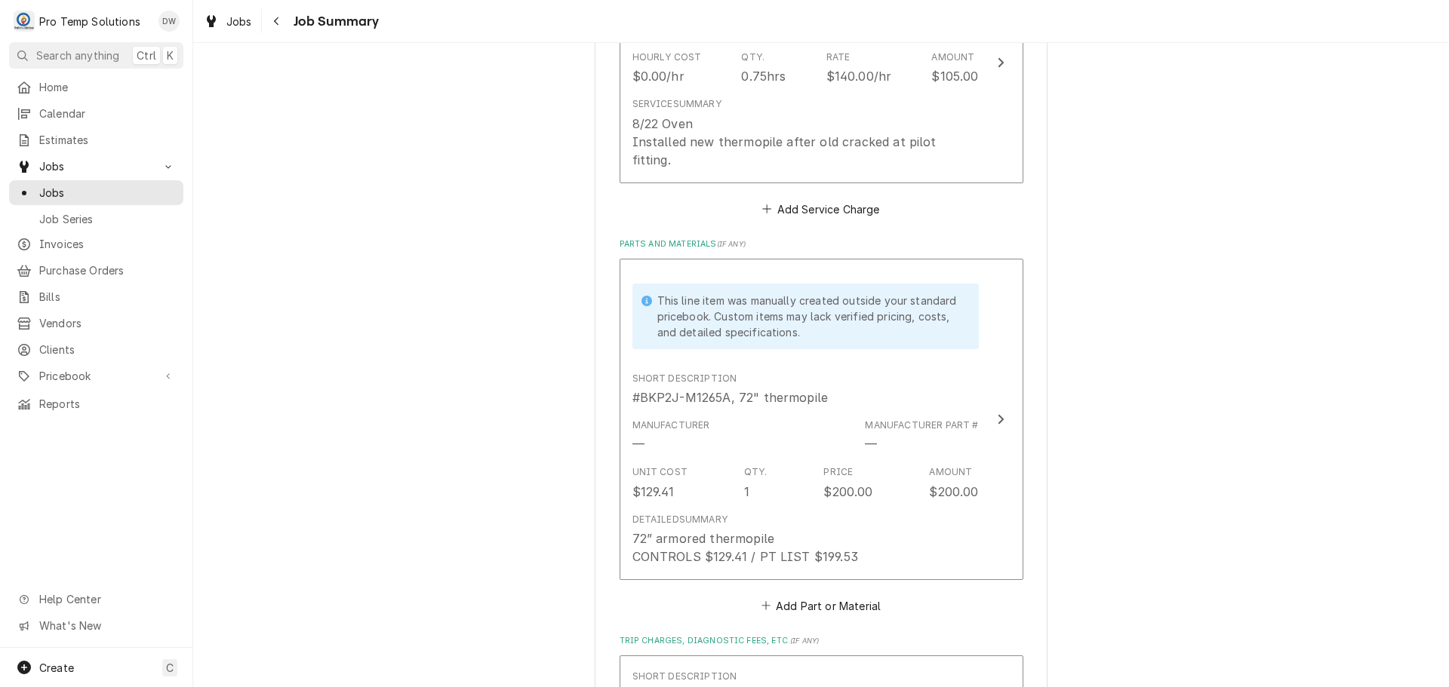
scroll to position [404, 0]
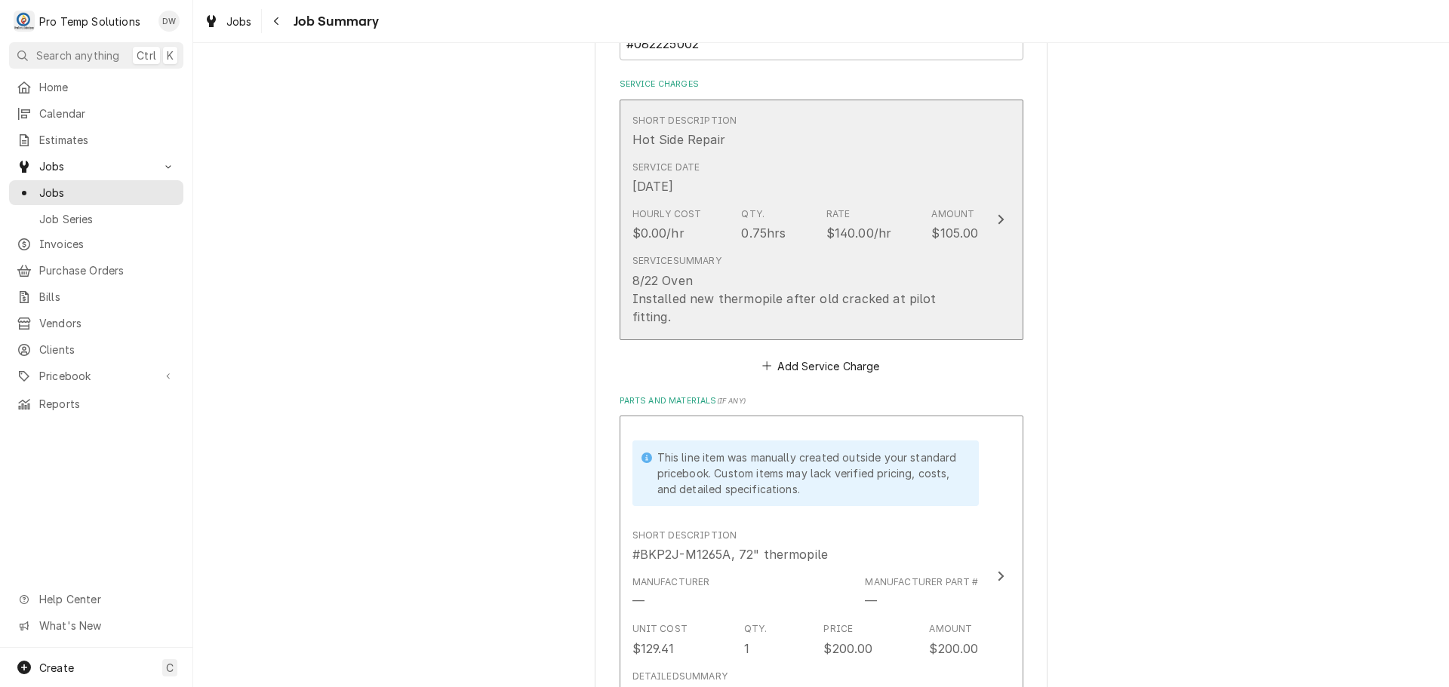
type textarea "#082225002"
click at [991, 211] on div "Update Line Item" at bounding box center [1001, 220] width 20 height 18
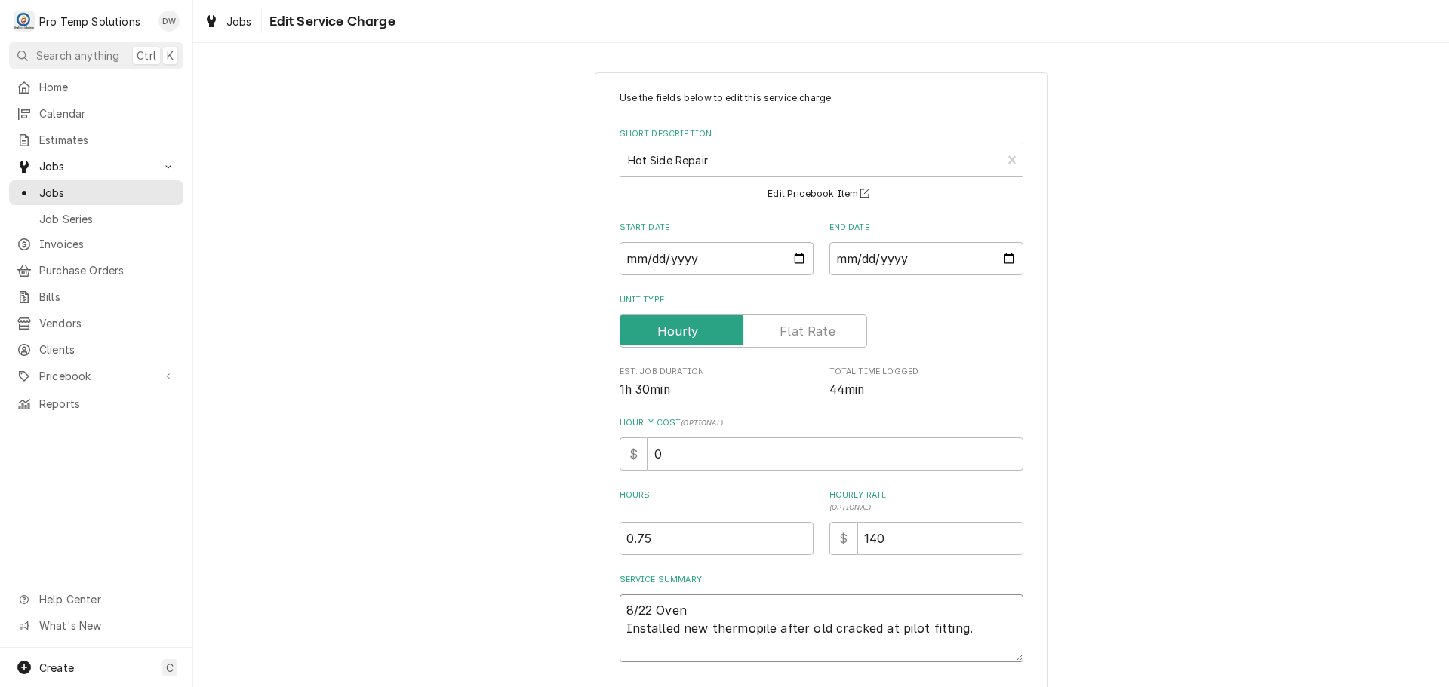
click at [696, 613] on textarea "8/22 Oven Installed new thermopile after old cracked at pilot fitting." at bounding box center [821, 629] width 404 height 68
type textarea "x"
type textarea "8/22 Oven Installed new thermopile after old cracked at pilot fitting."
type textarea "x"
type textarea "8/22 Oven 1 Installed new thermopile after old cracked at pilot fitting."
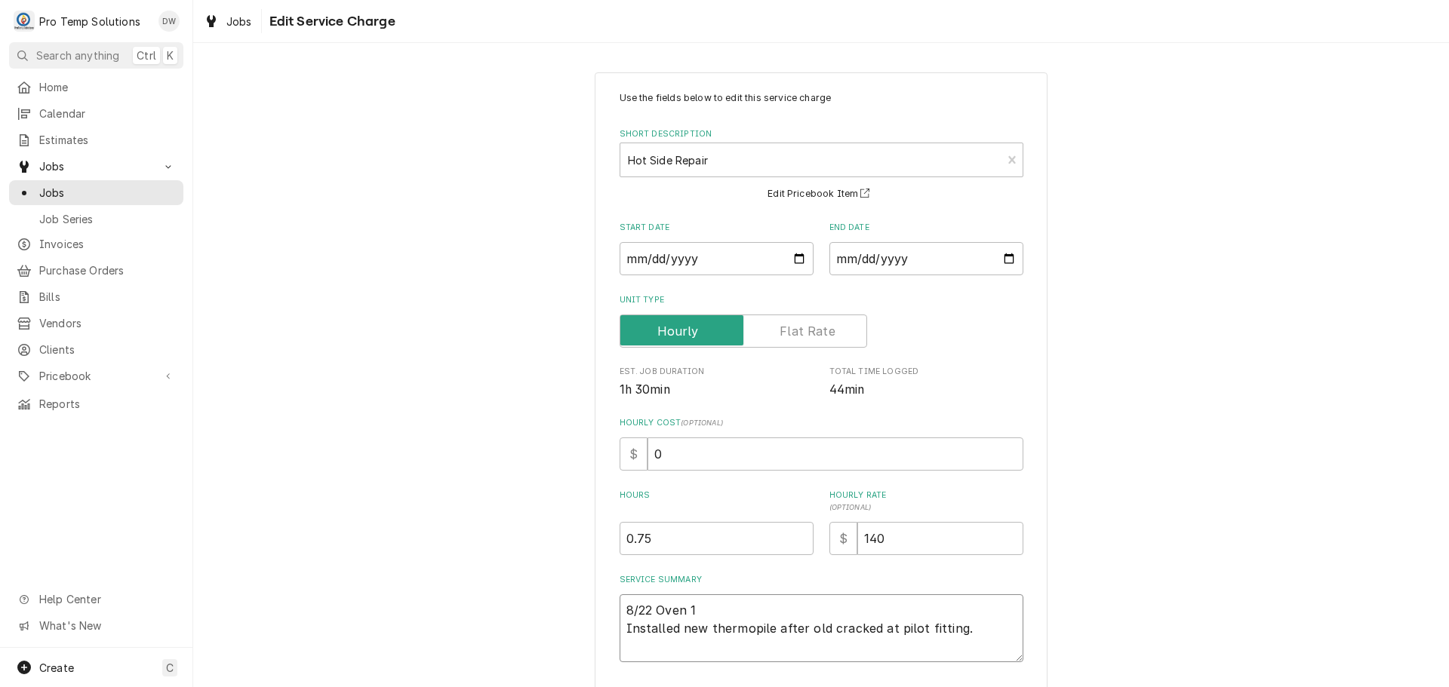
type textarea "x"
type textarea "8/22 Oven 11 Installed new thermopile after old cracked at pilot fitting."
type textarea "x"
type textarea "8/22 Oven 110 Installed new thermopile after old cracked at pilot fitting."
type textarea "x"
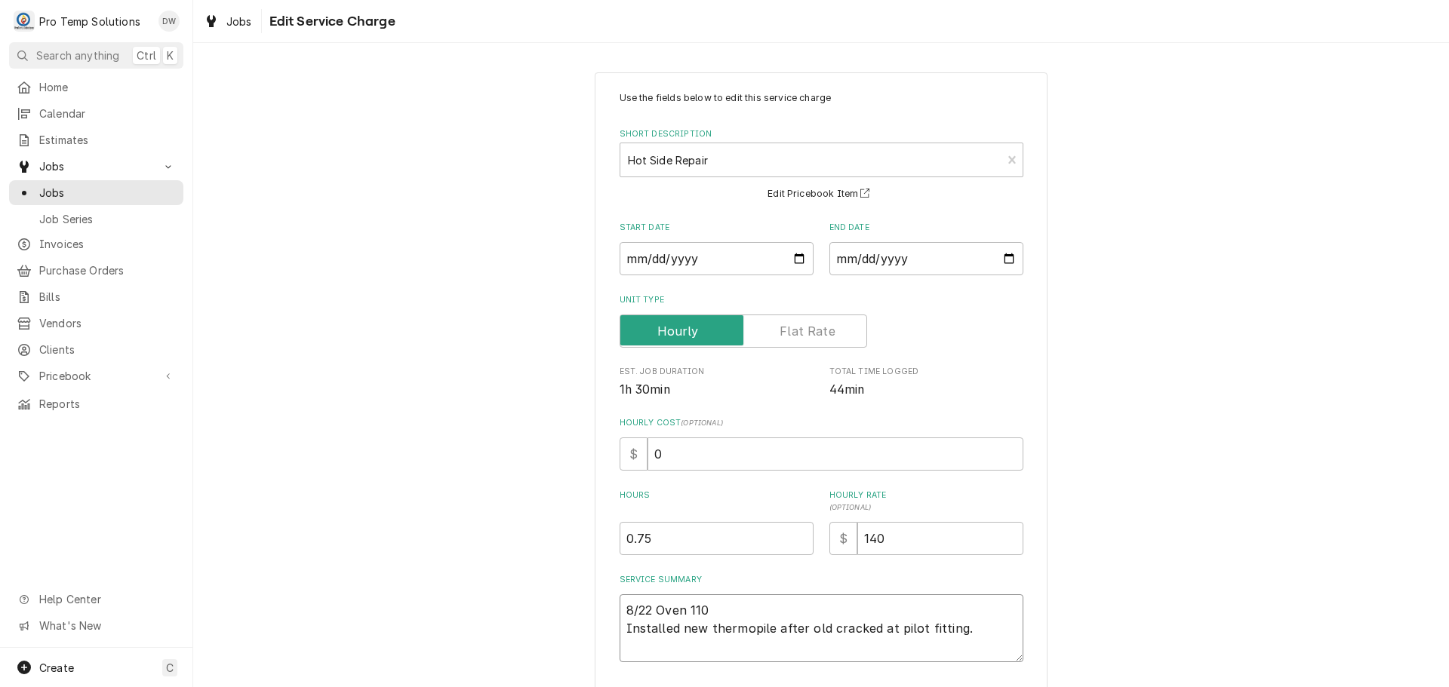
type textarea "8/22 Oven 110- Installed new thermopile after old cracked at pilot fitting."
type textarea "x"
type textarea "8/22 Oven 110-2 Installed new thermopile after old cracked at pilot fitting."
type textarea "x"
type textarea "8/22 Oven 110-20 Installed new thermopile after old cracked at pilot fitting."
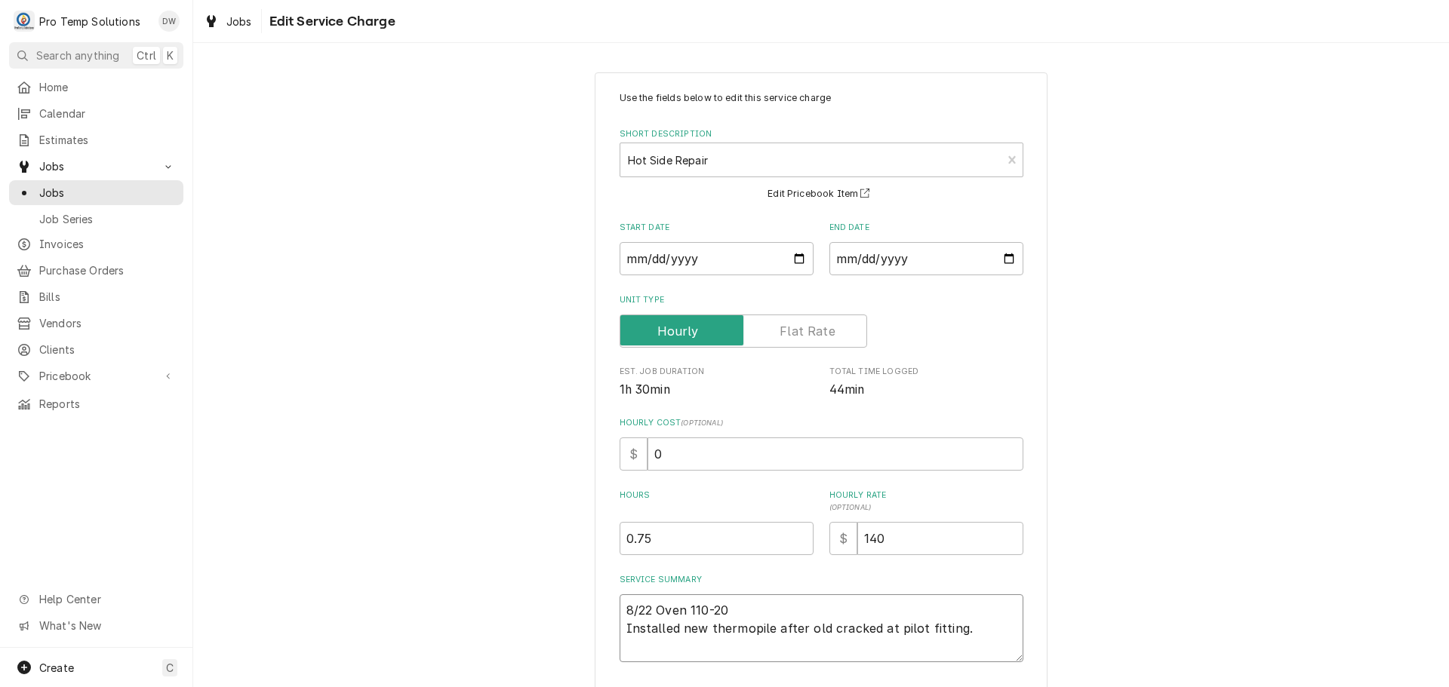
type textarea "x"
type textarea "8/22 Oven 110-200 Installed new thermopile after old cracked at pilot fitting."
type textarea "x"
type textarea "8/22 Oven 110-200 Installed new thermopile after old cracked at pilot fitting."
type textarea "x"
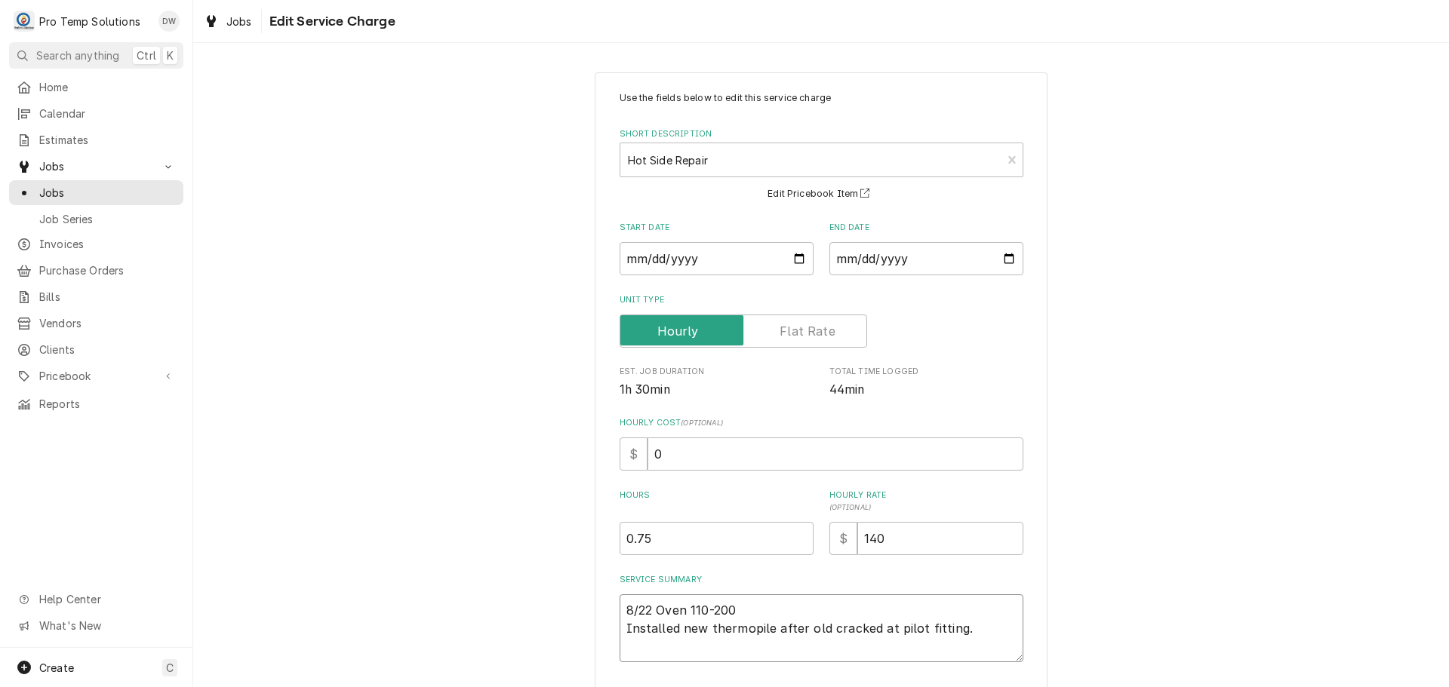
type textarea "8/22 Oven 110-200 K Installed new thermopile after old cracked at pilot fitting."
type textarea "x"
type textarea "8/22 Oven 110-200 KO Installed new thermopile after old cracked at pilot fittin…"
type textarea "x"
type textarea "8/22 Oven 110-200 KOT Installed new thermopile after old cracked at pilot fitti…"
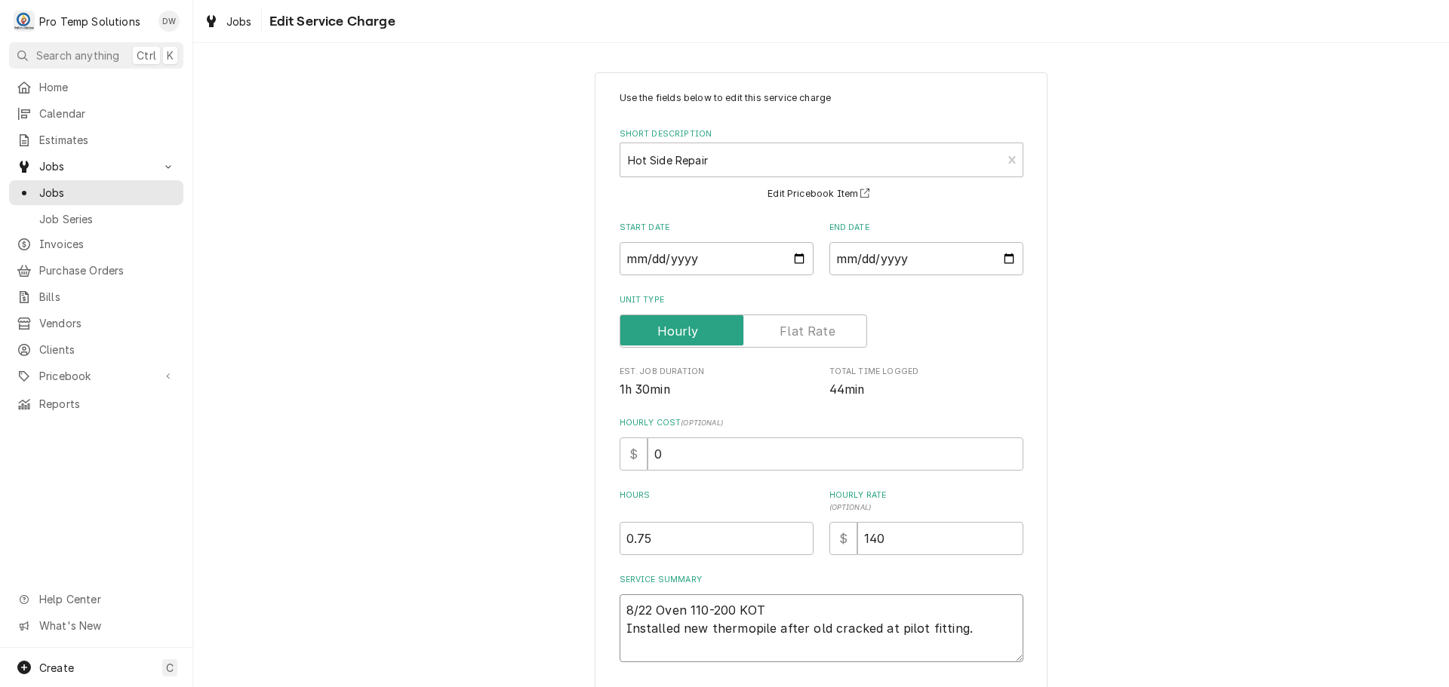
type textarea "x"
type textarea "8/22 Oven 110-200 KOTY Installed new thermopile after old cracked at pilot fitt…"
type textarea "x"
type textarea "8/22 Oven 110-200 KOTY Installed new thermopile after old cracked at pilot fitt…"
click at [972, 627] on textarea "8/22 Oven 110-200 KOTY Installed new thermopile after old cracked at pilot fitt…" at bounding box center [821, 629] width 404 height 68
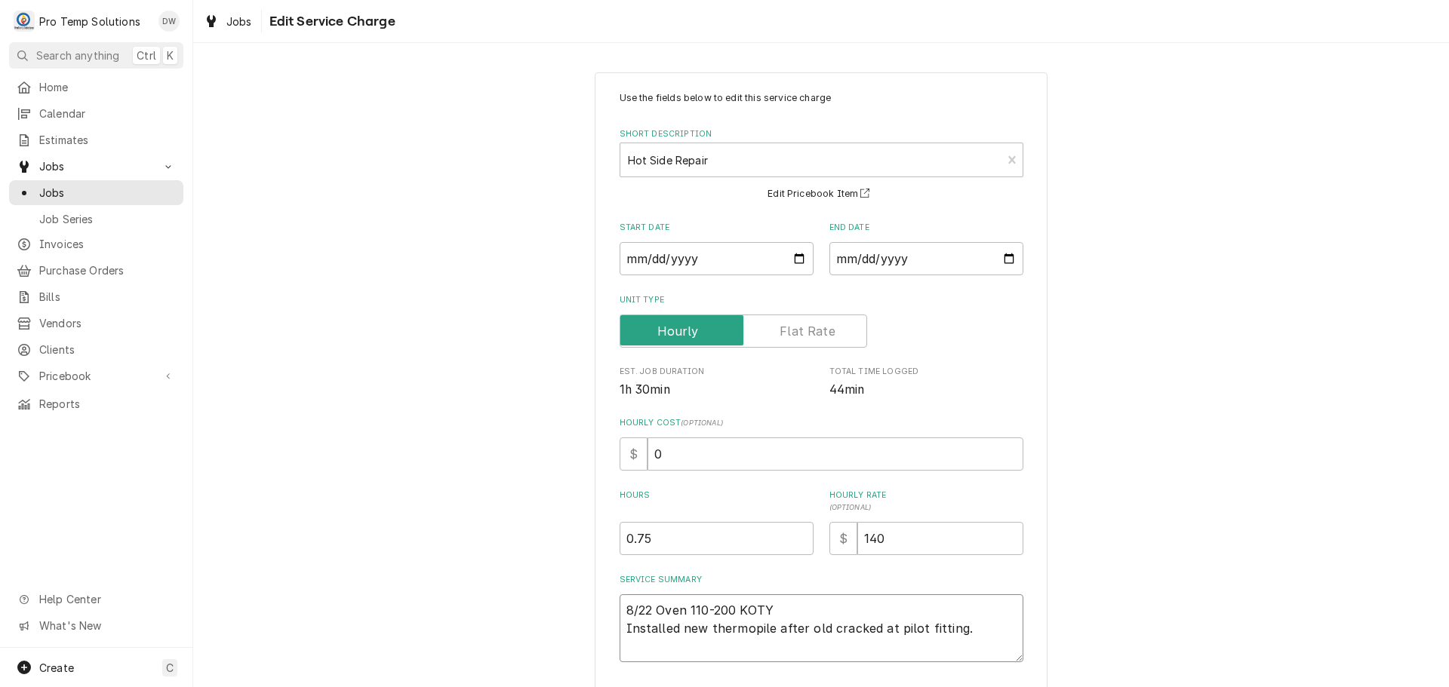
type textarea "x"
type textarea "8/22 Oven 110-200 KOTY Installed new thermopile after old cracked at pilot fitt…"
type textarea "x"
type textarea "8/22 Oven 110-200 KOTY Installed new thermopile after old cracked at pilot fitt…"
type textarea "x"
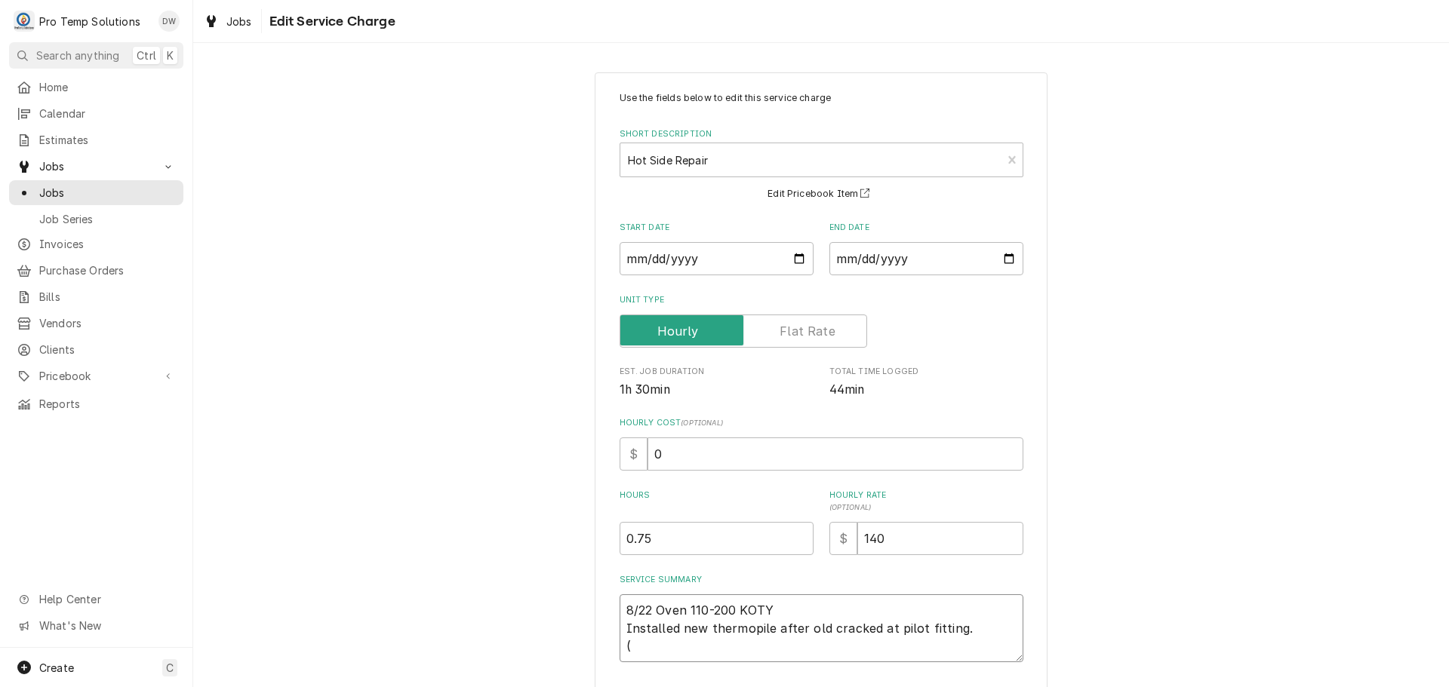
type textarea "8/22 Oven 110-200 KOTY Installed new thermopile after old cracked at pilot fitt…"
type textarea "x"
type textarea "8/22 Oven 110-200 KOTY Installed new thermopile after old cracked at pilot fitt…"
type textarea "x"
type textarea "8/22 Oven 110-200 KOTY Installed new thermopile after old cracked at pilot fitt…"
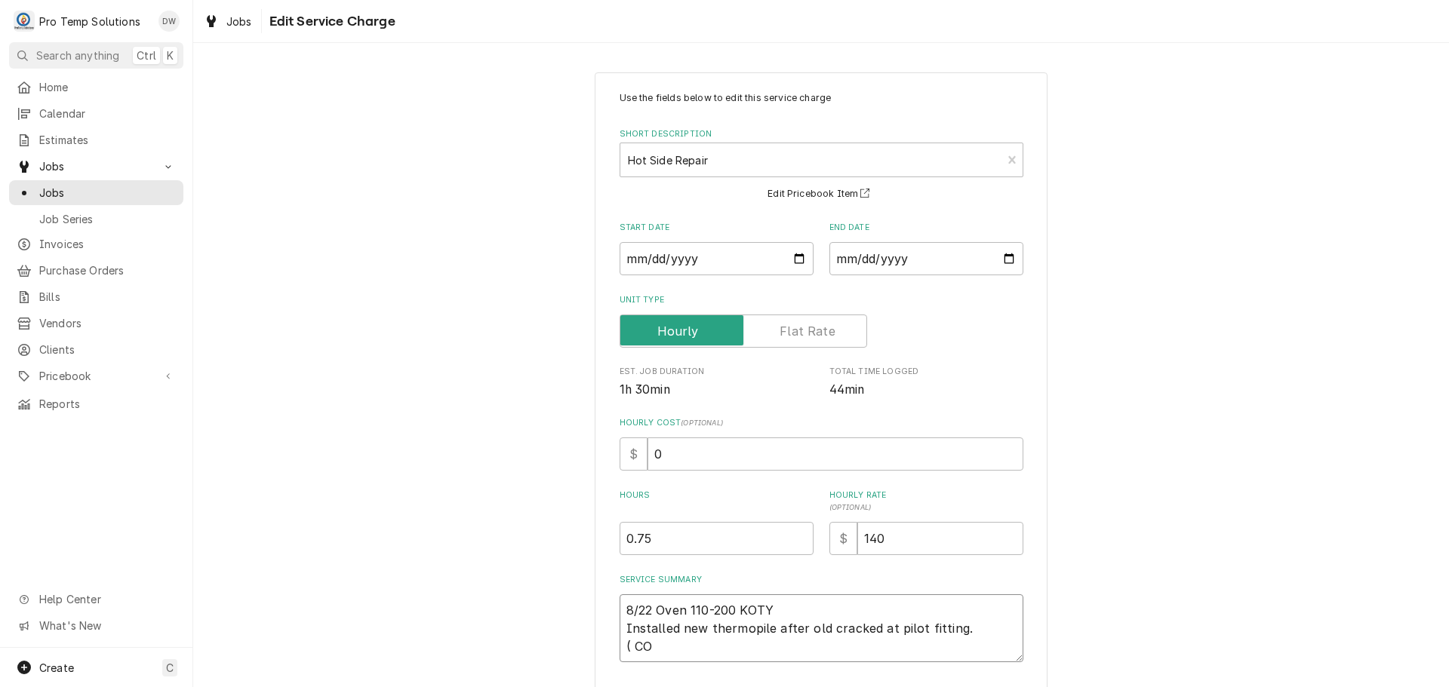
type textarea "x"
type textarea "8/22 Oven 110-200 KOTY Installed new thermopile after old cracked at pilot fitt…"
type textarea "x"
type textarea "8/22 Oven 110-200 KOTY Installed new thermopile after old cracked at pilot fitt…"
type textarea "x"
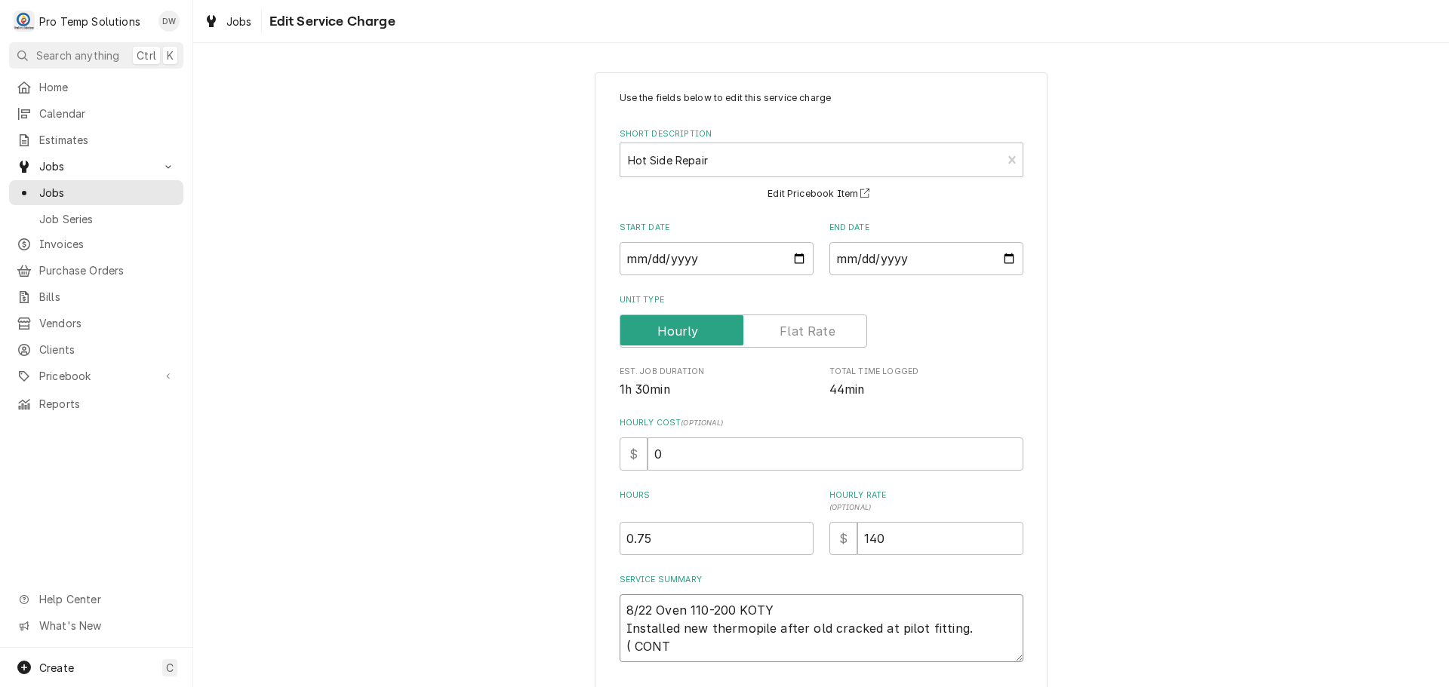
type textarea "8/22 Oven 110-200 KOTY Installed new thermopile after old cracked at pilot fitt…"
type textarea "x"
type textarea "8/22 Oven 110-200 KOTY Installed new thermopile after old cracked at pilot fitt…"
type textarea "x"
type textarea "8/22 Oven 110-200 KOTY Installed new thermopile after old cracked at pilot fitt…"
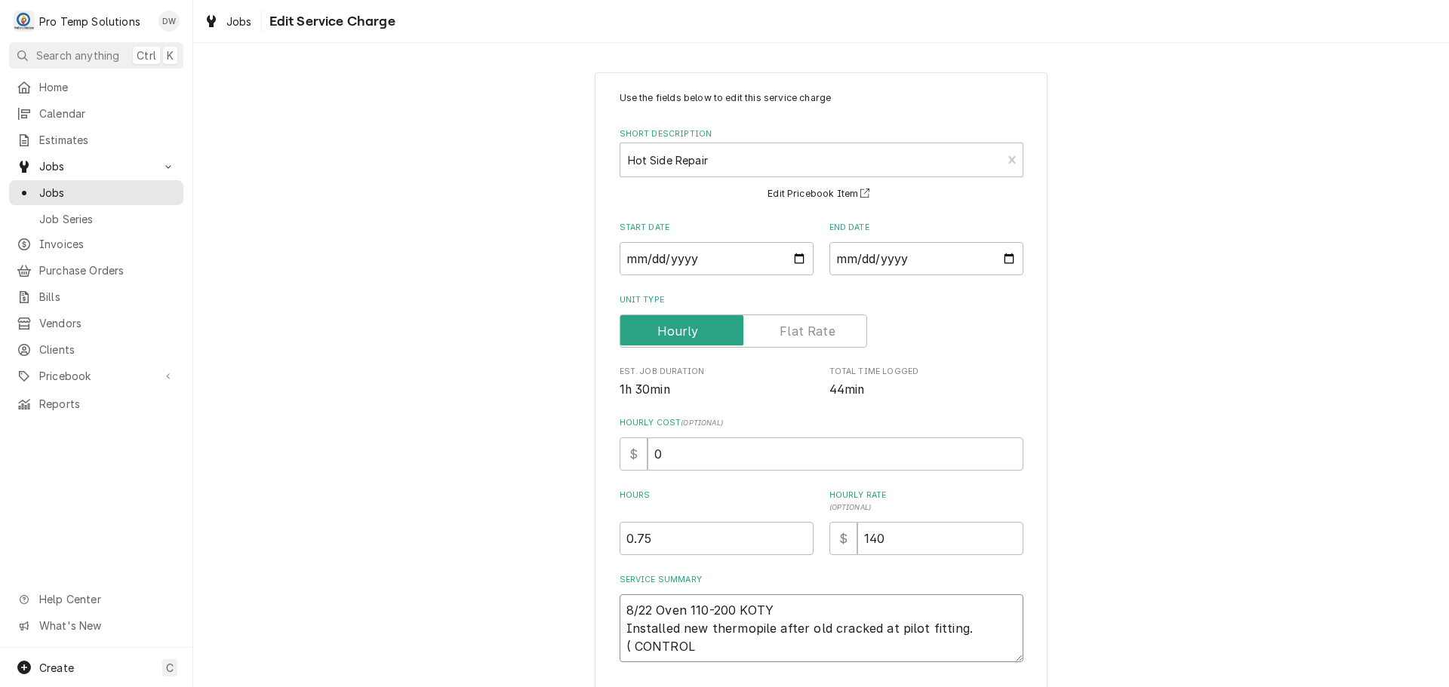
type textarea "x"
type textarea "8/22 Oven 110-200 KOTY Installed new thermopile after old cracked at pilot fitt…"
type textarea "x"
type textarea "8/22 Oven 110-200 KOTY Installed new thermopile after old cracked at pilot fitt…"
type textarea "x"
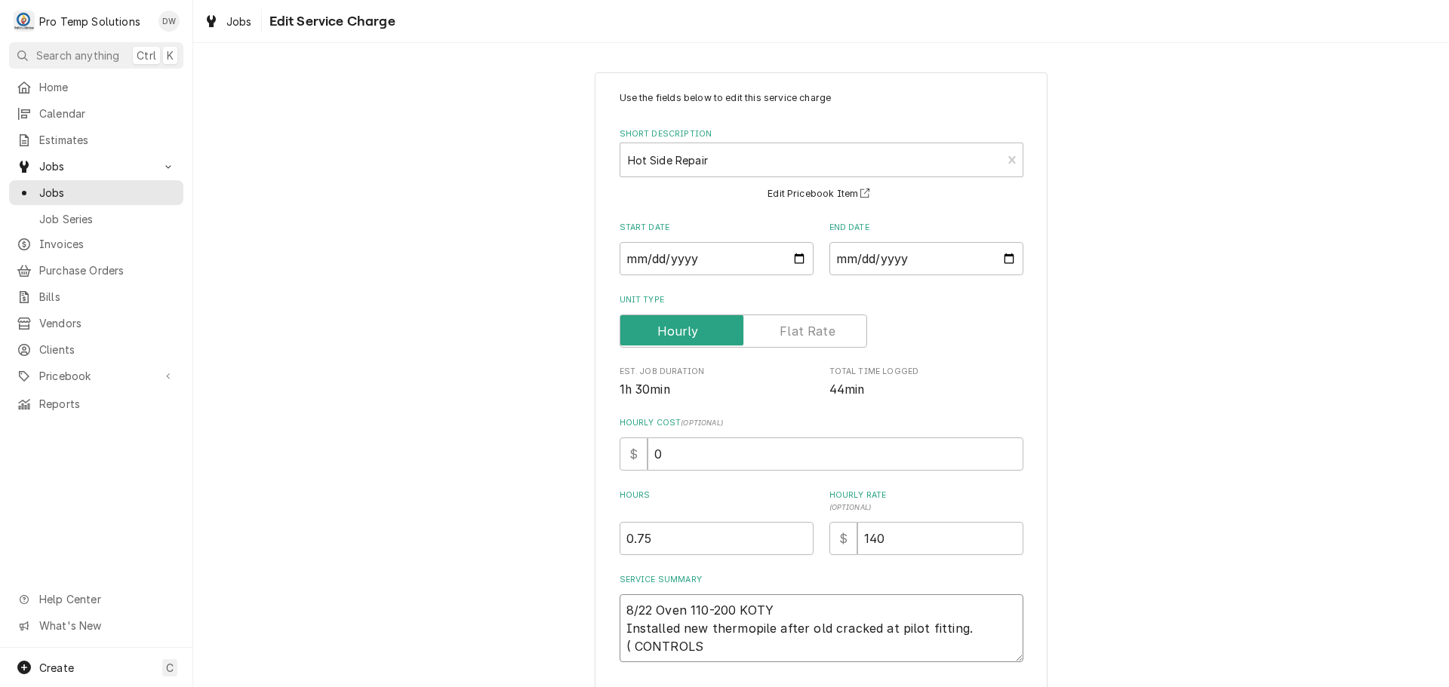
type textarea "8/22 Oven 110-200 KOTY Installed new thermopile after old cracked at pilot fitt…"
type textarea "x"
type textarea "8/22 Oven 110-200 KOTY Installed new thermopile after old cracked at pilot fitt…"
type textarea "x"
type textarea "8/22 Oven 110-200 KOTY Installed new thermopile after old cracked at pilot fitt…"
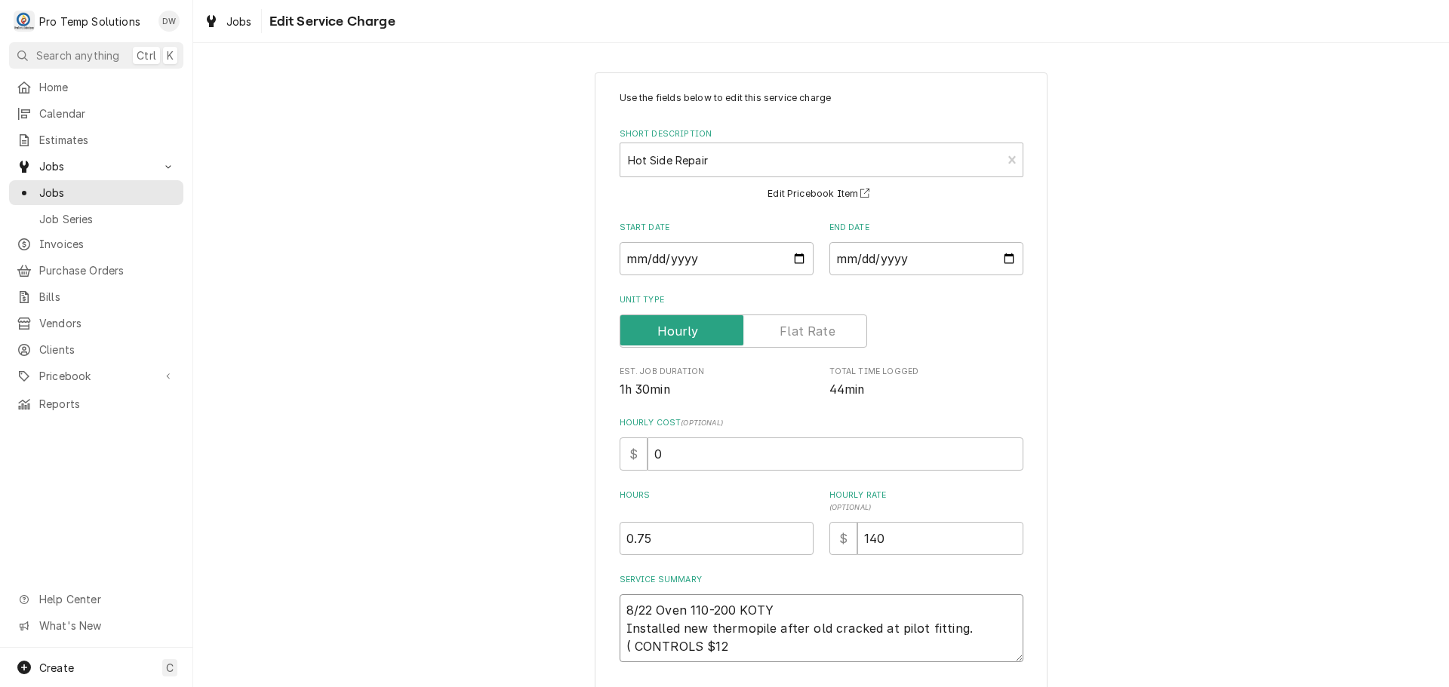
type textarea "x"
type textarea "8/22 Oven 110-200 KOTY Installed new thermopile after old cracked at pilot fitt…"
type textarea "x"
type textarea "8/22 Oven 110-200 KOTY Installed new thermopile after old cracked at pilot fitt…"
type textarea "x"
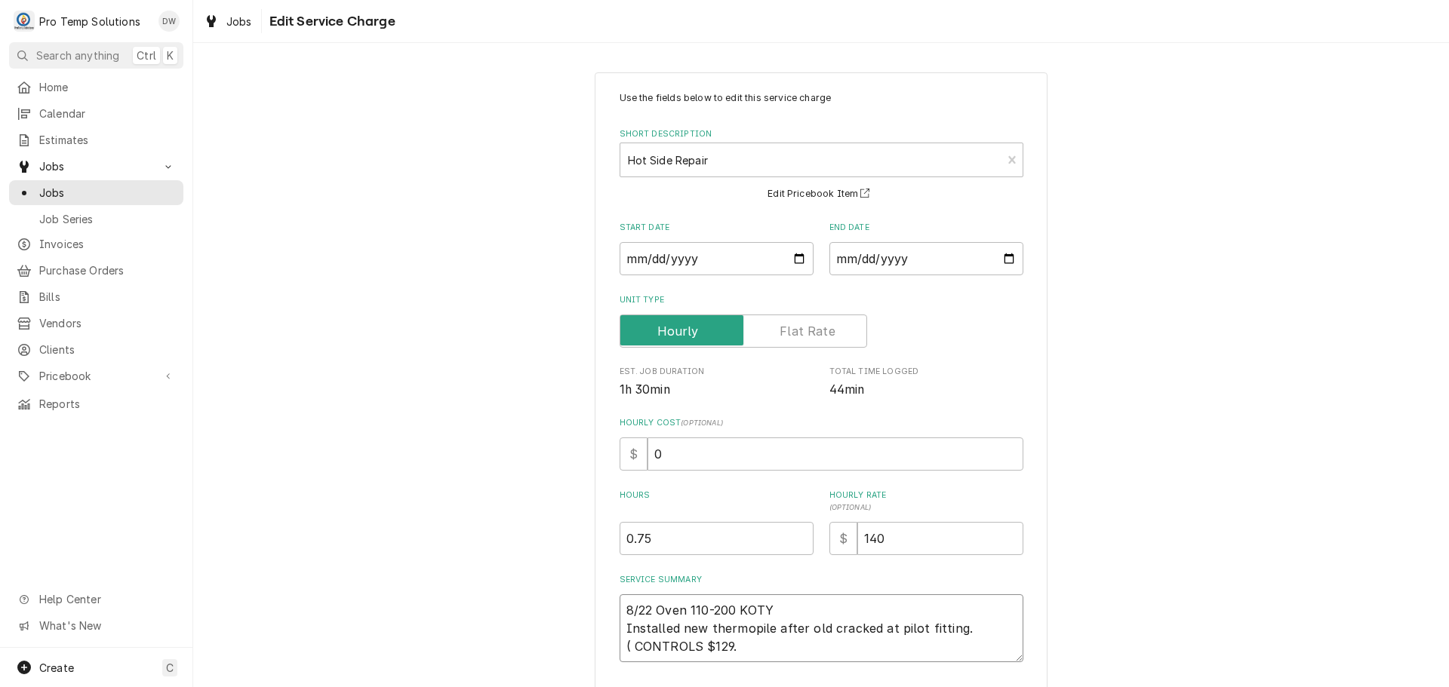
type textarea "8/22 Oven 110-200 KOTY Installed new thermopile after old cracked at pilot fitt…"
type textarea "x"
type textarea "8/22 Oven 110-200 KOTY Installed new thermopile after old cracked at pilot fitt…"
type textarea "x"
type textarea "8/22 Oven 110-200 KOTY Installed new thermopile after old cracked at pilot fitt…"
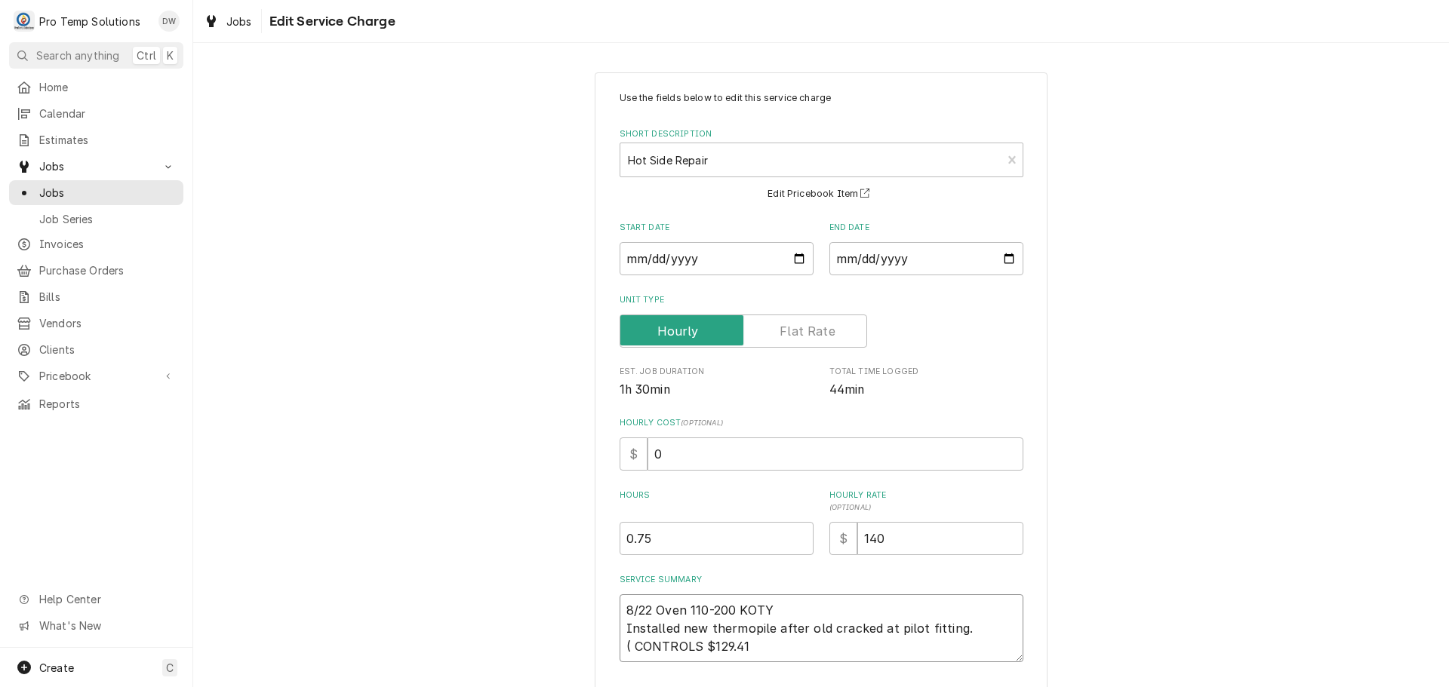
type textarea "x"
type textarea "8/22 Oven 110-200 KOTY Installed new thermopile after old cracked at pilot fitt…"
type textarea "x"
type textarea "8/22 Oven 110-200 KOTY Installed new thermopile after old cracked at pilot fitt…"
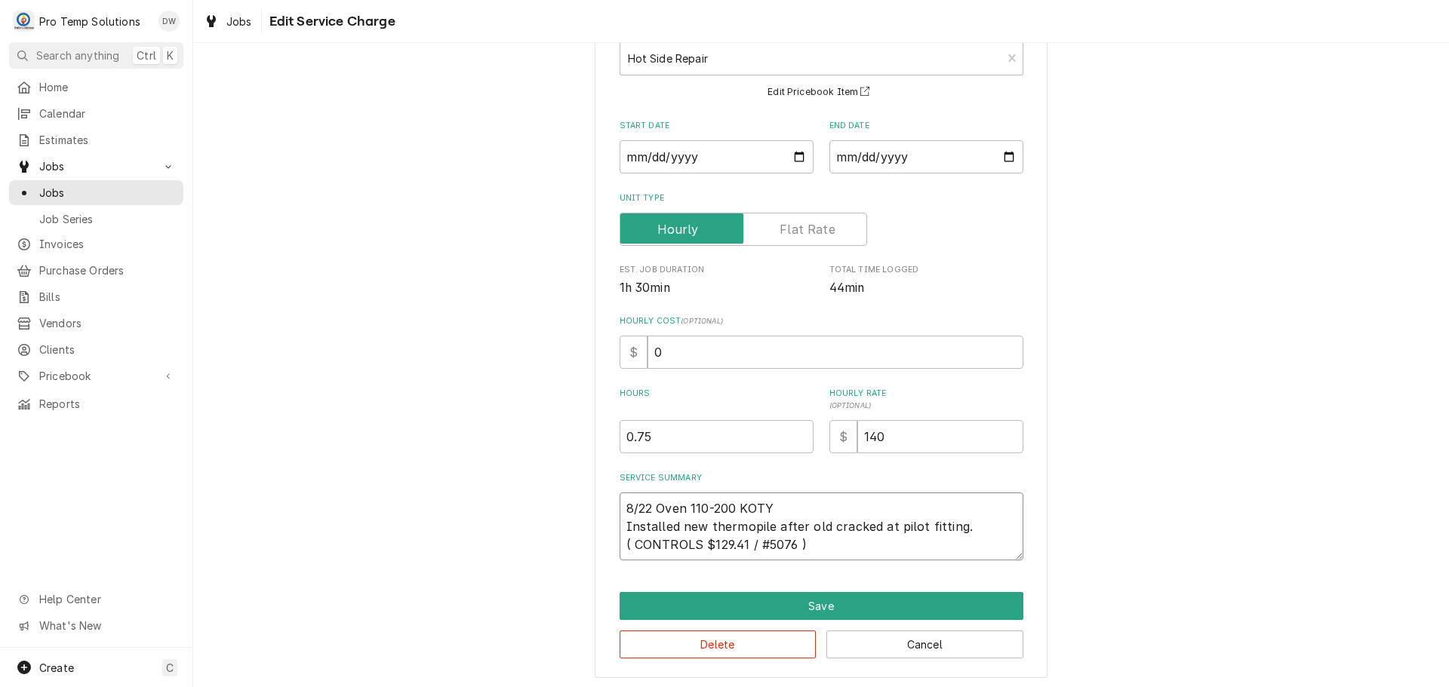
scroll to position [106, 0]
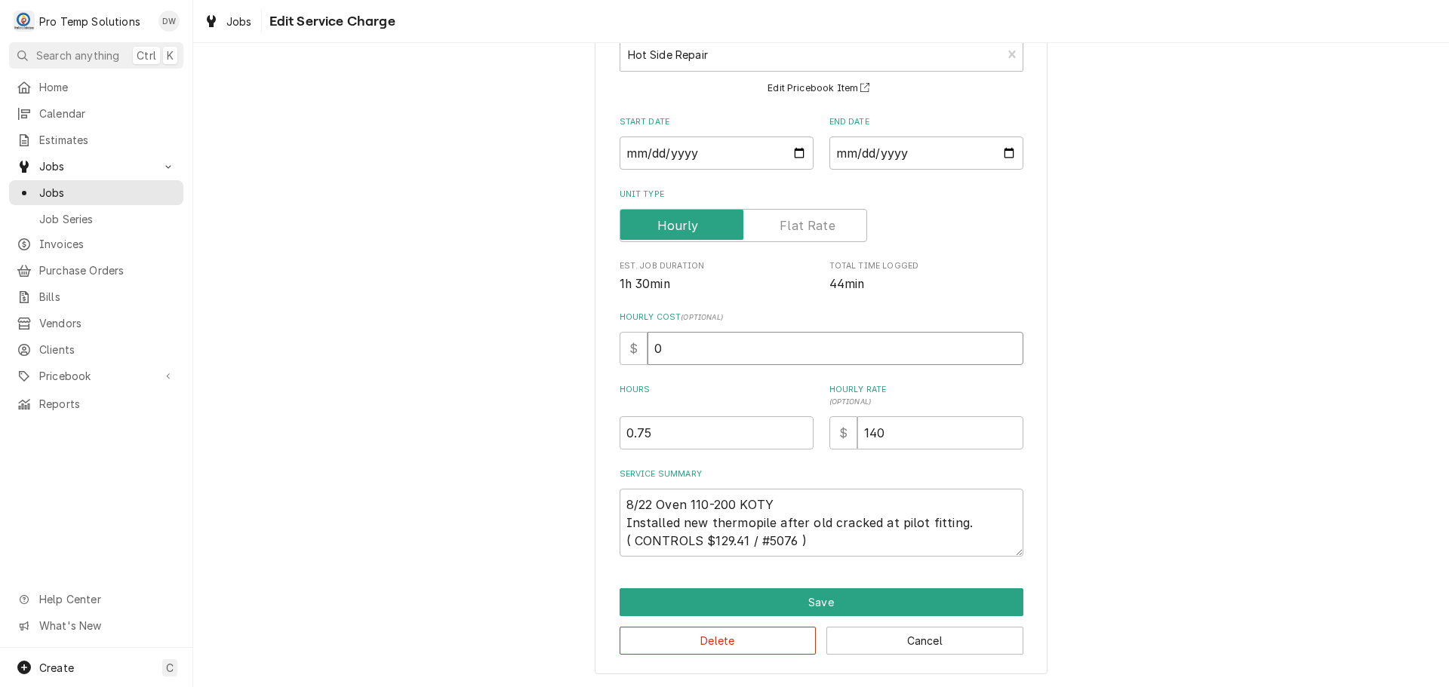
click at [670, 346] on input "0" at bounding box center [835, 348] width 376 height 33
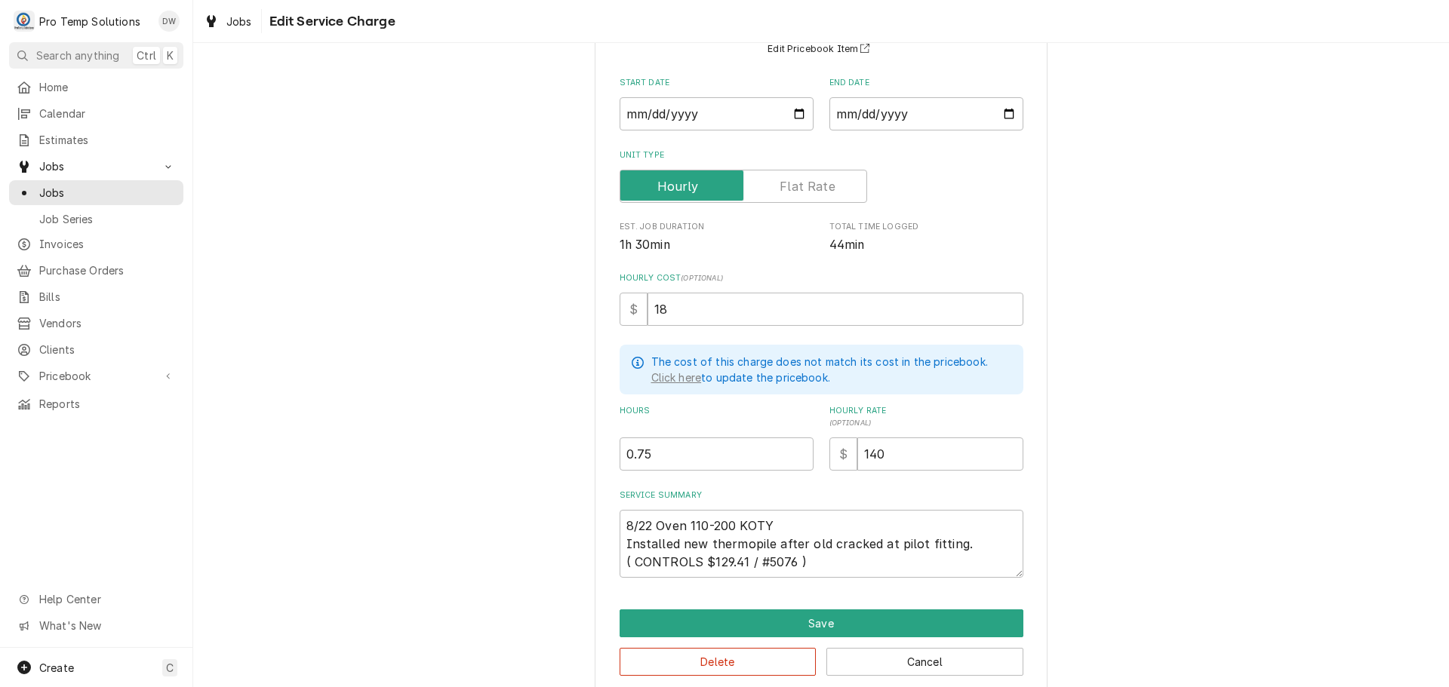
scroll to position [164, 0]
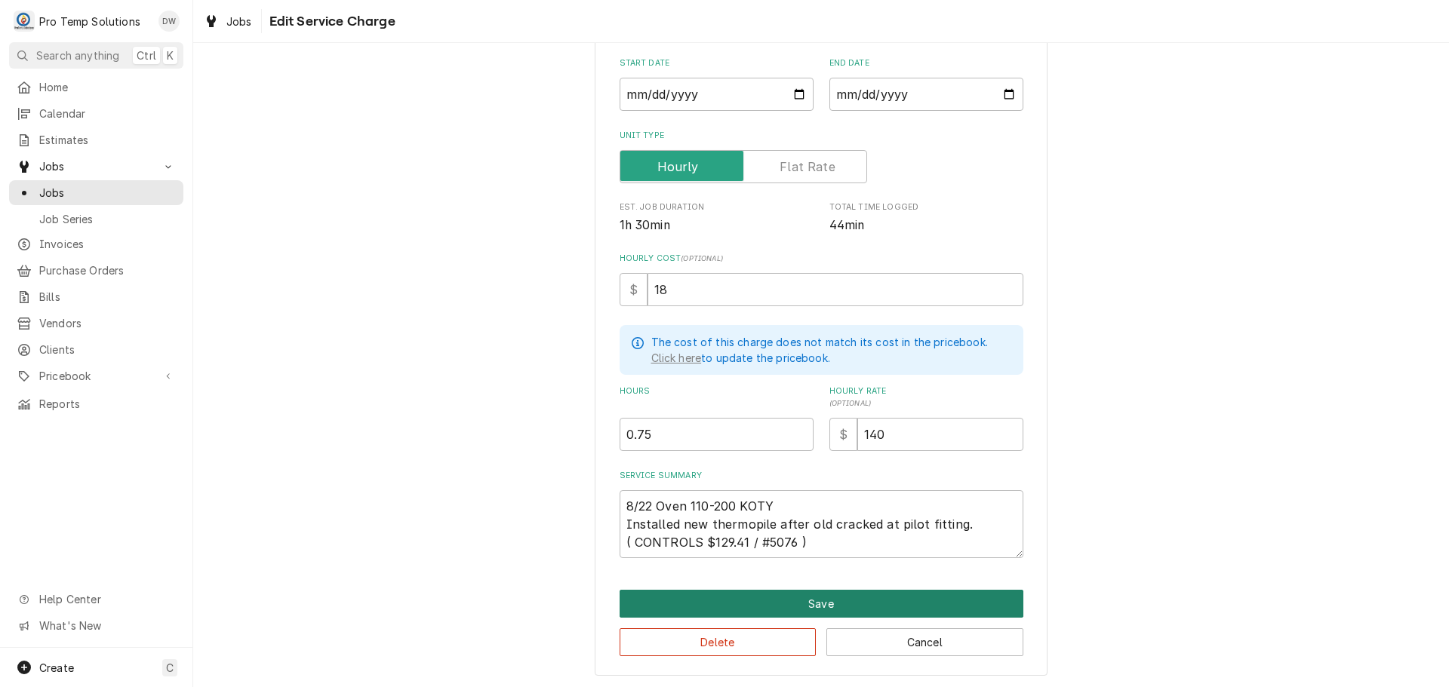
click at [797, 598] on button "Save" at bounding box center [821, 604] width 404 height 28
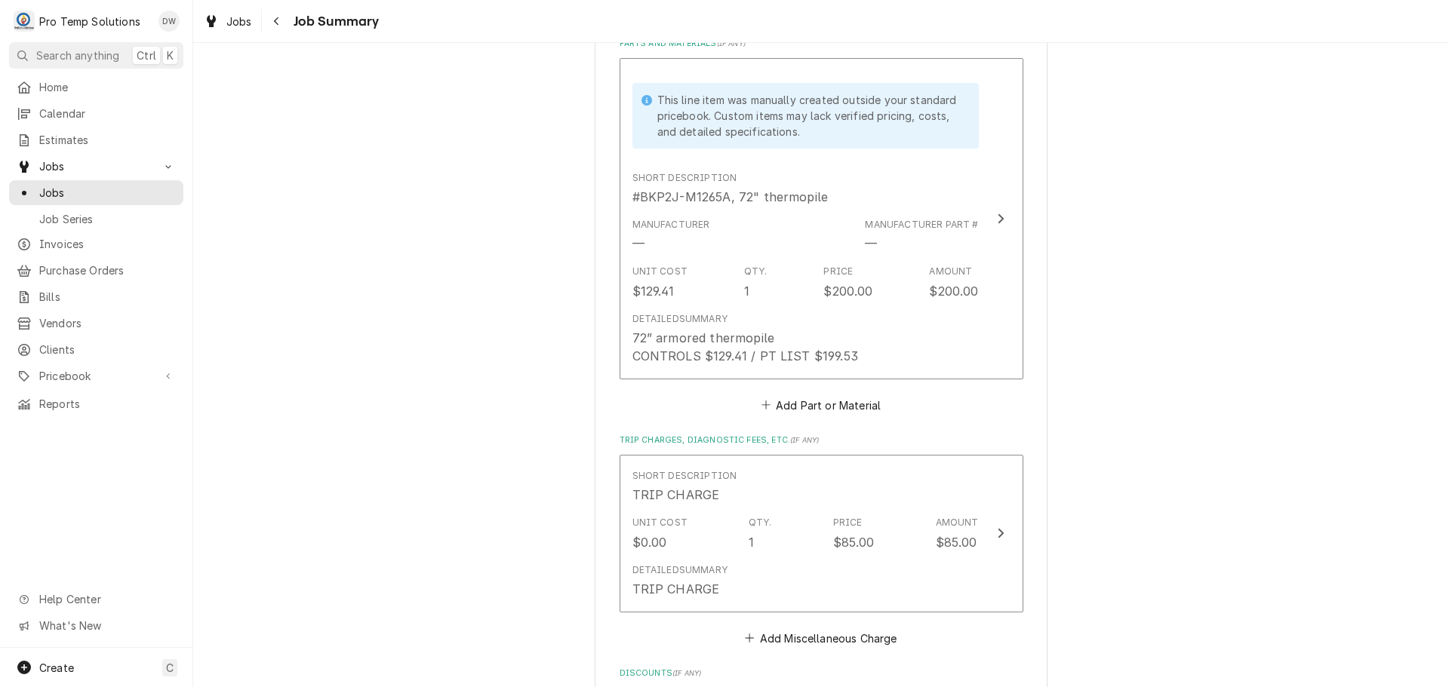
scroll to position [1159, 0]
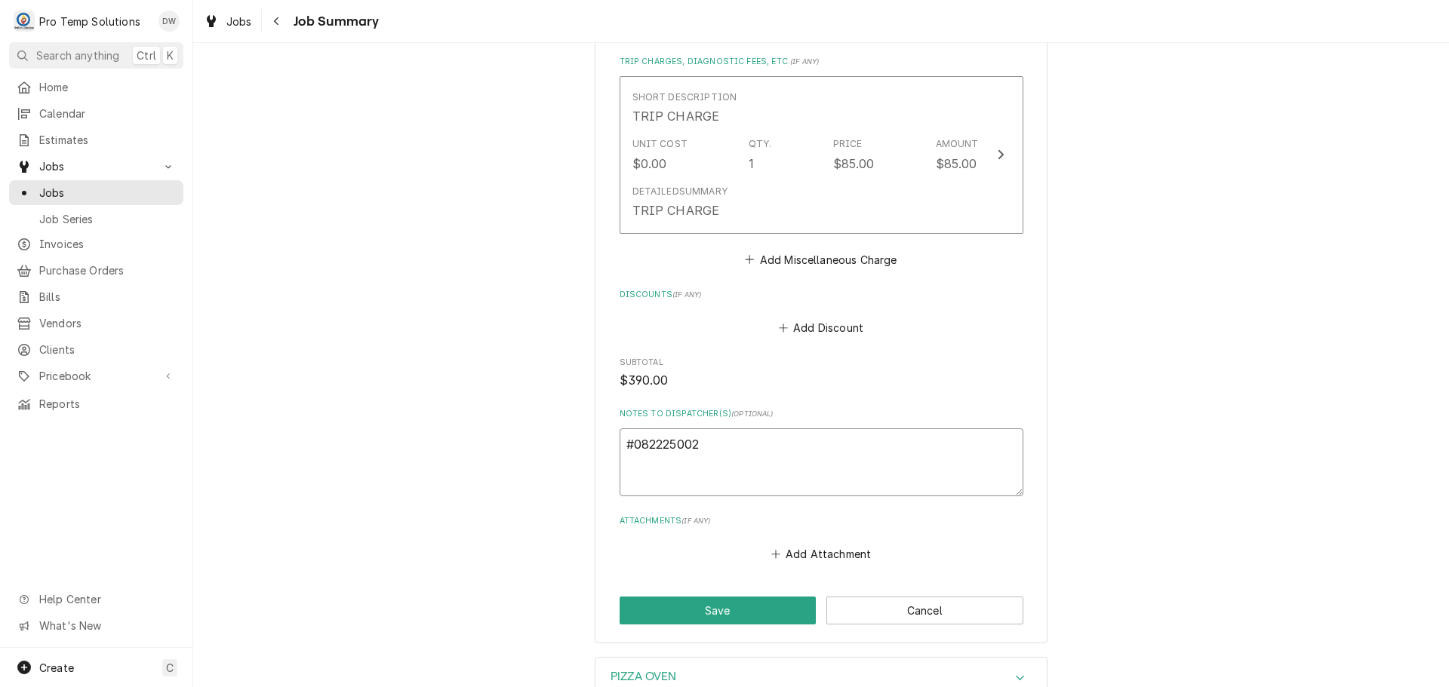
click at [751, 429] on textarea "#082225002" at bounding box center [821, 463] width 404 height 68
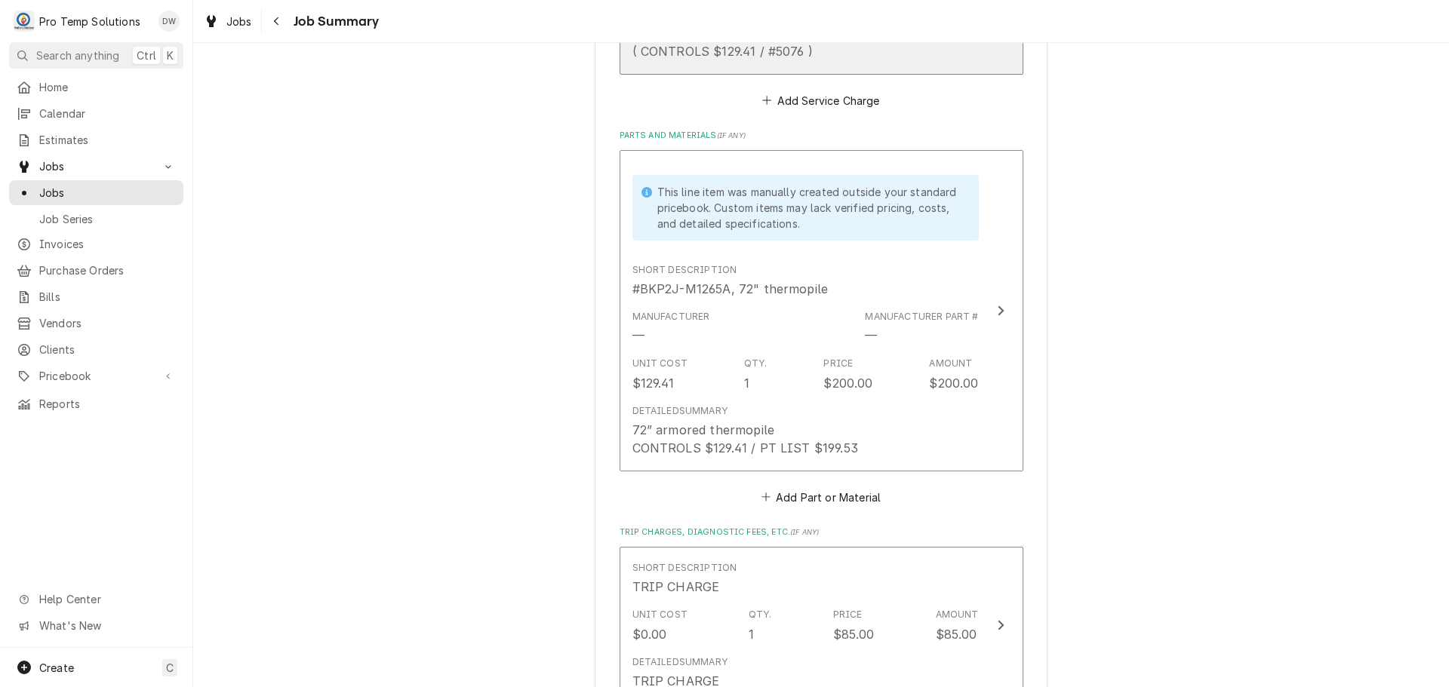
scroll to position [1083, 0]
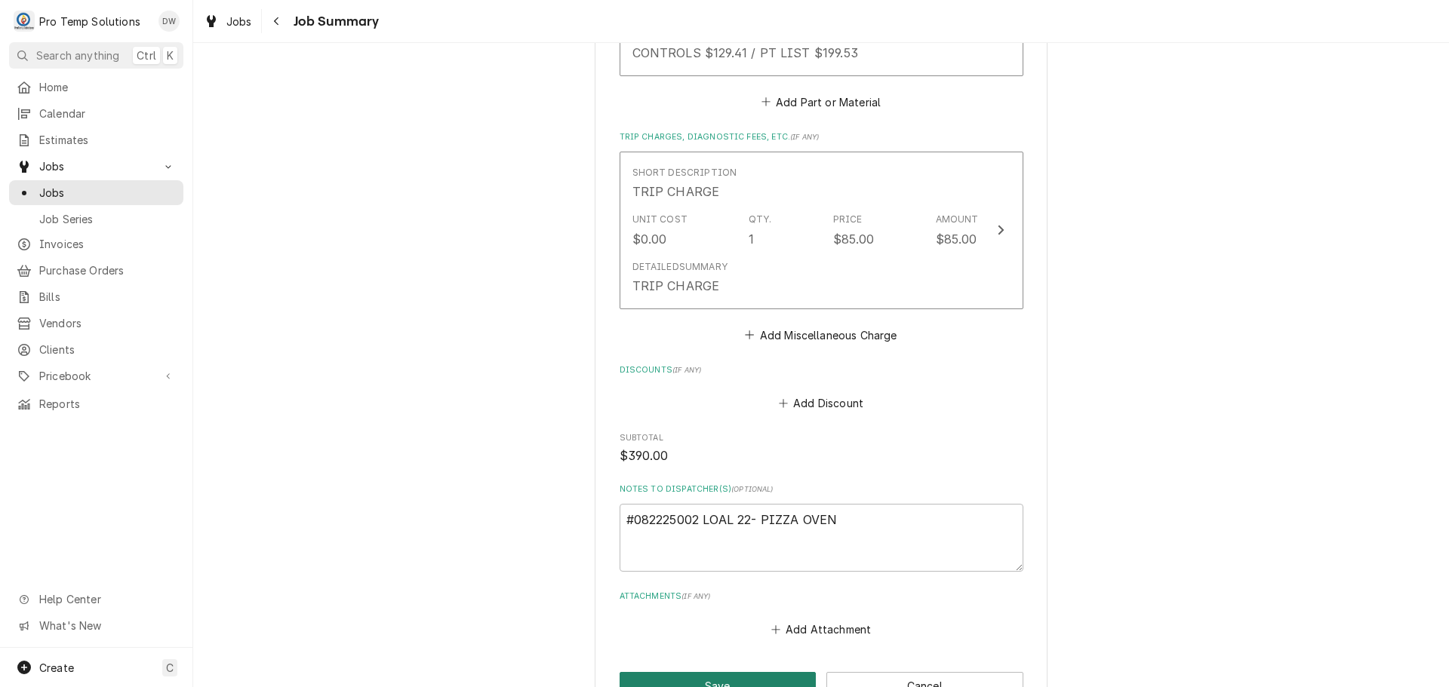
click at [715, 672] on button "Save" at bounding box center [717, 686] width 197 height 28
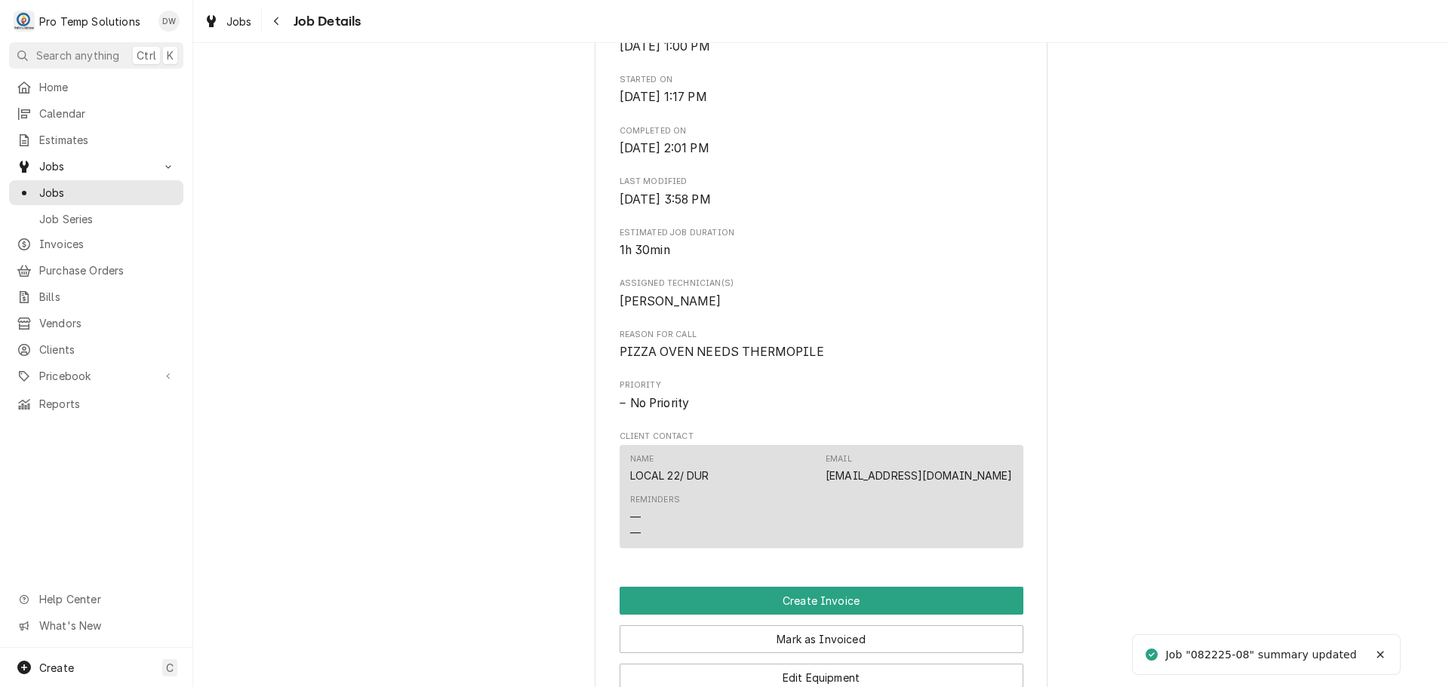
scroll to position [830, 0]
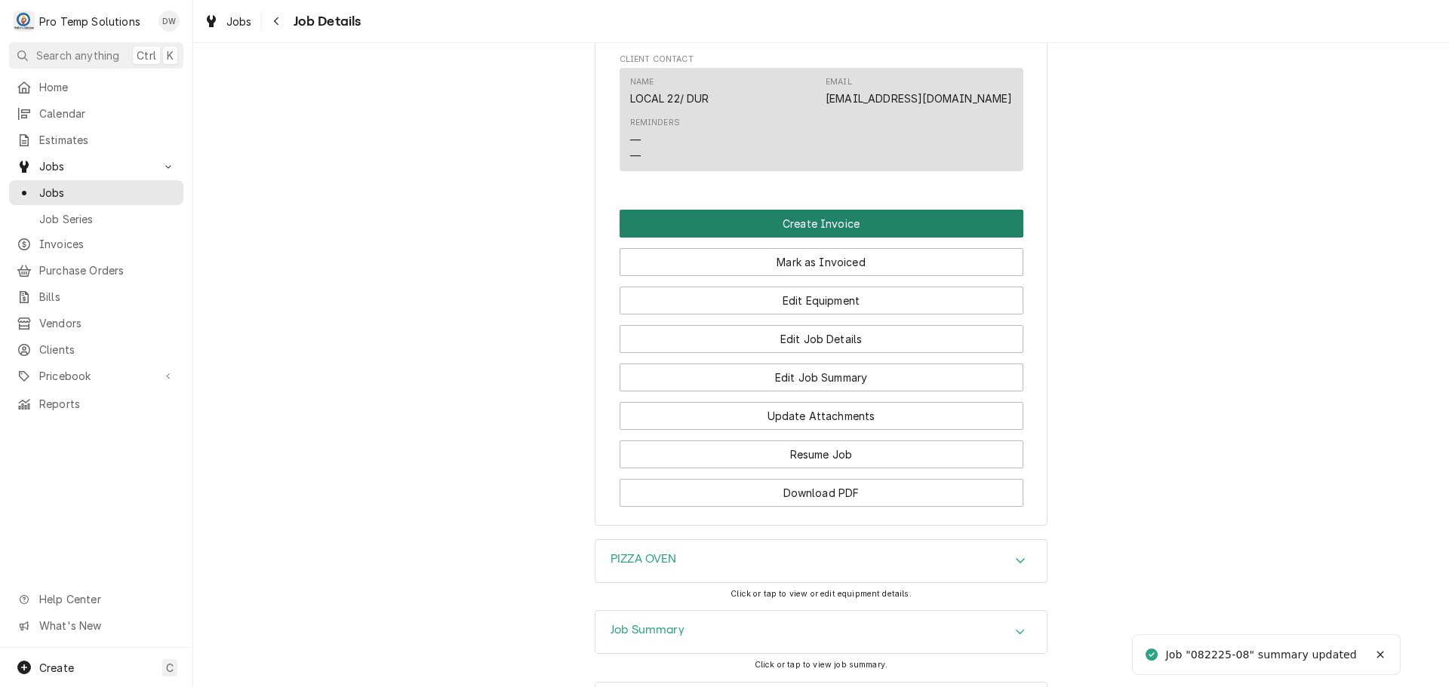
click at [803, 238] on button "Create Invoice" at bounding box center [821, 224] width 404 height 28
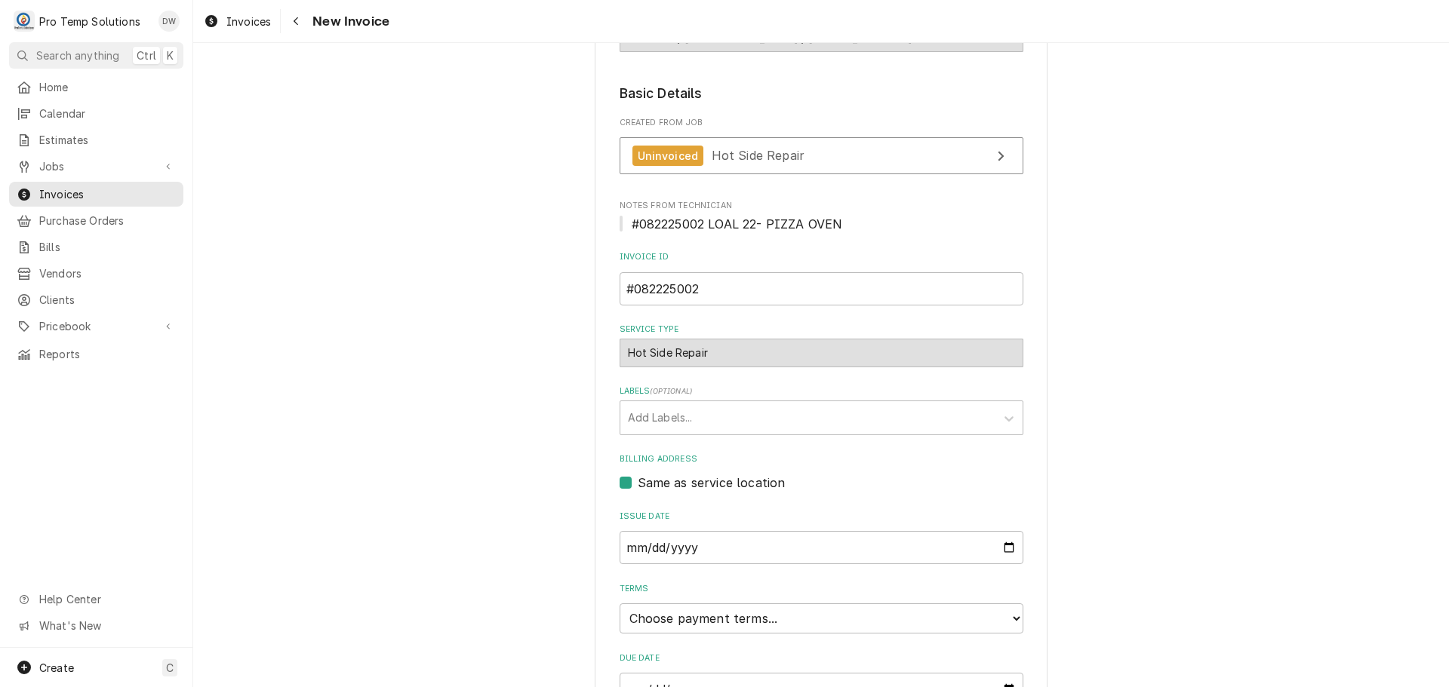
scroll to position [297, 0]
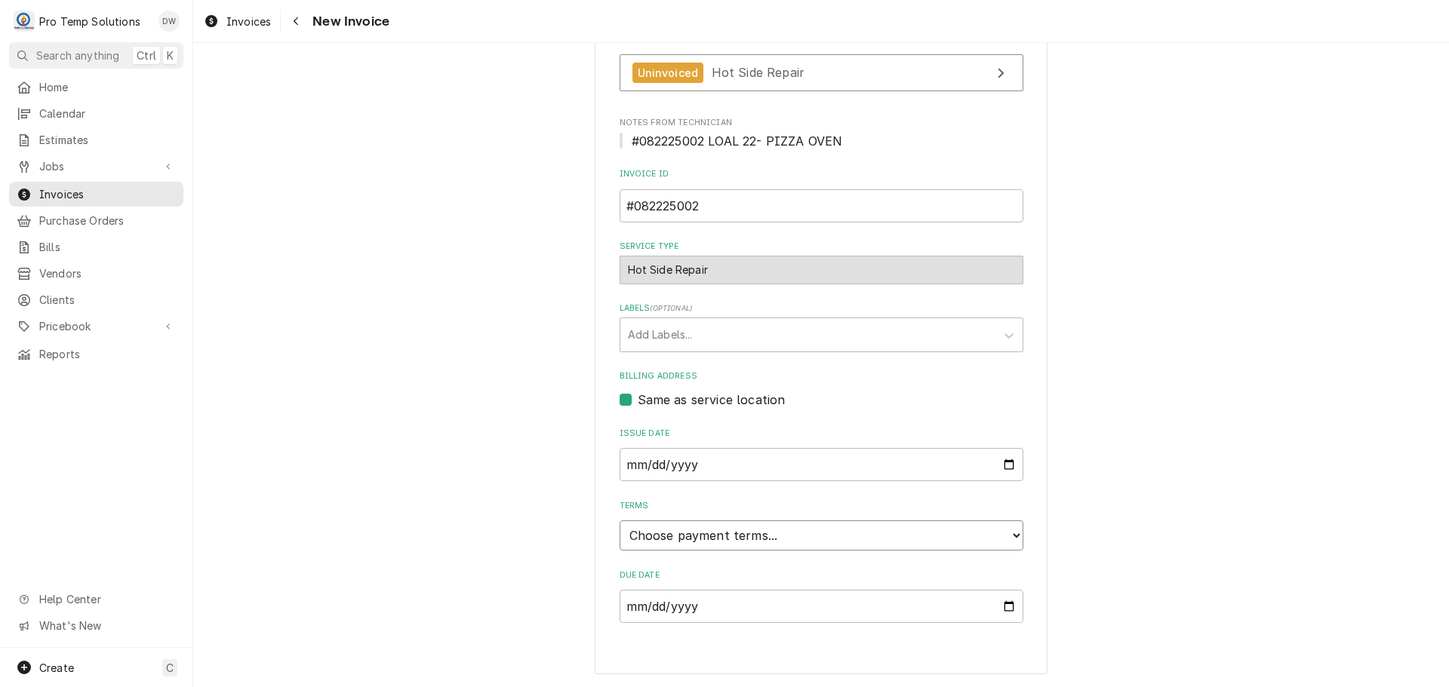
click at [721, 535] on select "Choose payment terms... Same Day Net 7 Net 14 Net 21 Net 30 Net 45 Net 60 Net 90" at bounding box center [821, 536] width 404 height 30
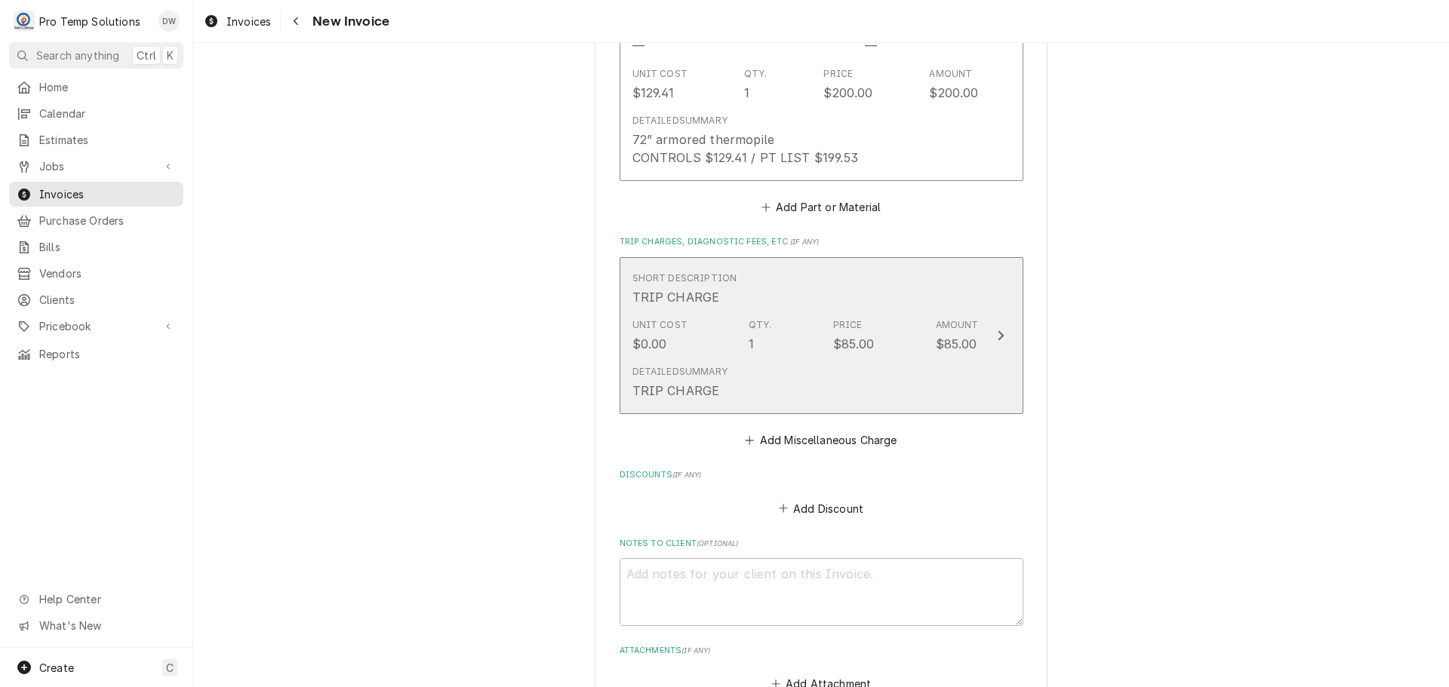
scroll to position [1756, 0]
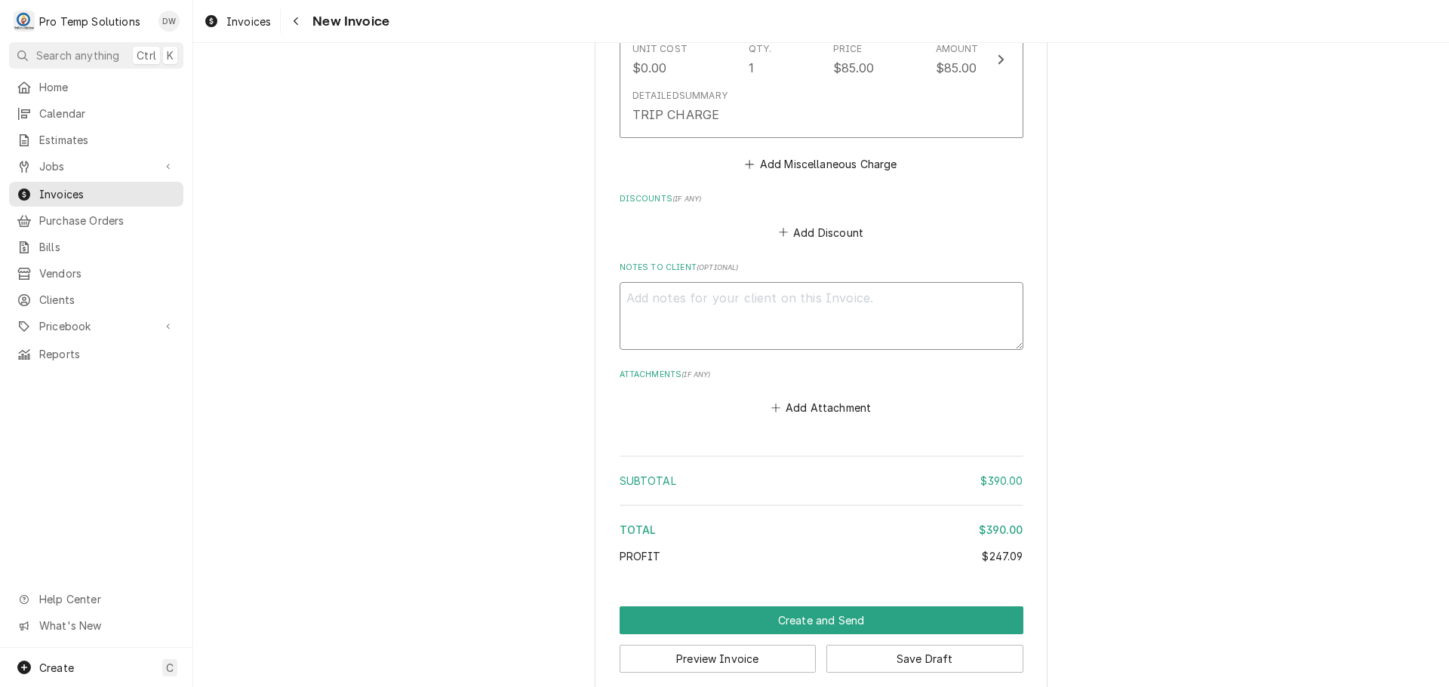
click at [681, 282] on textarea "Notes to Client ( optional )" at bounding box center [821, 316] width 404 height 68
type textarea "x"
type textarea "#"
type textarea "x"
type textarea "#0"
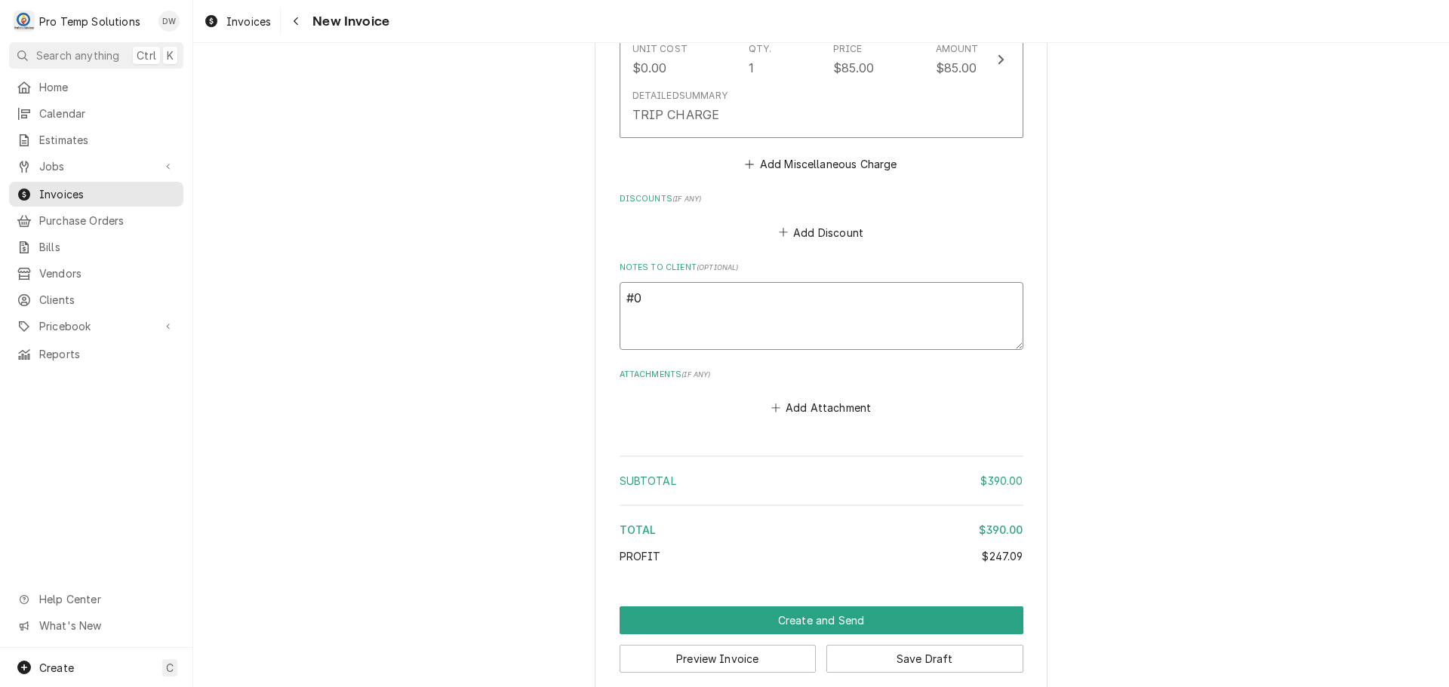
type textarea "x"
type textarea "#08"
type textarea "x"
type textarea "#082"
type textarea "x"
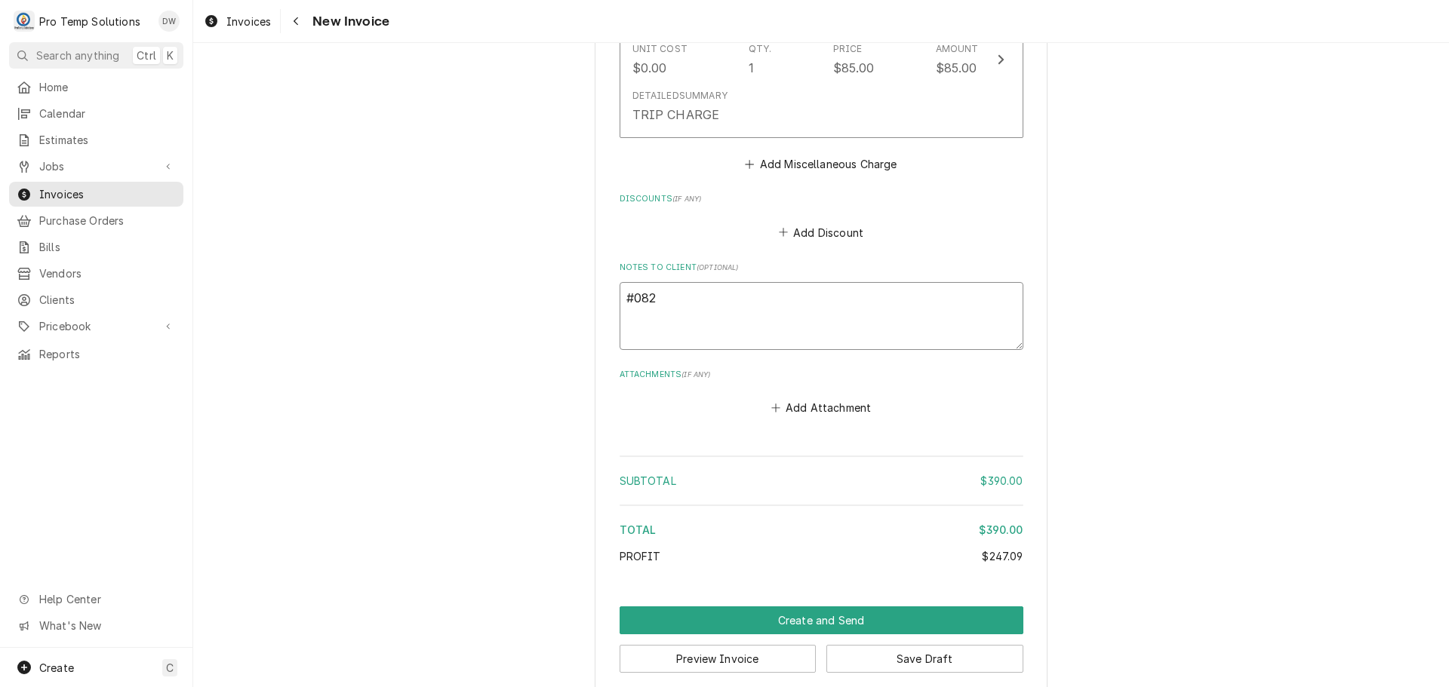
type textarea "#0822"
type textarea "x"
type textarea "#08222"
type textarea "x"
type textarea "#082225"
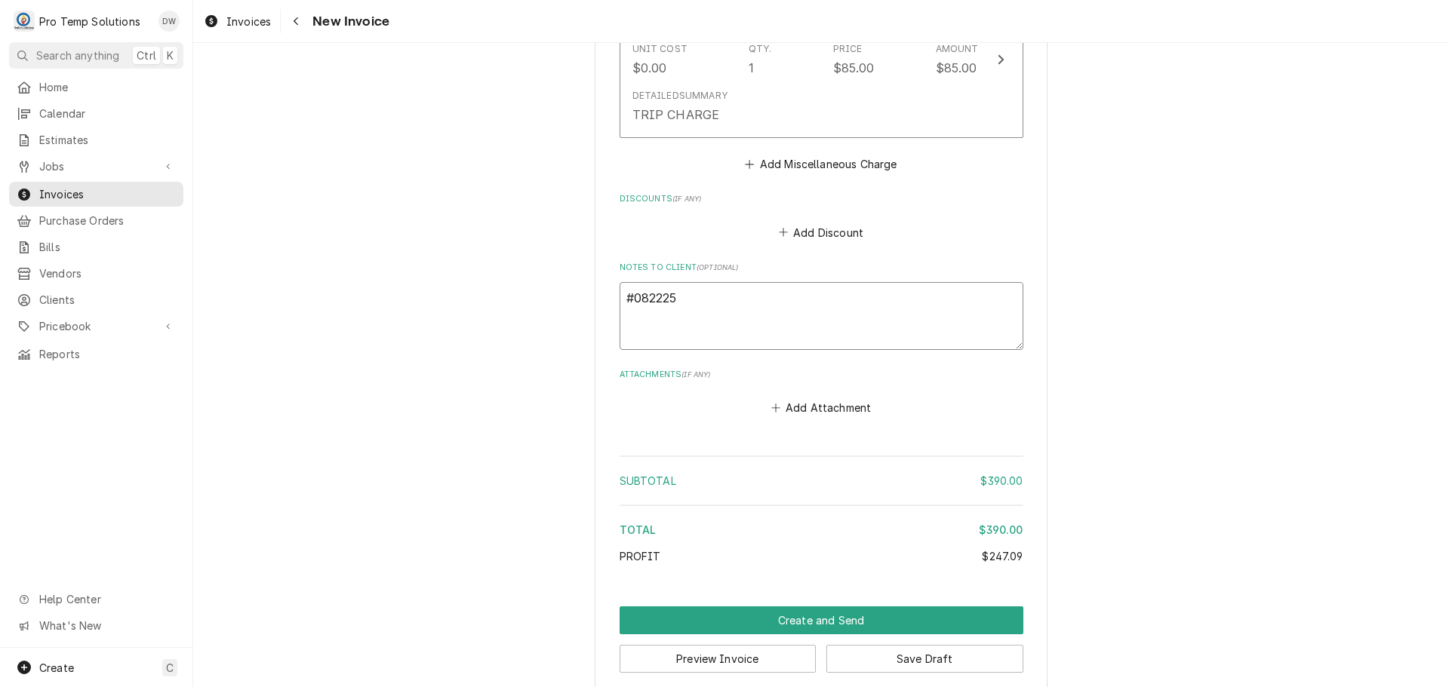
type textarea "x"
type textarea "#0822250"
type textarea "x"
type textarea "#08222500"
type textarea "x"
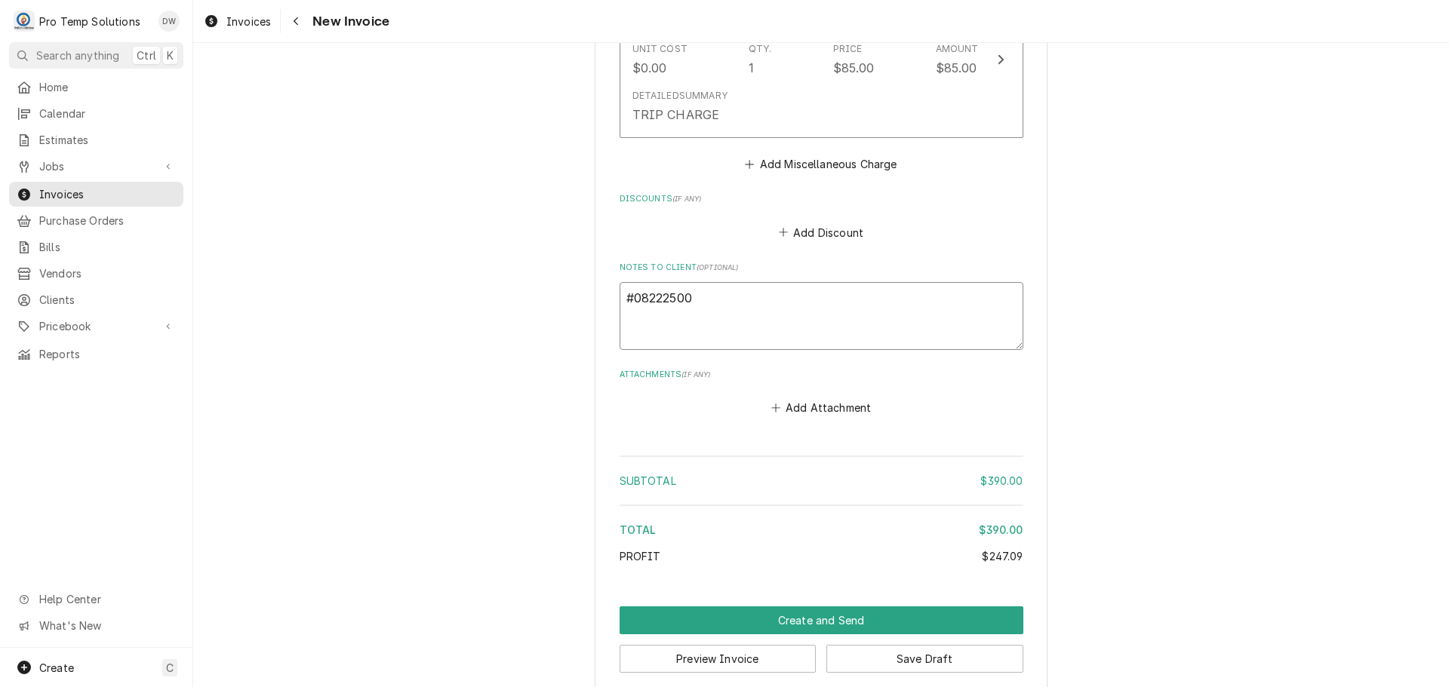
type textarea "#082225002"
type textarea "x"
type textarea "#082225002"
type textarea "x"
type textarea "#082225002 L"
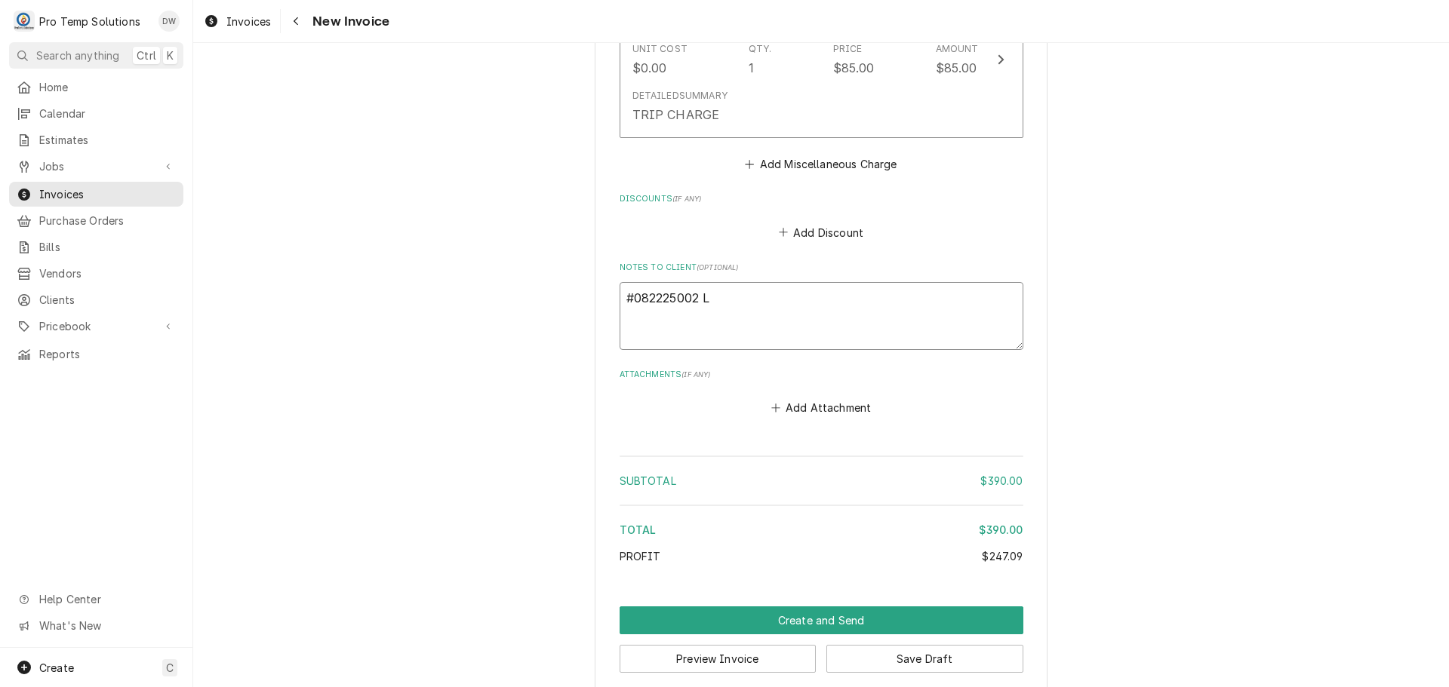
type textarea "x"
type textarea "#082225002 LO"
type textarea "x"
type textarea "#082225002 LOC"
type textarea "x"
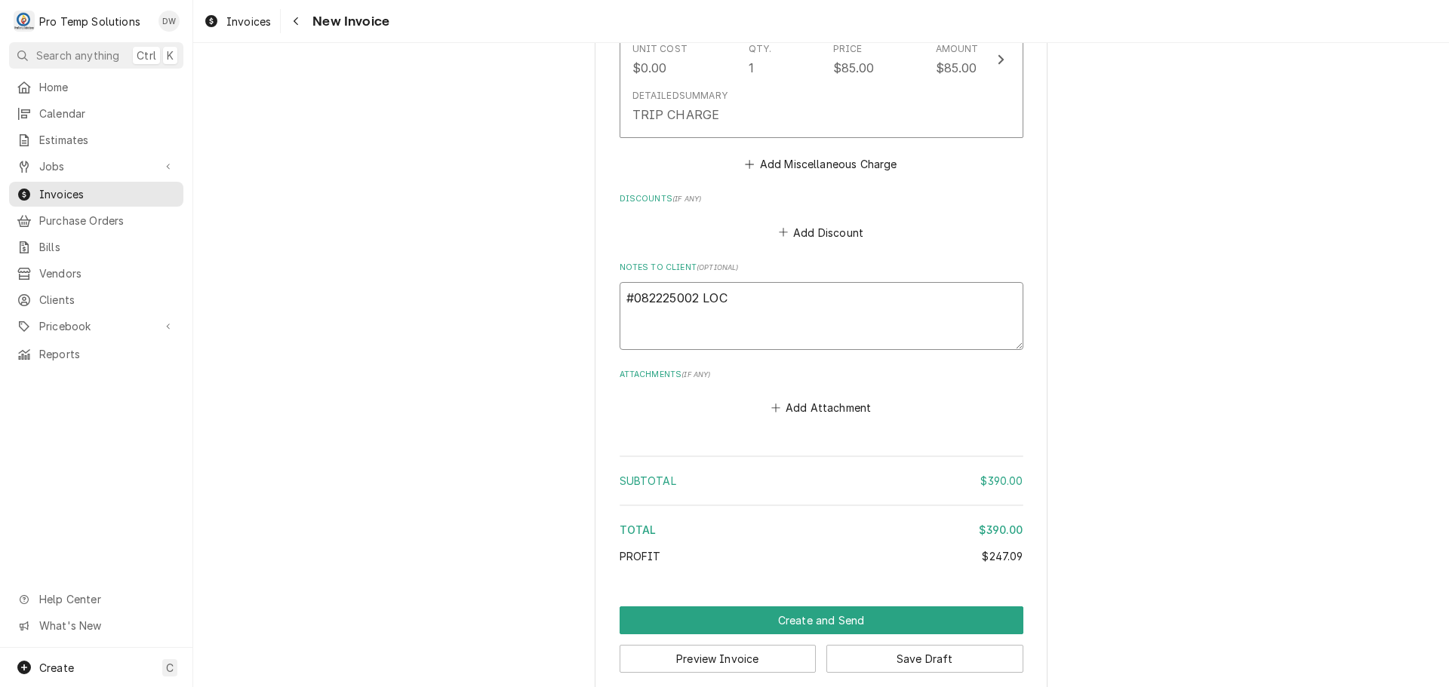
type textarea "#082225002 LOCA"
type textarea "x"
type textarea "#082225002 LOCAL"
type textarea "x"
type textarea "#082225002 LOCAL"
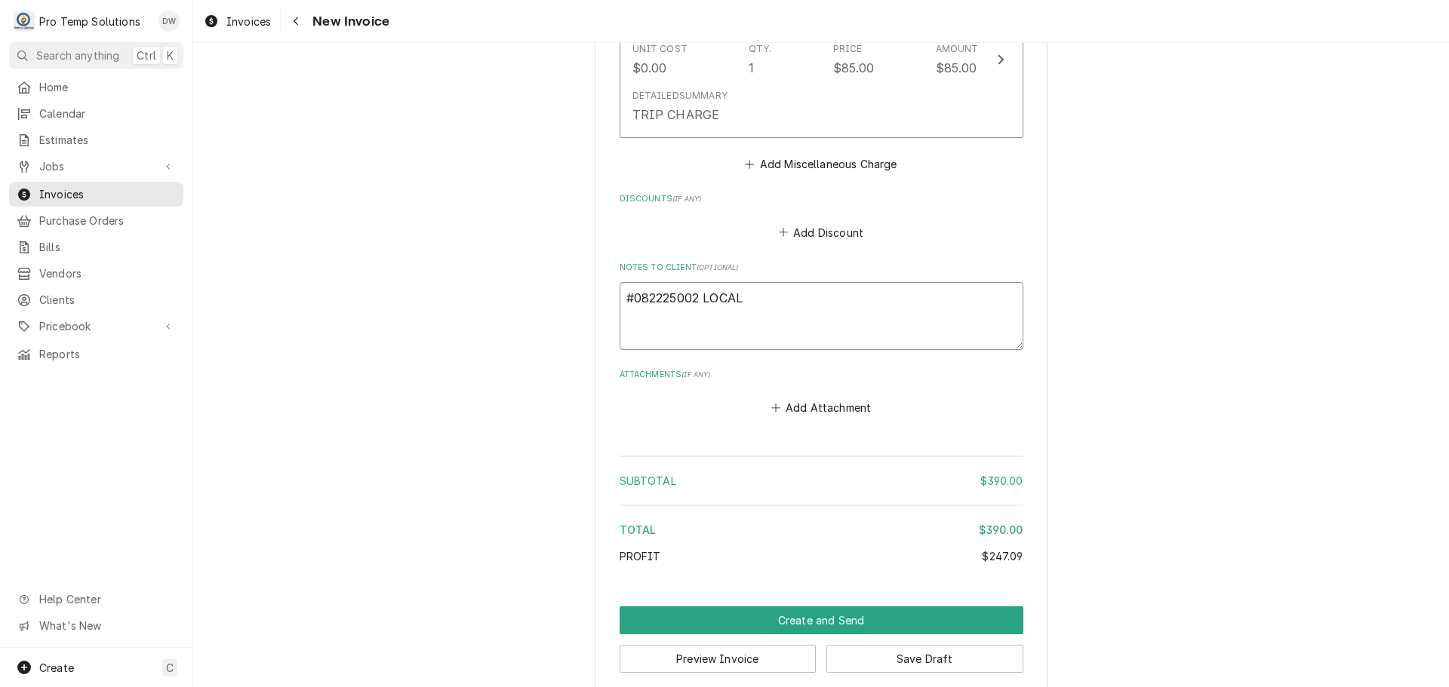
type textarea "x"
type textarea "#082225002 LOCAL 2"
type textarea "x"
type textarea "#082225002 LOCAL 22"
type textarea "x"
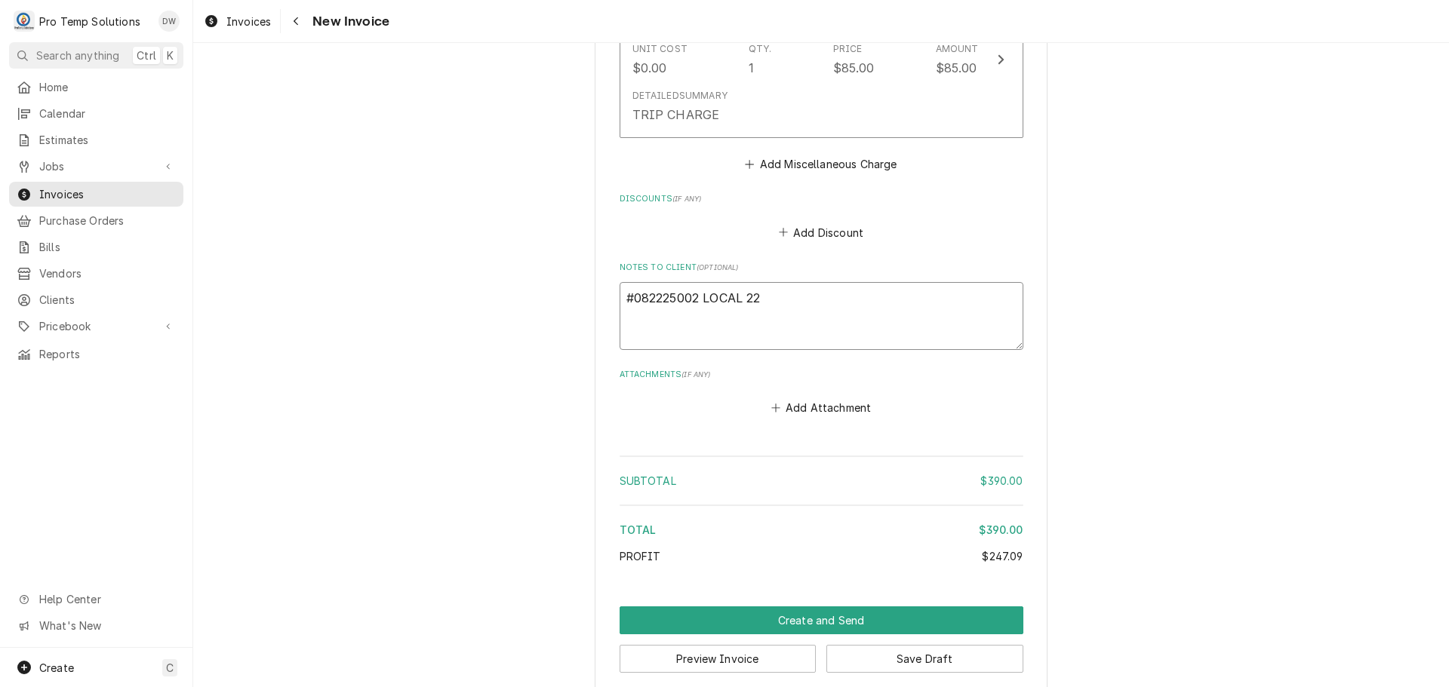
type textarea "#082225002 LOCAL 22-"
type textarea "x"
type textarea "#082225002 LOCAL 22-"
type textarea "x"
type textarea "#082225002 LOCAL 22- P"
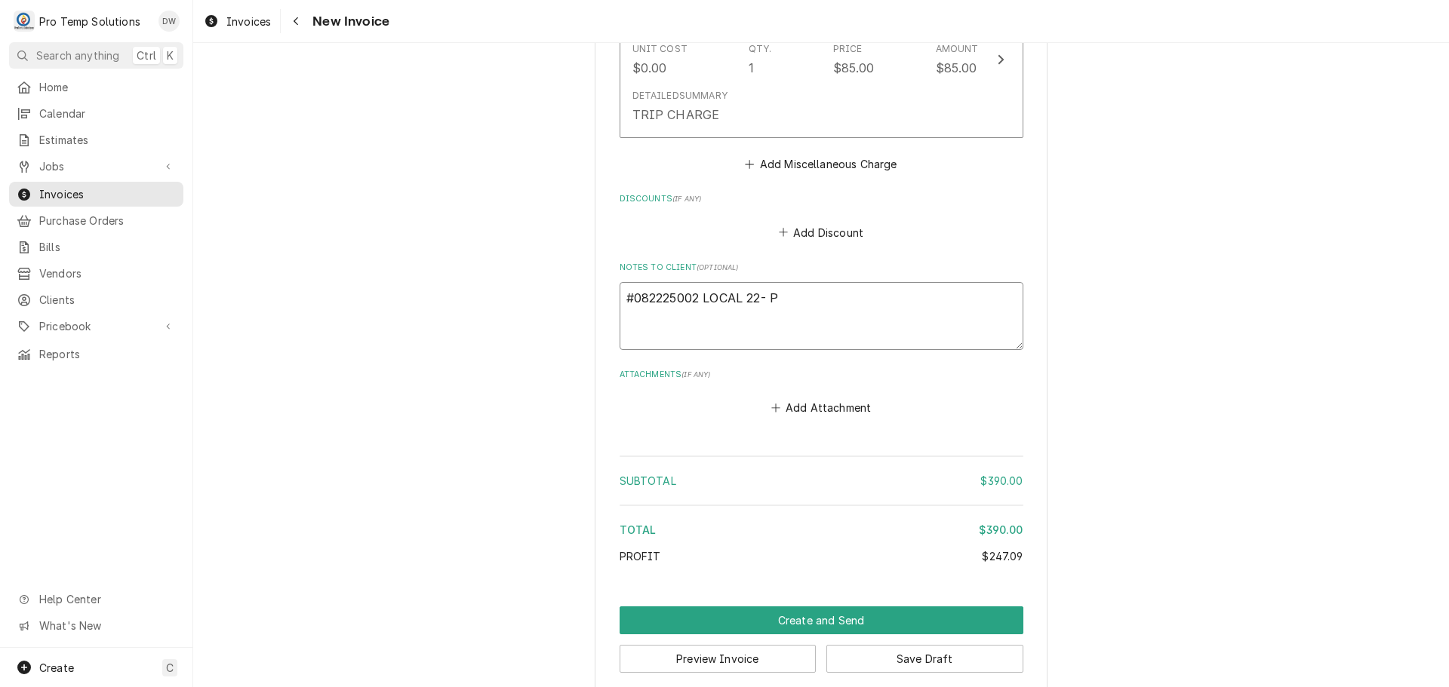
type textarea "x"
type textarea "#082225002 LOCAL 22- PI"
type textarea "x"
type textarea "#082225002 LOCAL 22- PIZ"
type textarea "x"
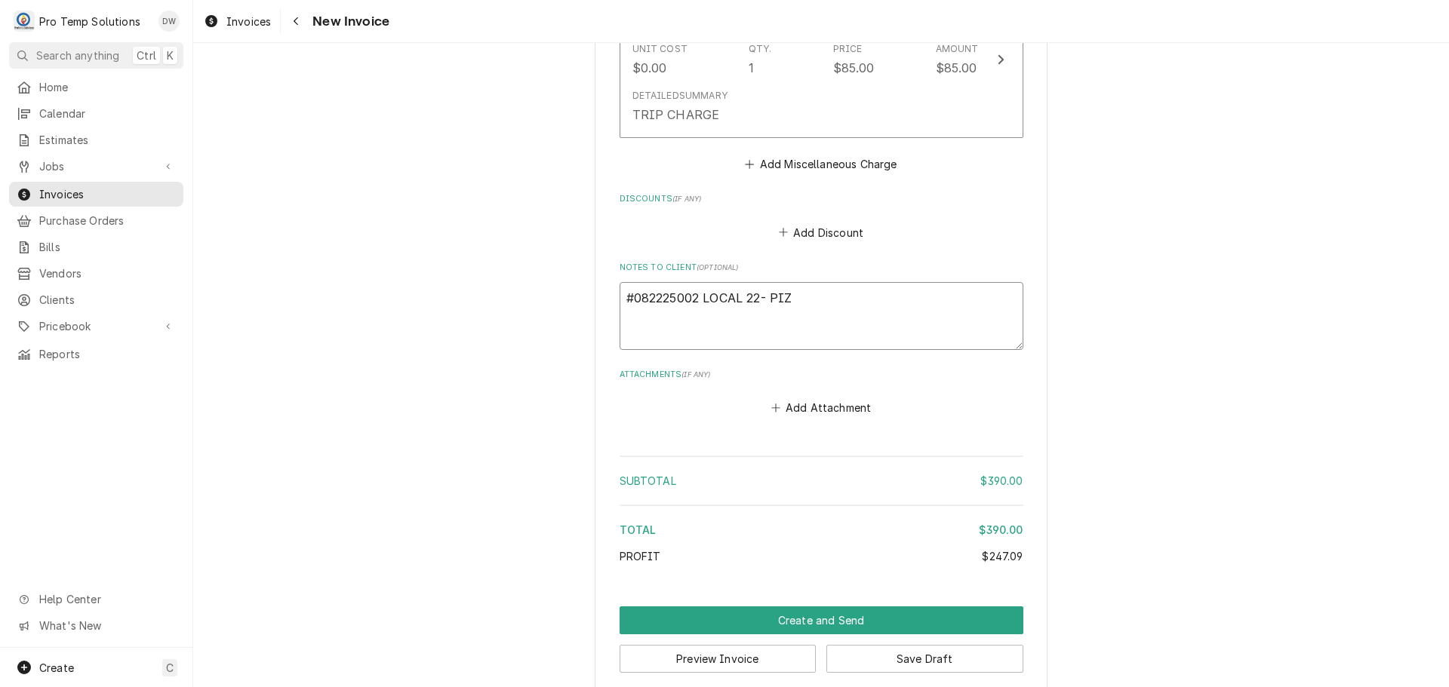
type textarea "#082225002 LOCAL 22- PIZZ"
type textarea "x"
type textarea "#082225002 LOCAL 22- PIZZA"
type textarea "x"
type textarea "#082225002 LOCAL 22- PIZZA"
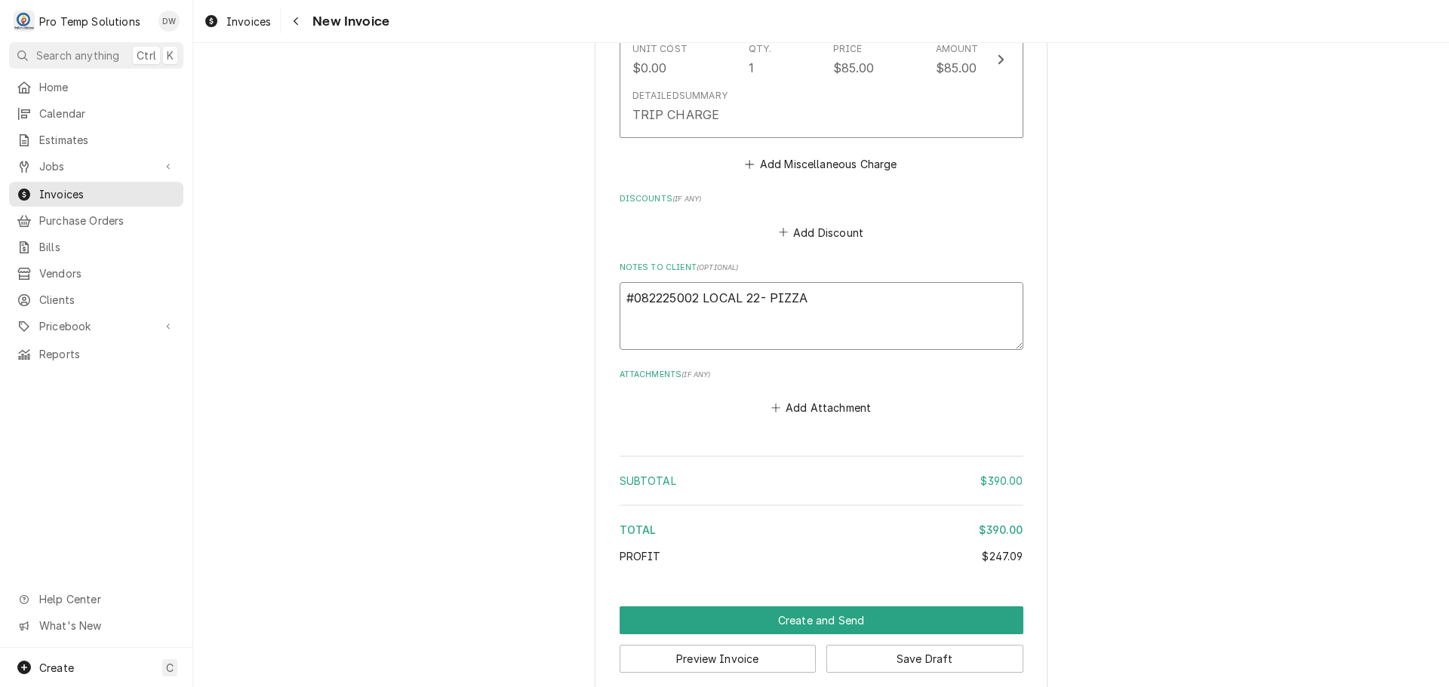
type textarea "x"
type textarea "#082225002 LOCAL 22- PIZZA O"
type textarea "x"
type textarea "#082225002 LOCAL 22- PIZZA OV"
type textarea "x"
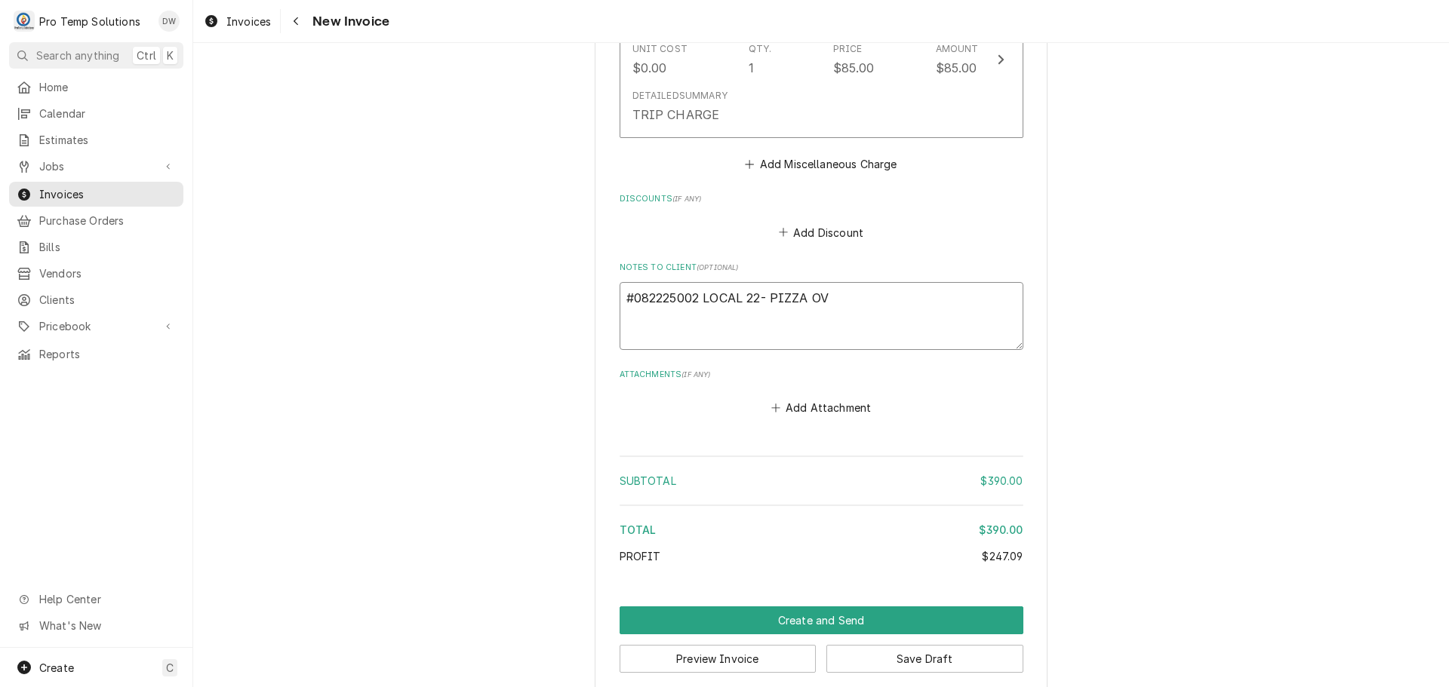
type textarea "#082225002 LOCAL 22- PIZZA OVE"
type textarea "x"
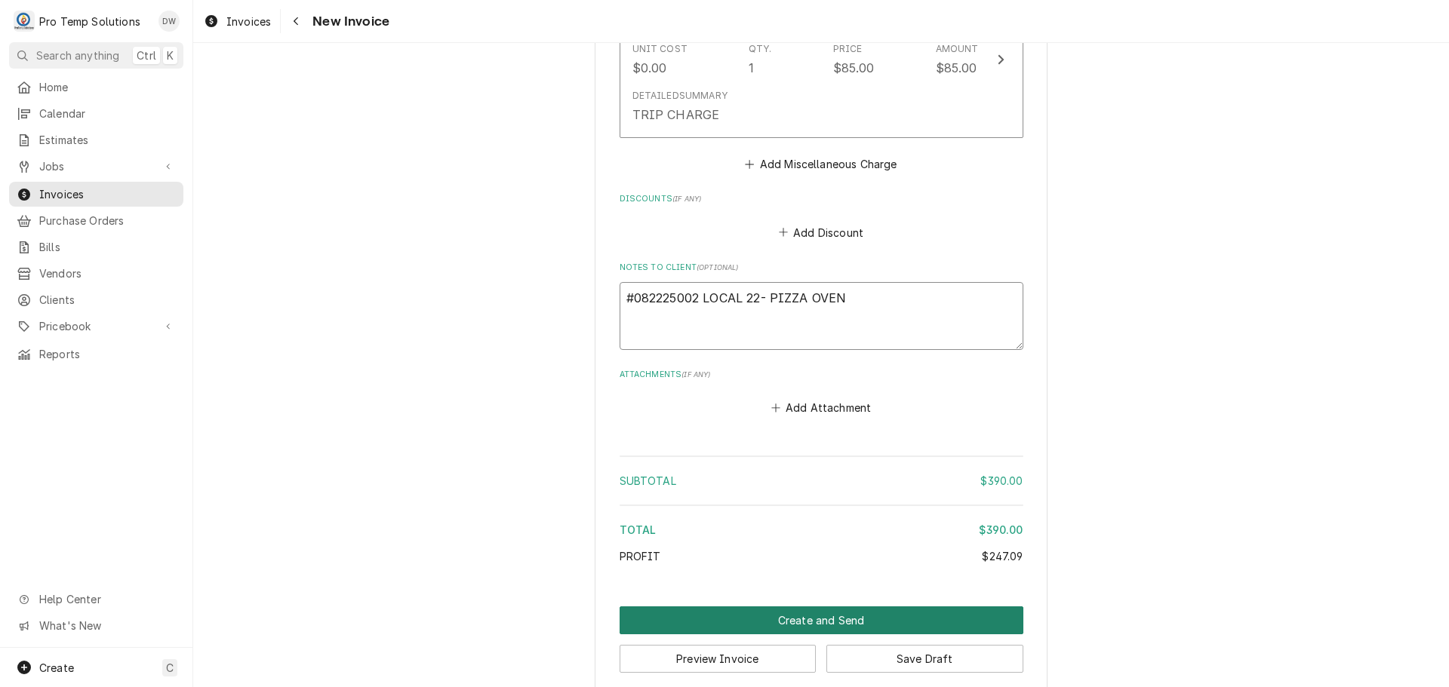
type textarea "#082225002 LOCAL 22- PIZZA OVEN"
click at [799, 607] on button "Create and Send" at bounding box center [821, 621] width 404 height 28
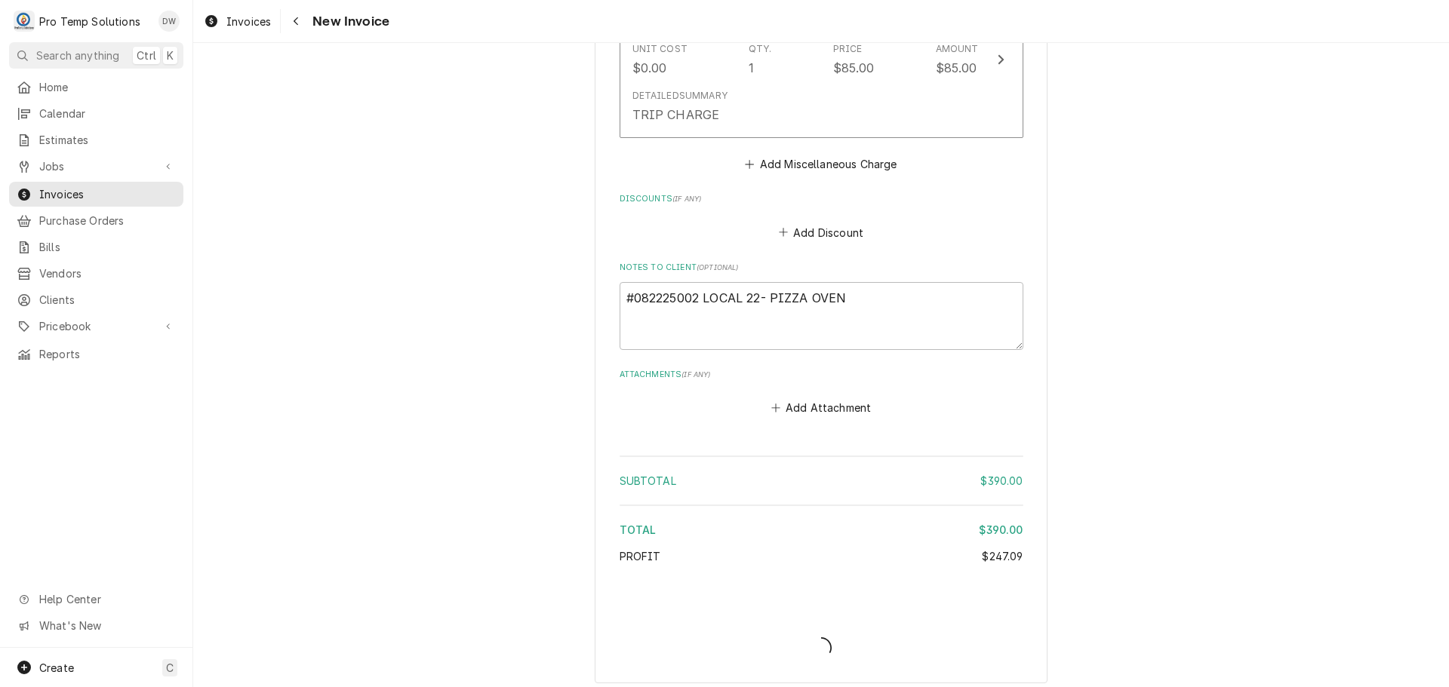
scroll to position [1748, 0]
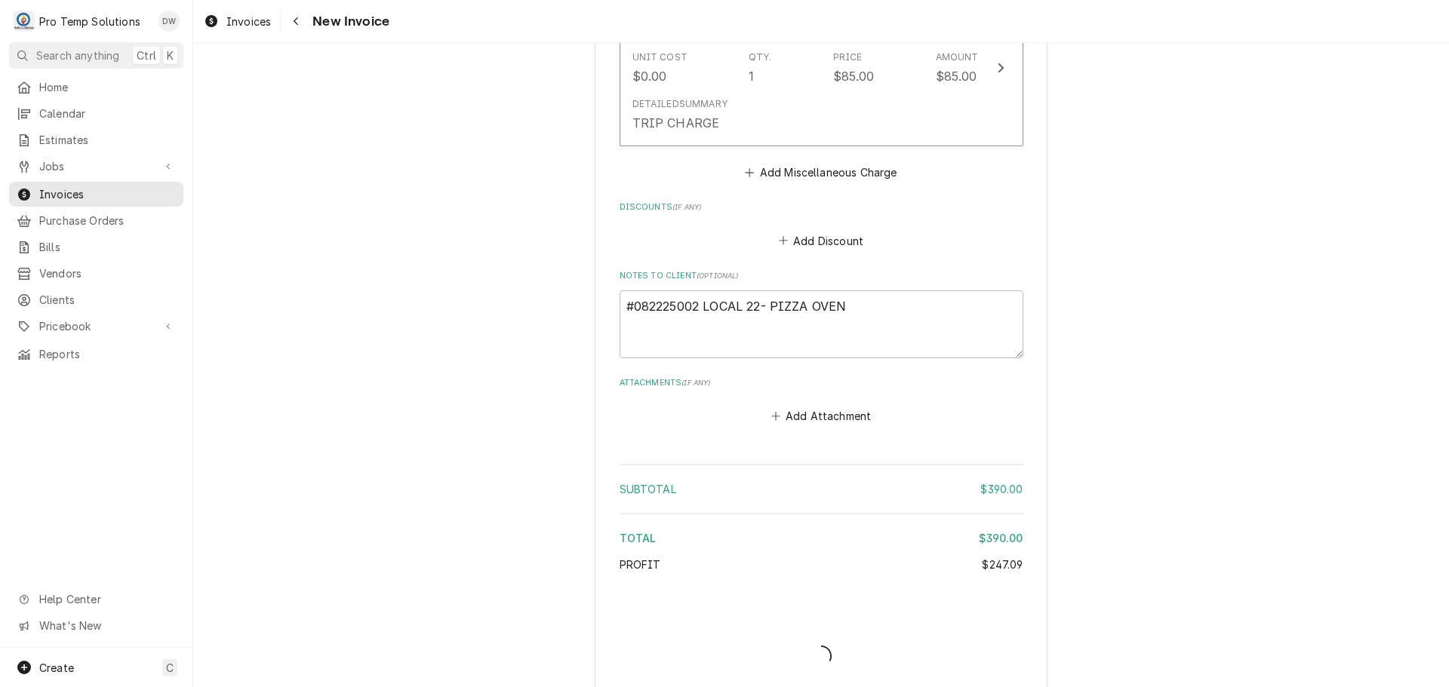
type textarea "x"
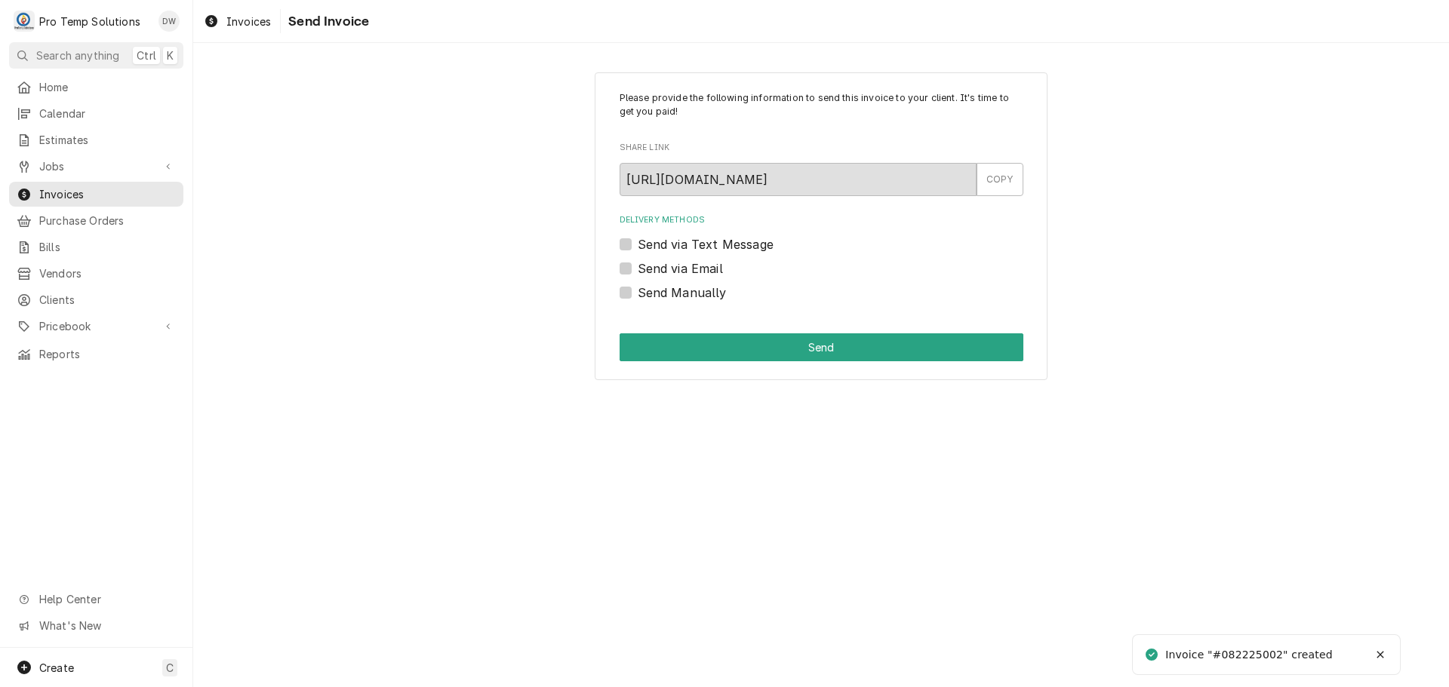
click at [638, 272] on label "Send via Email" at bounding box center [680, 269] width 85 height 18
click at [638, 272] on input "Send via Email" at bounding box center [840, 276] width 404 height 33
checkbox input "true"
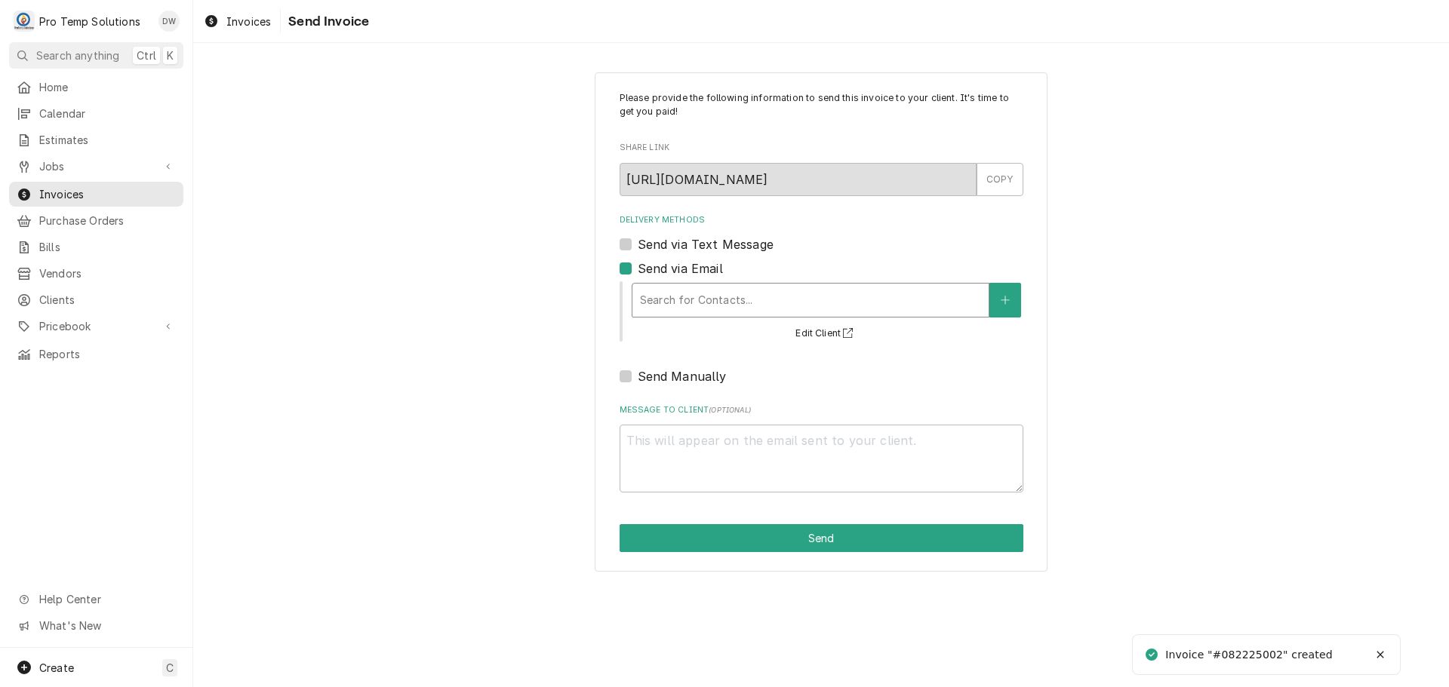
click at [722, 299] on div "Delivery Methods" at bounding box center [810, 300] width 341 height 27
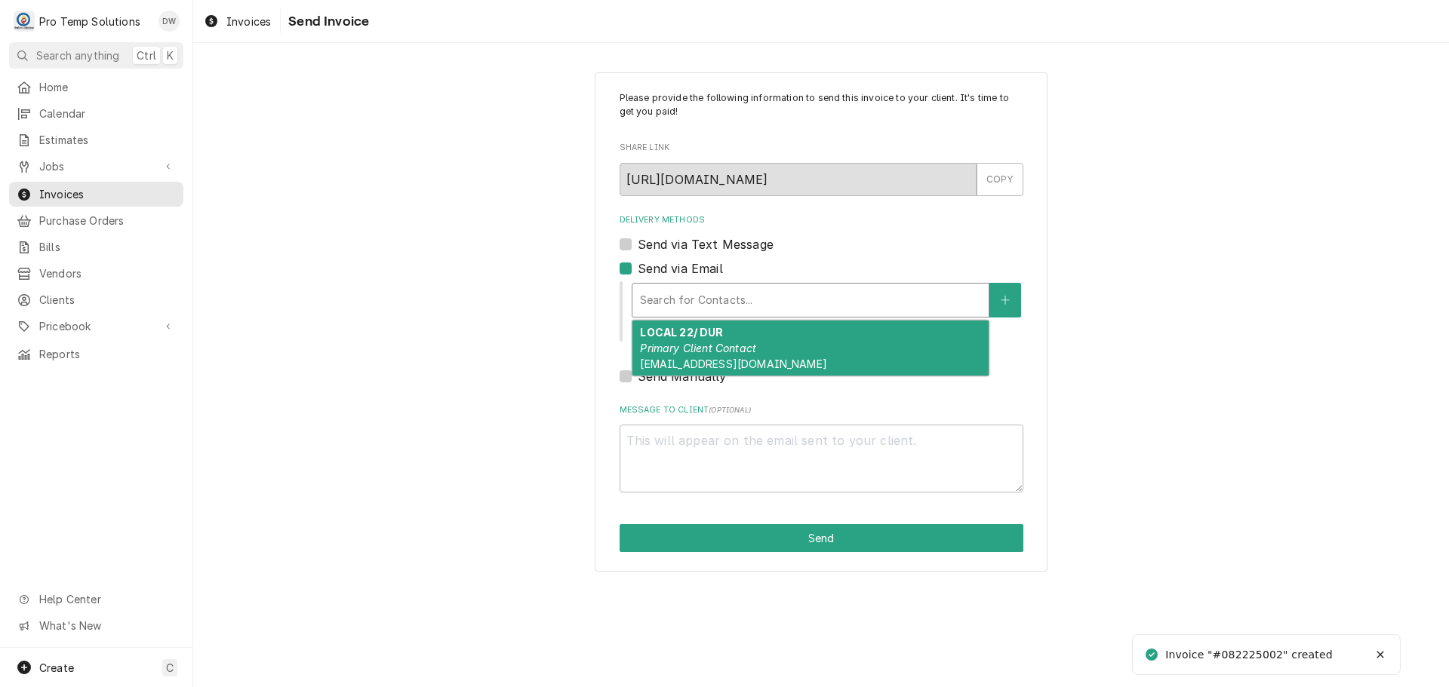
click at [708, 343] on em "Primary Client Contact" at bounding box center [698, 348] width 116 height 13
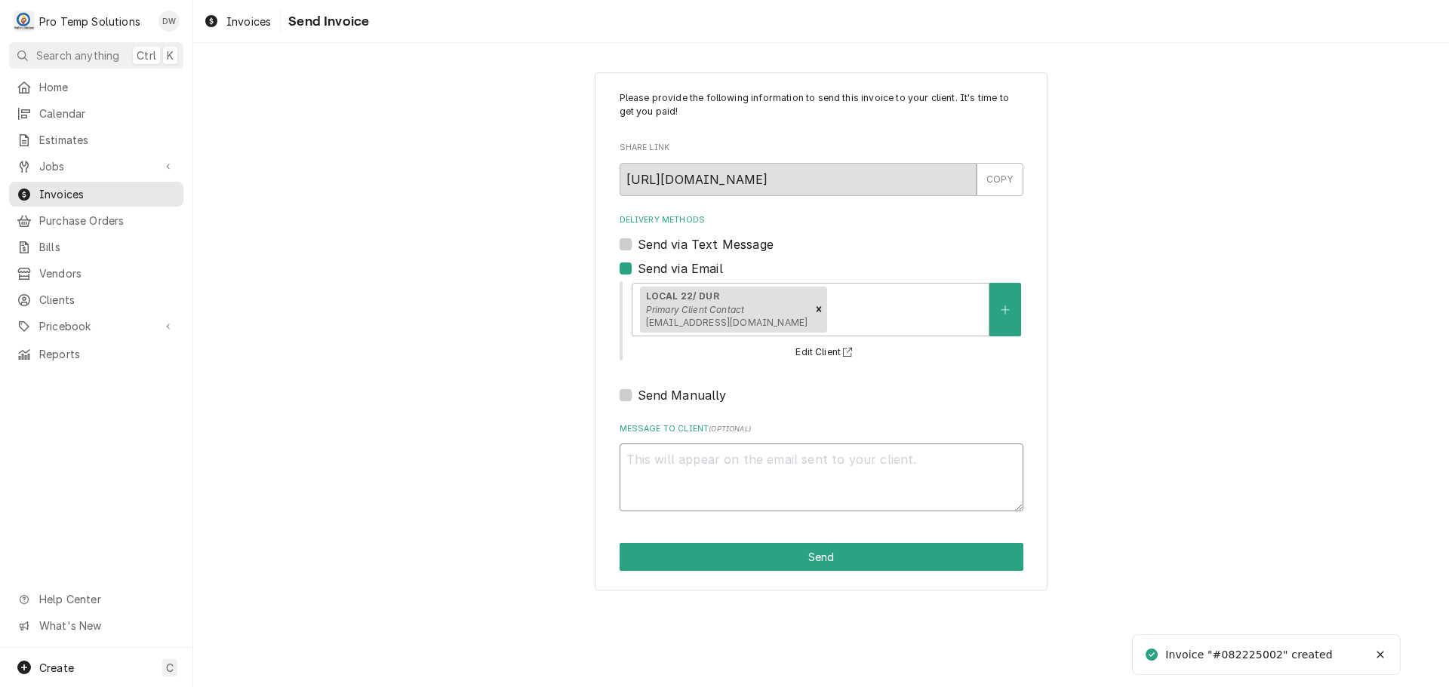
click at [685, 466] on textarea "Message to Client ( optional )" at bounding box center [821, 478] width 404 height 68
type textarea "x"
type textarea "#"
type textarea "x"
type textarea "#0"
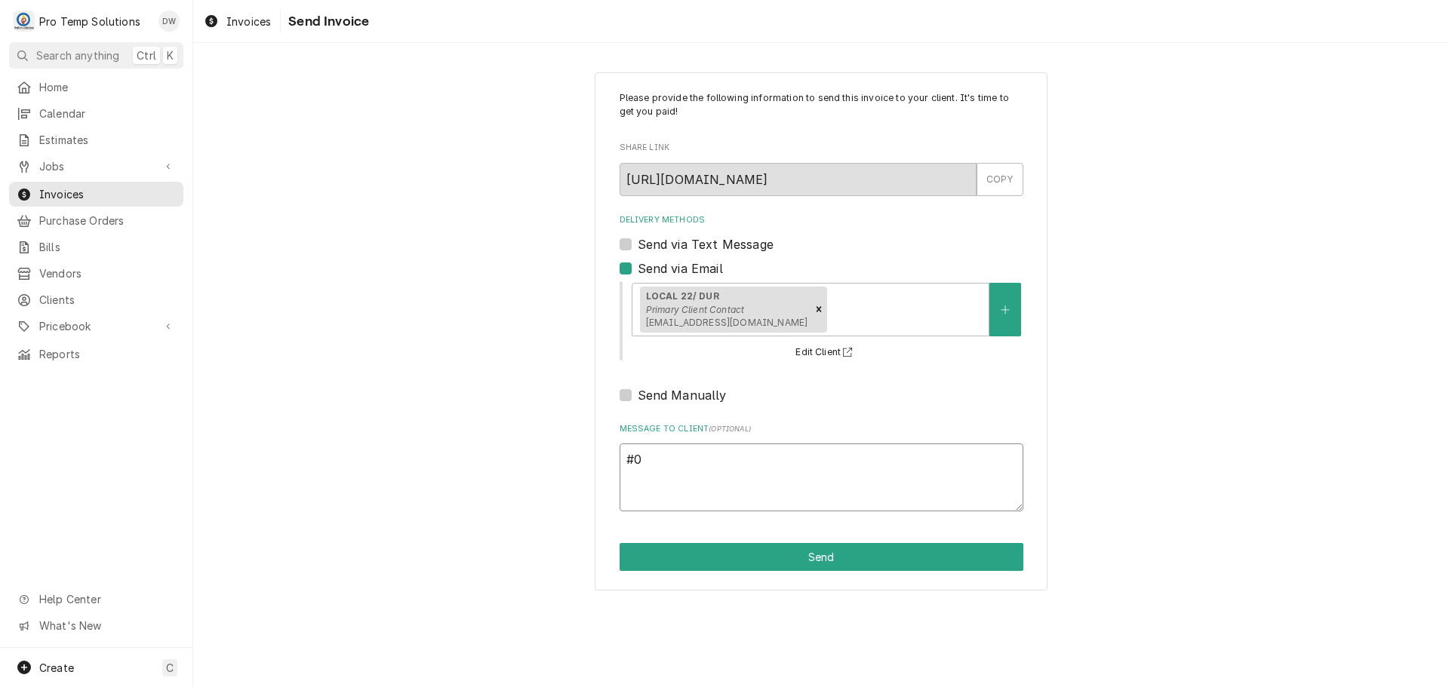
type textarea "x"
type textarea "#08"
type textarea "x"
type textarea "#082"
type textarea "x"
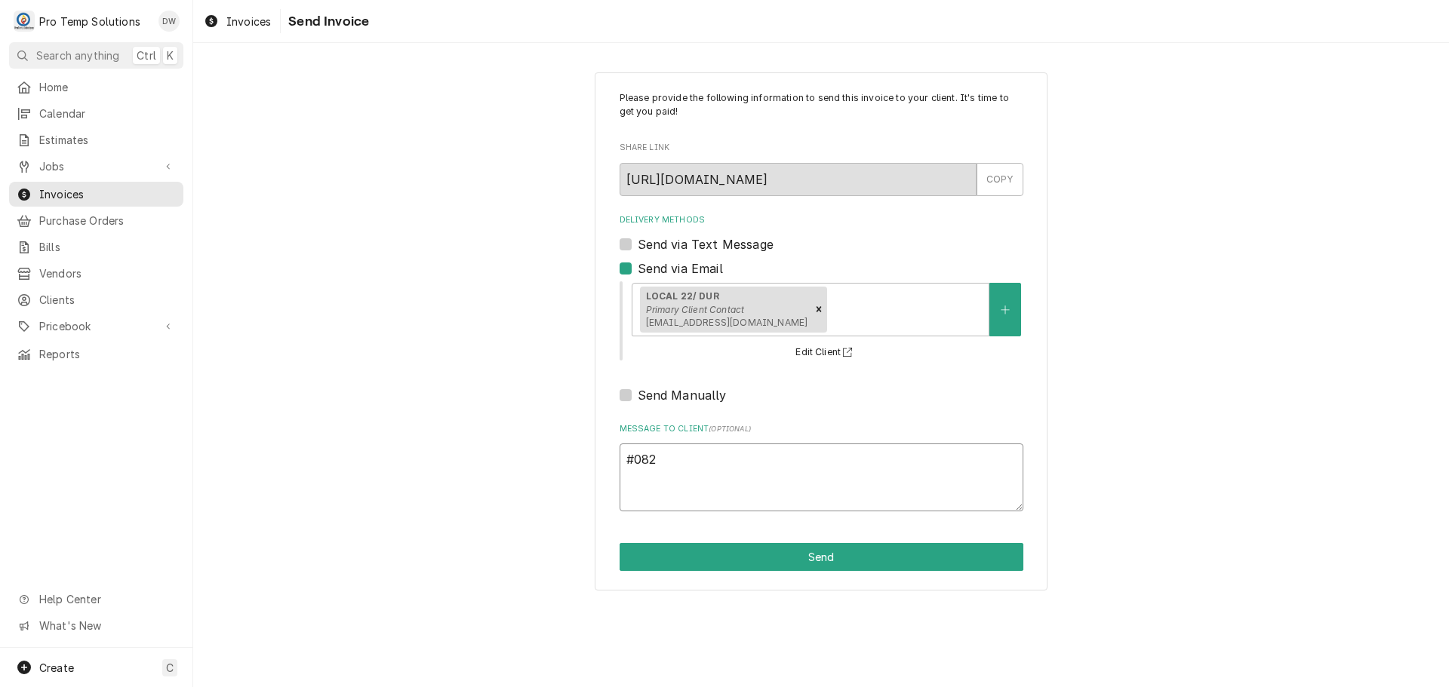
type textarea "#0822"
type textarea "x"
type textarea "#08222"
type textarea "x"
type textarea "#082225"
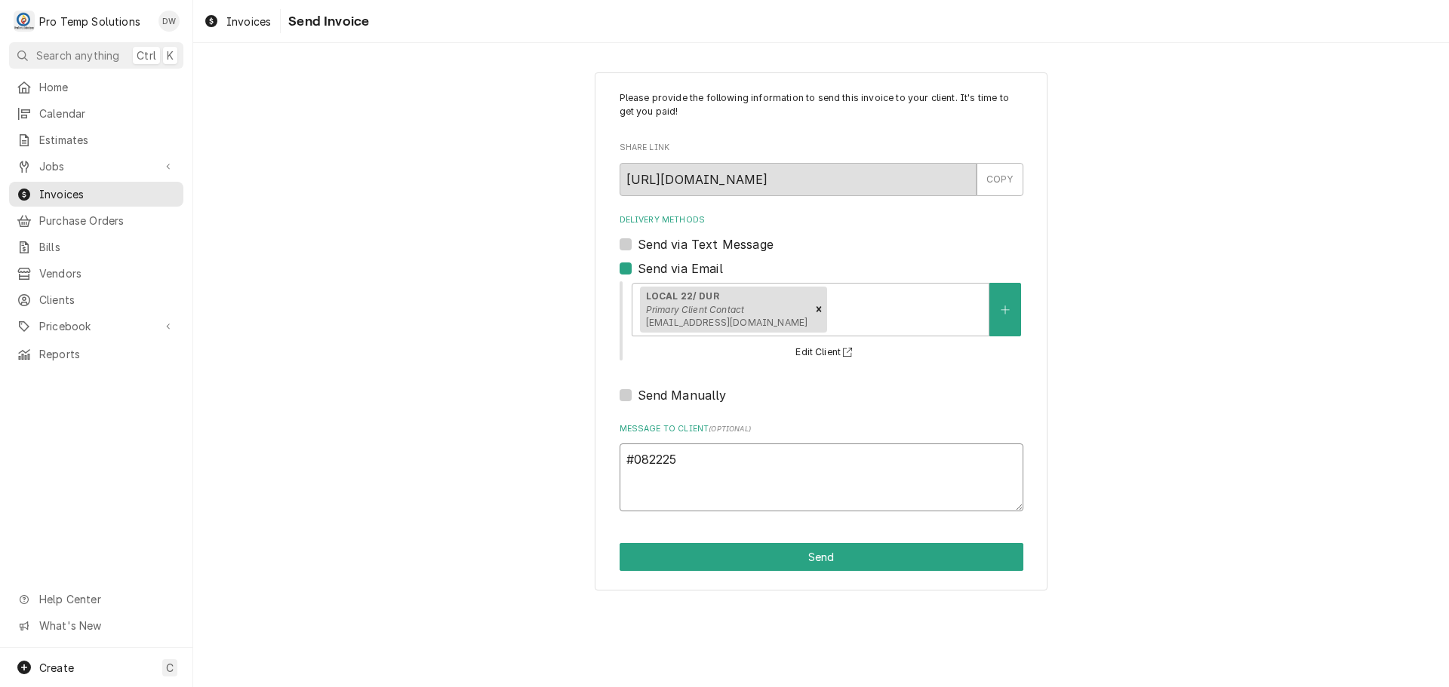
type textarea "x"
type textarea "#0822250"
type textarea "x"
type textarea "#08222500"
type textarea "x"
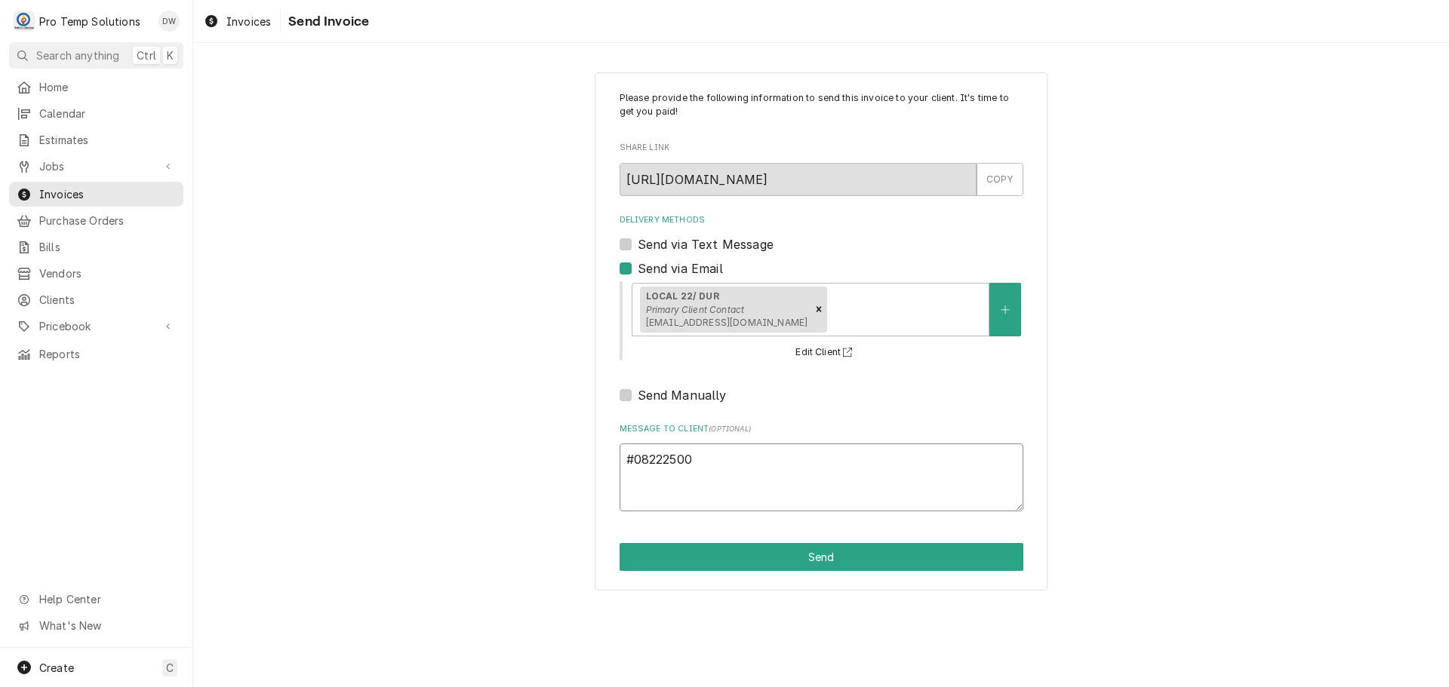
type textarea "#082225002"
type textarea "x"
type textarea "#082225002"
type textarea "x"
type textarea "#082225002 L"
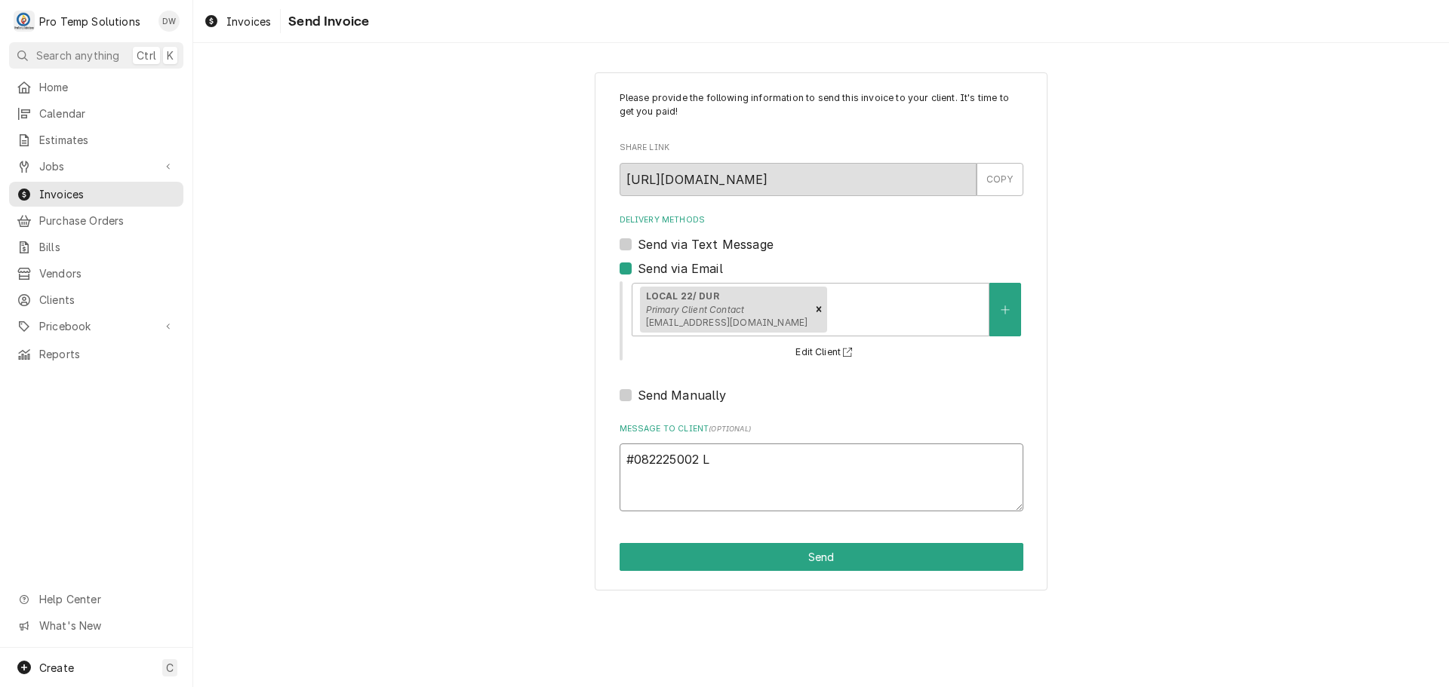
type textarea "x"
type textarea "#082225002 LO"
type textarea "x"
type textarea "#082225002 LOA"
type textarea "x"
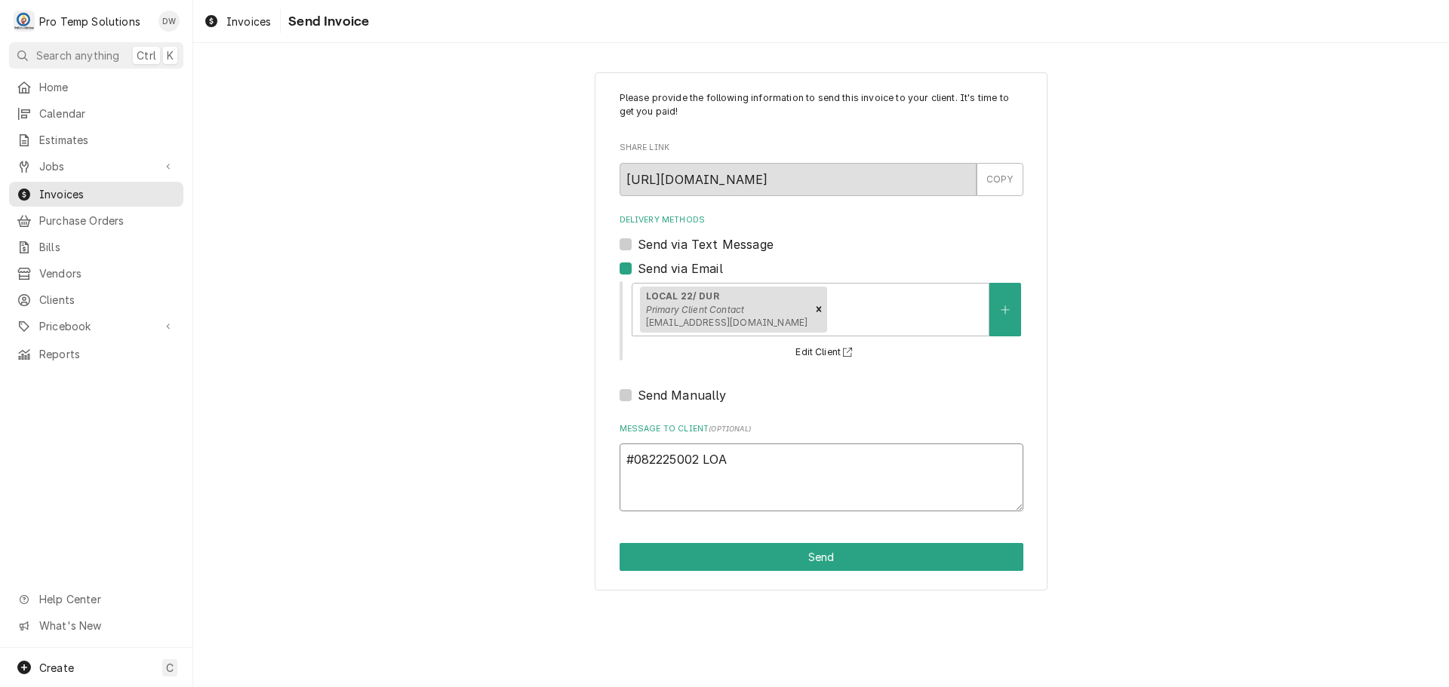
type textarea "#082225002 LOAL"
type textarea "x"
type textarea "#082225002 LOAL"
type textarea "x"
type textarea "#082225002 LOAL 2"
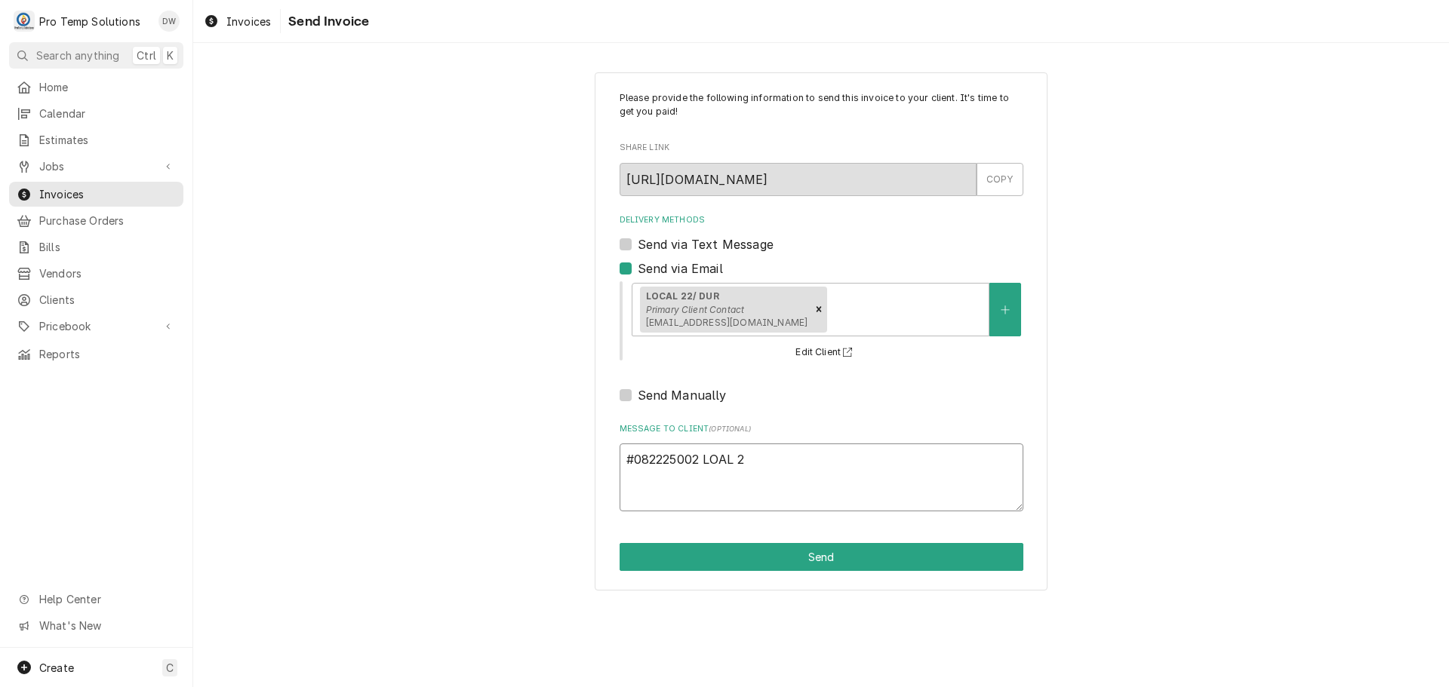
type textarea "x"
type textarea "#082225002 LOAL 22"
type textarea "x"
type textarea "#082225002 LOAL 22-"
type textarea "x"
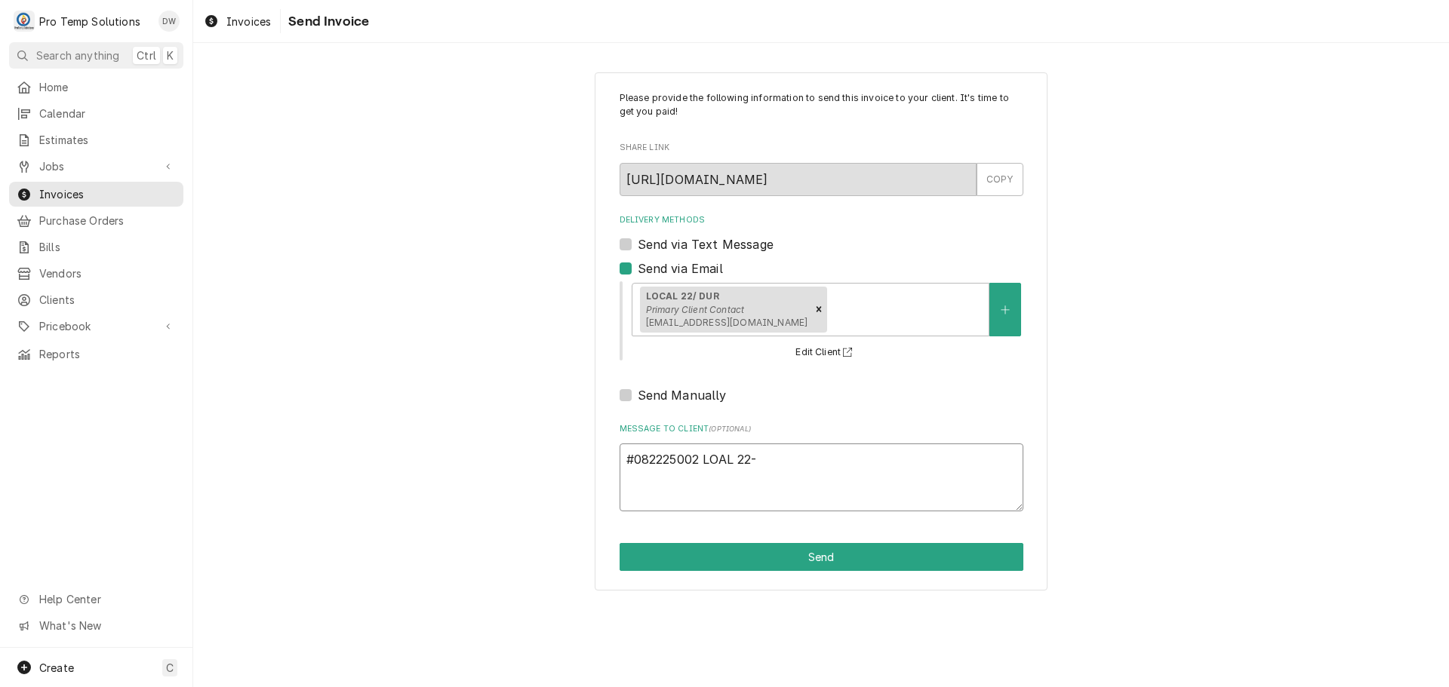
type textarea "#082225002 LOAL 22-"
type textarea "x"
type textarea "#082225002 LOAL 22- P"
type textarea "x"
type textarea "#082225002 LOAL 22- PI"
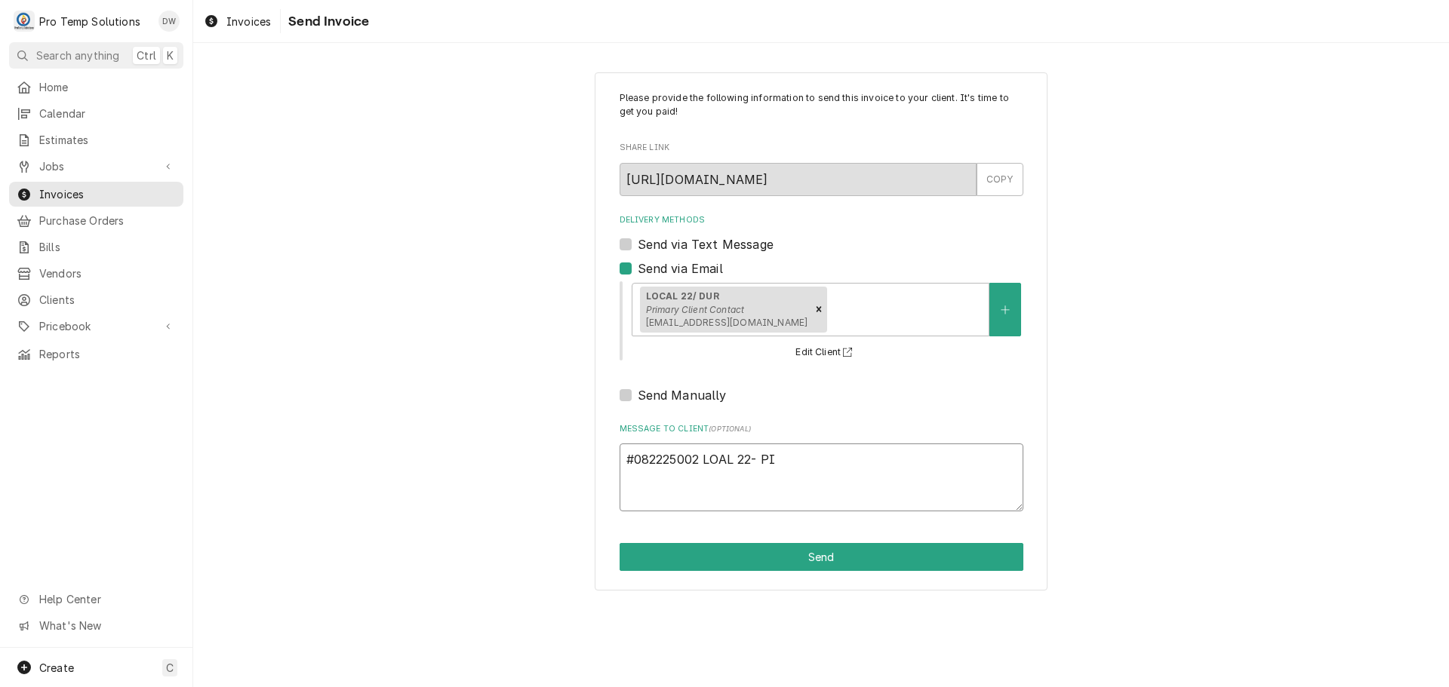
type textarea "x"
type textarea "#082225002 LOAL 22- PIZ"
type textarea "x"
type textarea "#082225002 LOAL 22- PIZZ"
type textarea "x"
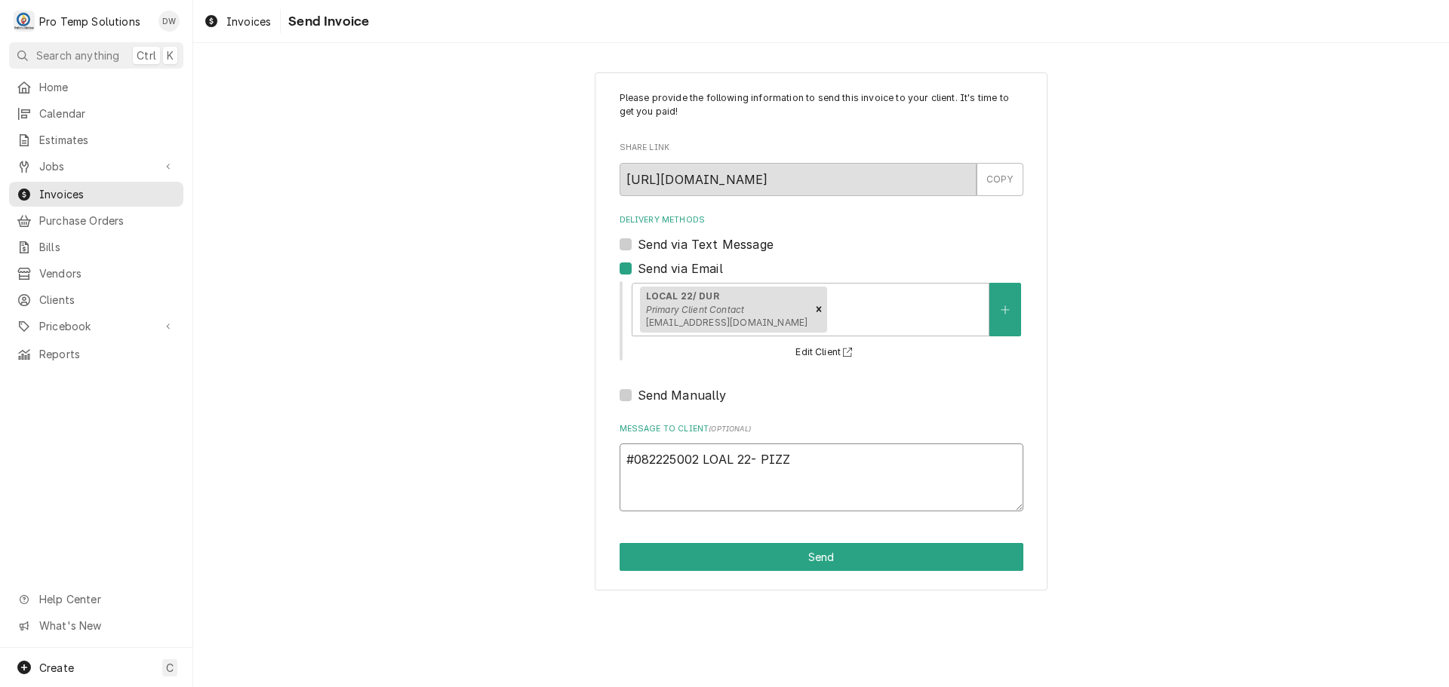
type textarea "#082225002 LOAL 22- PIZZA"
type textarea "x"
type textarea "#082225002 LOAL 22- PIZZA"
type textarea "x"
type textarea "#082225002 LOAL 22- PIZZA O"
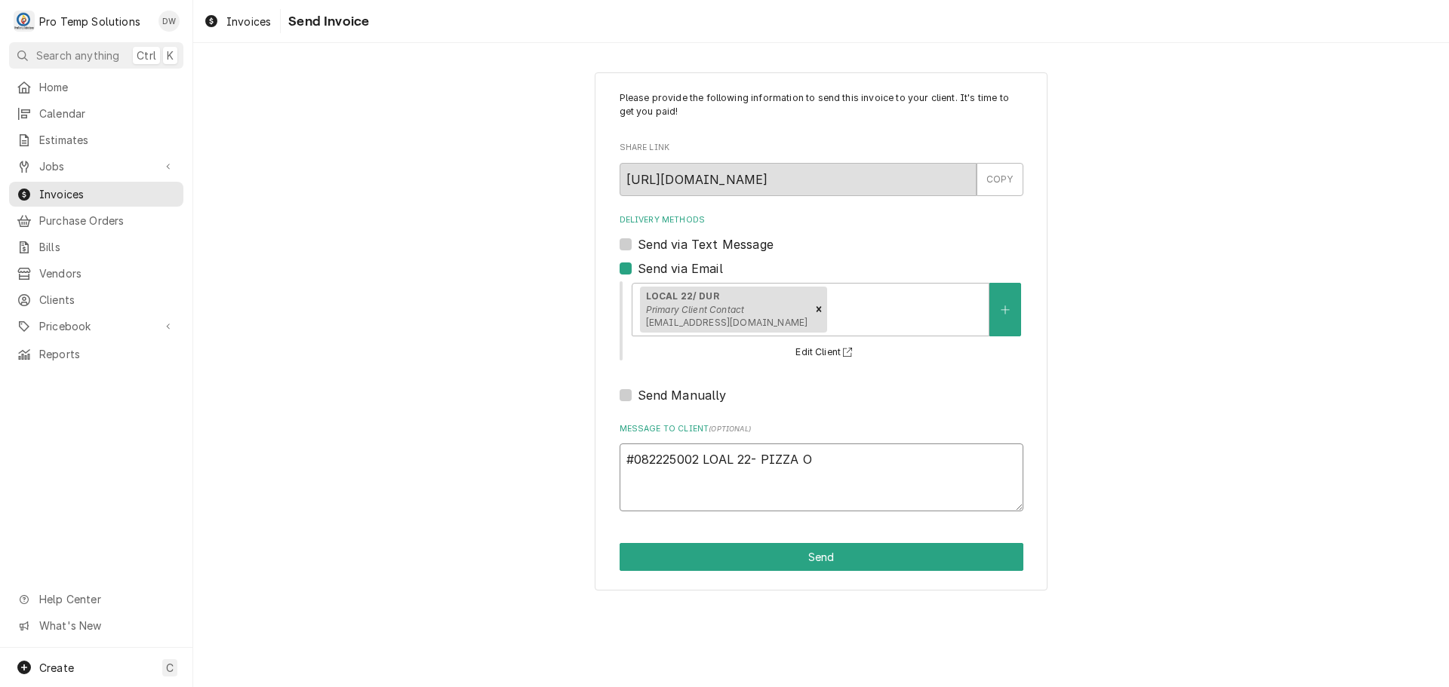
type textarea "x"
type textarea "#082225002 LOAL 22- PIZZA OV"
type textarea "x"
type textarea "#082225002 LOAL 22- PIZZA OVE"
type textarea "x"
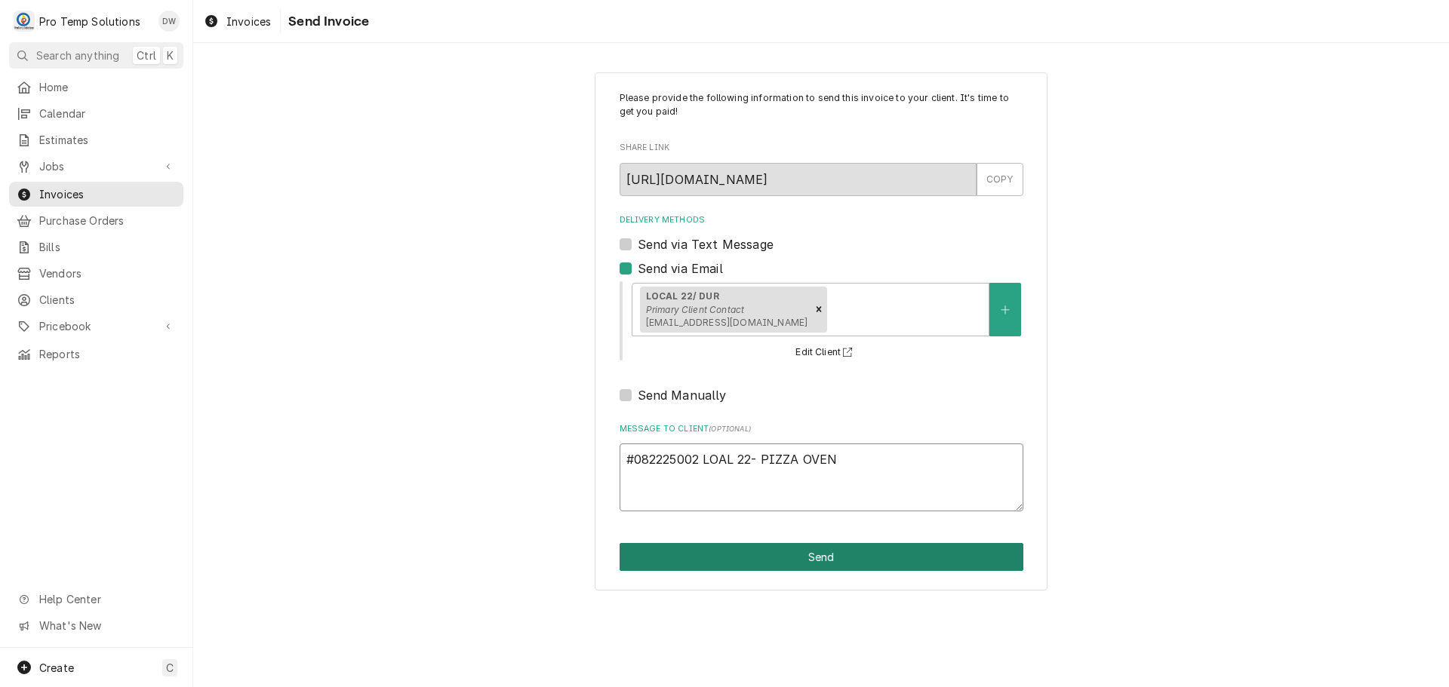
type textarea "#082225002 LOAL 22- PIZZA OVEN"
click at [825, 558] on button "Send" at bounding box center [821, 557] width 404 height 28
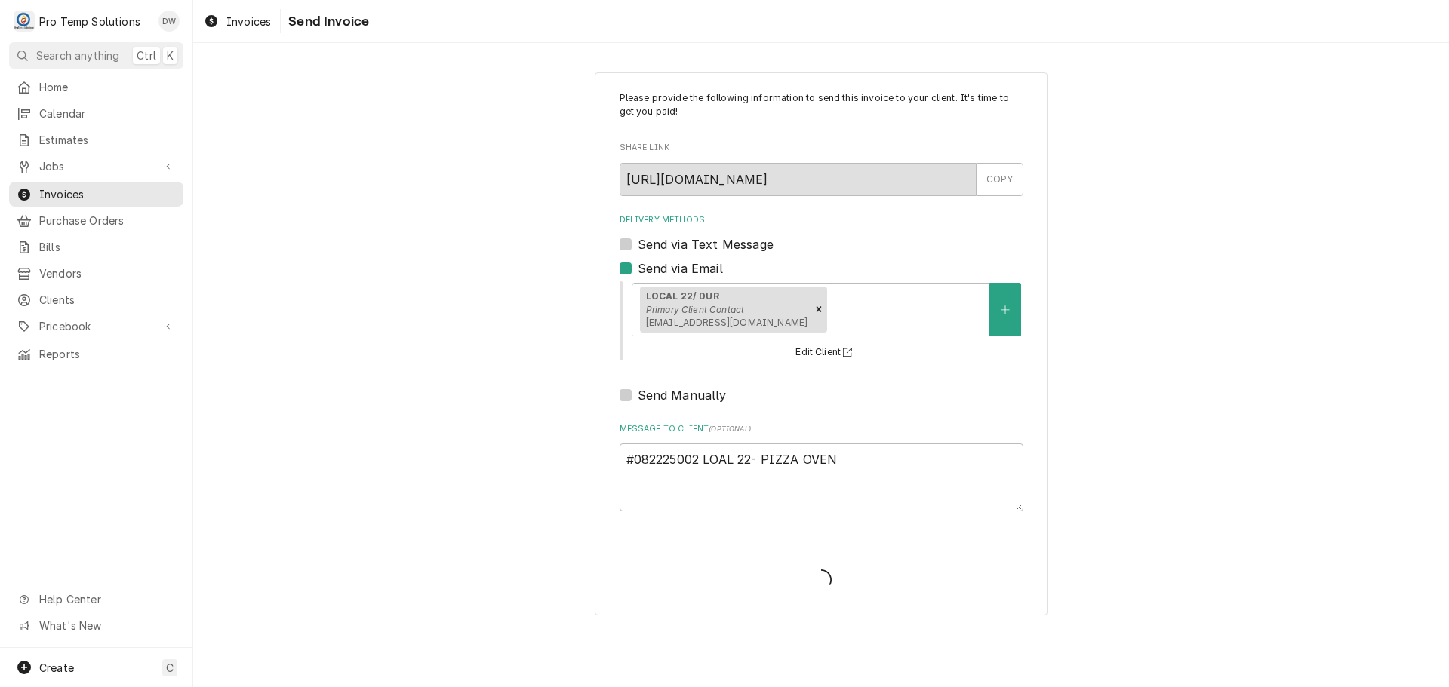
type textarea "x"
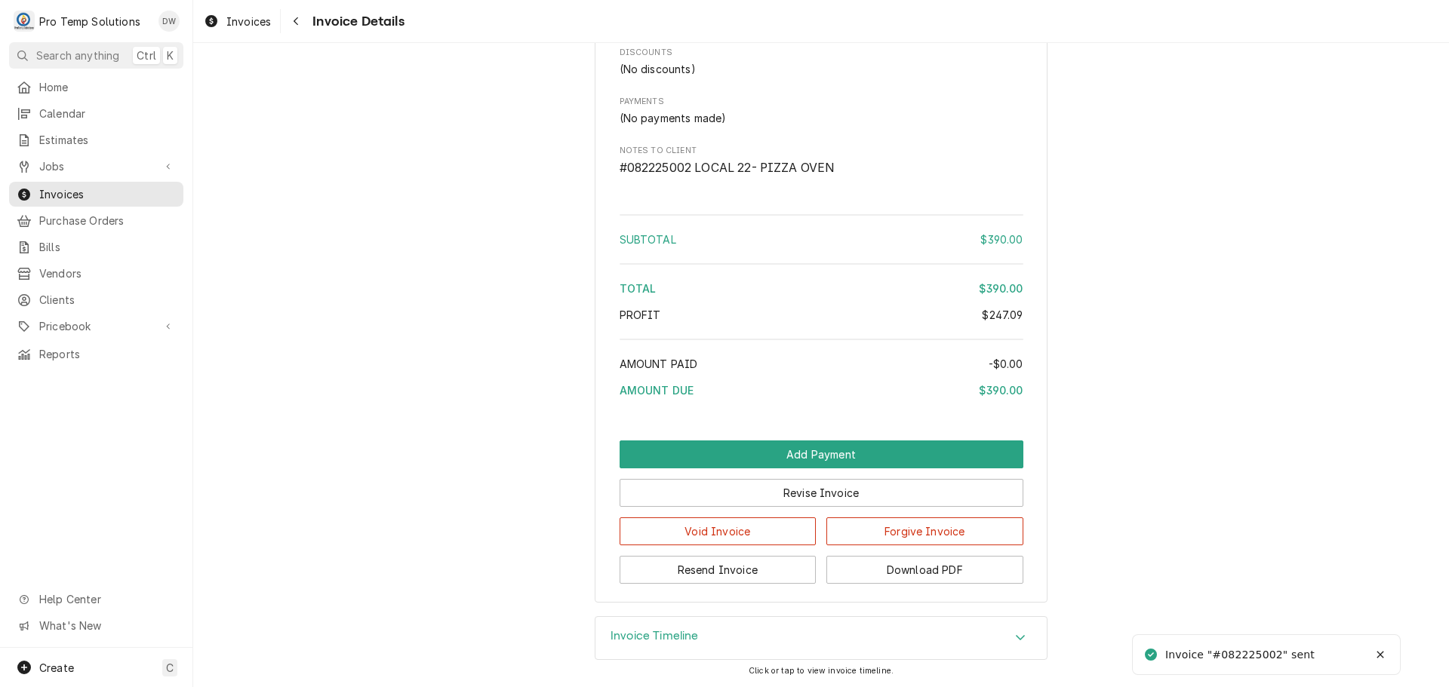
scroll to position [1636, 0]
click at [920, 573] on button "Download PDF" at bounding box center [924, 570] width 197 height 28
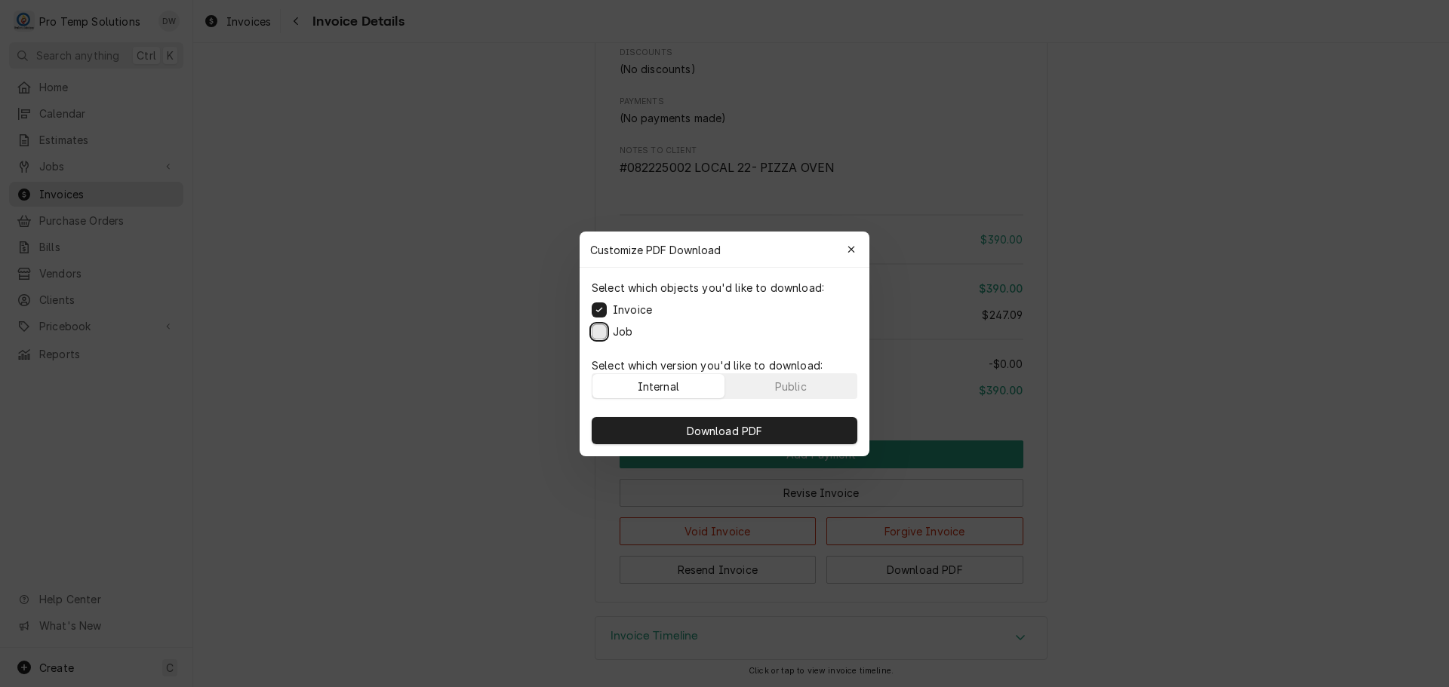
click at [598, 327] on button "Job" at bounding box center [599, 331] width 15 height 15
click at [733, 438] on button "Download PDF" at bounding box center [725, 430] width 266 height 27
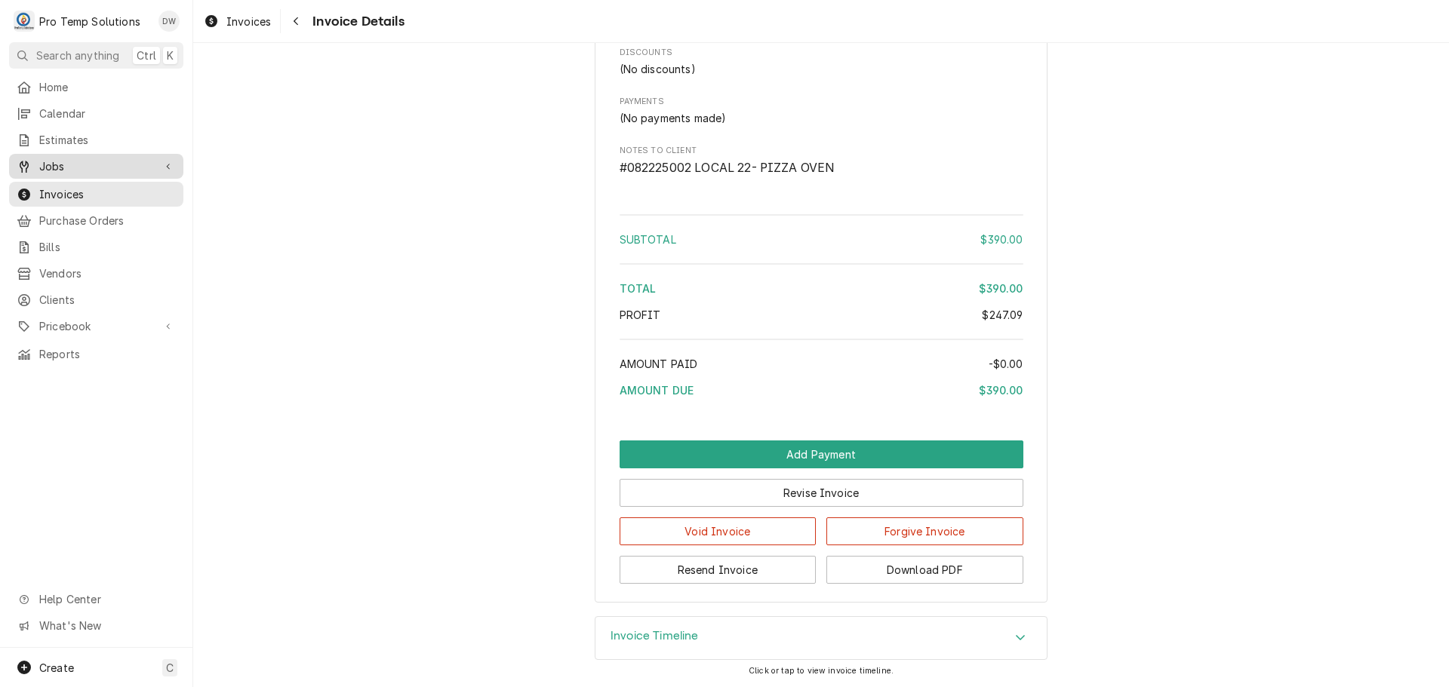
click at [60, 160] on span "Jobs" at bounding box center [96, 166] width 114 height 16
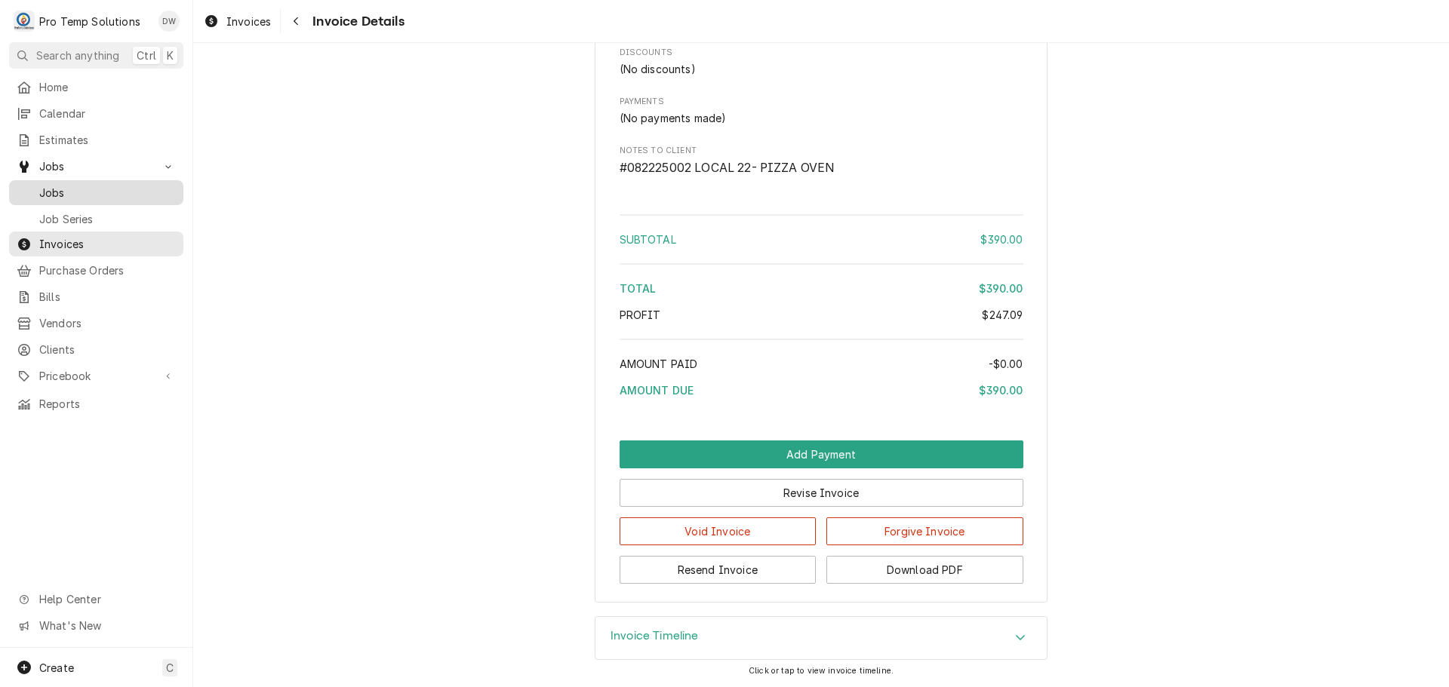
click at [47, 186] on span "Jobs" at bounding box center [107, 193] width 137 height 16
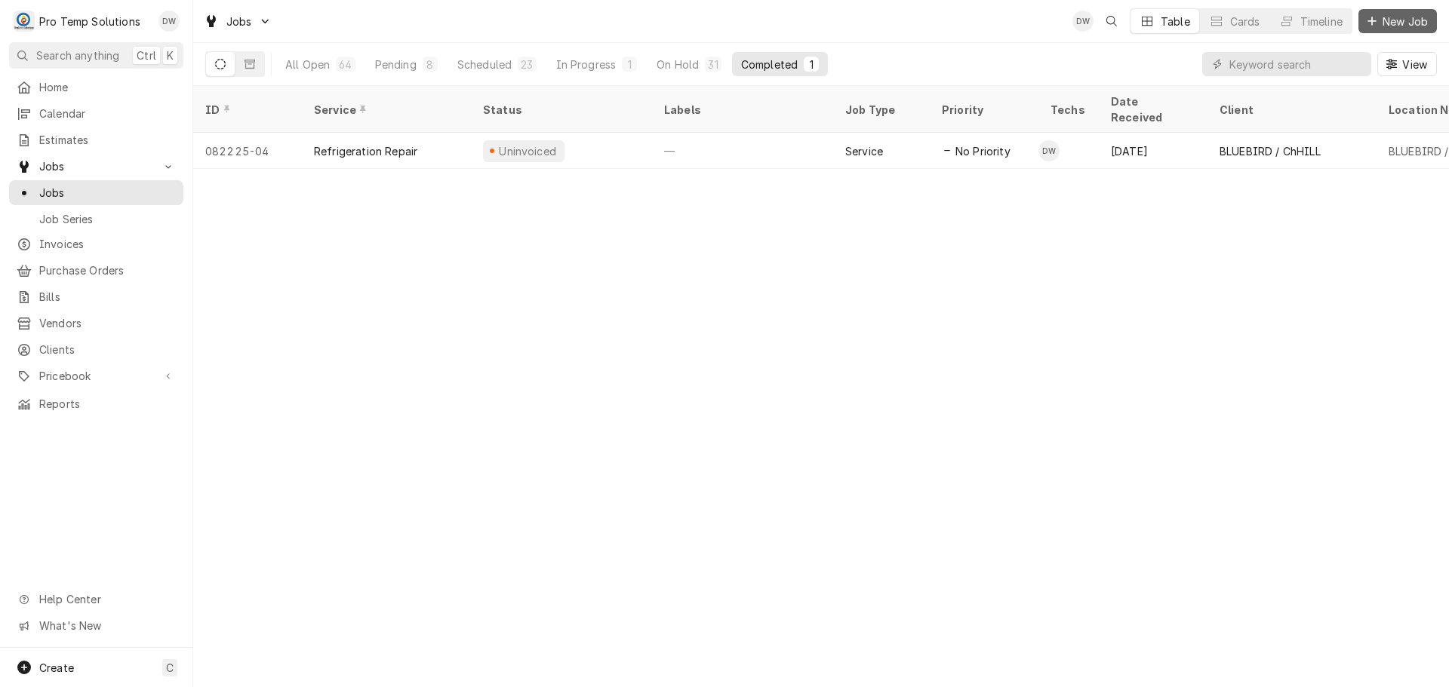
click at [1396, 20] on span "New Job" at bounding box center [1404, 22] width 51 height 16
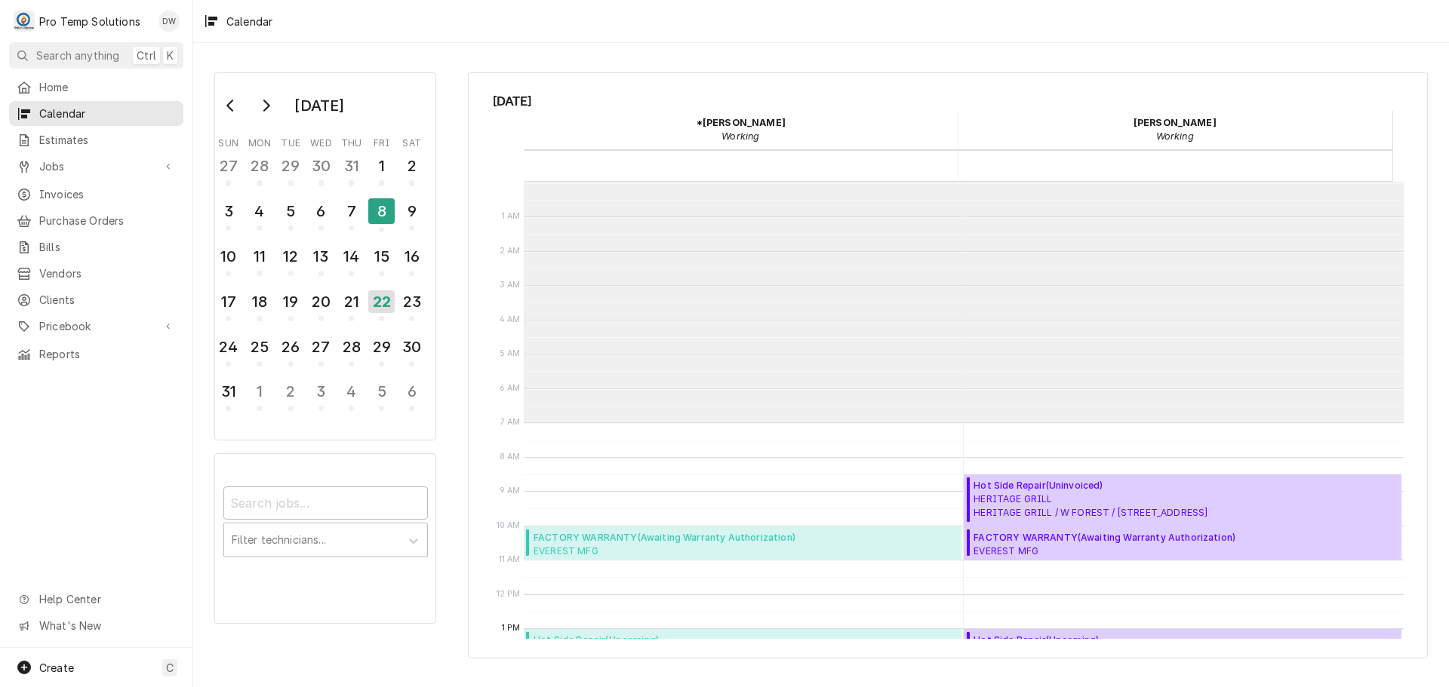
scroll to position [241, 0]
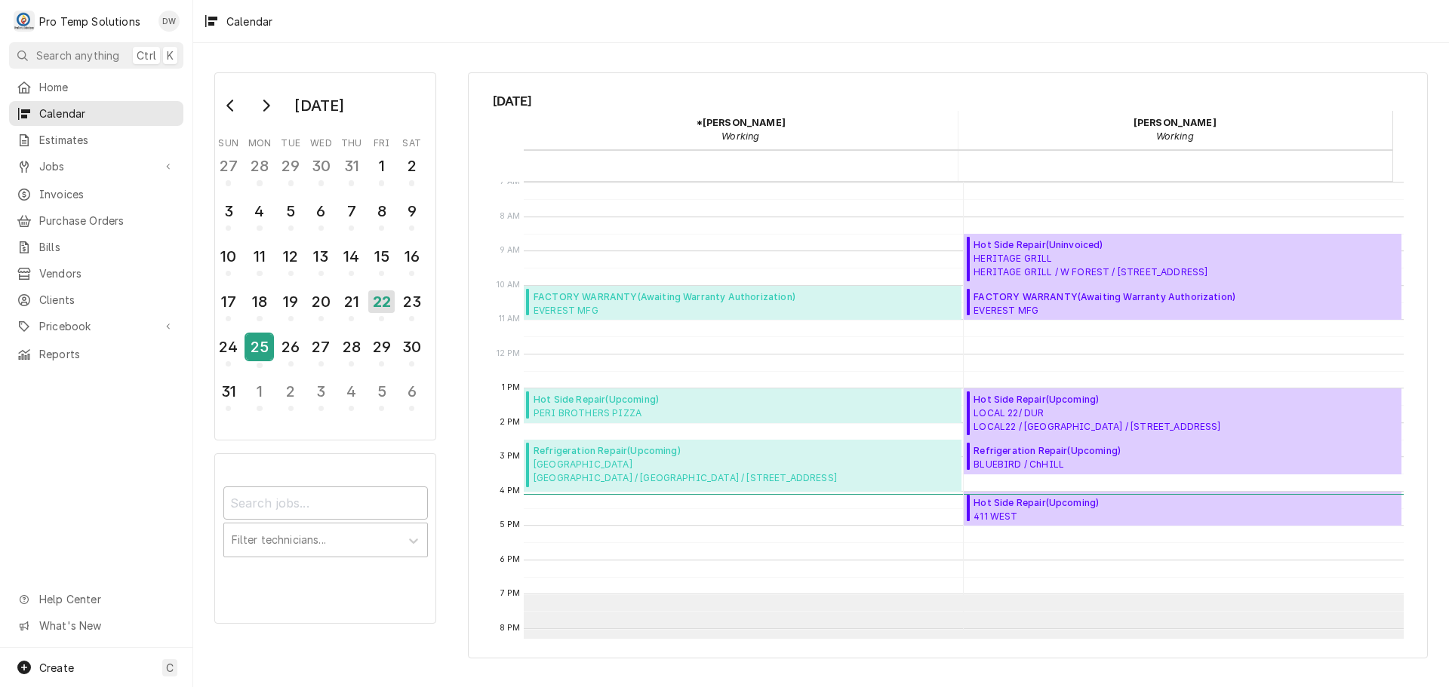
click at [265, 350] on div "25" at bounding box center [259, 347] width 26 height 26
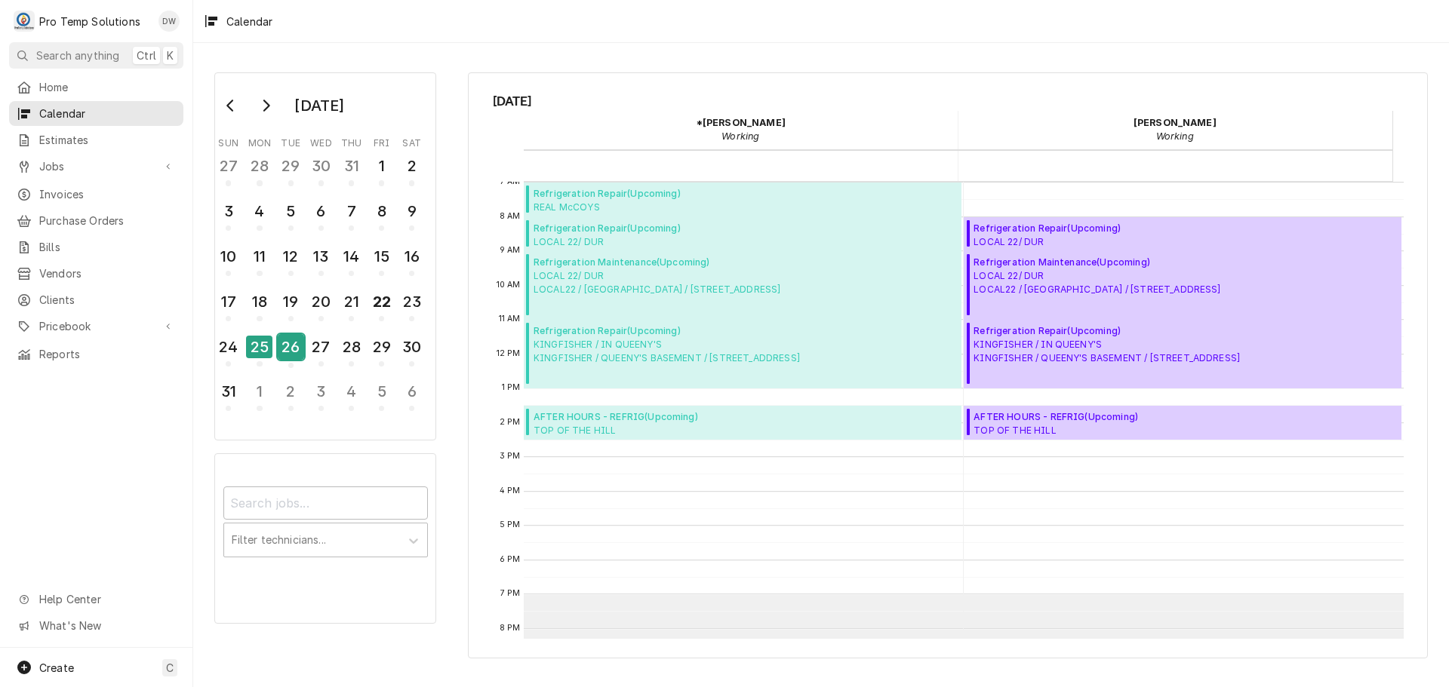
click at [298, 349] on div "26" at bounding box center [291, 347] width 26 height 26
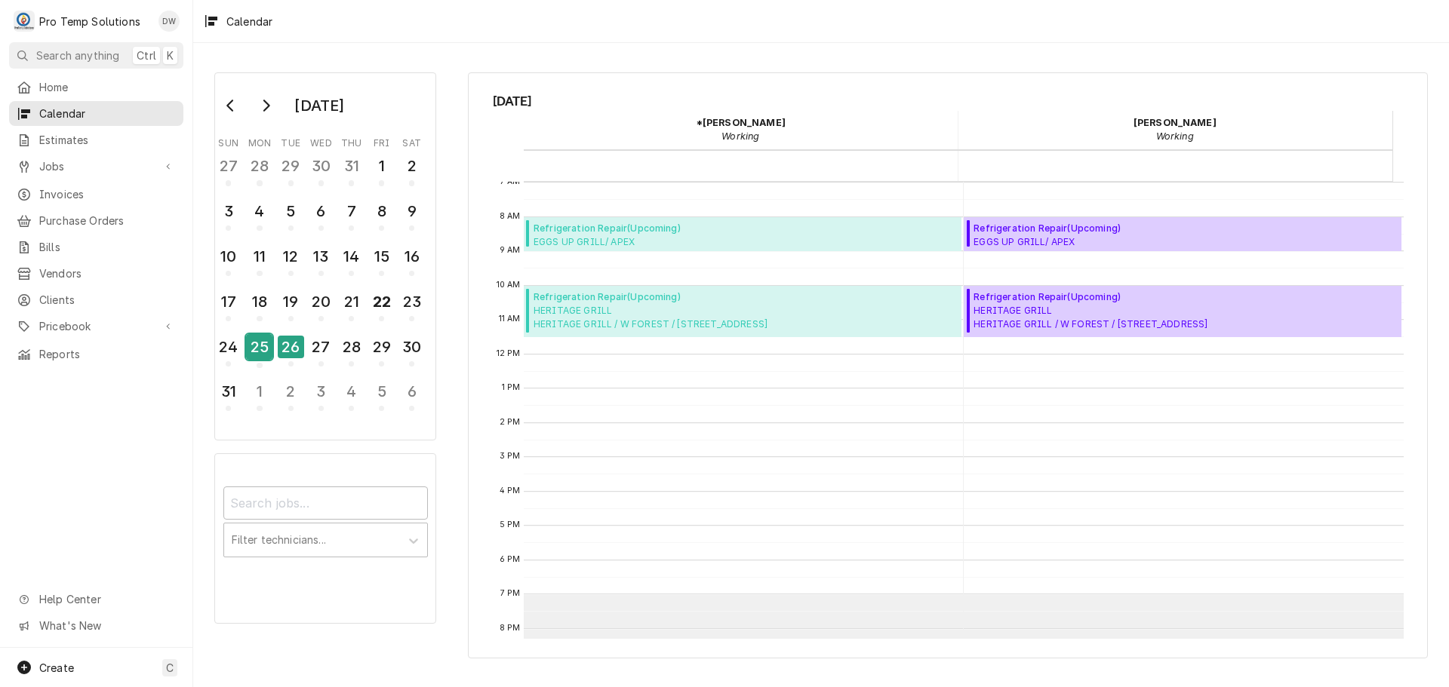
click at [263, 349] on div "25" at bounding box center [259, 347] width 26 height 26
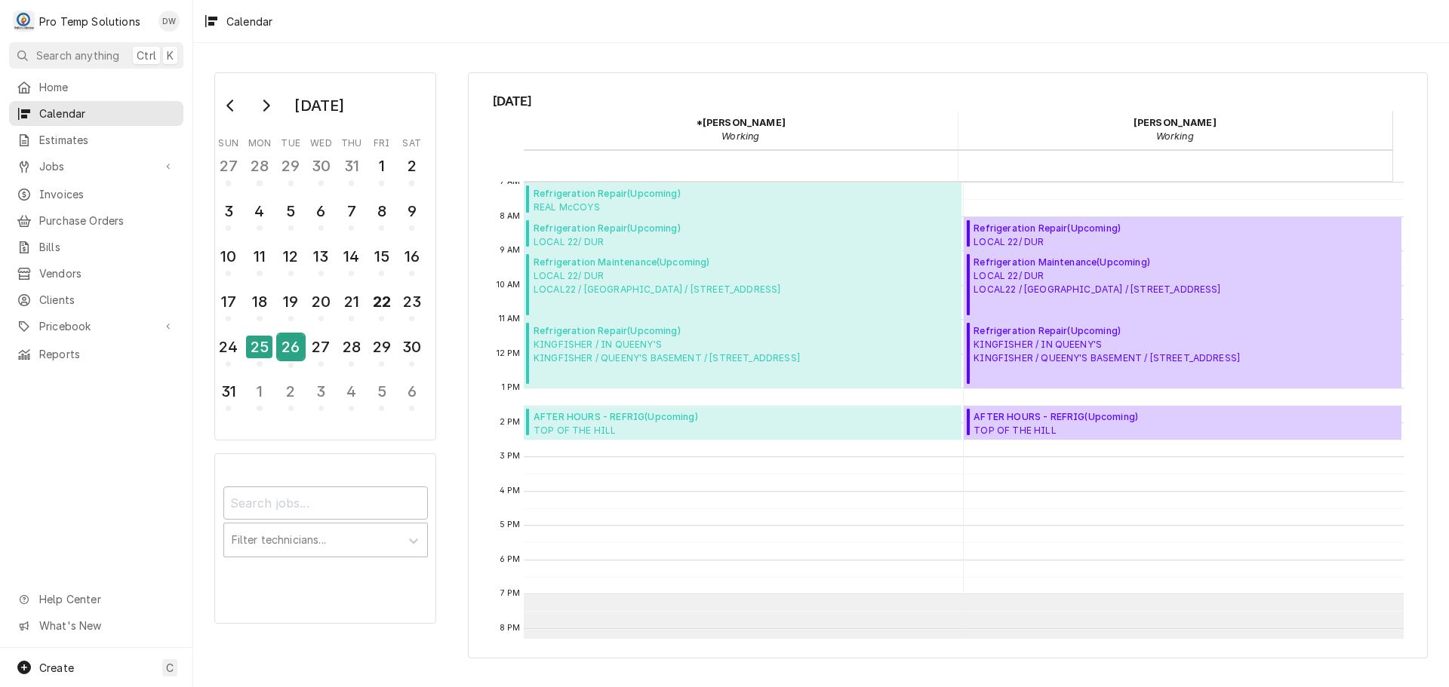
click at [297, 351] on div "26" at bounding box center [291, 347] width 26 height 26
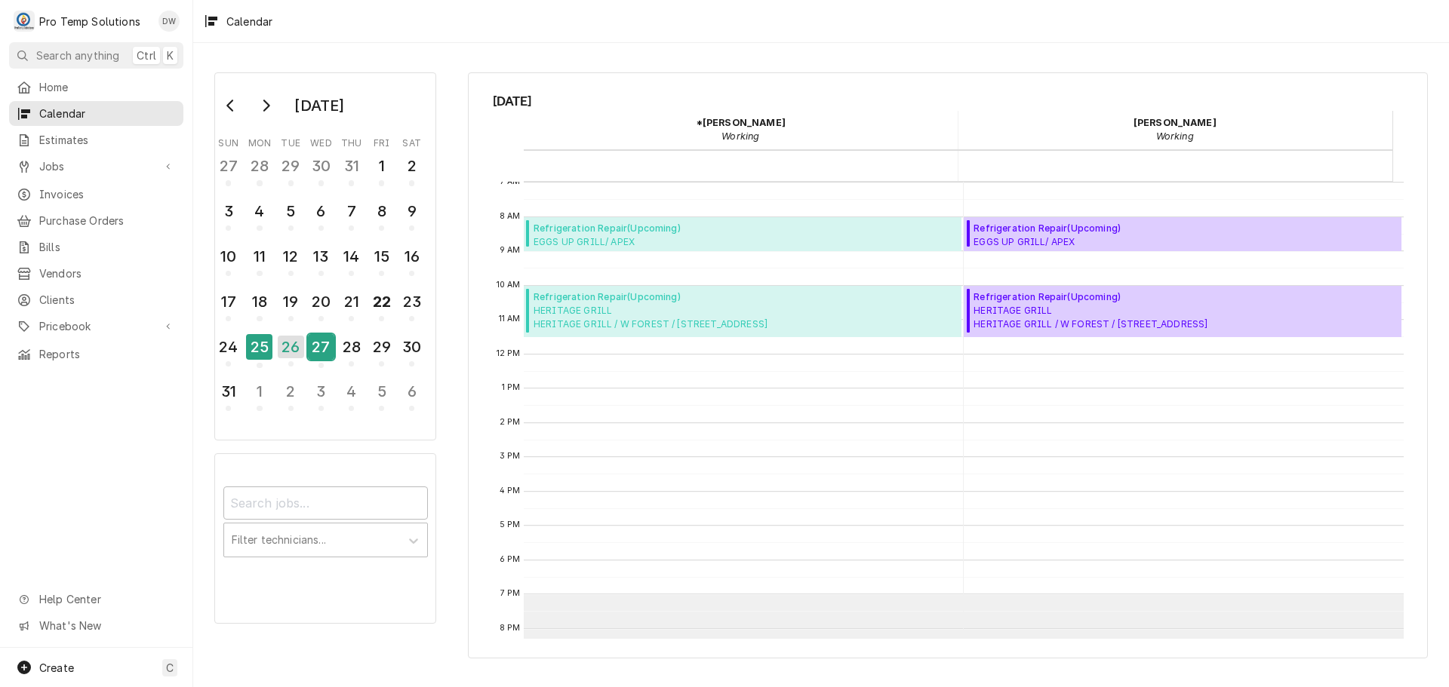
click at [325, 346] on div "27" at bounding box center [321, 347] width 26 height 26
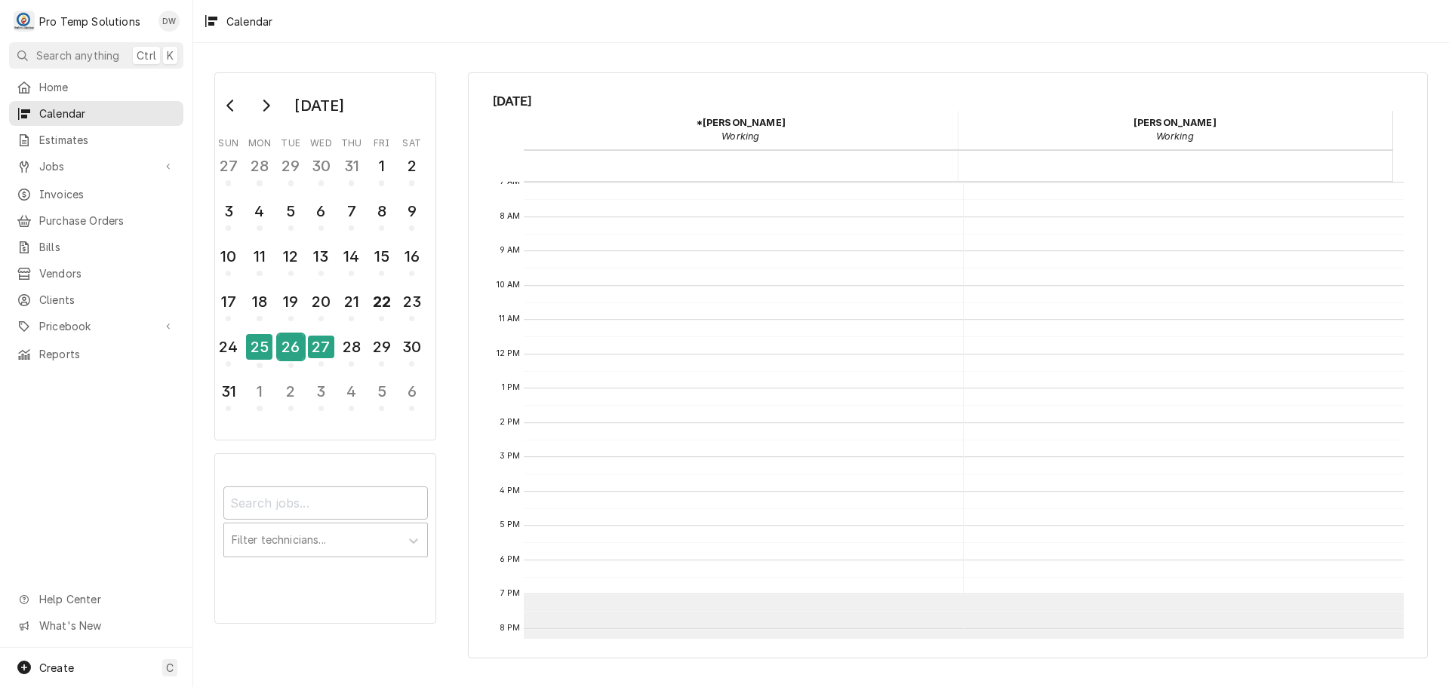
click at [295, 352] on div "26" at bounding box center [291, 347] width 26 height 26
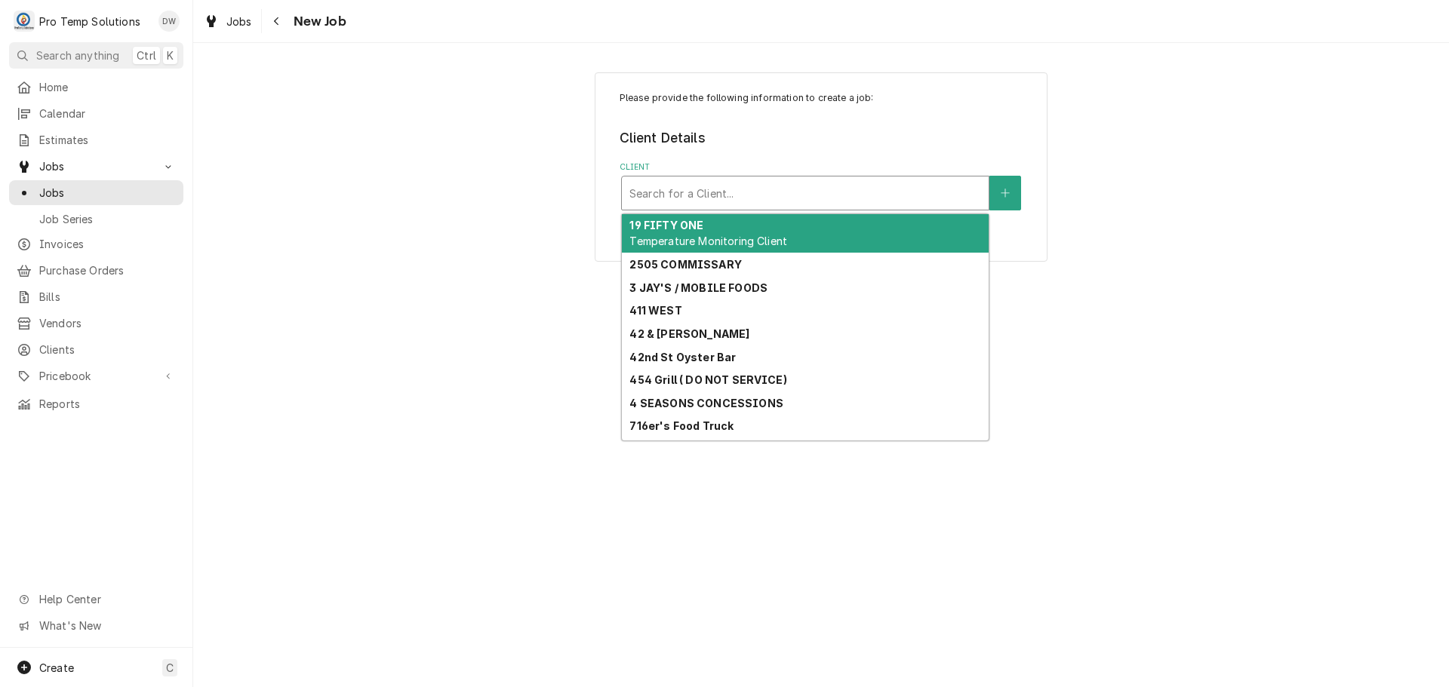
click at [877, 195] on div "Client" at bounding box center [805, 193] width 352 height 27
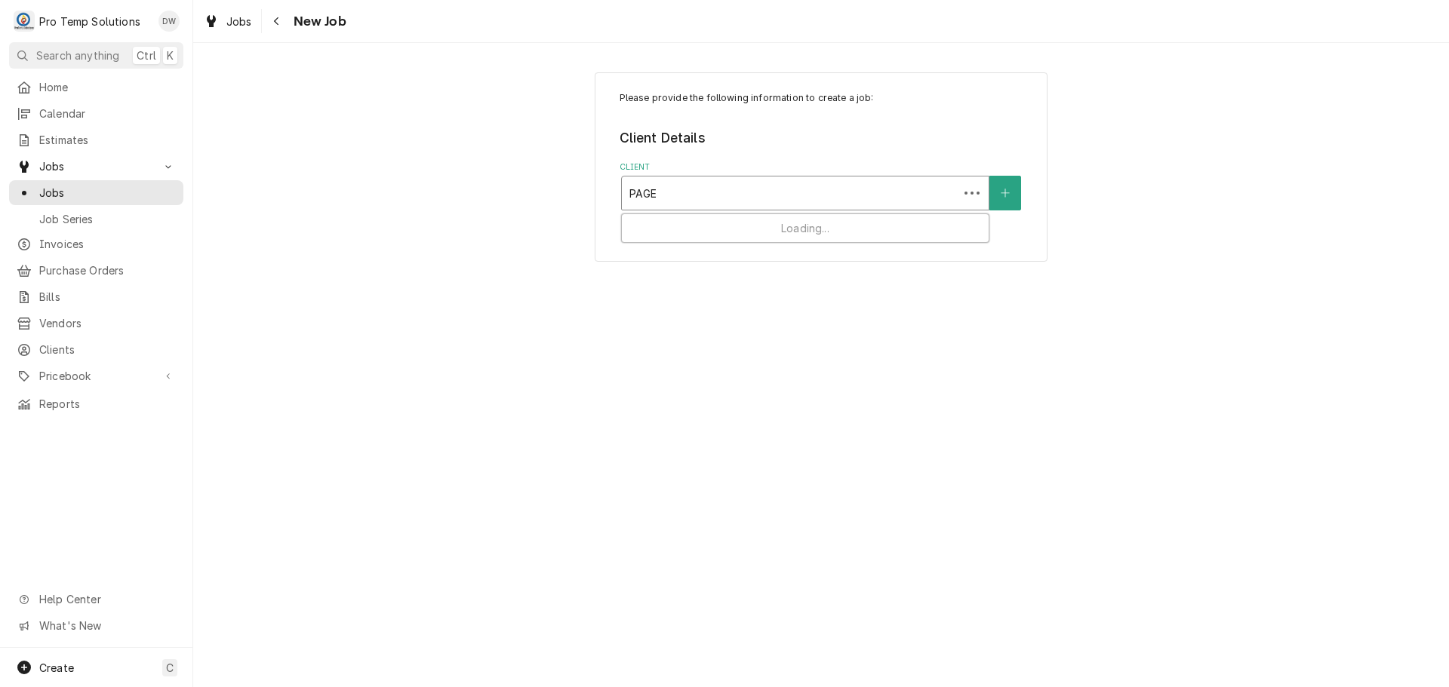
type input "PAGE"
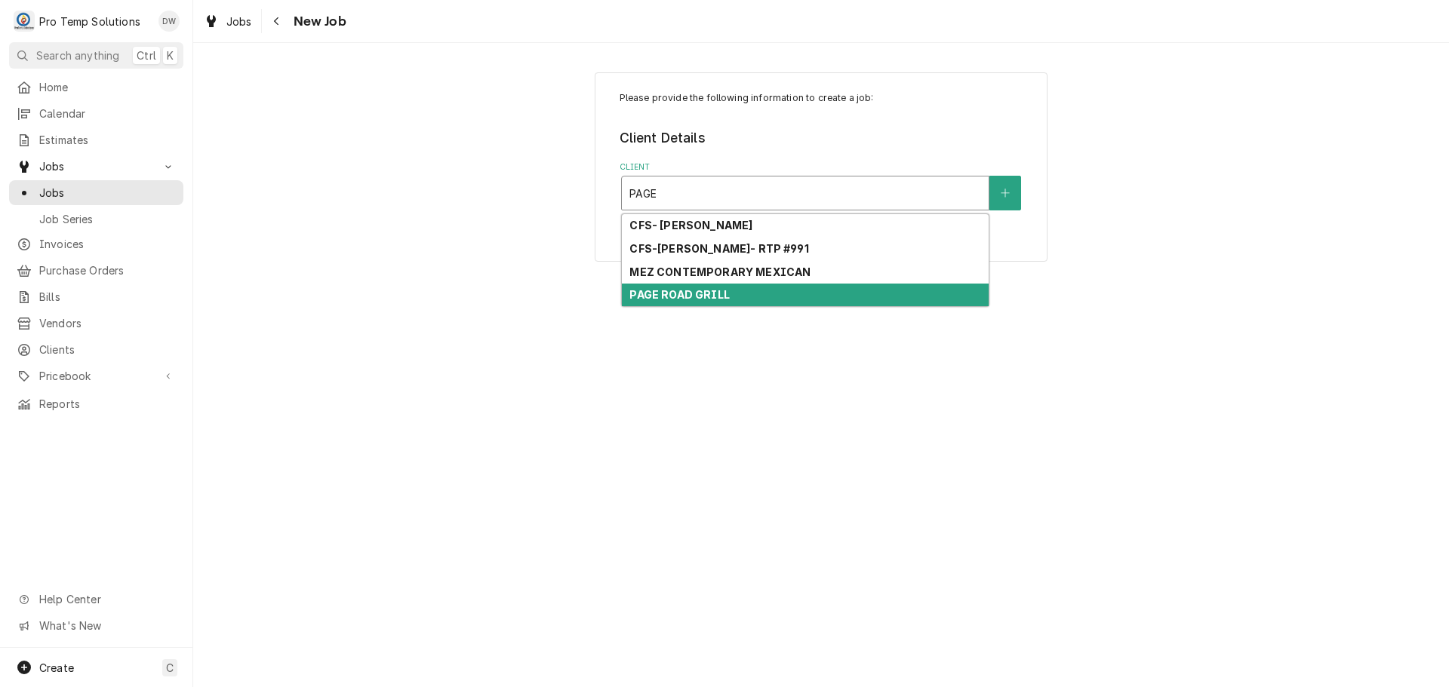
click at [713, 295] on strong "PAGE ROAD GRILL" at bounding box center [679, 294] width 100 height 13
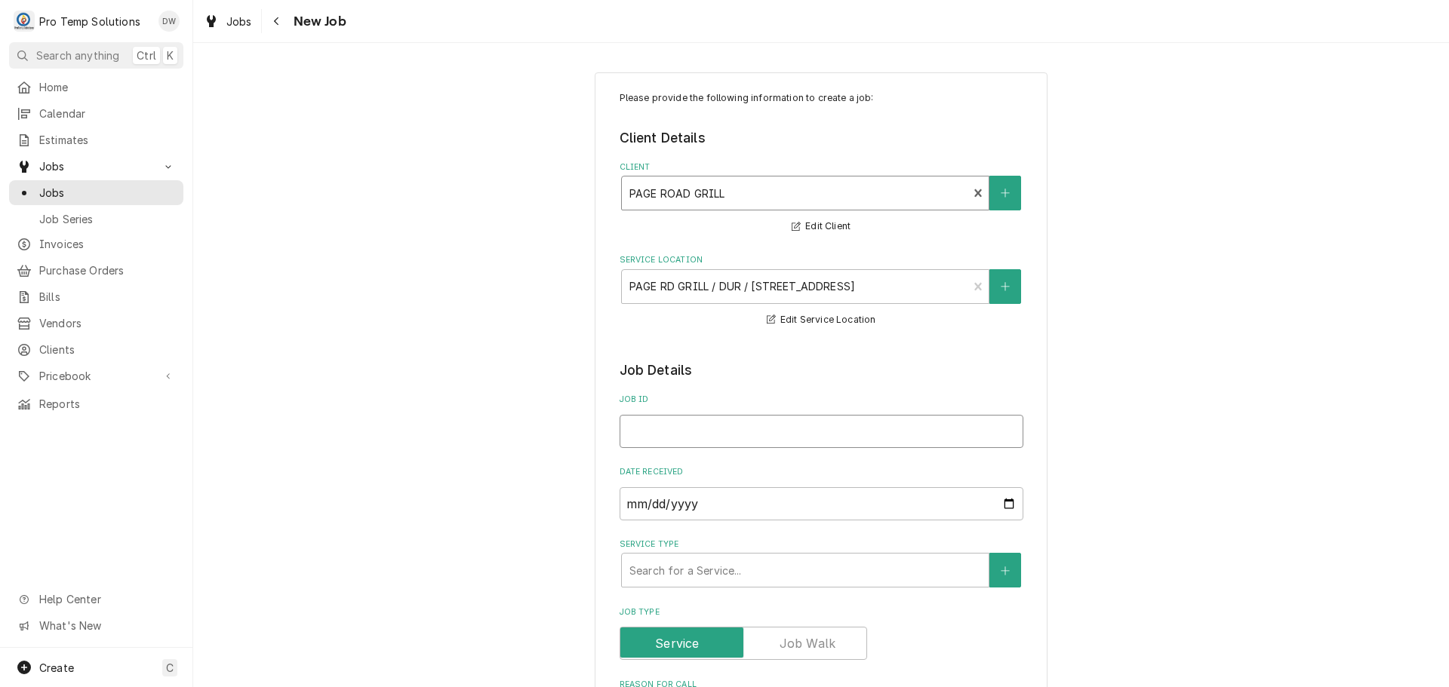
click at [653, 426] on input "Job ID" at bounding box center [821, 431] width 404 height 33
type textarea "x"
type input "0"
type textarea "x"
type input "08"
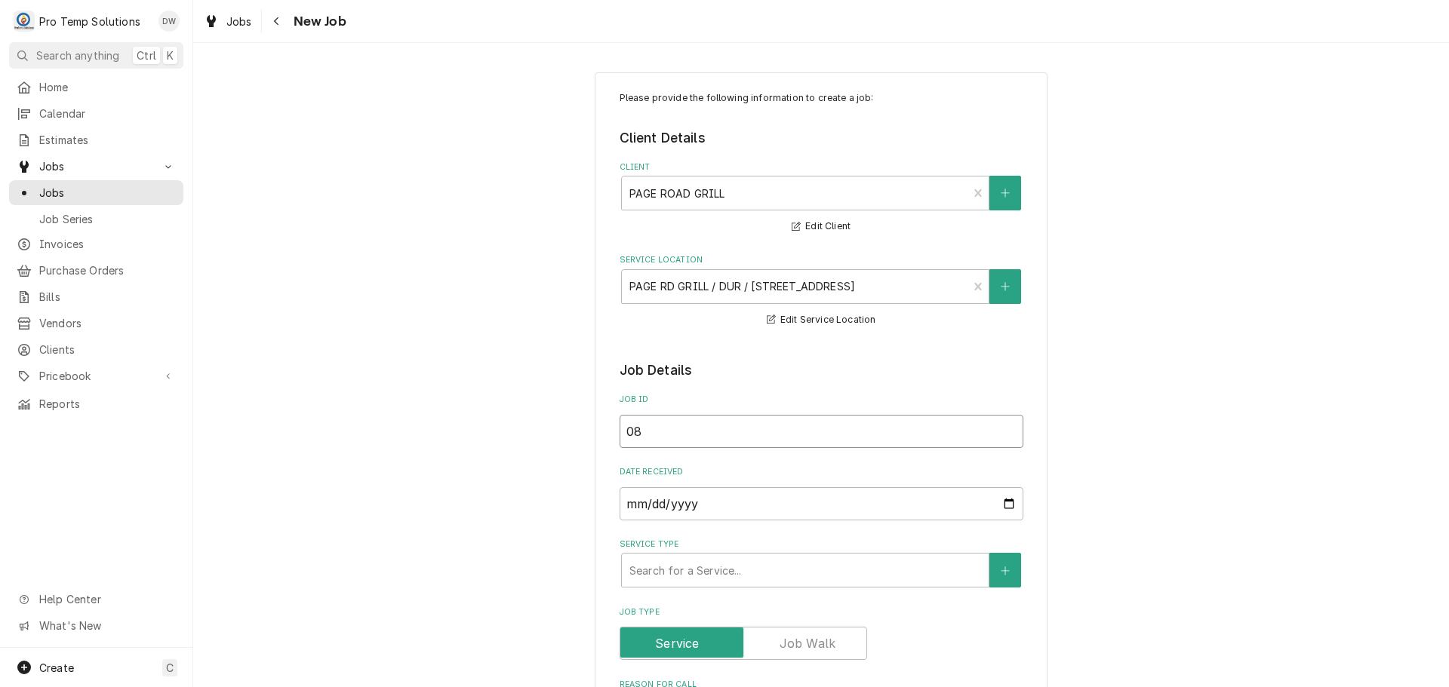
type textarea "x"
type input "082"
type textarea "x"
type input "0826"
type textarea "x"
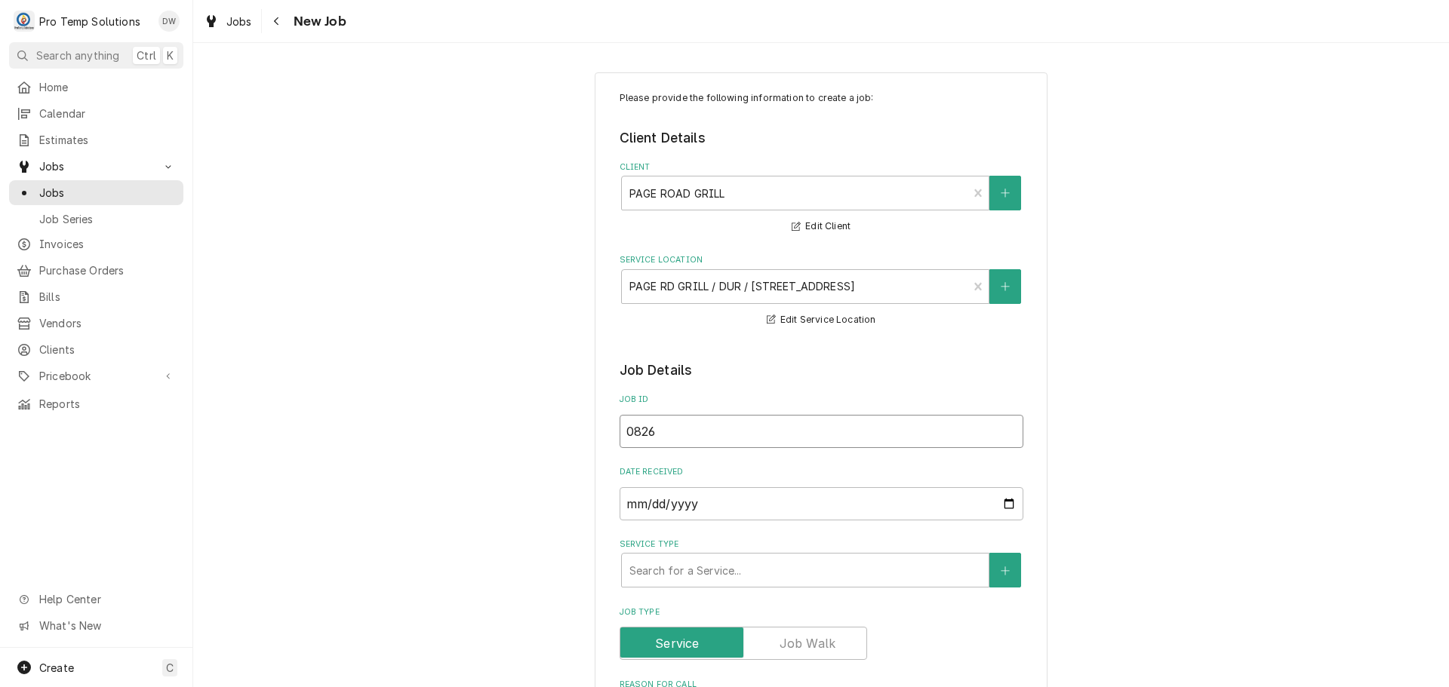
type input "08262"
type textarea "x"
type input "082625"
type textarea "x"
type input "082625-"
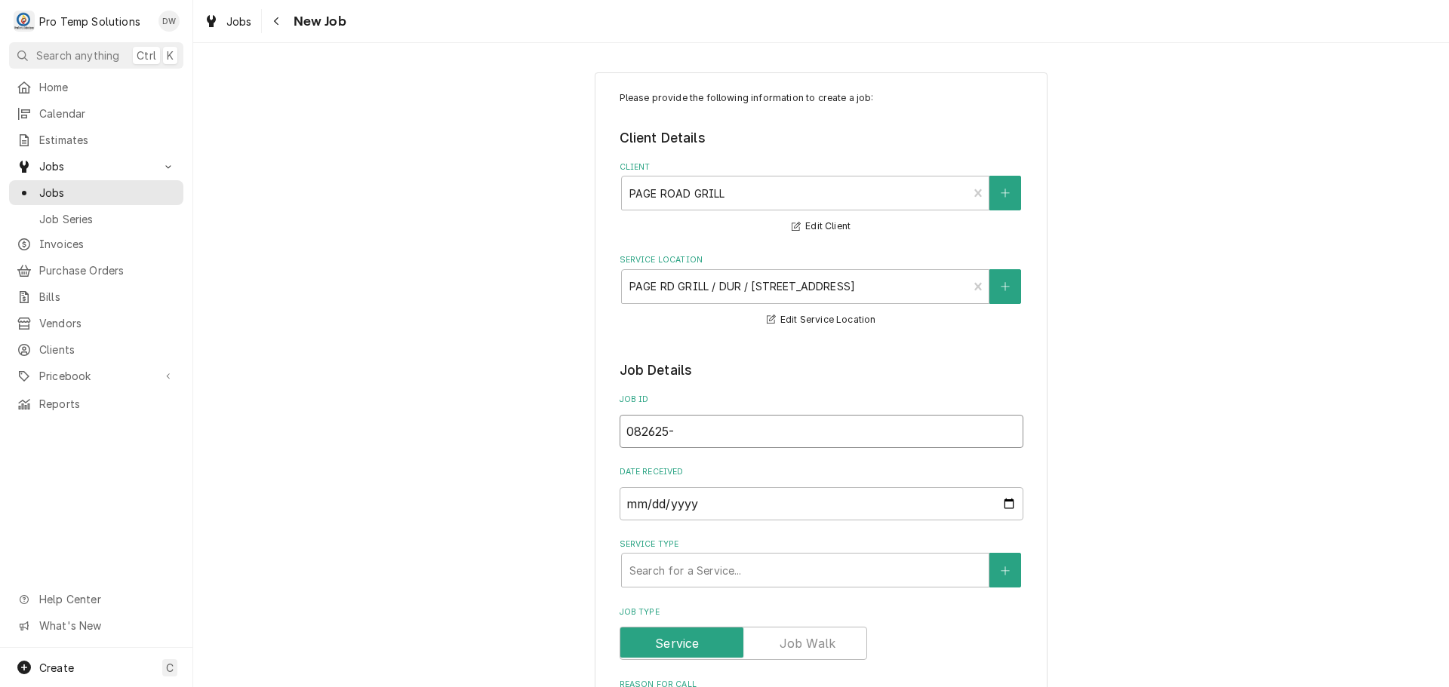
type textarea "x"
type input "082625-0"
type textarea "x"
type input "082625-01"
type textarea "x"
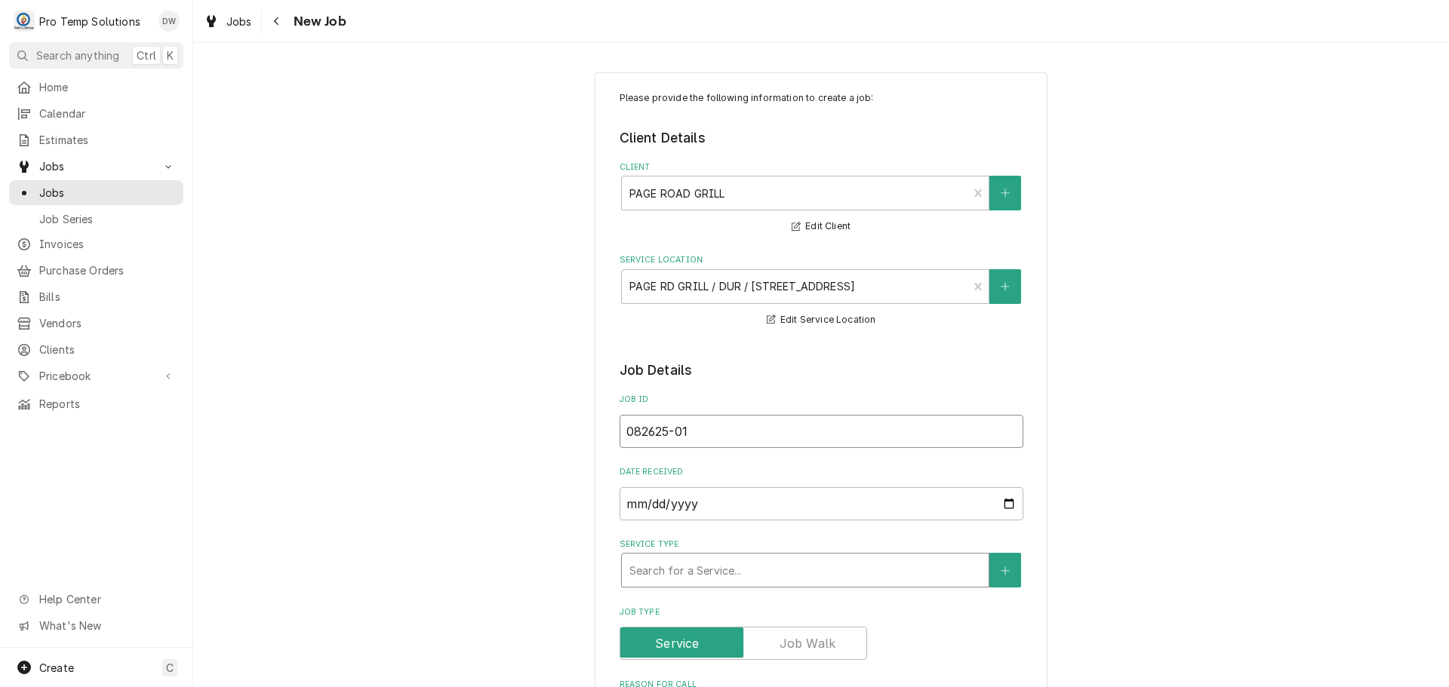
type input "082625-01"
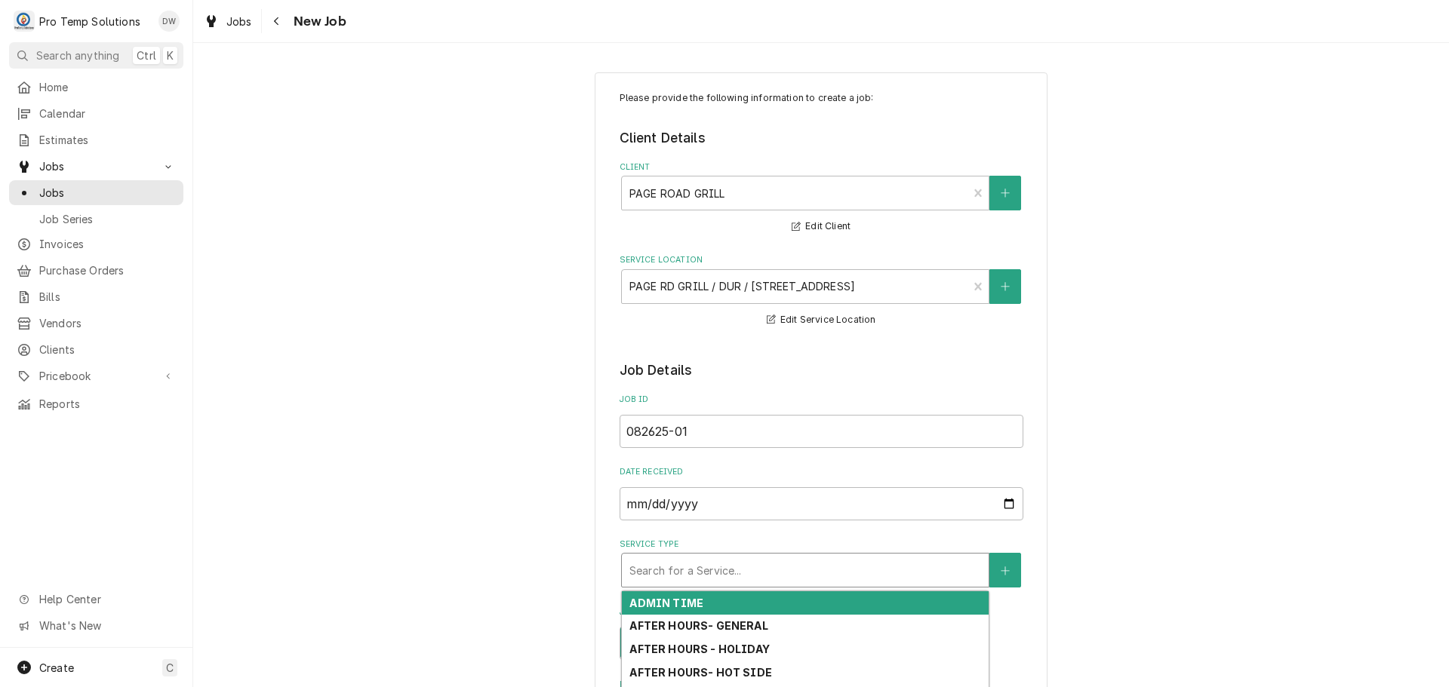
click at [808, 567] on div "Service Type" at bounding box center [805, 570] width 352 height 27
type textarea "x"
type input "R"
type textarea "x"
type input "RE"
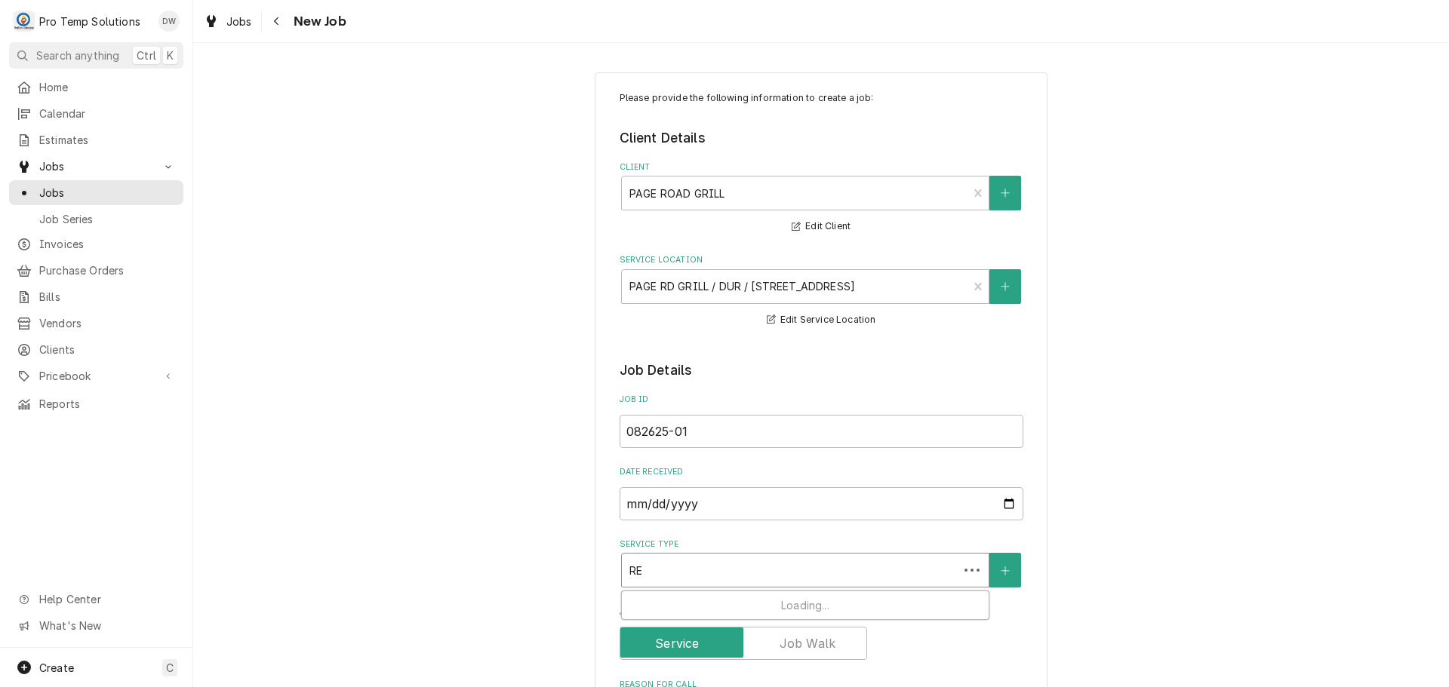
type textarea "x"
type input "REF"
type textarea "x"
type input "REFR"
type textarea "x"
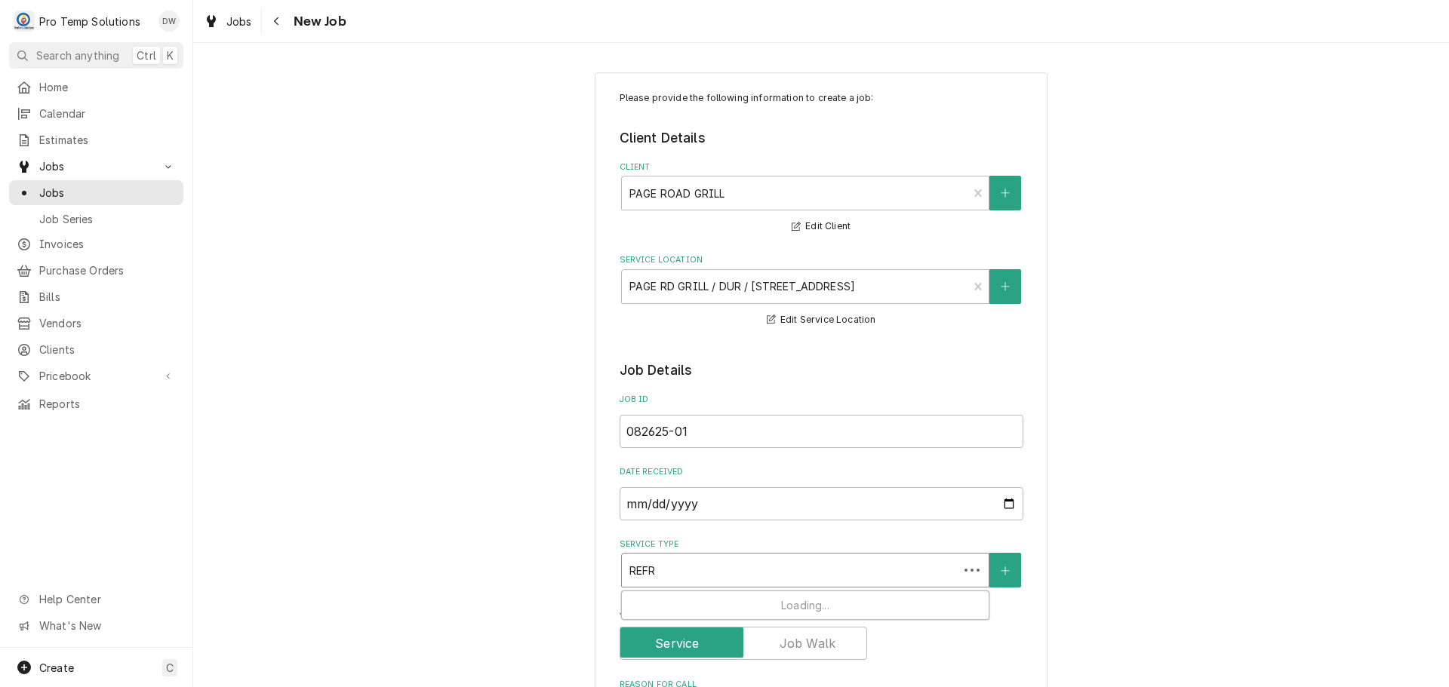
type input "REFRI"
type textarea "x"
type input "REFRIG"
type textarea "x"
type input "REFRIG"
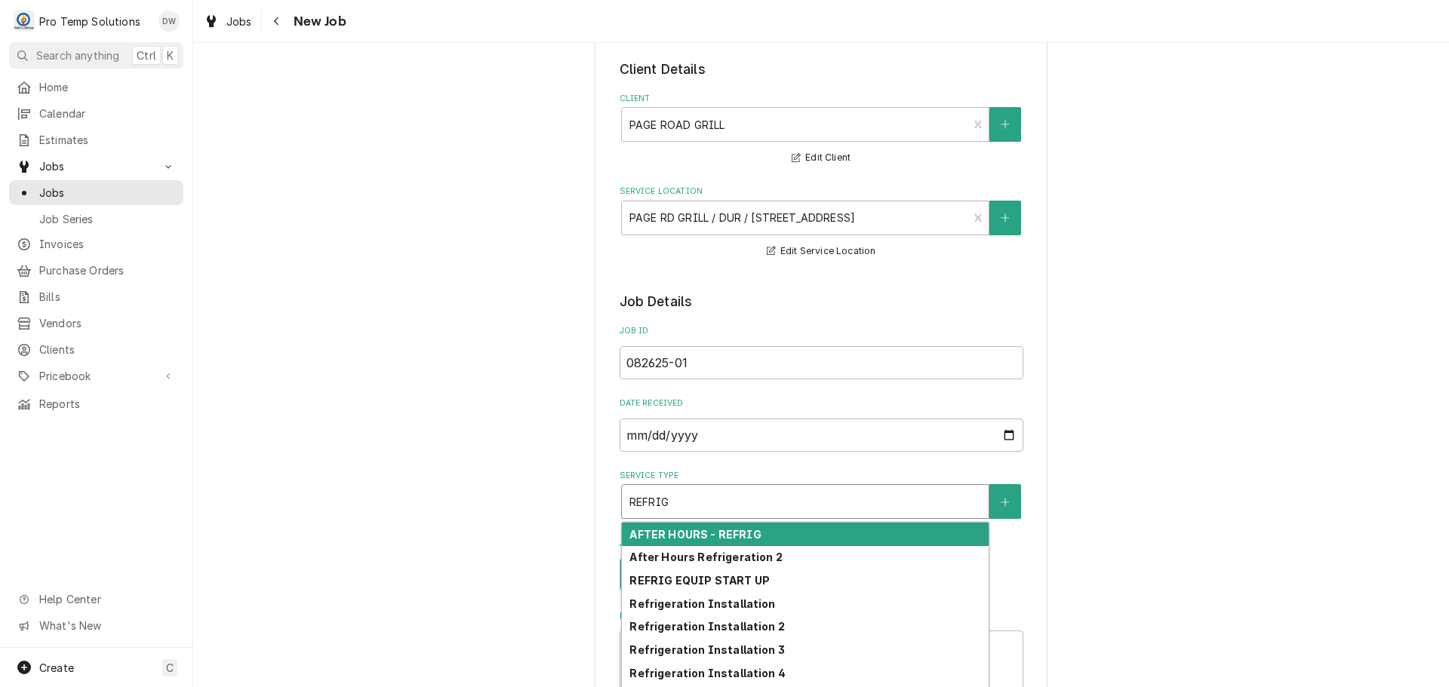
scroll to position [226, 0]
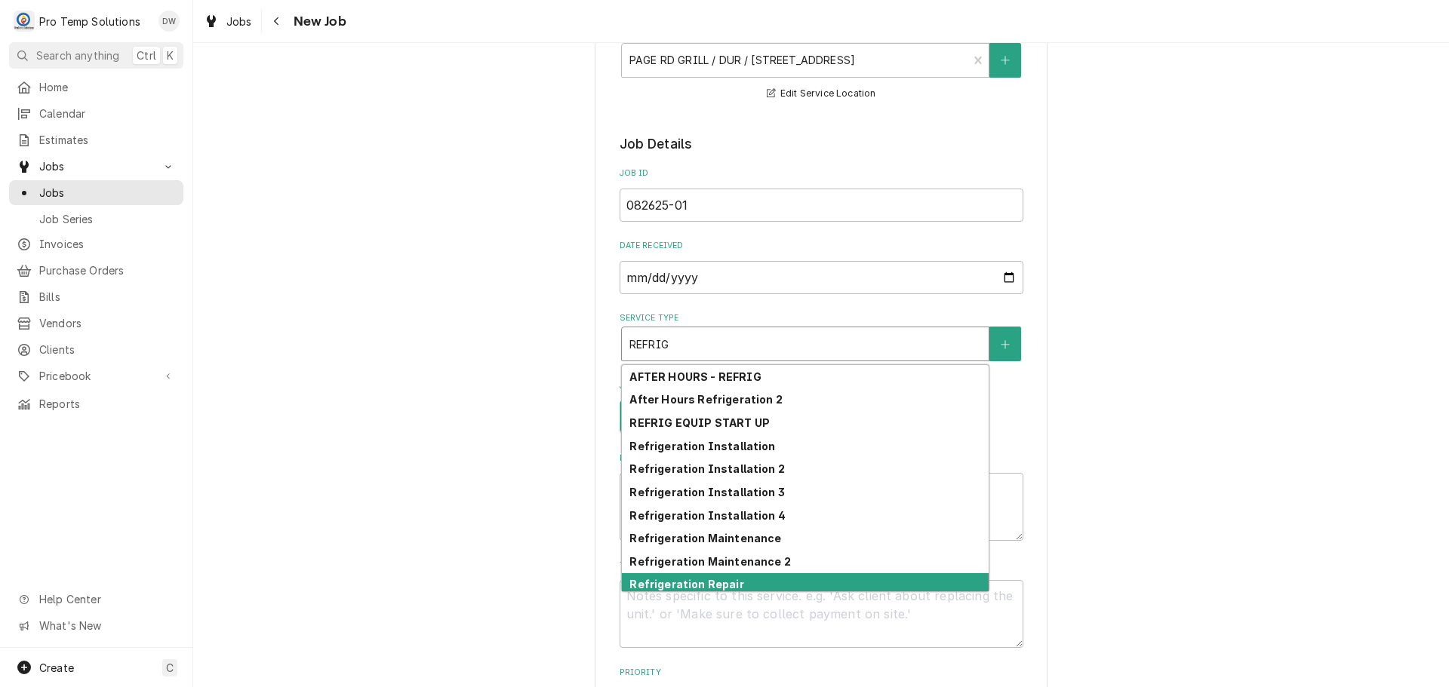
click at [765, 582] on div "Refrigeration Repair" at bounding box center [805, 584] width 367 height 23
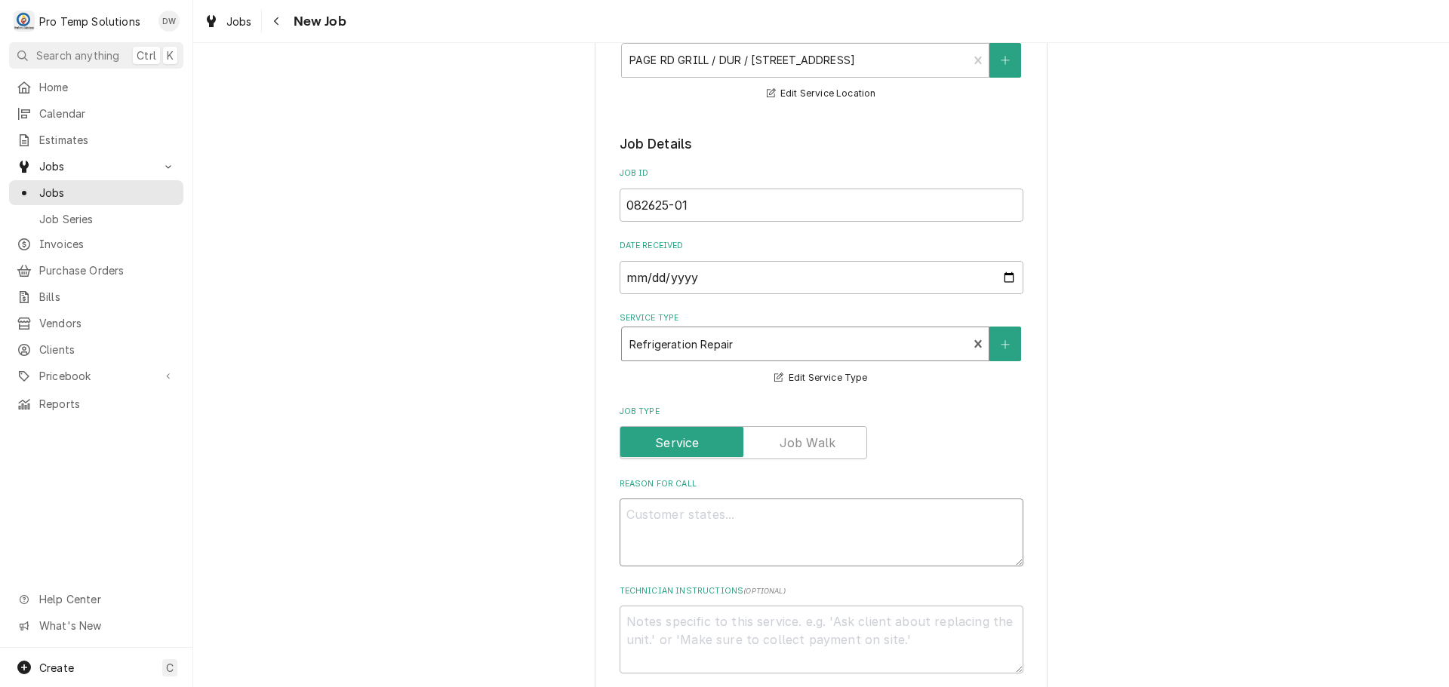
click at [689, 515] on textarea "Reason For Call" at bounding box center [821, 533] width 404 height 68
type textarea "x"
type textarea "R"
type textarea "x"
type textarea "RE"
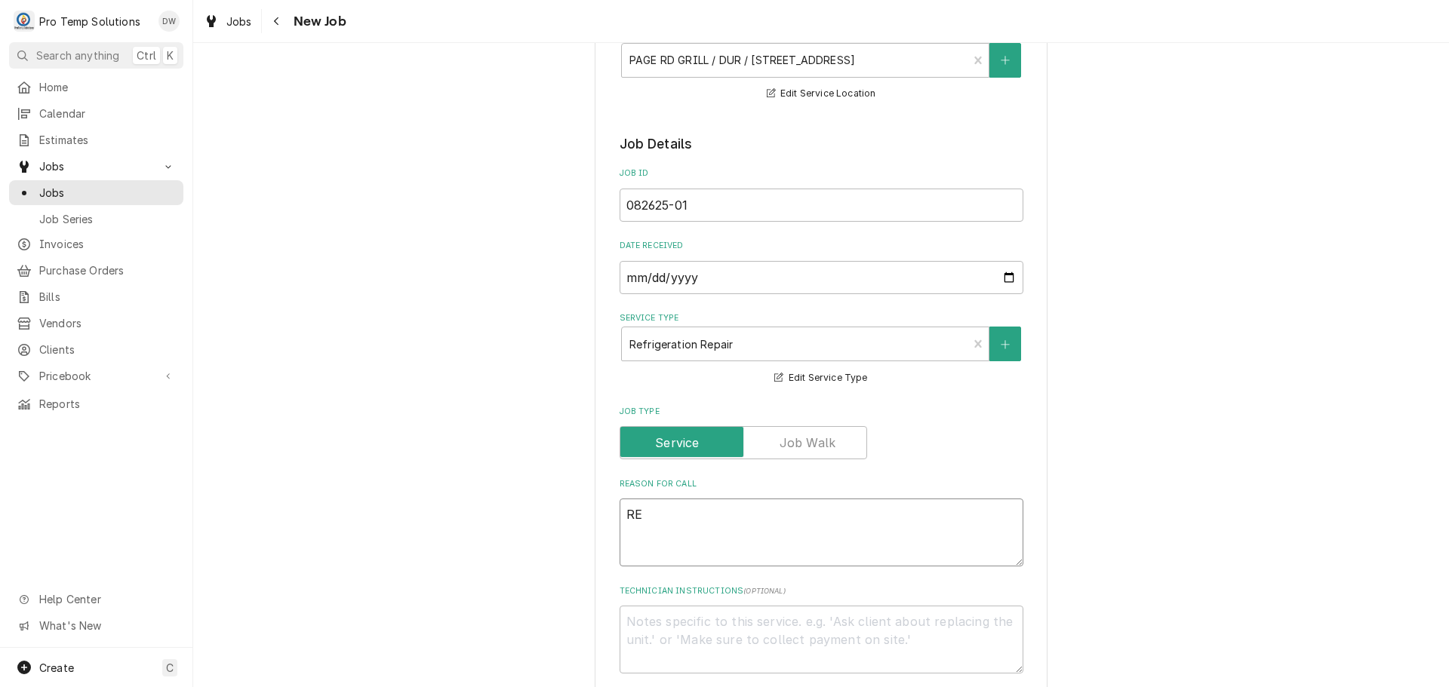
type textarea "x"
type textarea "REF"
type textarea "x"
type textarea "REFC"
type textarea "x"
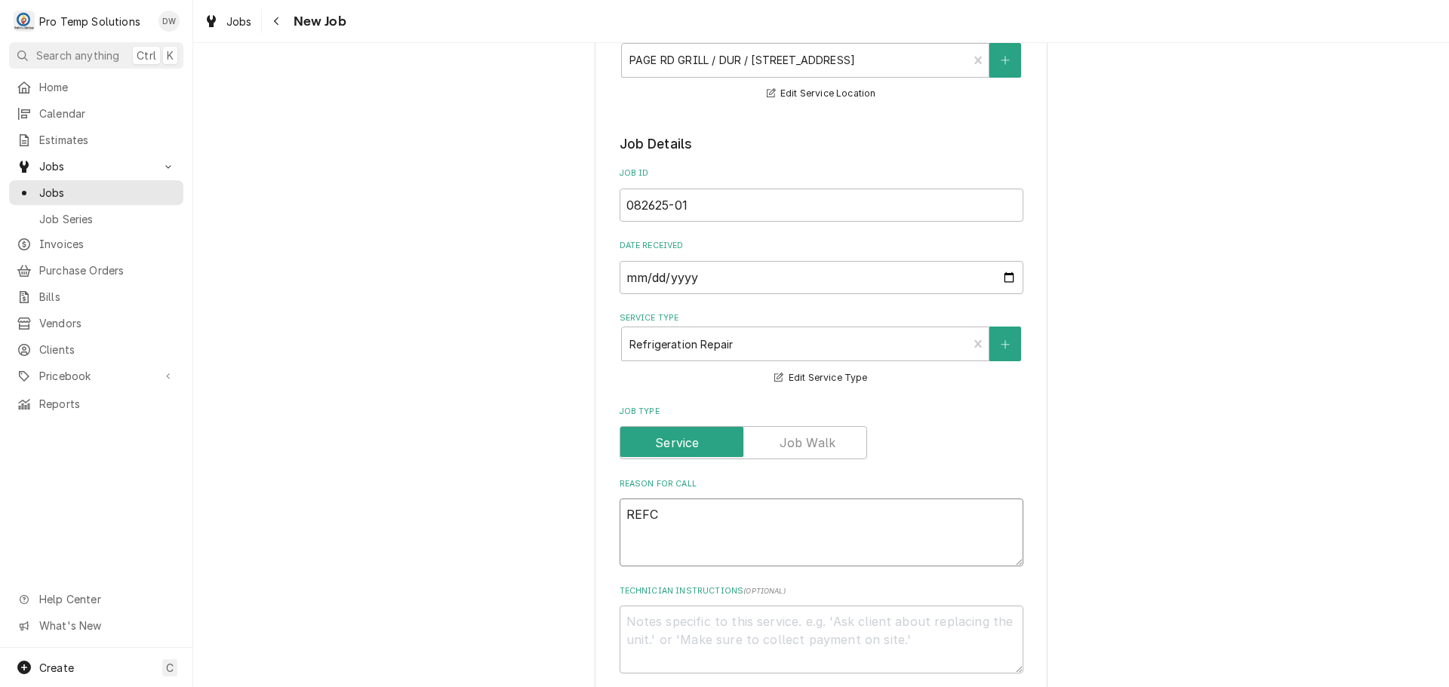
type textarea "REFCO"
type textarea "x"
type textarea "REFCON"
type textarea "x"
type textarea "REFCONF"
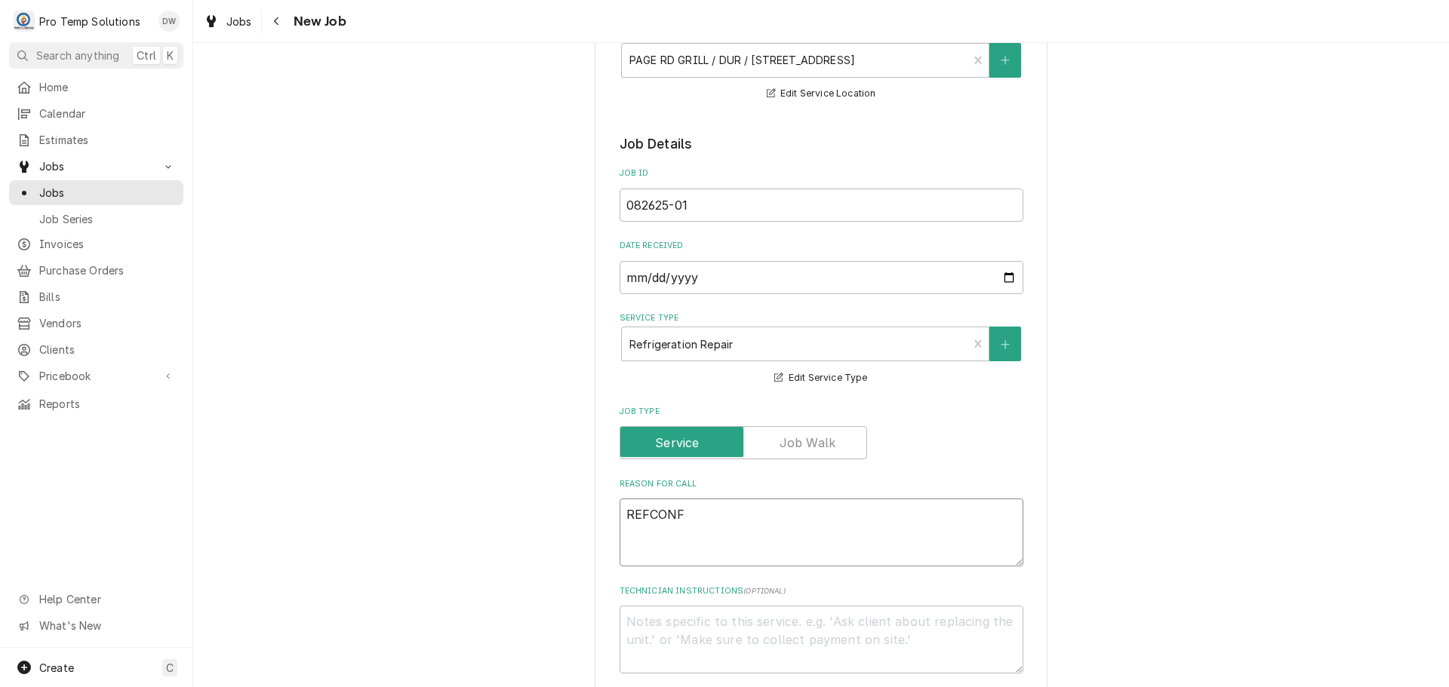
type textarea "x"
type textarea "REFCONFI"
type textarea "x"
type textarea "REFCONFIH"
type textarea "x"
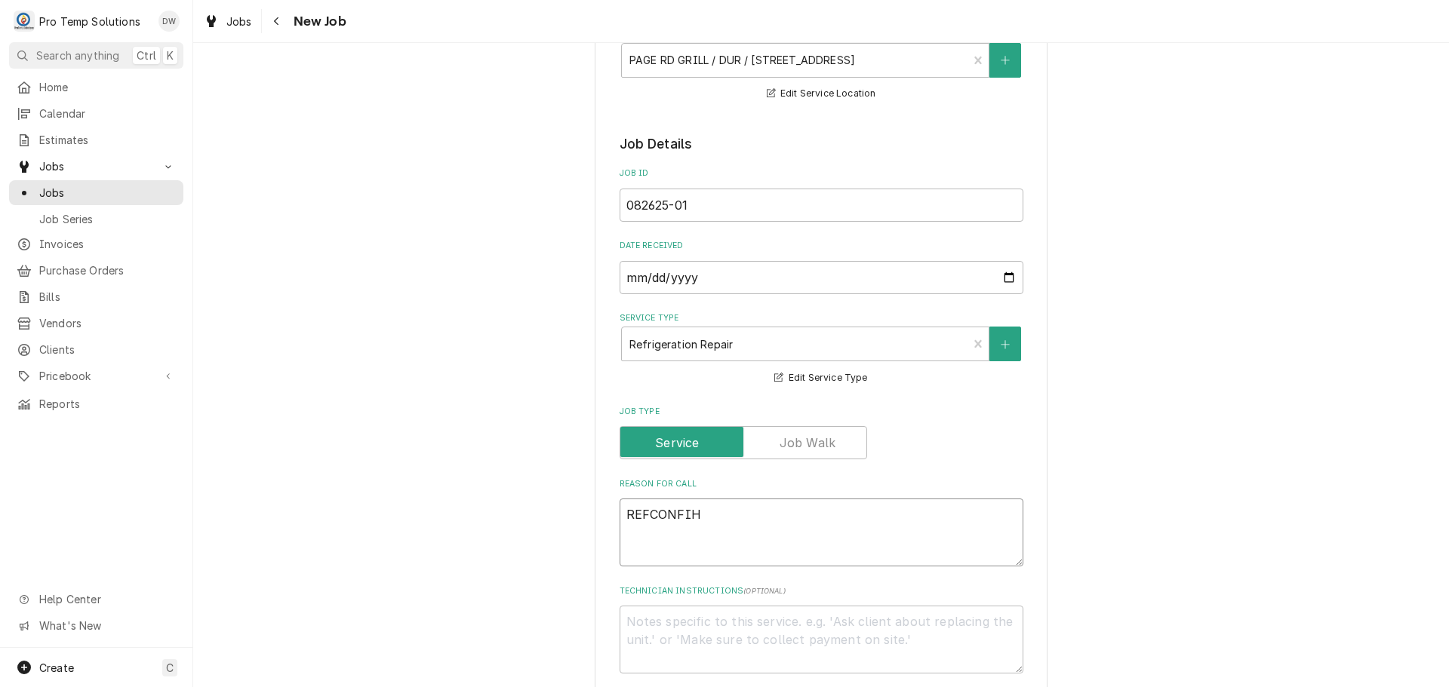
type textarea "REFCONFI"
type textarea "x"
type textarea "REFCONFIGU"
type textarea "x"
type textarea "REFCONFIGUR"
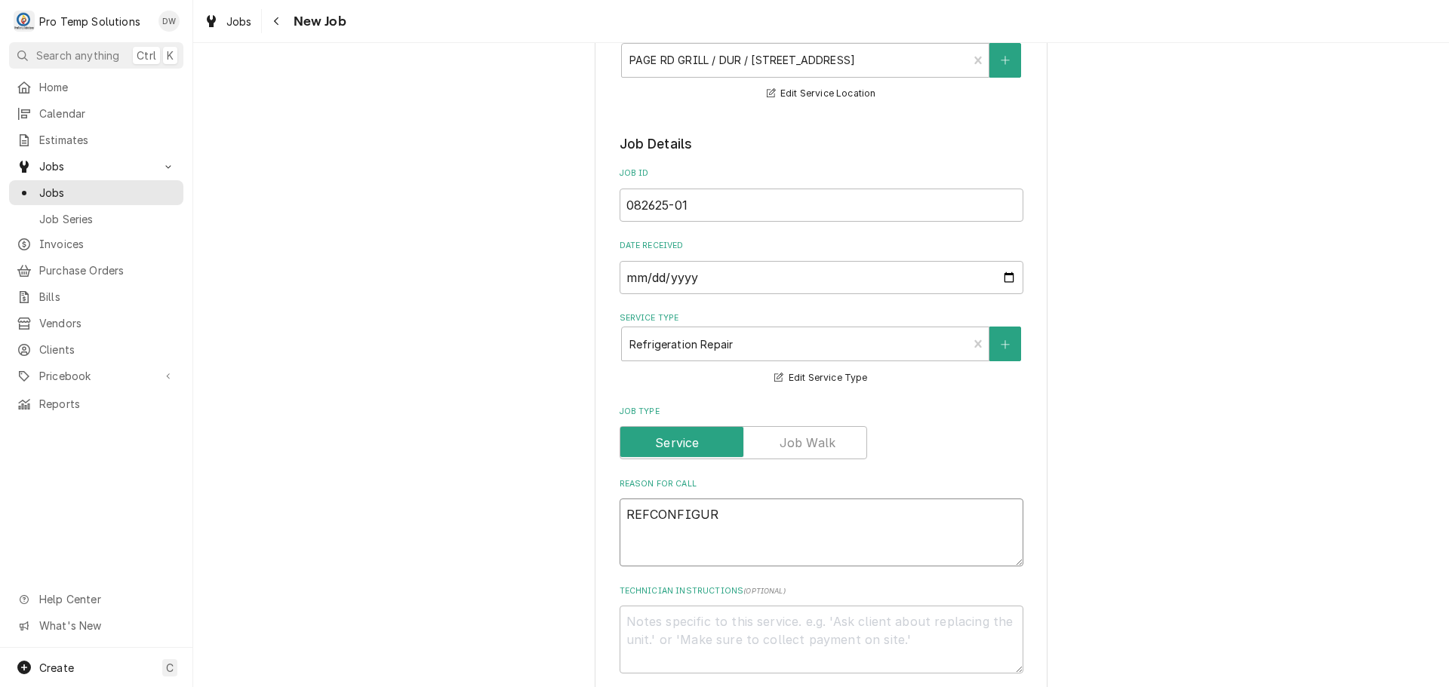
type textarea "x"
type textarea "REFCONFIGURE"
type textarea "x"
type textarea "REFCONFIGURE"
type textarea "x"
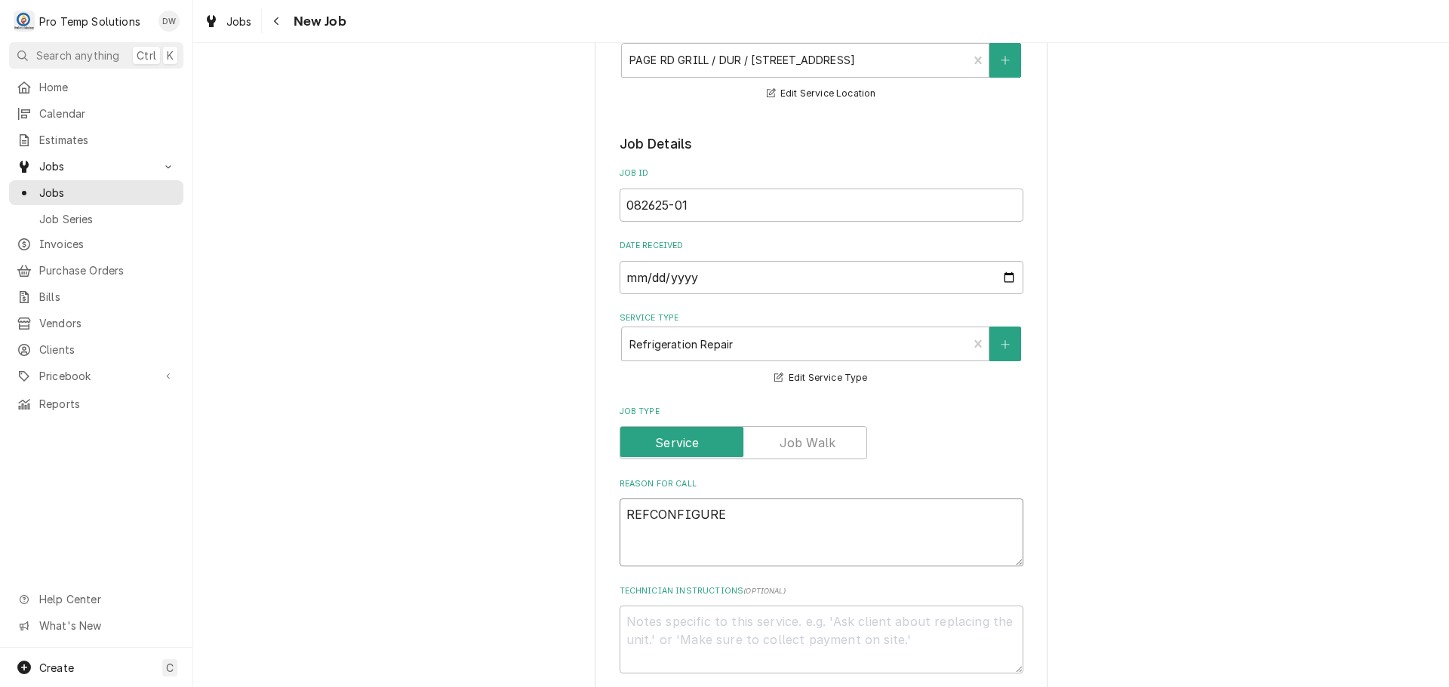
type textarea "REFCONFIGURE C"
type textarea "x"
type textarea "REFCONFIGURE CU"
type textarea "x"
type textarea "REFCONFIGURE CUS"
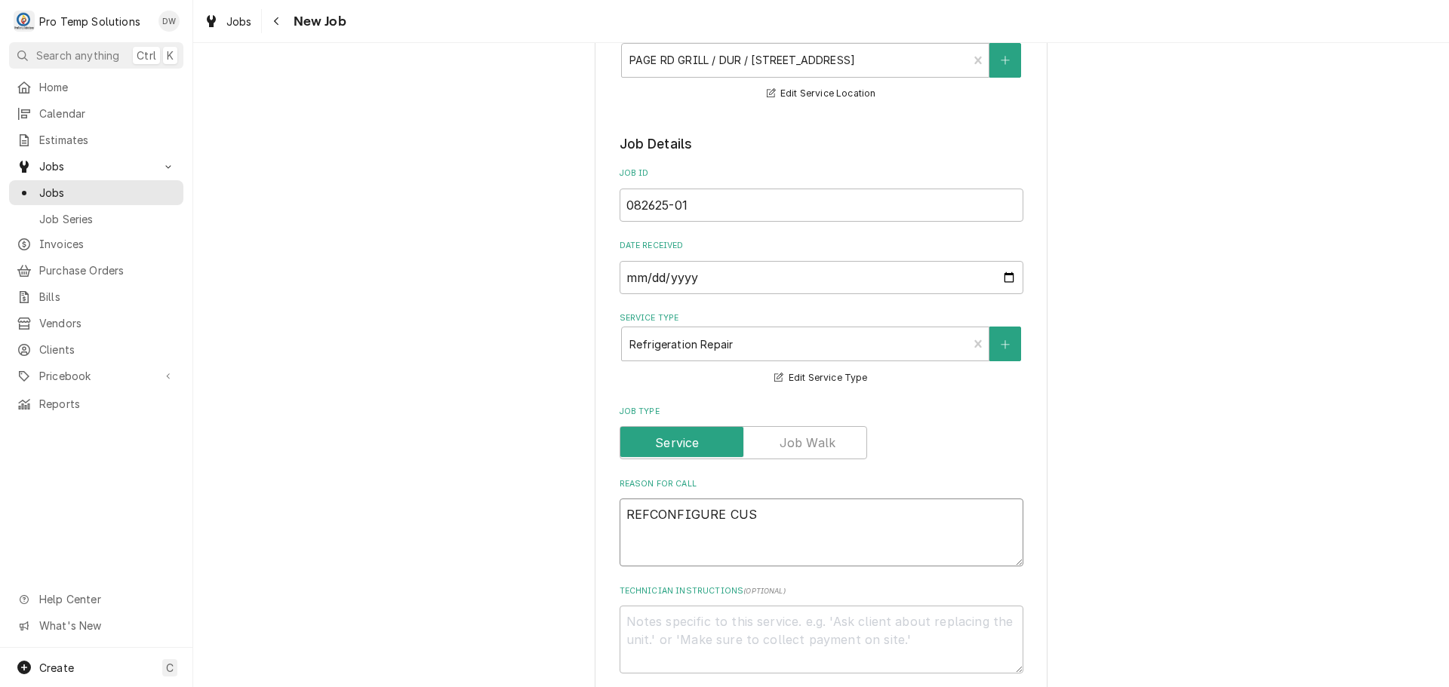
type textarea "x"
type textarea "REFCONFIGURE CUST"
type textarea "x"
type textarea "REFCONFIGURE CUSTS"
type textarea "x"
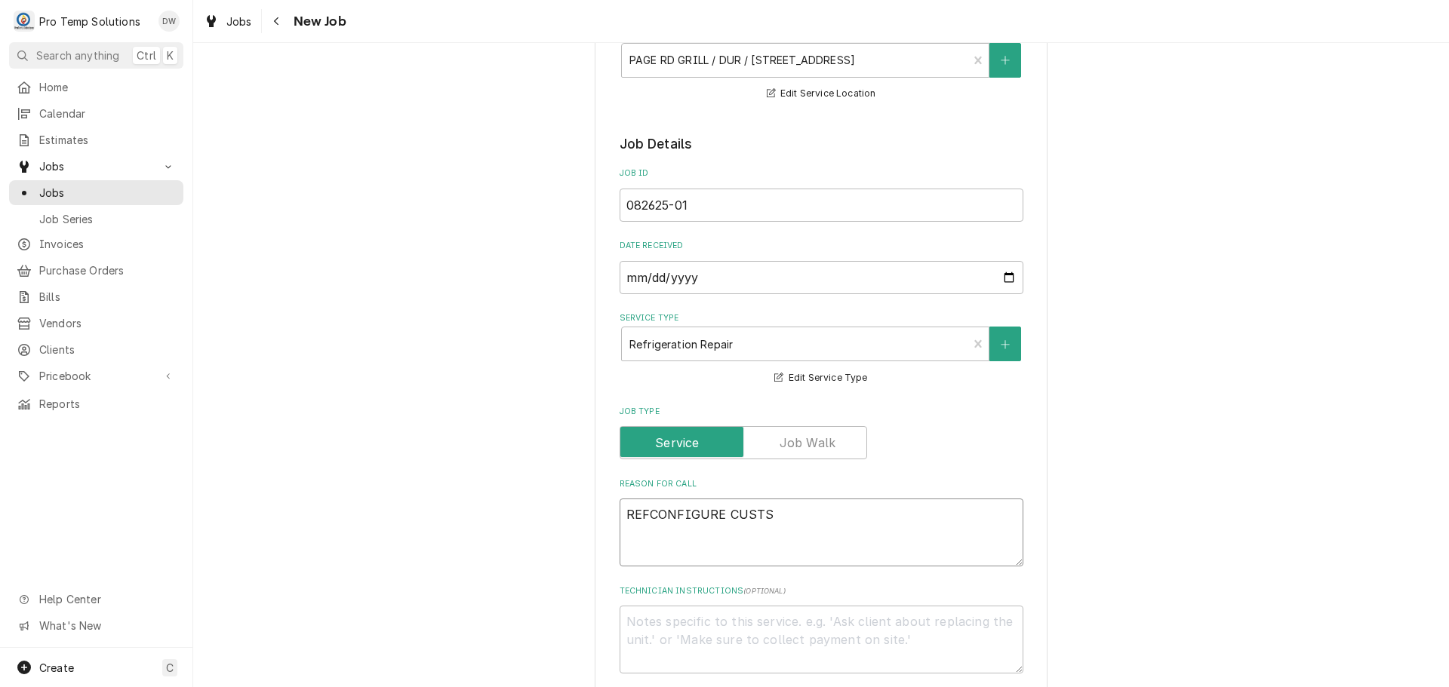
type textarea "REFCONFIGURE CUSTS"
type textarea "x"
type textarea "REFCONFIGURE CUSTS N"
type textarea "x"
type textarea "REFCONFIGURE CUSTS NE"
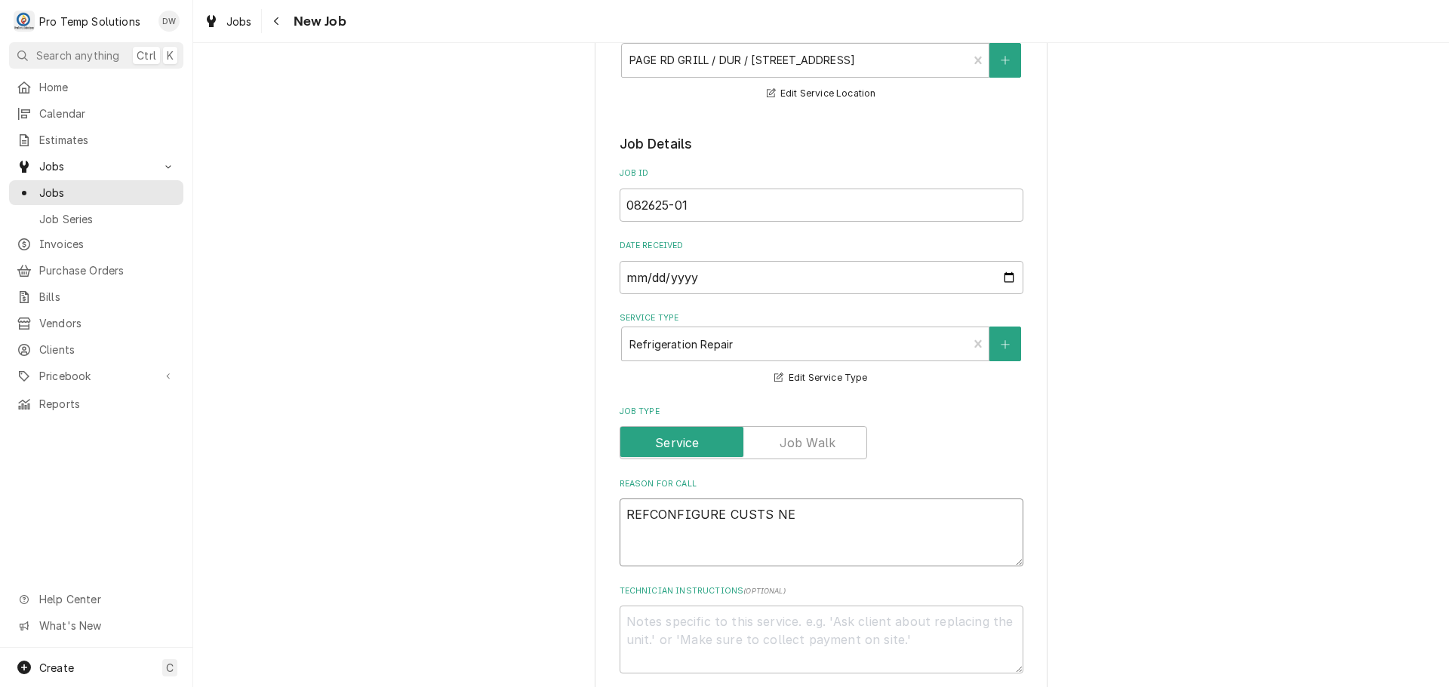
type textarea "x"
type textarea "REFCONFIGURE CUSTS NEW"
type textarea "x"
type textarea "REFCONFIGURE CUSTS NEW"
type textarea "x"
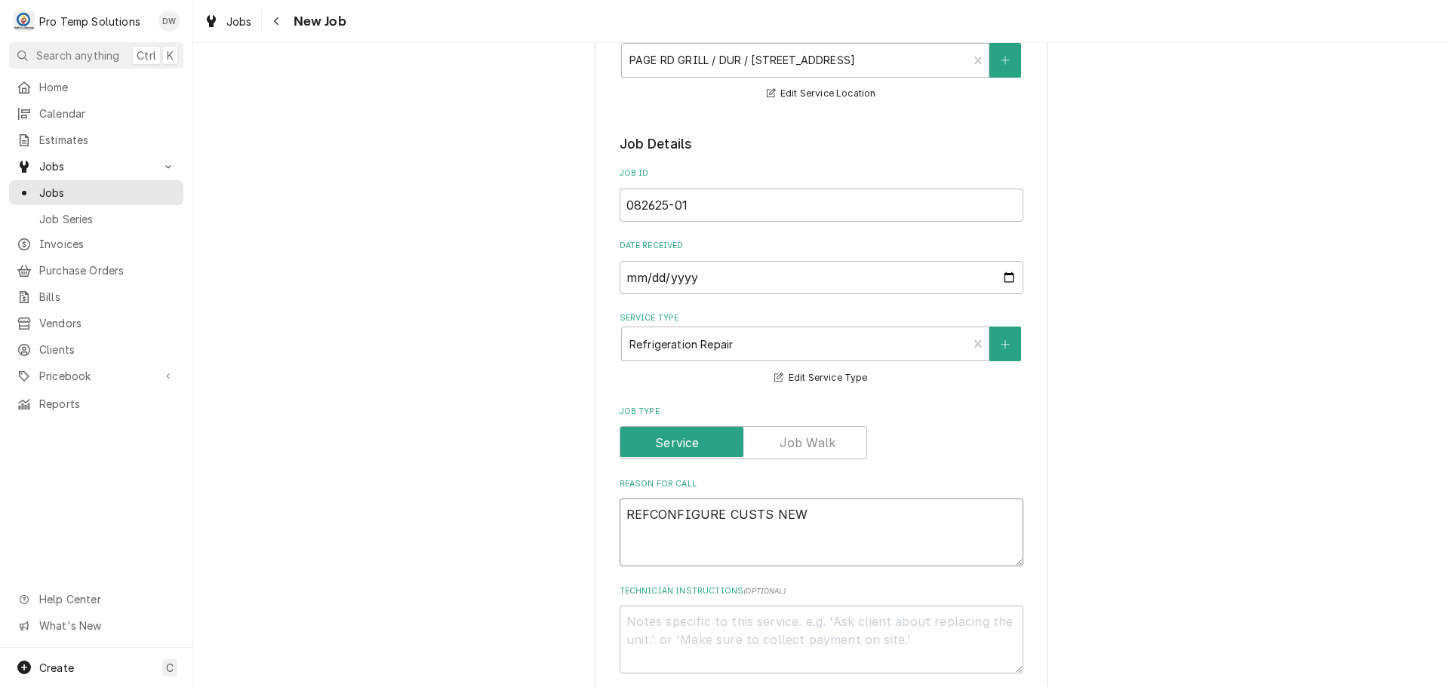
type textarea "REFCONFIGURE CUSTS NEW U"
type textarea "x"
type textarea "REFCONFIGURE CUSTS NEW UN"
type textarea "x"
type textarea "REFCONFIGURE CUSTS NEW UNI"
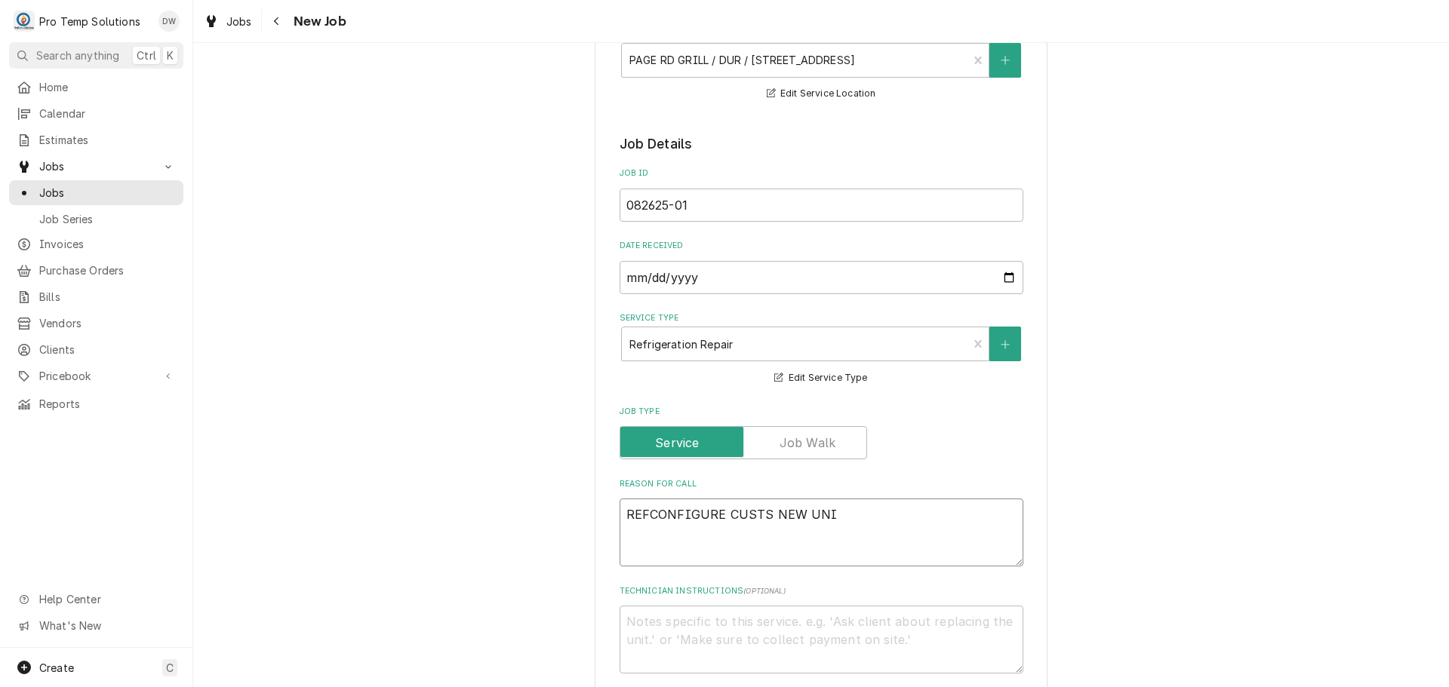
type textarea "x"
type textarea "REFCONFIGURE CUSTS NEW UNIT"
type textarea "x"
type textarea "REFCONFIGURE CUSTS NEW UNIT"
type textarea "x"
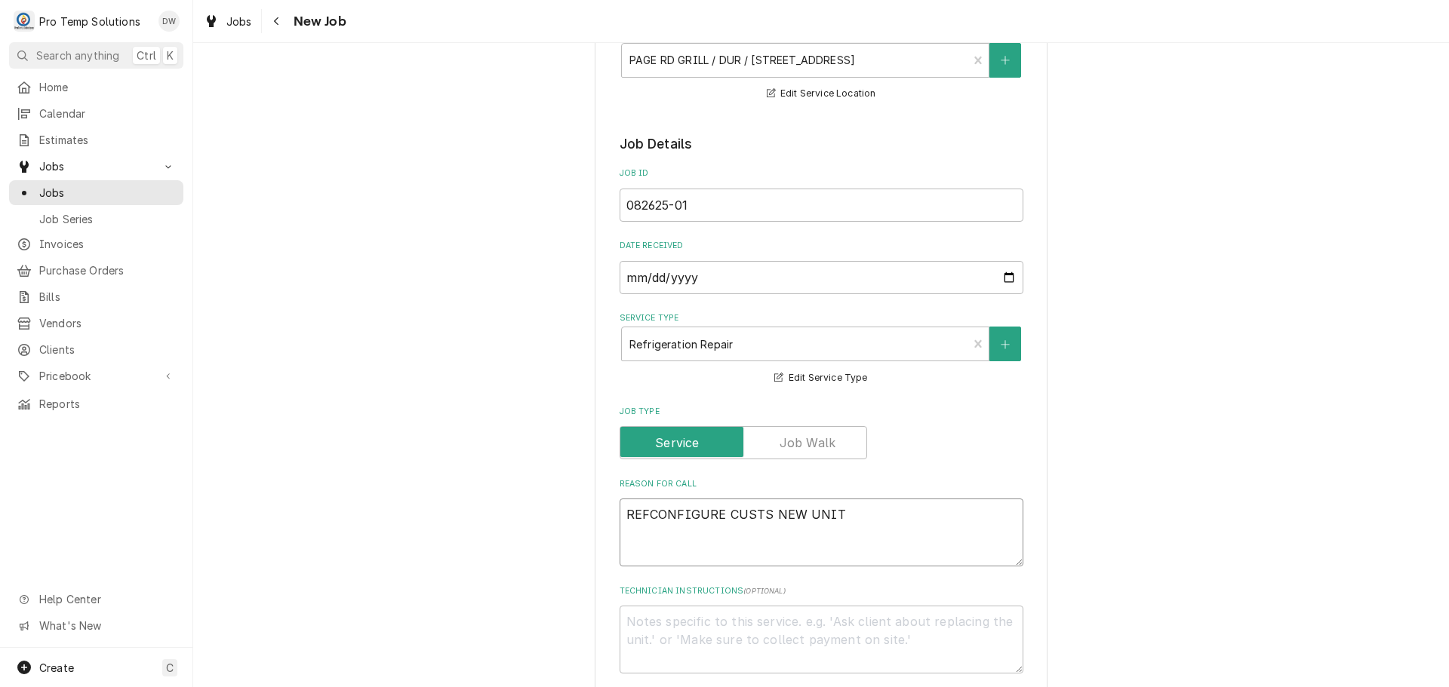
type textarea "REFCONFIGURE CUSTS NEW UNIT O"
type textarea "x"
type textarea "REFCONFIGURE CUSTS NEW UNIT ON"
type textarea "x"
type textarea "REFCONFIGURE CUSTS NEW UNIT ON"
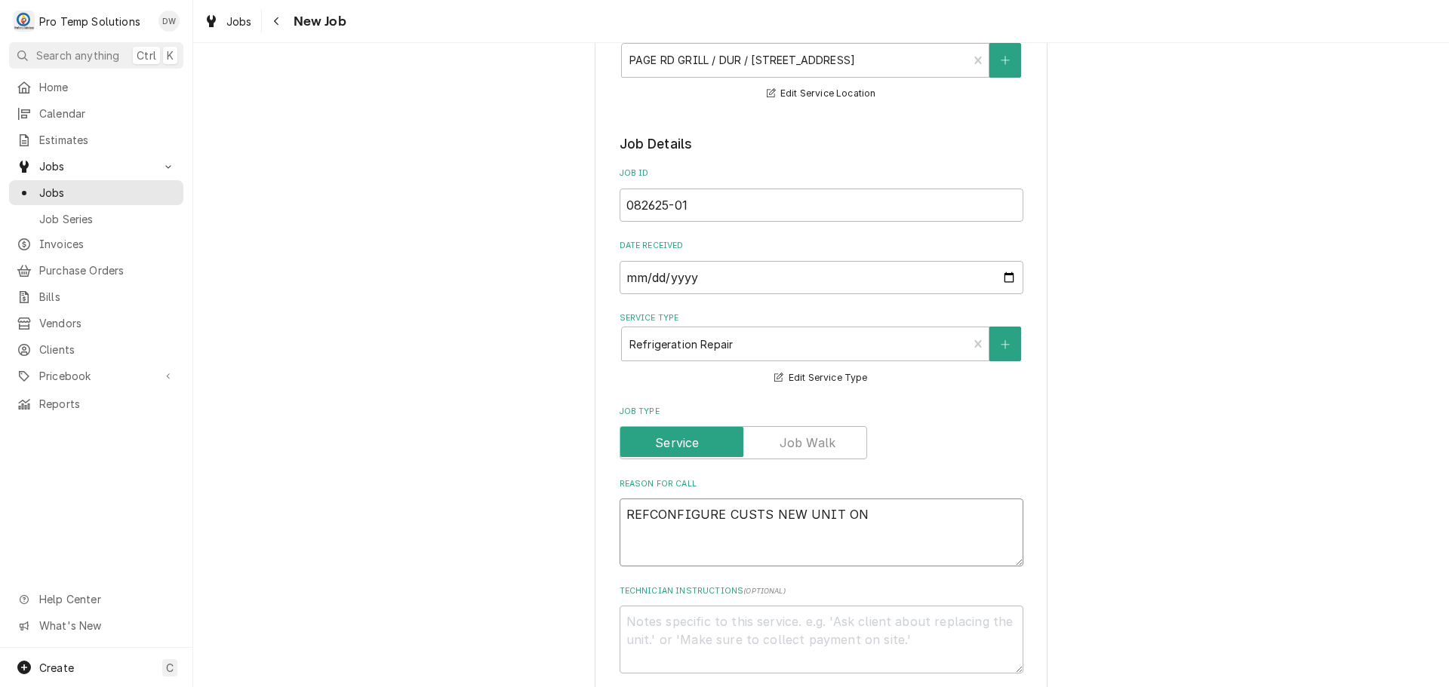
type textarea "x"
type textarea "REFCONFIGURE CUSTS NEW UNIT ON L"
type textarea "x"
type textarea "REFCONFIGURE CUSTS NEW UNIT ON LI"
type textarea "x"
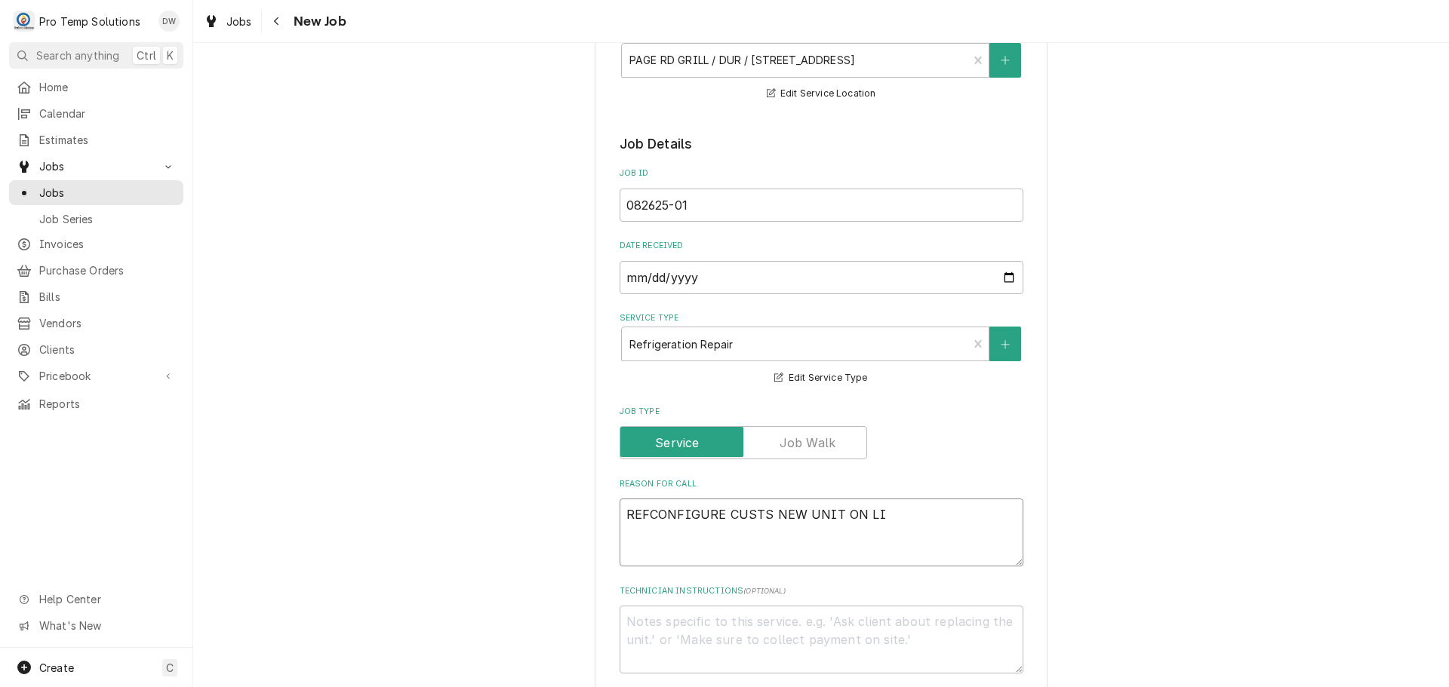
type textarea "REFCONFIGURE CUSTS NEW UNIT ON LIN"
type textarea "x"
type textarea "REFCONFIGURE CUSTS NEW UNIT ON LINE"
type textarea "x"
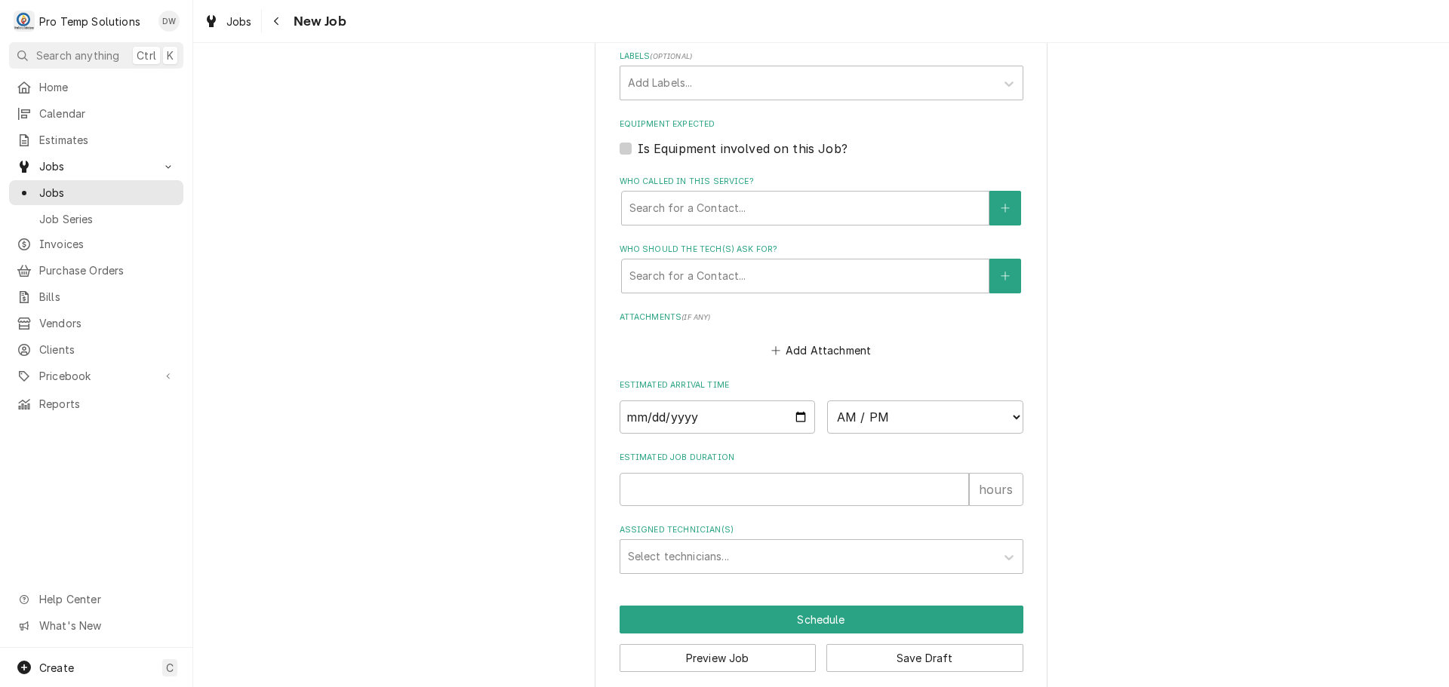
scroll to position [954, 0]
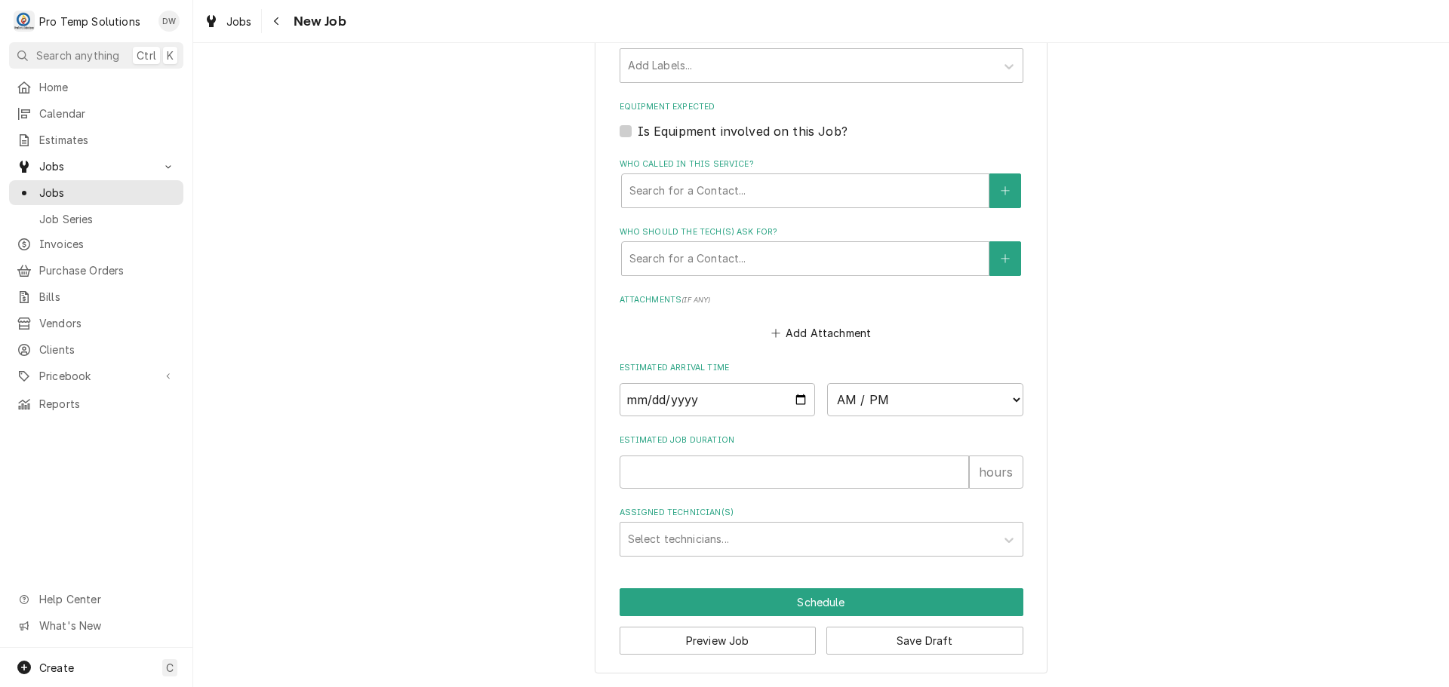
type textarea "REFCONFIGURE CUSTS NEW UNIT ON LINE"
click at [798, 401] on input "Date" at bounding box center [717, 399] width 196 height 33
type textarea "x"
type input "2025-08-26"
type textarea "x"
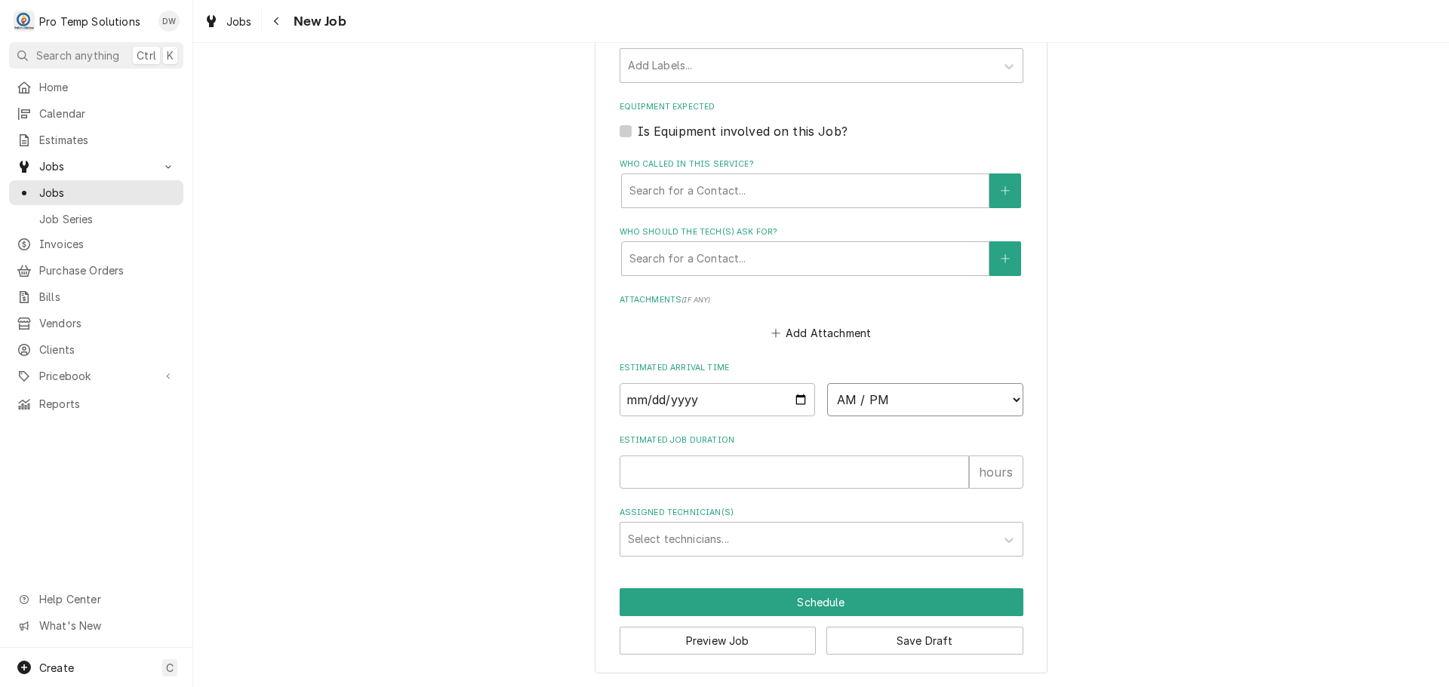
click at [1000, 402] on select "AM / PM 6:00 AM 6:15 AM 6:30 AM 6:45 AM 7:00 AM 7:15 AM 7:30 AM 7:45 AM 8:00 AM…" at bounding box center [925, 399] width 196 height 33
select select "14:00:00"
click at [827, 383] on select "AM / PM 6:00 AM 6:15 AM 6:30 AM 6:45 AM 7:00 AM 7:15 AM 7:30 AM 7:45 AM 8:00 AM…" at bounding box center [925, 399] width 196 height 33
click at [914, 473] on input "Estimated Job Duration" at bounding box center [793, 472] width 349 height 33
type textarea "x"
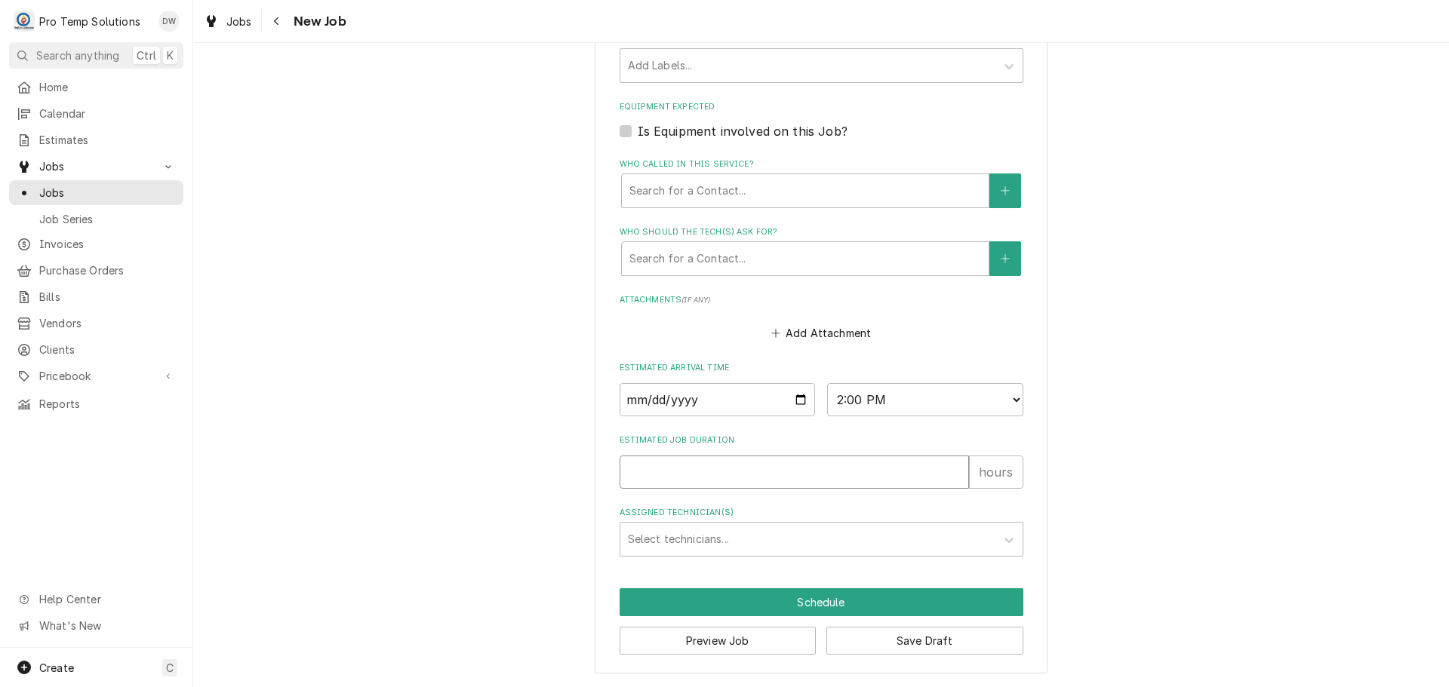
type input "1"
type textarea "x"
type input "1.5"
type textarea "x"
type input "1.5"
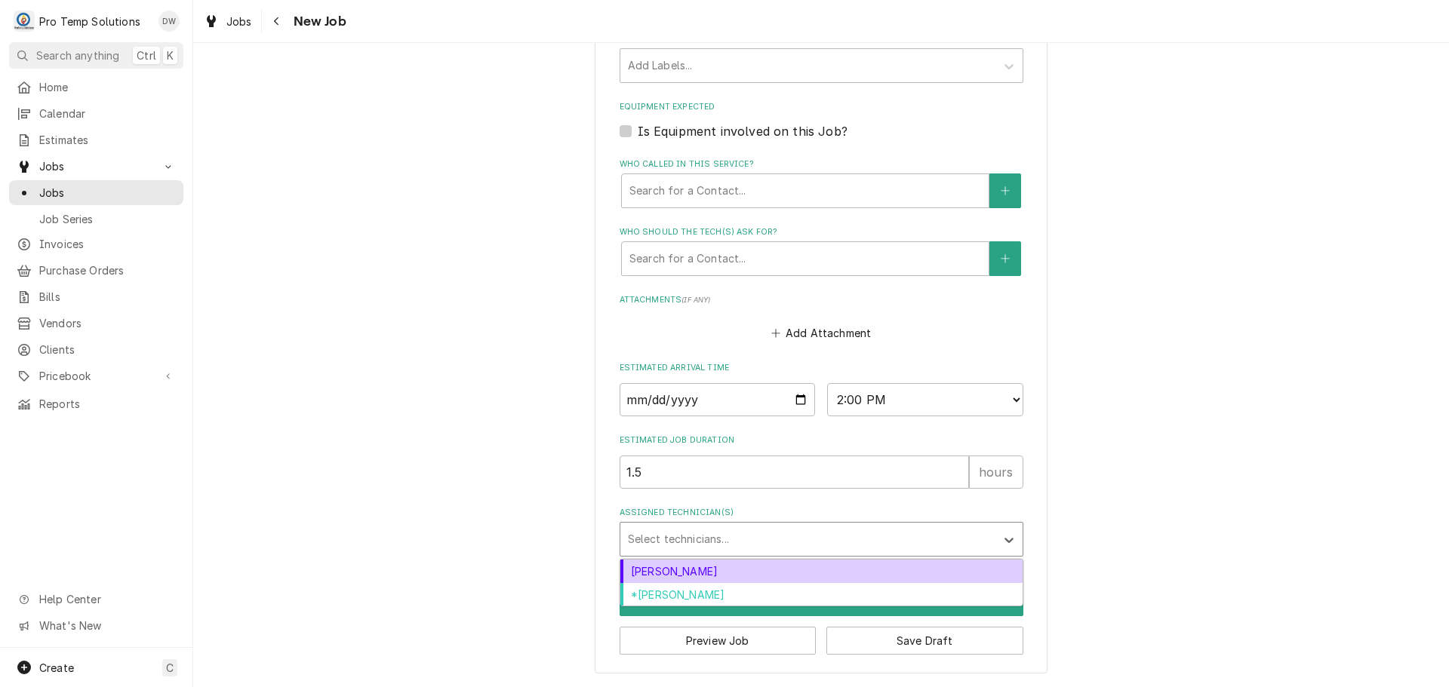
click at [754, 550] on div "Assigned Technician(s)" at bounding box center [808, 539] width 360 height 27
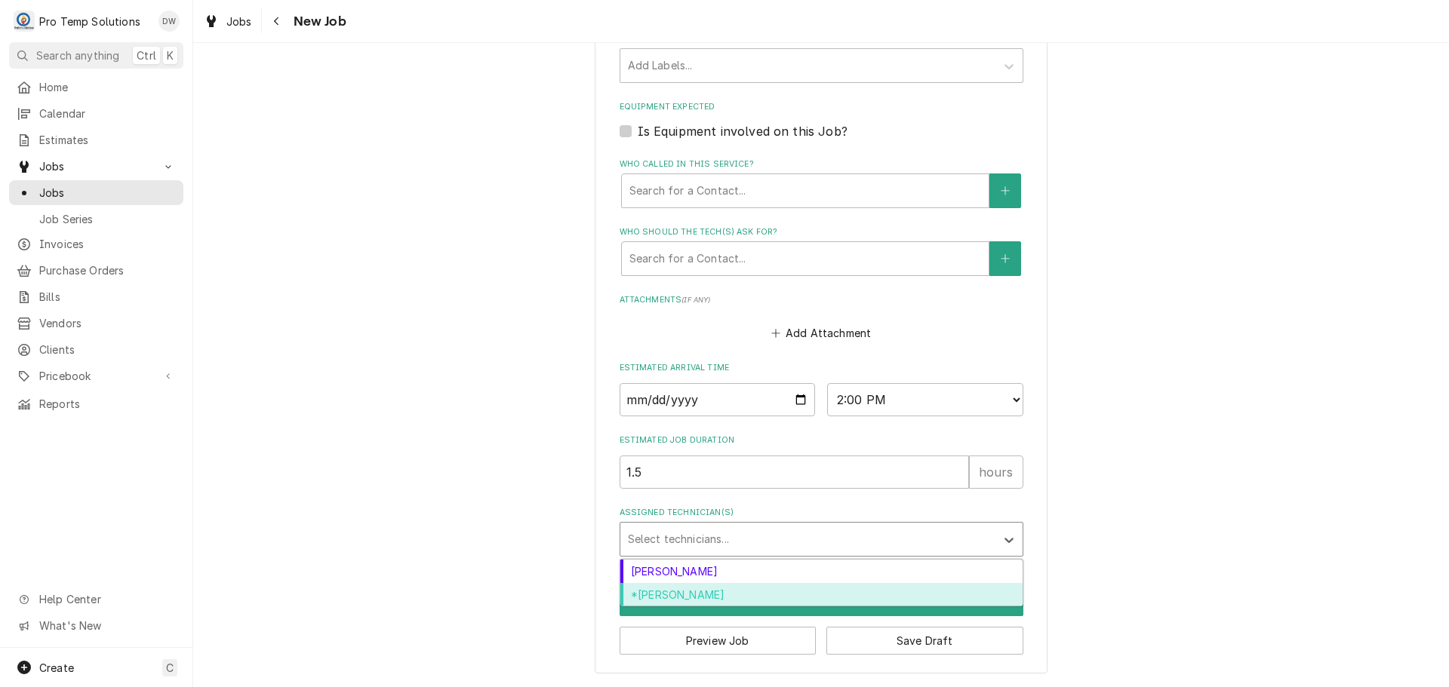
click at [730, 589] on div "*[PERSON_NAME]" at bounding box center [821, 594] width 402 height 23
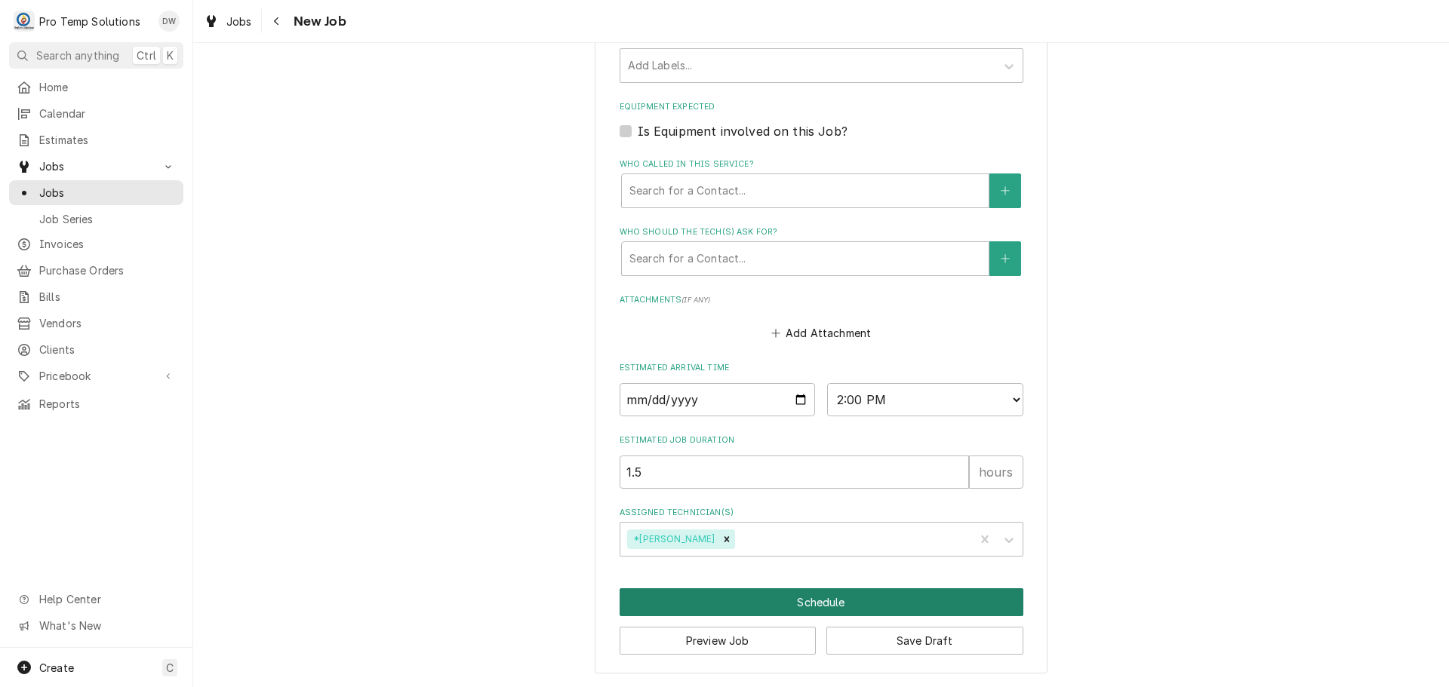
click at [820, 601] on button "Schedule" at bounding box center [821, 603] width 404 height 28
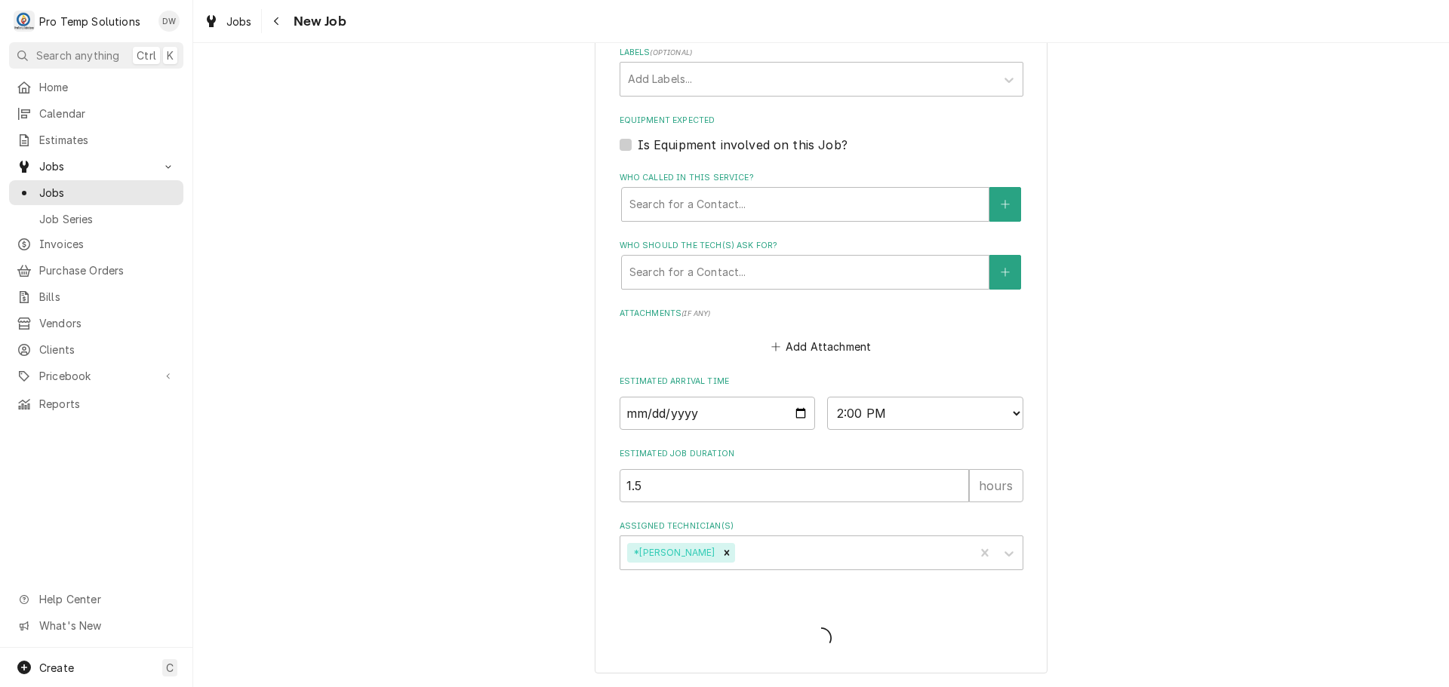
type textarea "x"
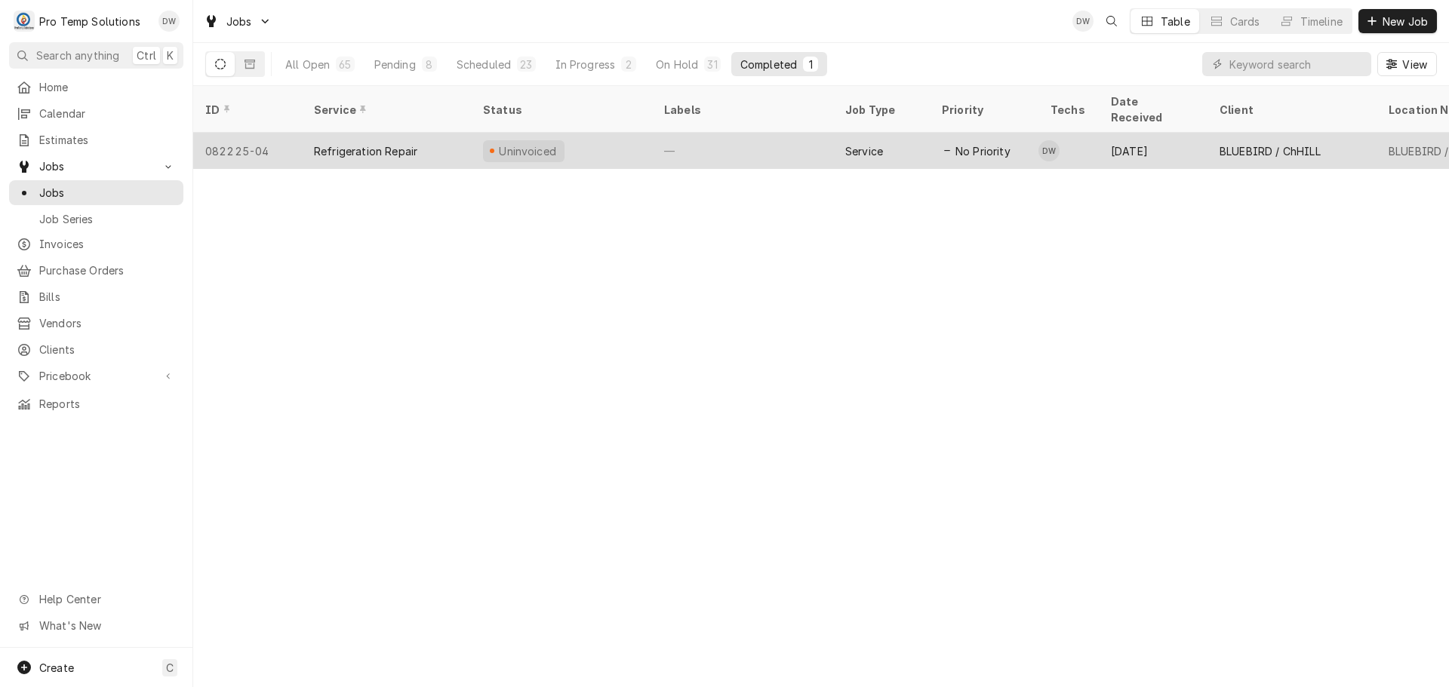
click at [779, 137] on div "—" at bounding box center [742, 151] width 181 height 36
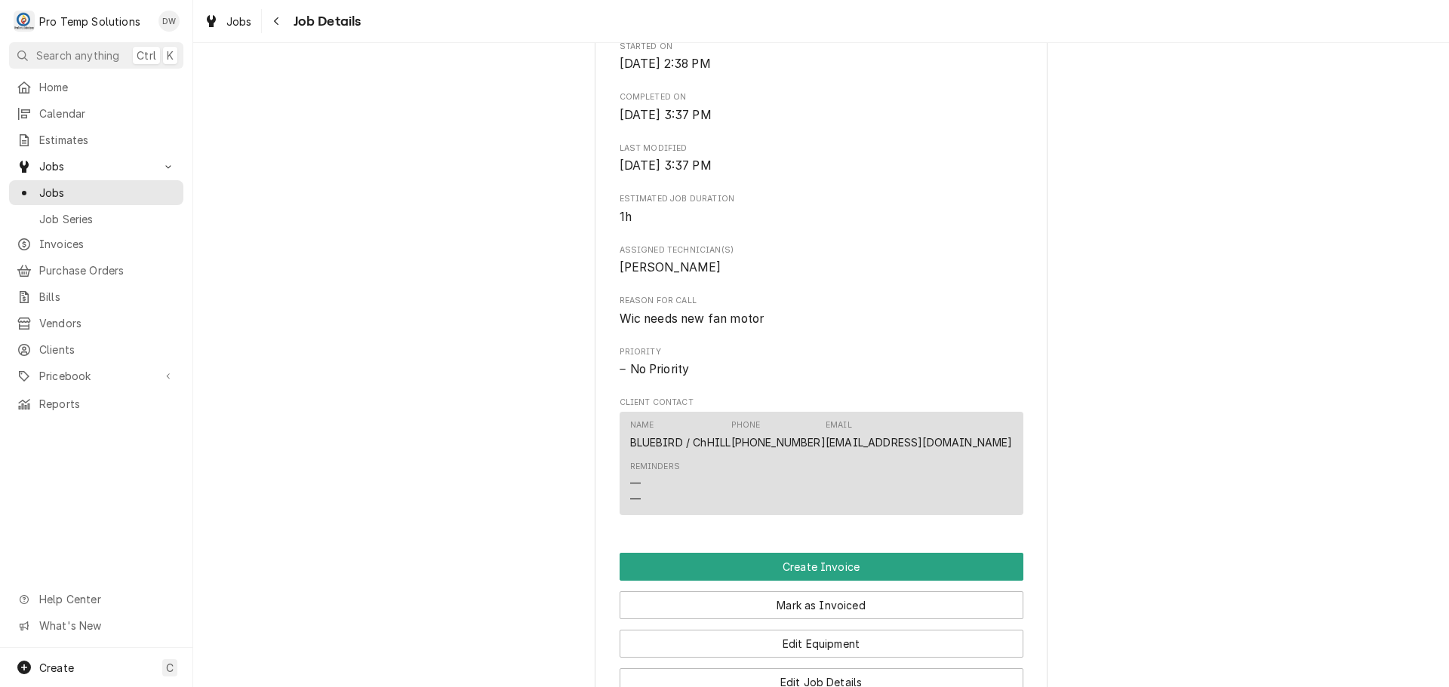
scroll to position [905, 0]
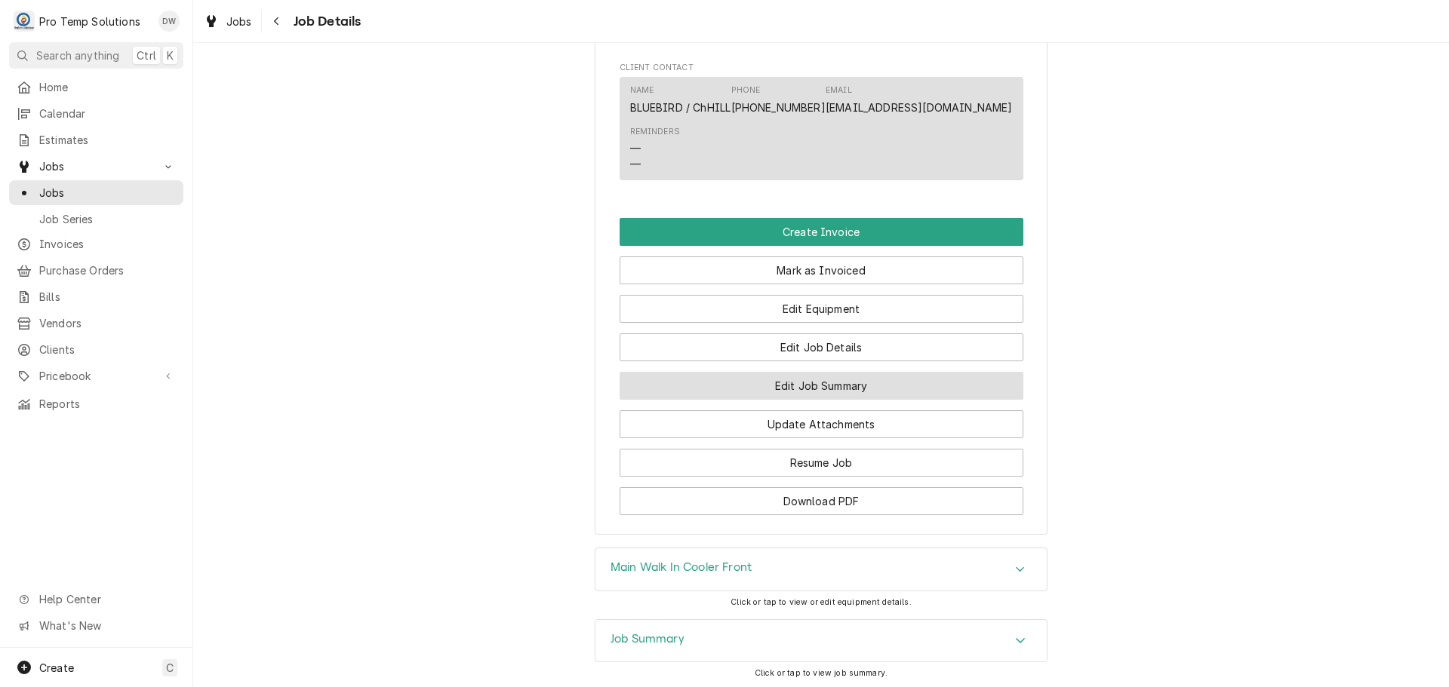
click at [798, 400] on button "Edit Job Summary" at bounding box center [821, 386] width 404 height 28
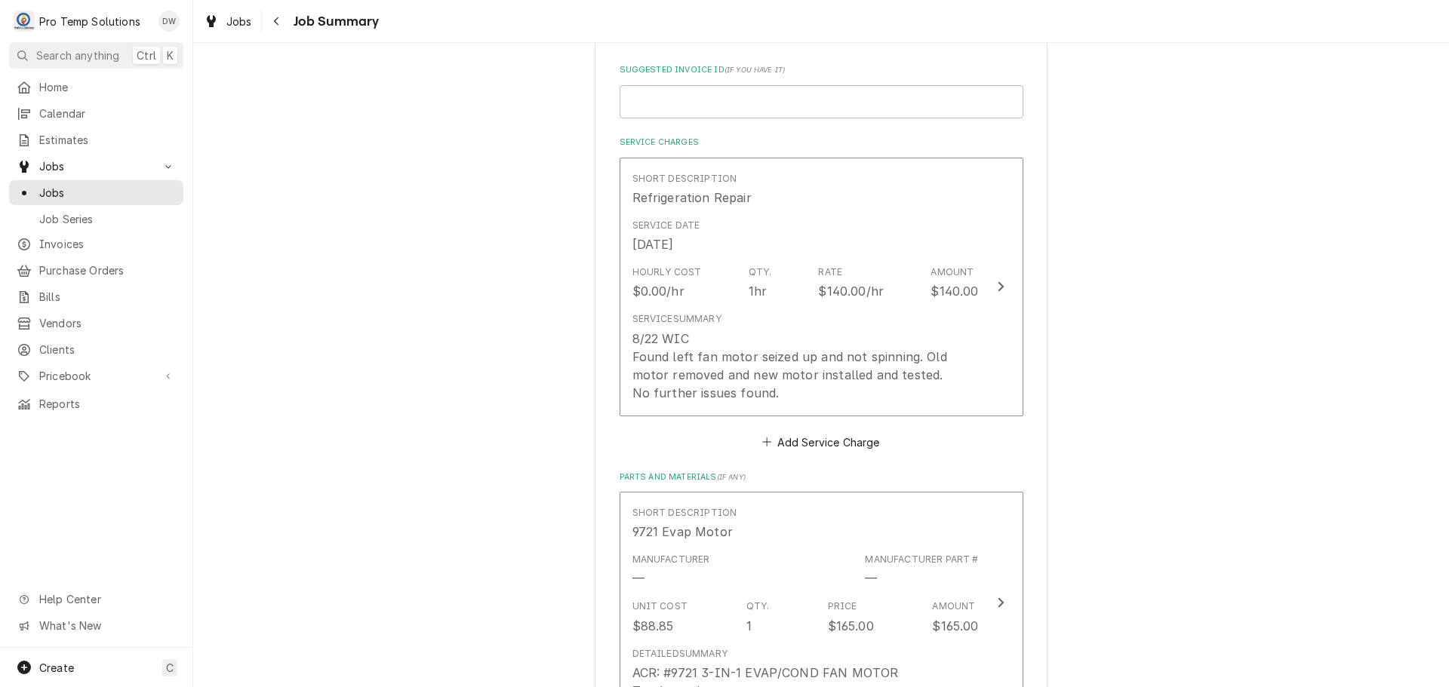
scroll to position [377, 0]
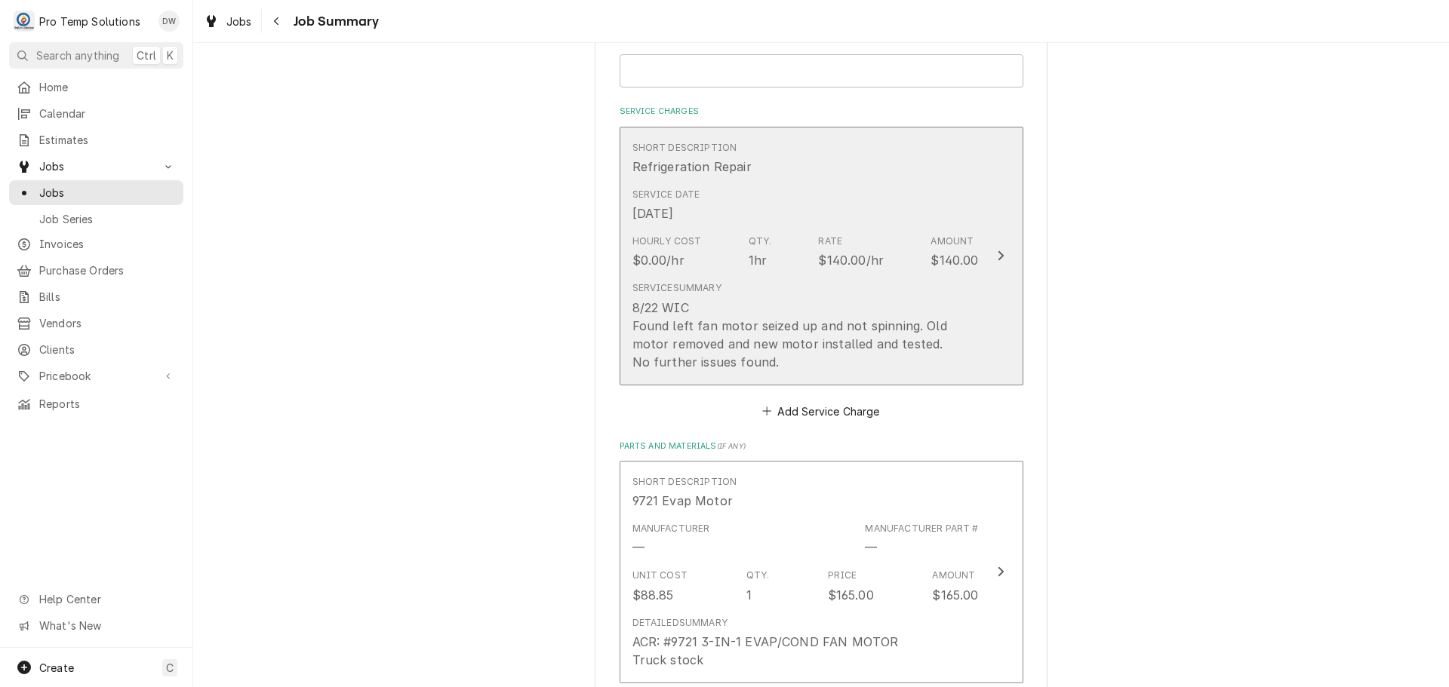
click at [997, 259] on icon "Update Line Item" at bounding box center [1001, 256] width 8 height 12
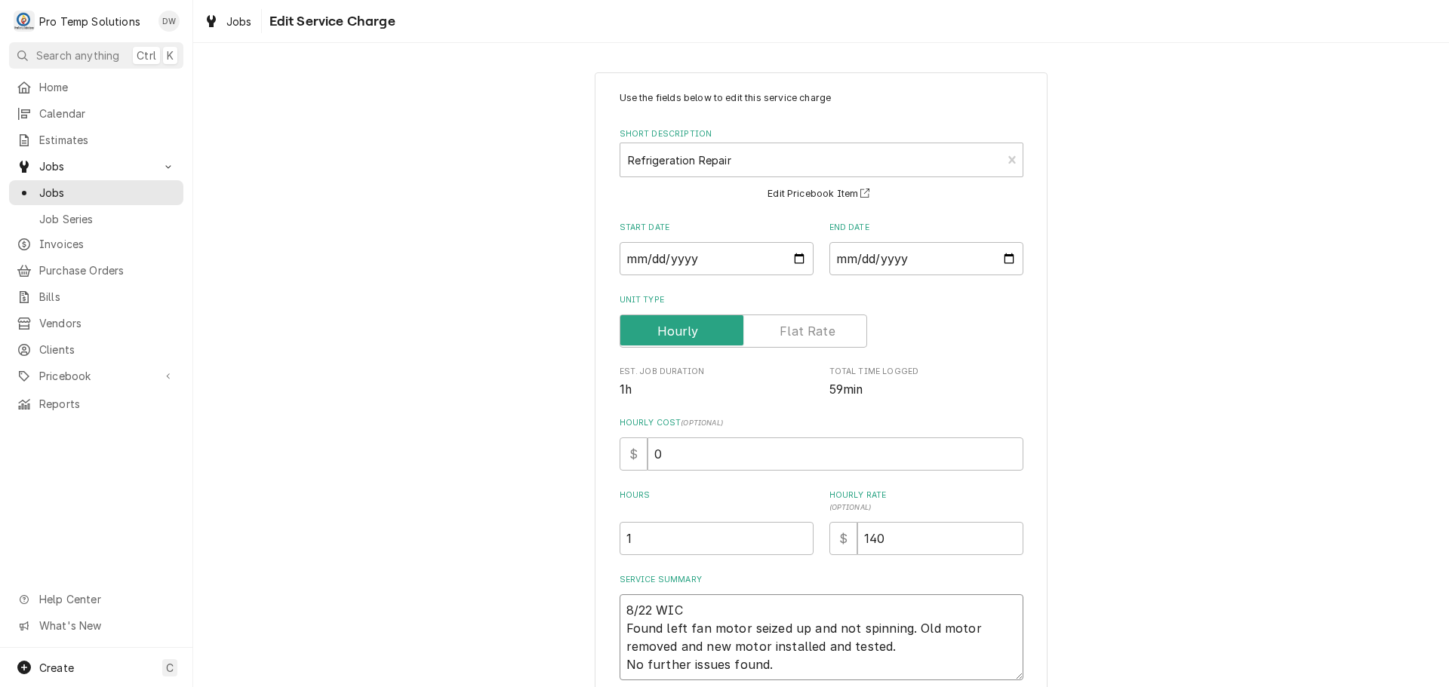
click at [707, 607] on textarea "8/22 WIC Found left fan motor seized up and not spinning. Old motor removed and…" at bounding box center [821, 638] width 404 height 86
type textarea "x"
type textarea "8/22 WIC 2 Found left fan motor seized up and not spinning. Old motor removed a…"
type textarea "x"
type textarea "8/22 WIC 24 Found left fan motor seized up and not spinning. Old motor removed …"
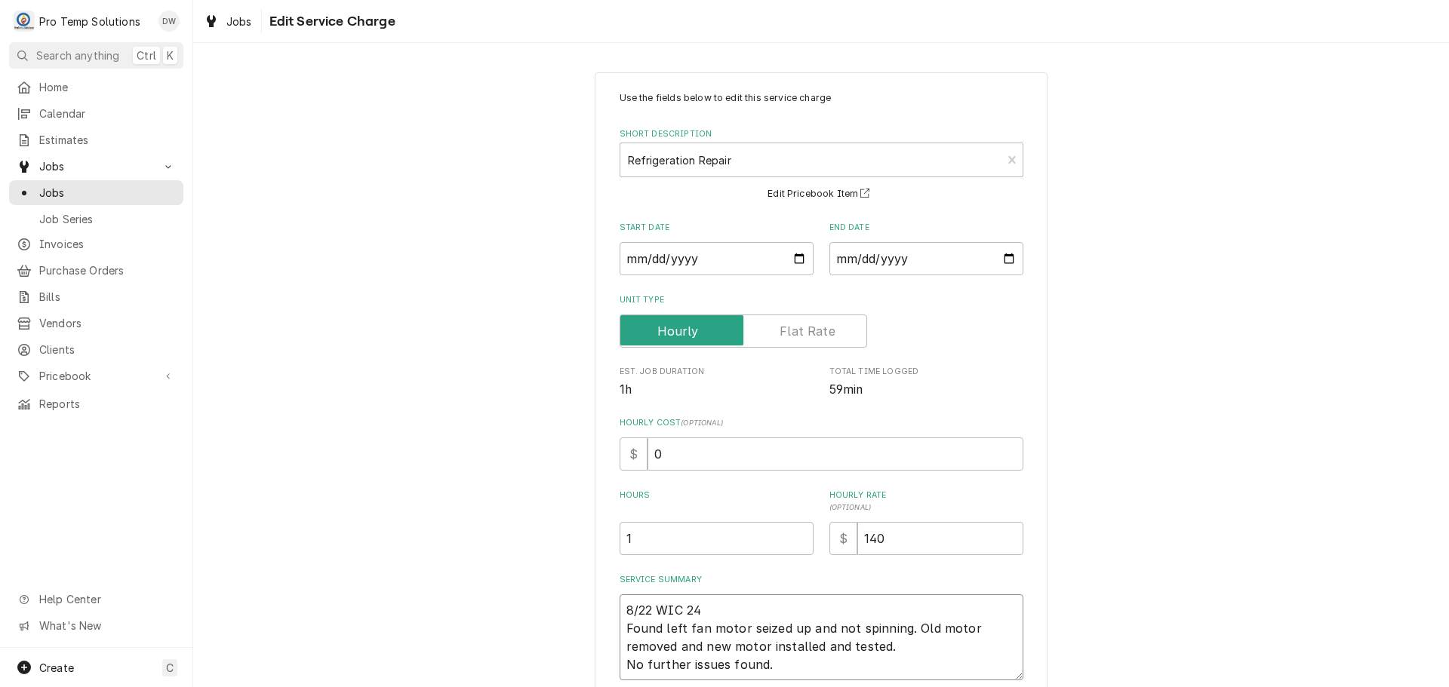
type textarea "x"
type textarea "8/22 WIC 240 Found left fan motor seized up and not spinning. Old motor removed…"
type textarea "x"
type textarea "8/22 WIC 240- Found left fan motor seized up and not spinning. Old motor remove…"
type textarea "x"
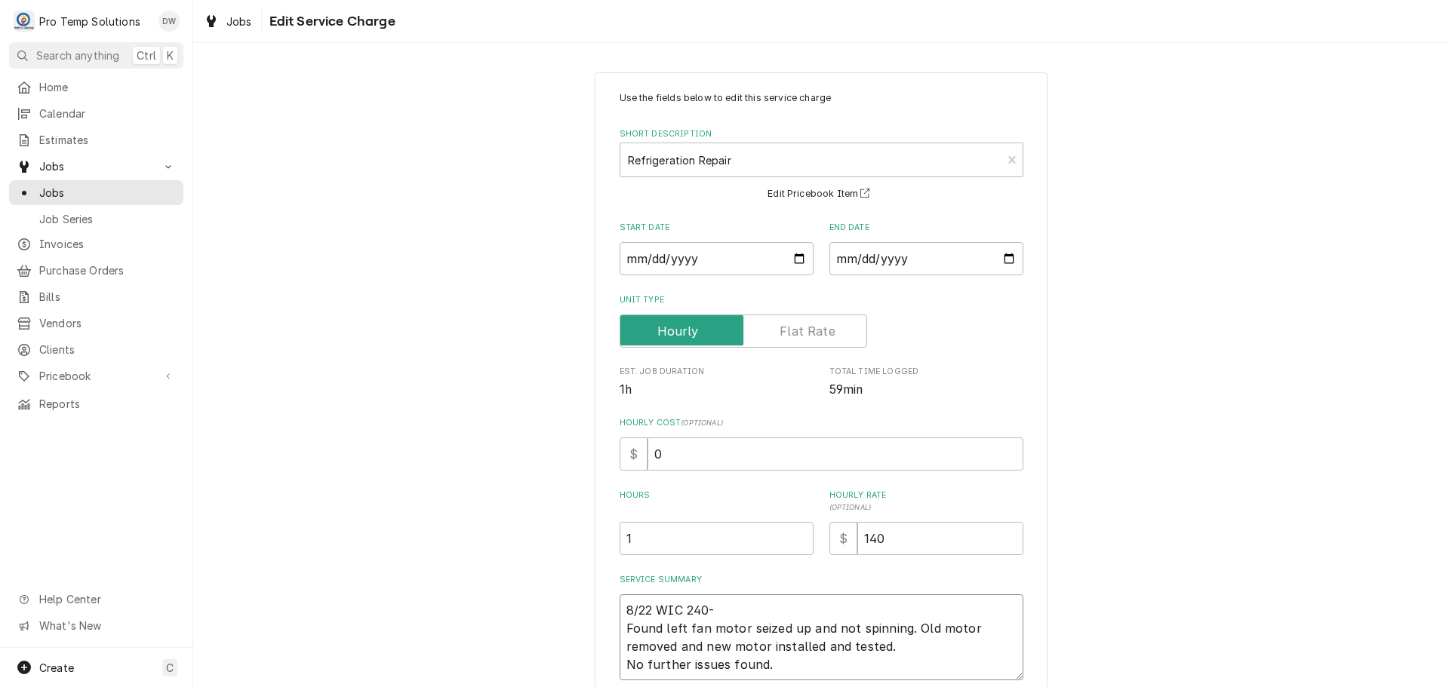
type textarea "8/22 WIC 240-3 Found left fan motor seized up and not spinning. Old motor remov…"
type textarea "x"
type textarea "8/22 WIC 240-34 Found left fan motor seized up and not spinning. Old motor remo…"
type textarea "x"
type textarea "8/22 WIC 240-340 Found left fan motor seized up and not spinning. Old motor rem…"
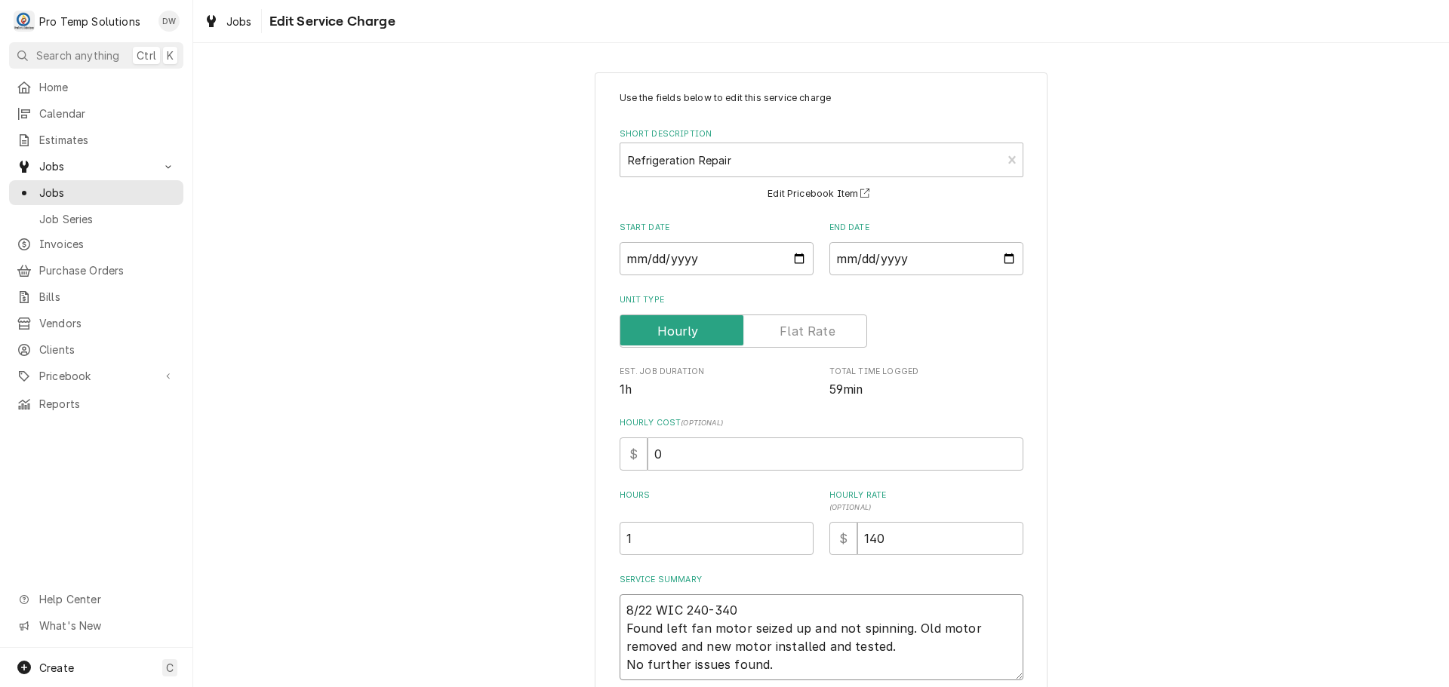
type textarea "x"
type textarea "8/22 WIC 240-340 Found left fan motor seized up and not spinning. Old motor rem…"
type textarea "x"
type textarea "8/22 WIC 240-340 K Found left fan motor seized up and not spinning. Old motor r…"
type textarea "x"
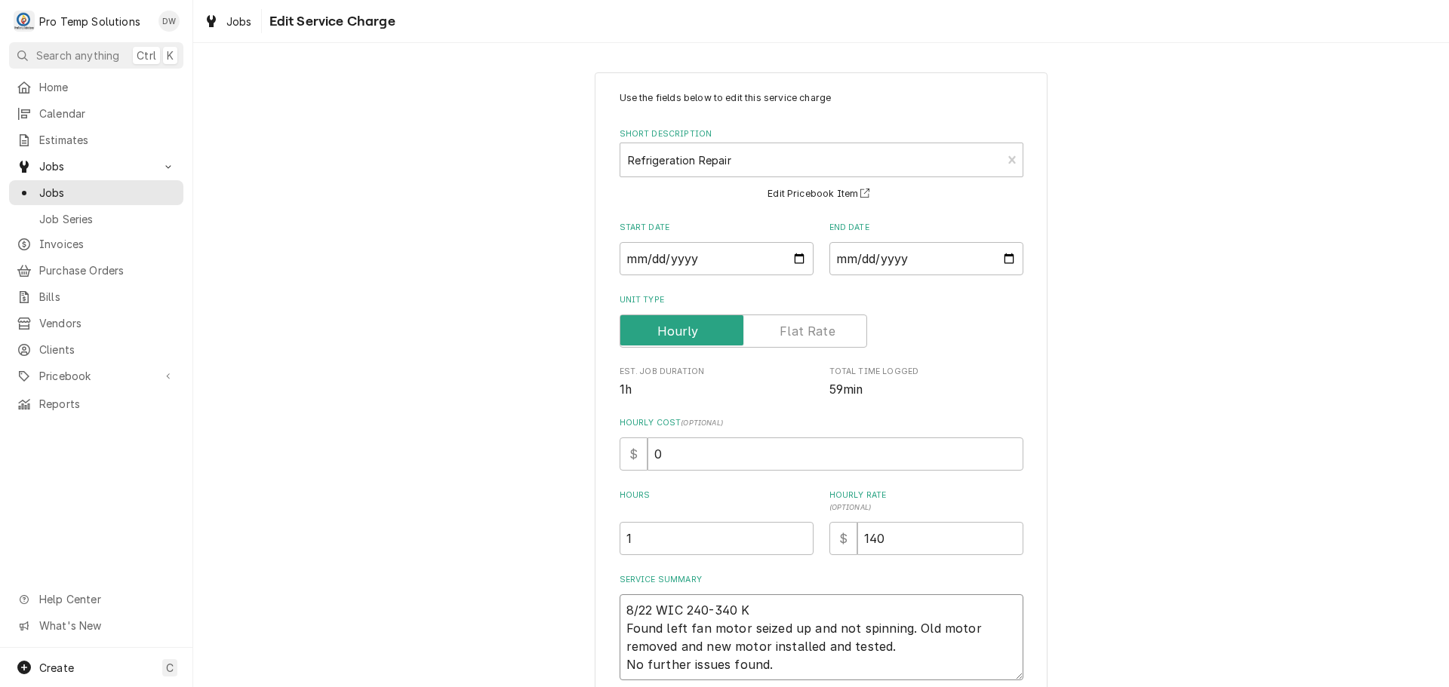
type textarea "8/22 WIC 240-340 KO Found left fan motor seized up and not spinning. Old motor …"
type textarea "x"
type textarea "8/22 WIC 240-340 KOT Found left fan motor seized up and not spinning. Old motor…"
type textarea "x"
type textarea "8/22 WIC 240-340 KOTY Found left fan motor seized up and not spinning. Old moto…"
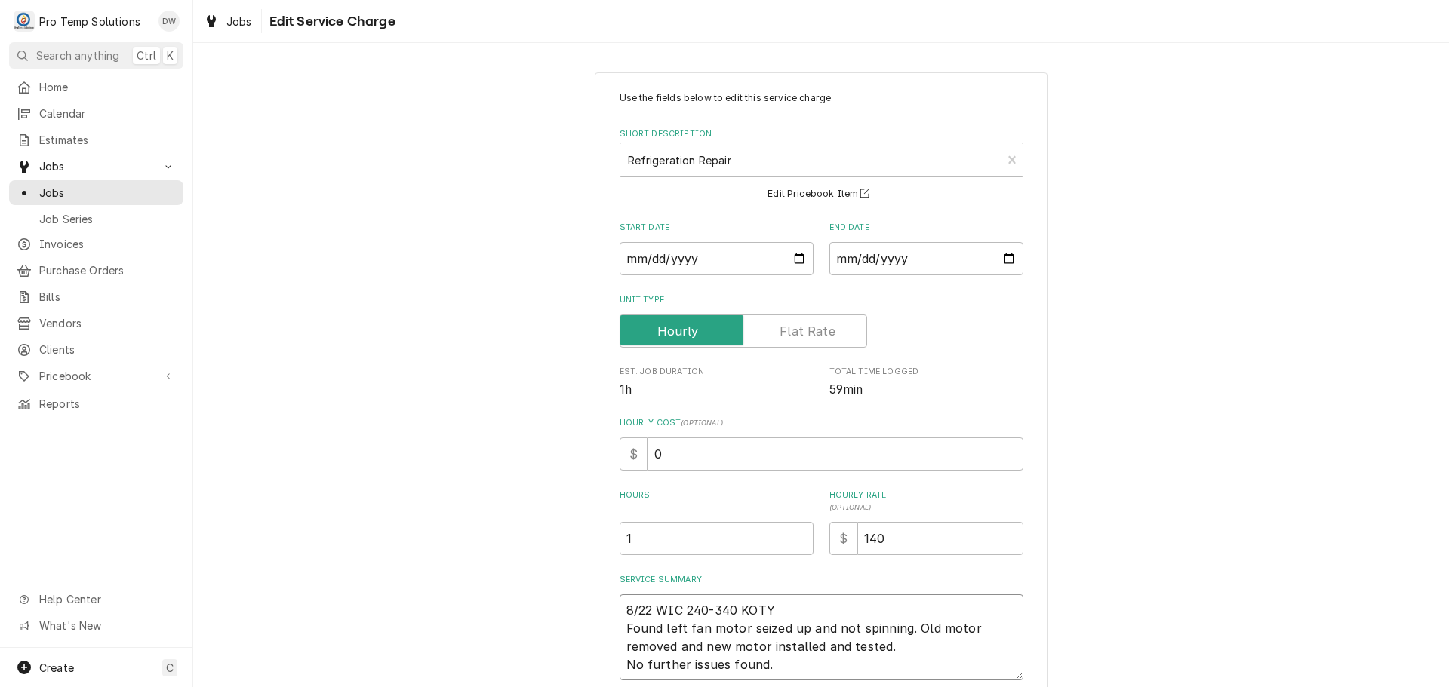
type textarea "x"
type textarea "8/22 WIC 240-340 KOTY Found left fan motor seized up and not spinning. Old moto…"
type textarea "x"
type textarea "8/22 WIC 240-340 KOTY ( Found left fan motor seized up and not spinning. Old mo…"
type textarea "x"
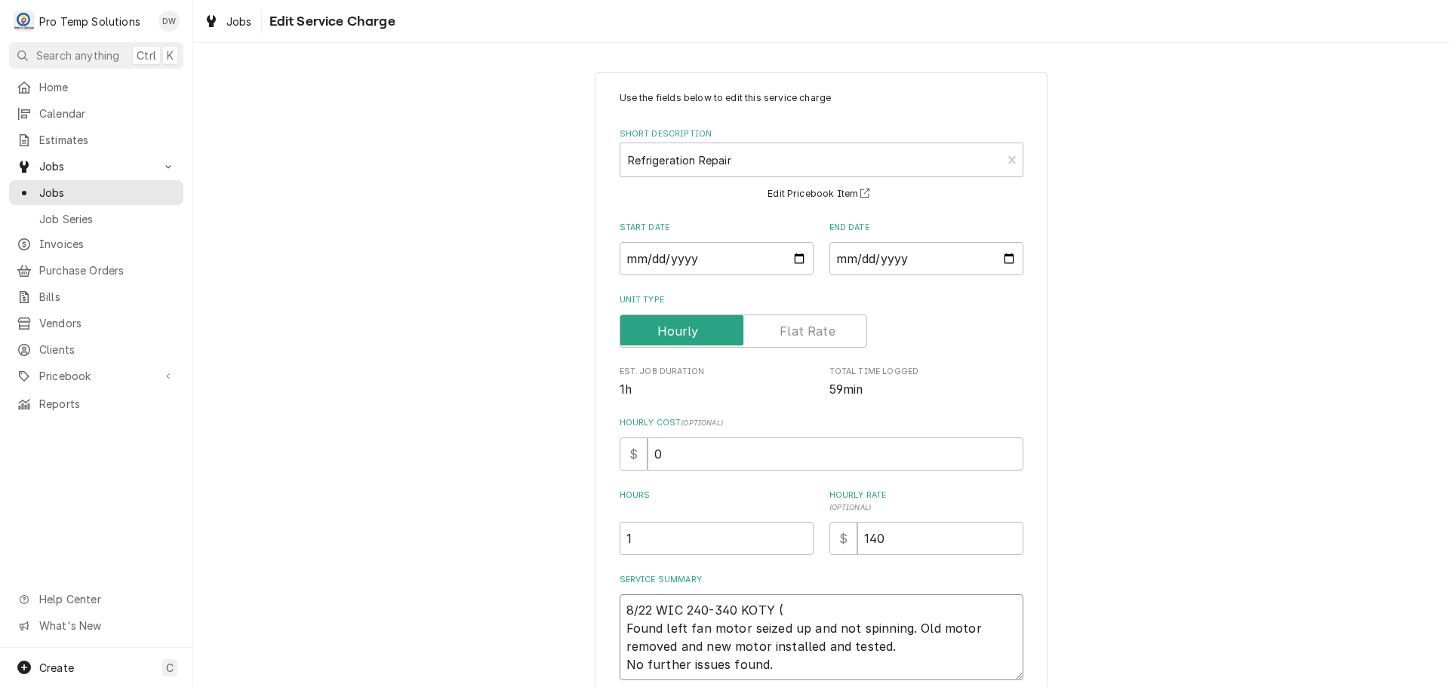
type textarea "8/22 WIC 240-340 KOTY ( Found left fan motor seized up and not spinning. Old mo…"
type textarea "x"
type textarea "8/22 WIC 240-340 KOTY ( O Found left fan motor seized up and not spinning. Old …"
type textarea "x"
type textarea "8/22 WIC 240-340 KOTY ( ON Found left fan motor seized up and not spinning. Old…"
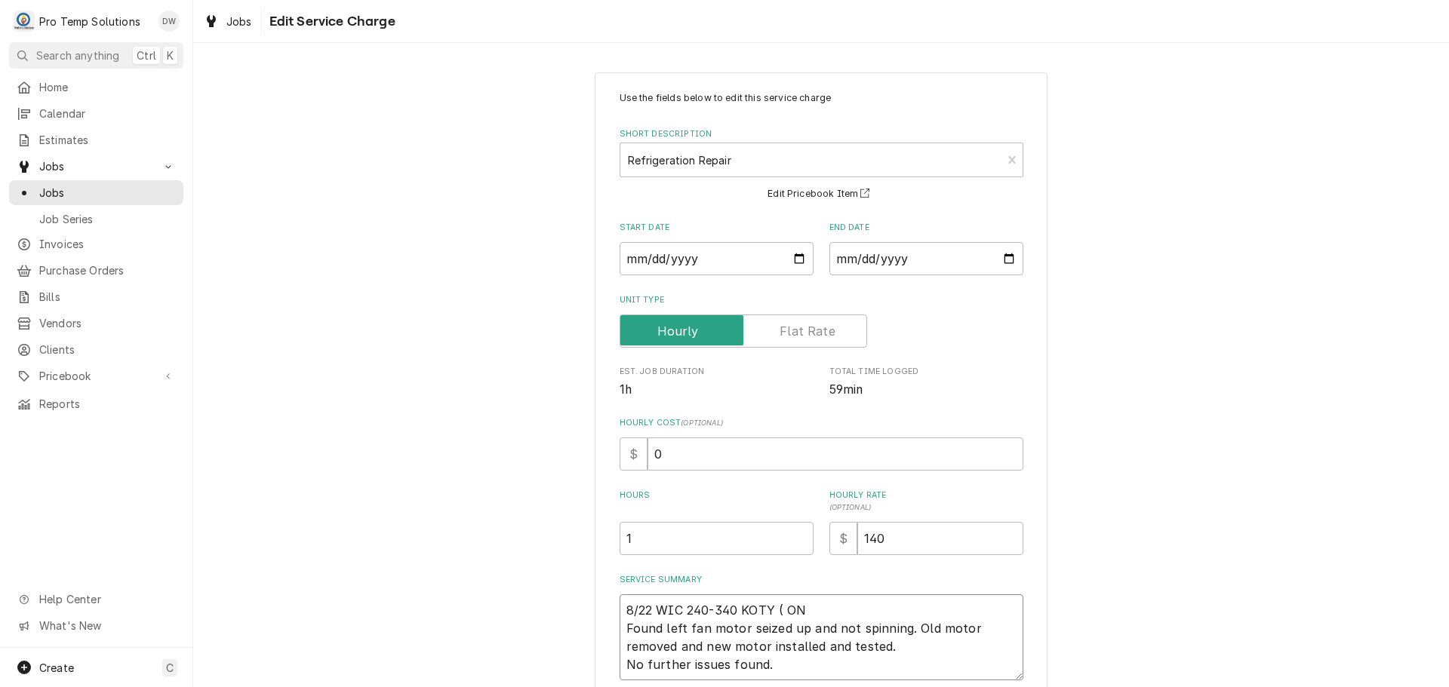
type textarea "x"
type textarea "8/22 WIC 240-340 KOTY ( ON Found left fan motor seized up and not spinning. Old…"
type textarea "x"
type textarea "8/22 WIC 240-340 KOTY ( ON S Found left fan motor seized up and not spinning. O…"
type textarea "x"
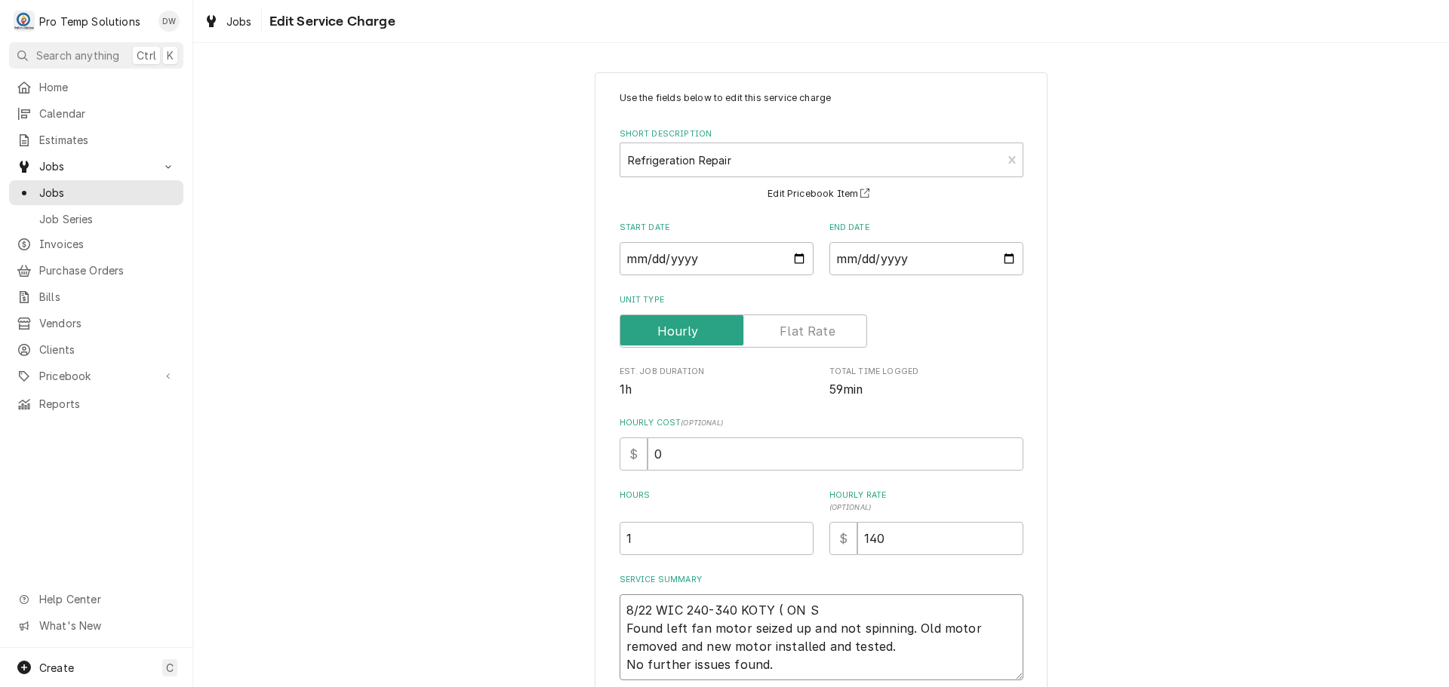
type textarea "8/22 WIC 240-340 KOTY ( ON SI Found left fan motor seized up and not spinning. …"
type textarea "x"
type textarea "8/22 WIC 240-340 KOTY ( ON SIT Found left fan motor seized up and not spinning.…"
type textarea "x"
type textarea "8/22 WIC 240-340 KOTY ( ON SITE Found left fan motor seized up and not spinning…"
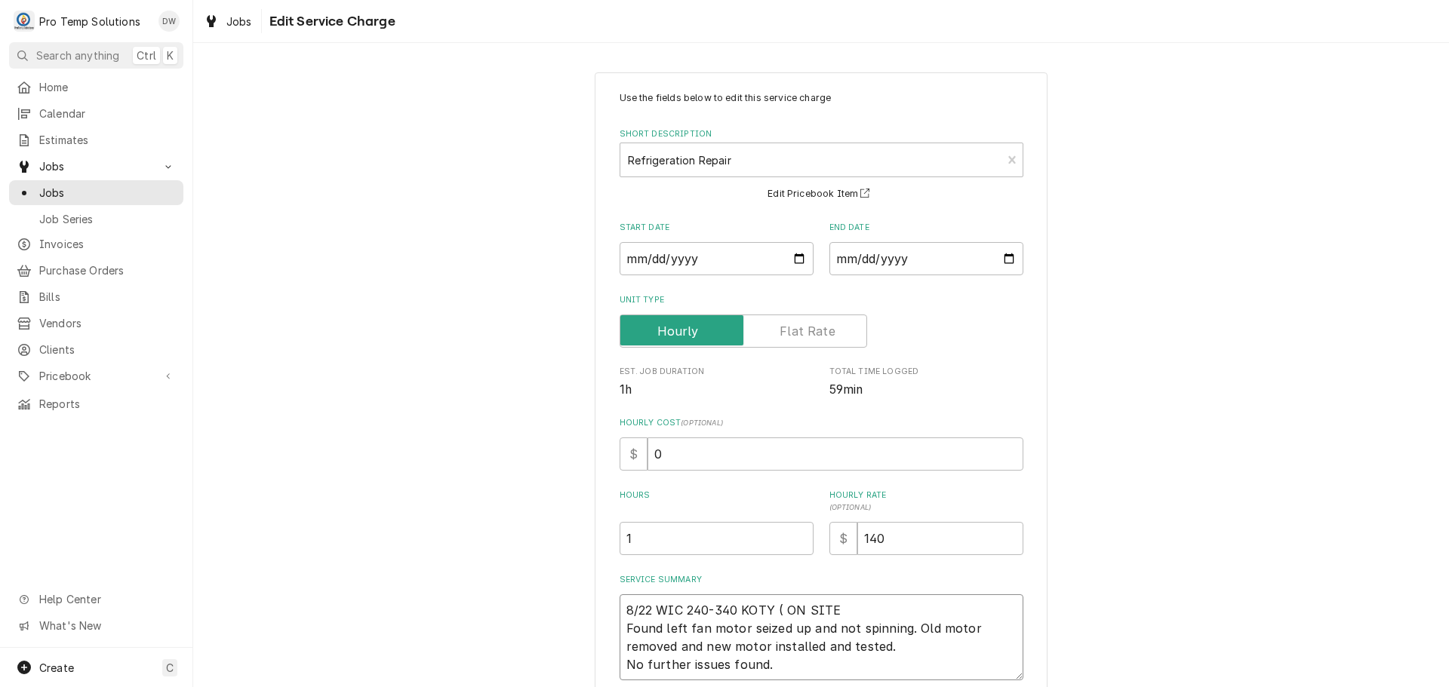
type textarea "x"
type textarea "8/22 WIC 240-340 KOTY ( ON SITE Found left fan motor seized up and not spinning…"
type textarea "x"
type textarea "8/22 WIC 240-340 KOTY ( ON SITE 2 Found left fan motor seized up and not spinni…"
type textarea "x"
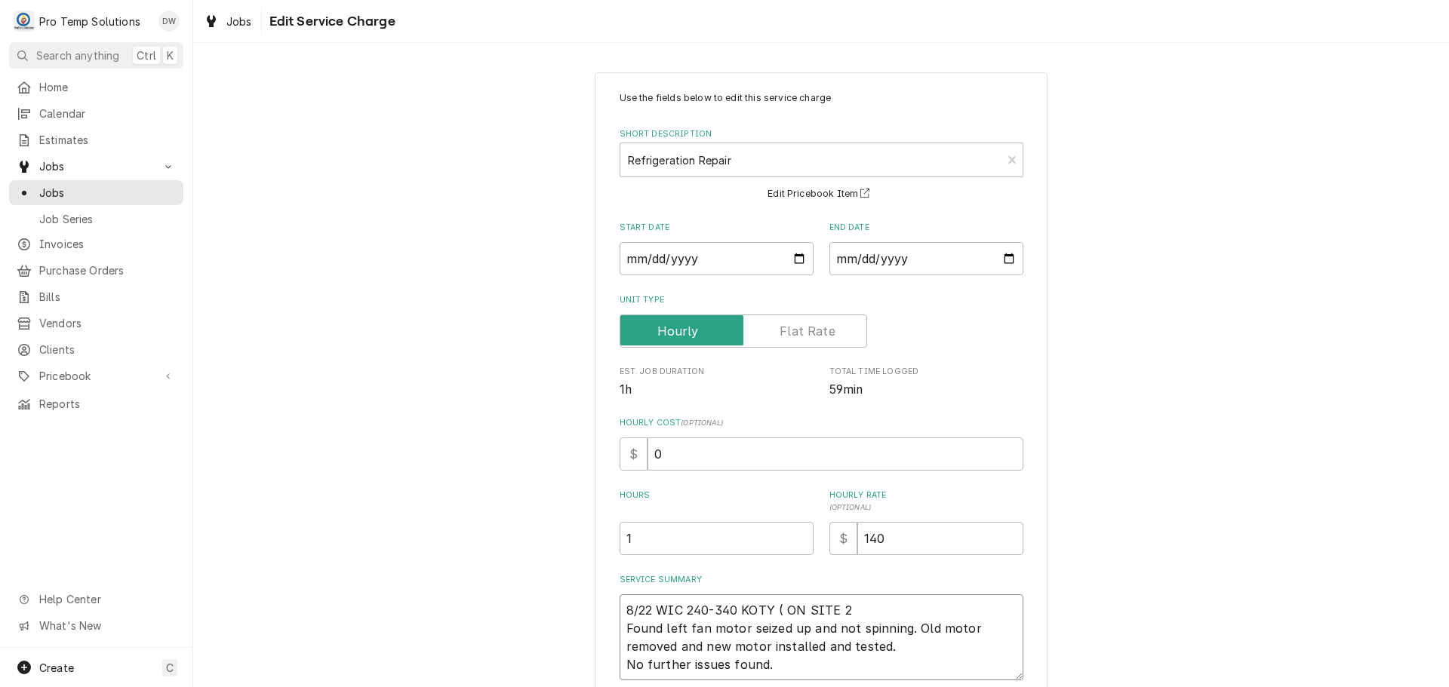
type textarea "8/22 WIC 240-340 KOTY ( ON SITE 22 Found left fan motor seized up and not spinn…"
type textarea "x"
type textarea "8/22 WIC 240-340 KOTY ( ON SITE 225 Found left fan motor seized up and not spin…"
type textarea "x"
type textarea "8/22 WIC 240-340 KOTY ( ON SITE 225- Found left fan motor seized up and not spi…"
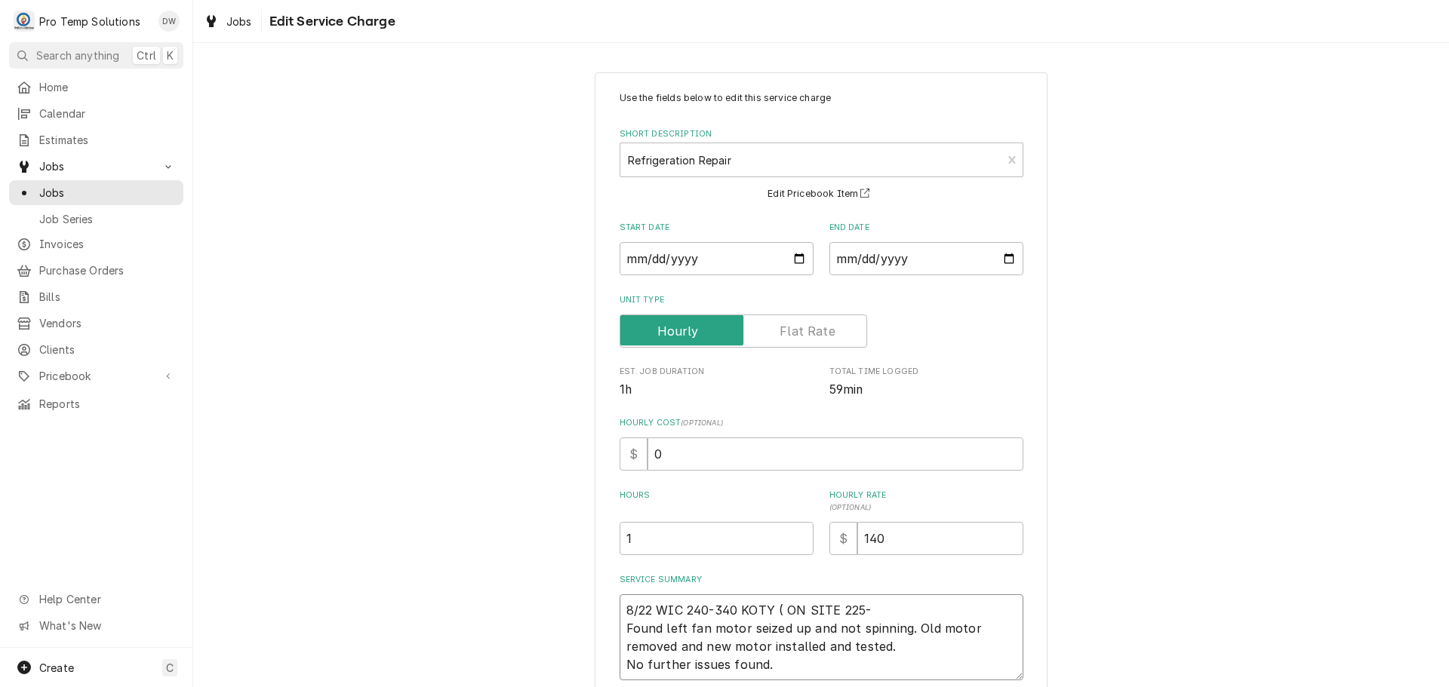
type textarea "x"
type textarea "8/22 WIC 240-340 KOTY ( ON SITE 225-3 Found left fan motor seized up and not sp…"
type textarea "x"
type textarea "8/22 WIC 240-340 KOTY ( ON SITE 225-35 Found left fan motor seized up and not s…"
type textarea "x"
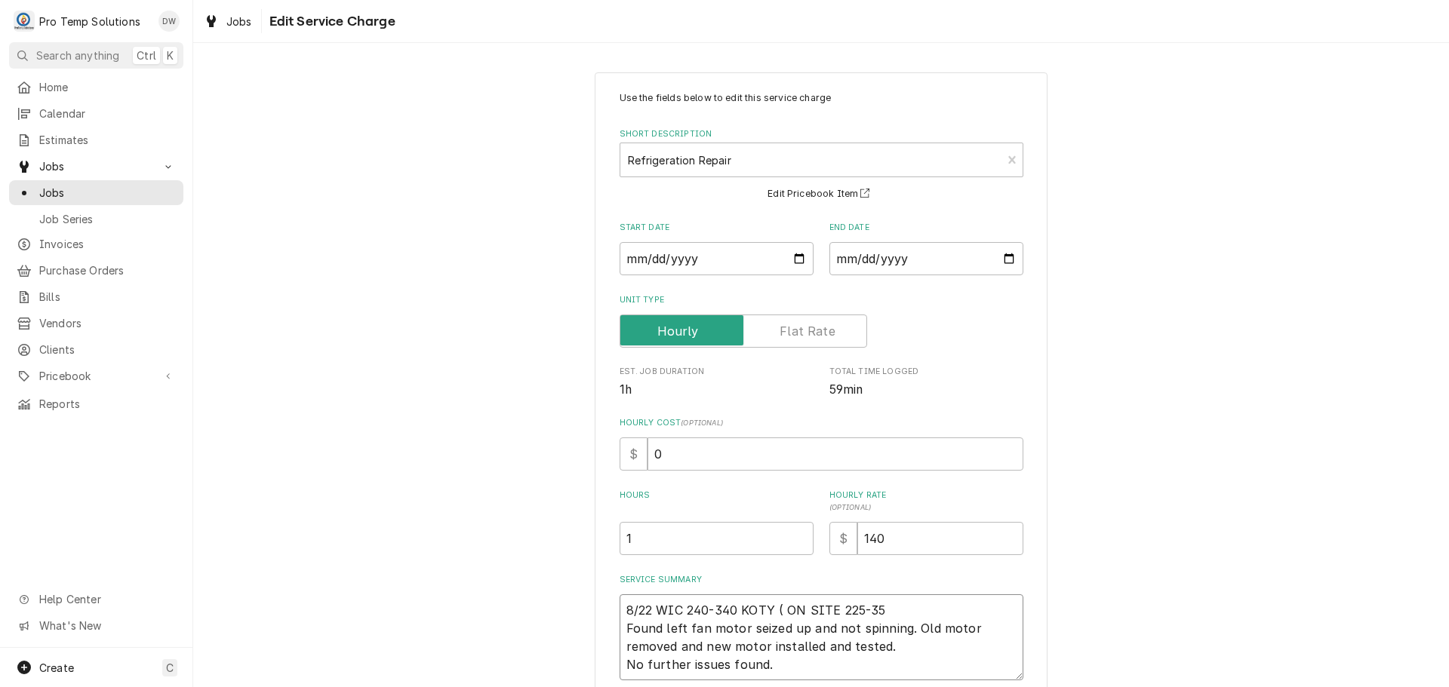
type textarea "8/22 WIC 240-340 KOTY ( ON SITE 225-355 Found left fan motor seized up and not …"
type textarea "x"
type textarea "8/22 WIC 240-340 KOTY ( ON SITE 225-355? Found left fan motor seized up and not…"
type textarea "x"
type textarea "8/22 WIC 240-340 KOTY ( ON SITE 225-355?? Found left fan motor seized up and no…"
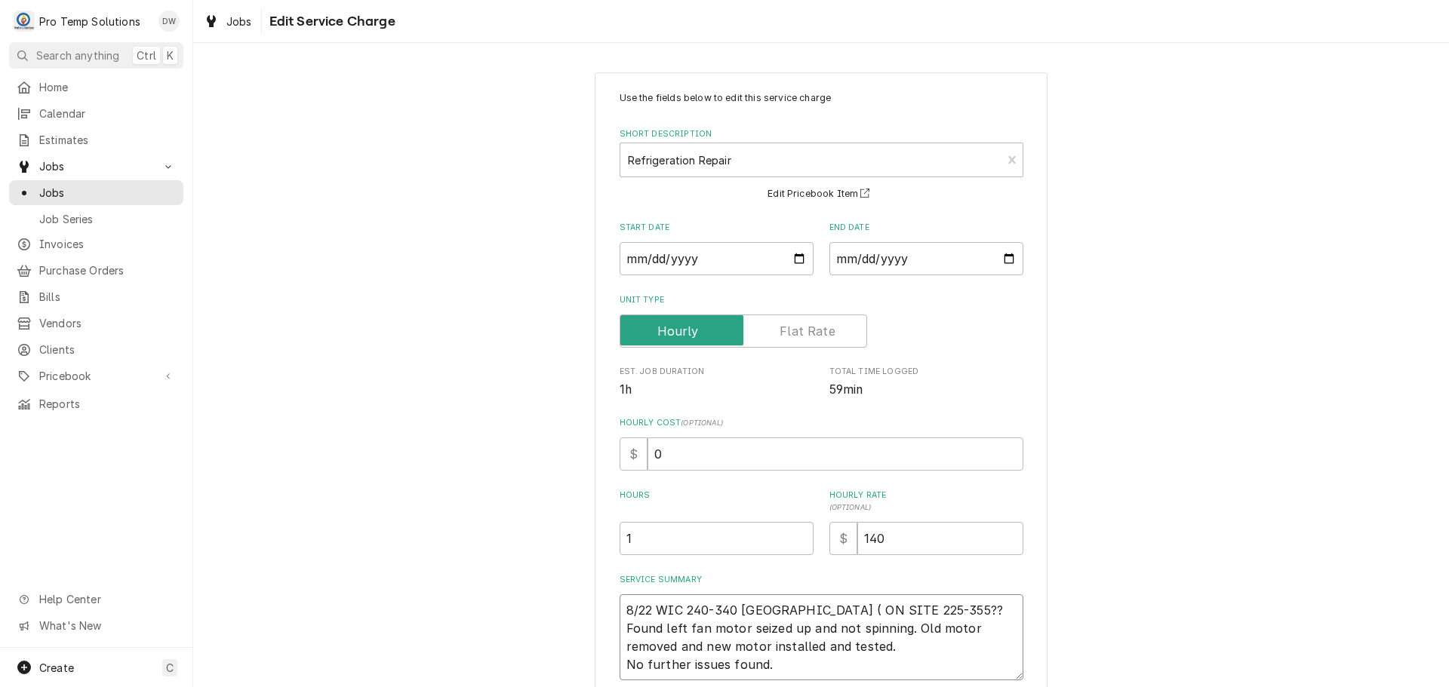
type textarea "x"
type textarea "8/22 WIC 240-340 KOTY ( ON SITE 225-355??? Found left fan motor seized up and n…"
type textarea "x"
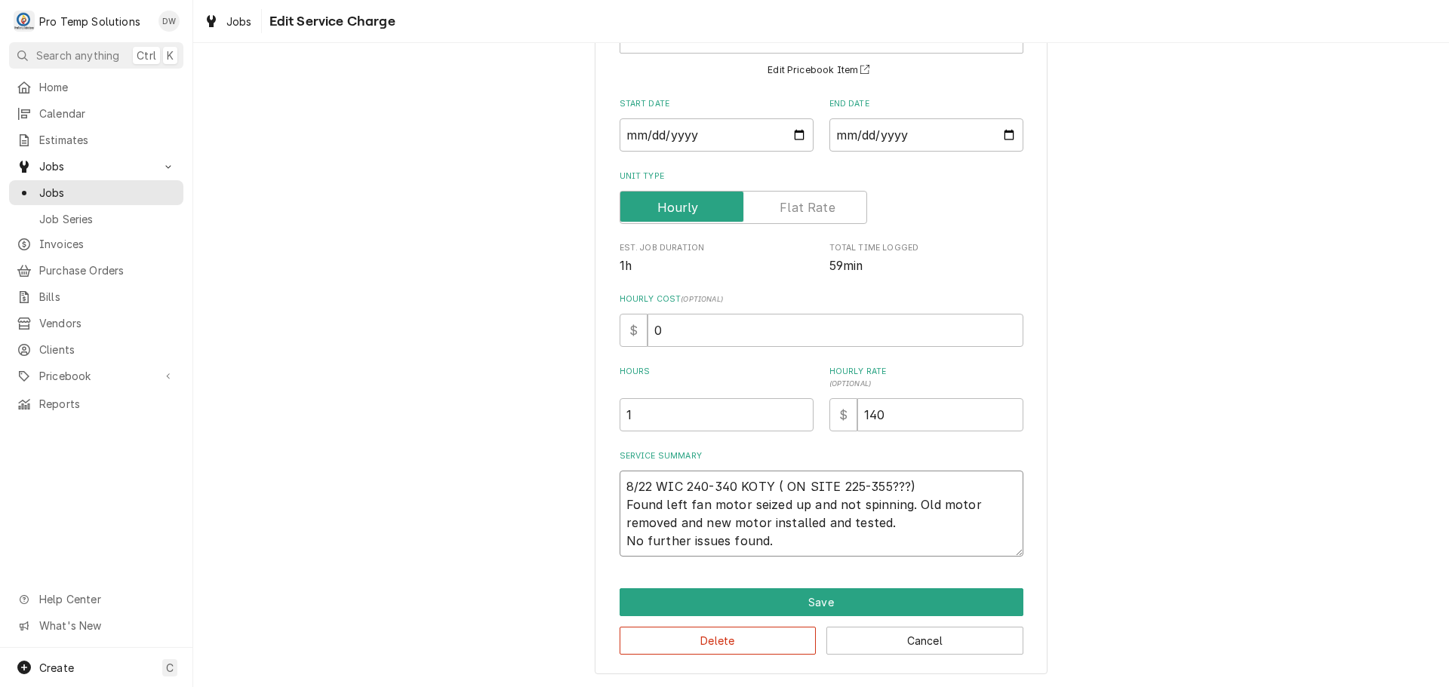
type textarea "8/22 WIC 240-340 KOTY ( ON SITE 225-355???) Found left fan motor seized up and …"
click at [653, 333] on input "0" at bounding box center [835, 330] width 376 height 33
type textarea "x"
type input "1"
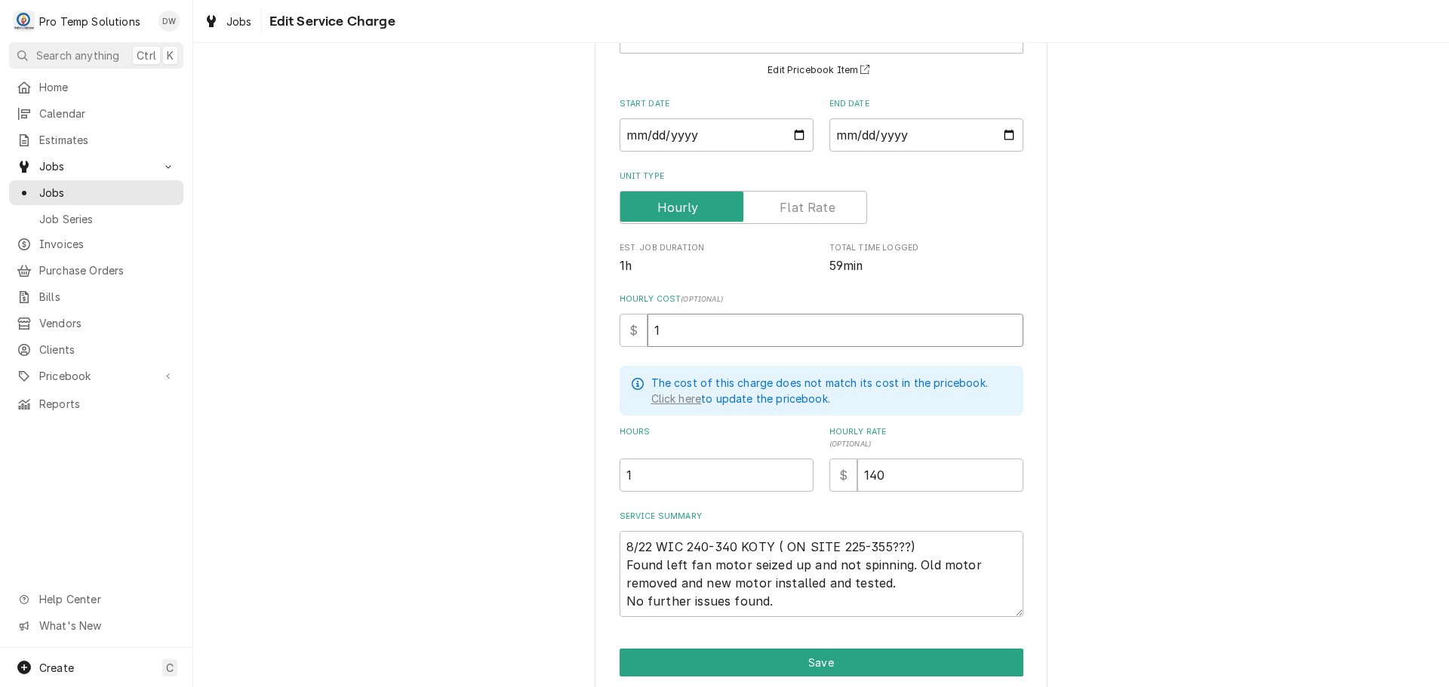
type textarea "x"
type input "18"
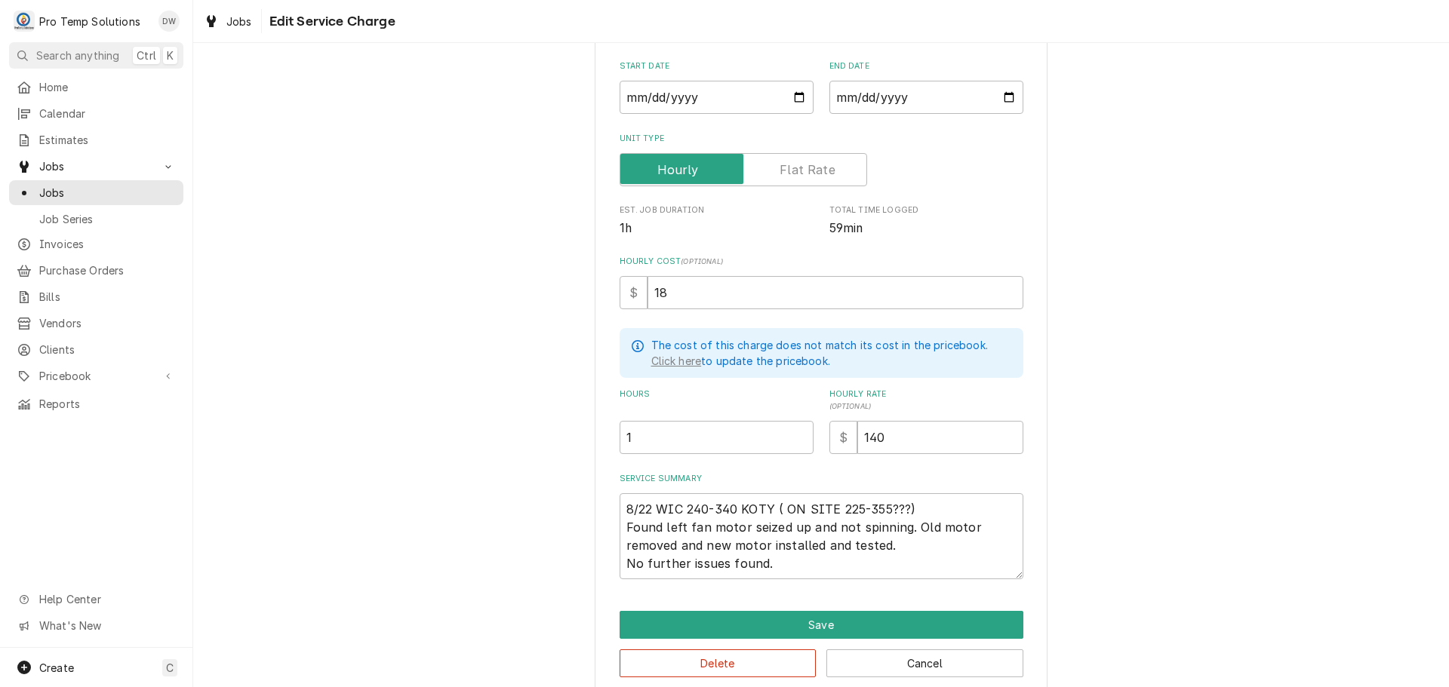
scroll to position [183, 0]
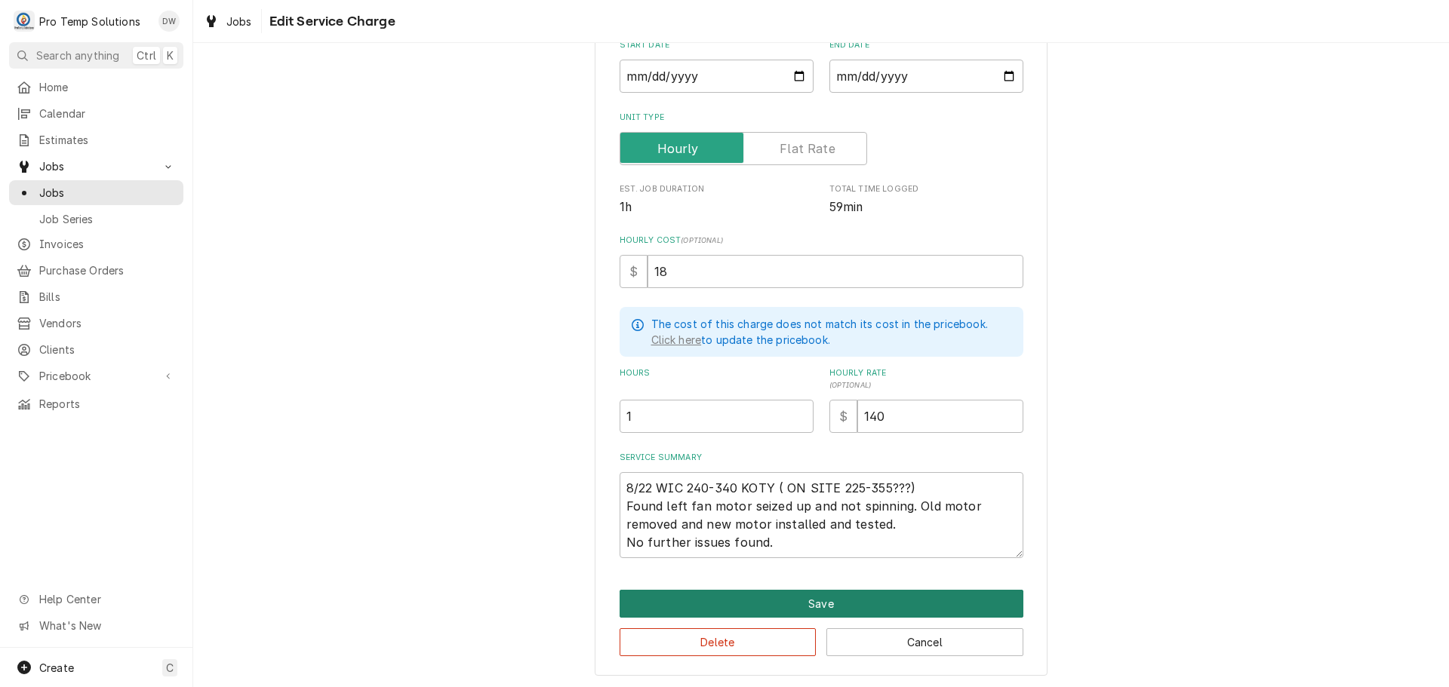
click at [812, 607] on button "Save" at bounding box center [821, 604] width 404 height 28
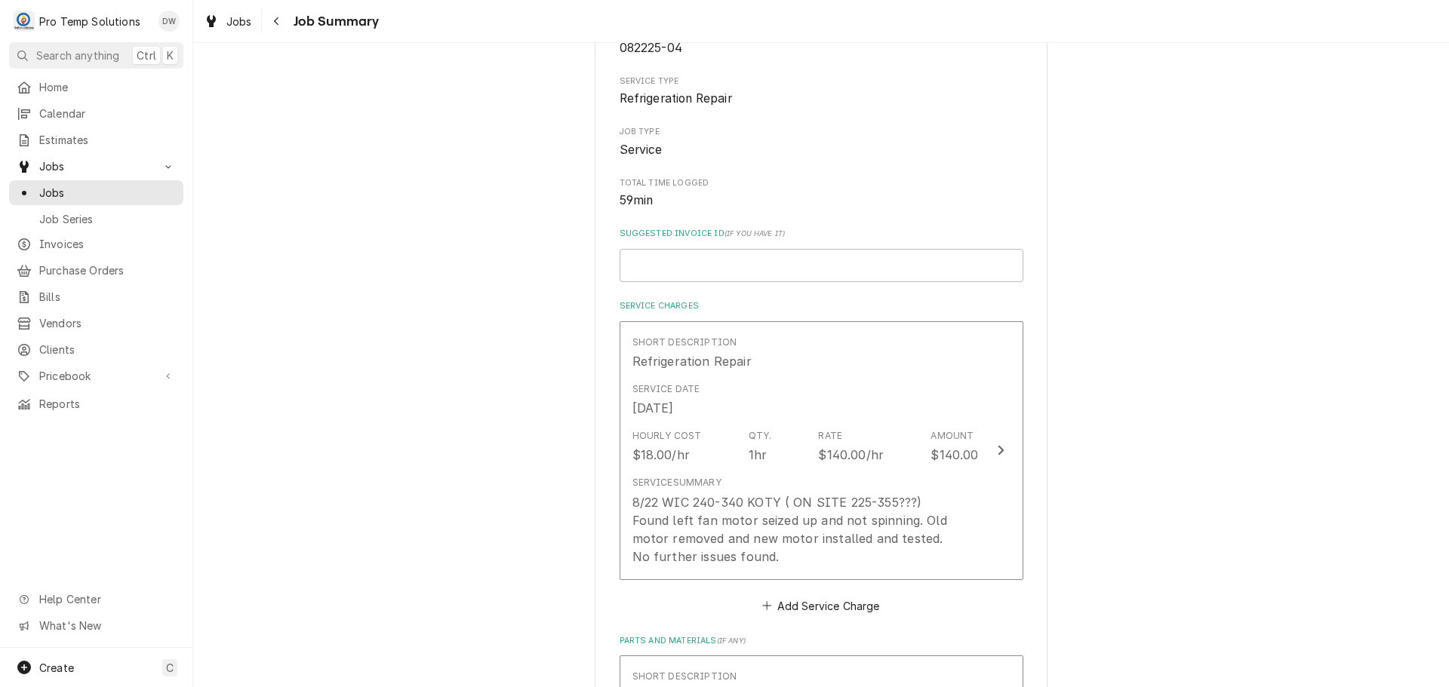
scroll to position [377, 0]
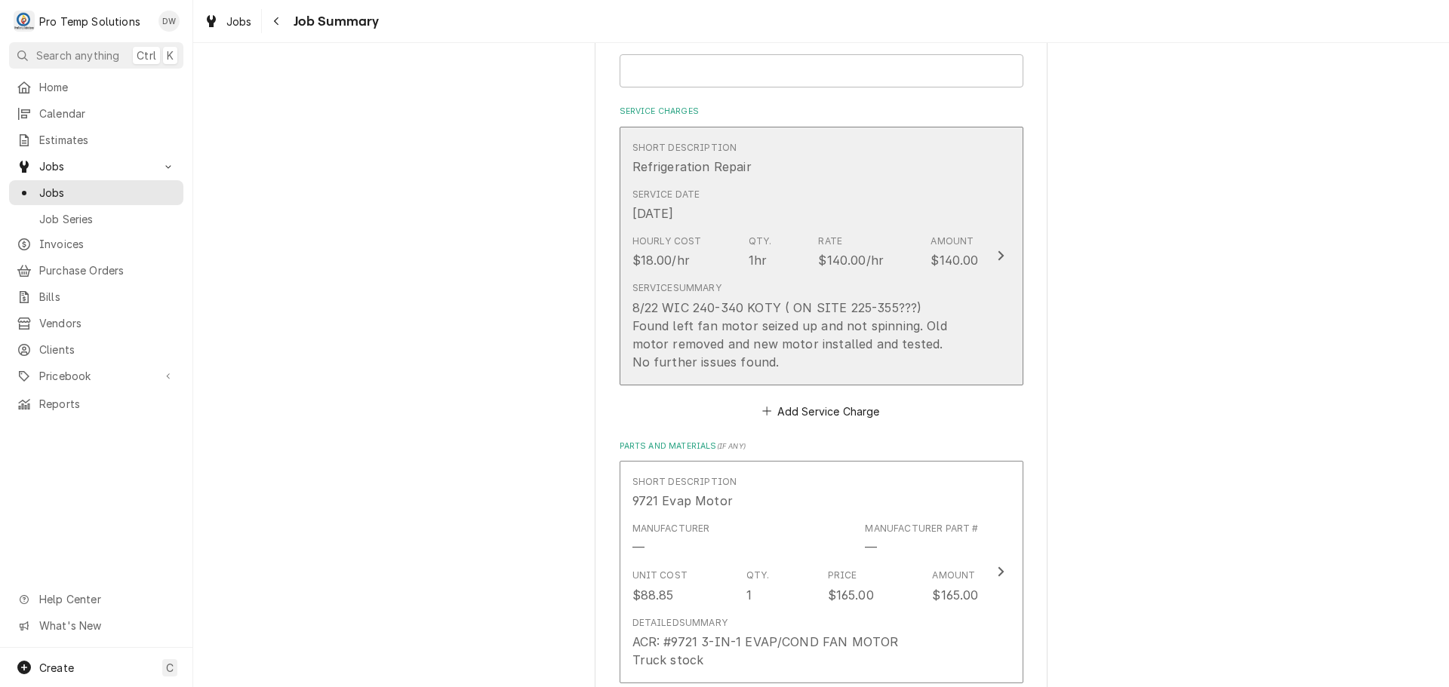
click at [997, 257] on icon "Update Line Item" at bounding box center [1000, 256] width 6 height 10
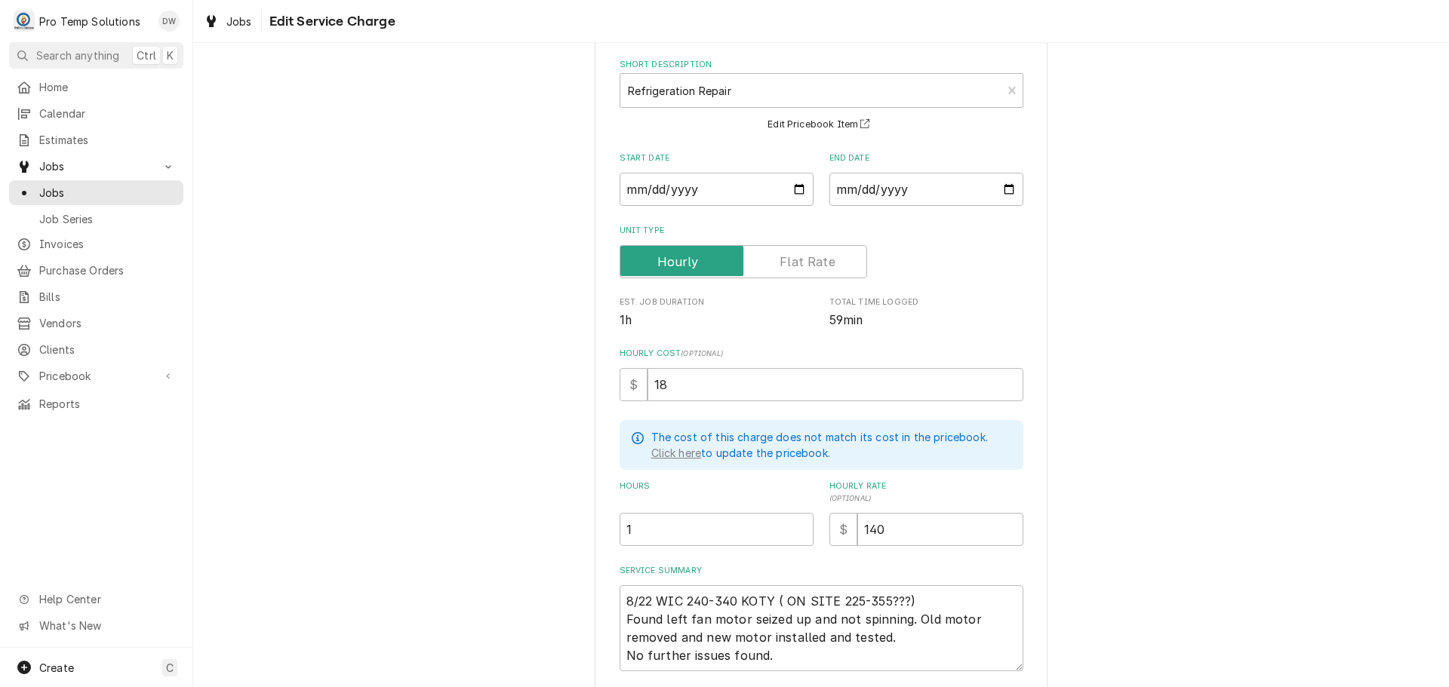
scroll to position [183, 0]
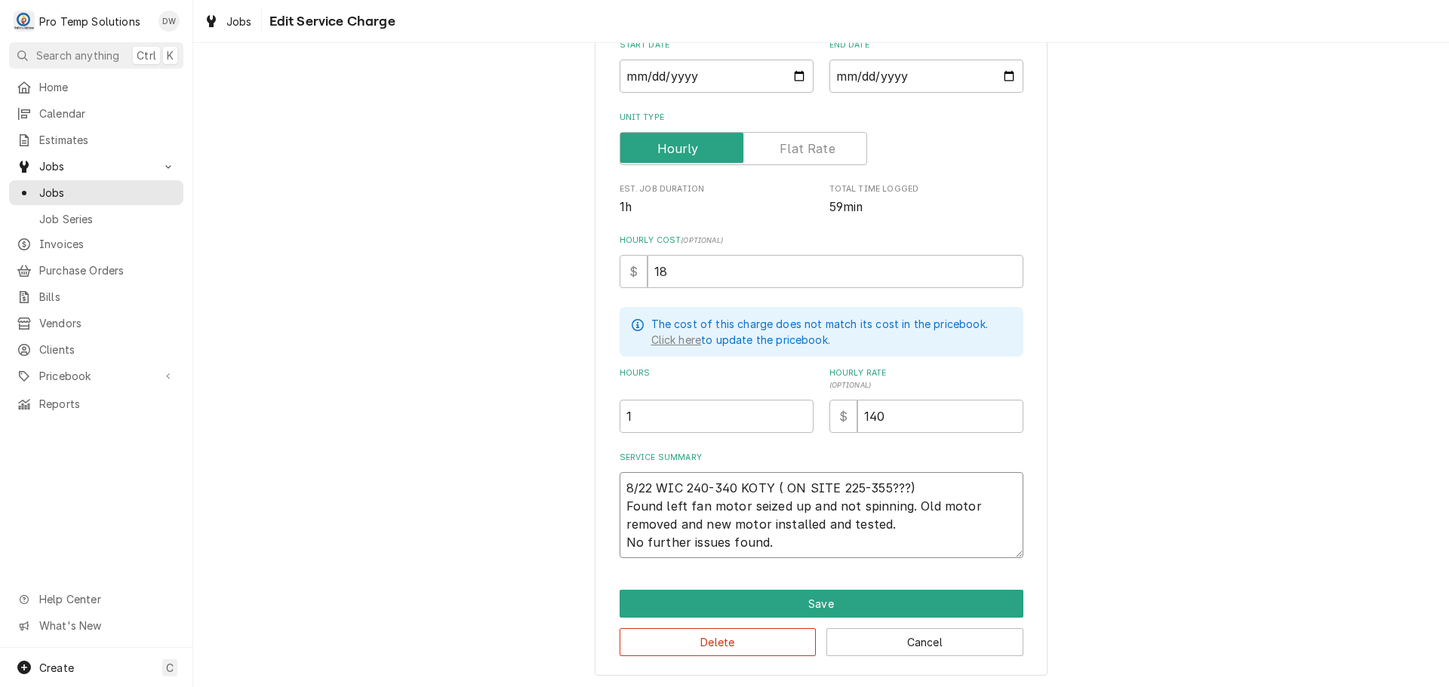
click at [907, 522] on textarea "8/22 WIC 240-340 KOTY ( ON SITE 225-355???) Found left fan motor seized up and …" at bounding box center [821, 515] width 404 height 86
type textarea "x"
type textarea "8/22 WIC 240-340 KOTY ( ON SITE 225-355???) Found left fan motor seized up and …"
type textarea "x"
type textarea "8/22 WIC 240-340 KOTY ( ON SITE 225-355???) Found left fan motor seized up and …"
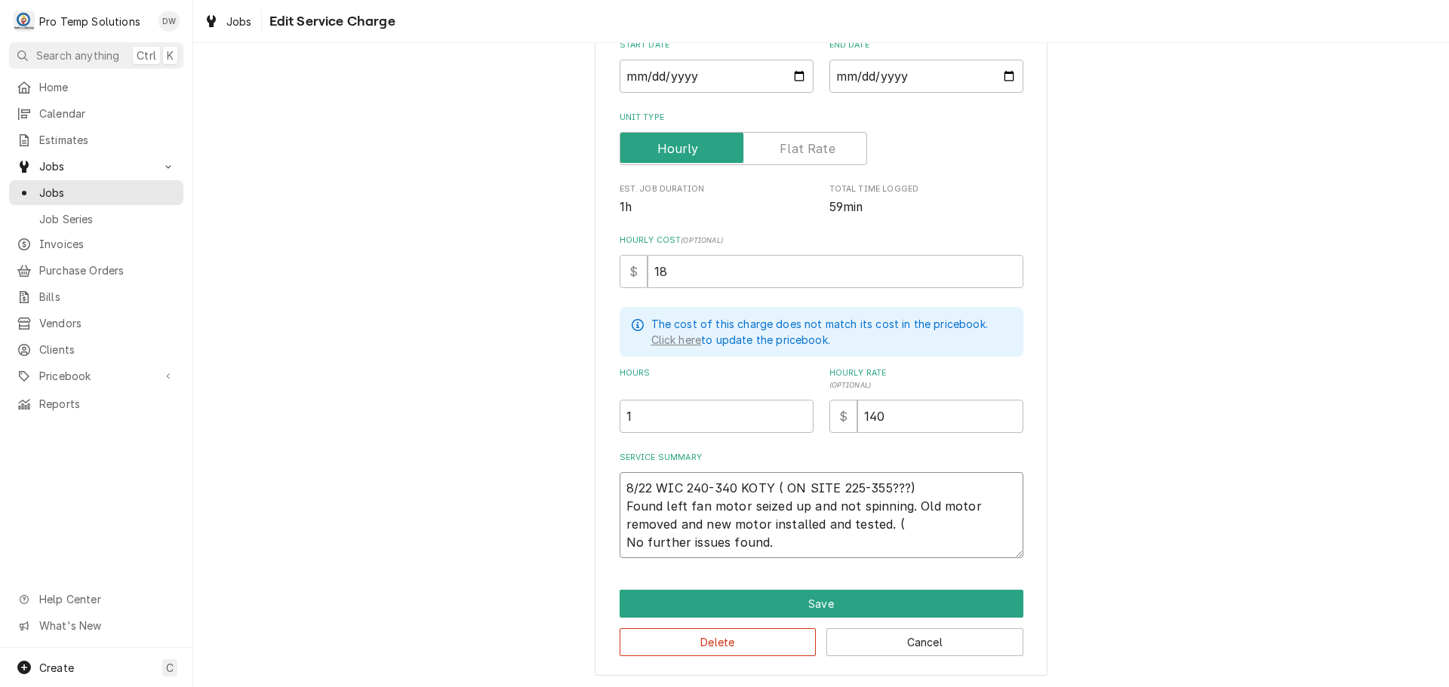
type textarea "x"
type textarea "8/22 WIC 240-340 KOTY ( ON SITE 225-355???) Found left fan motor seized up and …"
type textarea "x"
type textarea "8/22 WIC 240-340 KOTY ( ON SITE 225-355???) Found left fan motor seized up and …"
type textarea "x"
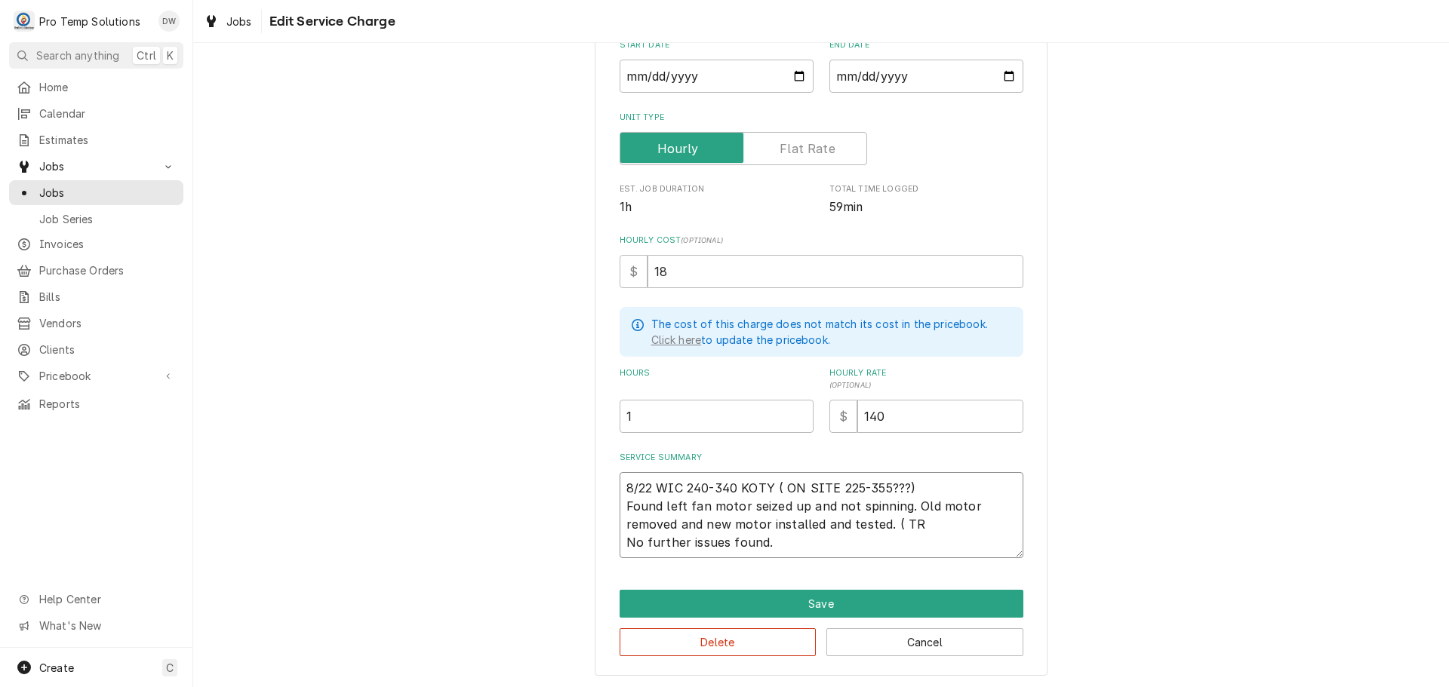
type textarea "8/22 WIC 240-340 KOTY ( ON SITE 225-355???) Found left fan motor seized up and …"
type textarea "x"
type textarea "8/22 WIC 240-340 KOTY ( ON SITE 225-355???) Found left fan motor seized up and …"
type textarea "x"
type textarea "8/22 WIC 240-340 KOTY ( ON SITE 225-355???) Found left fan motor seized up and …"
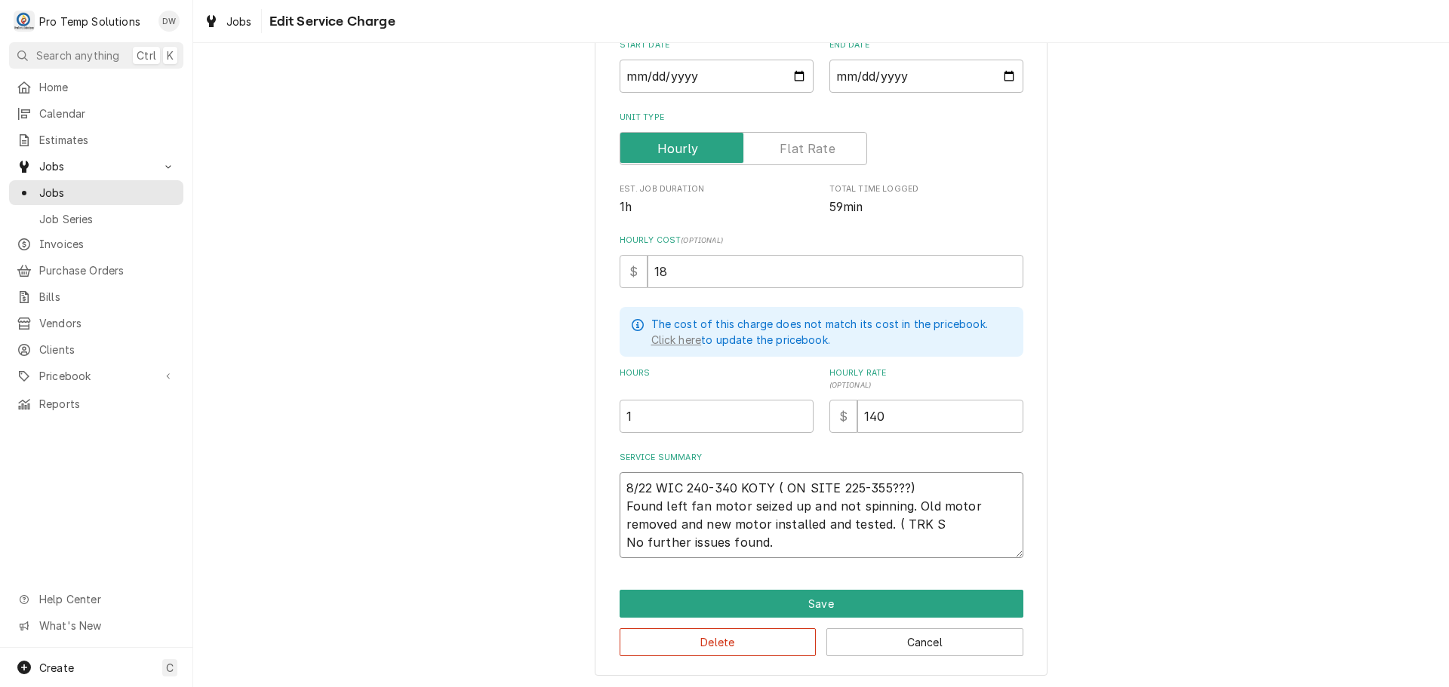
type textarea "x"
type textarea "8/22 WIC 240-340 KOTY ( ON SITE 225-355???) Found left fan motor seized up and …"
type textarea "x"
type textarea "8/22 WIC 240-340 KOTY ( ON SITE 225-355???) Found left fan motor seized up and …"
type textarea "x"
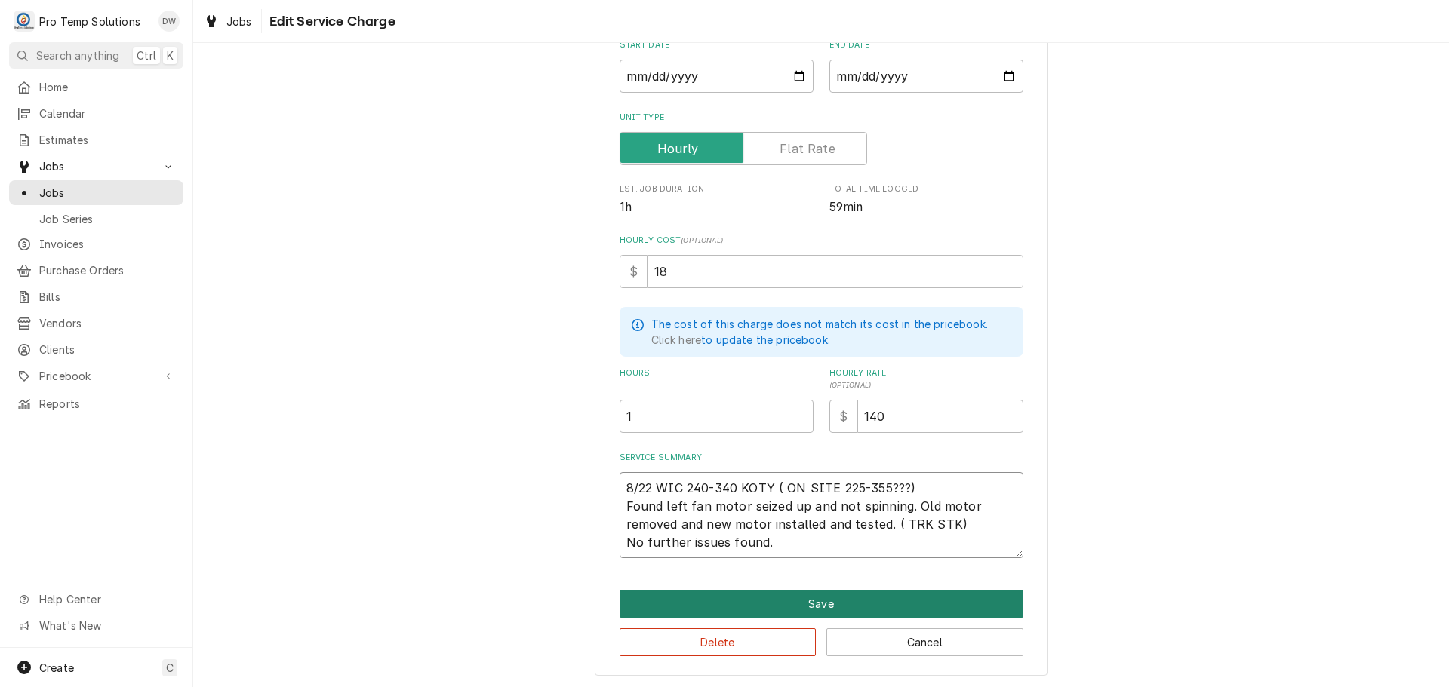
type textarea "8/22 WIC 240-340 KOTY ( ON SITE 225-355???) Found left fan motor seized up and …"
click at [810, 598] on button "Save" at bounding box center [821, 604] width 404 height 28
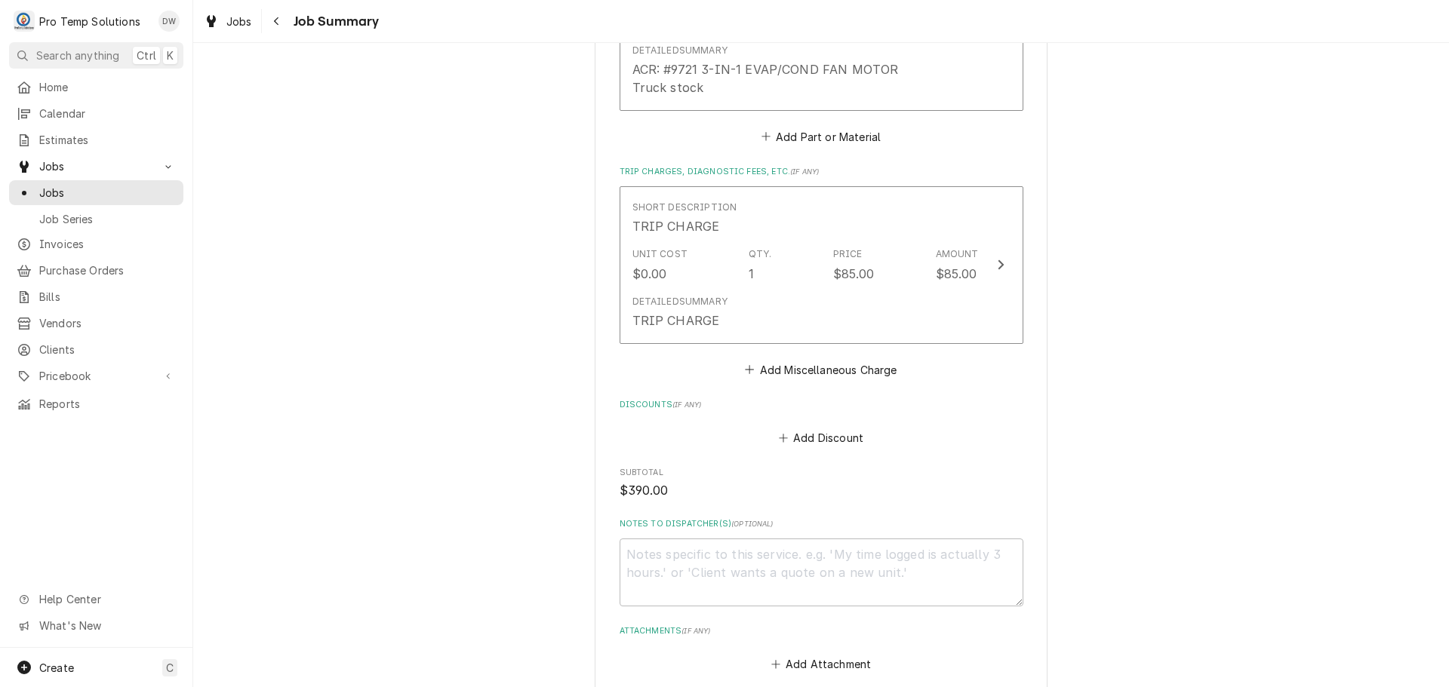
scroll to position [1056, 0]
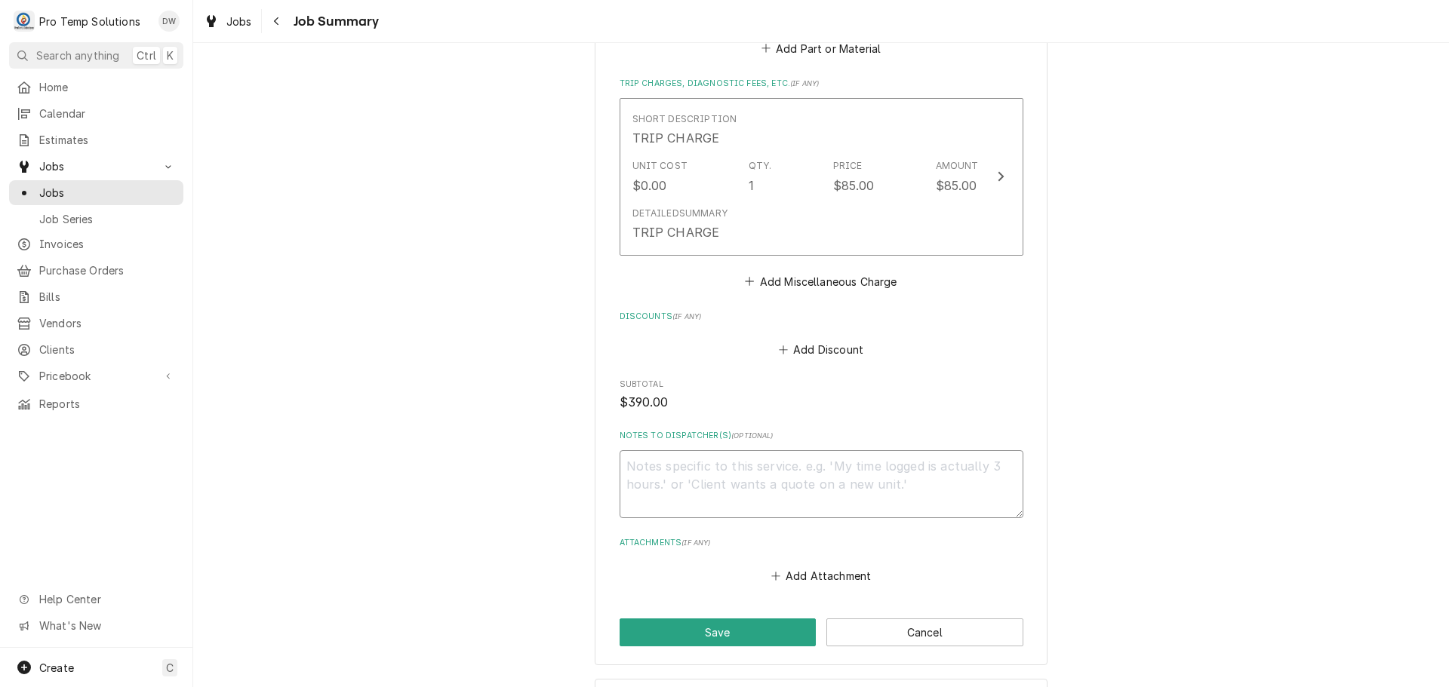
click at [665, 450] on textarea "Notes to Dispatcher(s) ( optional )" at bounding box center [821, 484] width 404 height 68
type textarea "x"
type textarea "#"
type textarea "x"
type textarea "#0"
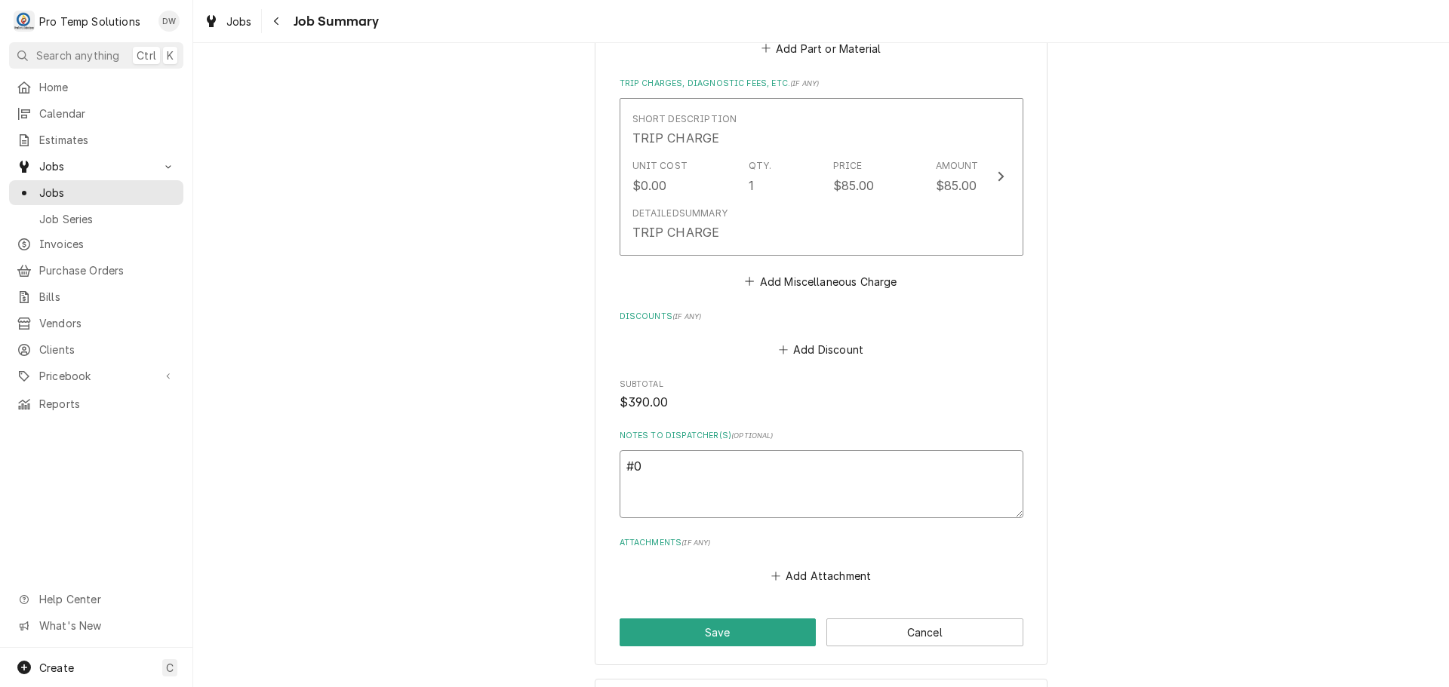
type textarea "x"
type textarea "#08"
type textarea "x"
type textarea "#082"
type textarea "x"
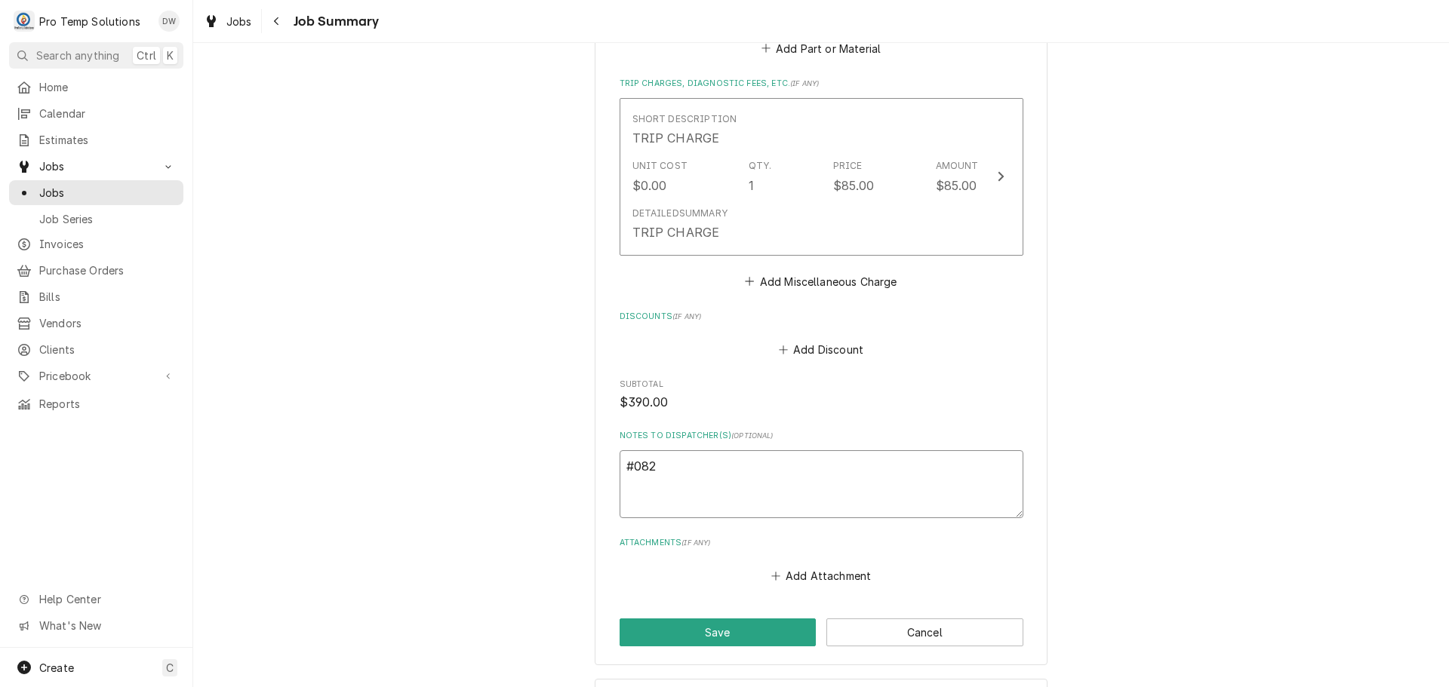
type textarea "#0822"
type textarea "x"
type textarea "#08222"
type textarea "x"
type textarea "#082225"
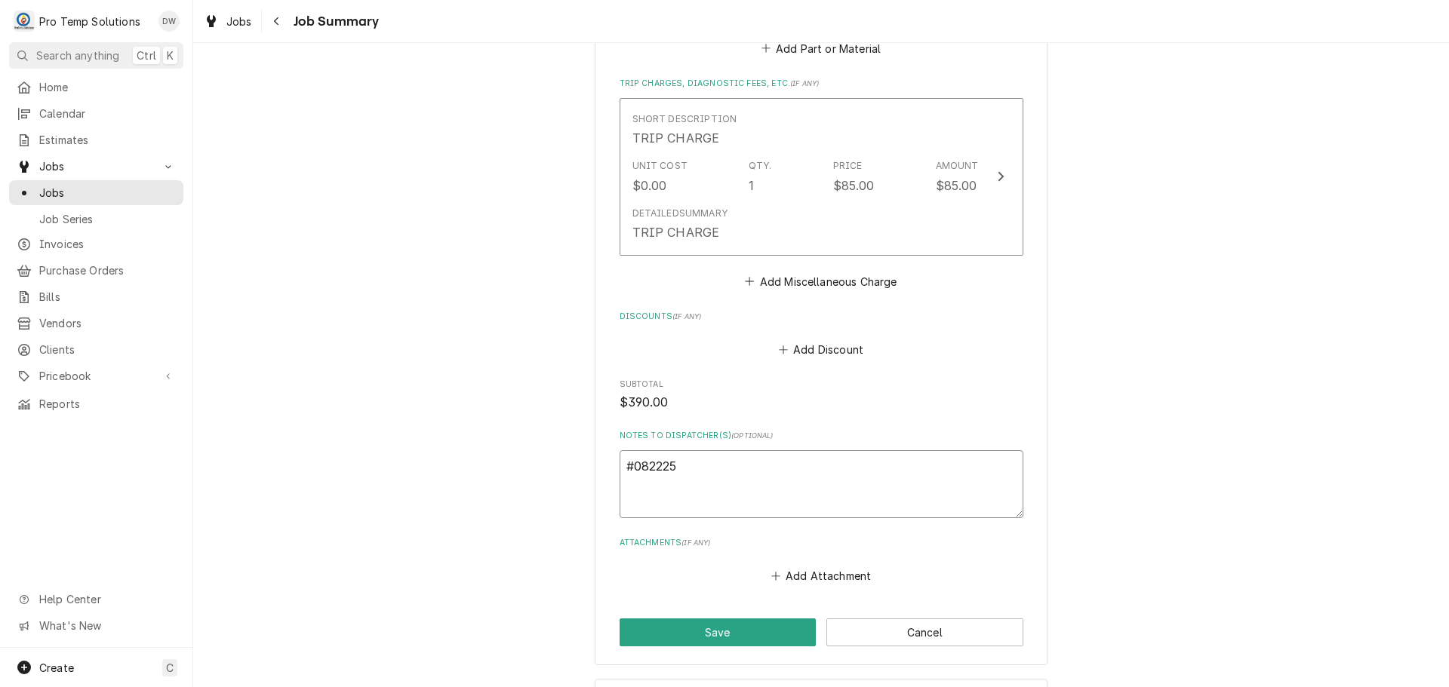
type textarea "x"
type textarea "#0822250"
type textarea "x"
type textarea "#08222500"
type textarea "x"
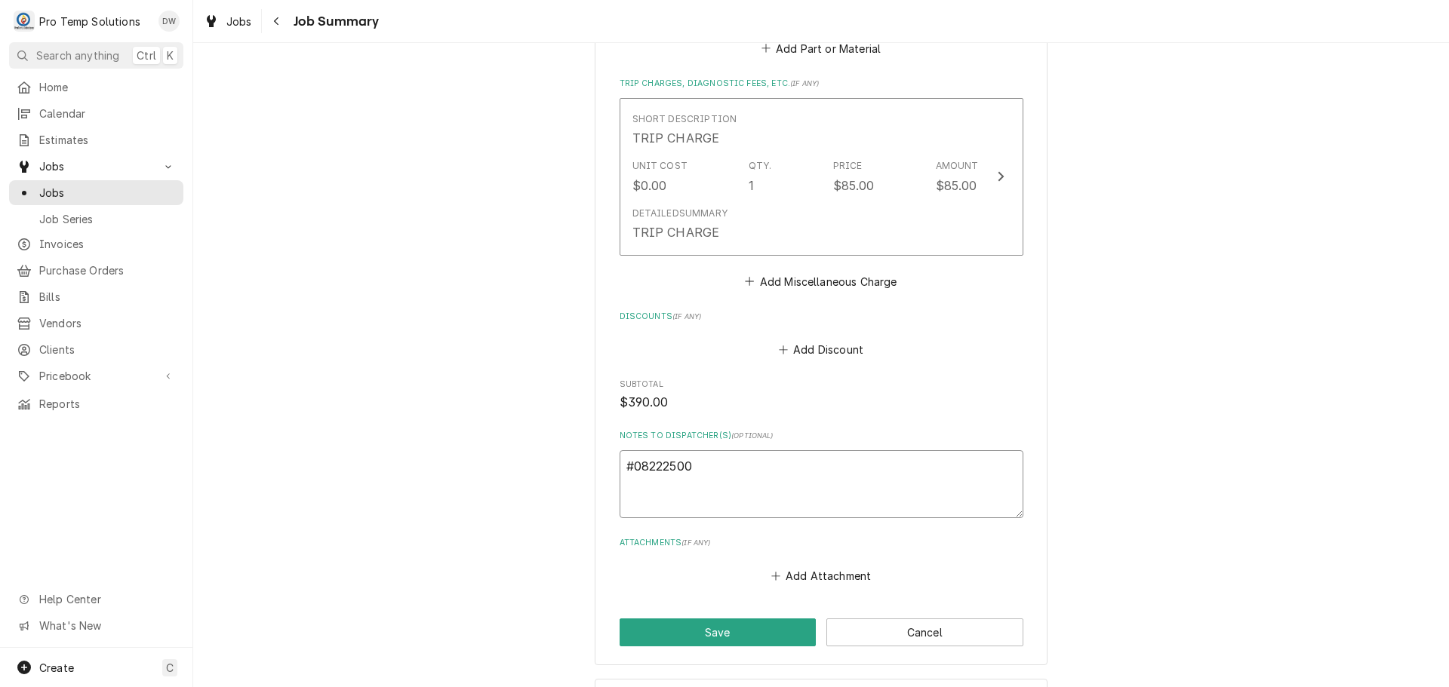
type textarea "#082225003"
type textarea "x"
type textarea "#082225003"
type textarea "x"
type textarea "#082225003 B"
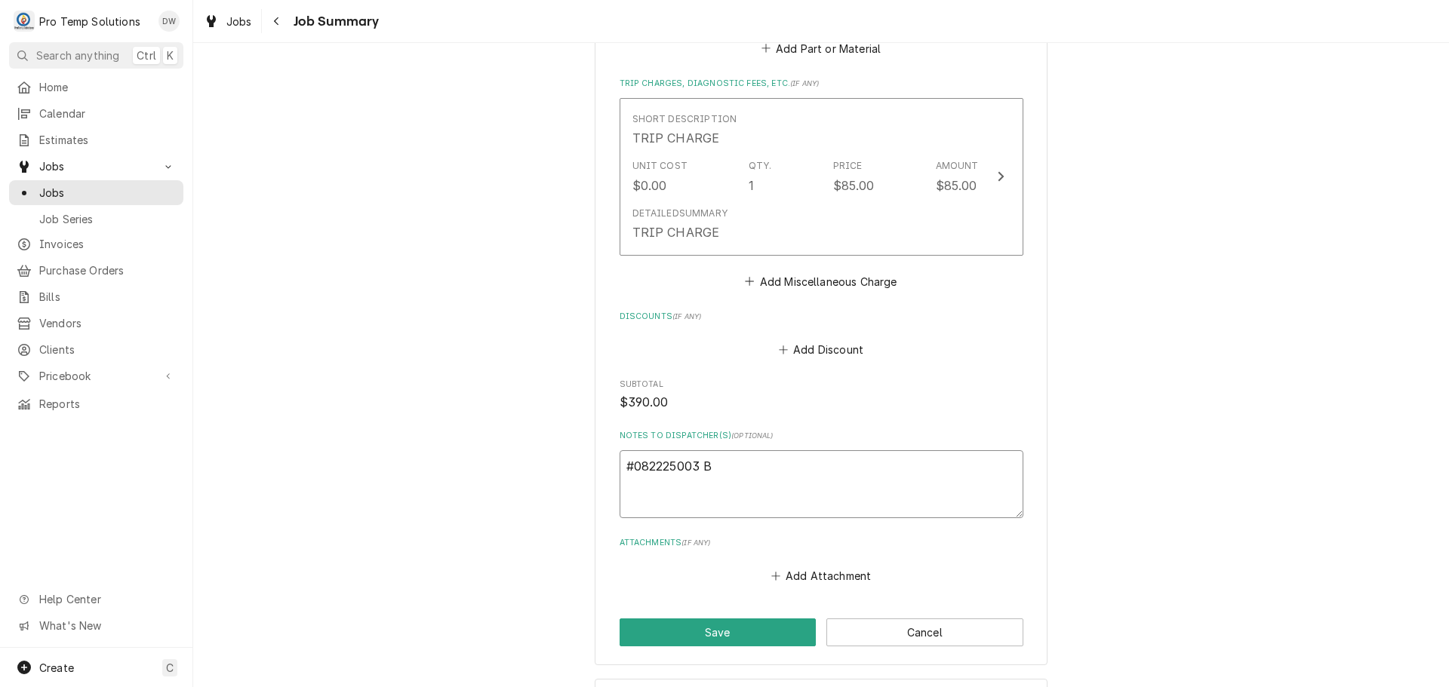
type textarea "x"
type textarea "#082225003 BL"
type textarea "x"
type textarea "#082225003 BLU"
type textarea "x"
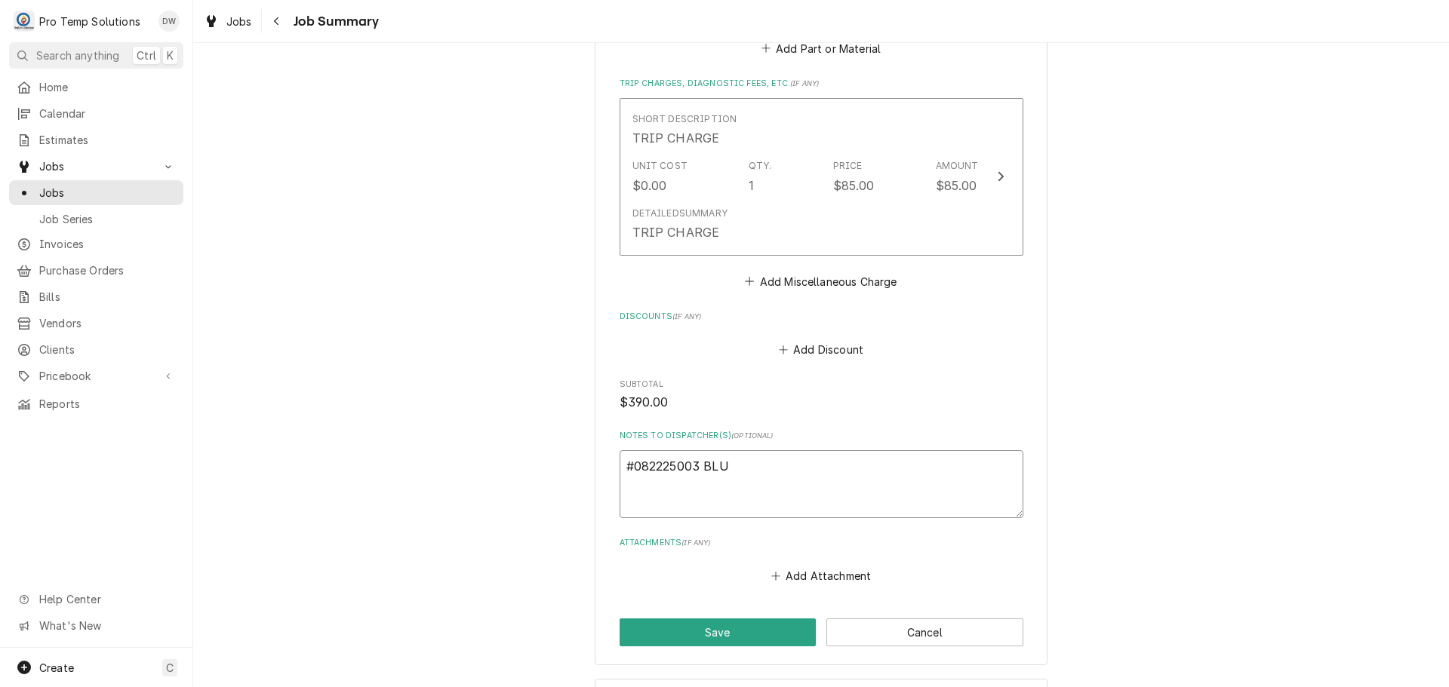
type textarea "#082225003 BLUE"
type textarea "x"
type textarea "#082225003 BLUEB"
type textarea "x"
type textarea "#082225003 BLUEBI"
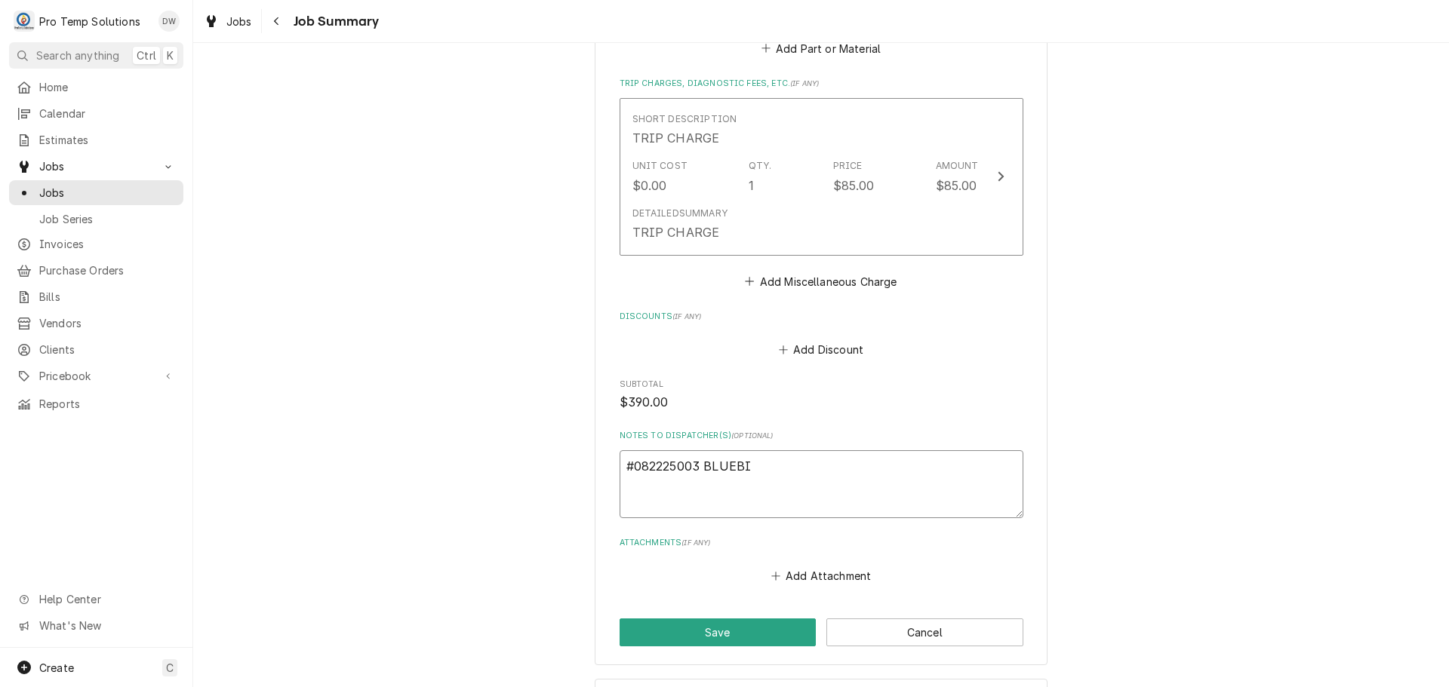
type textarea "x"
type textarea "#082225003 BLUEBIR"
type textarea "x"
type textarea "#082225003 BLUEBIRD"
type textarea "x"
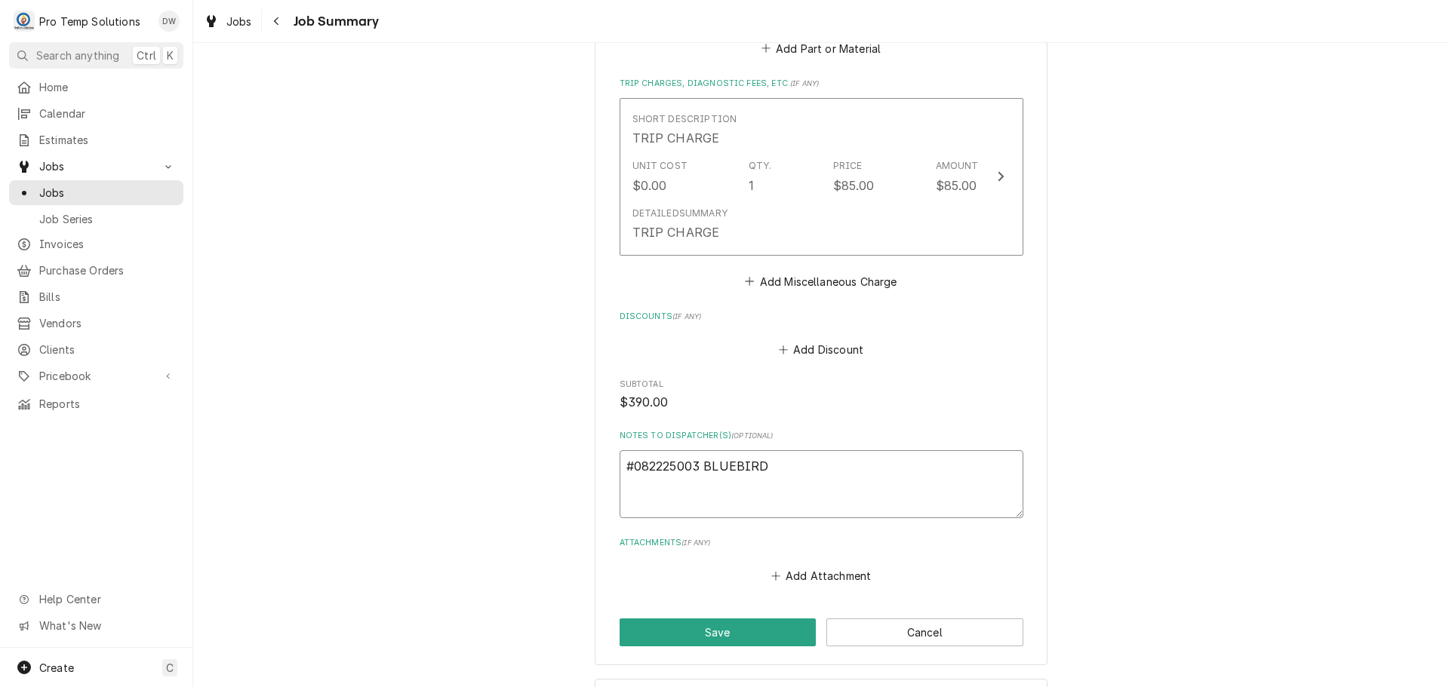
type textarea "#082225003 BLUEBIRD-"
type textarea "x"
type textarea "#082225003 BLUEBIRD-"
type textarea "x"
type textarea "#082225003 BLUEBIRD- W"
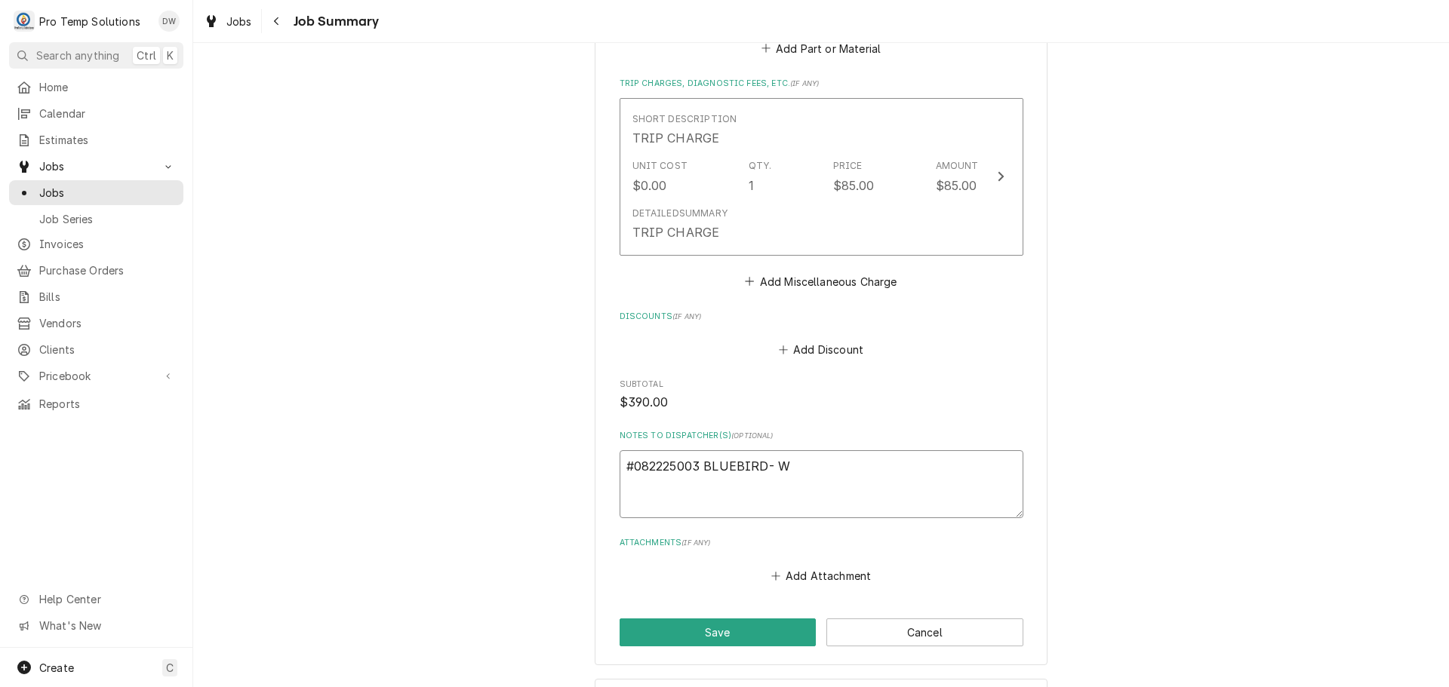
type textarea "x"
type textarea "#082225003 BLUEBIRD- WI"
type textarea "x"
type textarea "#082225003 BLUEBIRD- WIC"
type textarea "x"
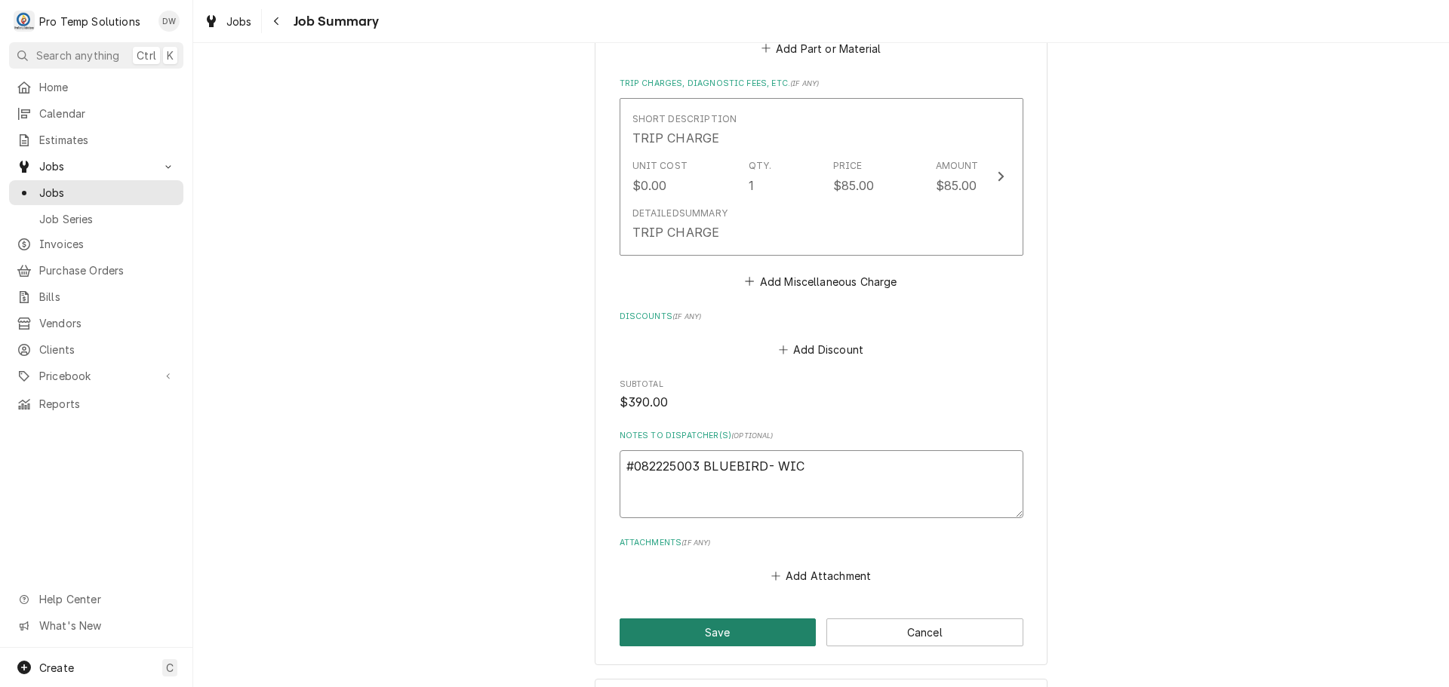
type textarea "#082225003 BLUEBIRD- WIC"
click at [710, 619] on button "Save" at bounding box center [717, 633] width 197 height 28
type textarea "x"
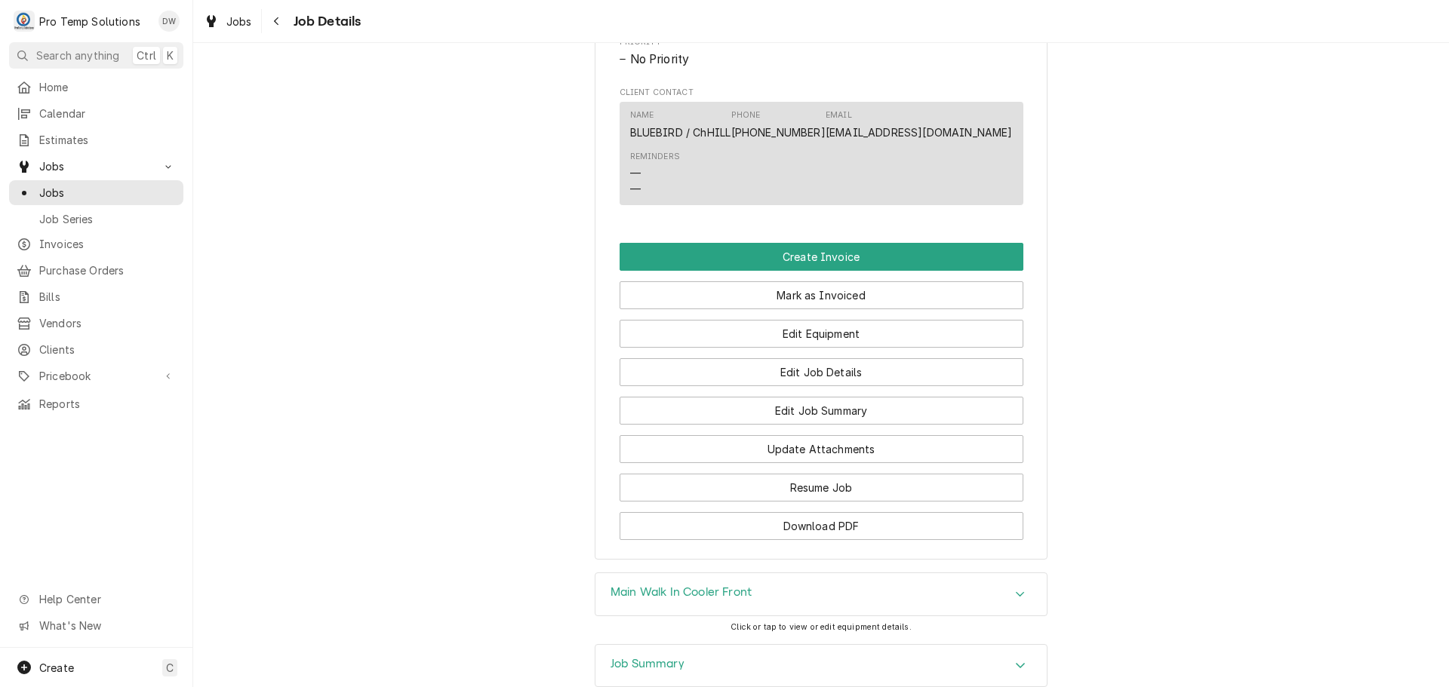
scroll to position [830, 0]
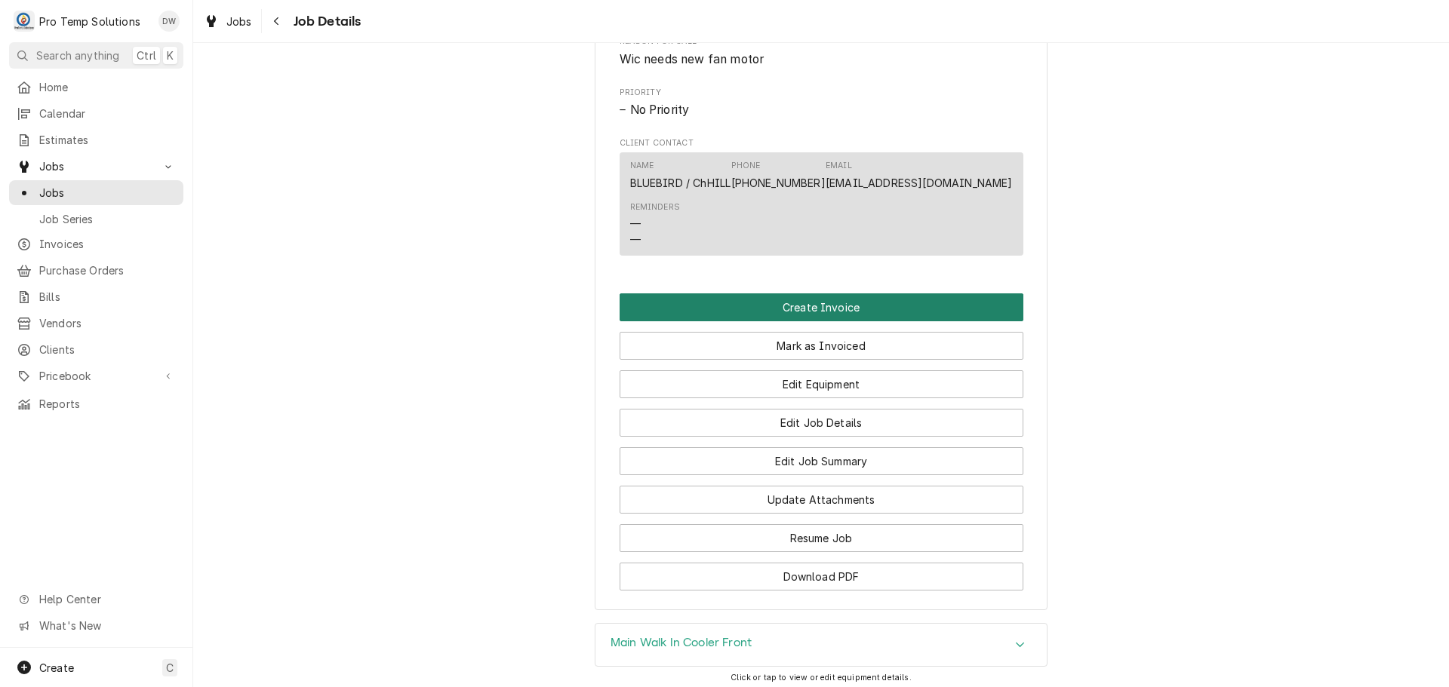
click at [810, 321] on button "Create Invoice" at bounding box center [821, 307] width 404 height 28
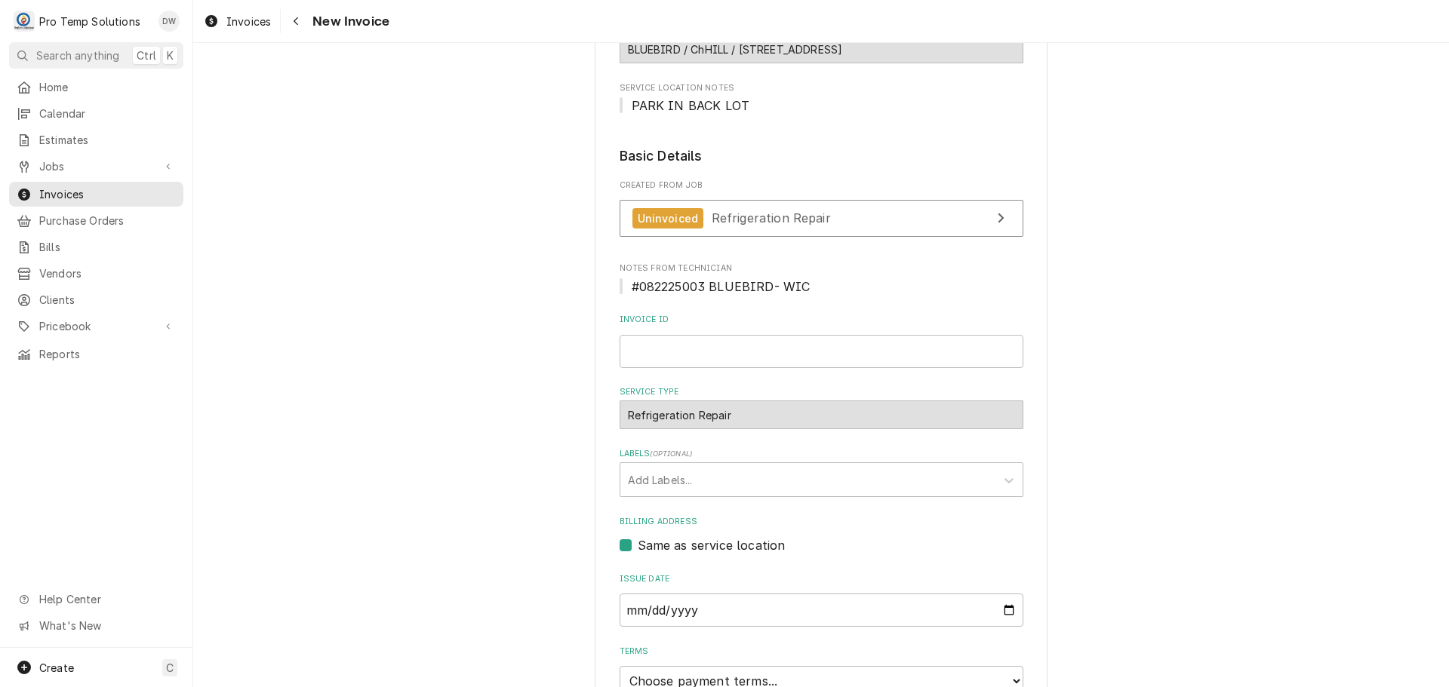
scroll to position [302, 0]
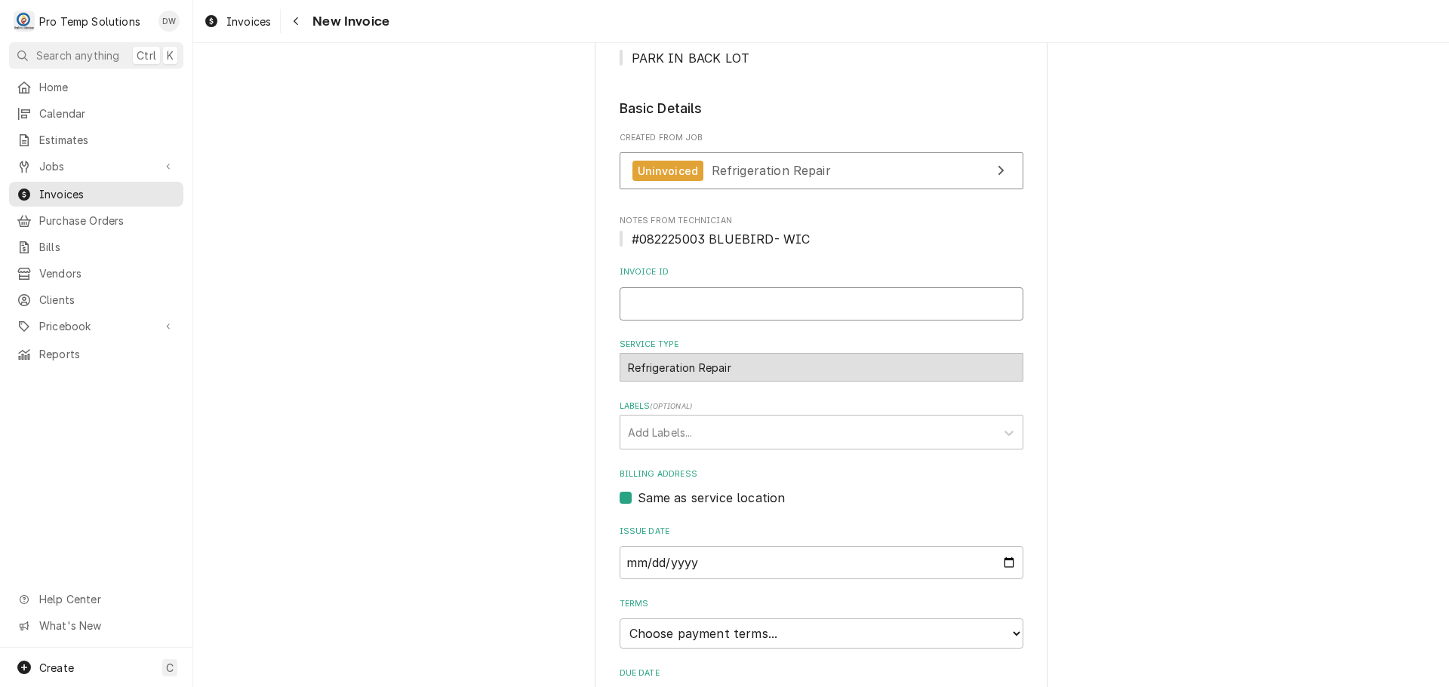
click at [706, 302] on input "Invoice ID" at bounding box center [821, 303] width 404 height 33
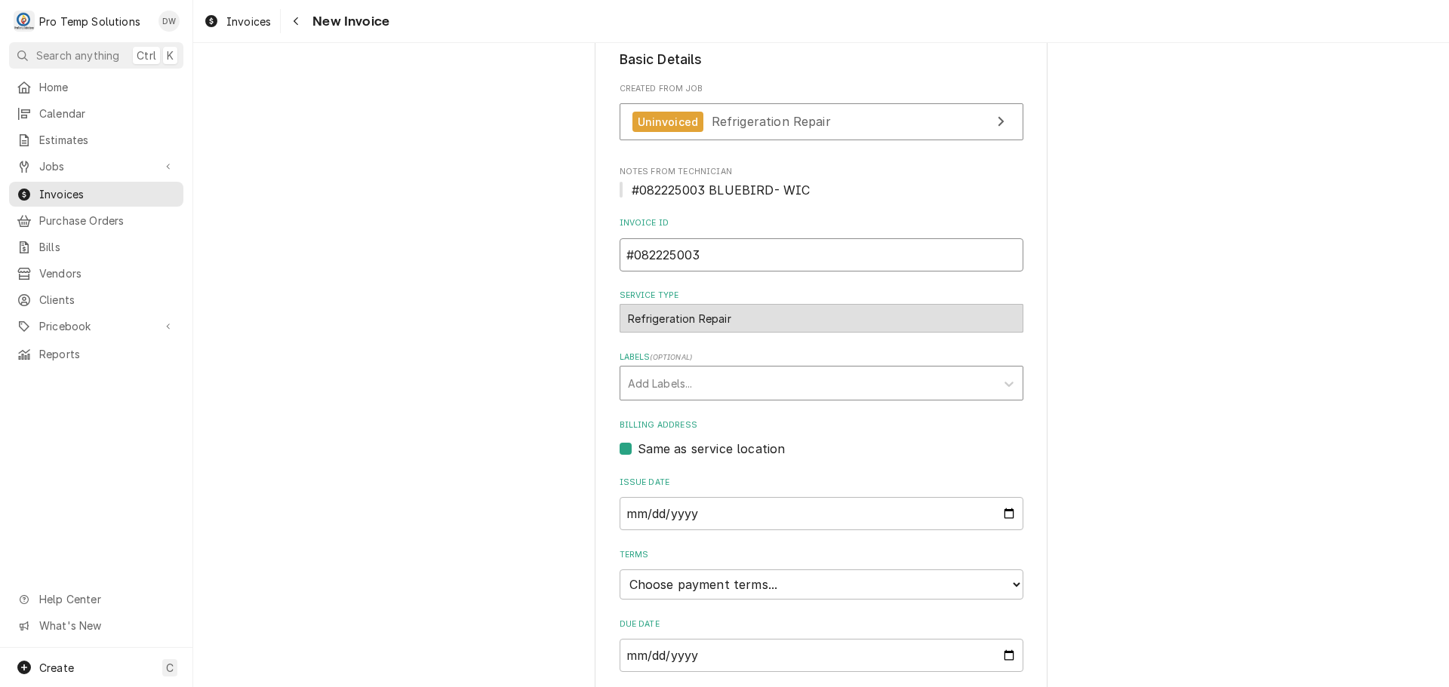
scroll to position [400, 0]
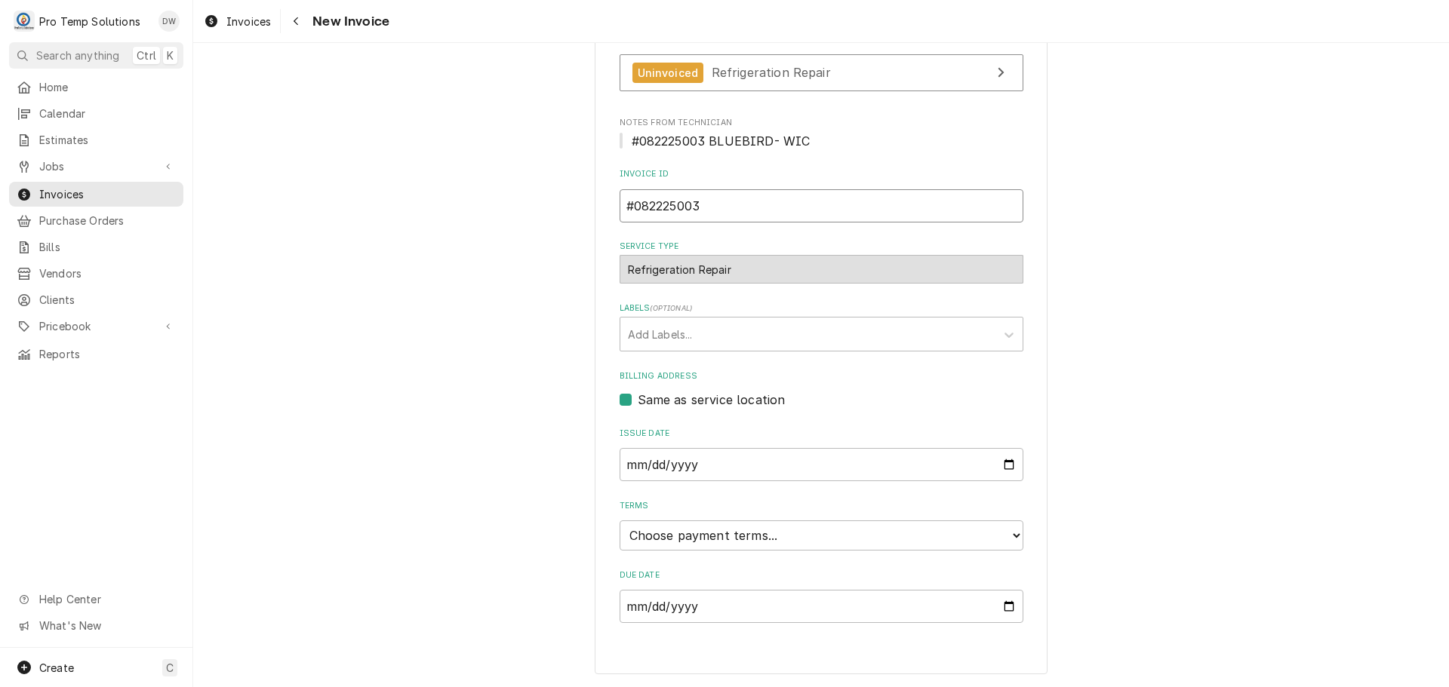
type input "#082225003"
click at [672, 537] on select "Choose payment terms... Same Day Net 7 Net 14 Net 21 Net 30 Net 45 Net 60 Net 90" at bounding box center [821, 536] width 404 height 30
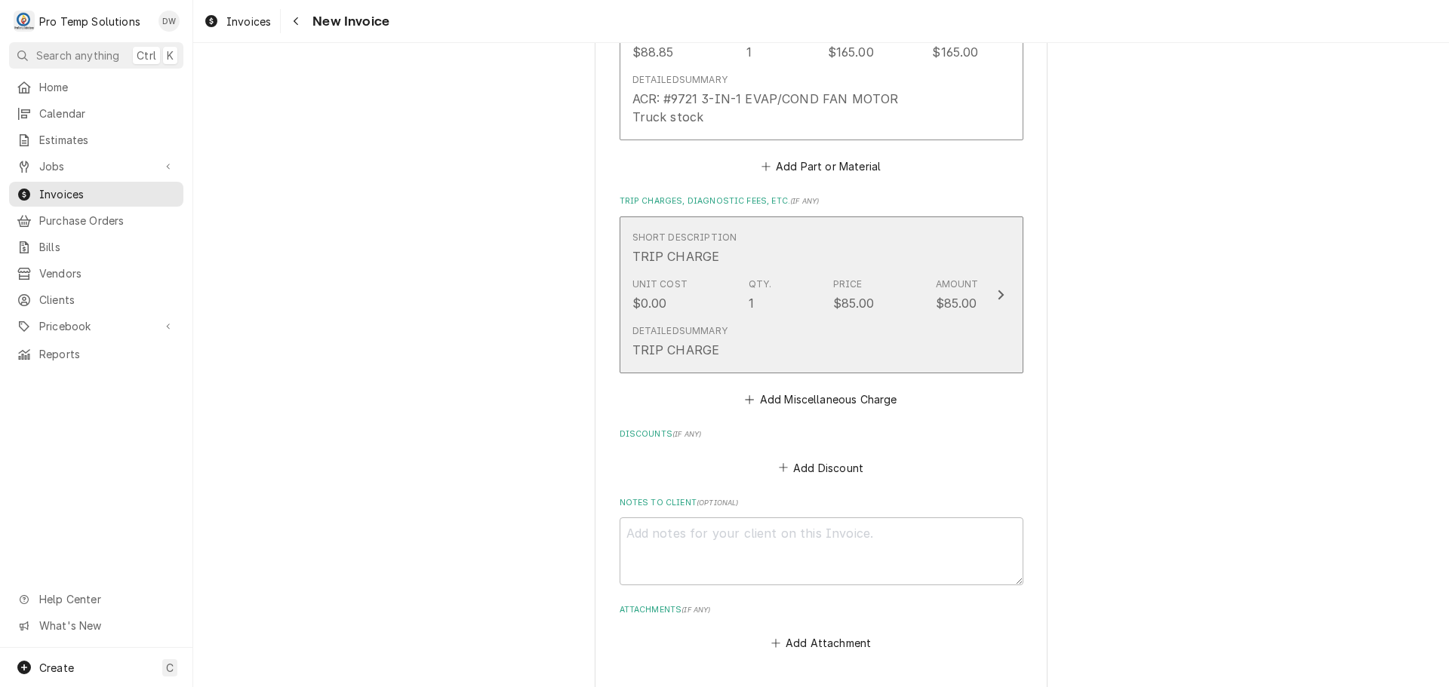
scroll to position [1778, 0]
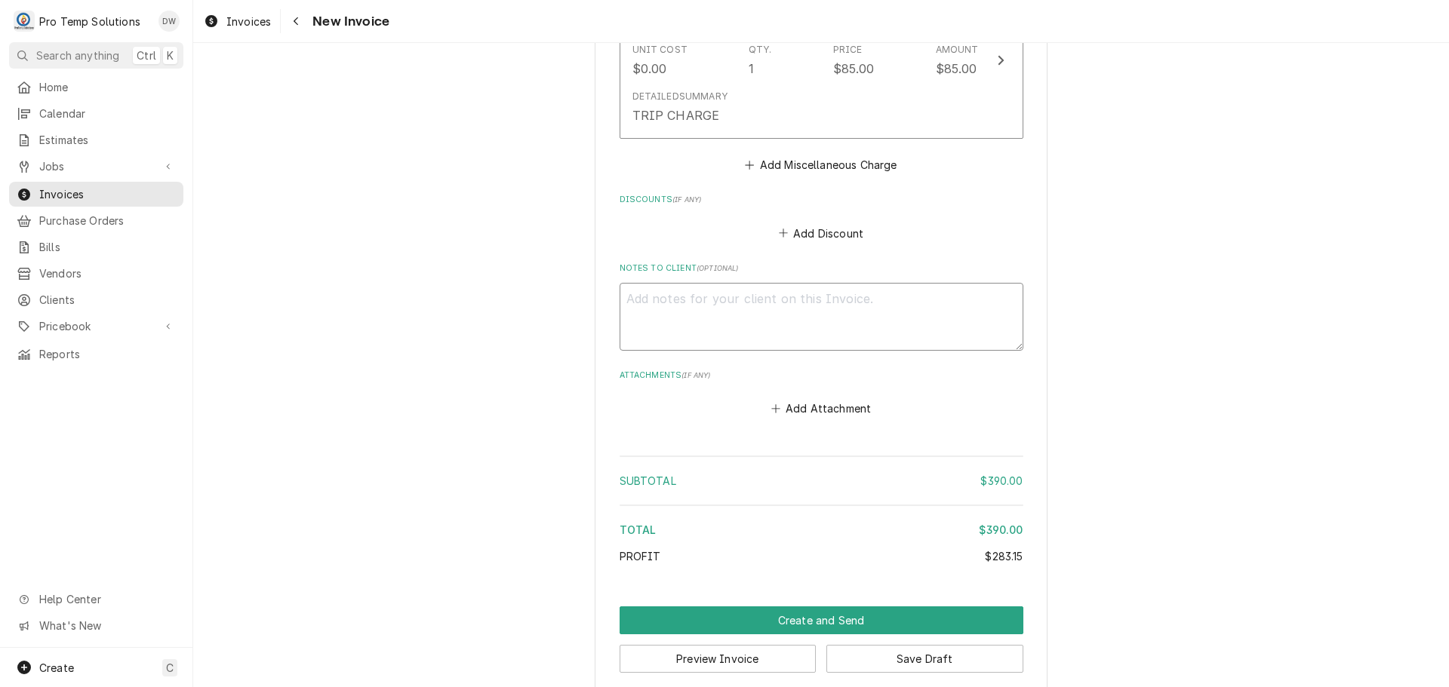
click at [647, 283] on textarea "Notes to Client ( optional )" at bounding box center [821, 317] width 404 height 68
type textarea "x"
type textarea "#"
type textarea "x"
type textarea "#0"
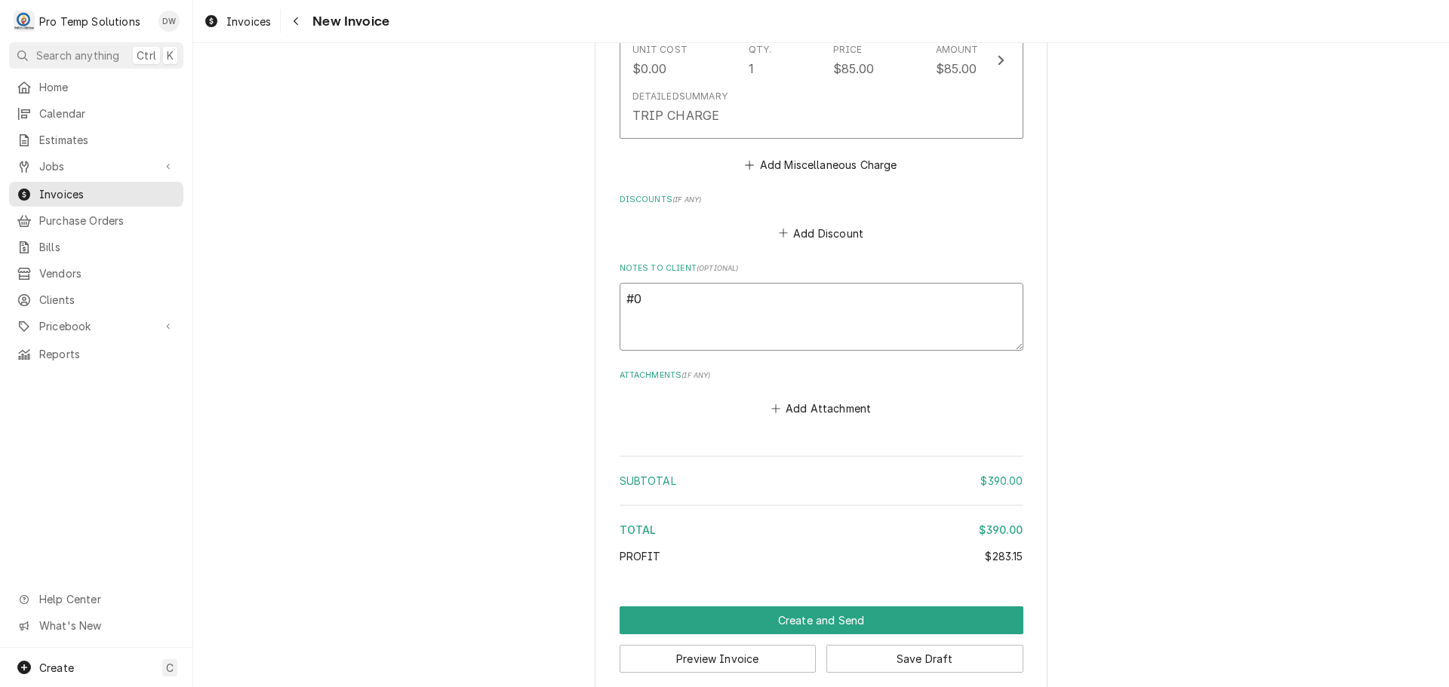
type textarea "x"
type textarea "#08"
type textarea "x"
type textarea "#082"
type textarea "x"
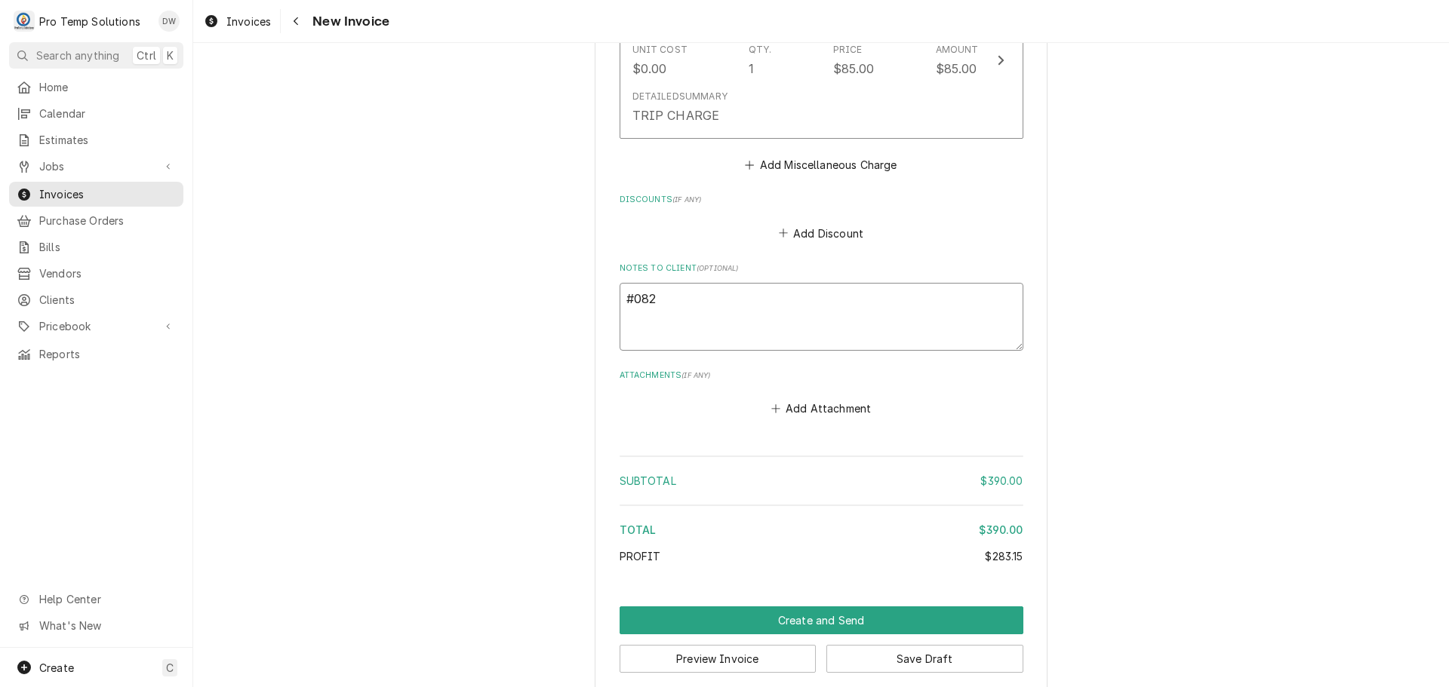
type textarea "#0822"
type textarea "x"
type textarea "#08222"
type textarea "x"
type textarea "#082225"
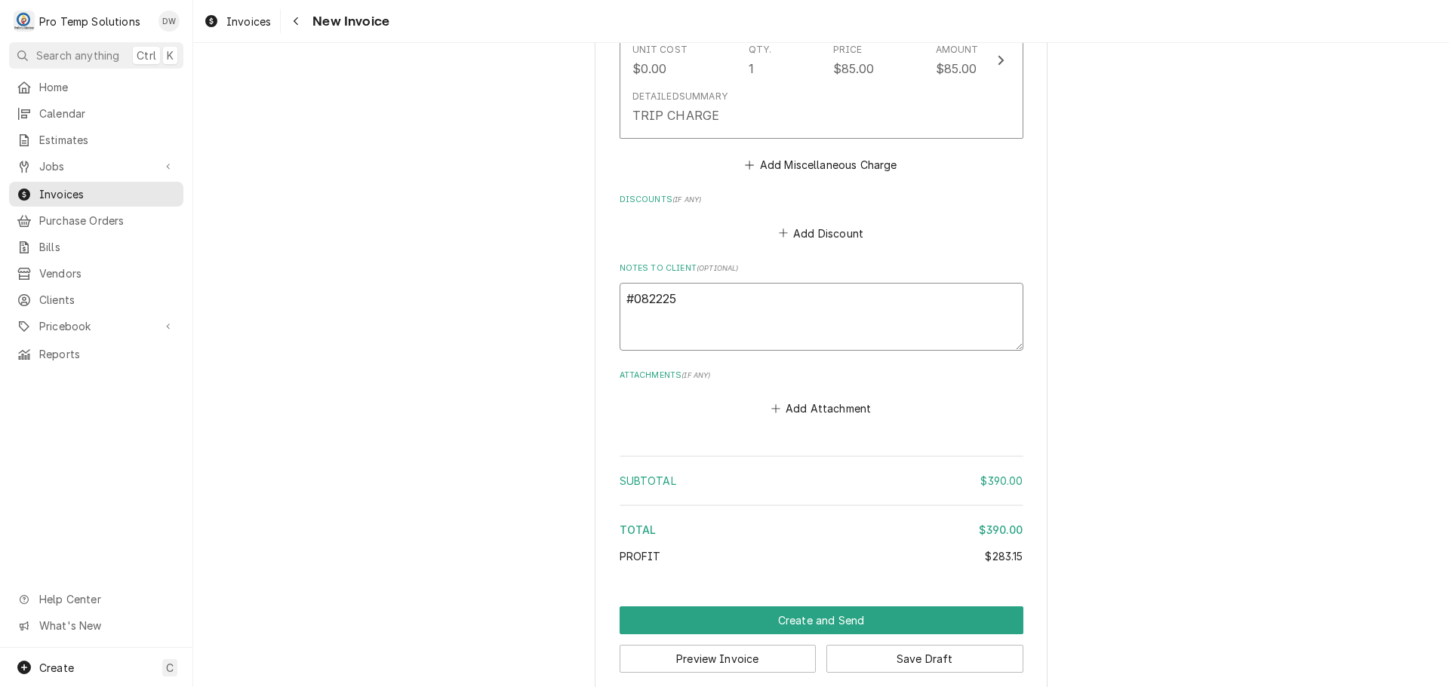
type textarea "x"
type textarea "#0822250"
type textarea "x"
type textarea "#08222500"
type textarea "x"
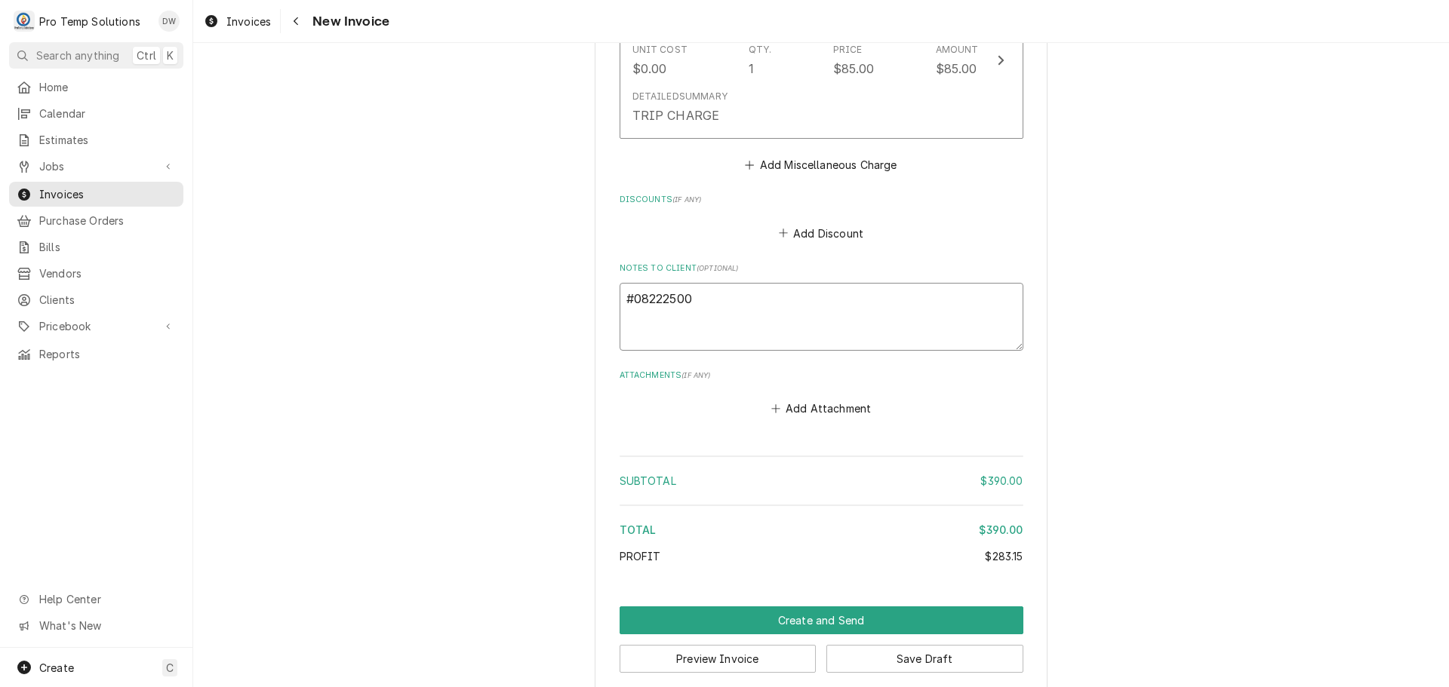
type textarea "#082225003"
type textarea "x"
type textarea "#082225003"
type textarea "x"
type textarea "#082225003 B"
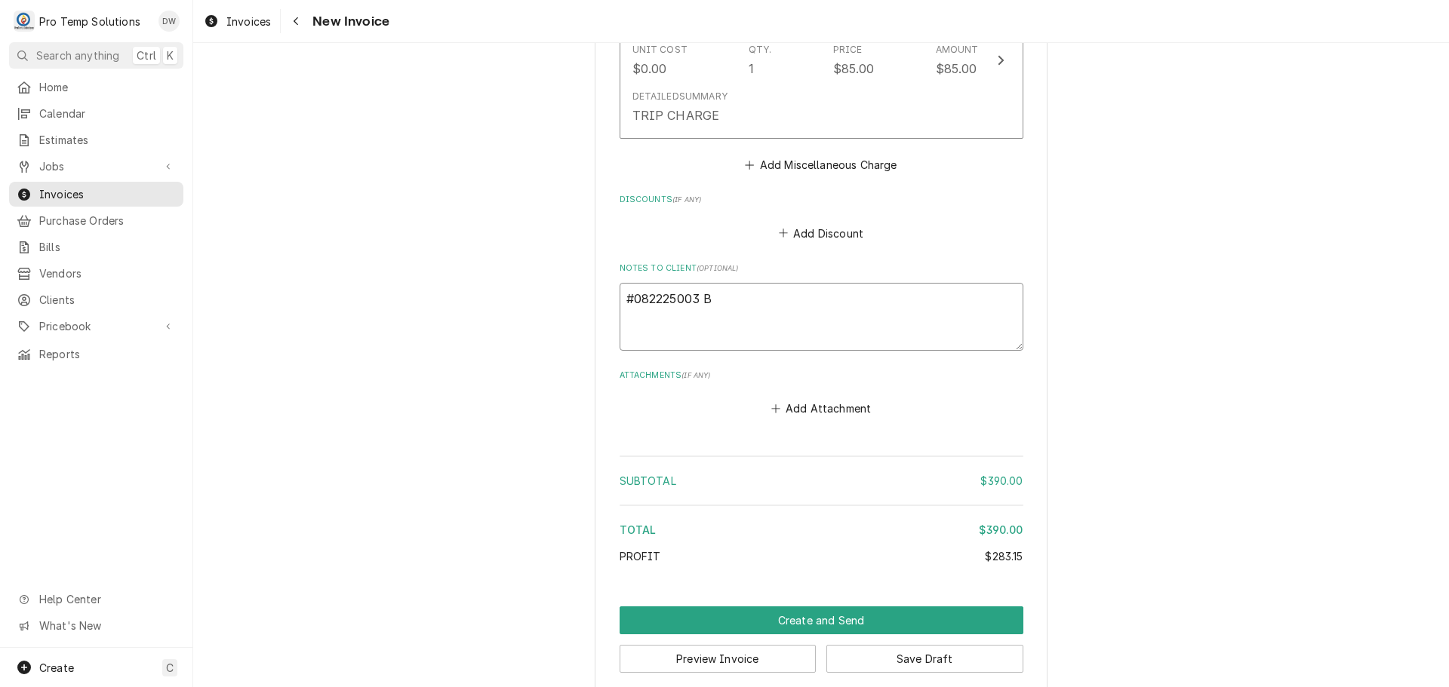
type textarea "x"
type textarea "#082225003 BL"
type textarea "x"
type textarea "#082225003 BLU"
type textarea "x"
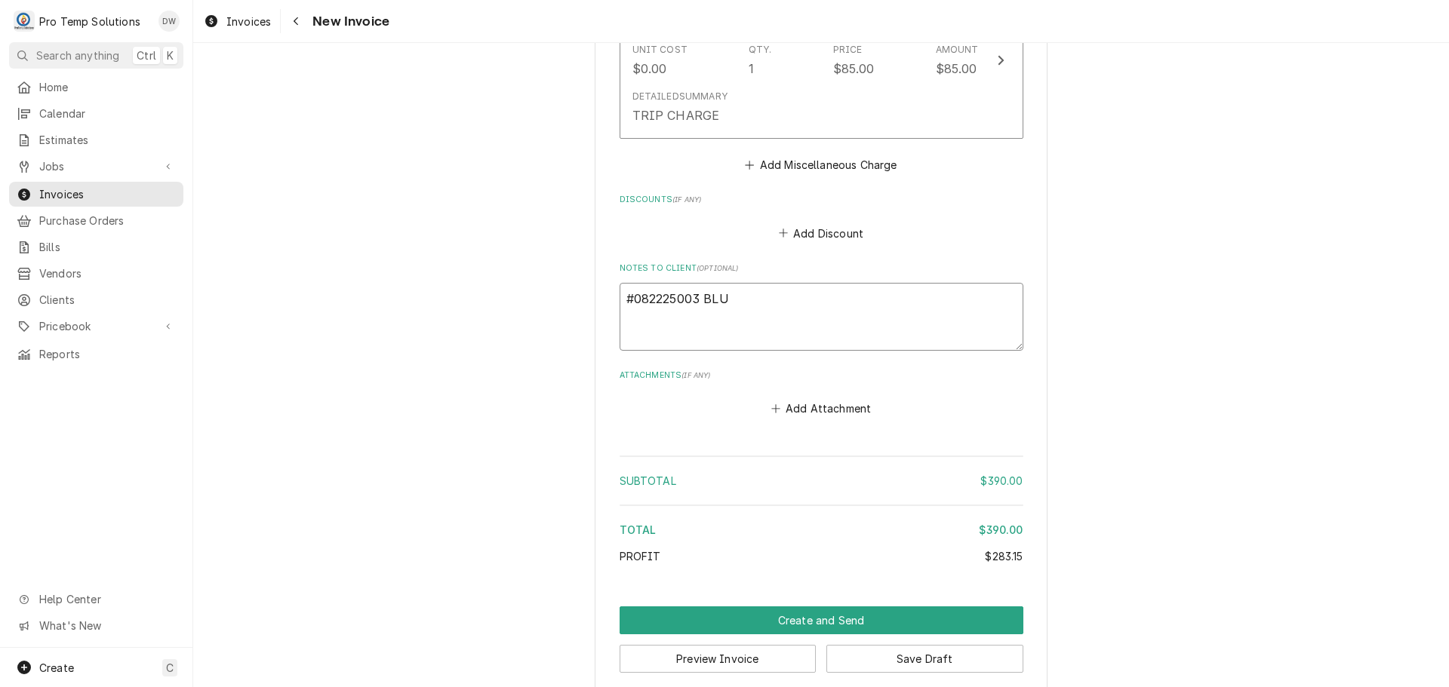
type textarea "#082225003 BLUE"
type textarea "x"
type textarea "#082225003 BLUEB"
type textarea "x"
type textarea "#082225003 BLUEBI"
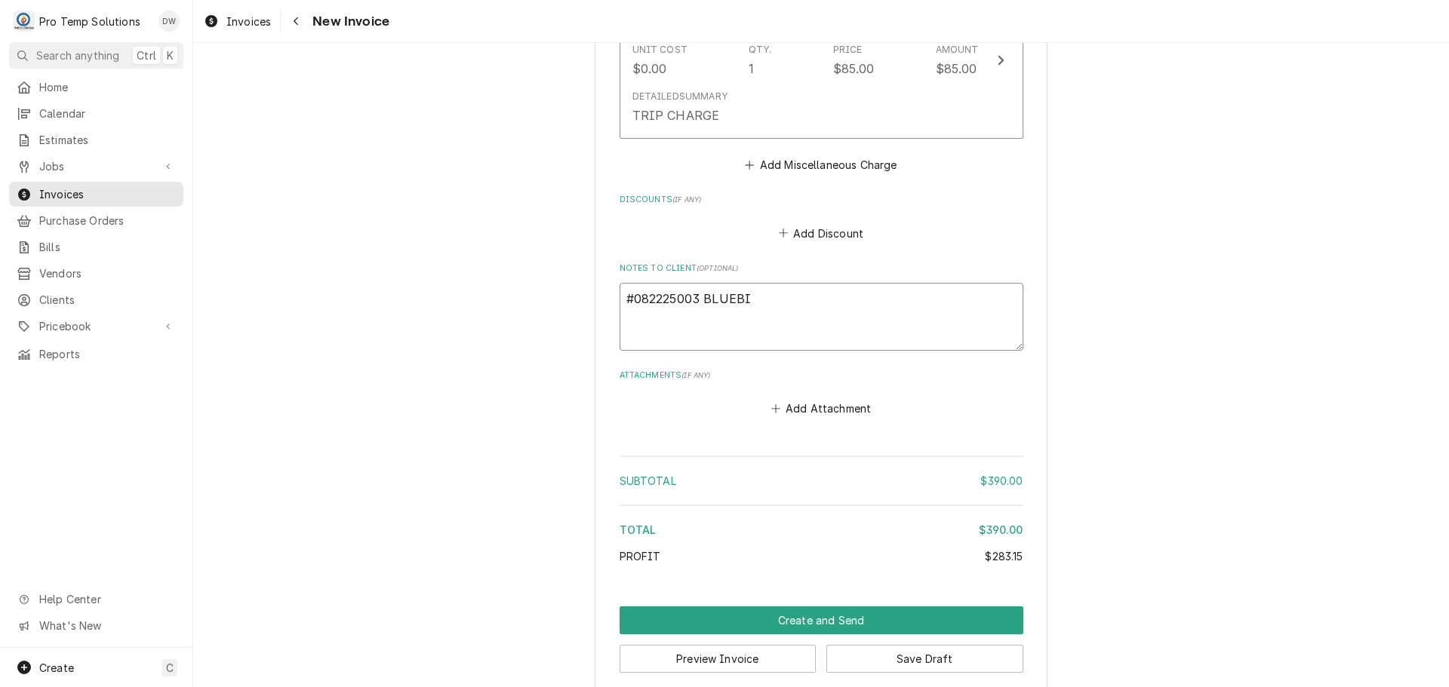
type textarea "x"
type textarea "#082225003 BLUEBIR"
type textarea "x"
type textarea "#082225003 BLUEBIRD"
type textarea "x"
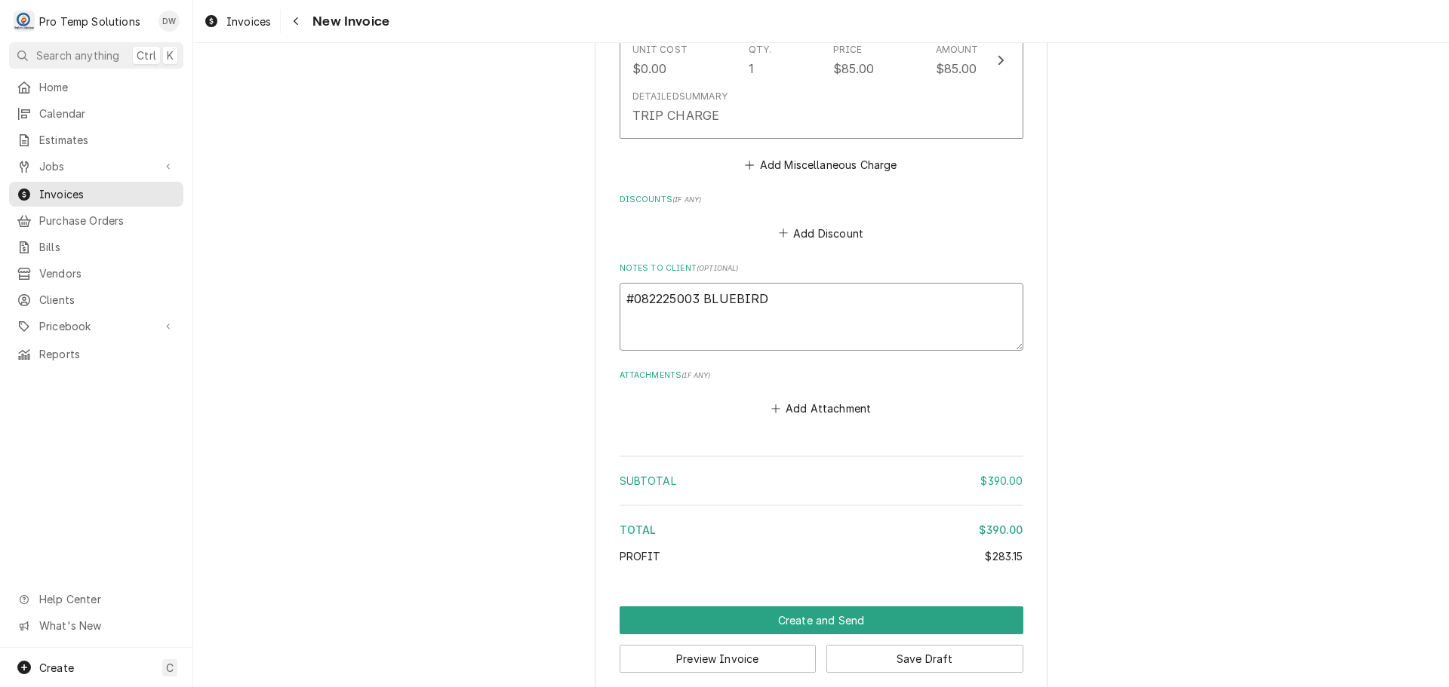
type textarea "#082225003 BLUEBIRD-"
type textarea "x"
type textarea "#082225003 BLUEBIRD-"
type textarea "x"
type textarea "#082225003 BLUEBIRD- W"
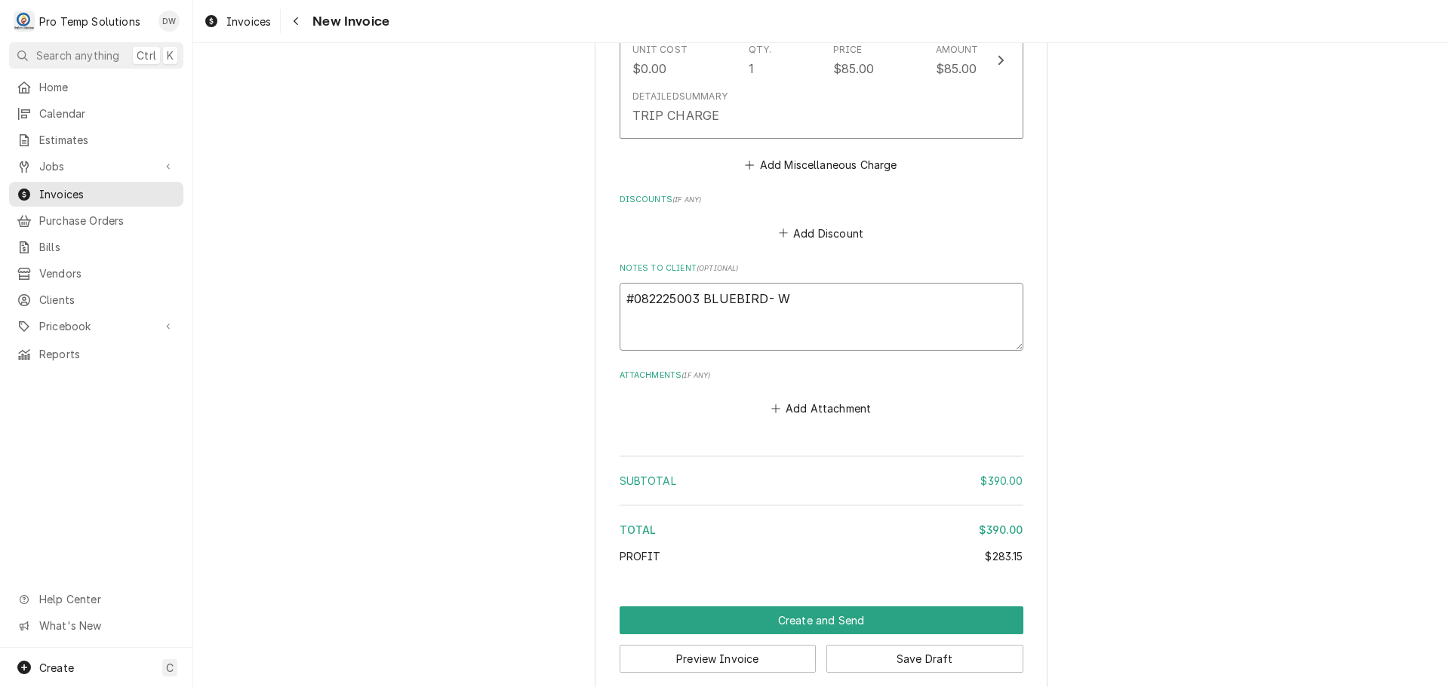
type textarea "x"
type textarea "#082225003 BLUEBIRD- WI"
type textarea "x"
type textarea "#082225003 BLUEBIRD- WIC"
type textarea "x"
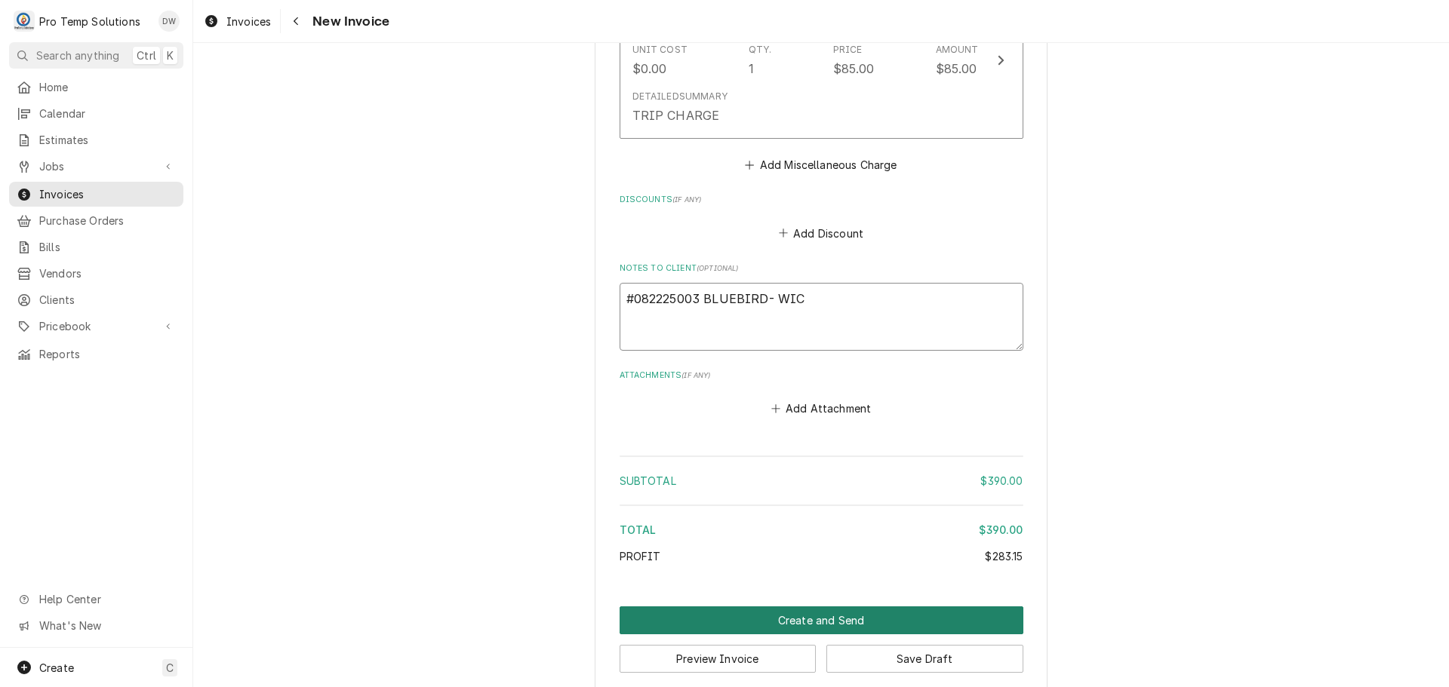
type textarea "#082225003 BLUEBIRD- WIC"
click at [804, 607] on button "Create and Send" at bounding box center [821, 621] width 404 height 28
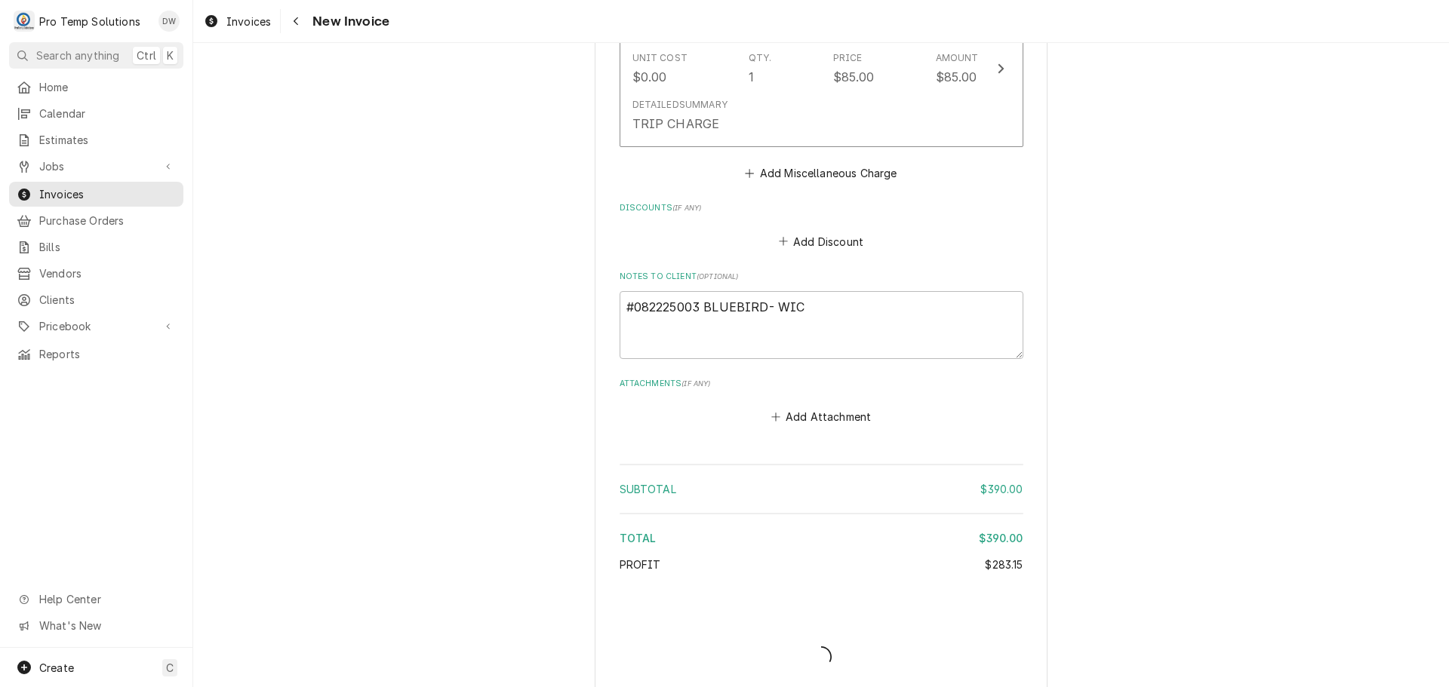
type textarea "x"
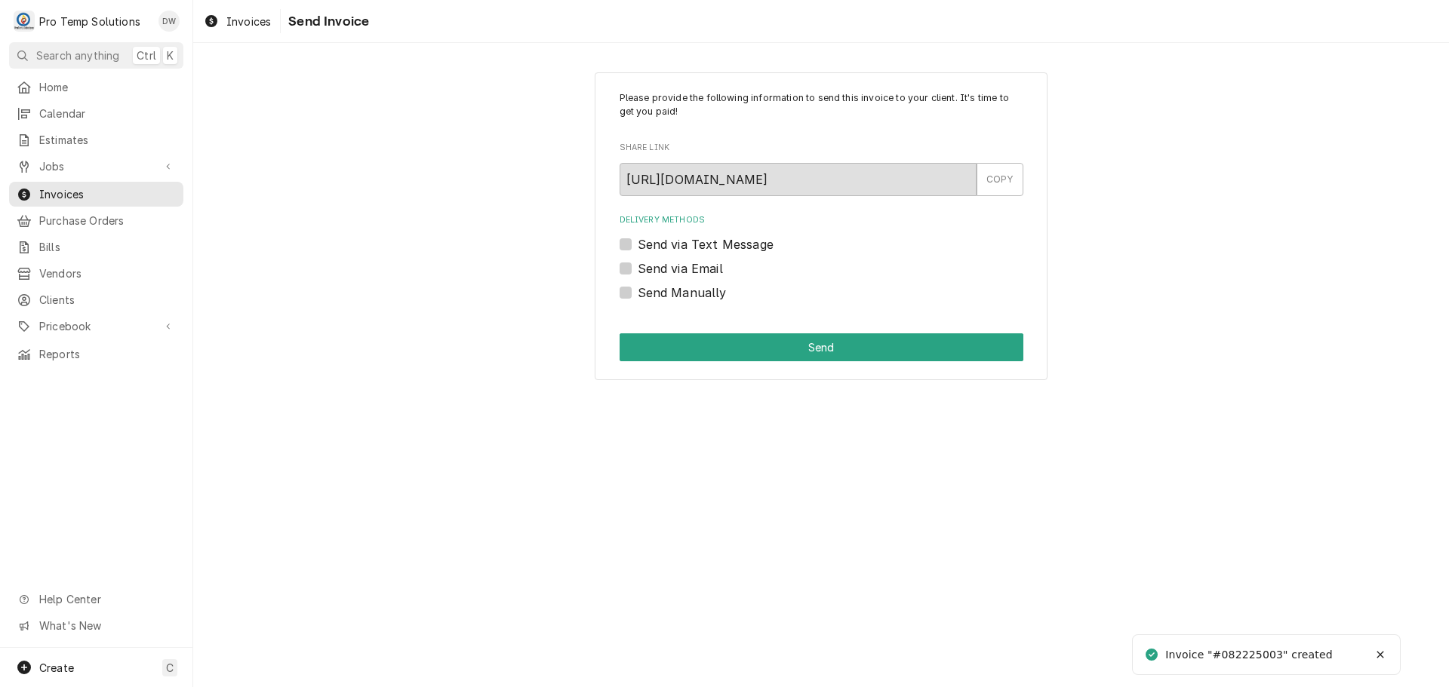
click at [638, 264] on label "Send via Email" at bounding box center [680, 269] width 85 height 18
click at [638, 264] on input "Send via Email" at bounding box center [840, 276] width 404 height 33
checkbox input "true"
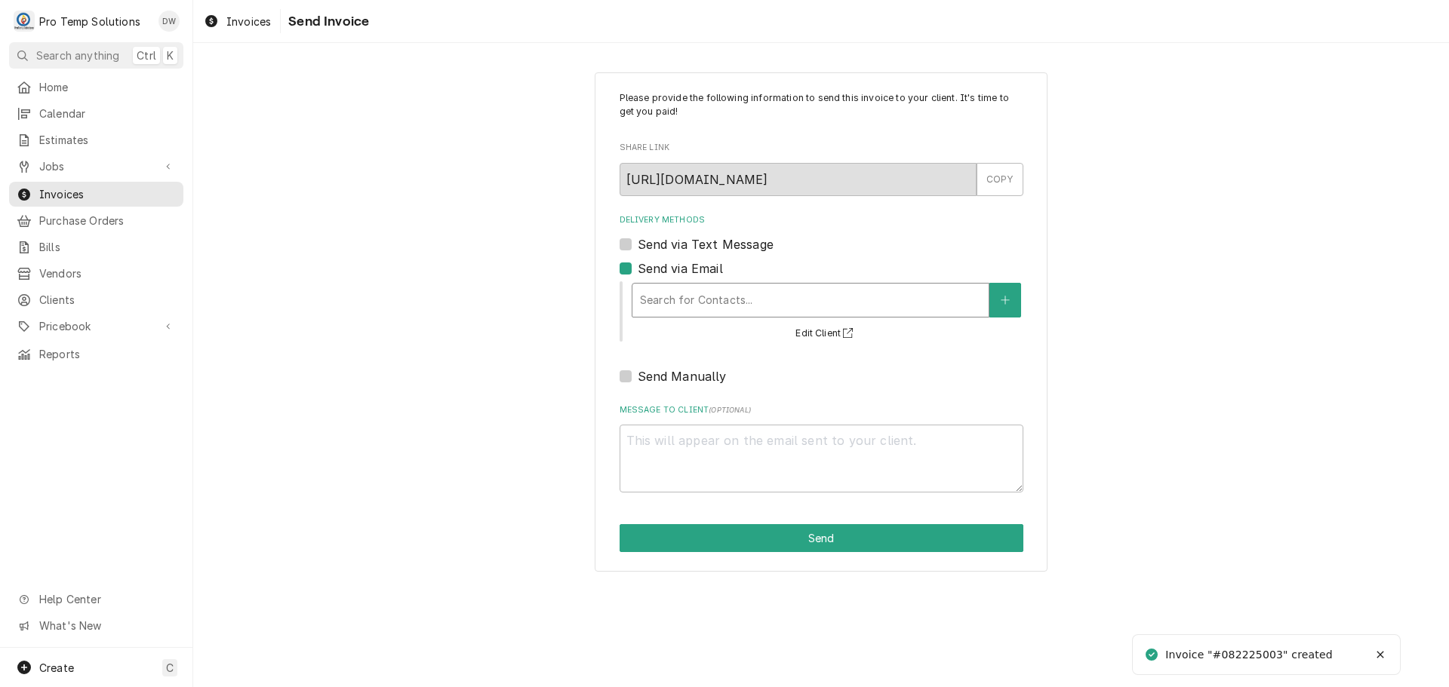
click at [767, 303] on div "Delivery Methods" at bounding box center [810, 300] width 341 height 27
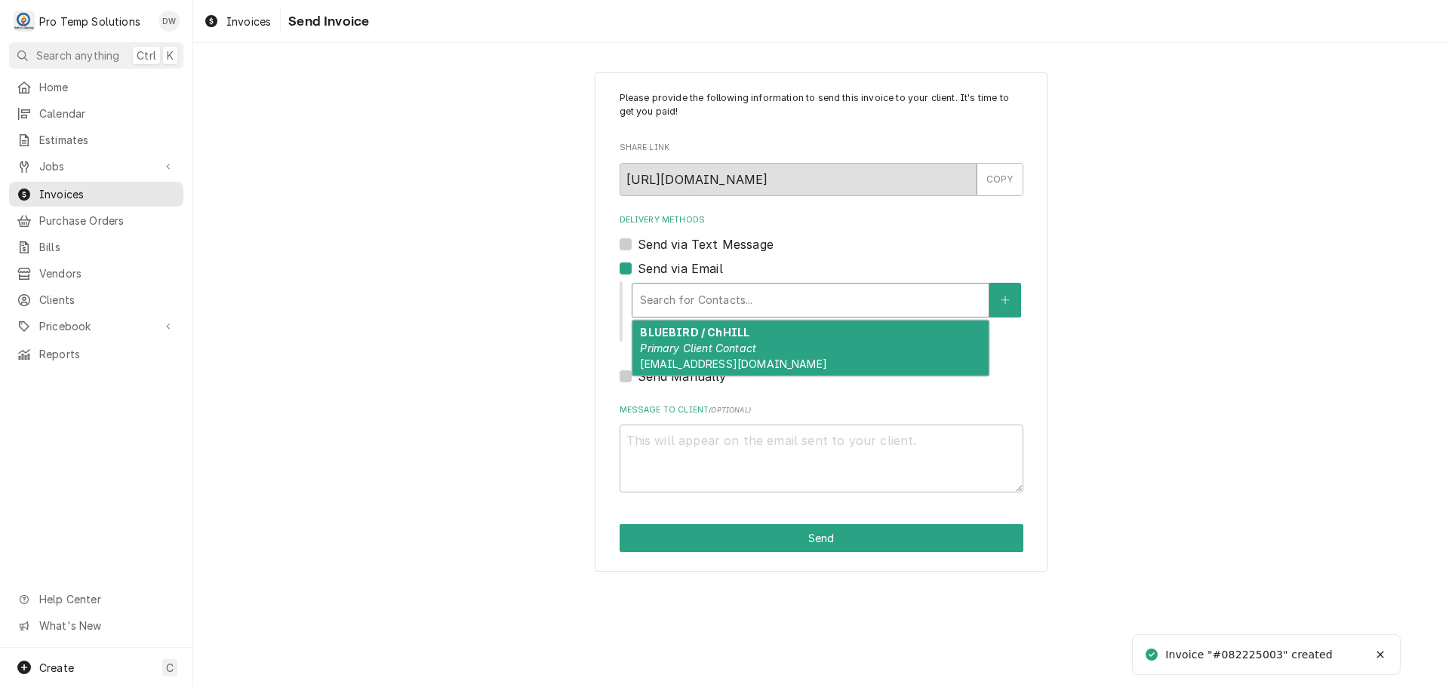
click at [754, 346] on em "Primary Client Contact" at bounding box center [698, 348] width 116 height 13
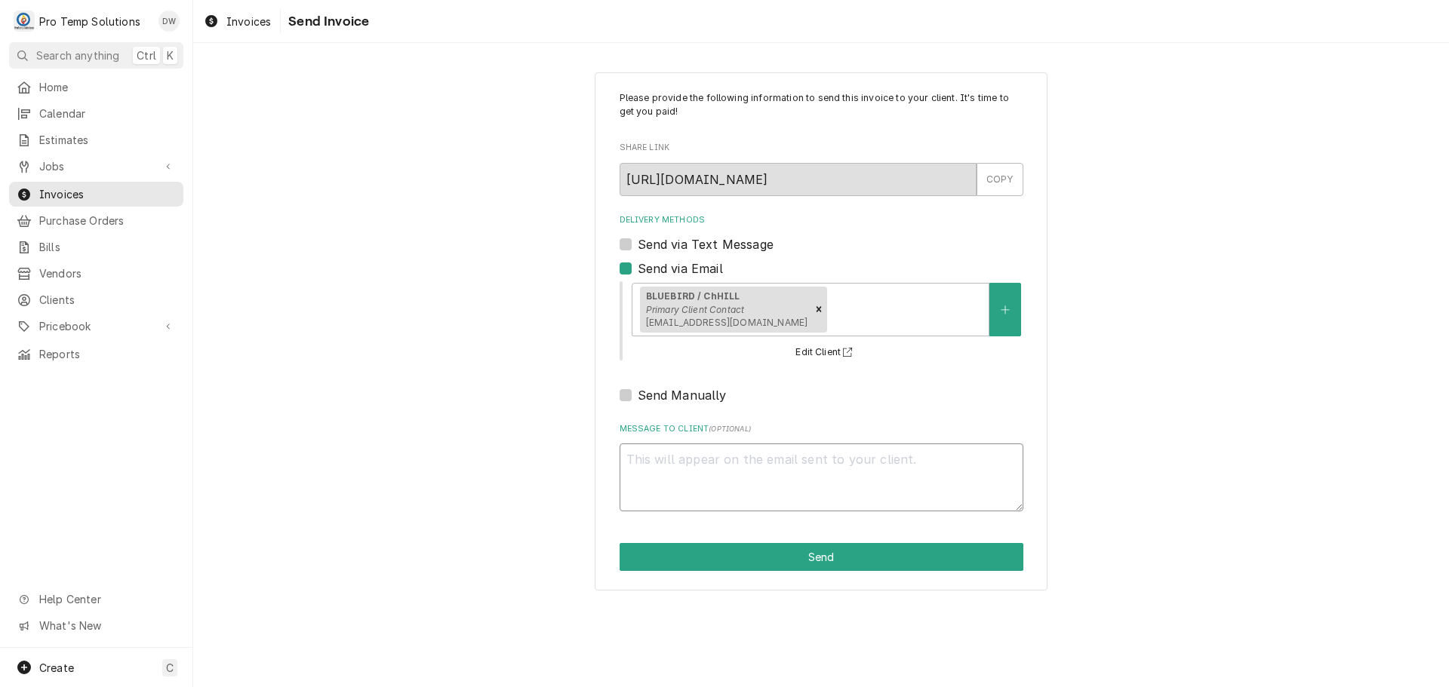
click at [670, 461] on textarea "Message to Client ( optional )" at bounding box center [821, 478] width 404 height 68
type textarea "x"
type textarea "#"
type textarea "x"
type textarea "#0"
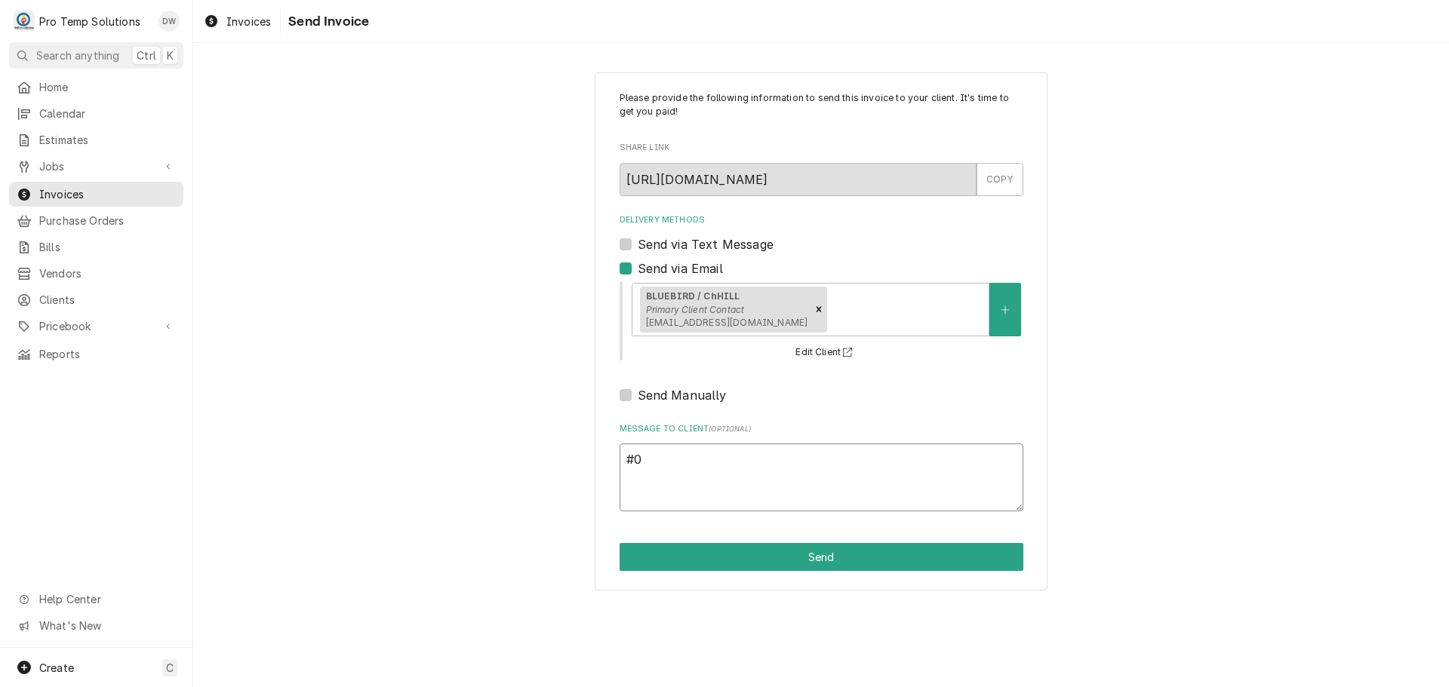
type textarea "x"
type textarea "#08"
type textarea "x"
type textarea "#082"
type textarea "x"
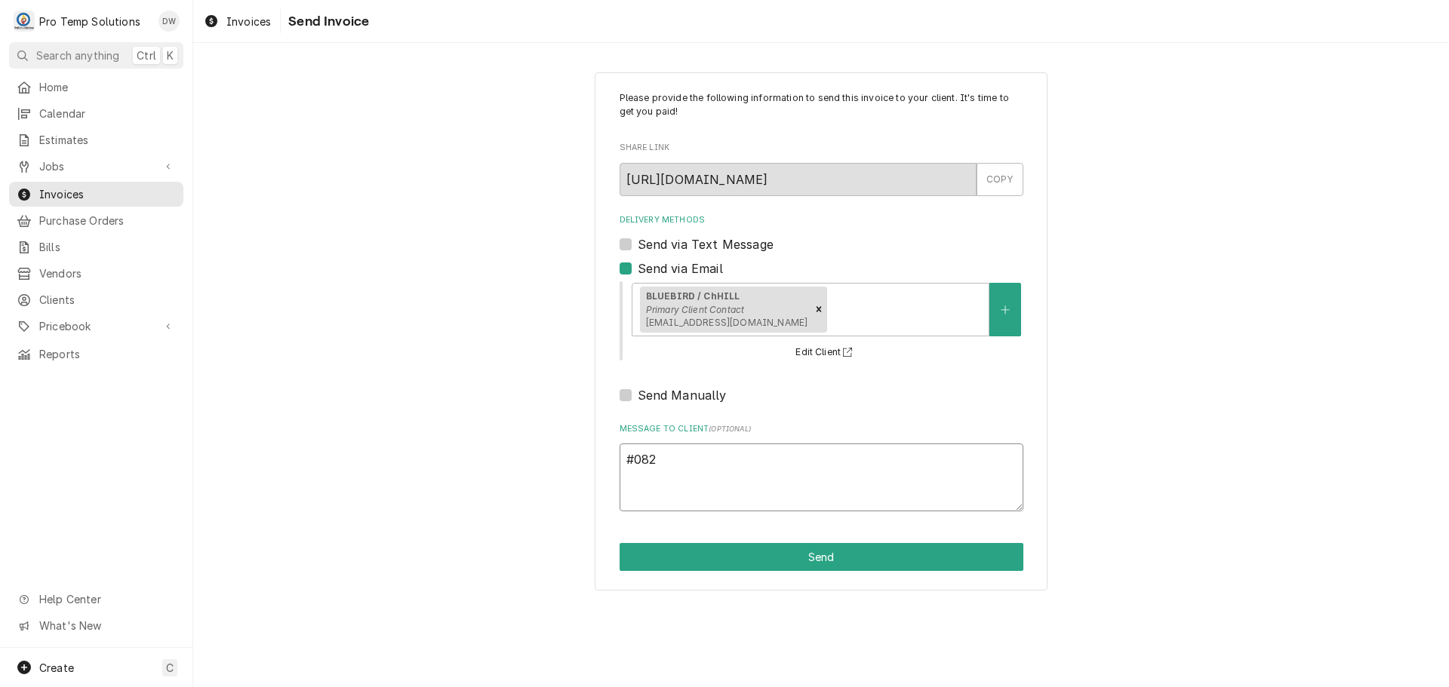
type textarea "#0822"
type textarea "x"
type textarea "#08222"
type textarea "x"
type textarea "#082225"
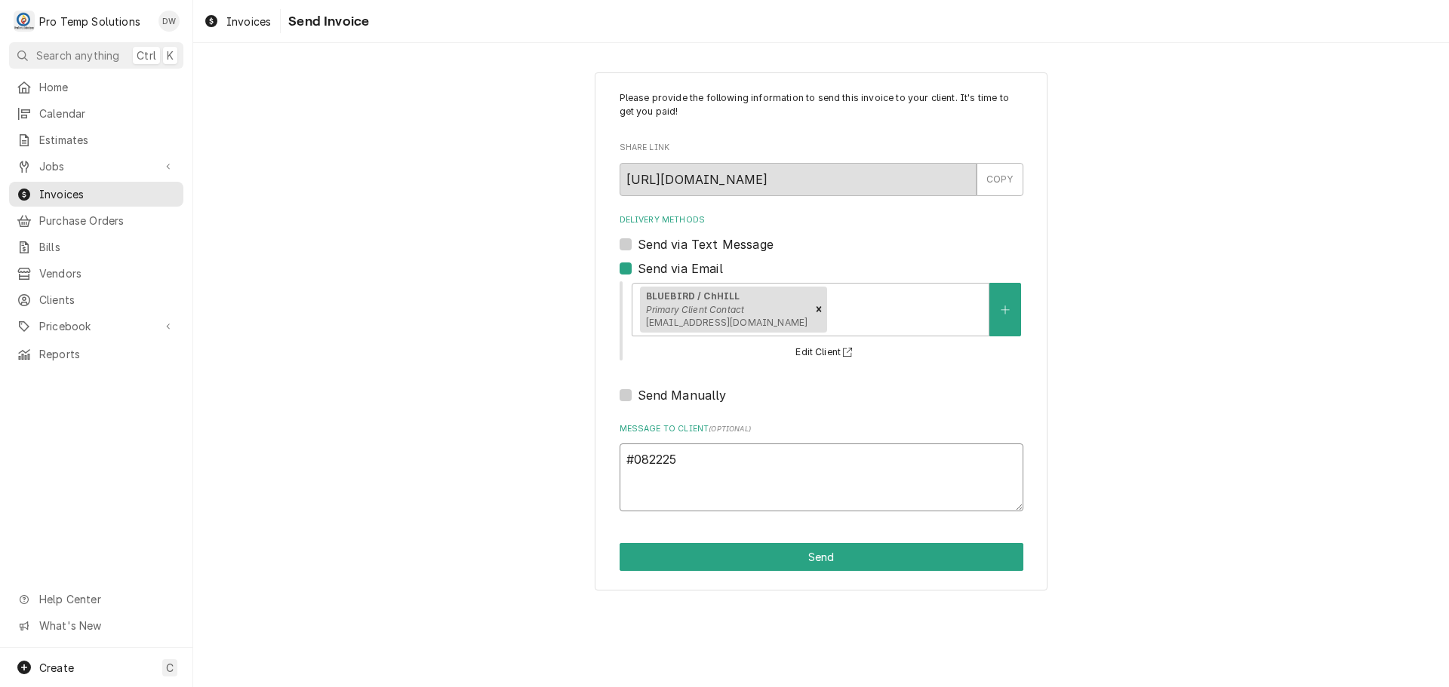
type textarea "x"
type textarea "#0822250"
type textarea "x"
type textarea "#08222500"
type textarea "x"
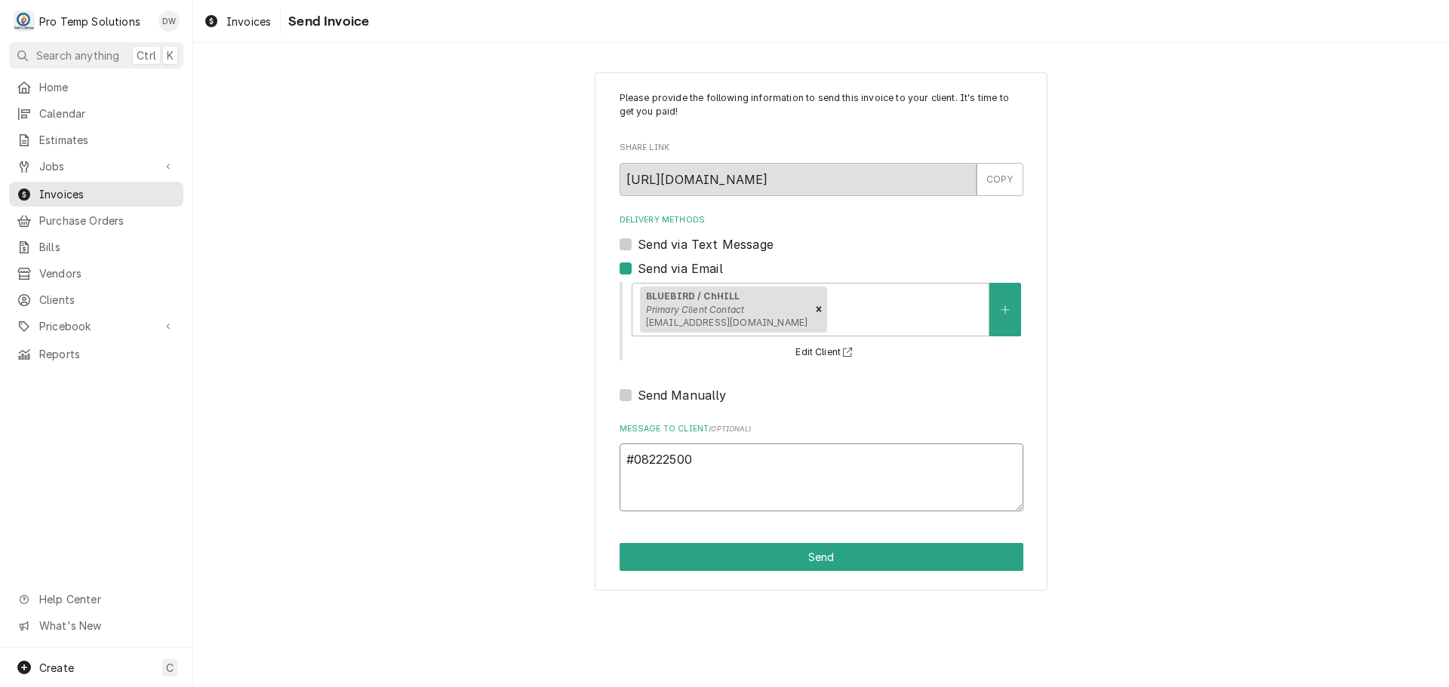
type textarea "#082225003"
type textarea "x"
type textarea "#082225003"
type textarea "x"
type textarea "#082225003 B"
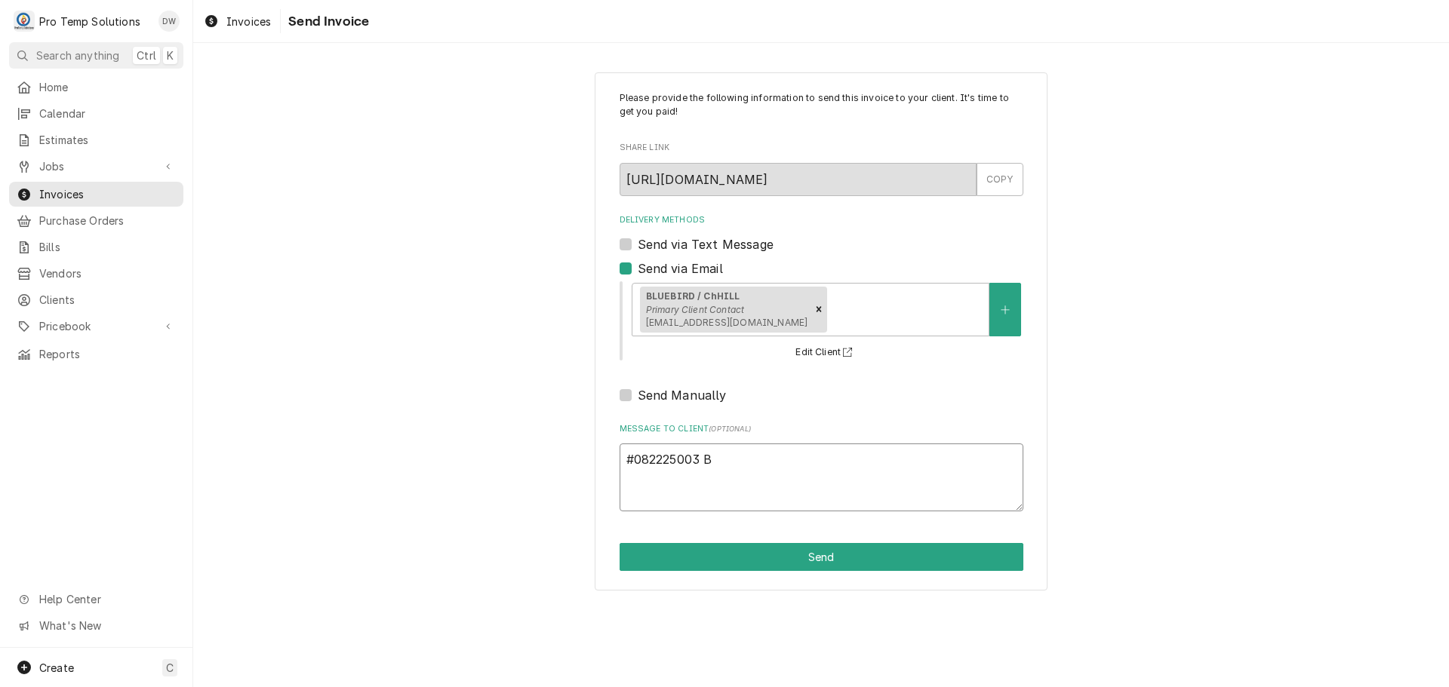
type textarea "x"
type textarea "#082225003 BL"
type textarea "x"
type textarea "#082225003 BLU"
type textarea "x"
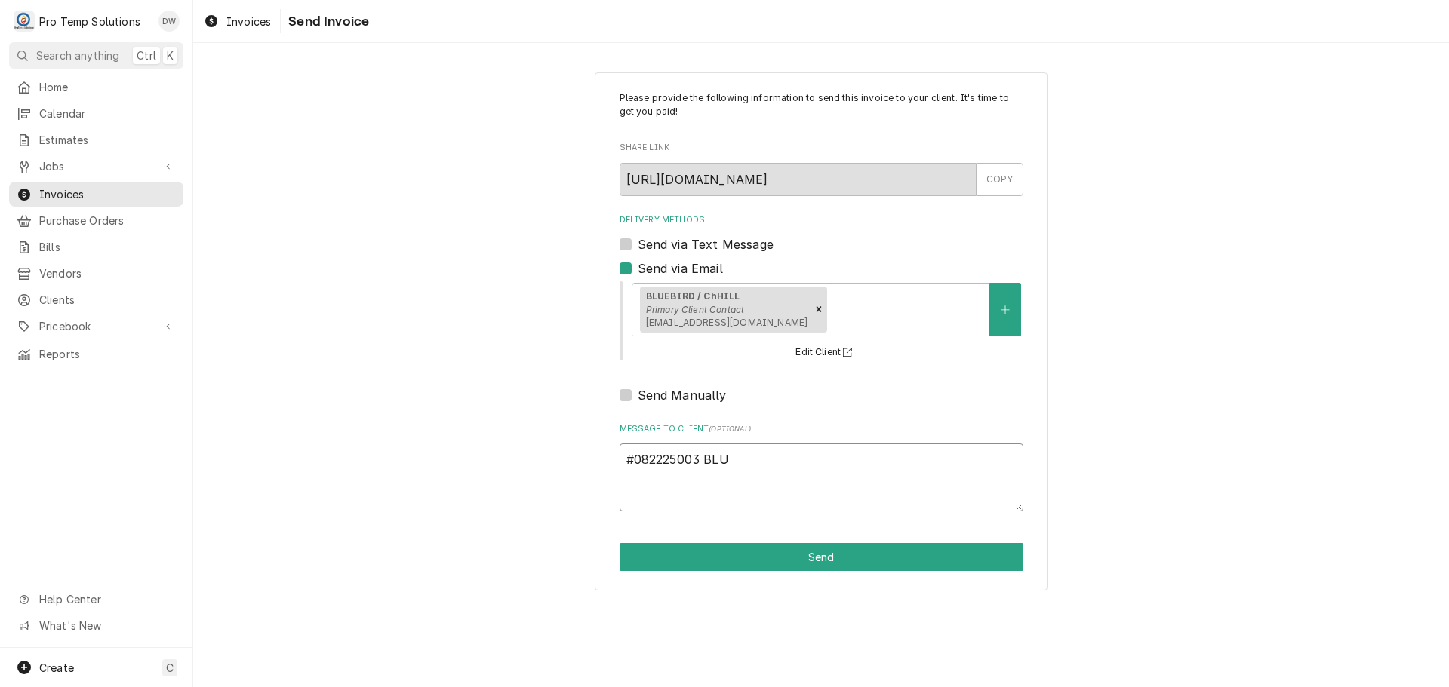
type textarea "#082225003 BLUE"
type textarea "x"
type textarea "#082225003 BLUEB"
type textarea "x"
type textarea "#082225003 BLUEBI"
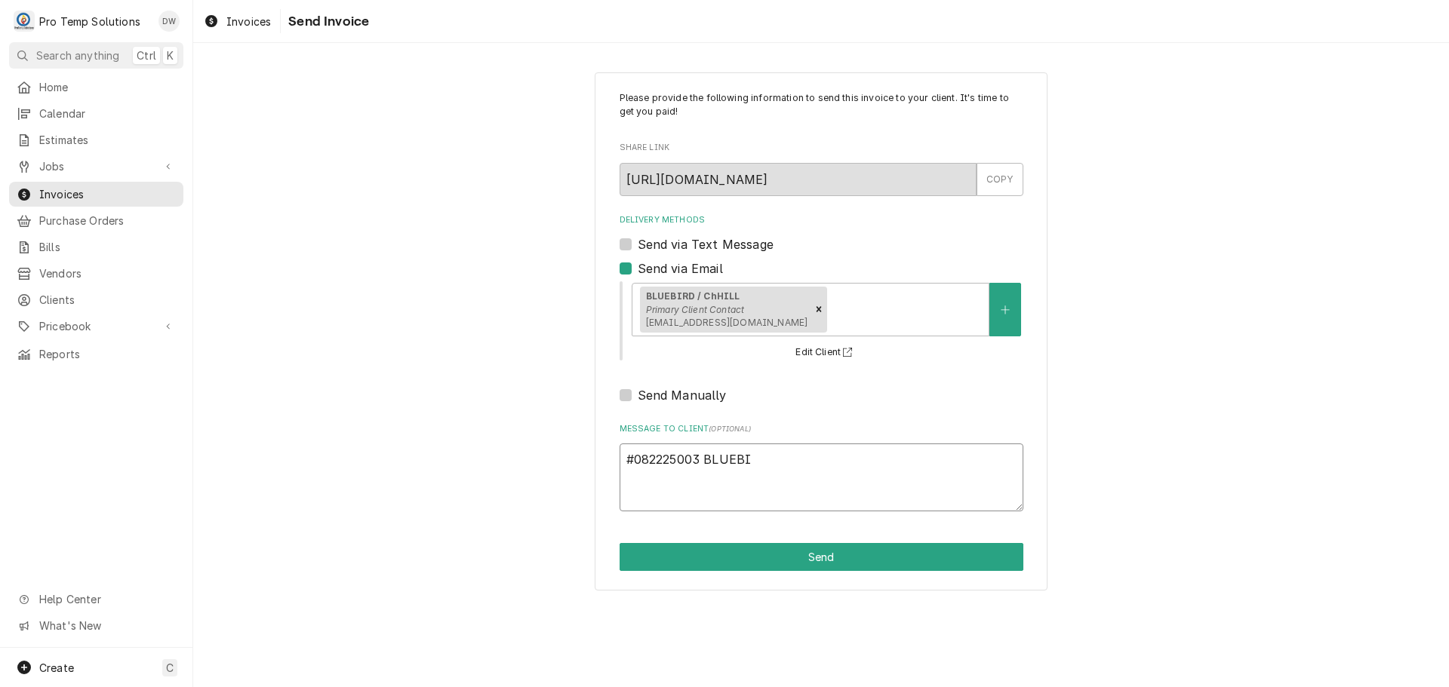
type textarea "x"
type textarea "#082225003 BLUEBIR"
type textarea "x"
type textarea "#082225003 BLUEBIRD"
type textarea "x"
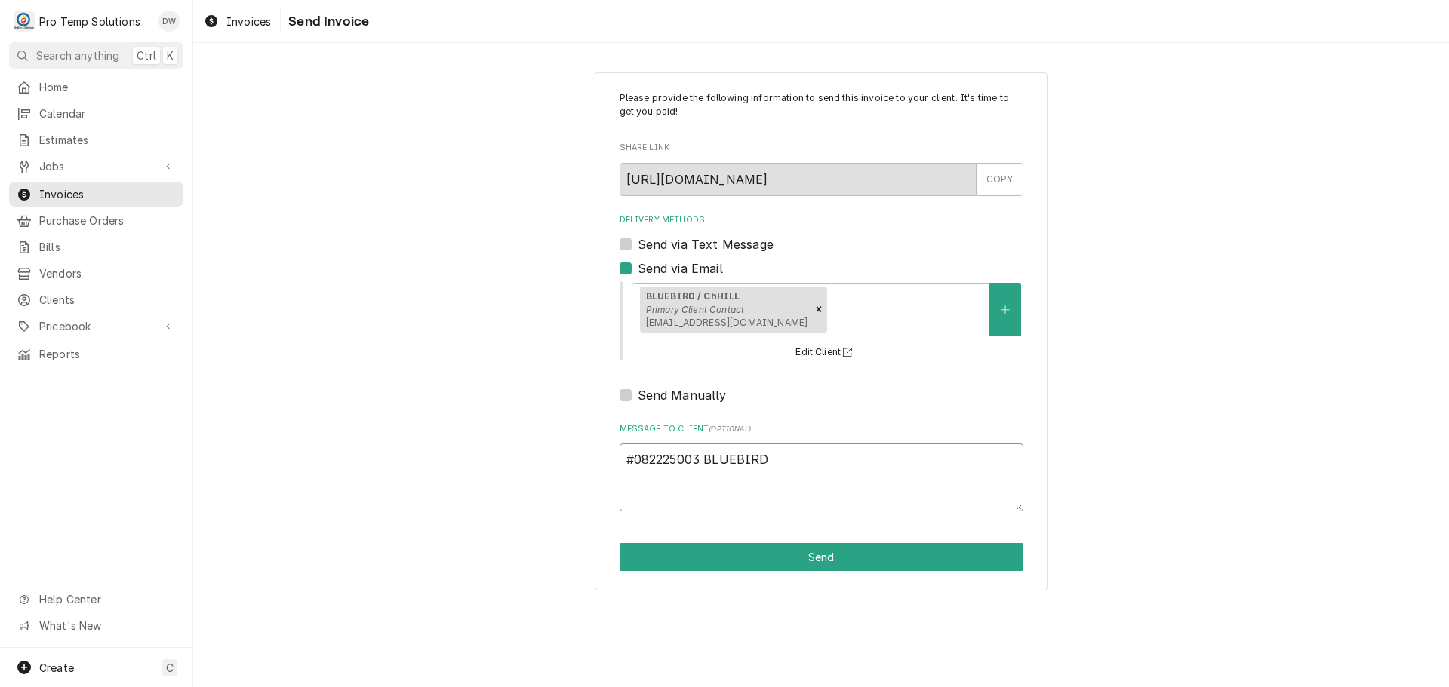
type textarea "#082225003 BLUEBIRD-"
type textarea "x"
type textarea "#082225003 BLUEBIRD-"
type textarea "x"
type textarea "#082225003 BLUEBIRD- W"
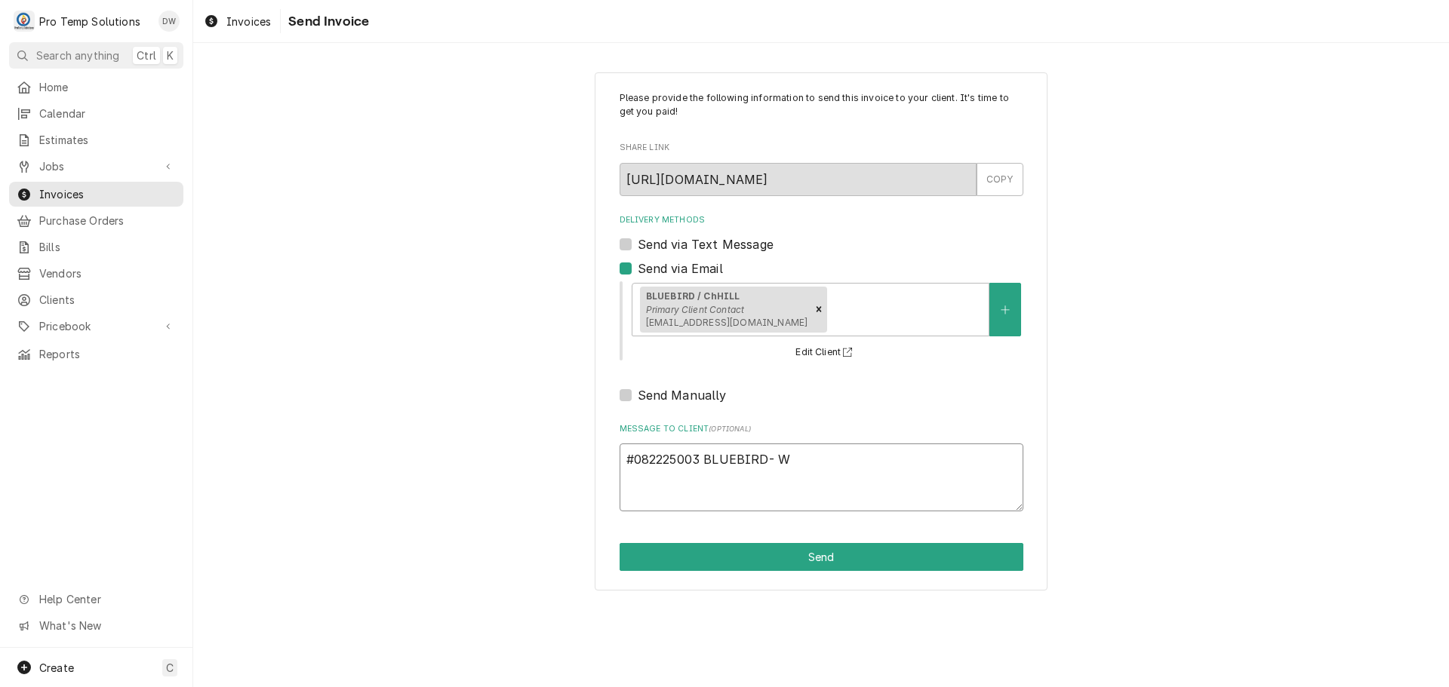
type textarea "x"
type textarea "#082225003 BLUEBIRD- WI"
type textarea "x"
type textarea "#082225003 BLUEBIRD- WIC"
type textarea "x"
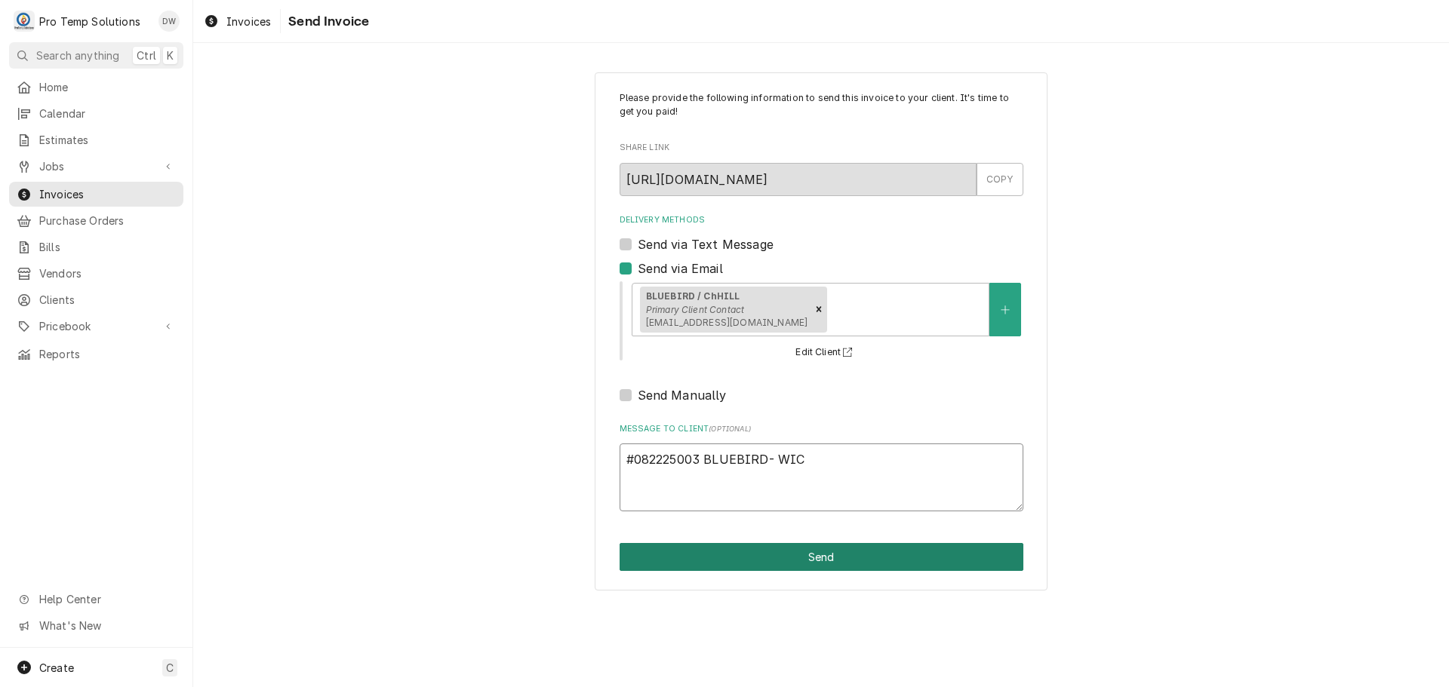
type textarea "#082225003 BLUEBIRD- WIC"
click at [804, 560] on button "Send" at bounding box center [821, 557] width 404 height 28
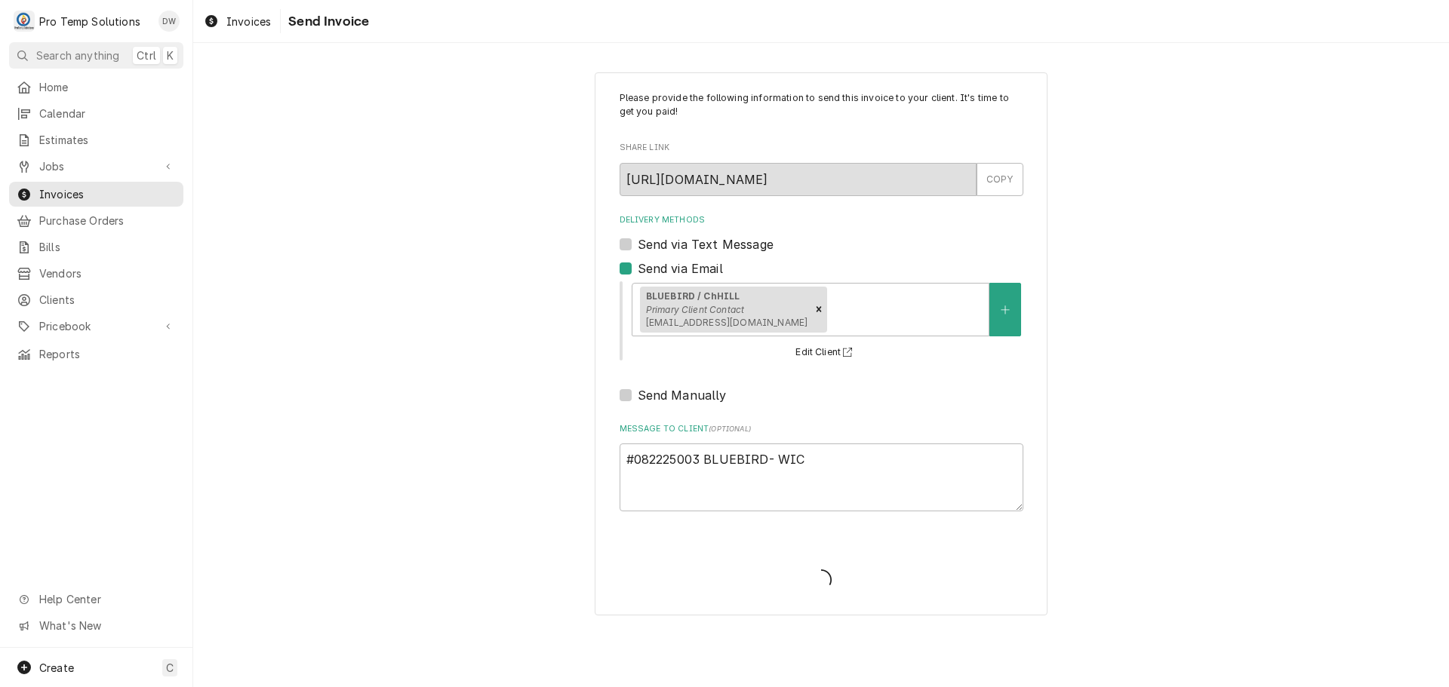
type textarea "x"
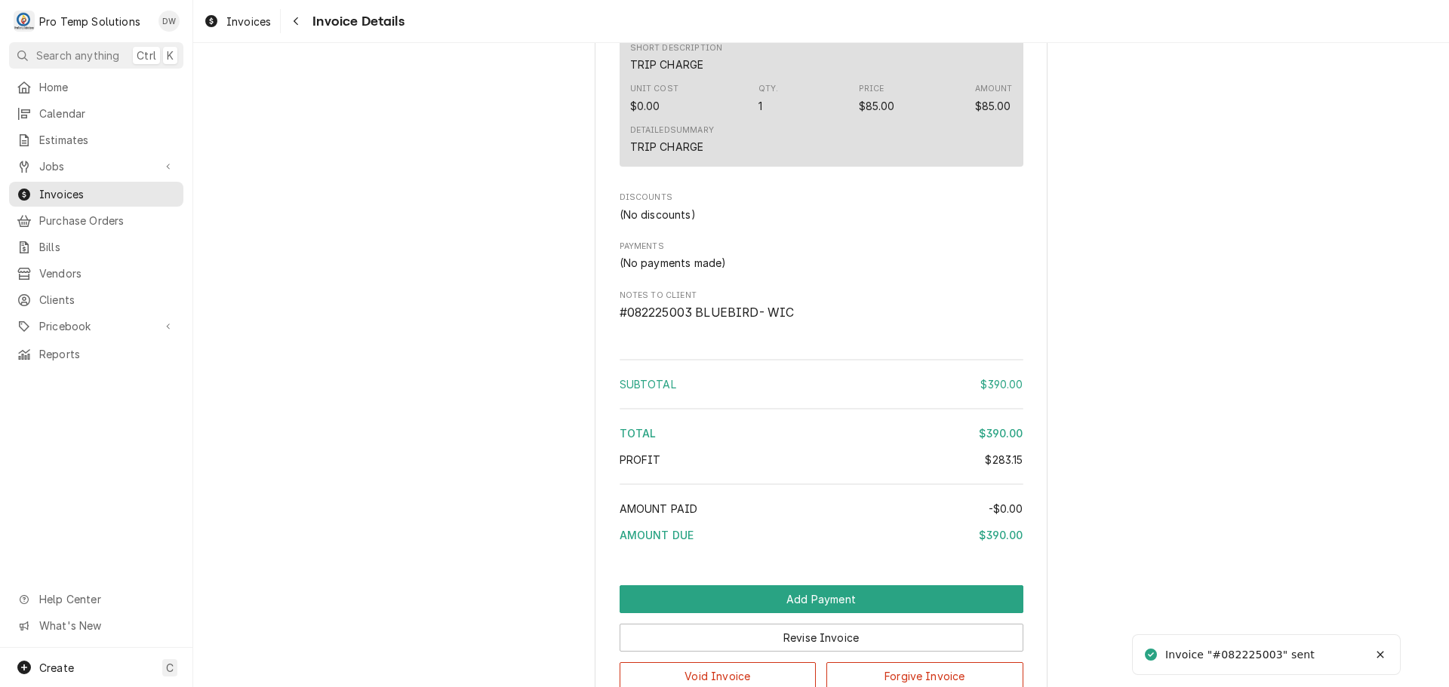
scroll to position [1587, 0]
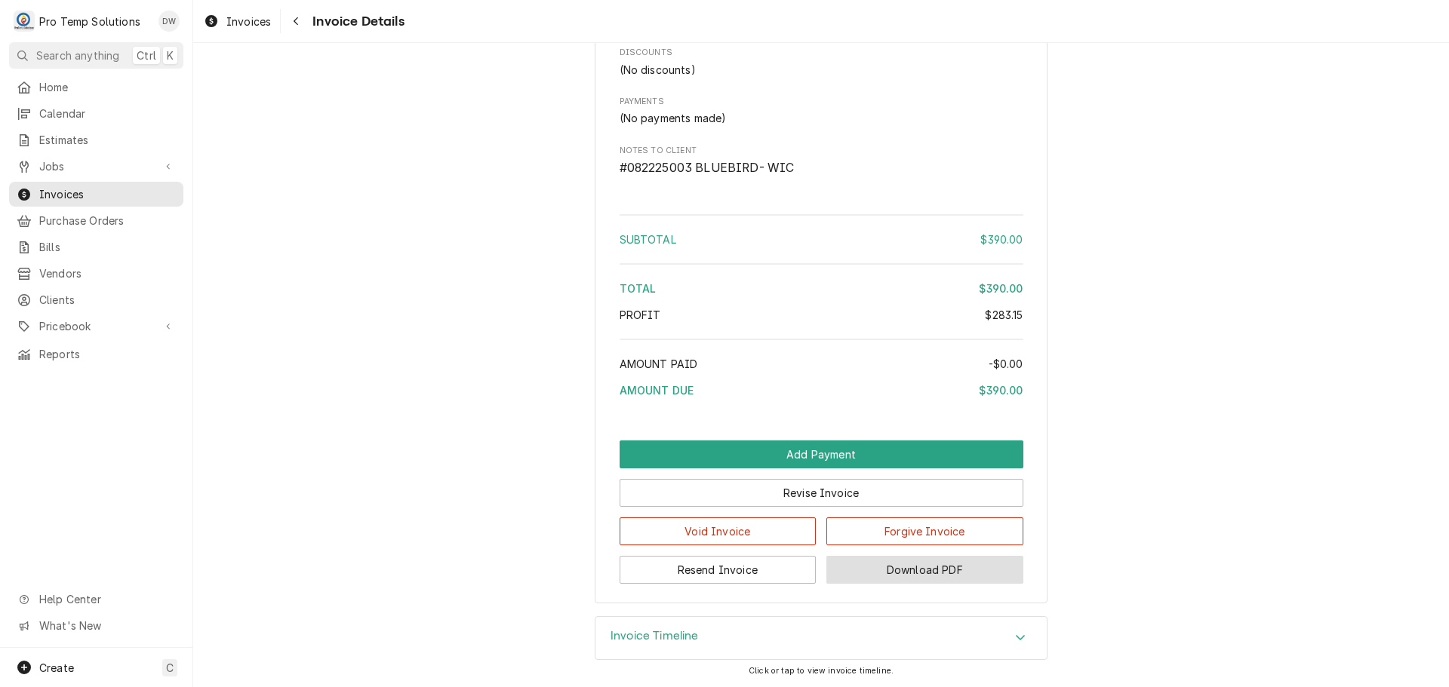
click at [920, 567] on button "Download PDF" at bounding box center [924, 570] width 197 height 28
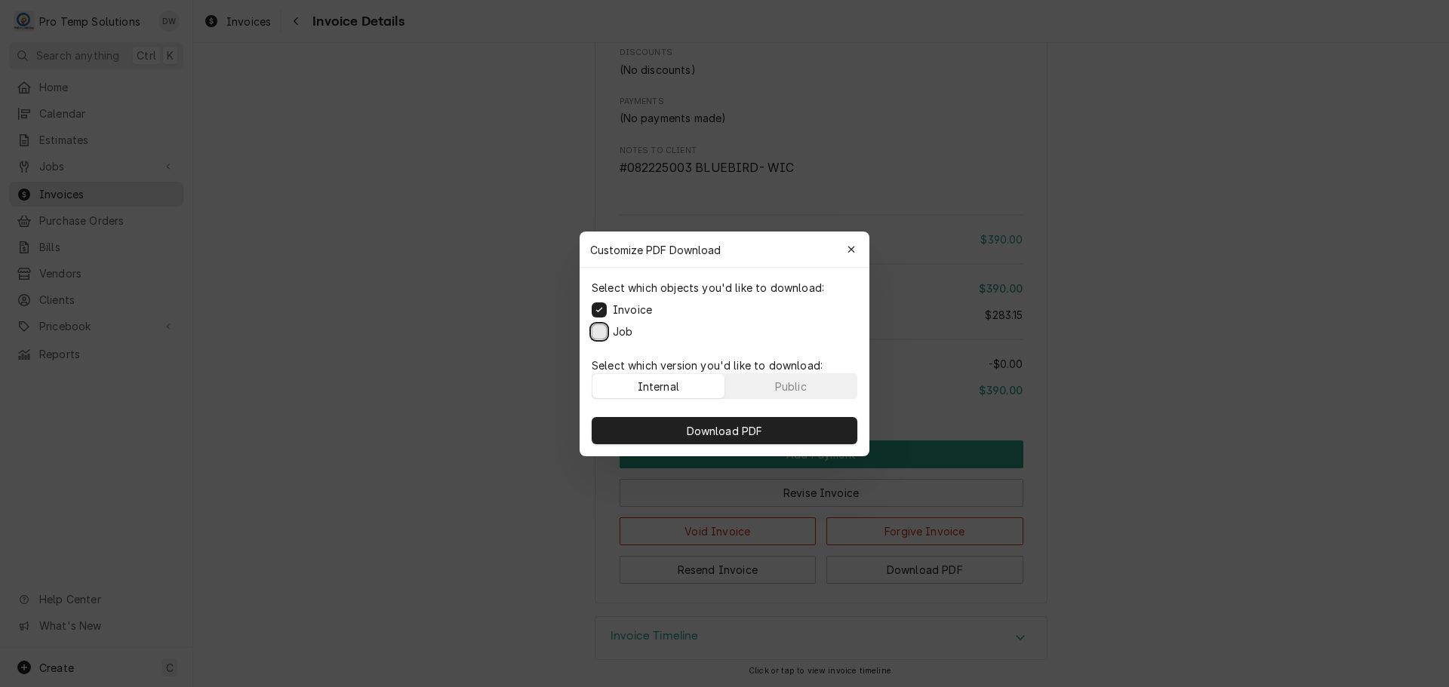
click at [597, 331] on button "Job" at bounding box center [599, 331] width 15 height 15
click at [709, 426] on span "Download PDF" at bounding box center [725, 431] width 82 height 16
